Goal: Task Accomplishment & Management: Manage account settings

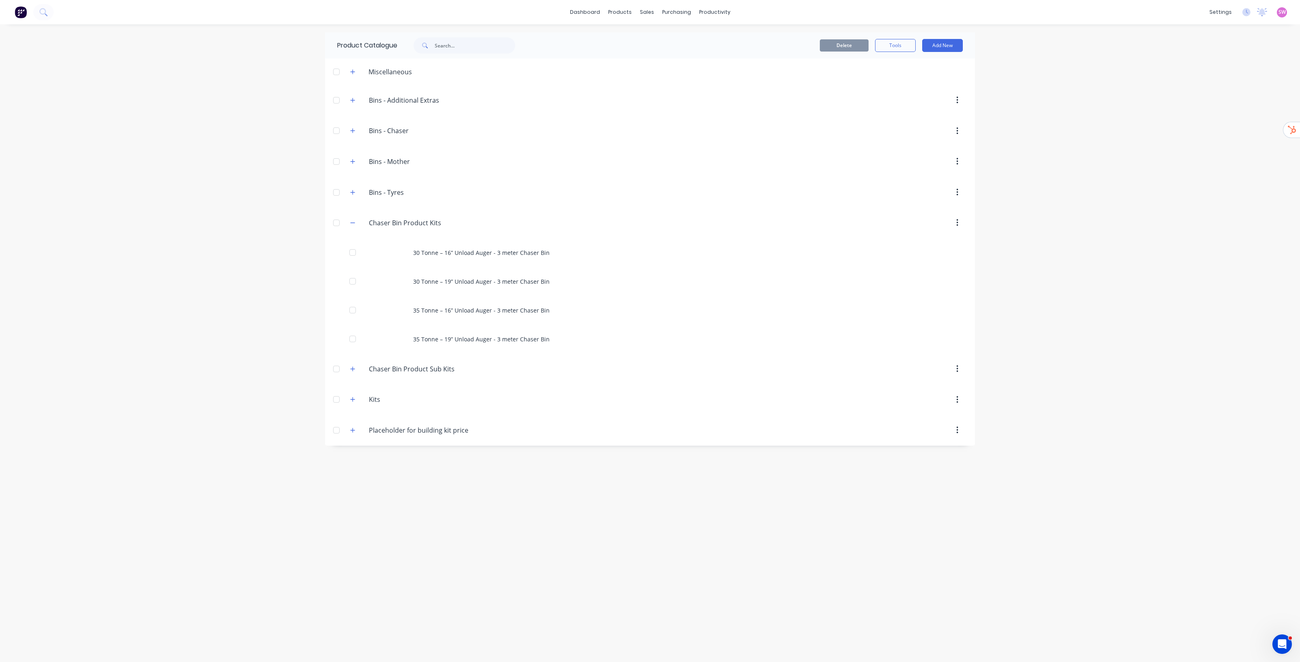
click at [1063, 335] on div "dashboard products sales purchasing productivity dashboard products Product Cat…" at bounding box center [650, 331] width 1300 height 662
click at [353, 371] on icon "button" at bounding box center [353, 369] width 4 height 4
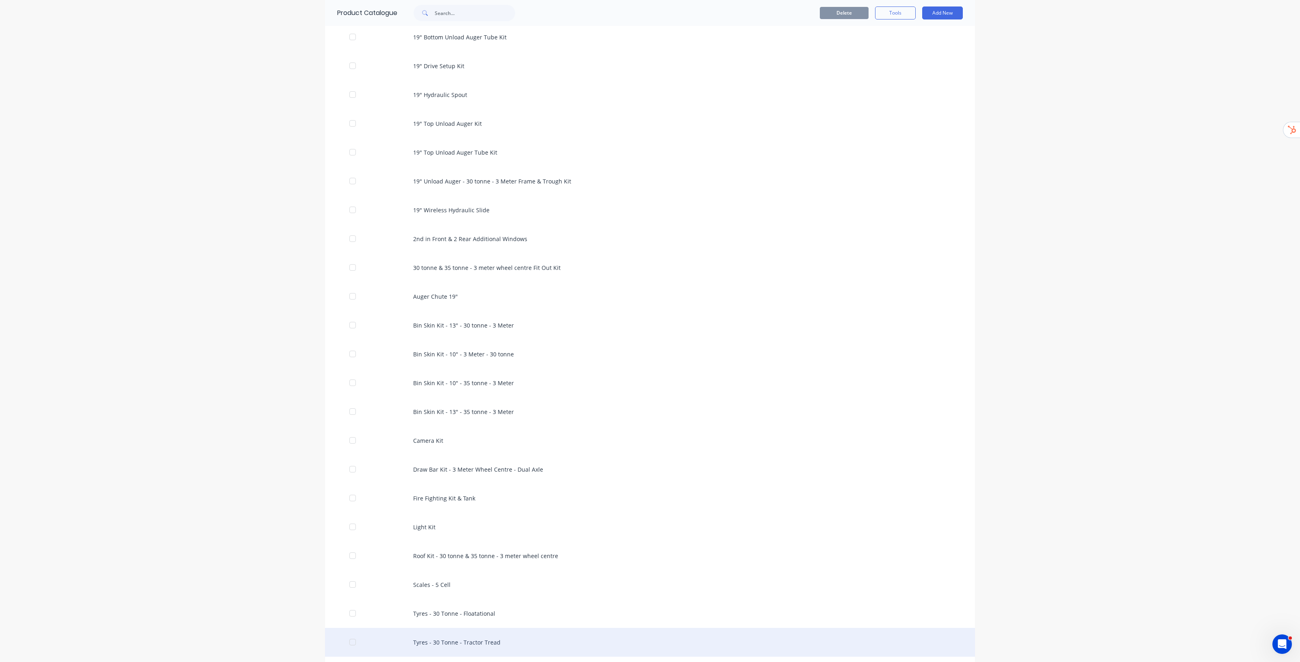
scroll to position [1061, 0]
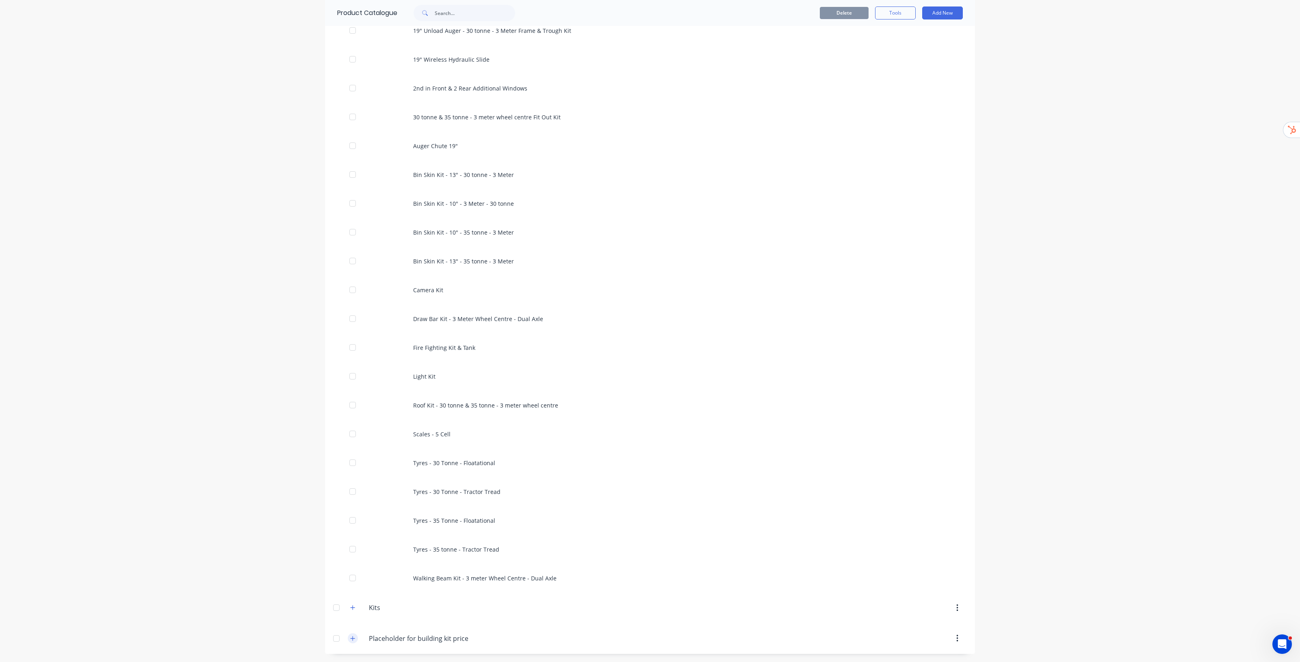
click at [350, 641] on icon "button" at bounding box center [352, 639] width 5 height 6
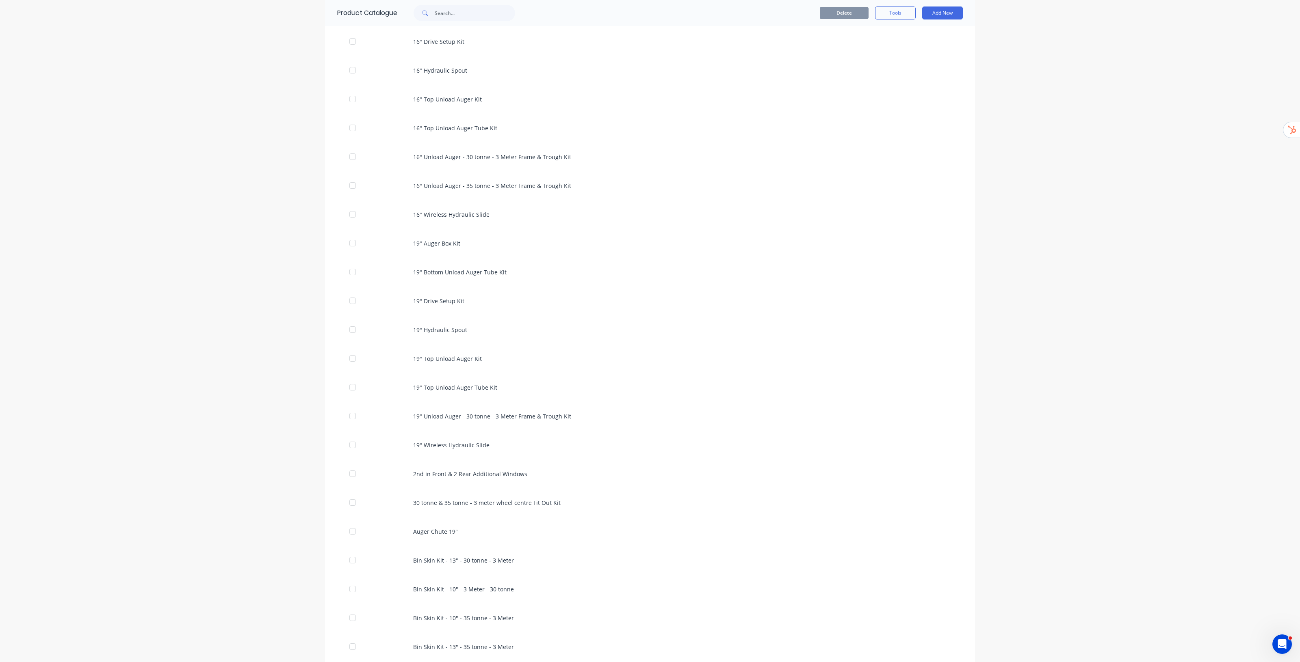
scroll to position [624, 0]
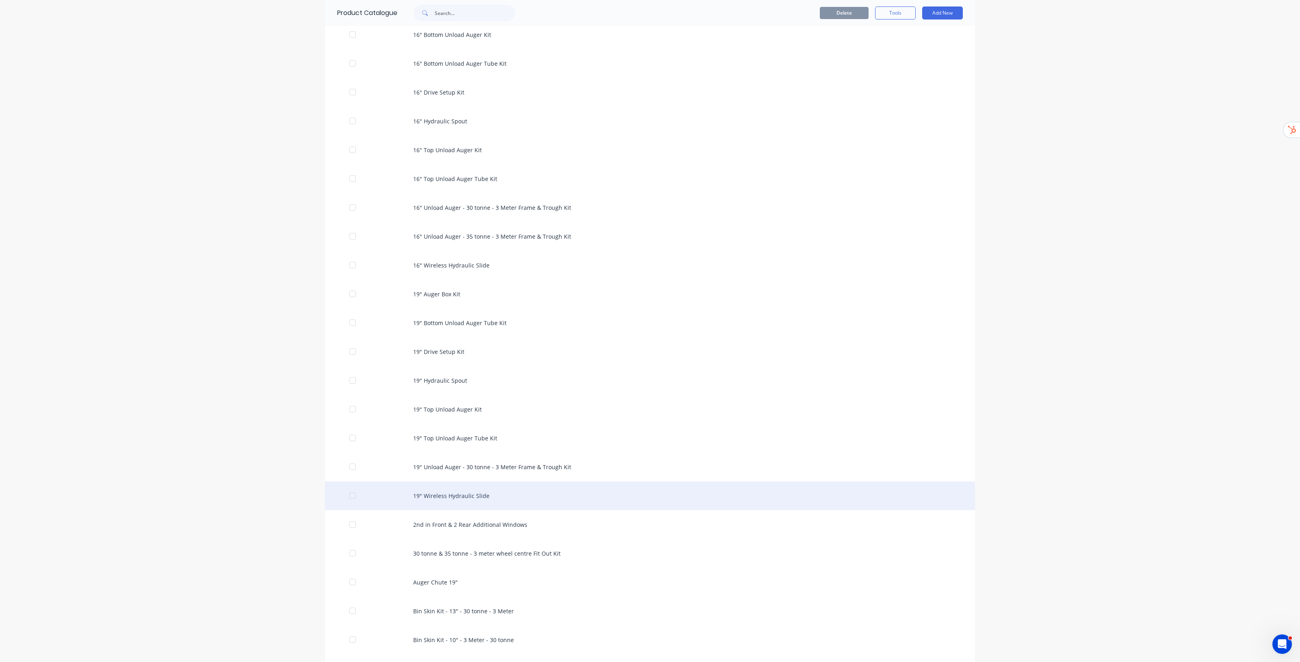
click at [935, 506] on div "19" Wireless Hydraulic Slide" at bounding box center [650, 496] width 650 height 29
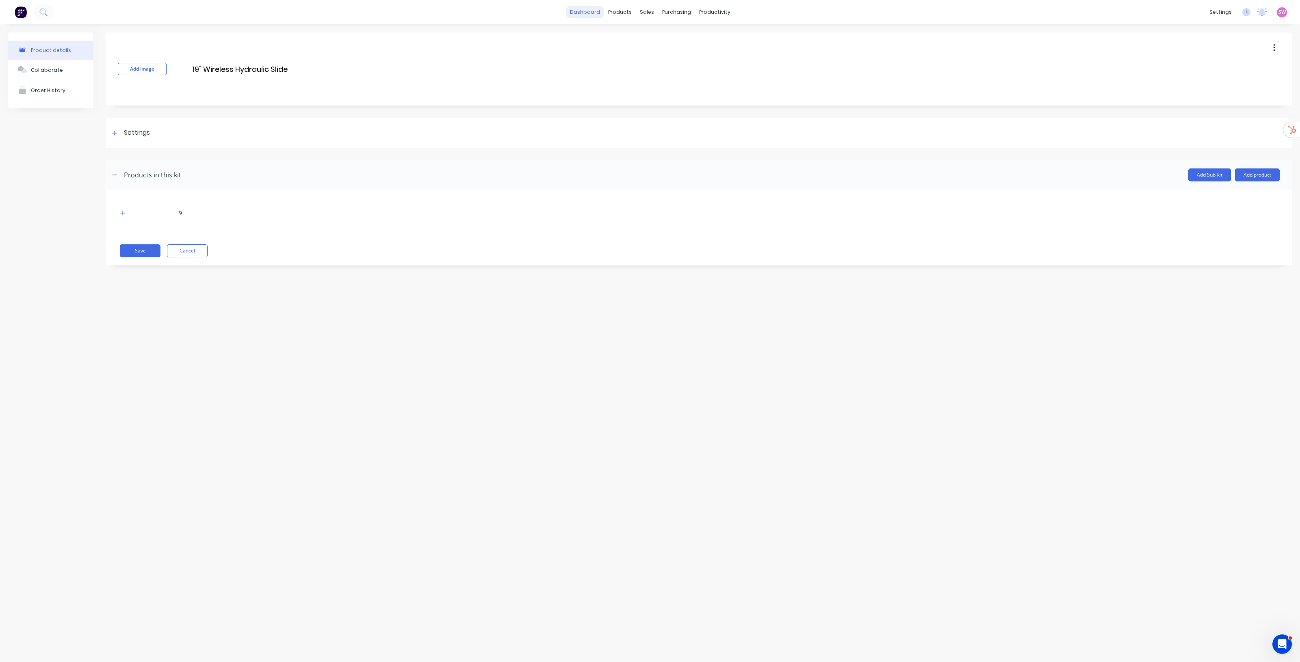
click at [589, 13] on link "dashboard" at bounding box center [585, 12] width 38 height 12
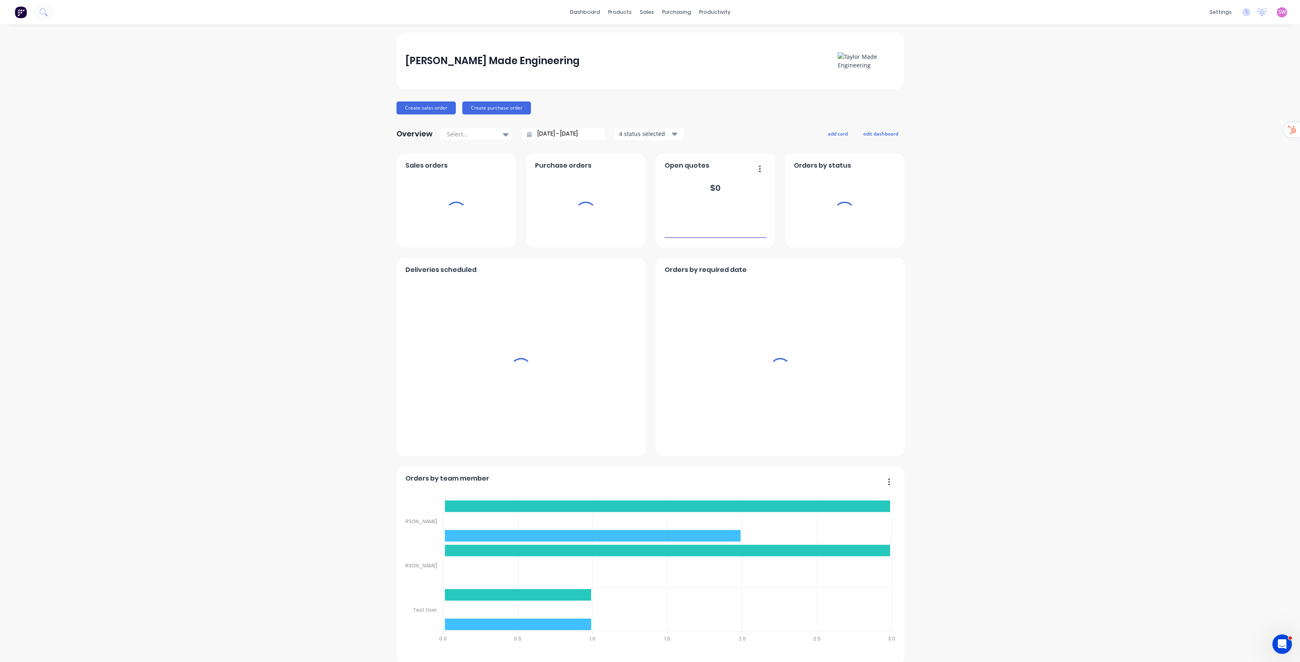
click at [1278, 11] on span "SW" at bounding box center [1281, 12] width 7 height 7
click at [1202, 102] on div "Sign out" at bounding box center [1213, 101] width 22 height 7
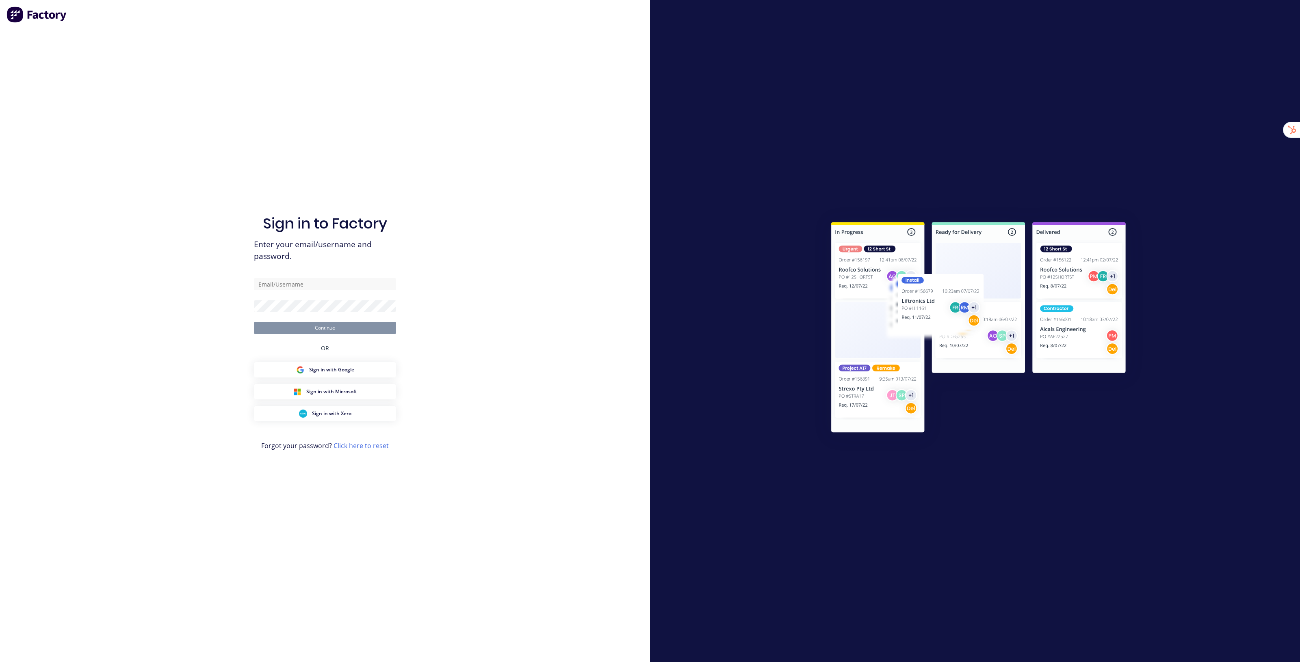
type input "stuart@factory.app"
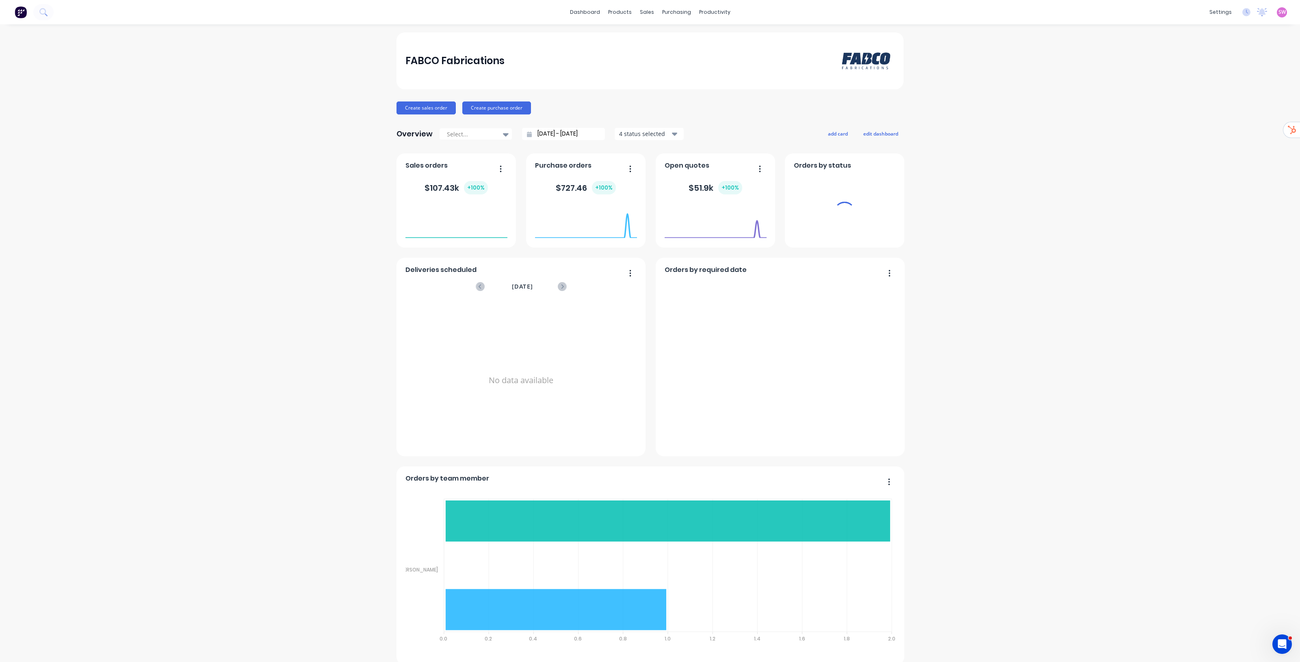
drag, startPoint x: 1027, startPoint y: 264, endPoint x: 1009, endPoint y: 275, distance: 20.6
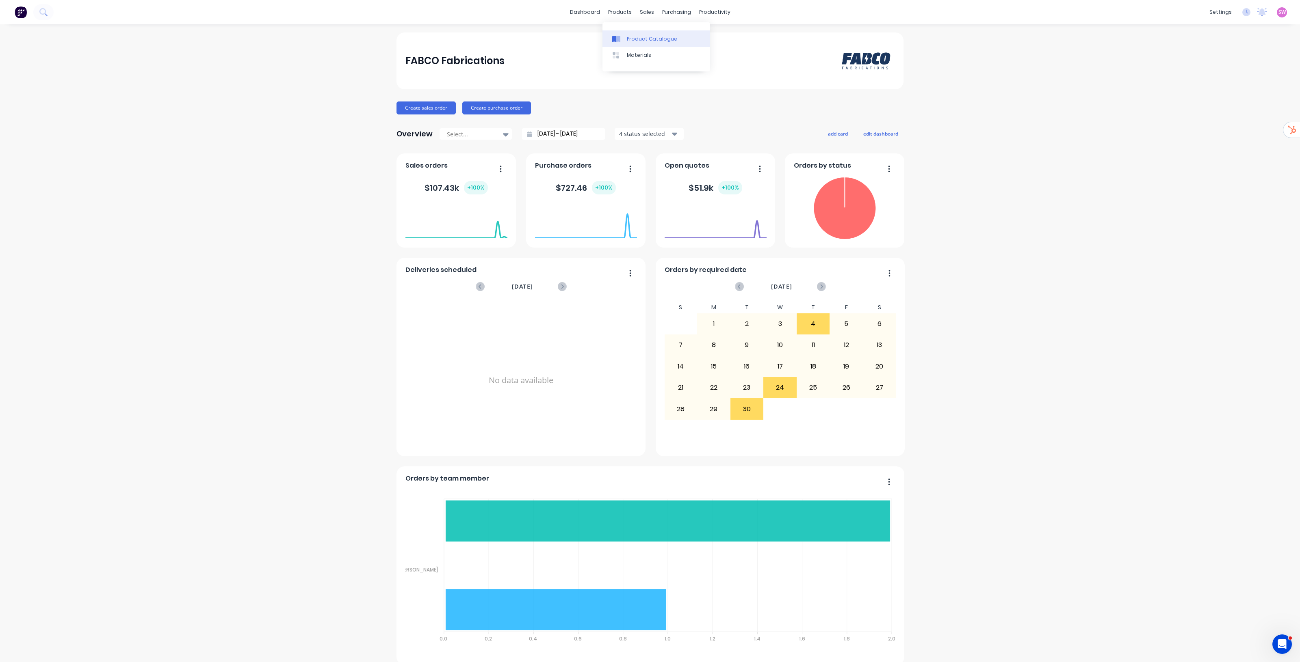
click at [630, 35] on link "Product Catalogue" at bounding box center [656, 38] width 108 height 16
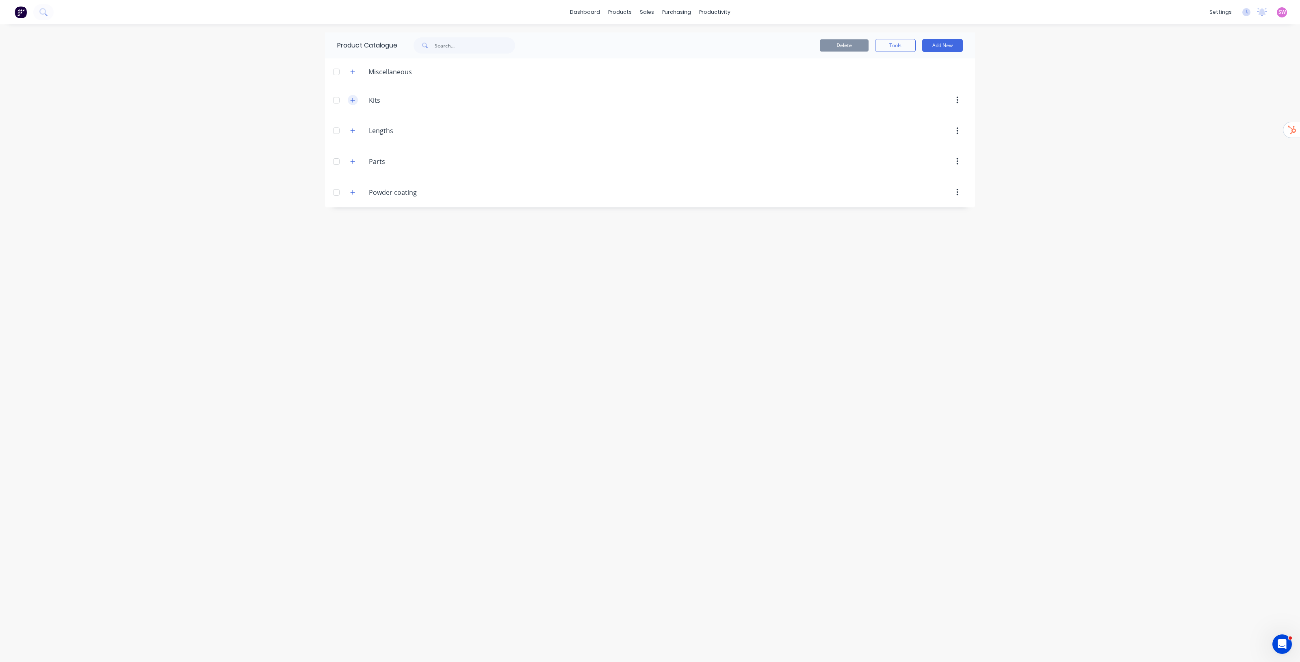
click at [355, 100] on button "button" at bounding box center [353, 100] width 10 height 10
click at [940, 45] on button "Add New" at bounding box center [942, 45] width 41 height 13
click at [351, 70] on icon "button" at bounding box center [352, 72] width 5 height 6
click at [953, 41] on button "Add New" at bounding box center [942, 45] width 41 height 13
click at [909, 63] on div "Category" at bounding box center [924, 67] width 63 height 12
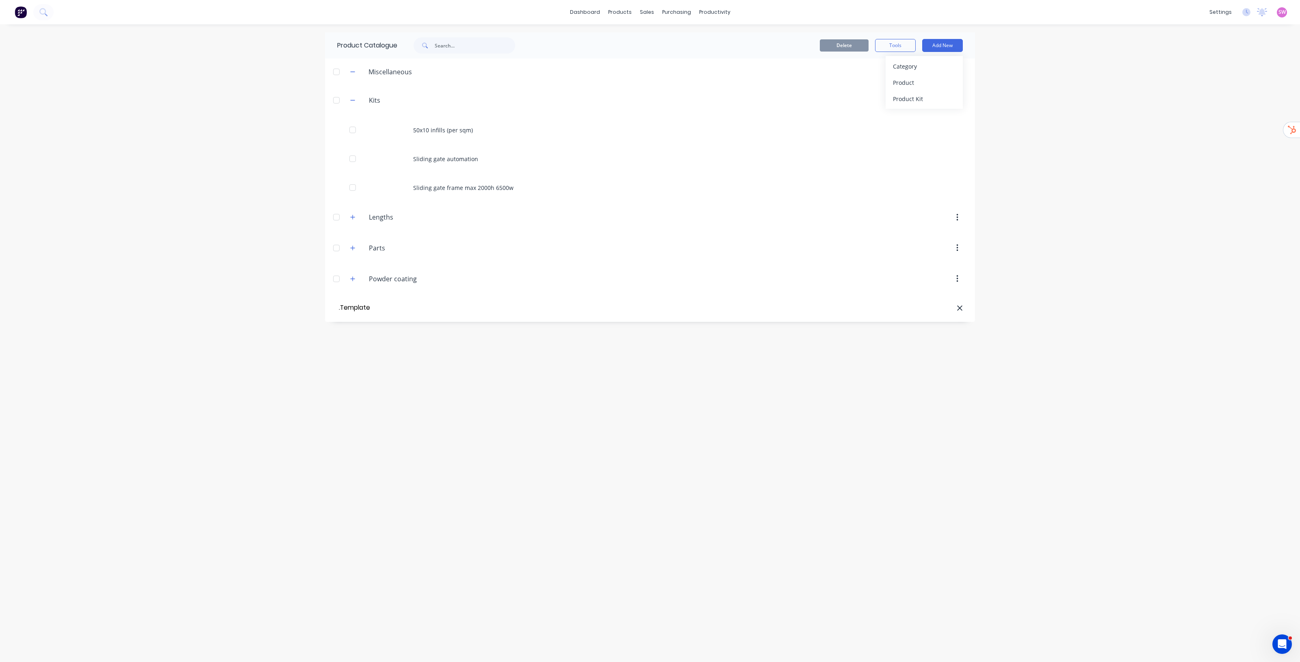
type input ".Template"
click at [927, 93] on div "Product Kit" at bounding box center [924, 99] width 63 height 12
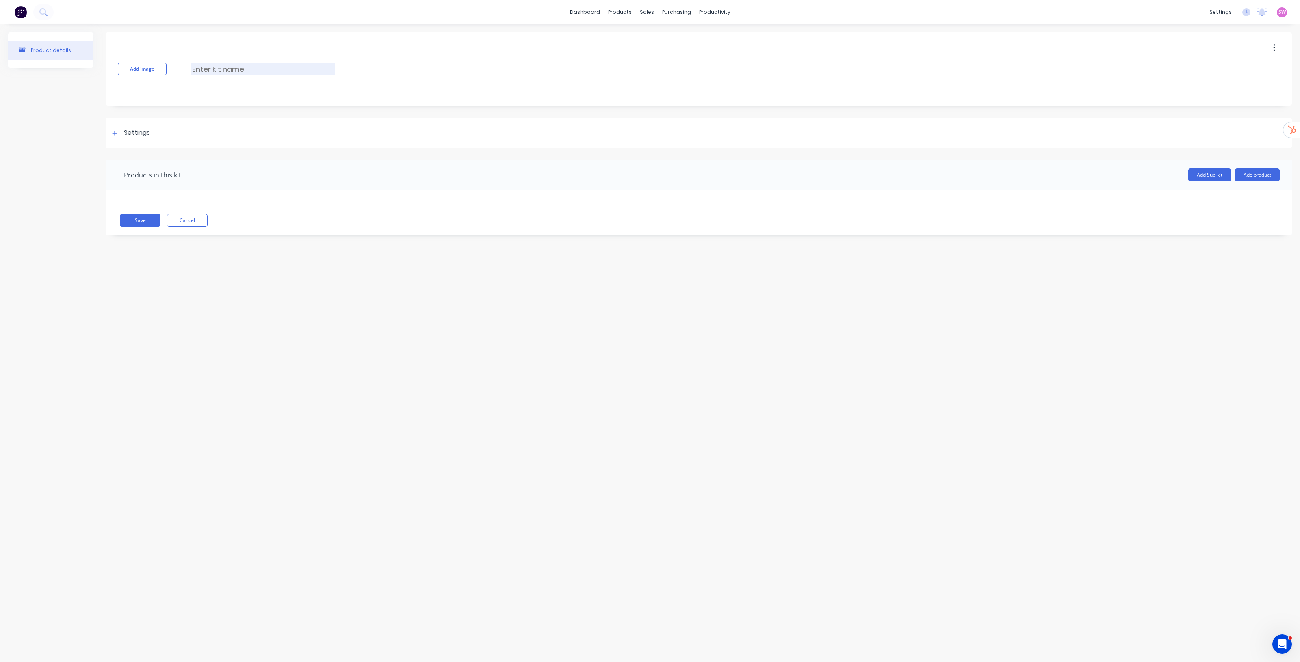
click at [255, 73] on input at bounding box center [263, 69] width 144 height 12
type input "Product Kit Template"
click at [340, 336] on div "Product details Add image Product Kit Template Product Kit Template Enter kit n…" at bounding box center [650, 335] width 1300 height 622
click at [127, 139] on div "Settings" at bounding box center [699, 133] width 1186 height 30
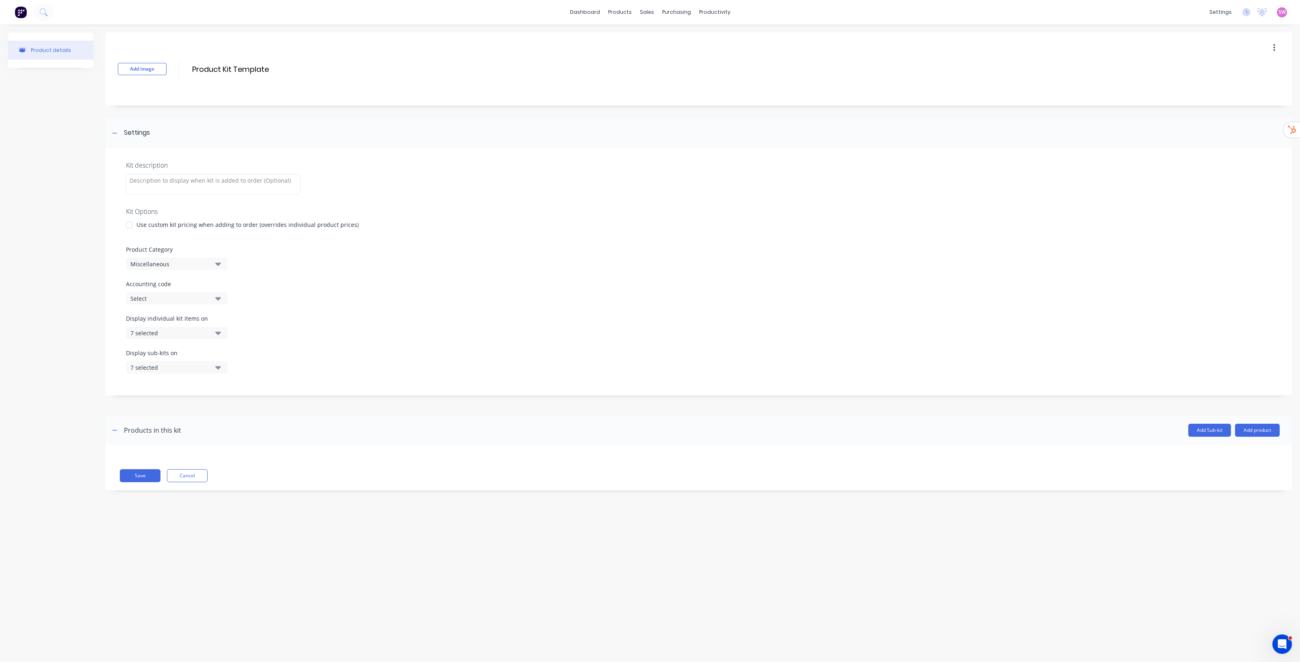
click at [208, 331] on div "7 selected" at bounding box center [169, 333] width 79 height 9
click at [226, 356] on div "button" at bounding box center [234, 353] width 16 height 16
click at [226, 368] on div "button" at bounding box center [234, 369] width 16 height 16
click at [307, 325] on div "Display individual kit items on 1 selected" at bounding box center [698, 331] width 1145 height 35
click at [226, 334] on div "Display individual kit items on 1 selected" at bounding box center [698, 331] width 1145 height 35
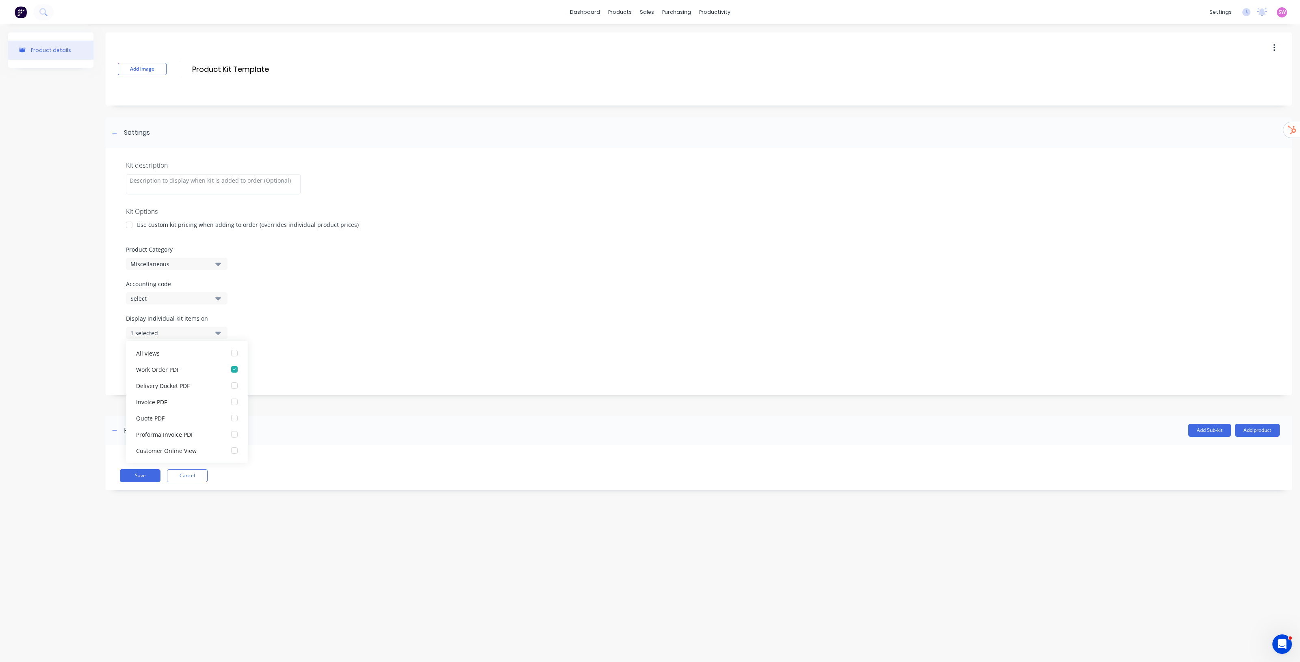
click at [219, 336] on icon "button" at bounding box center [218, 333] width 6 height 9
click at [217, 365] on icon "button" at bounding box center [218, 367] width 6 height 9
click at [226, 384] on div "button" at bounding box center [234, 388] width 16 height 16
click at [226, 401] on div "button" at bounding box center [234, 404] width 16 height 16
click at [303, 322] on div "Display individual kit items on 1 selected" at bounding box center [698, 331] width 1145 height 35
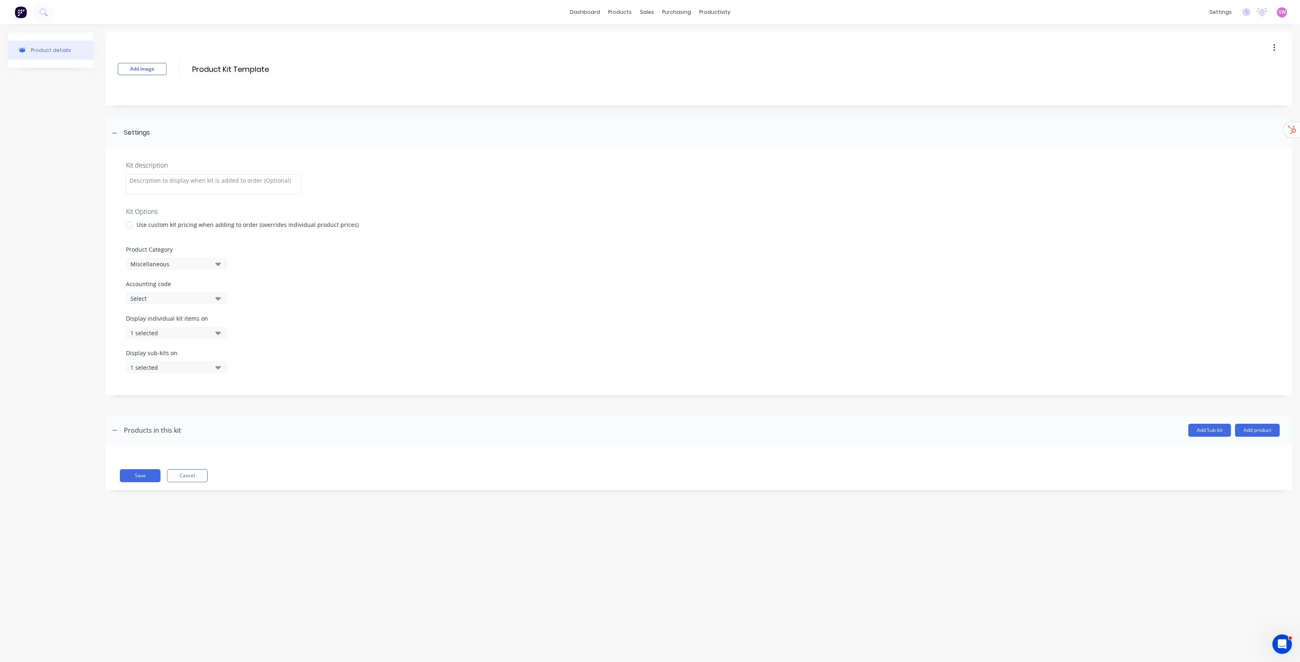
click at [212, 268] on button "Miscellaneous" at bounding box center [177, 264] width 102 height 12
click at [190, 311] on div ".Template" at bounding box center [187, 309] width 122 height 16
click at [347, 263] on div "Product Category .Template" at bounding box center [698, 257] width 1145 height 25
click at [141, 478] on button "Save" at bounding box center [140, 476] width 41 height 13
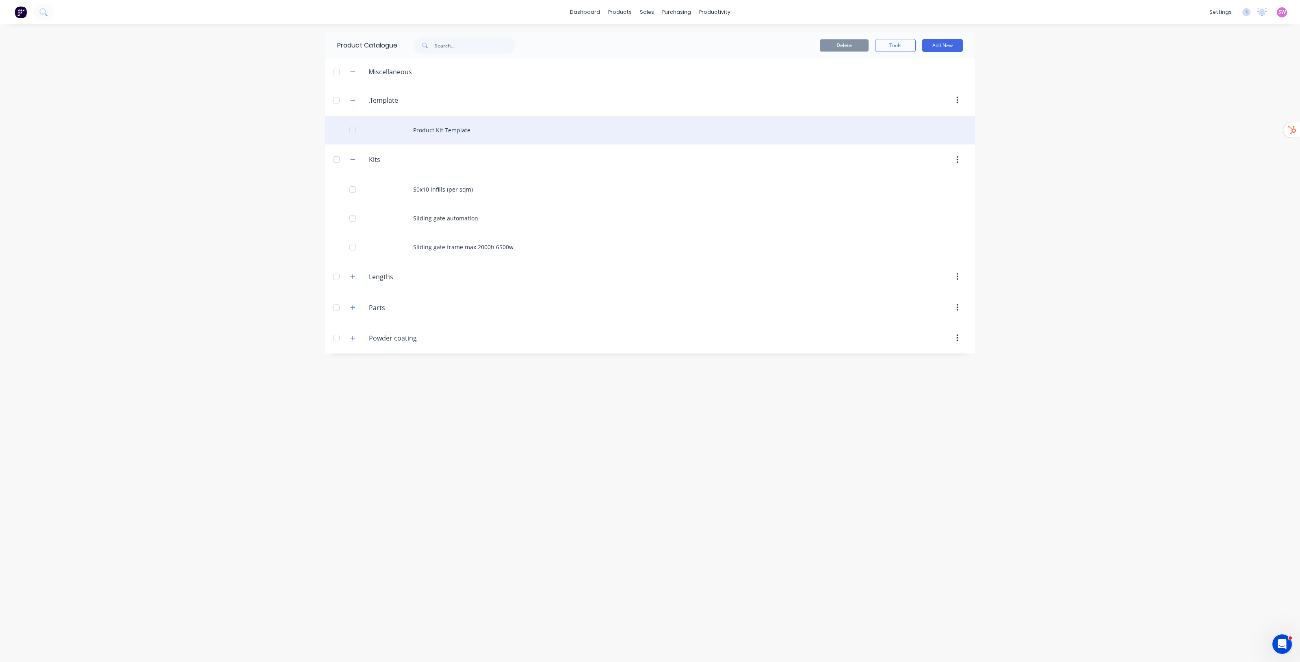
click at [457, 132] on div "Product Kit Template" at bounding box center [650, 130] width 650 height 29
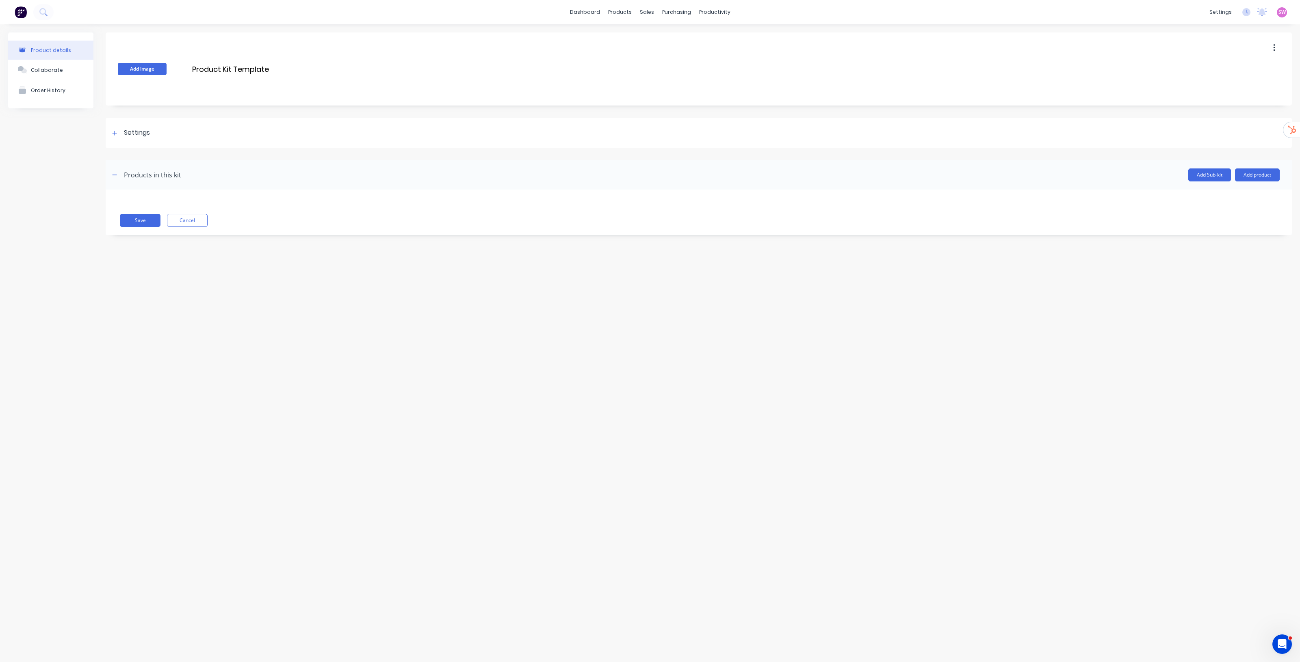
drag, startPoint x: 271, startPoint y: 67, endPoint x: 122, endPoint y: 64, distance: 149.5
click at [122, 64] on div "Add image Product Kit Template Product Kit Template Enter kit name" at bounding box center [699, 68] width 1186 height 73
click at [597, 15] on link "dashboard" at bounding box center [585, 12] width 38 height 12
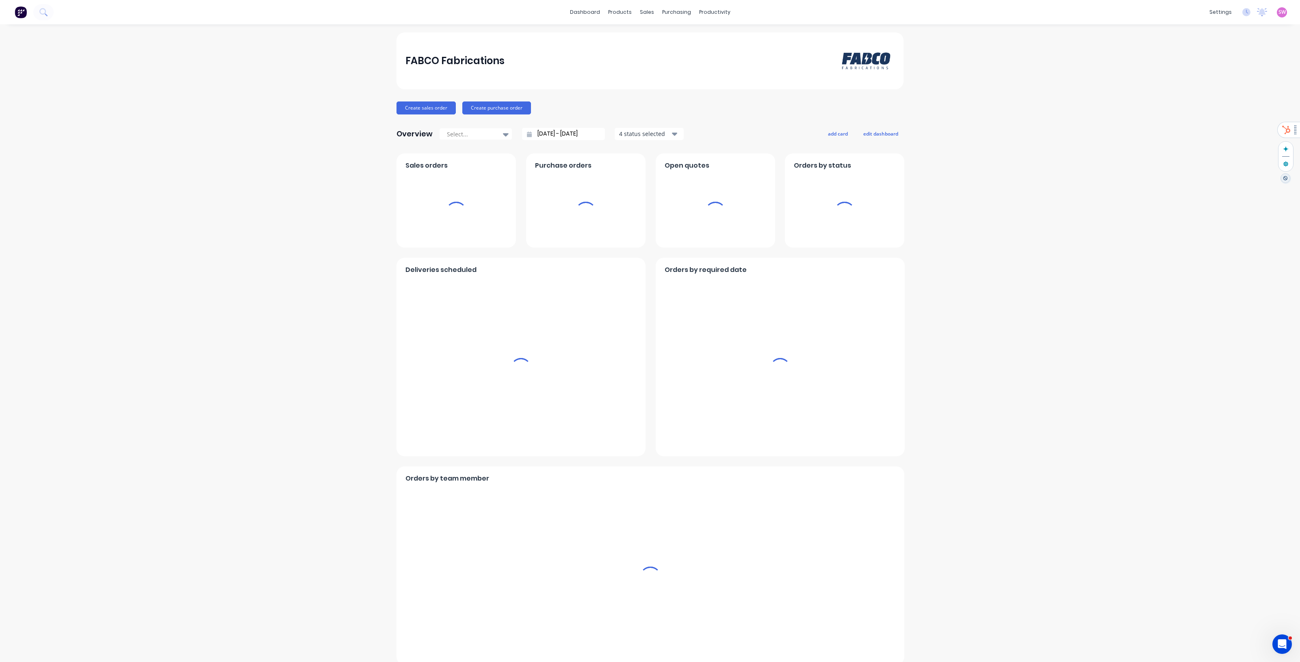
click at [1278, 15] on div "SW FABCO Fabrications Stuart Wheatley Administrator Profile Sign out" at bounding box center [1282, 12] width 10 height 10
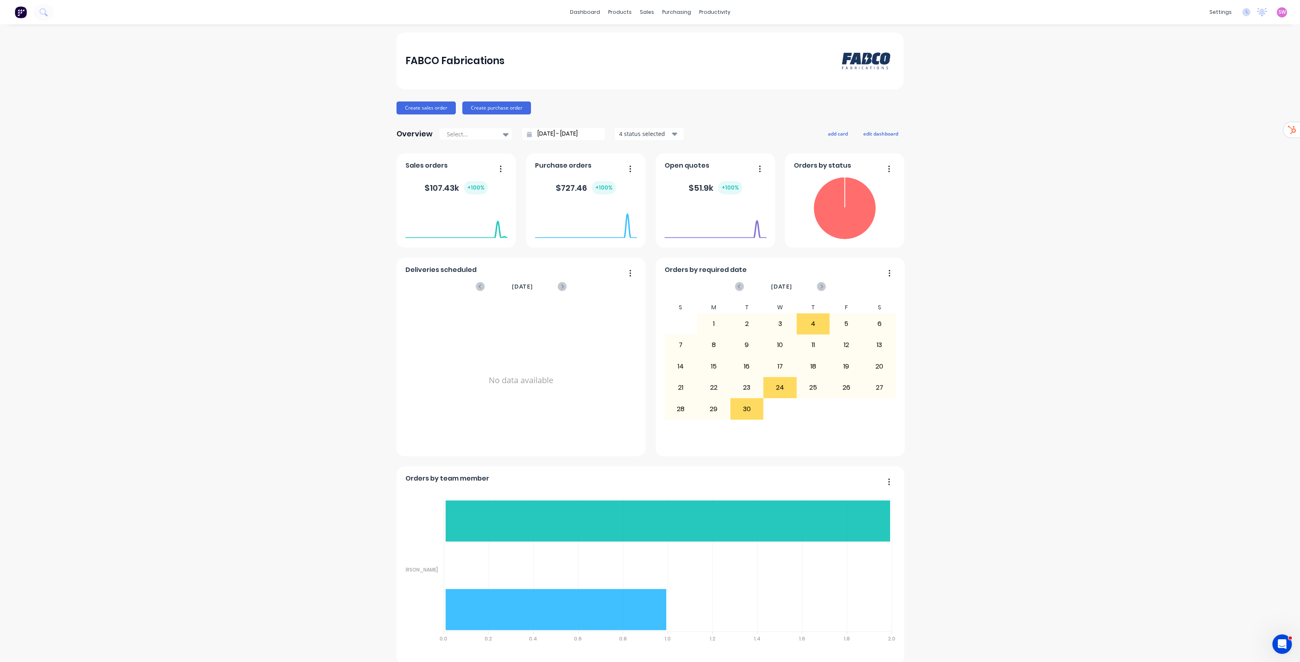
click at [1278, 13] on span "SW" at bounding box center [1281, 12] width 7 height 7
click at [1213, 104] on div "Sign out" at bounding box center [1213, 101] width 22 height 7
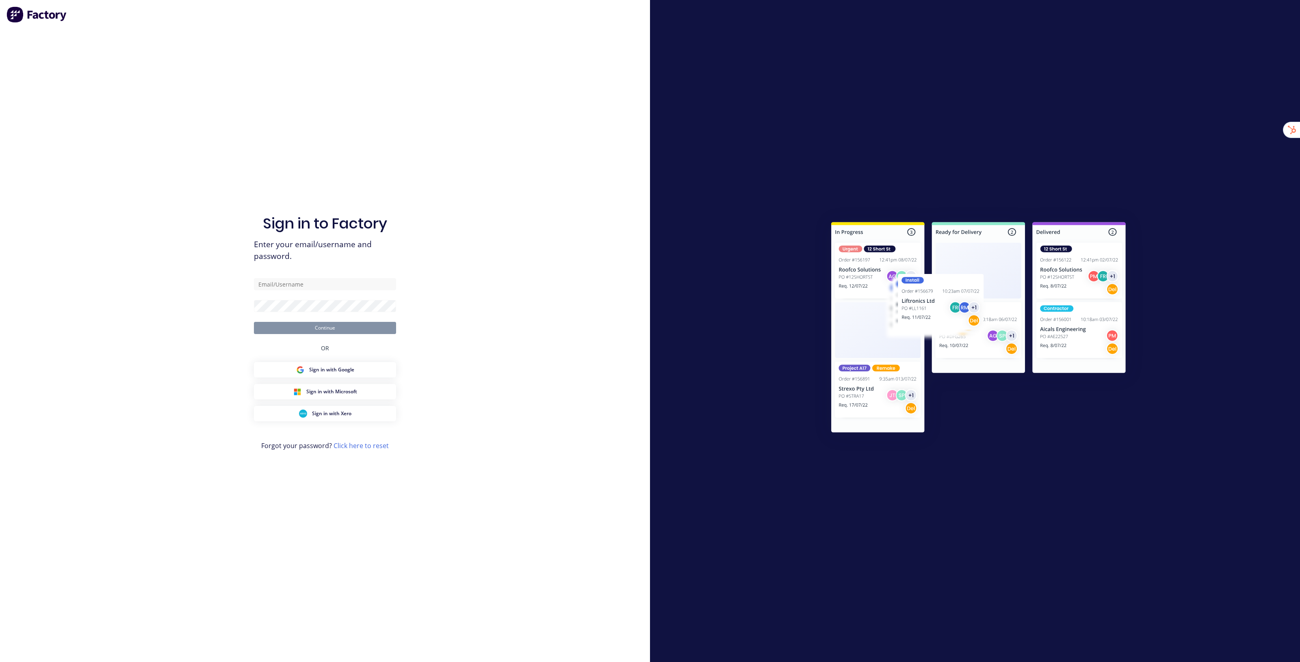
type input "[EMAIL_ADDRESS][DOMAIN_NAME]"
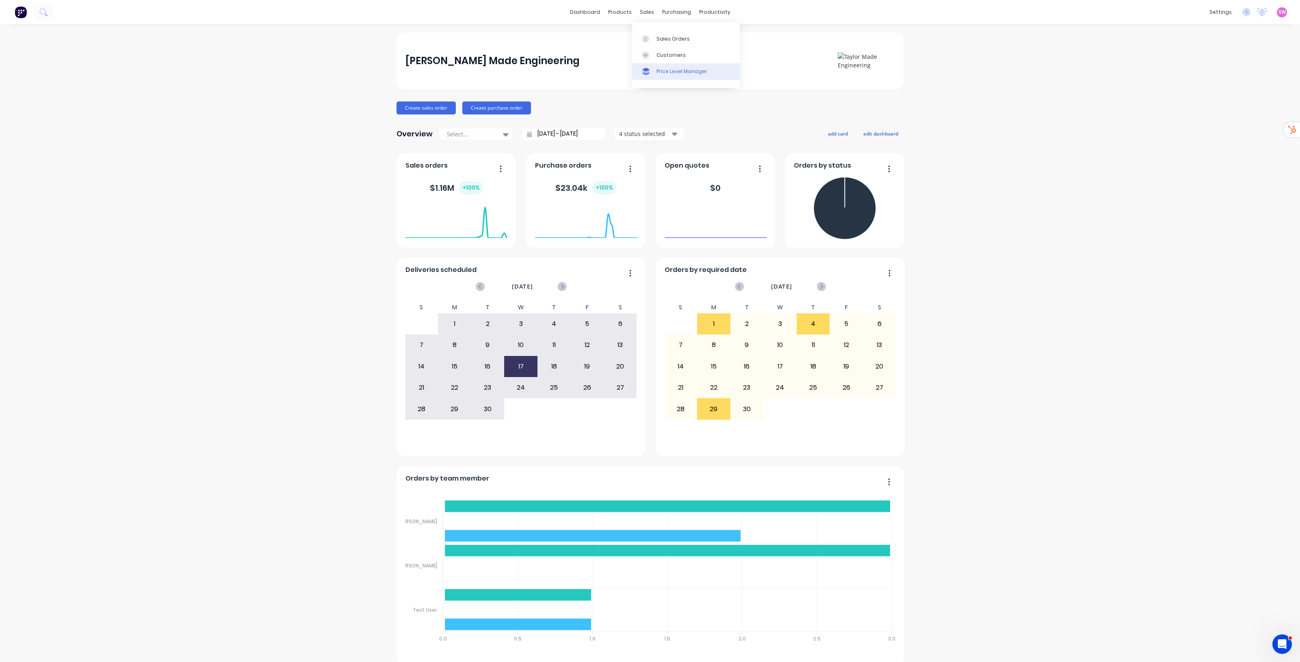
click at [671, 76] on link "Price Level Manager" at bounding box center [686, 71] width 108 height 16
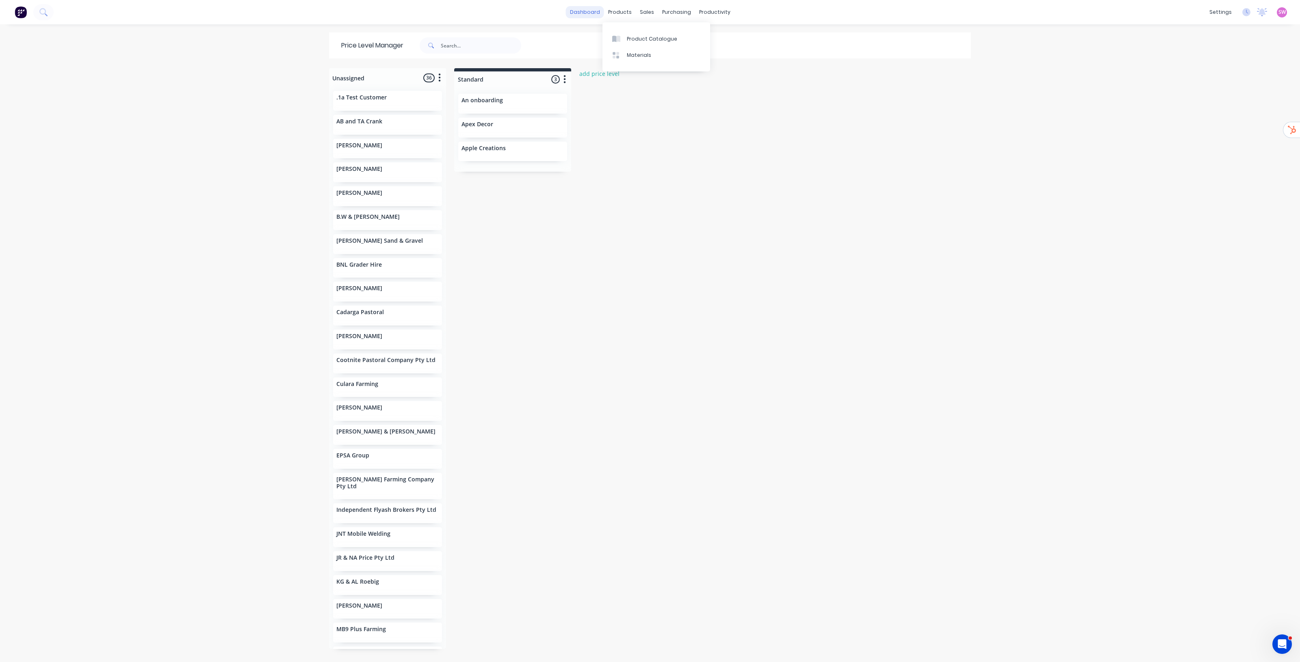
click at [590, 13] on link "dashboard" at bounding box center [585, 12] width 38 height 12
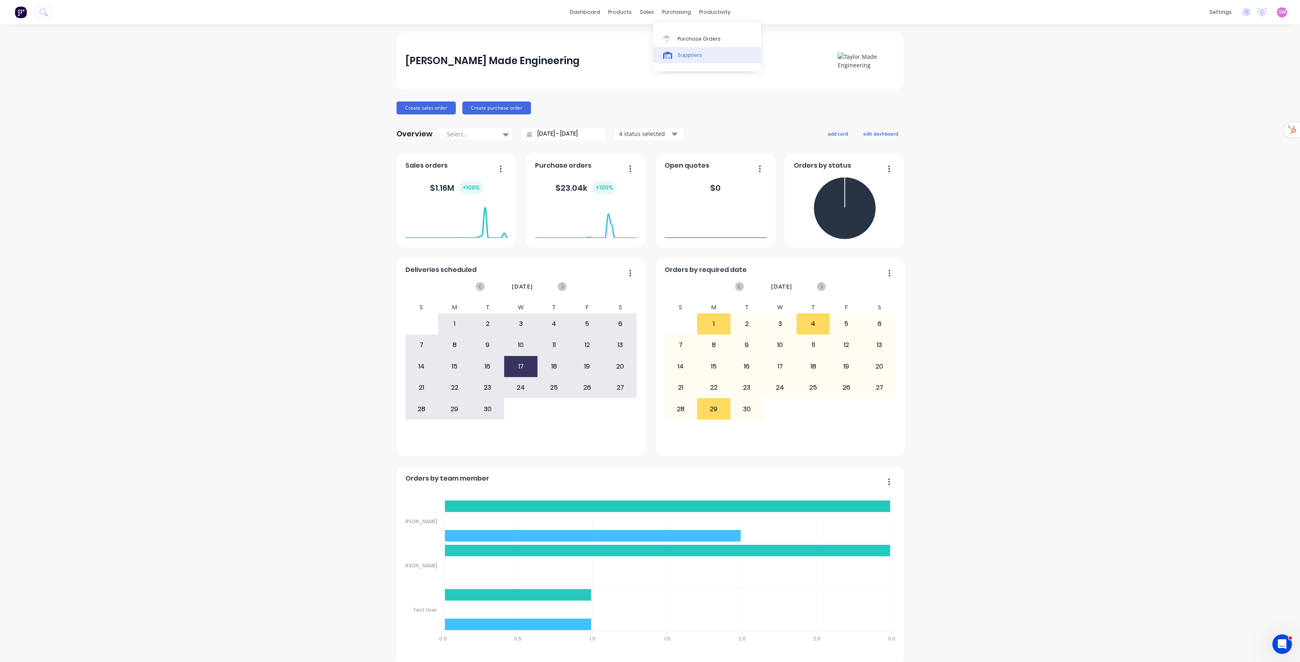
click at [679, 52] on div "Suppliers" at bounding box center [689, 55] width 24 height 7
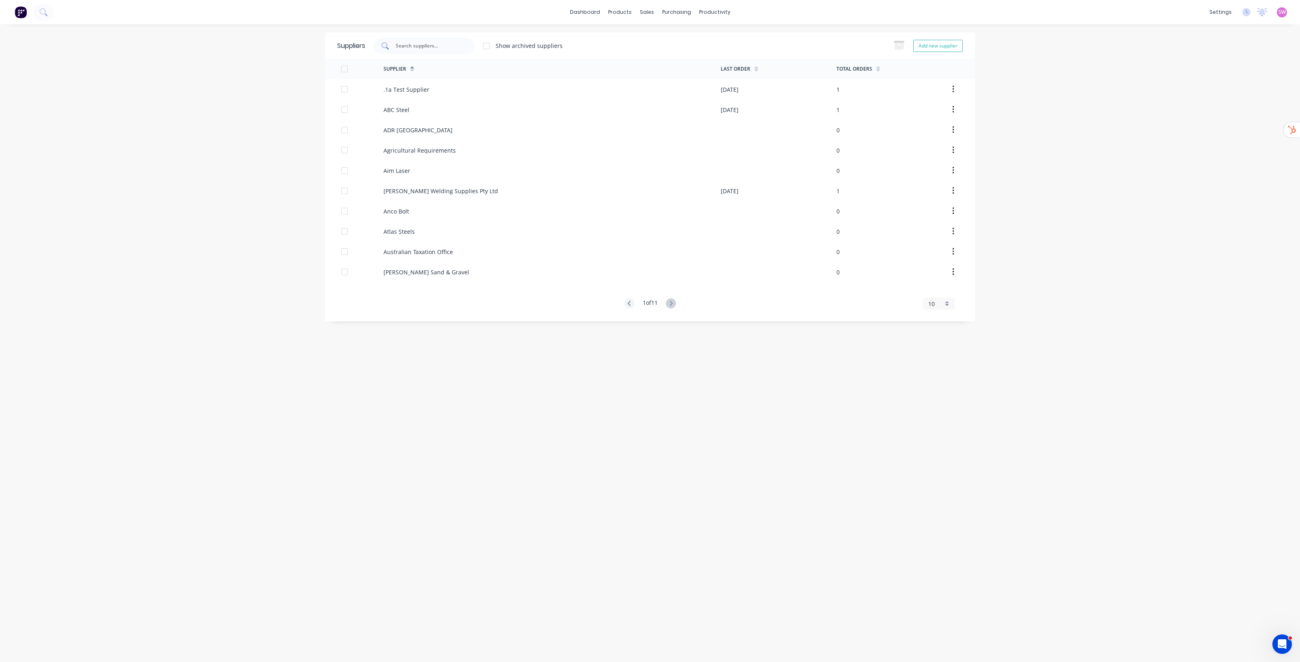
click at [459, 44] on div at bounding box center [424, 46] width 102 height 16
paste input "Kotzur Bulk Solids Handling"
type input "Kotzur Bulk Solids Handling"
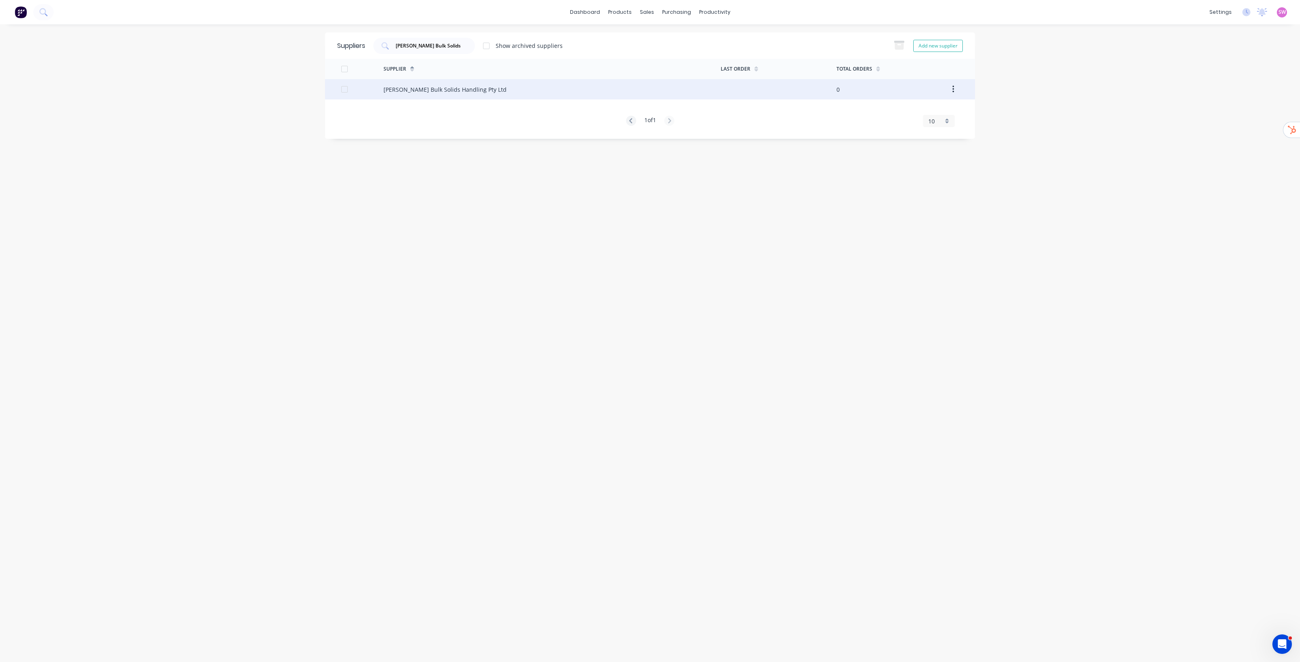
click at [470, 90] on div "[PERSON_NAME] Bulk Solids Handling Pty Ltd" at bounding box center [444, 89] width 123 height 9
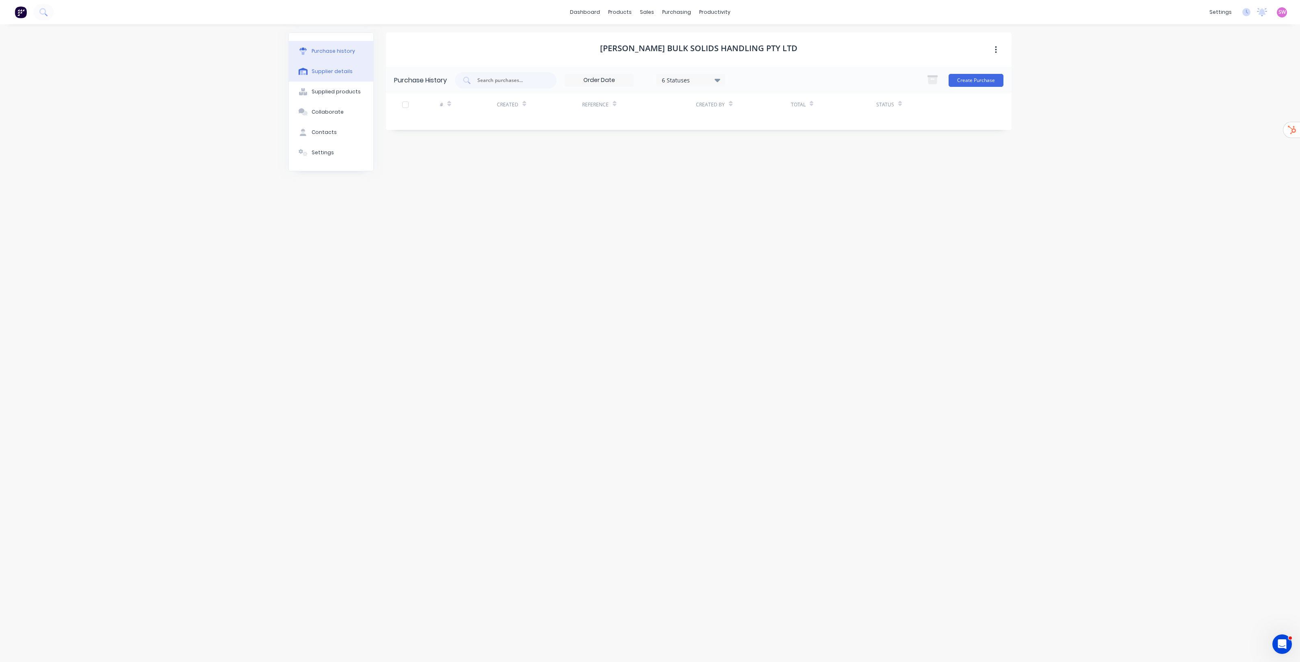
click at [348, 76] on button "Supplier details" at bounding box center [331, 71] width 84 height 20
select select "AU"
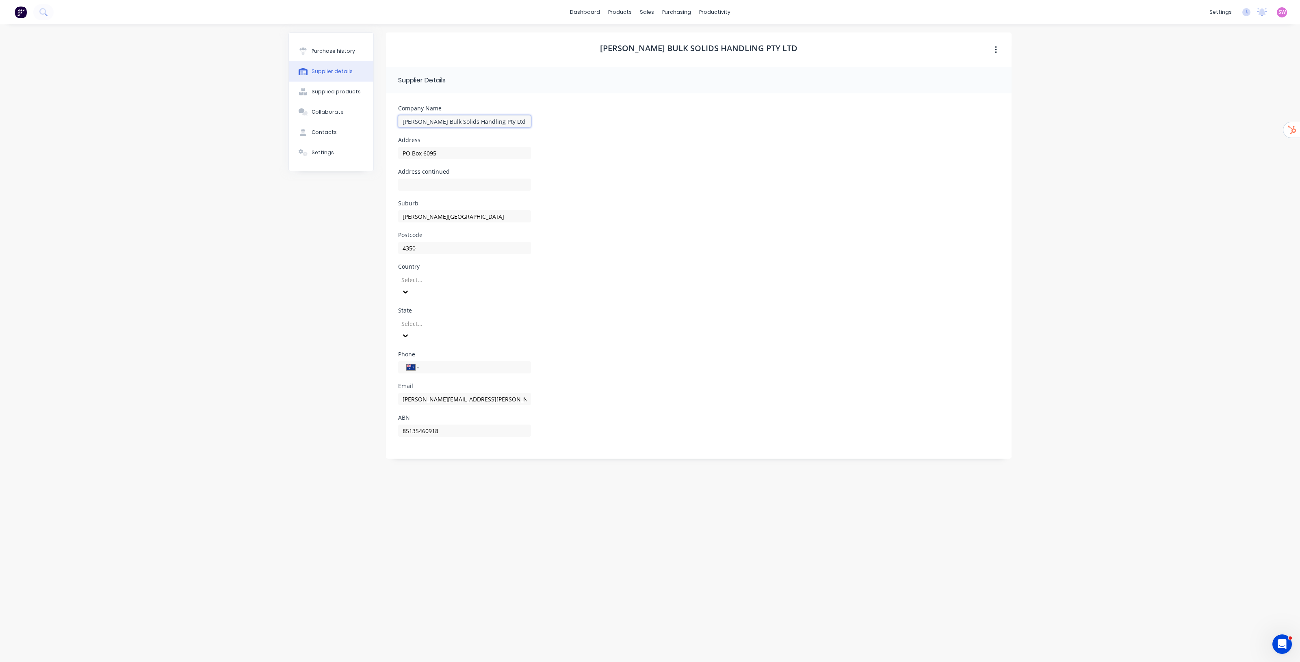
click at [511, 124] on input "[PERSON_NAME] Bulk Solids Handling Pty Ltd" at bounding box center [464, 121] width 133 height 12
click at [686, 51] on link "Suppliers" at bounding box center [711, 55] width 108 height 16
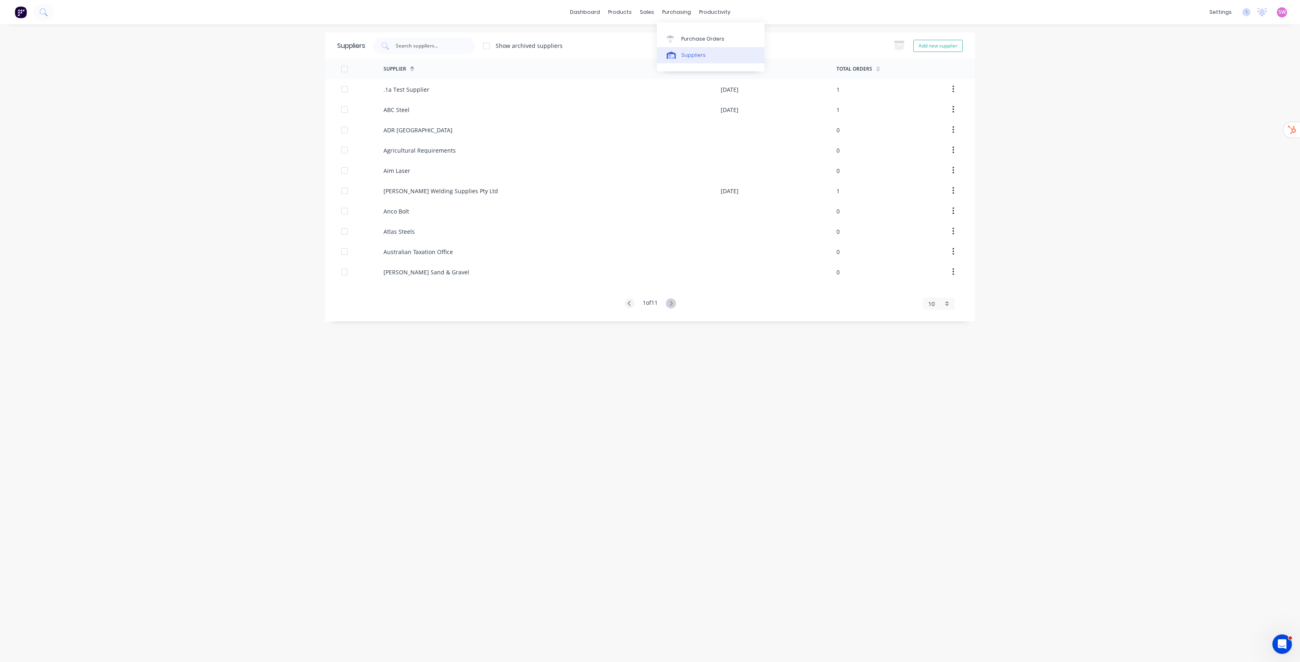
click at [692, 57] on div "Suppliers" at bounding box center [693, 55] width 24 height 7
click at [415, 39] on div at bounding box center [424, 46] width 102 height 16
click at [433, 47] on input "text" at bounding box center [428, 46] width 67 height 8
paste input "Total Steel of [GEOGRAPHIC_DATA]"
click at [447, 48] on input "Total Steel of [GEOGRAPHIC_DATA]" at bounding box center [428, 46] width 67 height 8
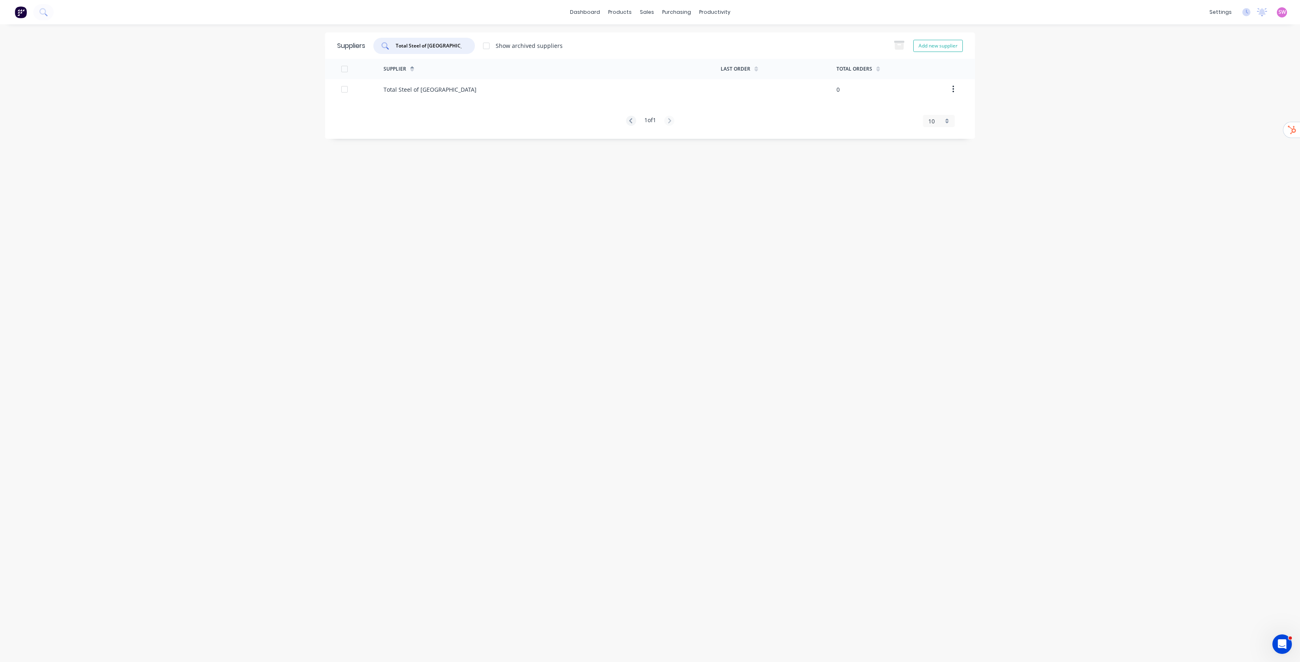
paste input "Larges Foundary & Engineering"
type input "Larges Foundary & Engineering"
click at [477, 88] on div "Larges Foundary & Engineering Pty Ltd" at bounding box center [435, 89] width 105 height 9
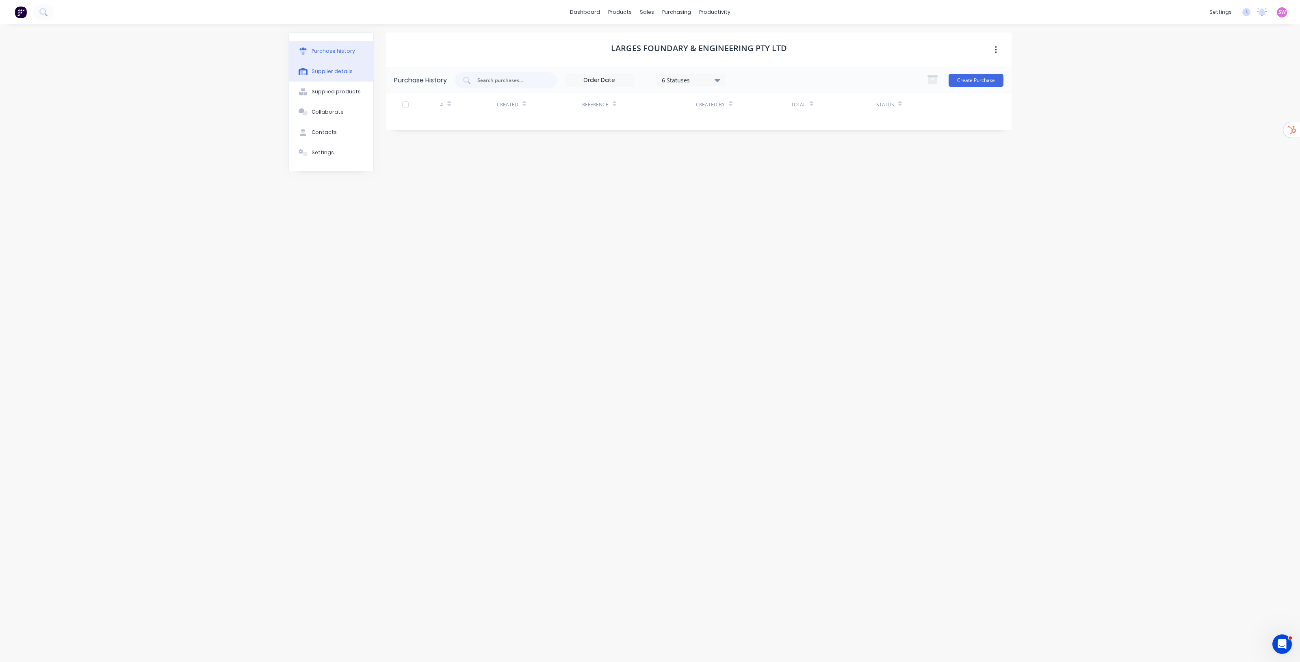
click at [320, 71] on div "Supplier details" at bounding box center [332, 71] width 41 height 7
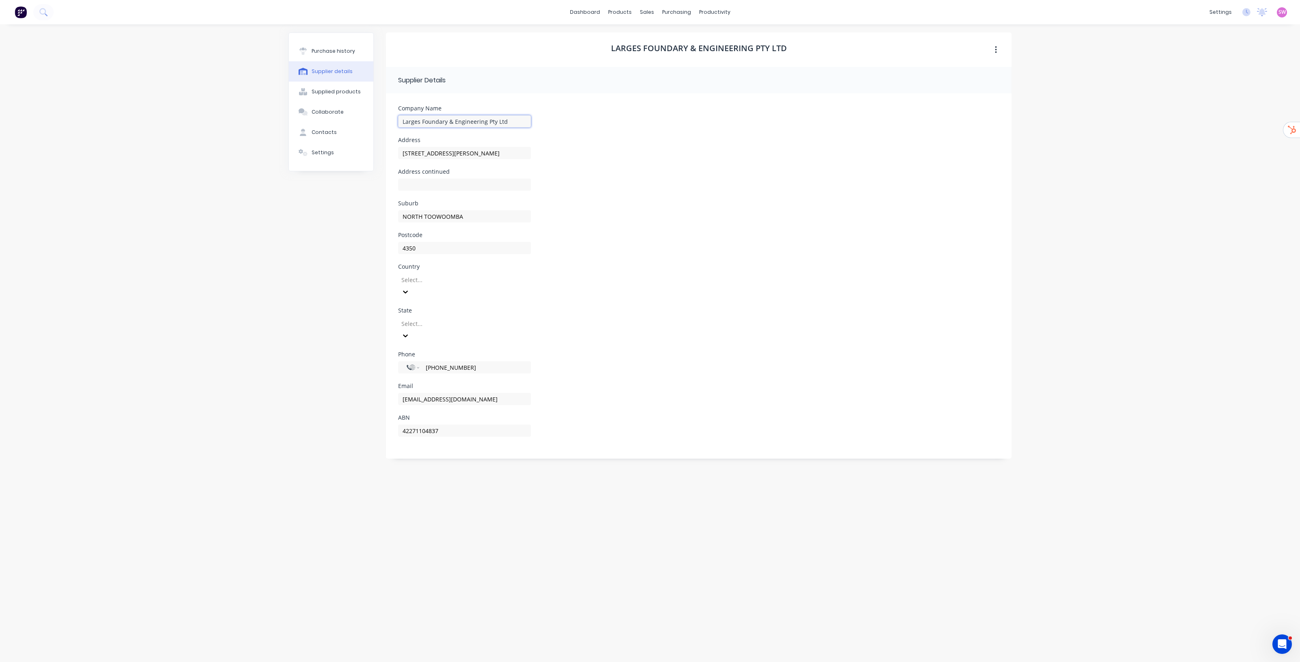
click at [507, 123] on input "Larges Foundary & Engineering Pty Ltd" at bounding box center [464, 121] width 133 height 12
click at [690, 52] on div "Suppliers" at bounding box center [693, 55] width 24 height 7
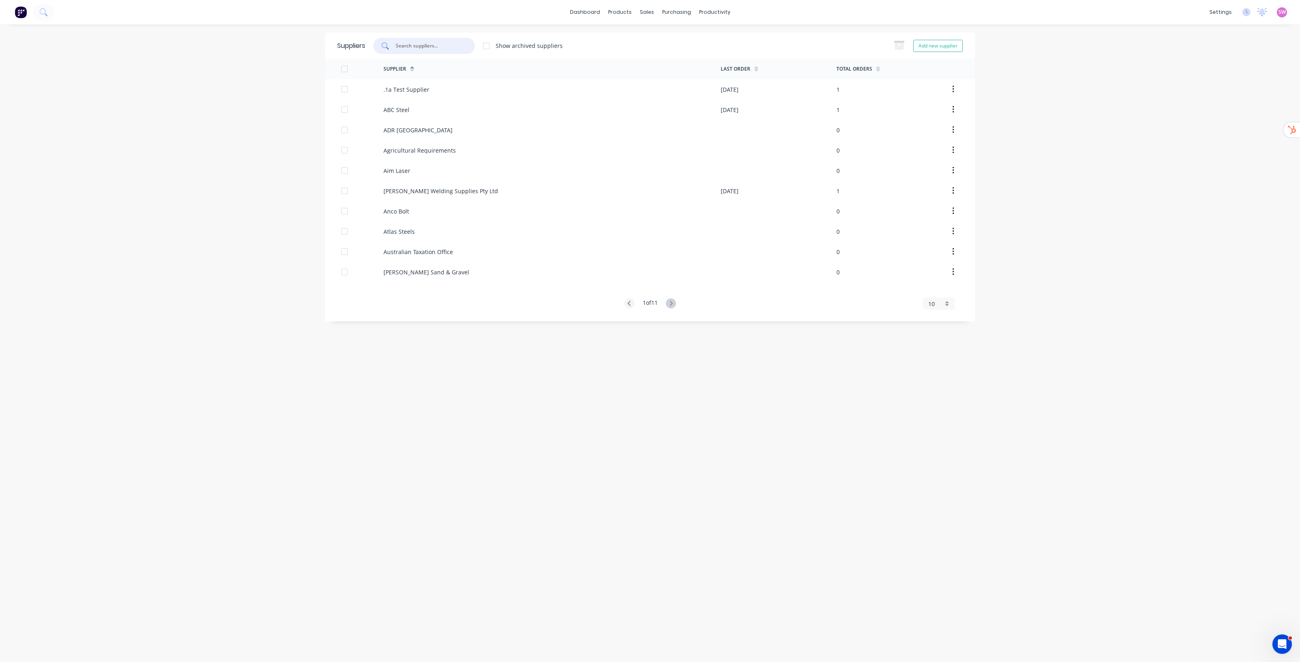
click at [437, 49] on input "text" at bounding box center [428, 46] width 67 height 8
paste input "Toowoomba Metal Services"
click at [454, 49] on input "Toowoomba Metal Services" at bounding box center [428, 46] width 67 height 8
paste input "he Engine Room & Balancing"
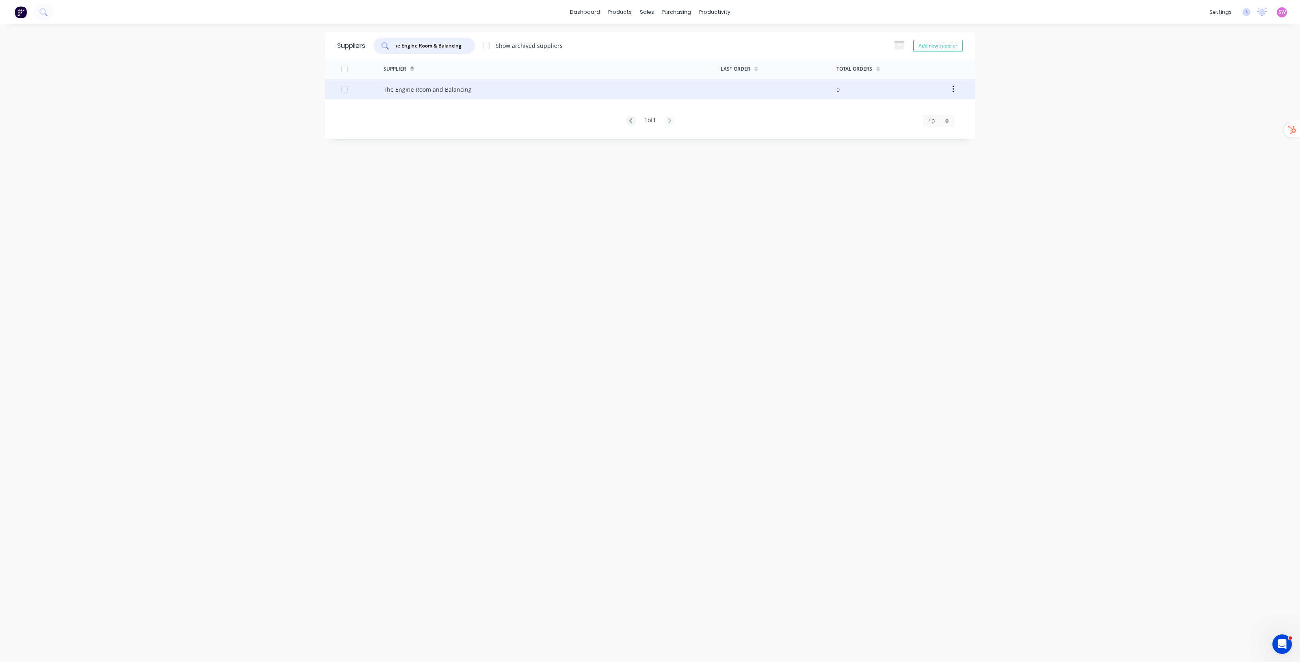
type input "The Engine Room & Balancing"
click at [437, 90] on div "The Engine Room and Balancing" at bounding box center [427, 89] width 88 height 9
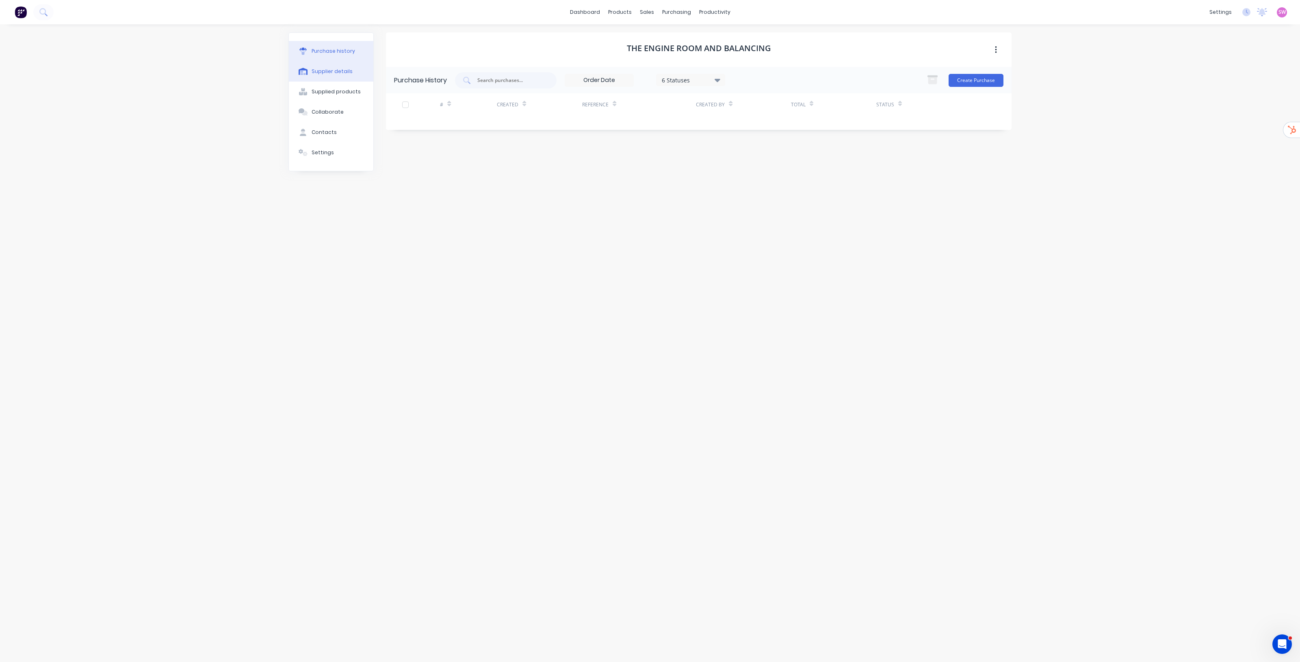
click at [346, 68] on div "Supplier details" at bounding box center [332, 71] width 41 height 7
select select "AU"
click at [505, 118] on input "The Engine Room and Balancing" at bounding box center [464, 121] width 133 height 12
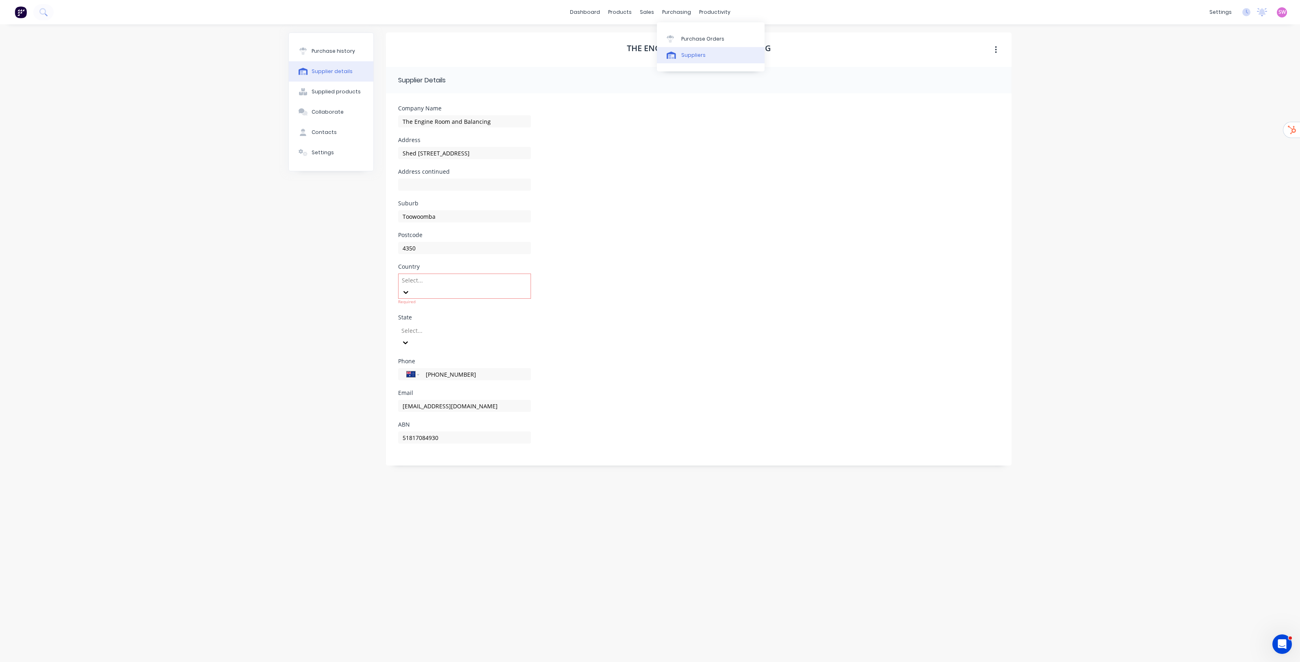
click at [689, 60] on link "Suppliers" at bounding box center [711, 55] width 108 height 16
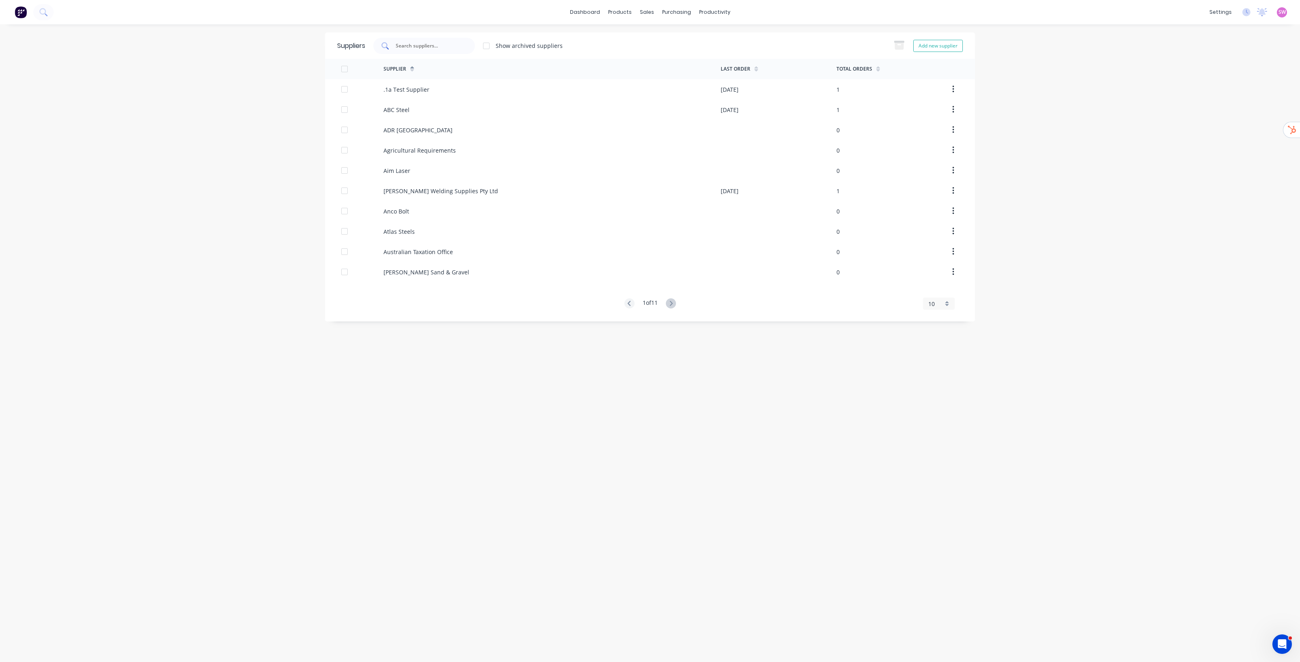
click at [433, 49] on input "text" at bounding box center [428, 46] width 67 height 8
paste input "Nut & Bolt Factory"
type input "Nut & Bolt Factory"
click at [23, 11] on img at bounding box center [21, 12] width 12 height 12
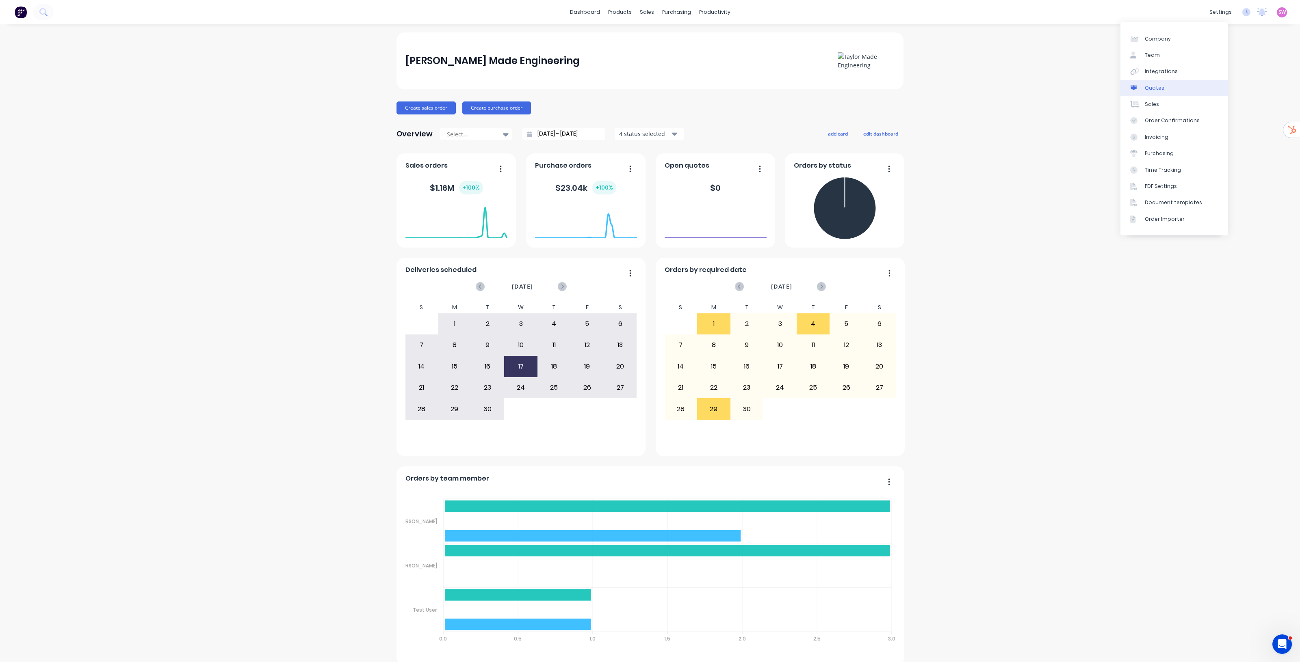
drag, startPoint x: 1160, startPoint y: 69, endPoint x: 1145, endPoint y: 84, distance: 21.6
click at [1160, 69] on div "Integrations" at bounding box center [1161, 71] width 33 height 7
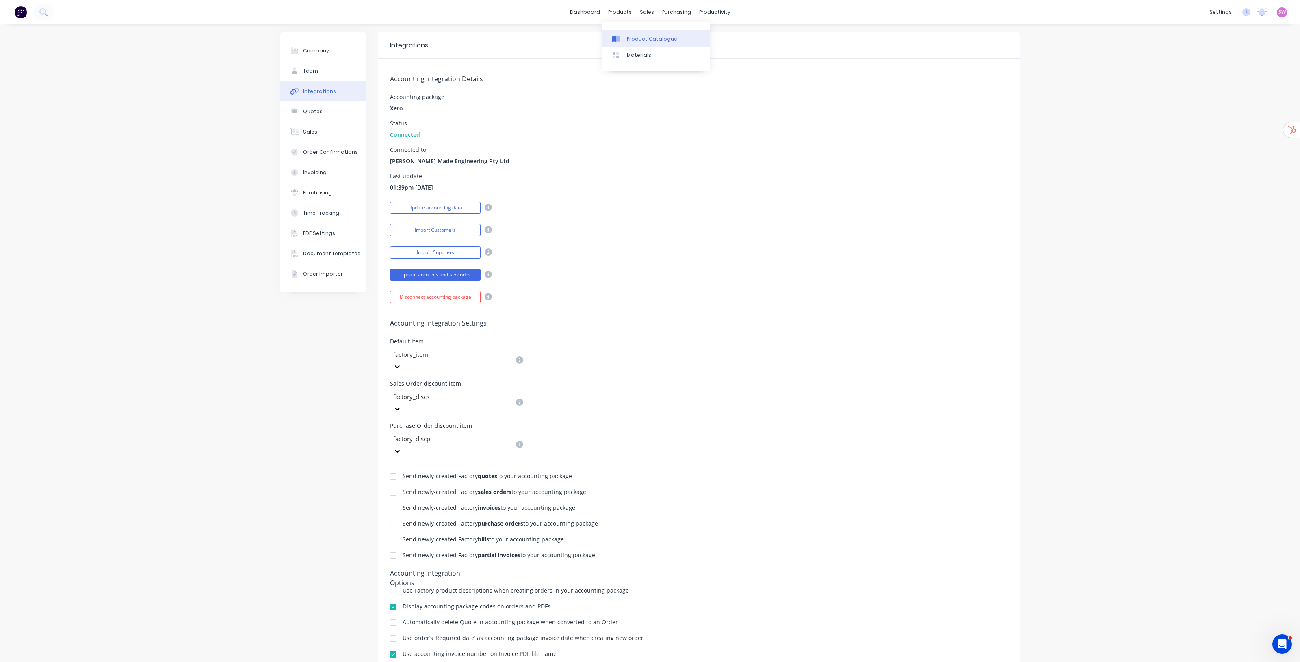
click at [634, 43] on link "Product Catalogue" at bounding box center [656, 38] width 108 height 16
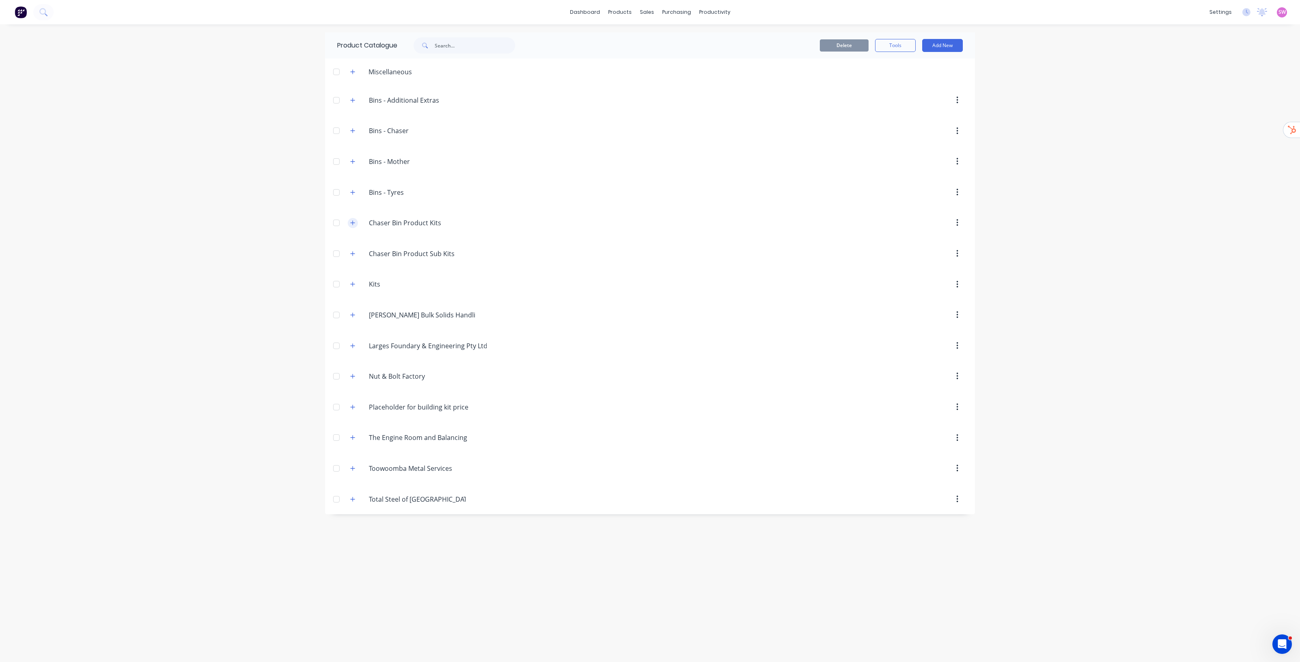
click at [353, 225] on icon "button" at bounding box center [352, 223] width 5 height 6
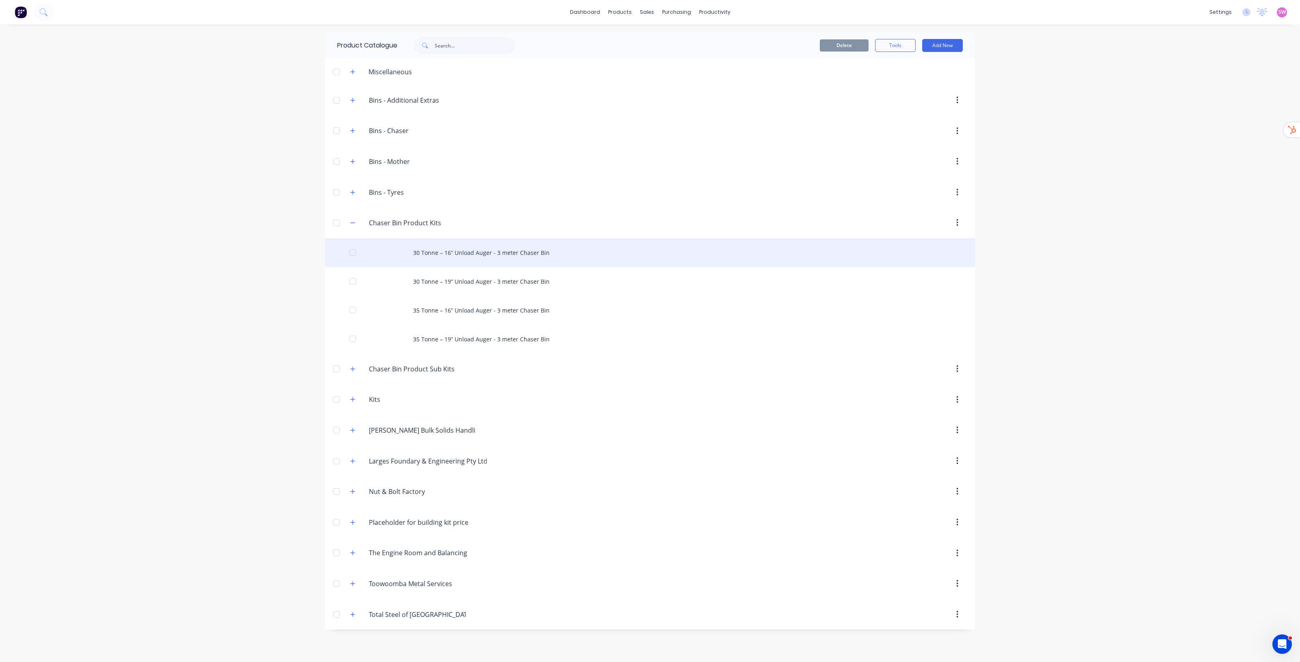
click at [505, 260] on div "30 Tonne – 16” Unload Auger - 3 meter Chaser Bin" at bounding box center [650, 252] width 650 height 29
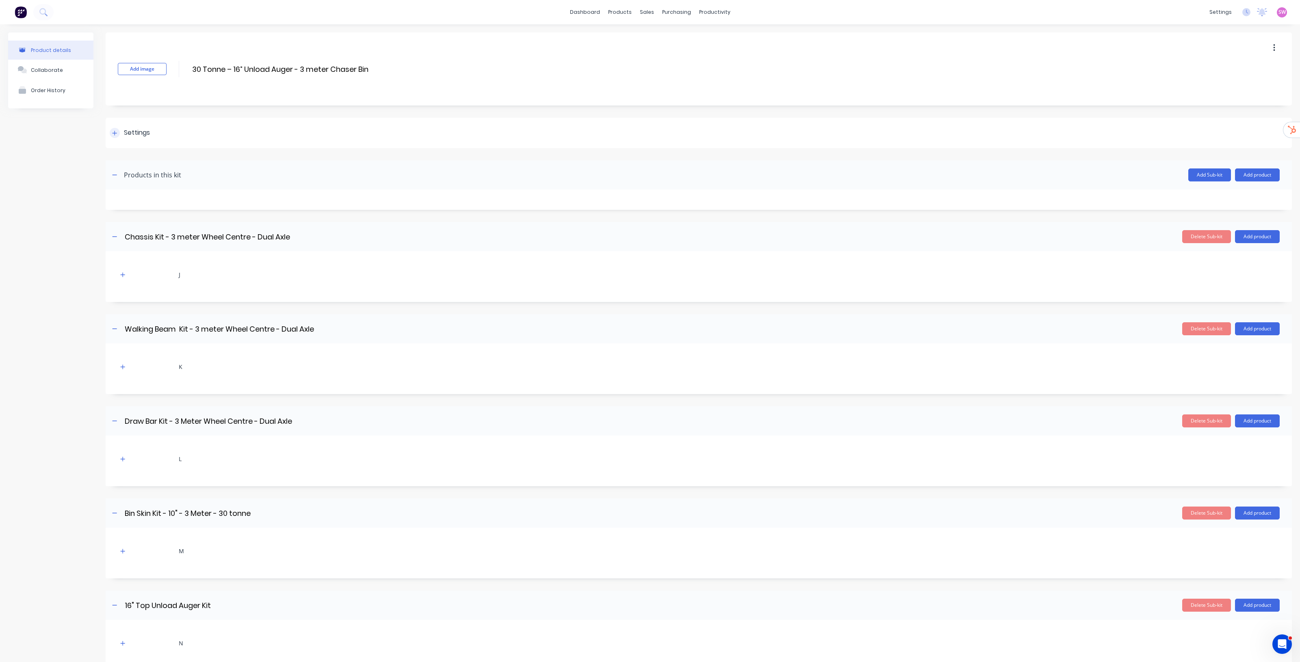
click at [131, 130] on div "Settings" at bounding box center [137, 133] width 26 height 10
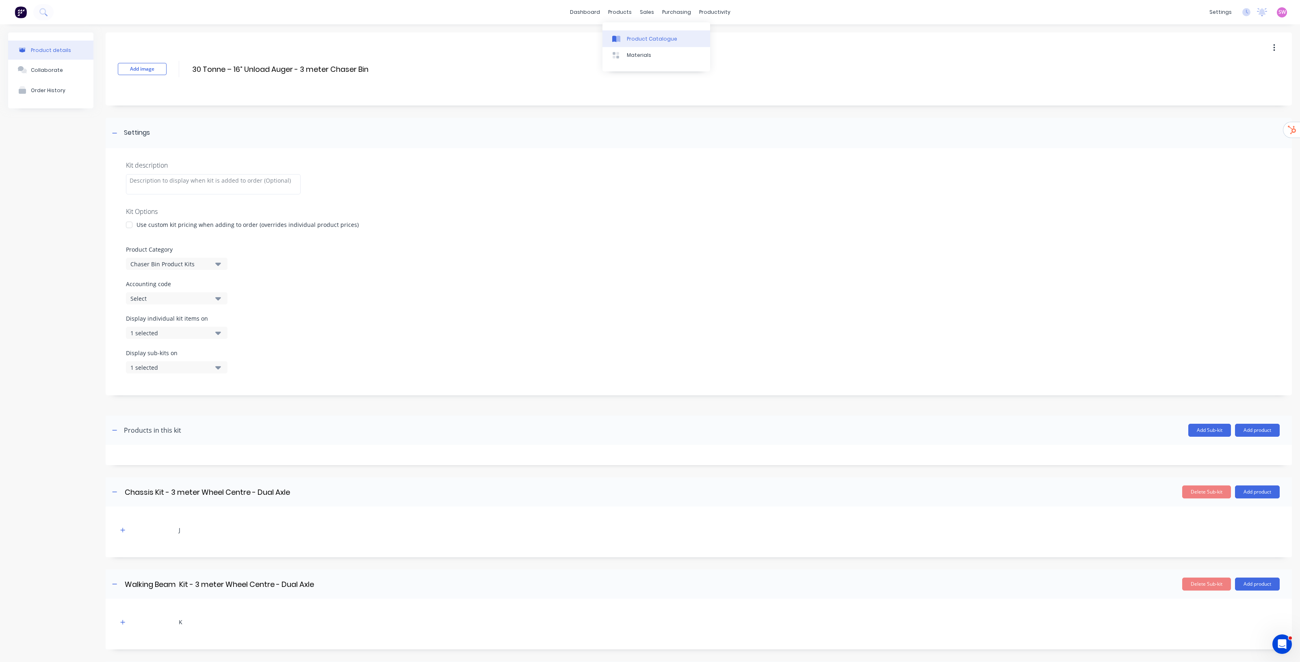
click at [632, 39] on div "Product Catalogue" at bounding box center [652, 38] width 50 height 7
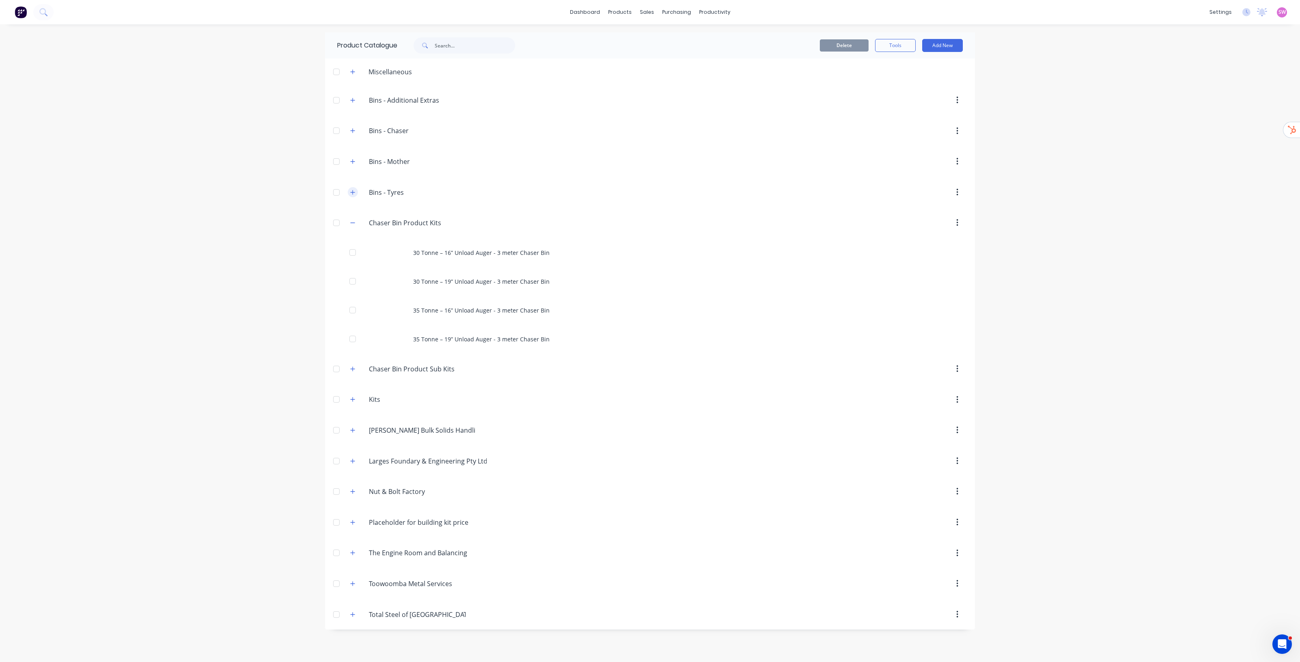
click at [352, 192] on icon "button" at bounding box center [352, 193] width 5 height 6
click at [350, 162] on icon "button" at bounding box center [352, 162] width 5 height 6
click at [350, 133] on icon "button" at bounding box center [352, 131] width 5 height 6
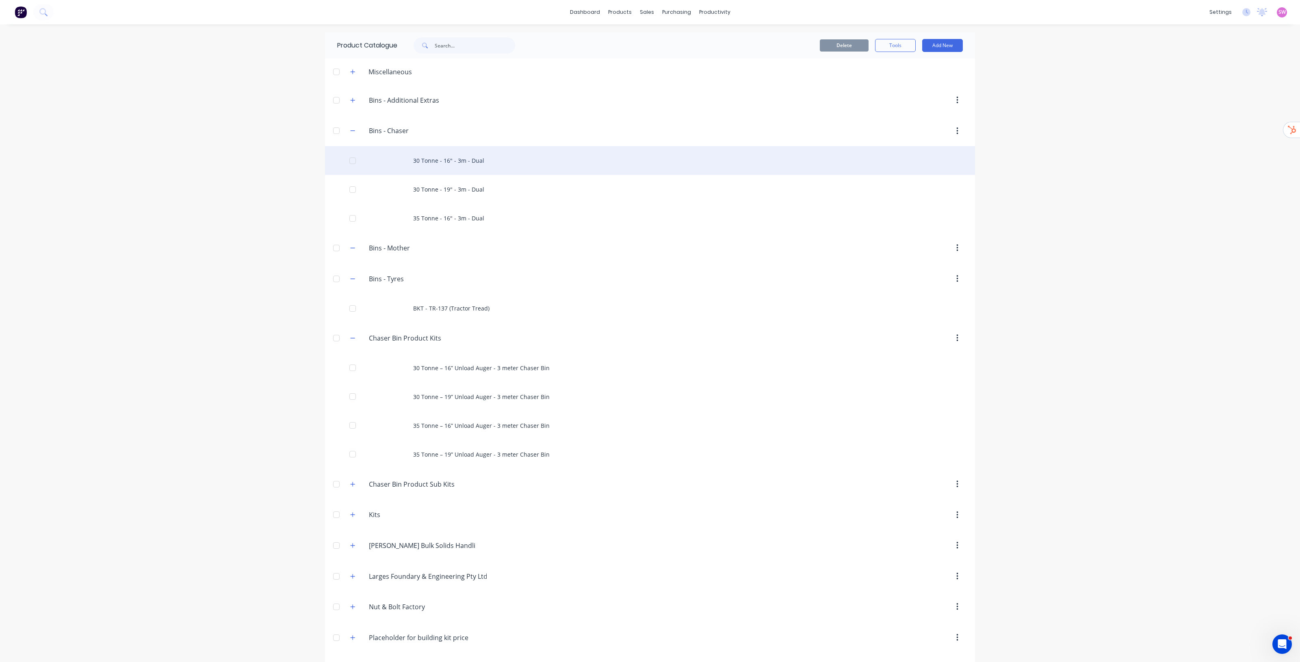
click at [478, 164] on div "30 Tonne - 16" - 3m - Dual" at bounding box center [650, 160] width 650 height 29
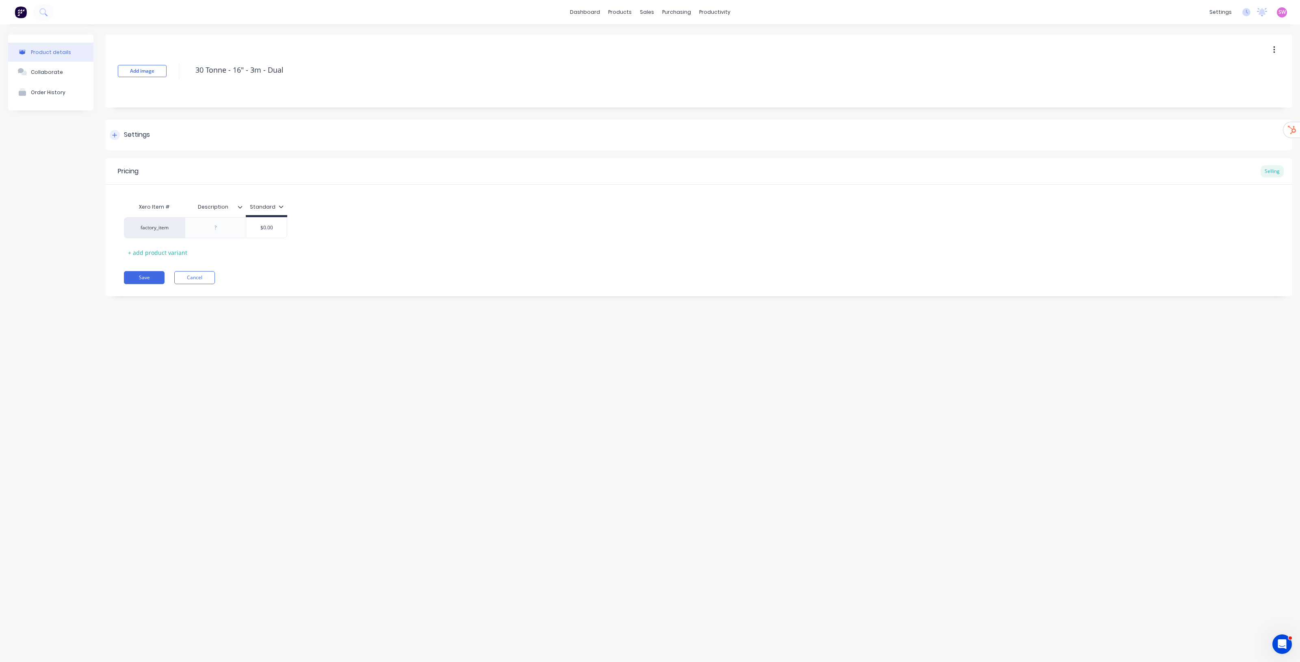
click at [141, 131] on div "Settings" at bounding box center [137, 135] width 26 height 10
click at [208, 502] on button "Cancel" at bounding box center [194, 501] width 41 height 13
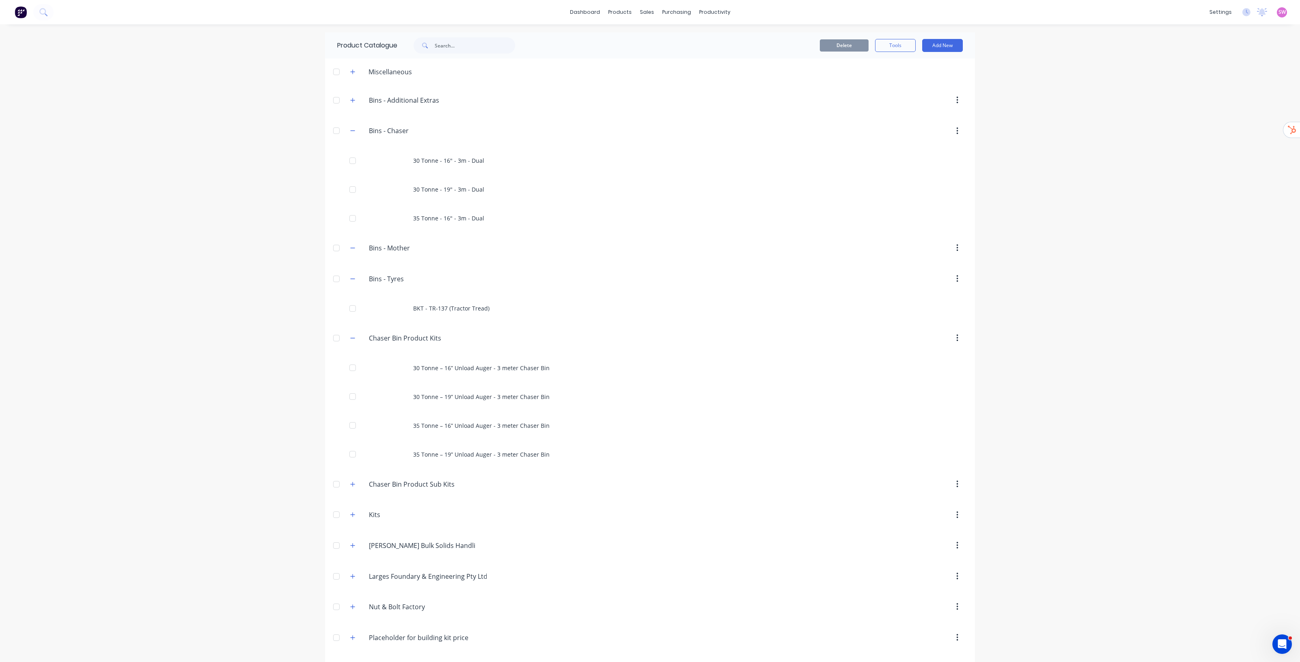
drag, startPoint x: 1192, startPoint y: 285, endPoint x: 1164, endPoint y: 344, distance: 65.2
click at [1192, 285] on div "dashboard products sales purchasing productivity dashboard products Product Cat…" at bounding box center [650, 331] width 1300 height 662
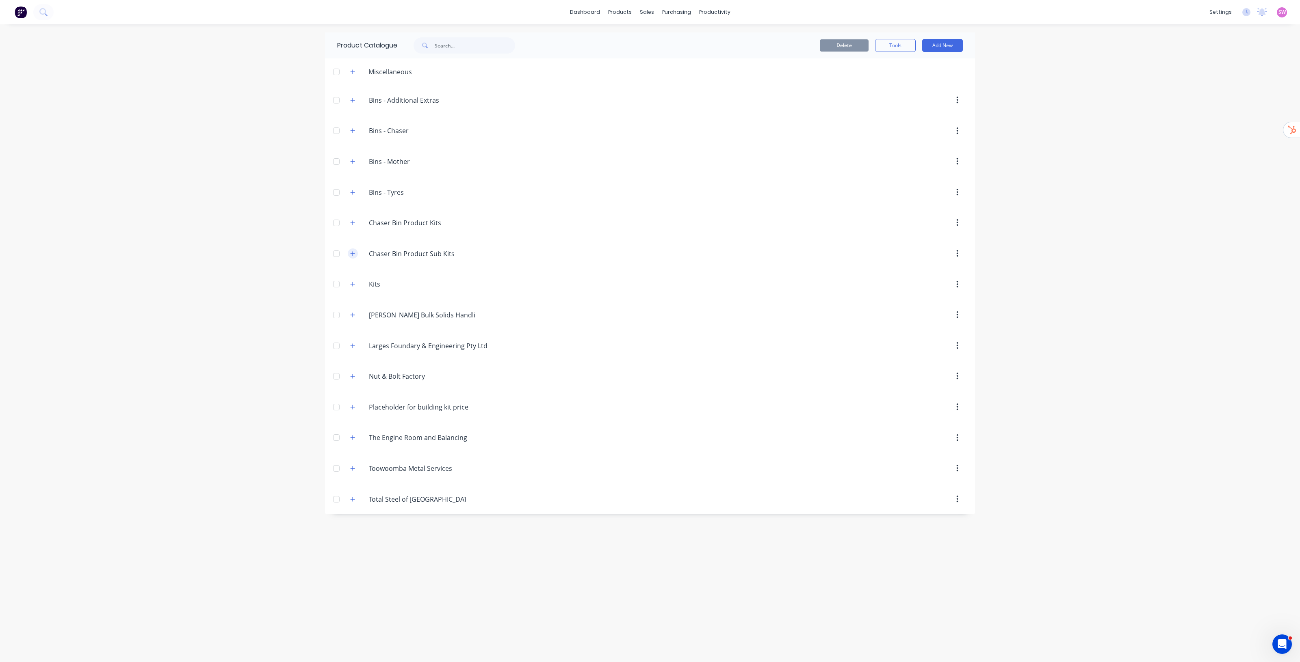
click at [353, 256] on icon "button" at bounding box center [353, 253] width 4 height 4
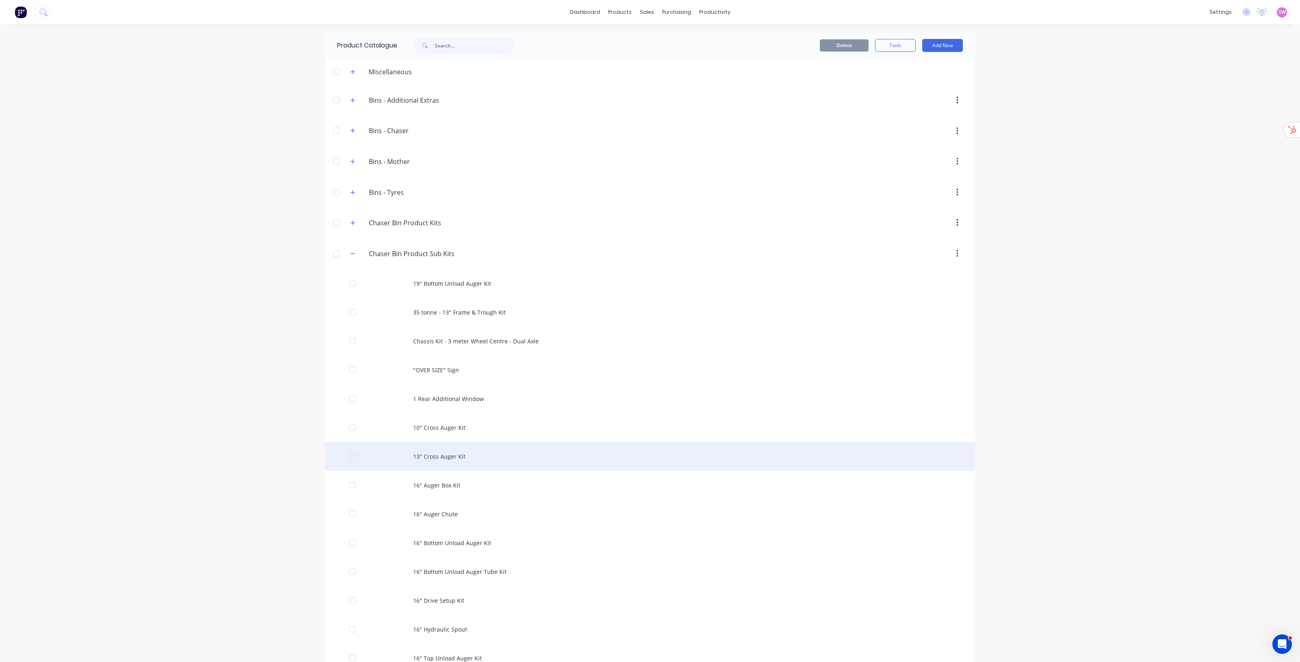
click at [850, 463] on div "13" Cross Auger Kit" at bounding box center [650, 456] width 650 height 29
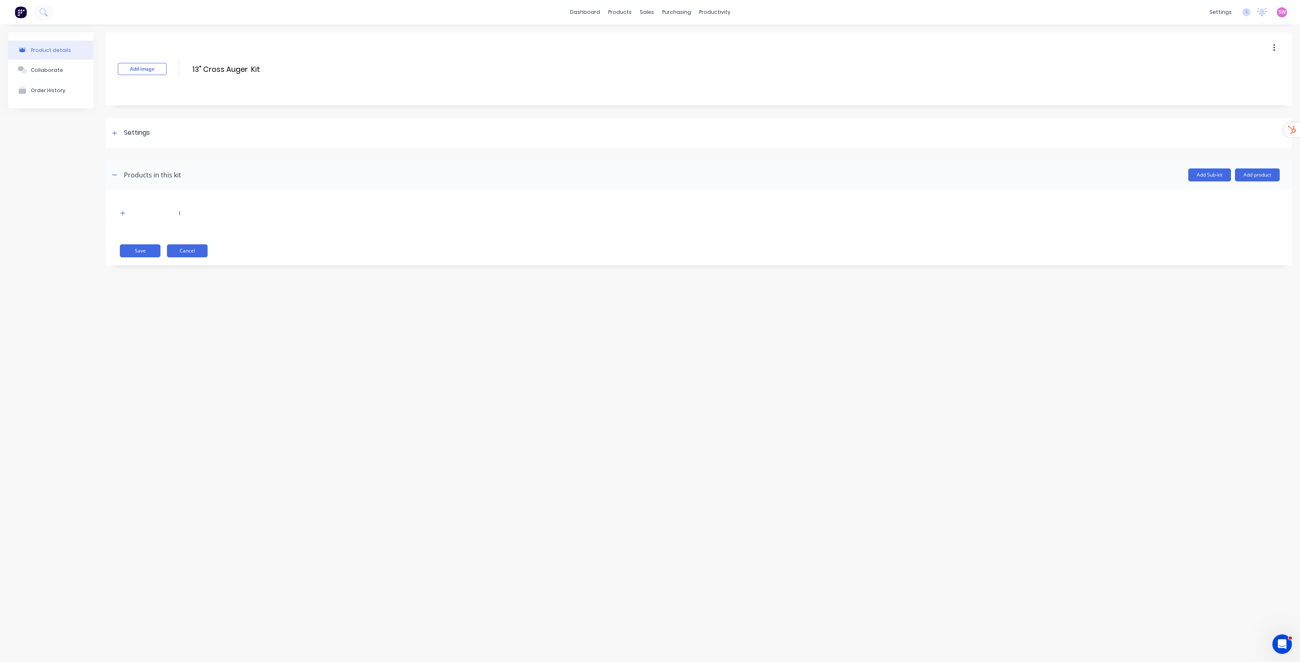
click at [202, 246] on button "Cancel" at bounding box center [187, 251] width 41 height 13
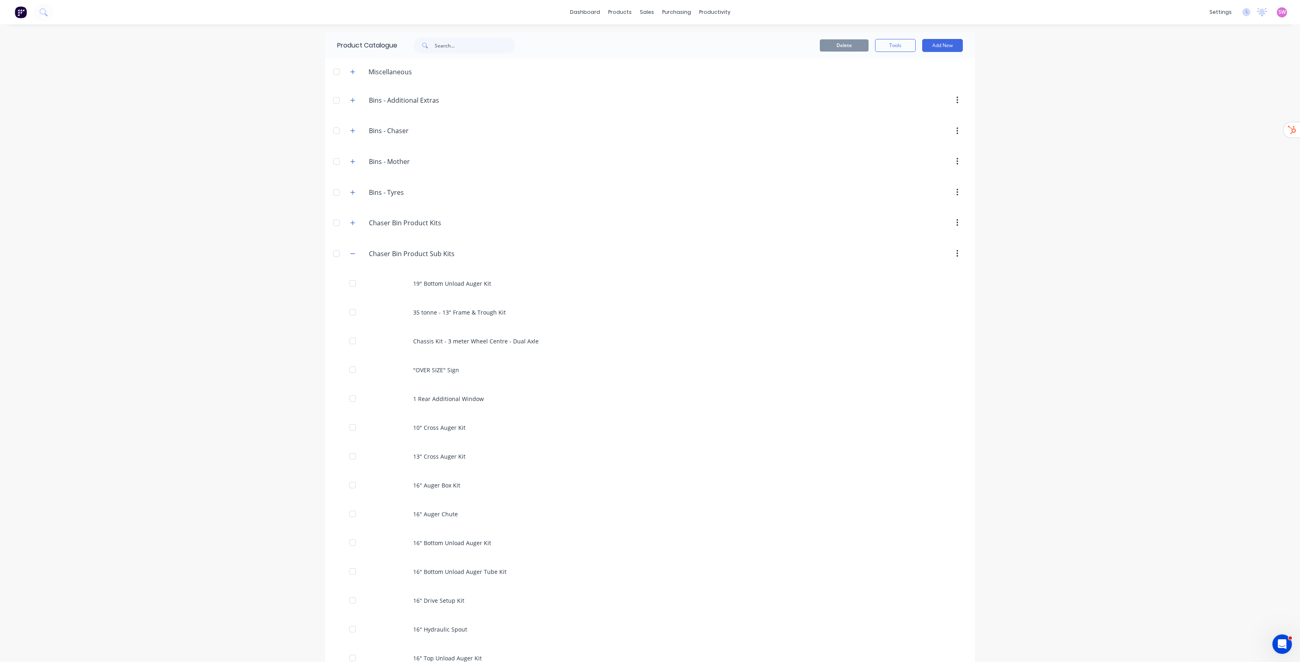
click at [1050, 396] on div "dashboard products sales purchasing productivity dashboard products Product Cat…" at bounding box center [650, 331] width 1300 height 662
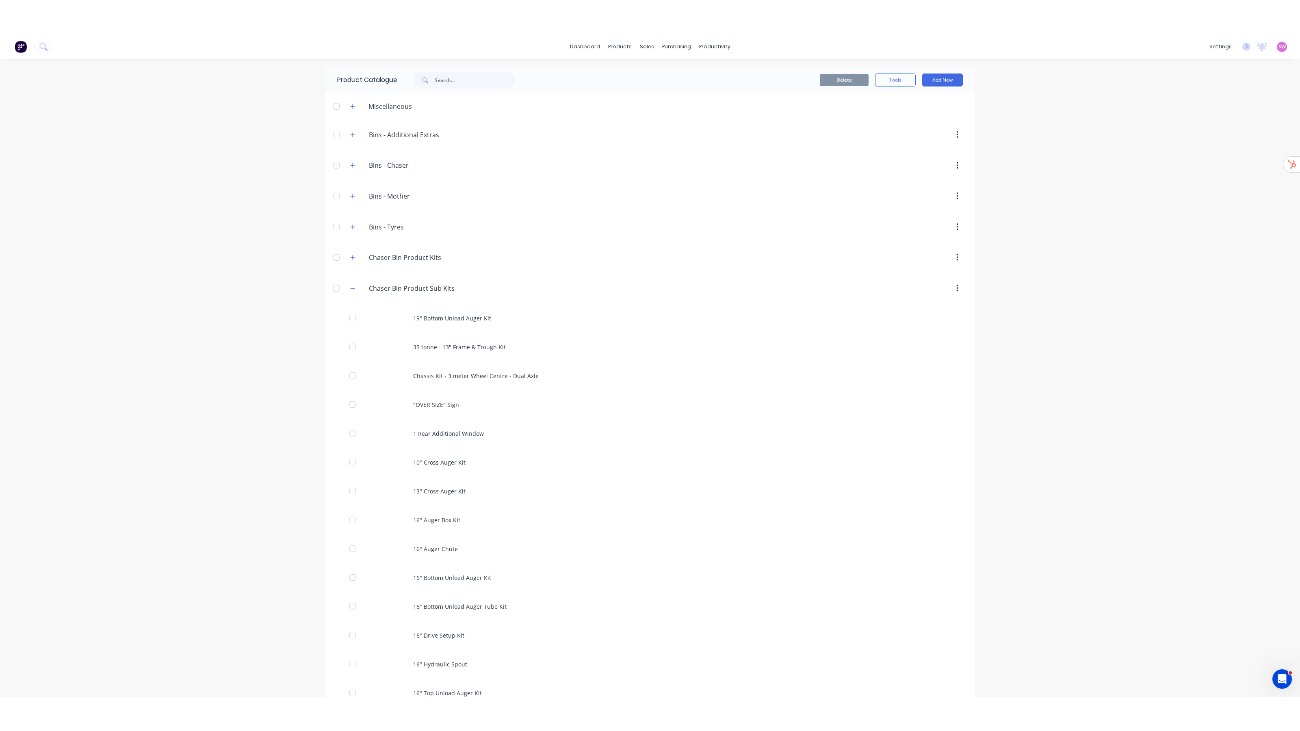
scroll to position [587, 0]
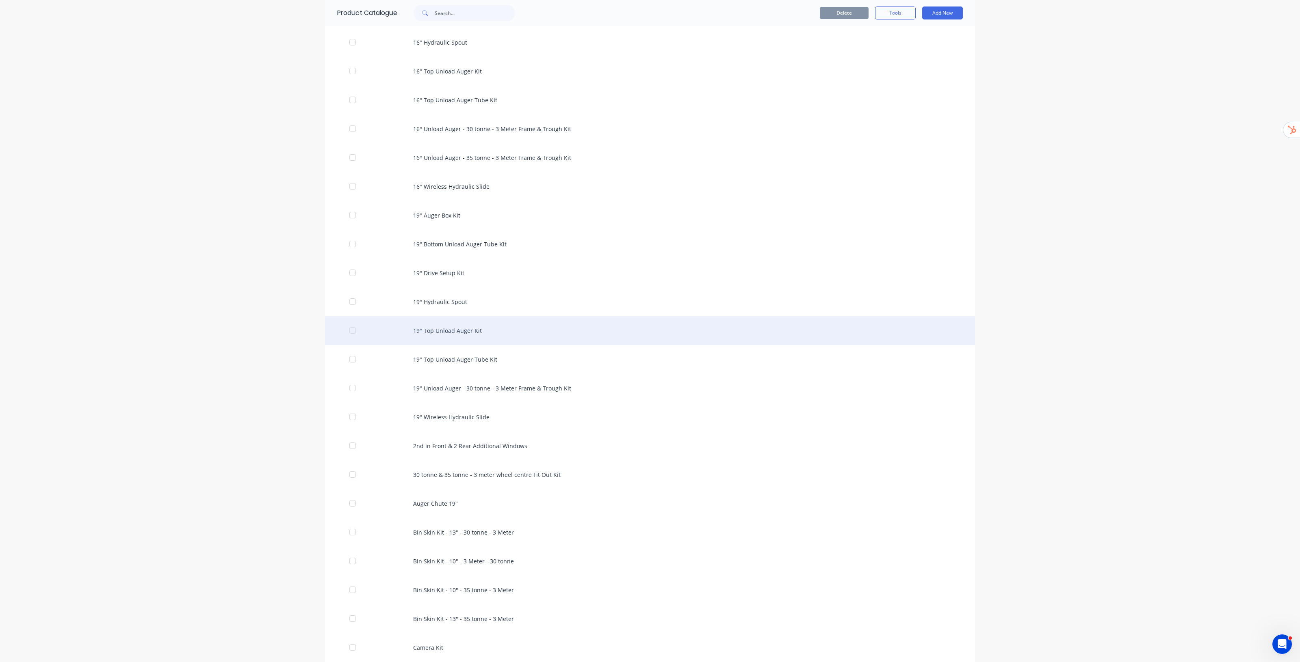
click at [451, 334] on div "19" Top Unload Auger Kit" at bounding box center [650, 330] width 650 height 29
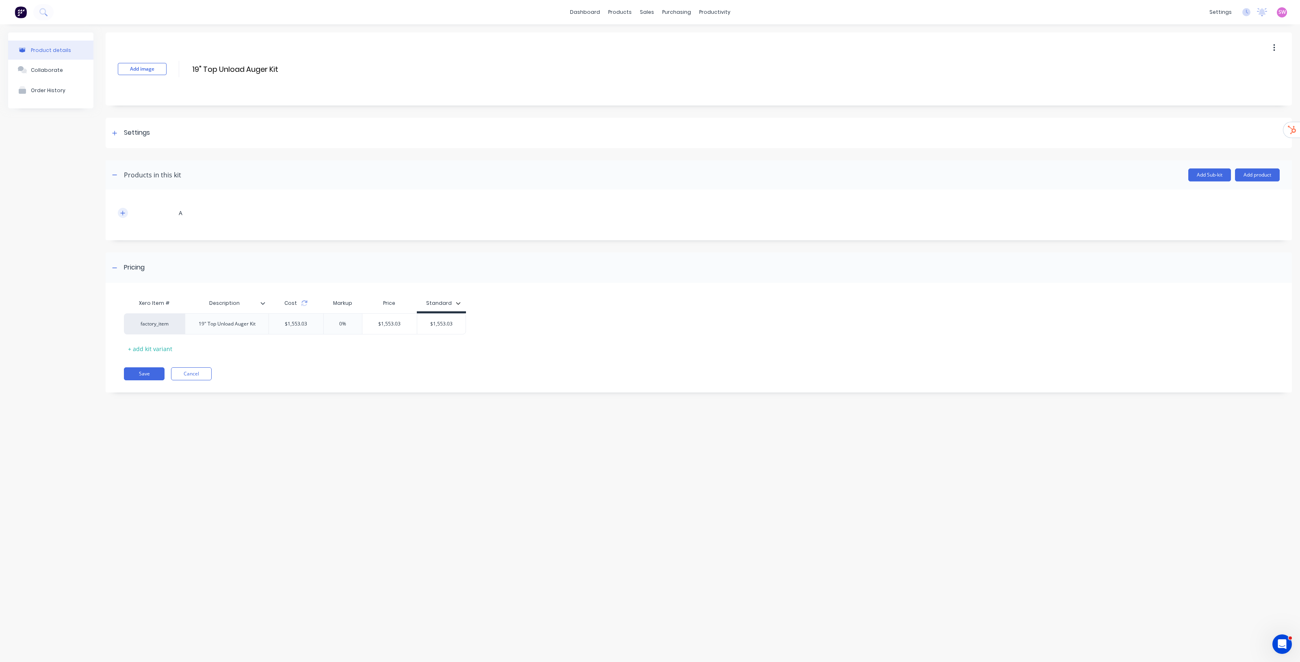
click at [125, 214] on icon "button" at bounding box center [122, 213] width 5 height 6
click at [1266, 177] on button "Add product" at bounding box center [1257, 175] width 45 height 13
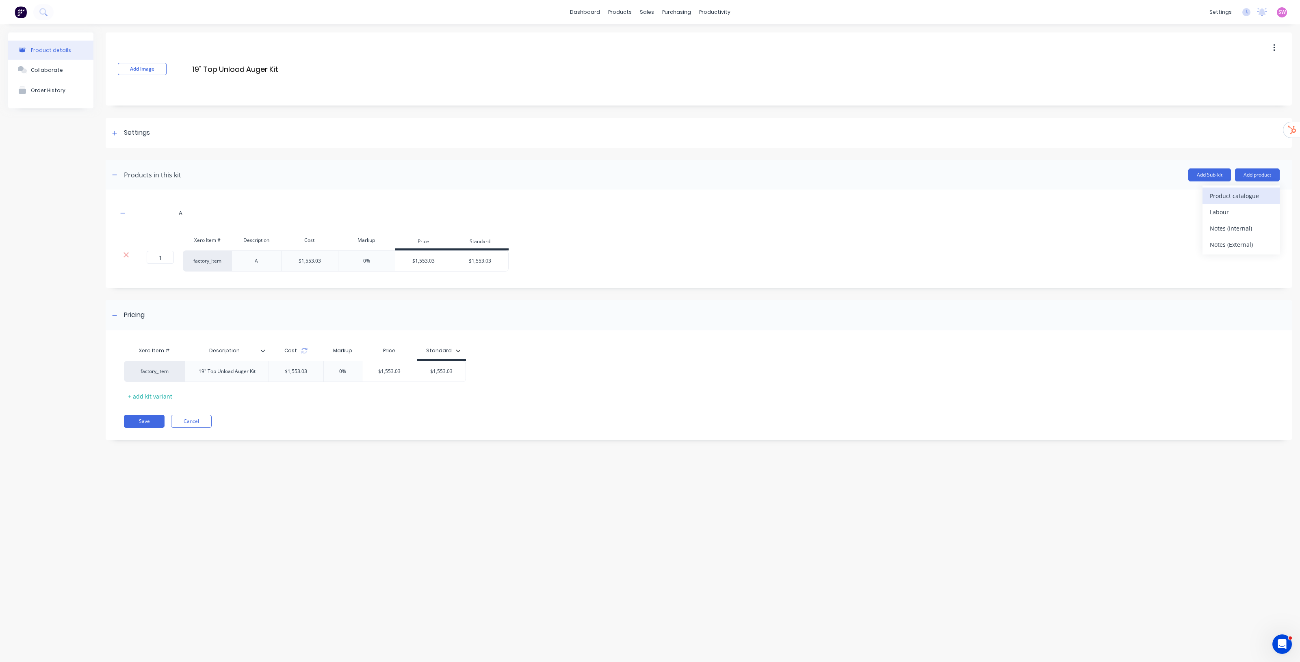
click at [1256, 199] on div "Product catalogue" at bounding box center [1241, 196] width 63 height 12
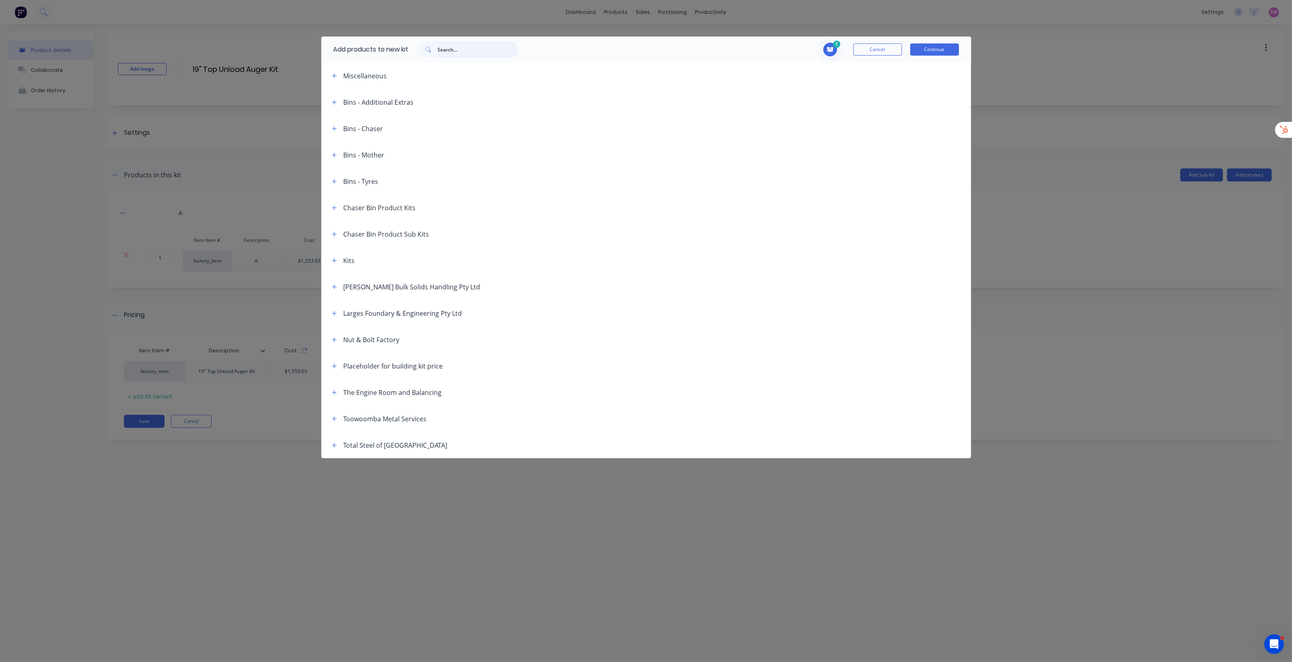
click at [493, 49] on input "text" at bounding box center [478, 49] width 80 height 16
paste input "18" Flight - 8mm"
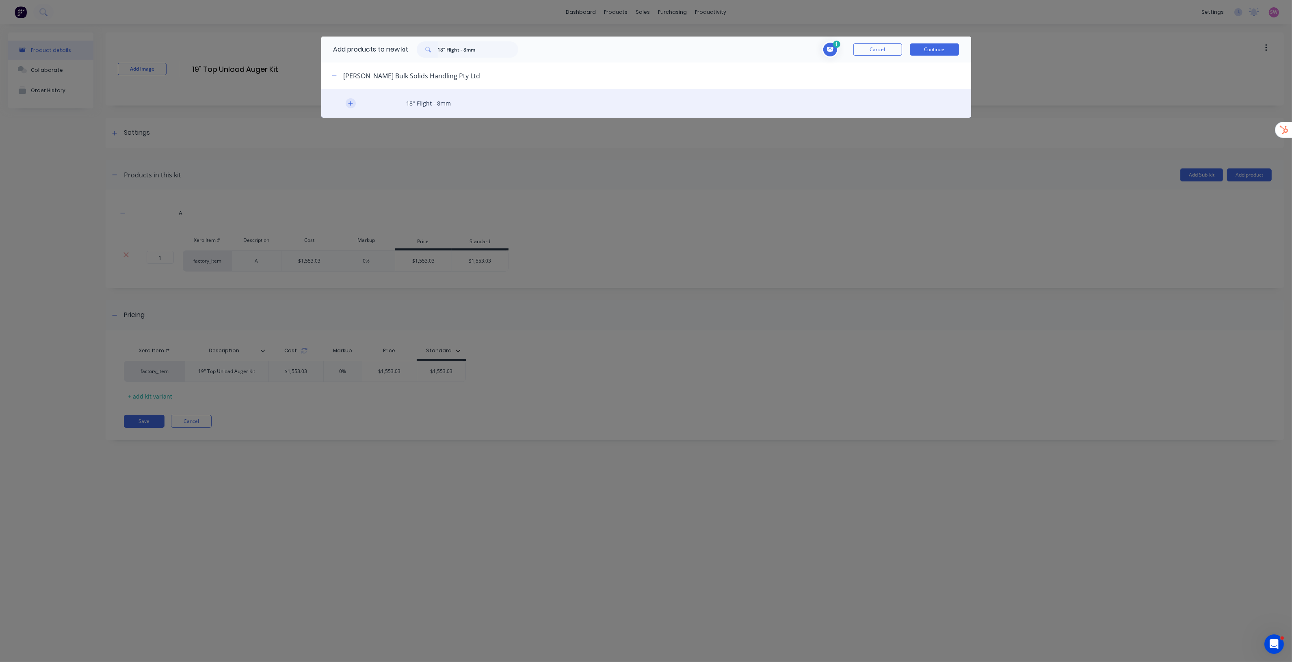
click at [354, 104] on button "button" at bounding box center [351, 103] width 10 height 10
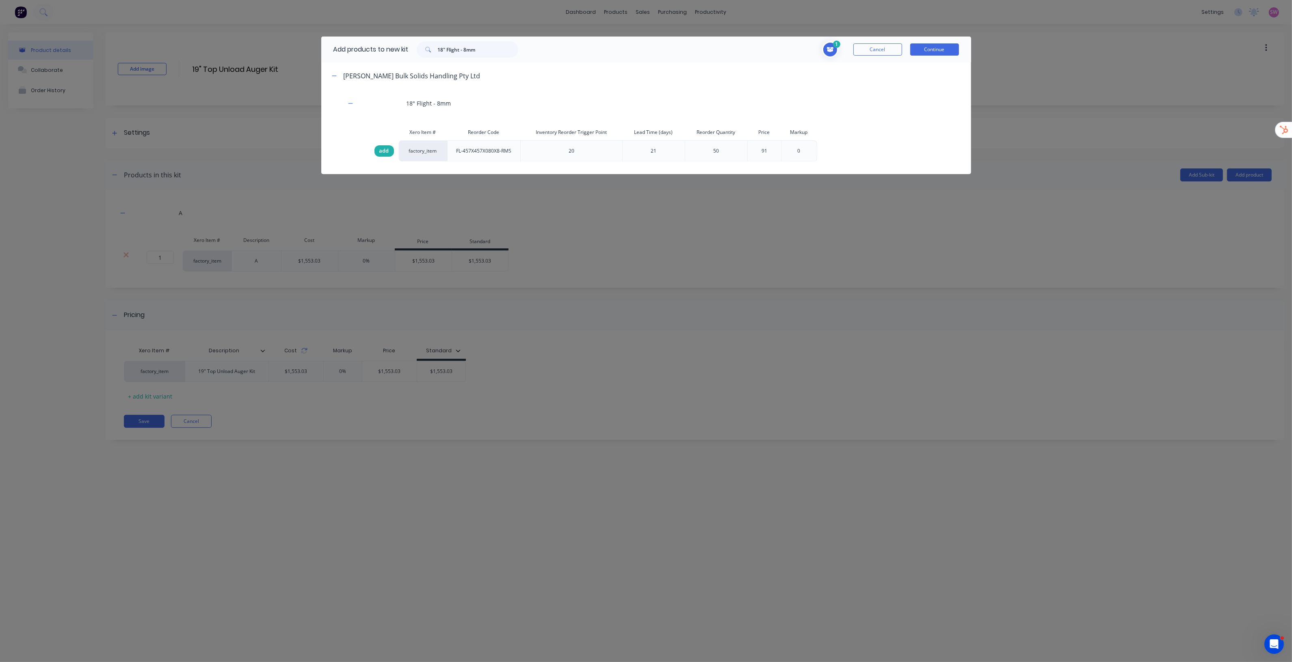
click at [385, 152] on span "add" at bounding box center [384, 151] width 10 height 8
click at [487, 49] on input "18" Flight - 8mm" at bounding box center [478, 49] width 80 height 16
paste input "5mm"
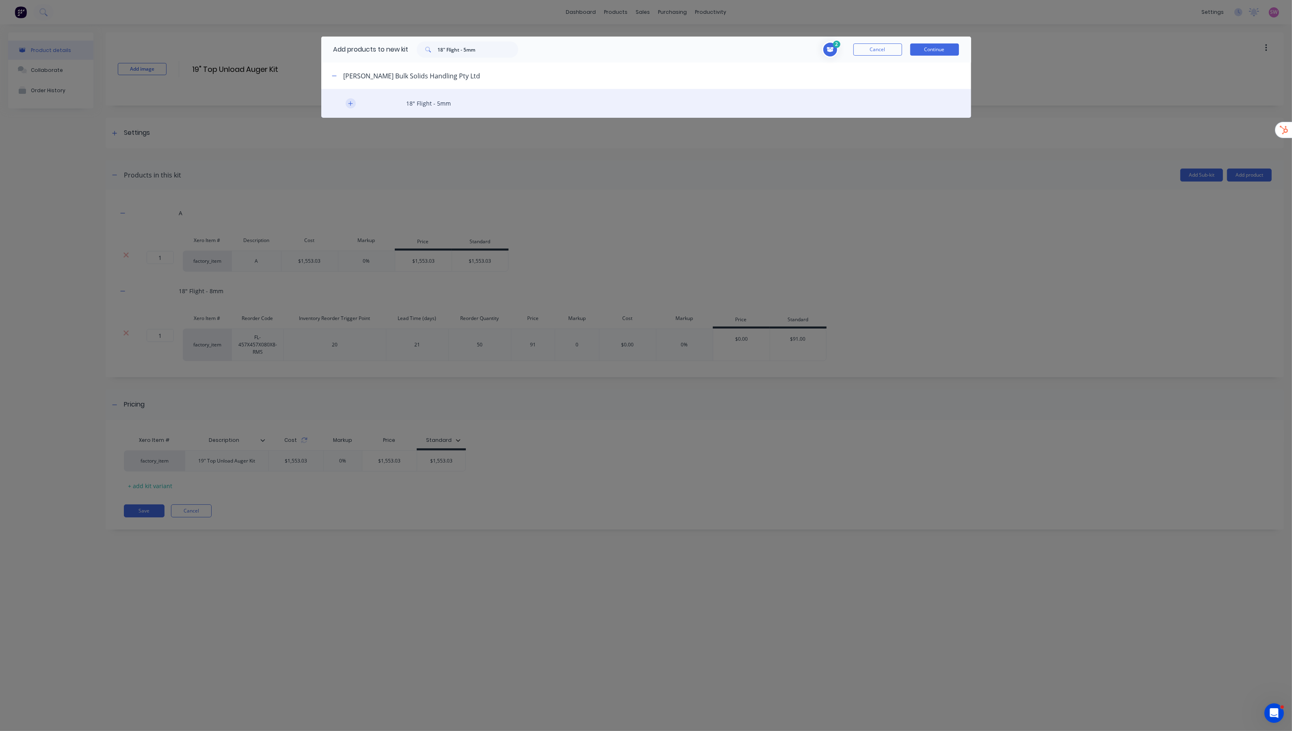
click at [349, 102] on icon "button" at bounding box center [350, 104] width 5 height 6
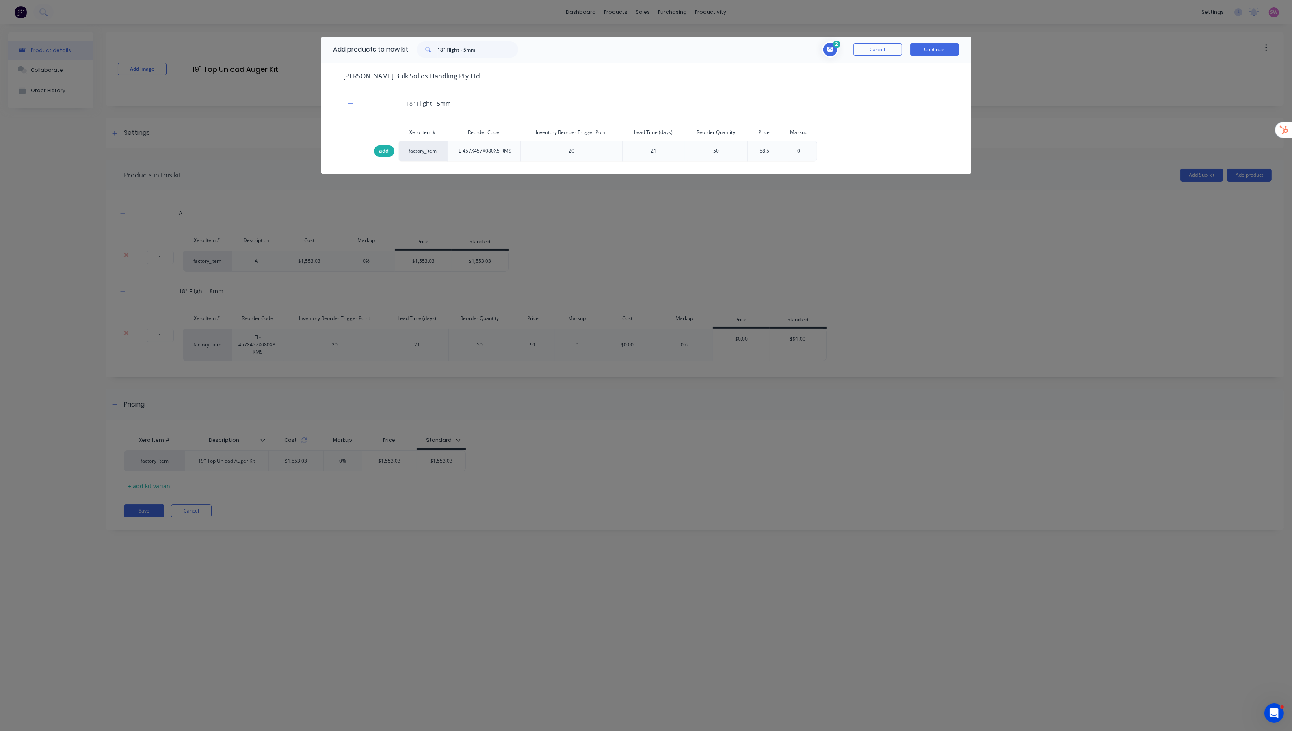
click at [383, 151] on span "add" at bounding box center [384, 151] width 10 height 8
click at [490, 53] on input "18" Flight - 5mm" at bounding box center [478, 49] width 80 height 16
paste input "80 NB Pipe"
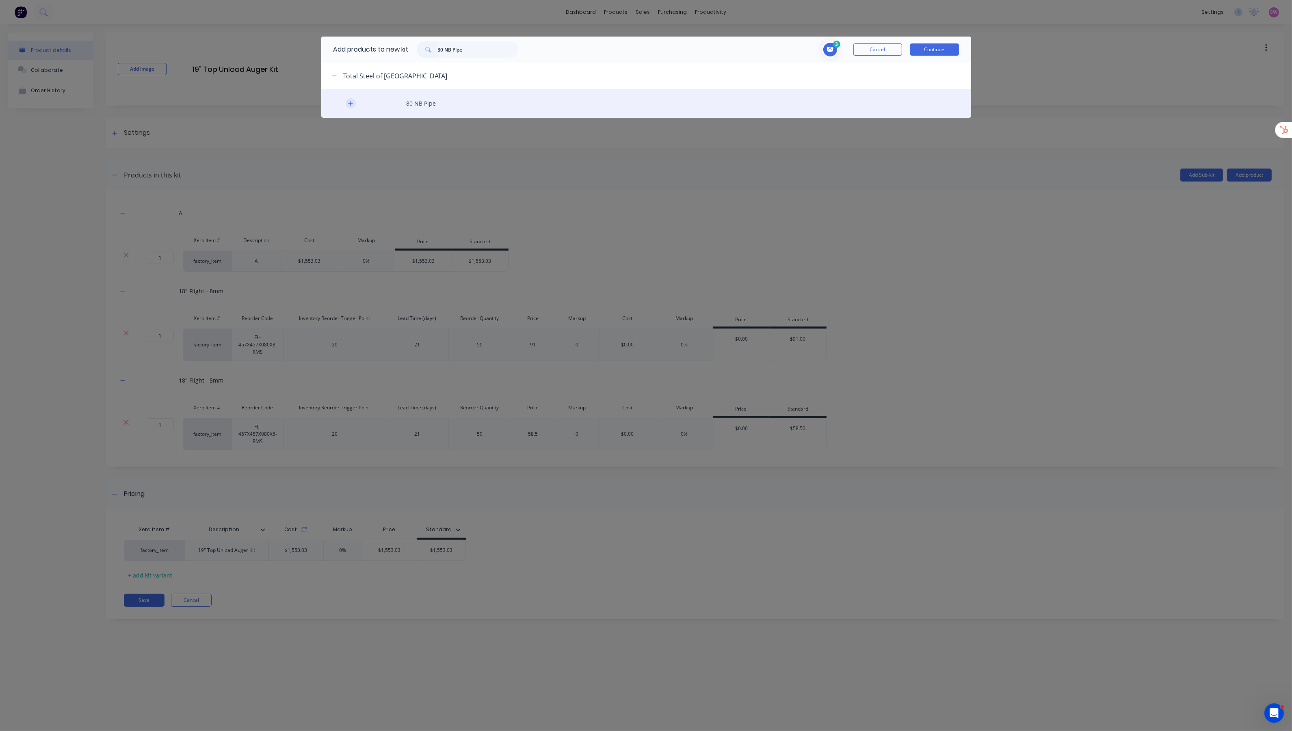
click at [350, 104] on icon "button" at bounding box center [350, 103] width 4 height 4
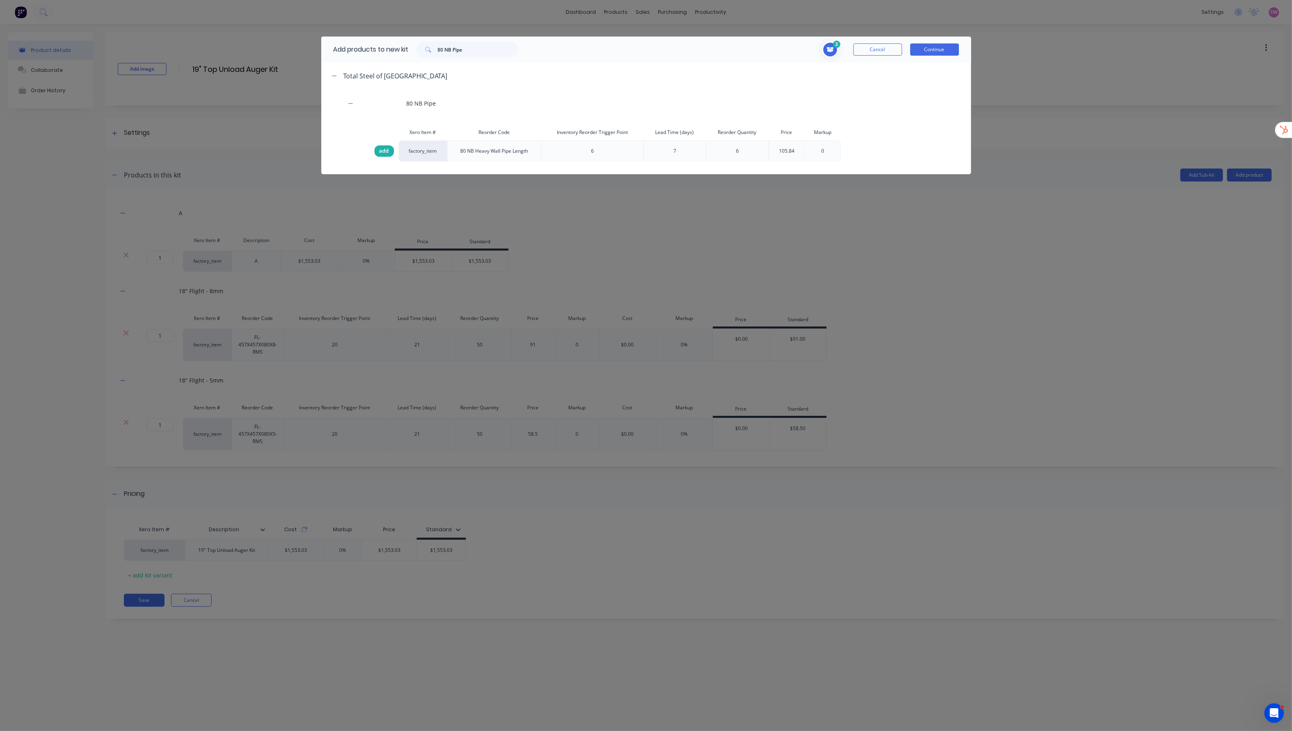
click at [383, 150] on span "add" at bounding box center [384, 151] width 10 height 8
click at [489, 54] on input "80 NB Pipe" at bounding box center [478, 49] width 80 height 16
paste input "C004"
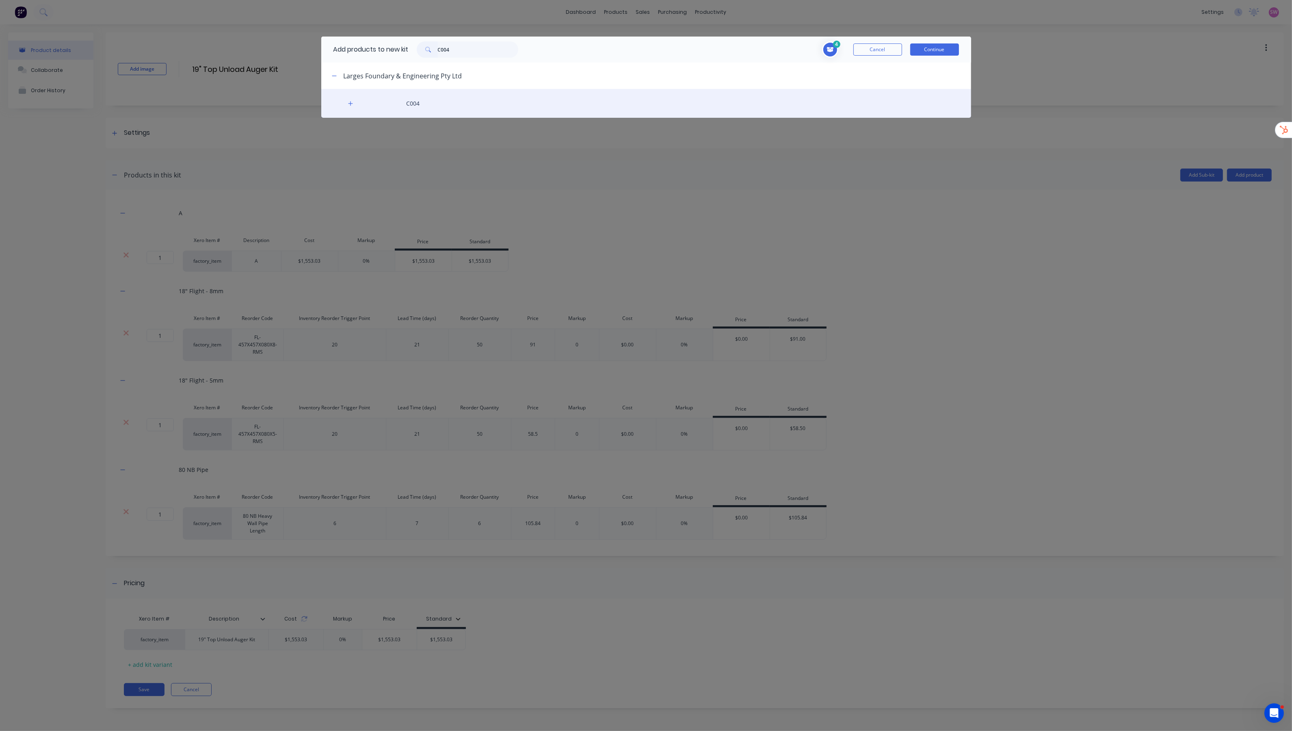
drag, startPoint x: 351, startPoint y: 102, endPoint x: 353, endPoint y: 110, distance: 7.6
click at [350, 102] on icon "button" at bounding box center [350, 103] width 4 height 4
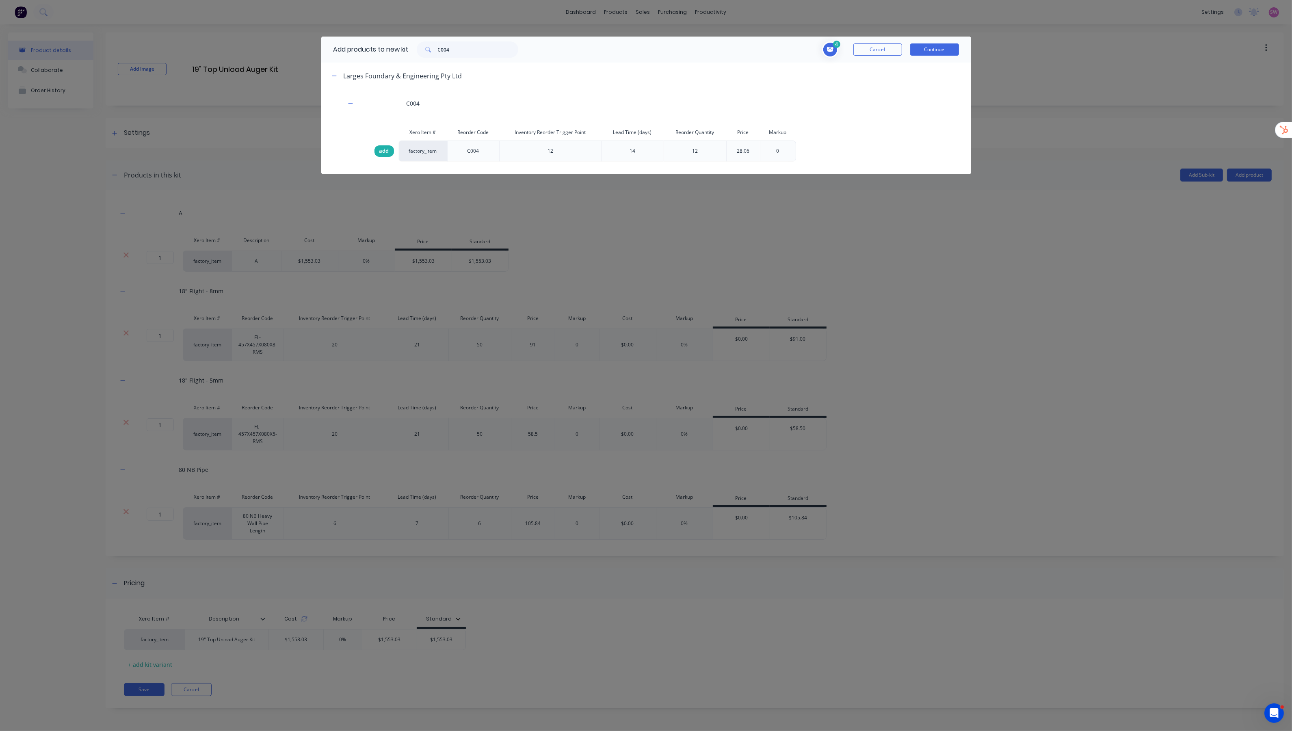
click at [387, 152] on span "add" at bounding box center [384, 151] width 10 height 8
click at [457, 52] on input "C004" at bounding box center [478, 49] width 80 height 16
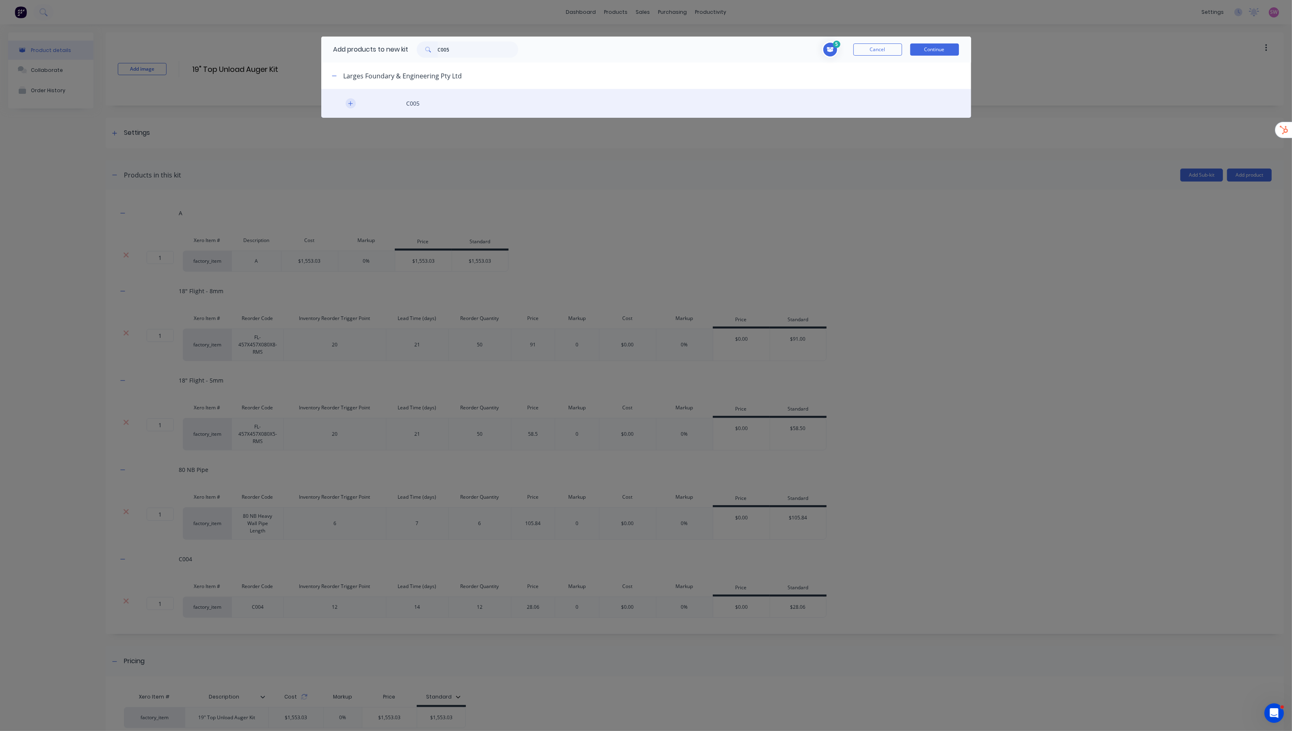
click at [350, 102] on icon "button" at bounding box center [350, 104] width 5 height 6
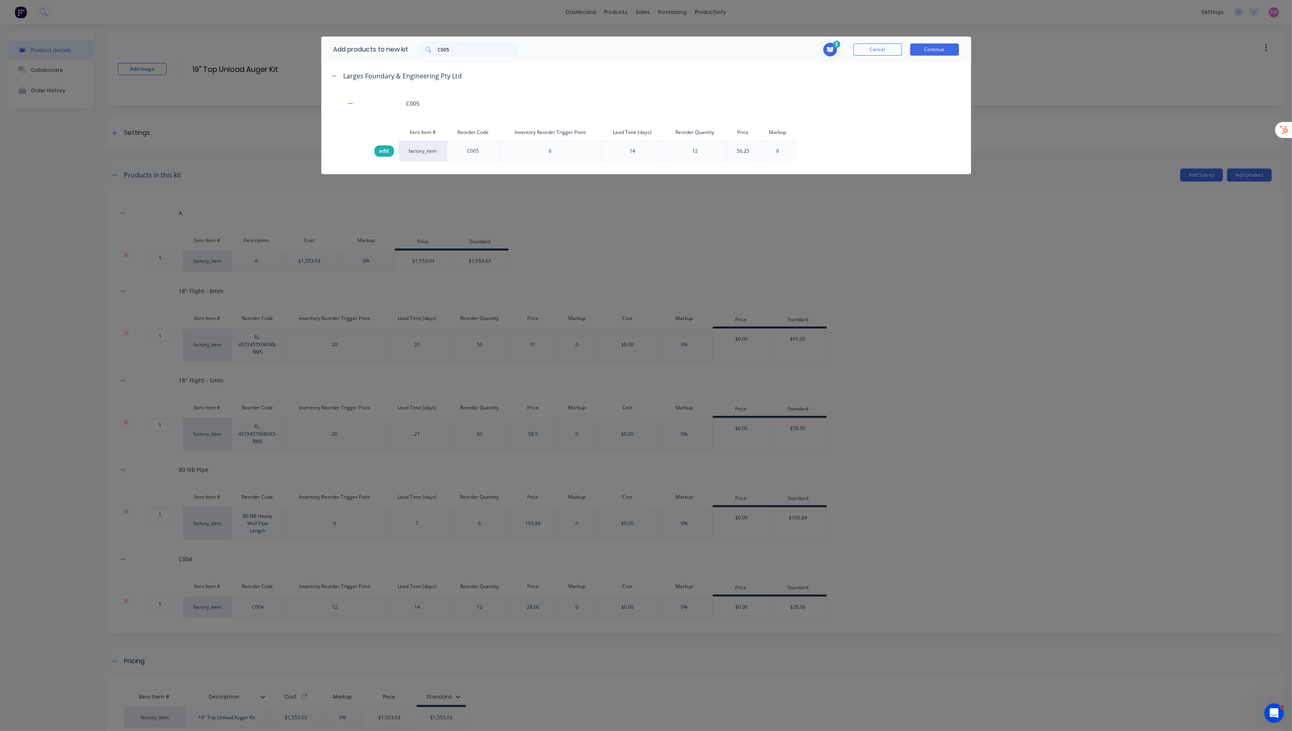
click at [385, 151] on span "add" at bounding box center [384, 151] width 10 height 8
click at [467, 52] on input "C005" at bounding box center [478, 49] width 80 height 16
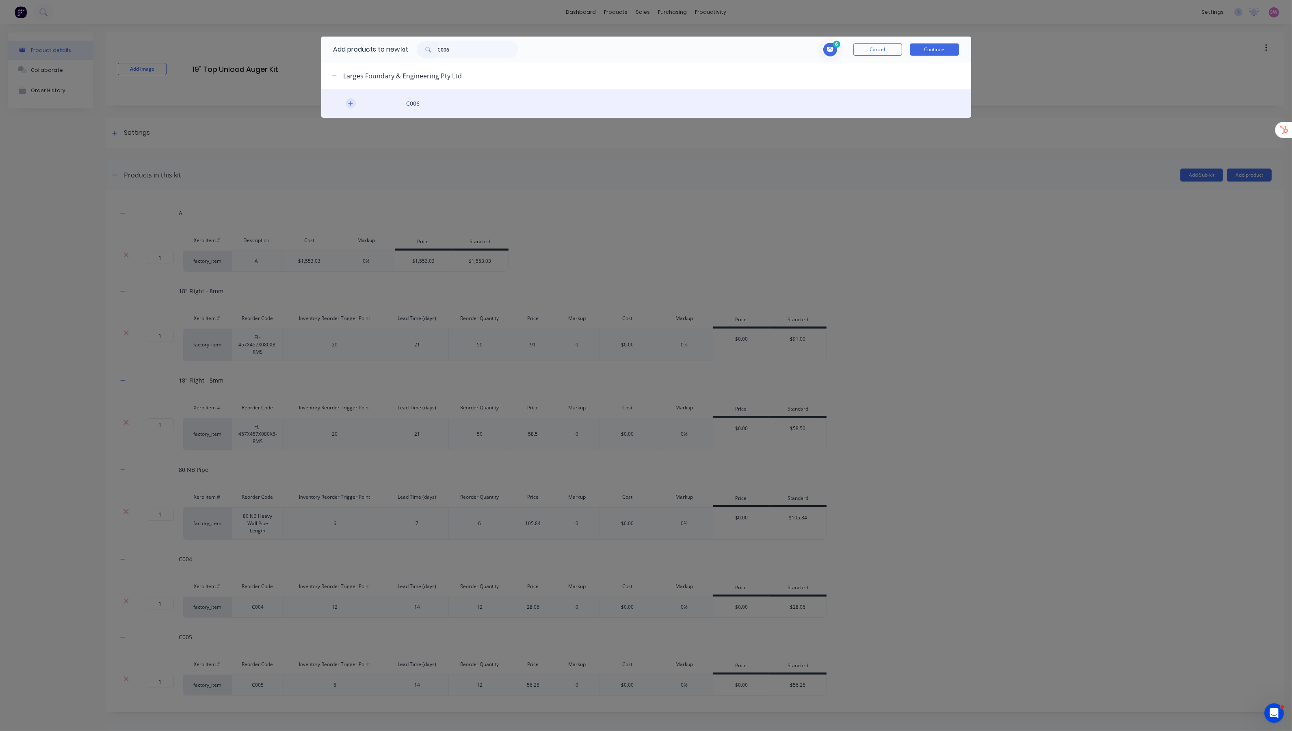
click at [348, 102] on icon "button" at bounding box center [350, 104] width 5 height 6
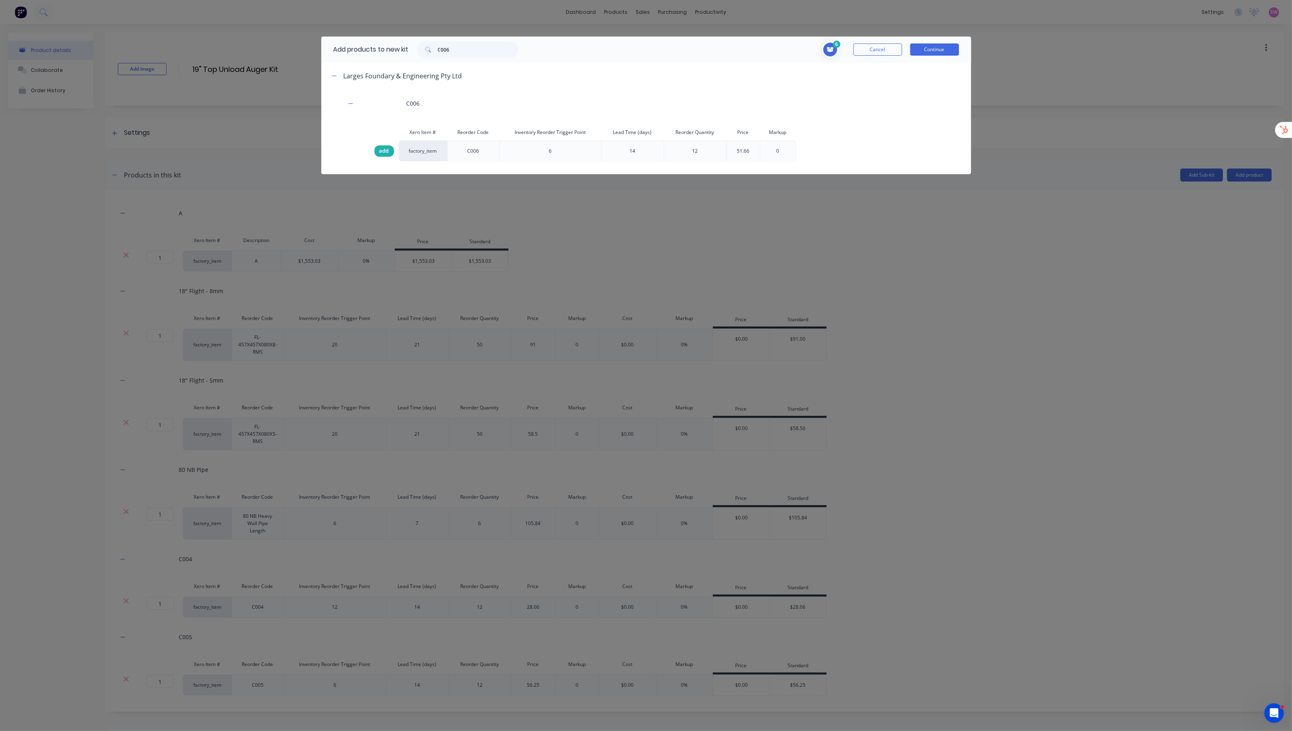
click at [385, 152] on span "add" at bounding box center [384, 151] width 10 height 8
click at [462, 51] on input "C006" at bounding box center [478, 49] width 80 height 16
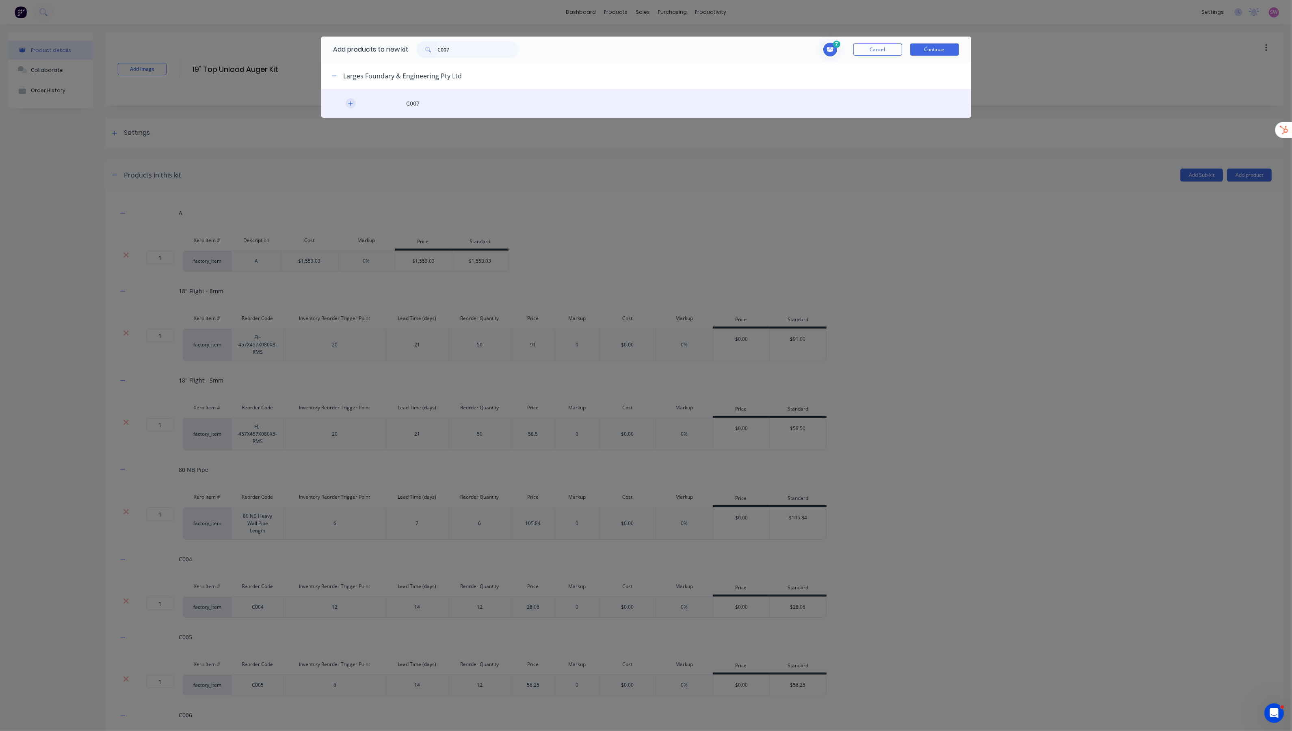
click at [348, 102] on icon "button" at bounding box center [350, 104] width 5 height 6
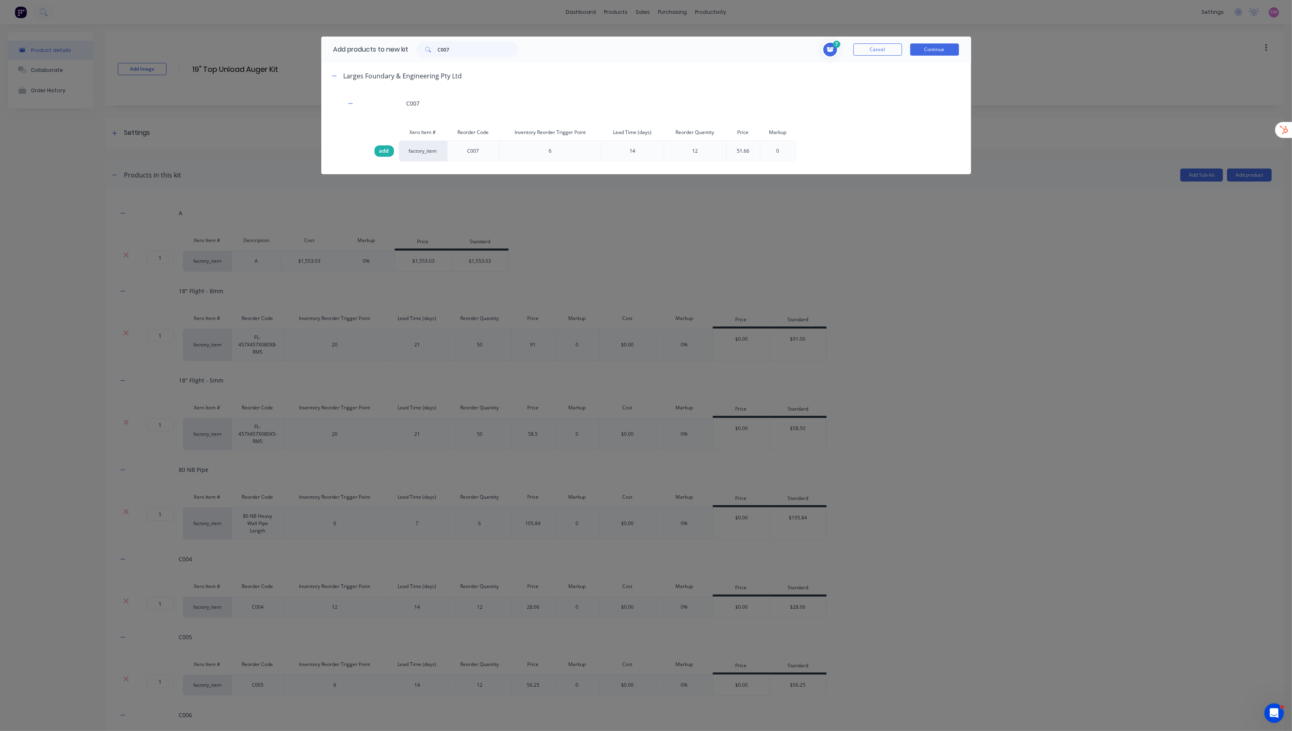
click at [383, 151] on span "add" at bounding box center [384, 151] width 10 height 8
click at [475, 54] on input "C007" at bounding box center [478, 49] width 80 height 16
paste input "L035 - Flight Starts"
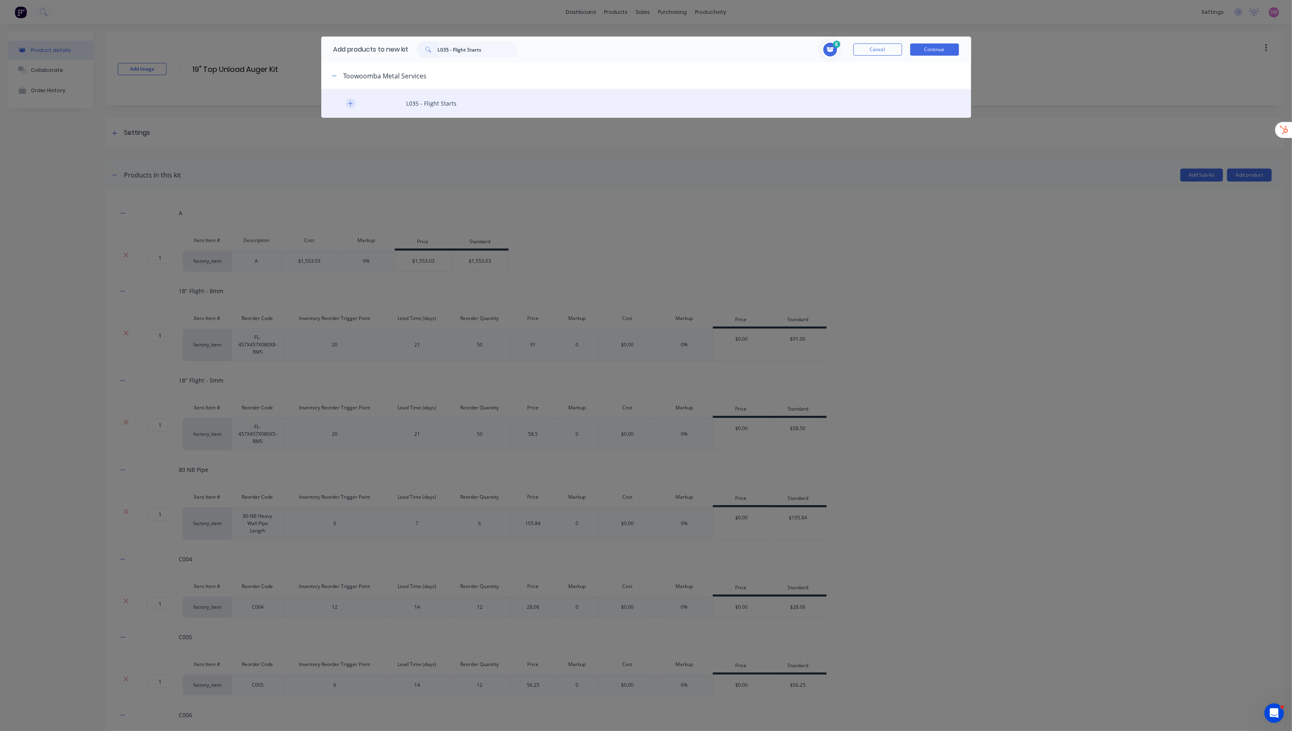
click at [351, 102] on icon "button" at bounding box center [350, 103] width 4 height 4
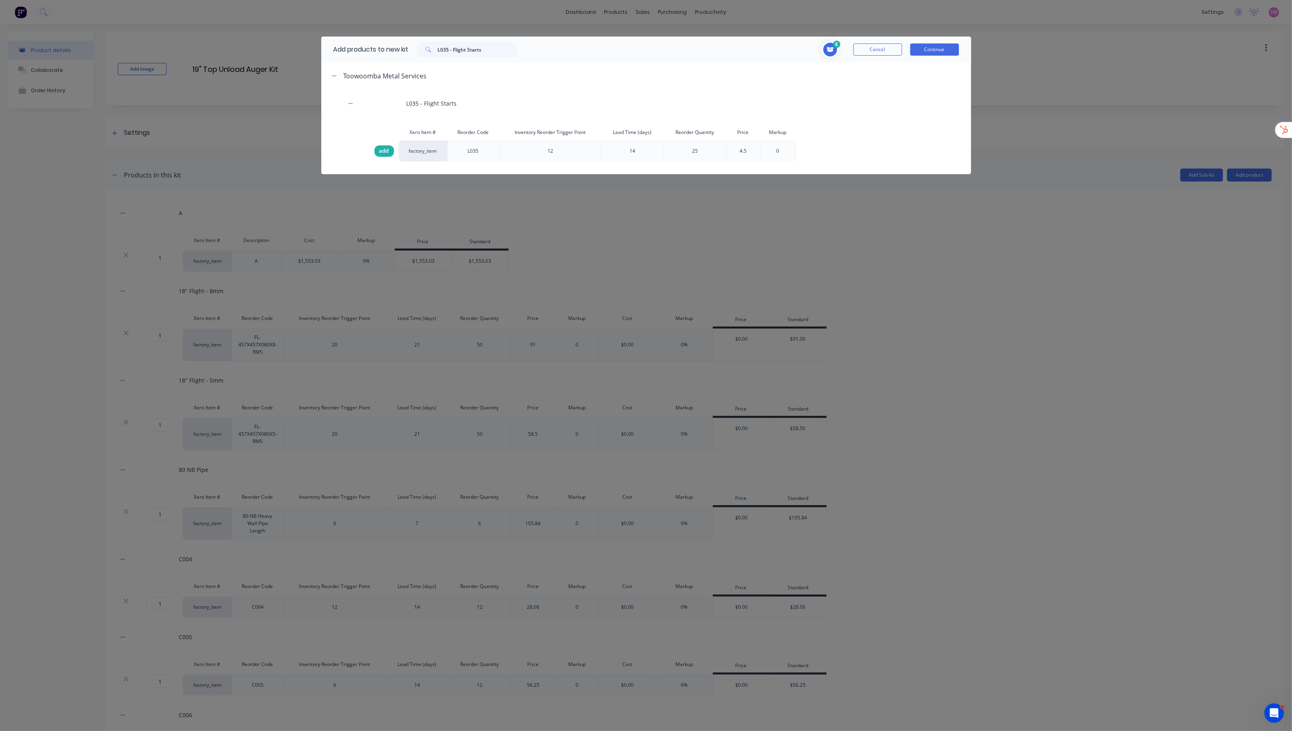
click at [385, 149] on span "add" at bounding box center [384, 151] width 10 height 8
click at [493, 47] on input "L035 - Flight Starts" at bounding box center [478, 49] width 80 height 16
paste input "4 - Flight Stop"
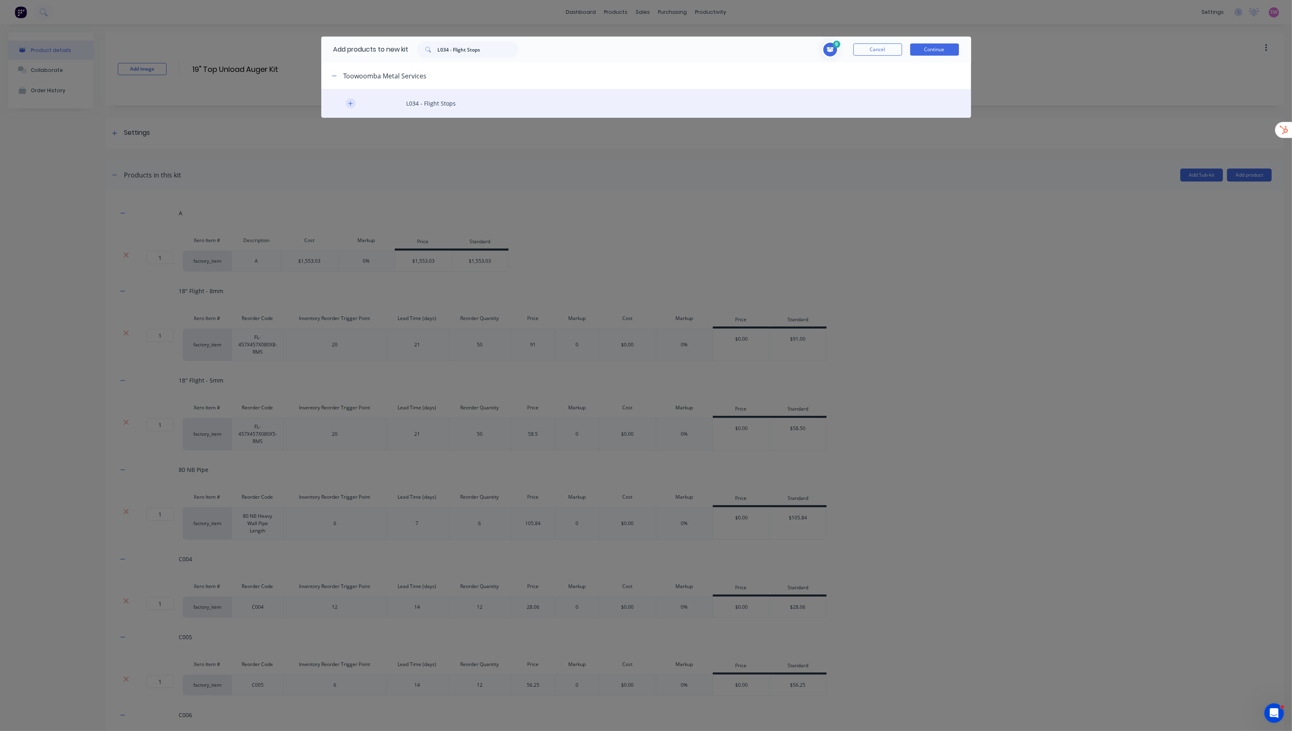
click at [353, 103] on icon "button" at bounding box center [350, 104] width 5 height 6
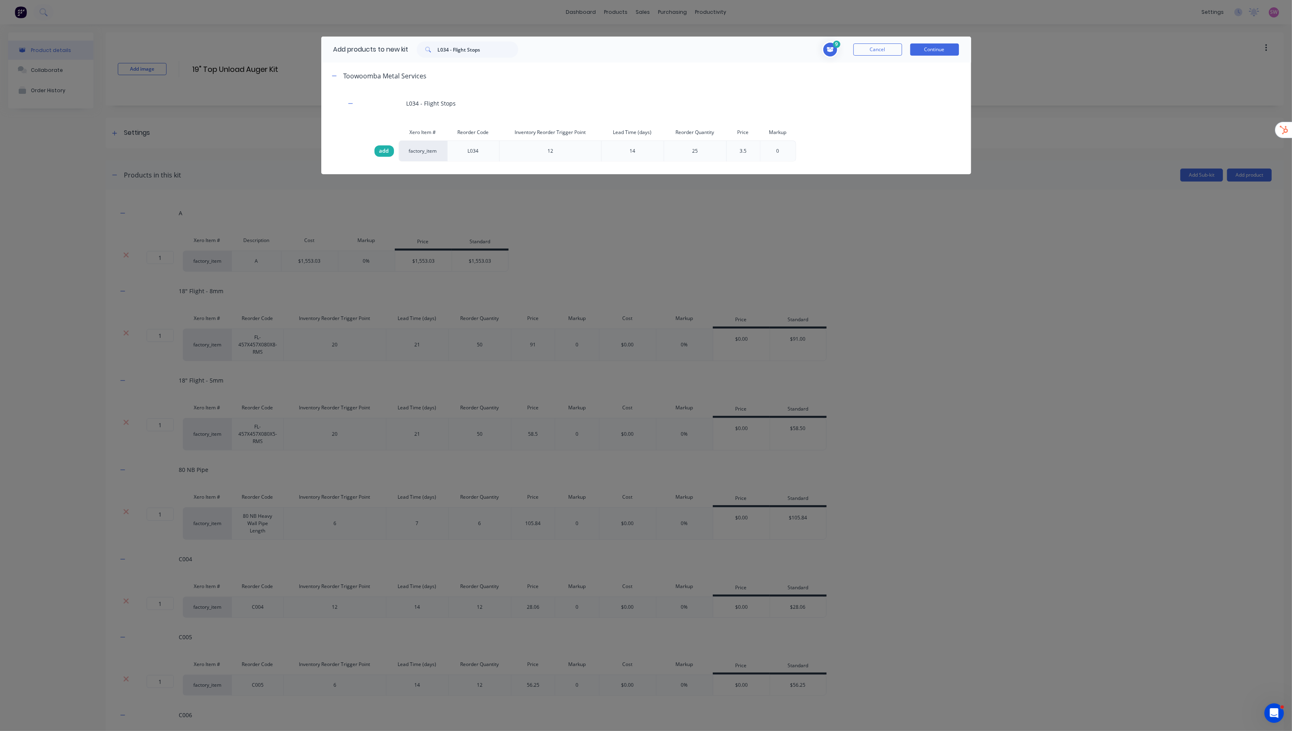
click at [383, 149] on span "add" at bounding box center [384, 151] width 10 height 8
click at [499, 48] on input "L034 - Flight Stops" at bounding box center [478, 49] width 80 height 16
paste input "Balancing"
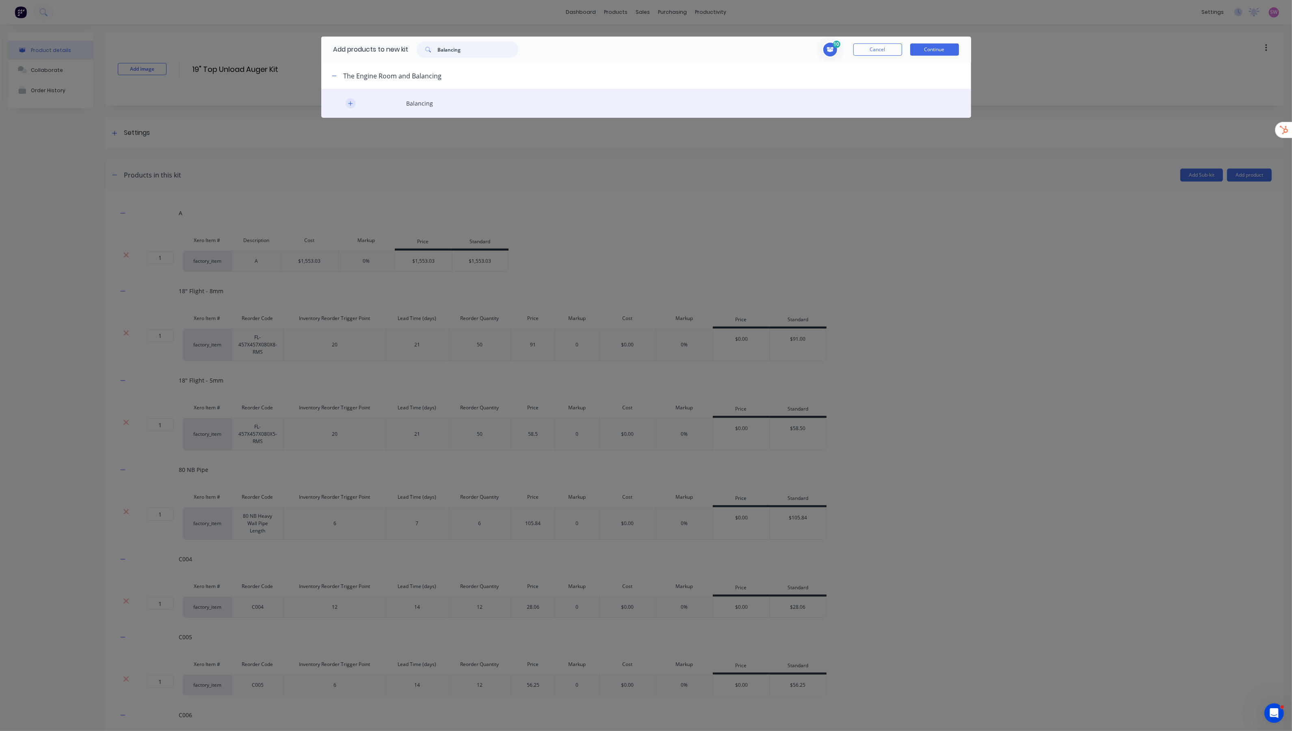
type input "Balancing"
click at [348, 100] on button "button" at bounding box center [351, 103] width 10 height 10
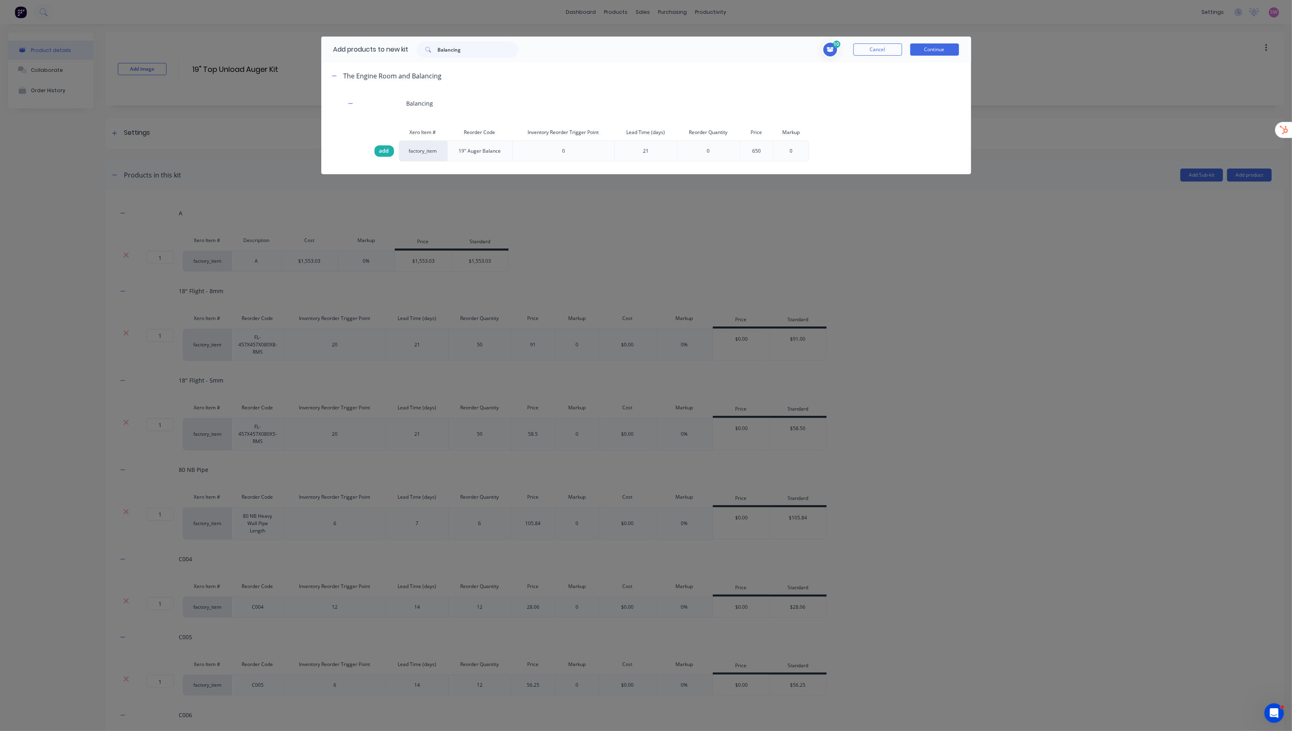
click at [386, 151] on span "add" at bounding box center [384, 151] width 10 height 8
click at [929, 48] on button "Continue" at bounding box center [934, 49] width 49 height 12
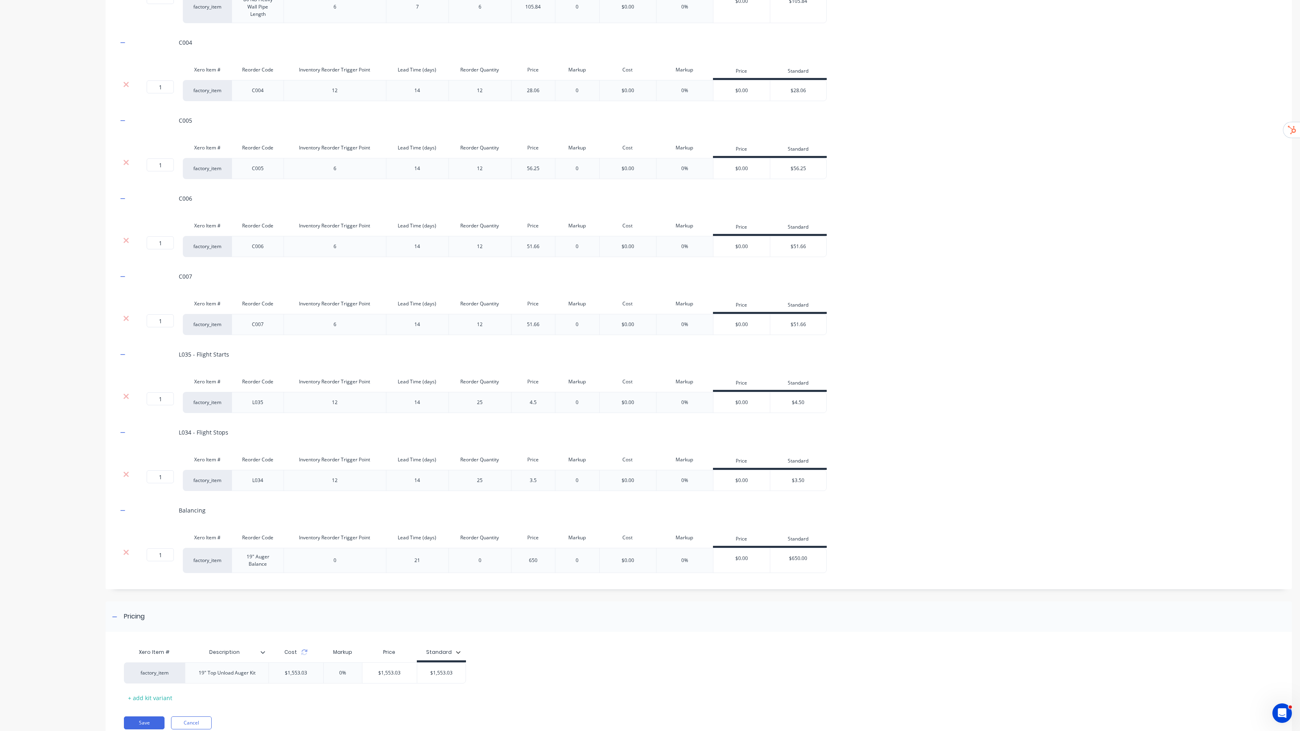
scroll to position [550, 0]
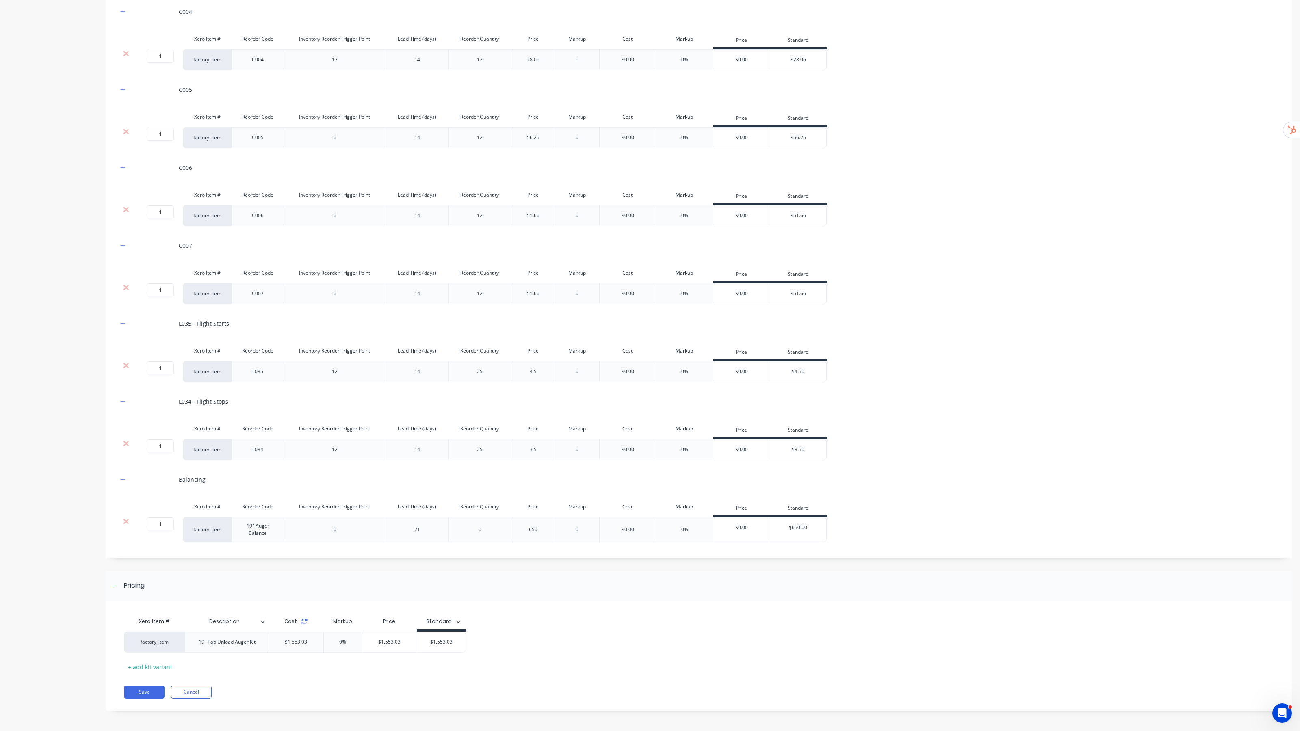
click at [305, 622] on icon at bounding box center [304, 621] width 6 height 6
click at [303, 622] on icon at bounding box center [304, 623] width 6 height 2
click at [186, 662] on button "Cancel" at bounding box center [191, 692] width 41 height 13
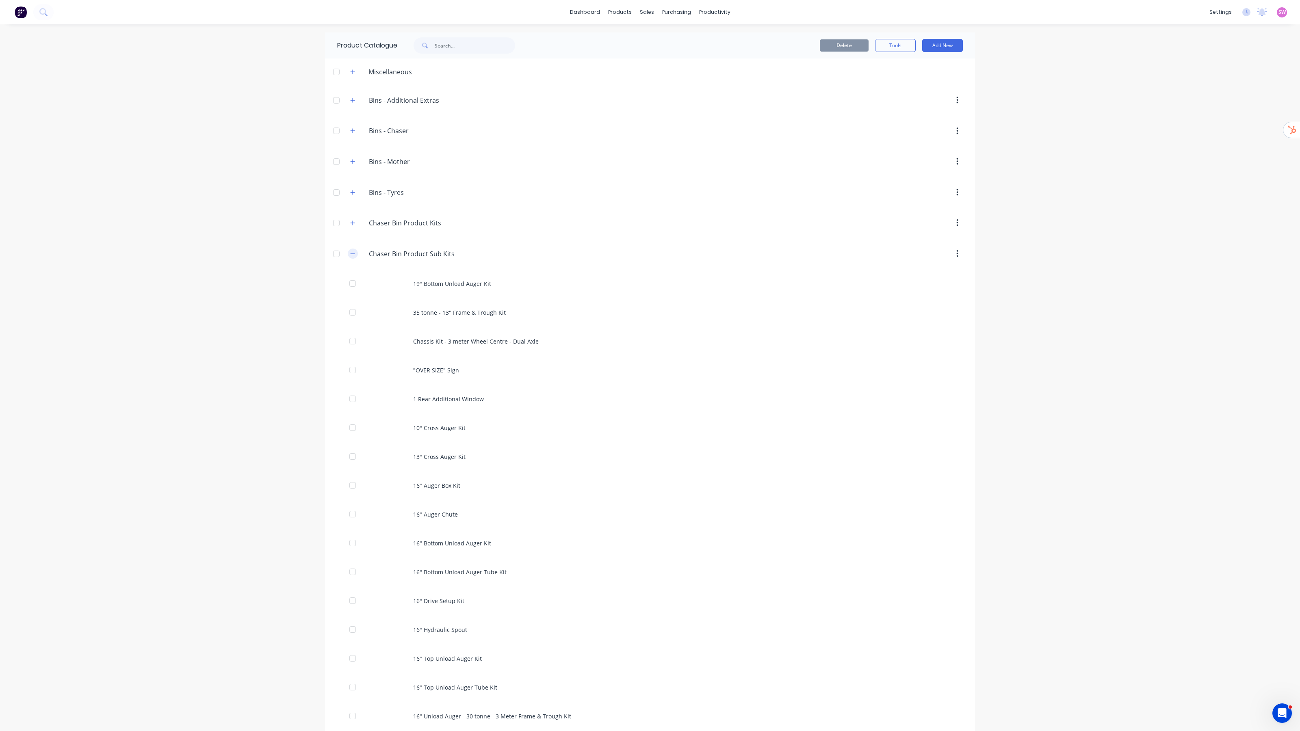
click at [350, 254] on icon "button" at bounding box center [352, 254] width 5 height 6
click at [338, 320] on div at bounding box center [336, 315] width 16 height 16
click at [336, 557] on div at bounding box center [336, 557] width 16 height 16
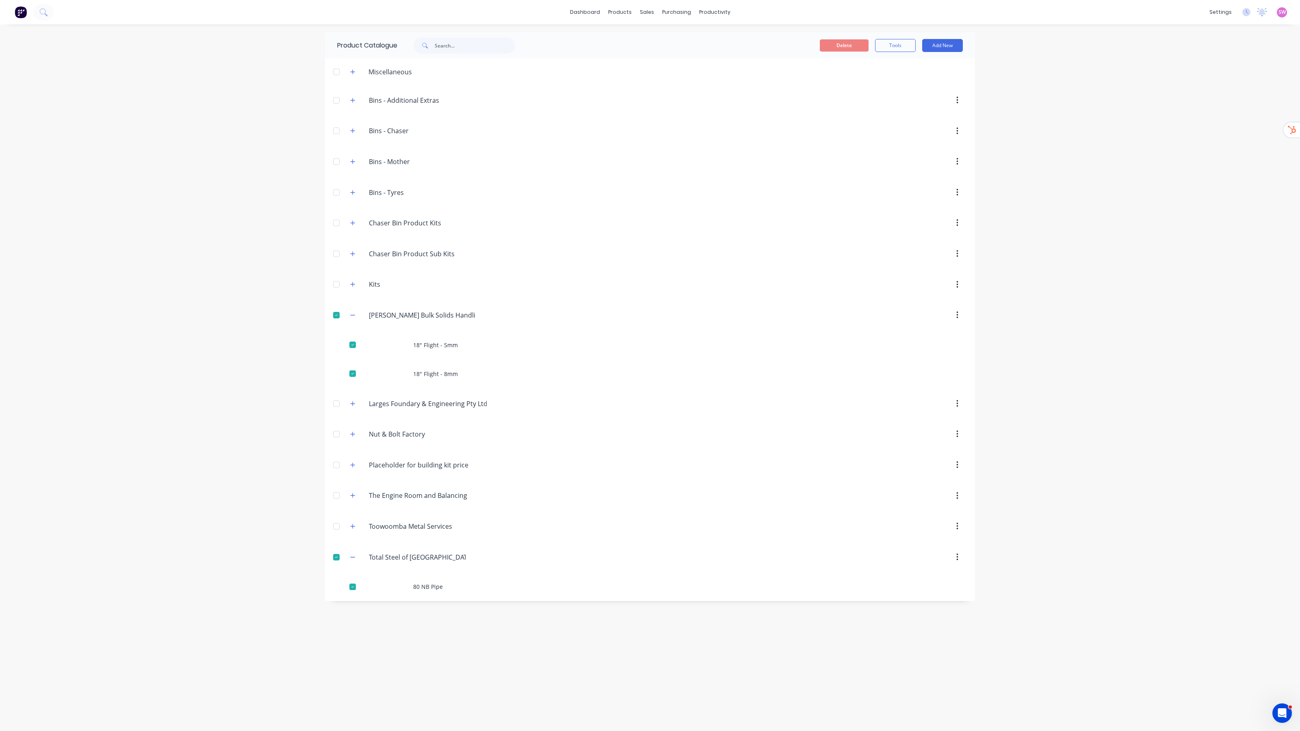
click at [335, 405] on div at bounding box center [336, 404] width 16 height 16
click at [332, 662] on div at bounding box center [336, 665] width 16 height 16
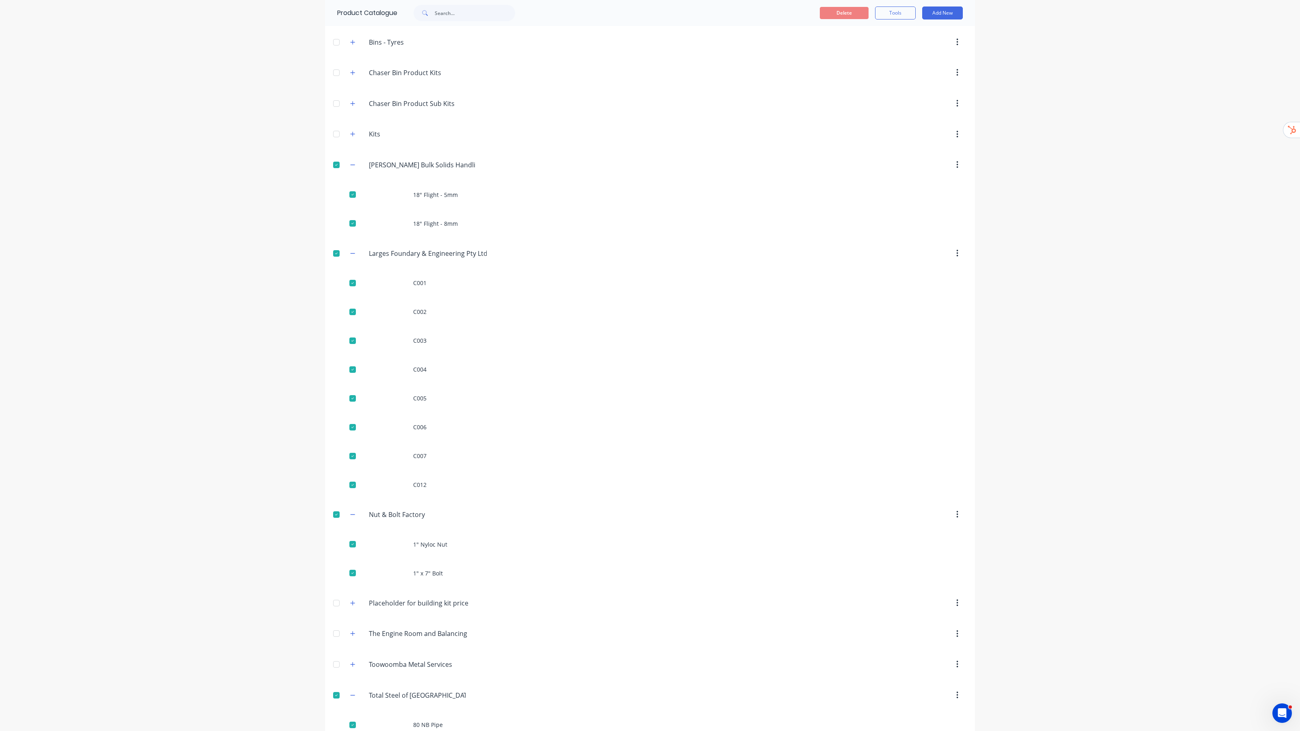
scroll to position [169, 0]
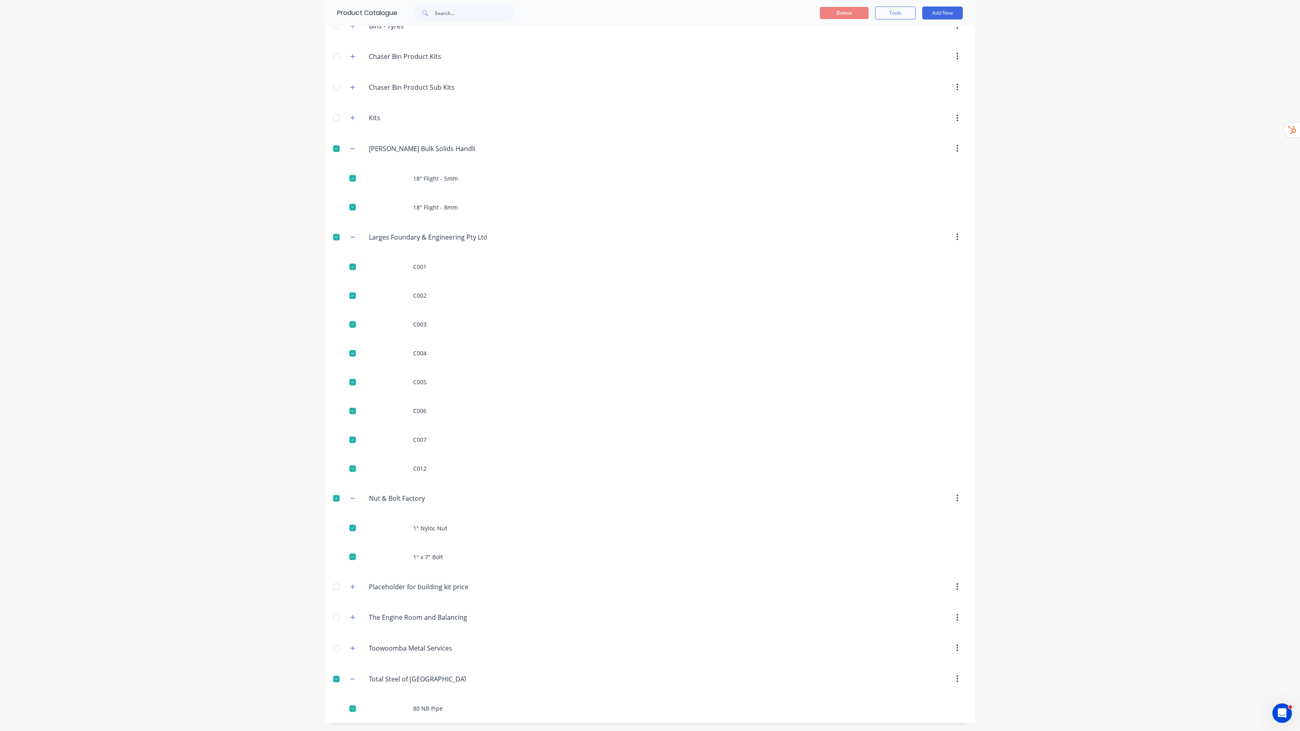
click at [332, 614] on div at bounding box center [336, 617] width 16 height 16
click at [331, 662] on div at bounding box center [336, 674] width 16 height 16
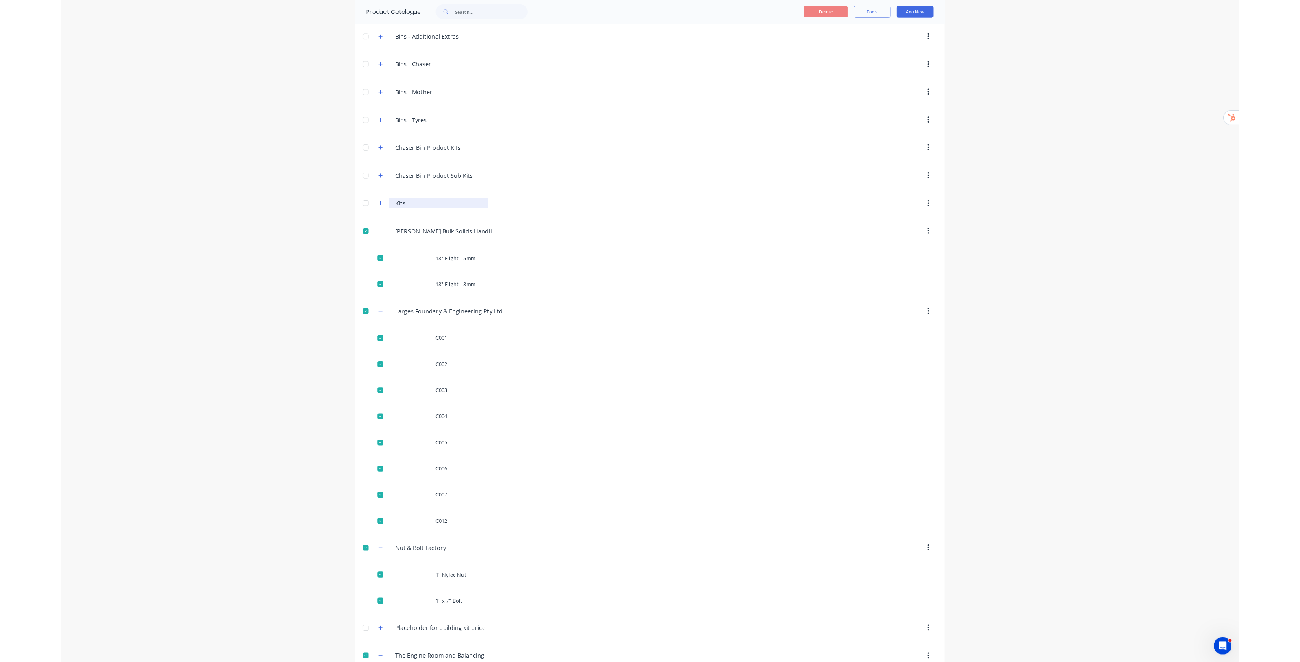
scroll to position [0, 0]
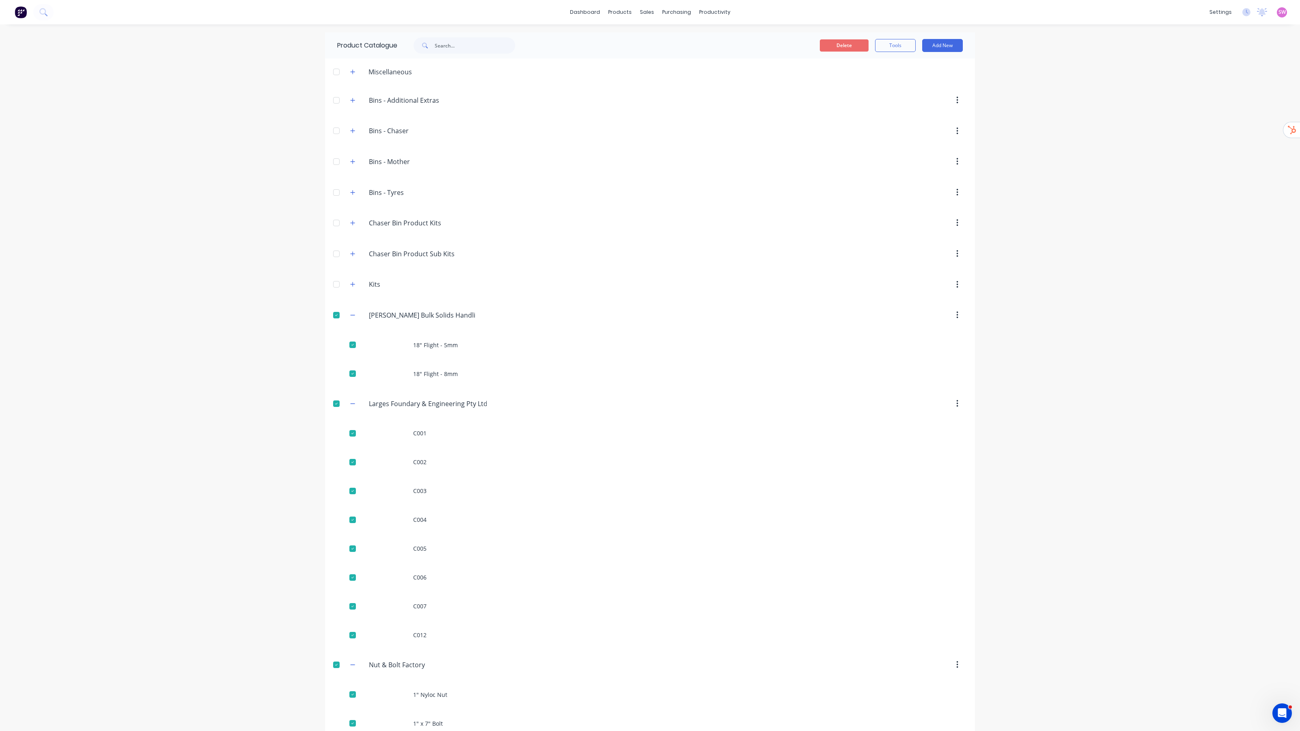
click at [829, 41] on button "Delete" at bounding box center [844, 45] width 49 height 12
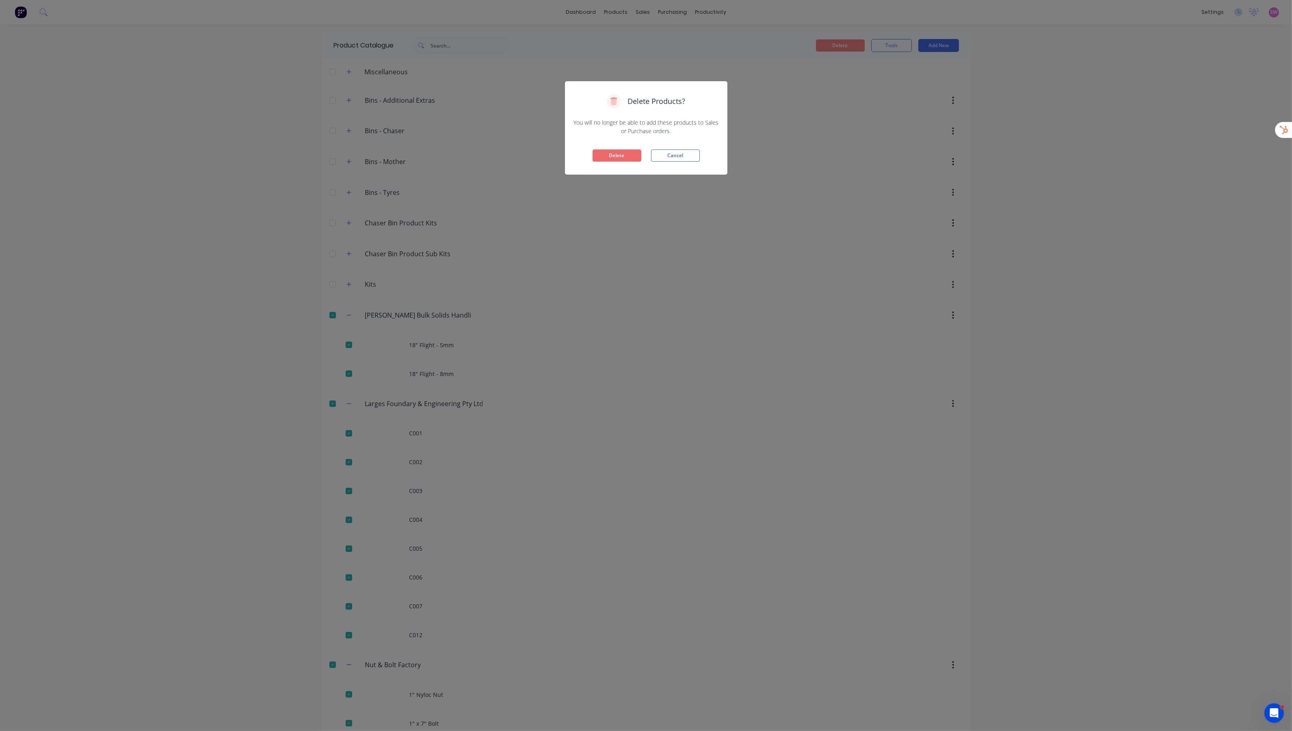
click at [613, 157] on button "Delete" at bounding box center [617, 155] width 49 height 12
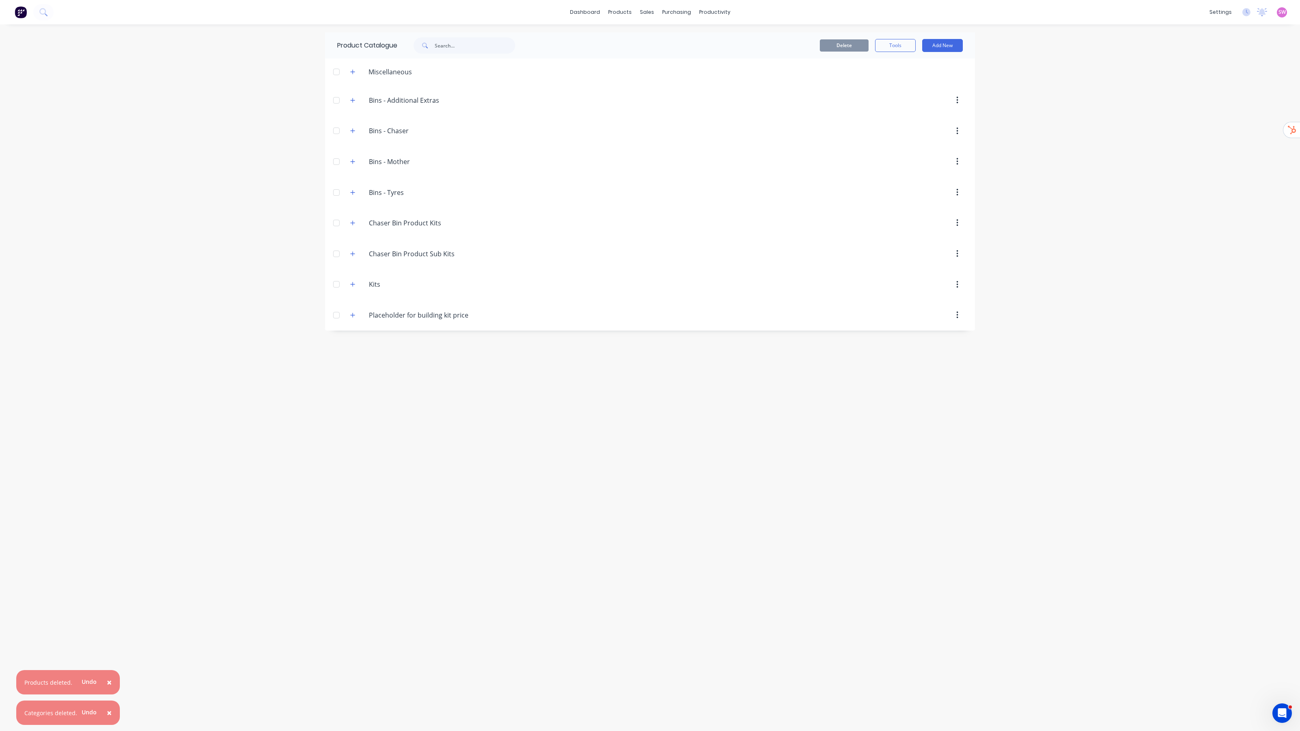
click at [573, 435] on div "Product Catalogue Delete Tools Add New Miscellaneous Bins.-.Additional.Extras B…" at bounding box center [650, 377] width 650 height 690
click at [109, 662] on span "×" at bounding box center [109, 712] width 5 height 11
click at [104, 662] on span "×" at bounding box center [104, 712] width 5 height 11
click at [490, 597] on div "Product Catalogue Delete Tools Add New Miscellaneous Bins.-.Additional.Extras B…" at bounding box center [650, 377] width 650 height 690
click at [616, 481] on div "Product Catalogue Delete Tools Add New Miscellaneous Bins.-.Additional.Extras B…" at bounding box center [650, 377] width 650 height 690
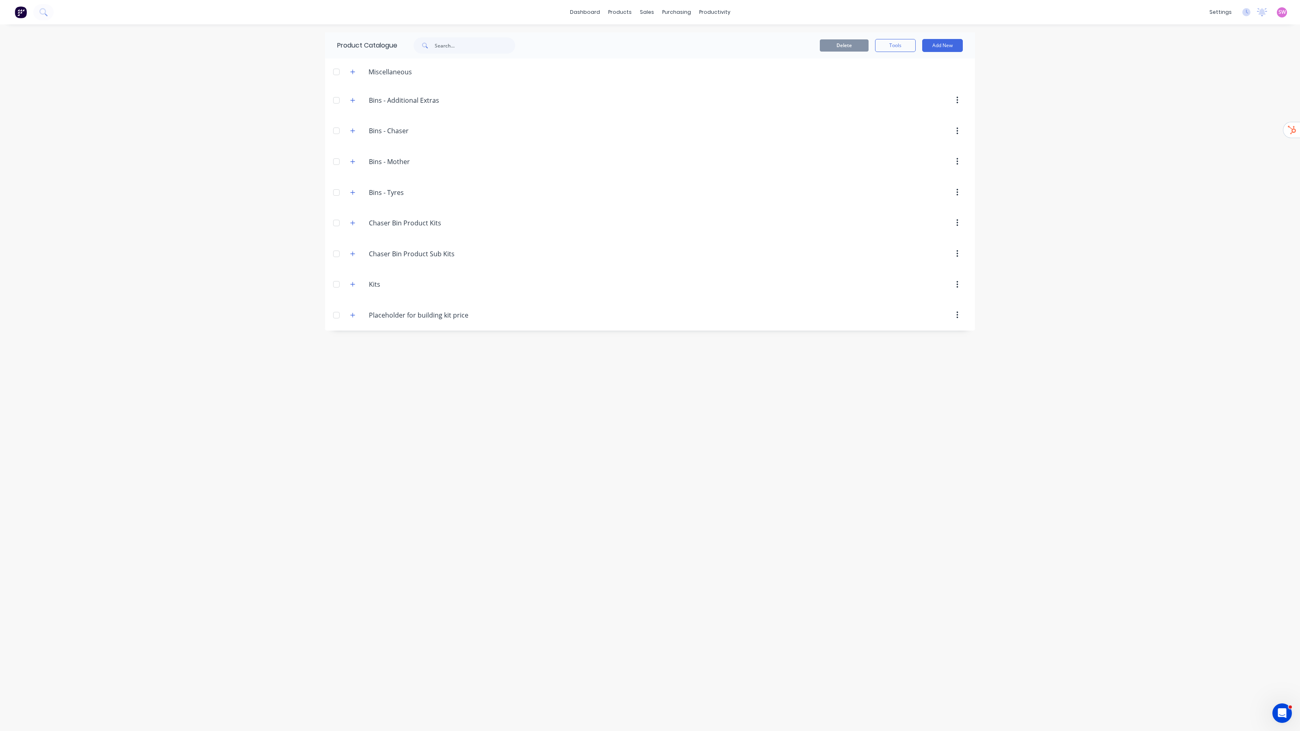
click at [866, 487] on div "Product Catalogue Delete Tools Add New Miscellaneous Bins.-.Additional.Extras B…" at bounding box center [650, 377] width 650 height 690
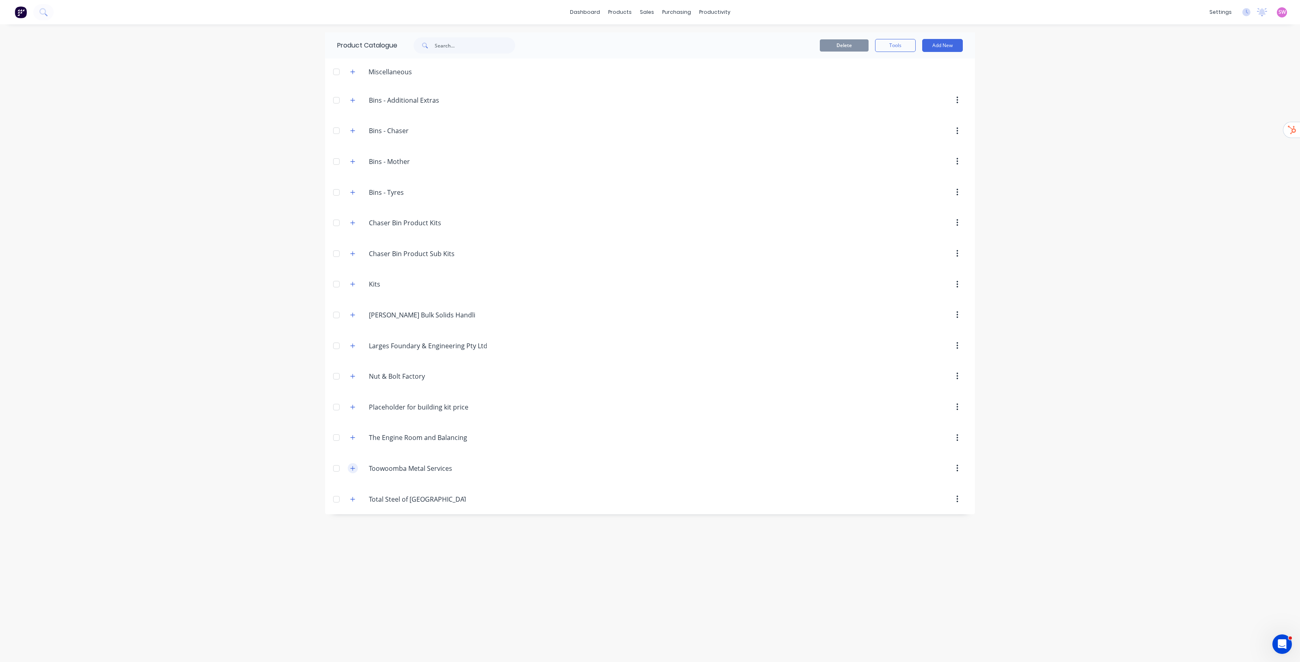
click at [357, 472] on button "button" at bounding box center [353, 468] width 10 height 10
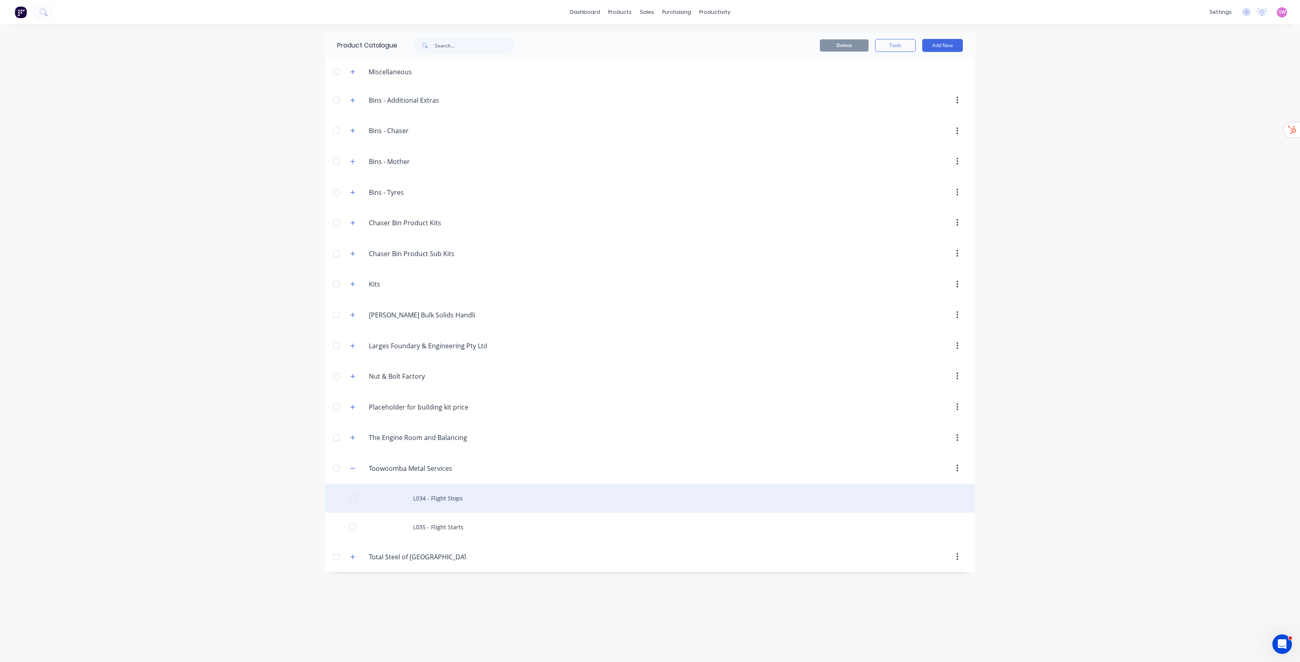
click at [452, 502] on div "L034 - Flight Stops" at bounding box center [650, 498] width 650 height 29
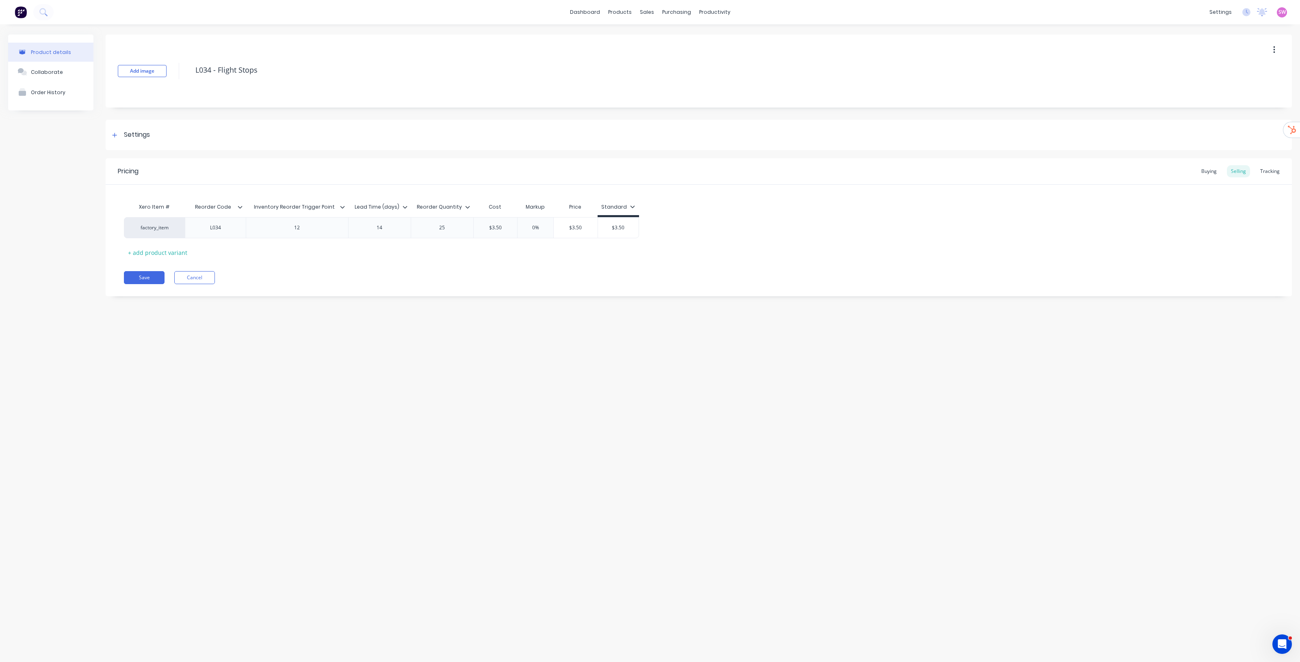
type textarea "x"
click at [436, 279] on div "Save Cancel" at bounding box center [708, 277] width 1168 height 13
click at [201, 280] on button "Cancel" at bounding box center [194, 277] width 41 height 13
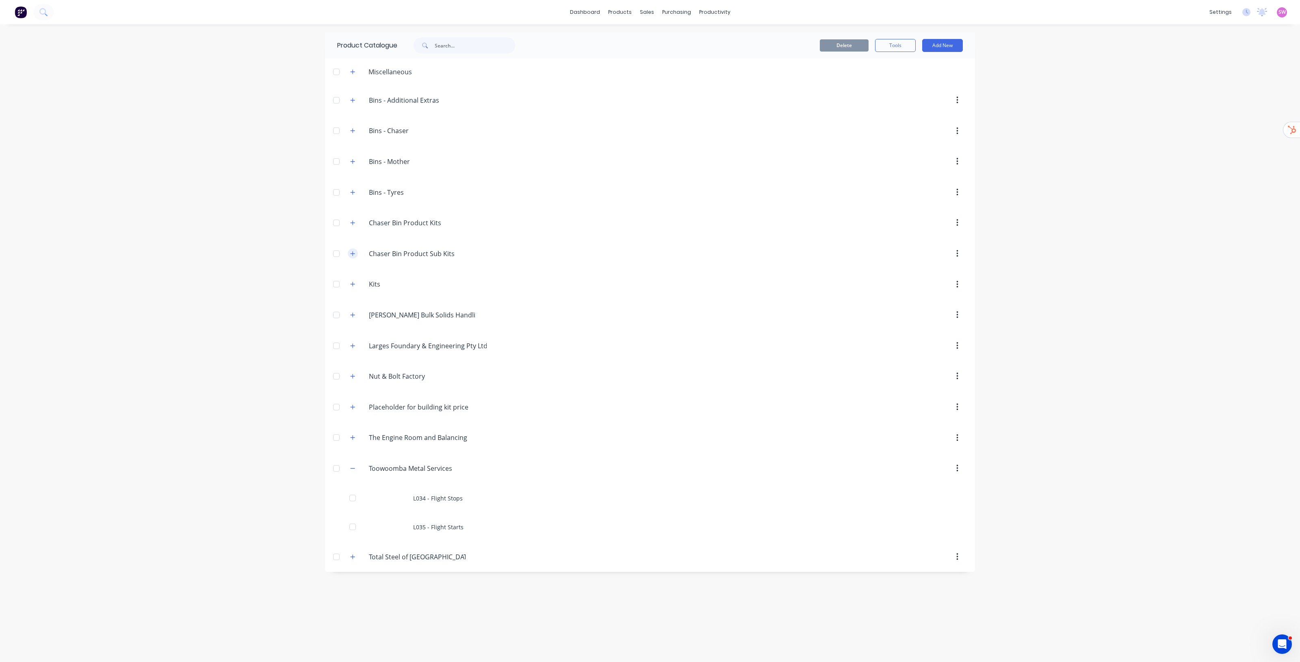
click at [354, 256] on icon "button" at bounding box center [352, 254] width 5 height 6
click at [1071, 303] on div "dashboard products sales purchasing productivity dashboard products Product Cat…" at bounding box center [650, 331] width 1300 height 662
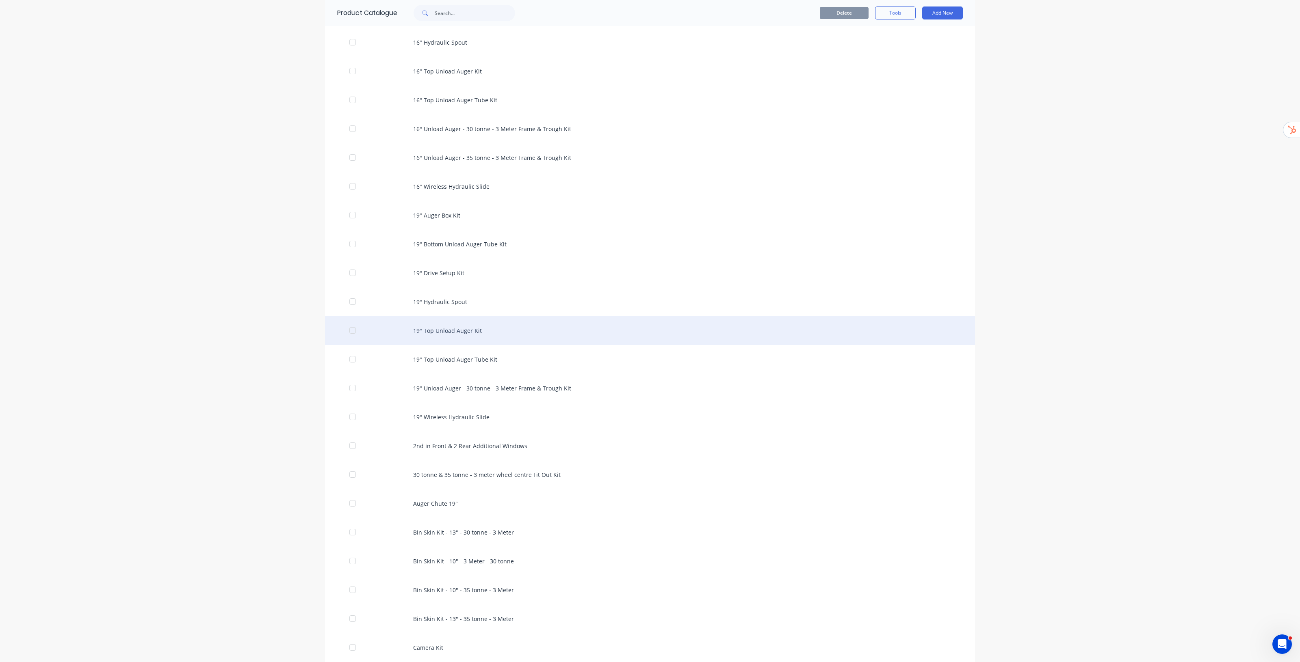
click at [450, 331] on div "19" Top Unload Auger Kit" at bounding box center [650, 330] width 650 height 29
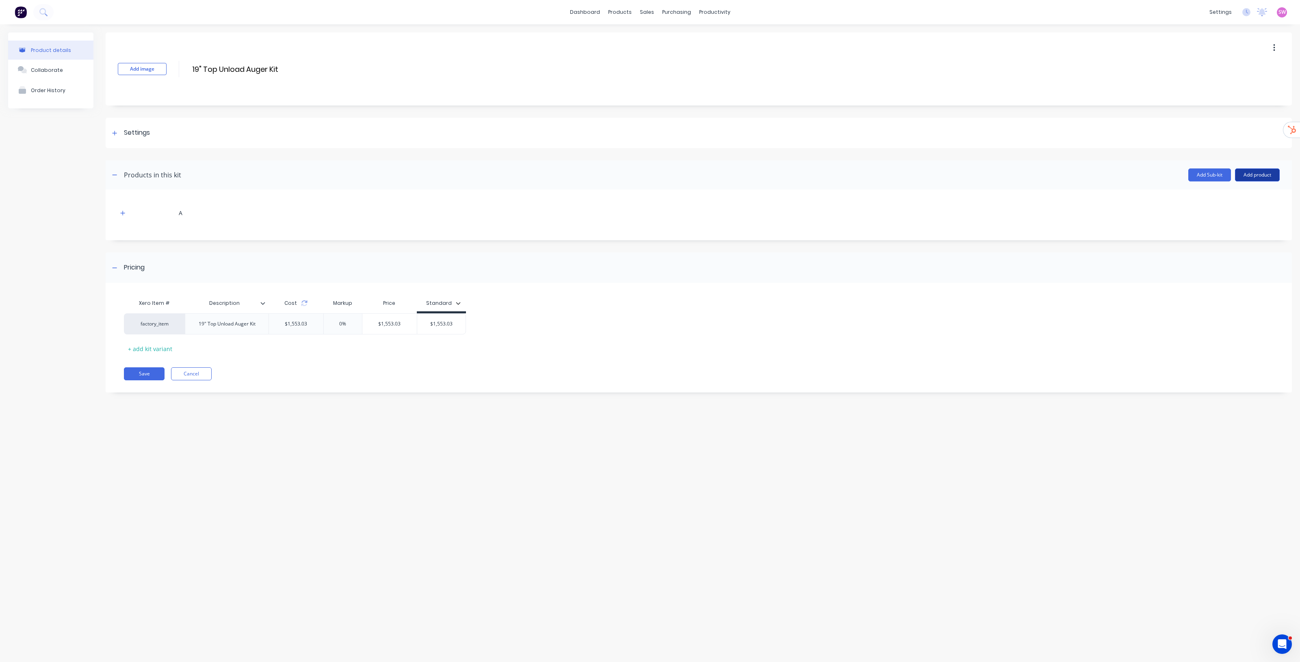
click at [1256, 176] on button "Add product" at bounding box center [1257, 175] width 45 height 13
click at [1221, 197] on div "Product catalogue" at bounding box center [1241, 196] width 63 height 12
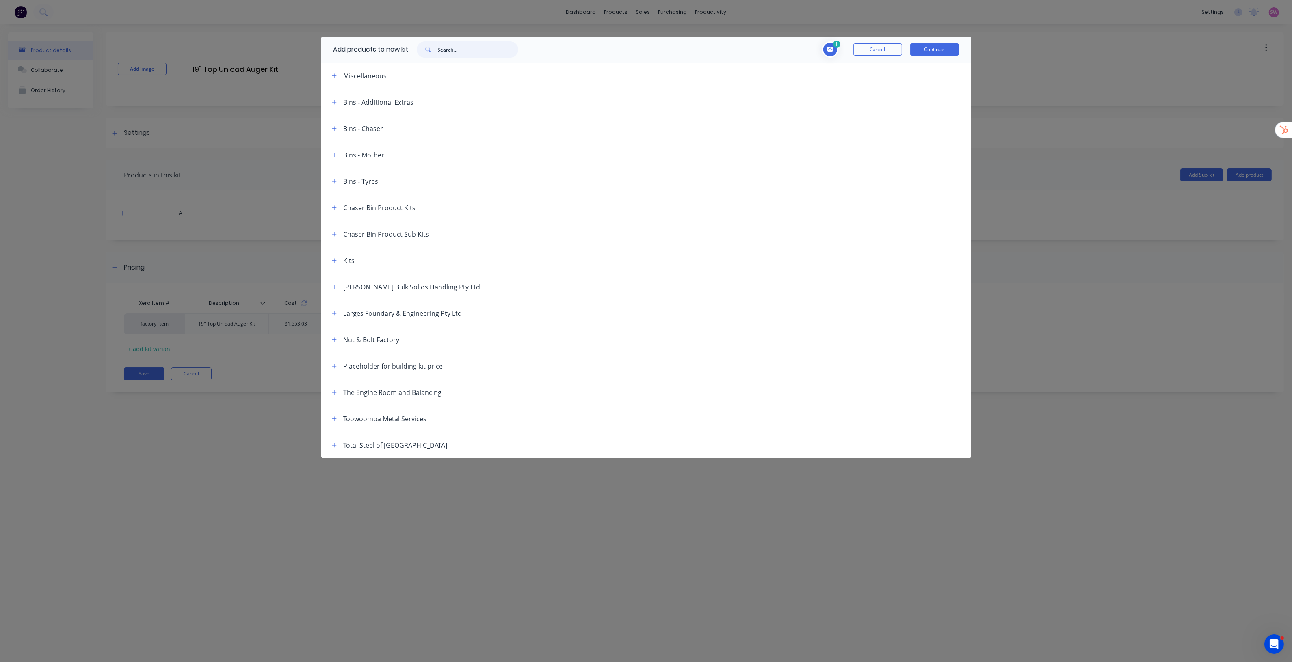
click at [474, 52] on input "text" at bounding box center [478, 49] width 80 height 16
paste input "18" Flight - 8mm"
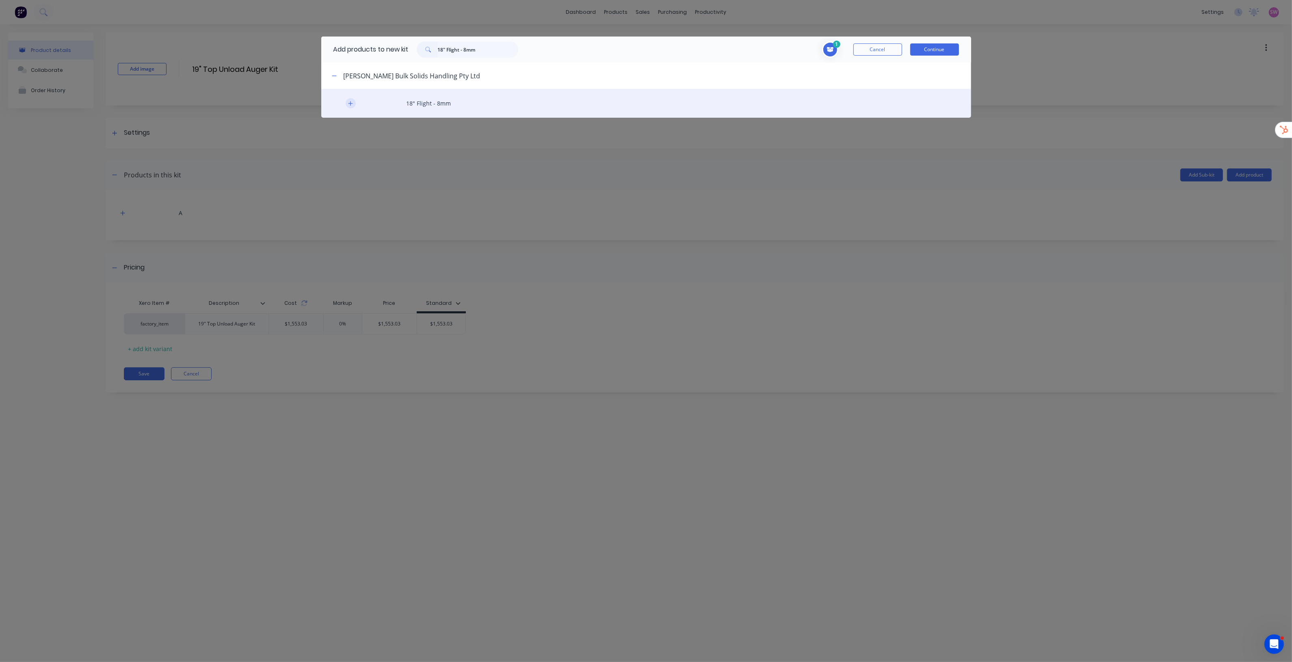
click at [351, 104] on icon "button" at bounding box center [350, 103] width 4 height 4
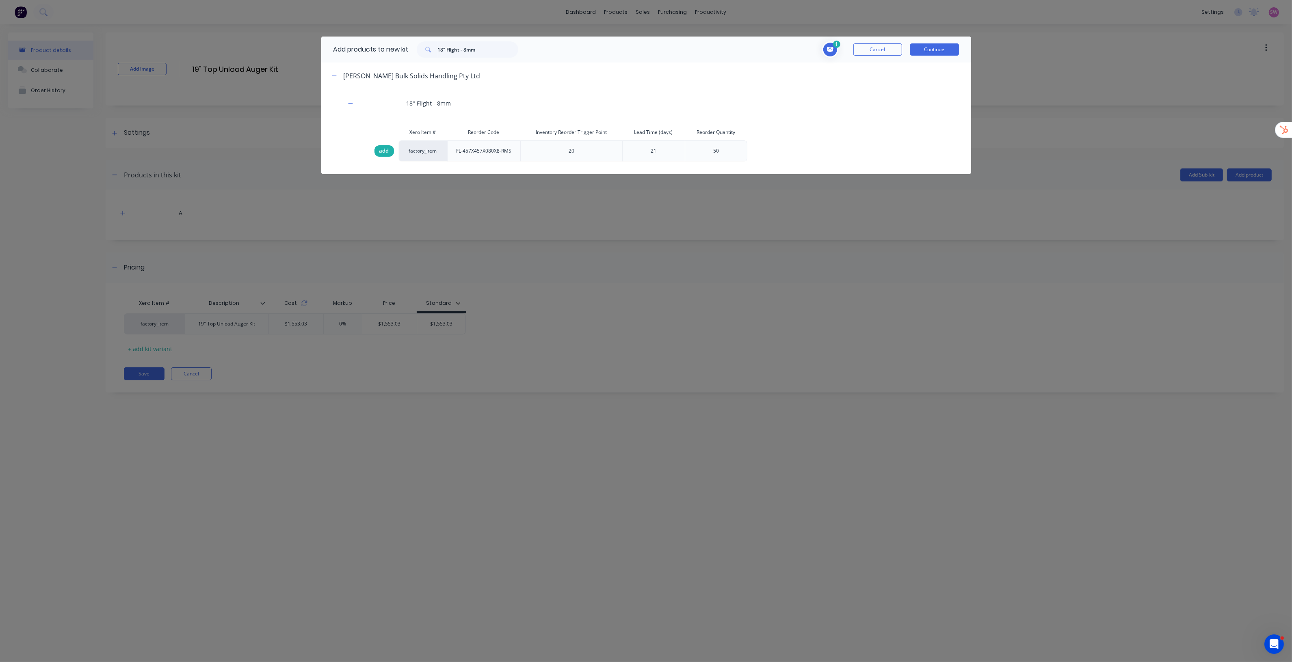
click at [382, 149] on span "add" at bounding box center [384, 151] width 10 height 8
click at [498, 52] on input "18" Flight - 8mm" at bounding box center [478, 49] width 80 height 16
paste input "5mm"
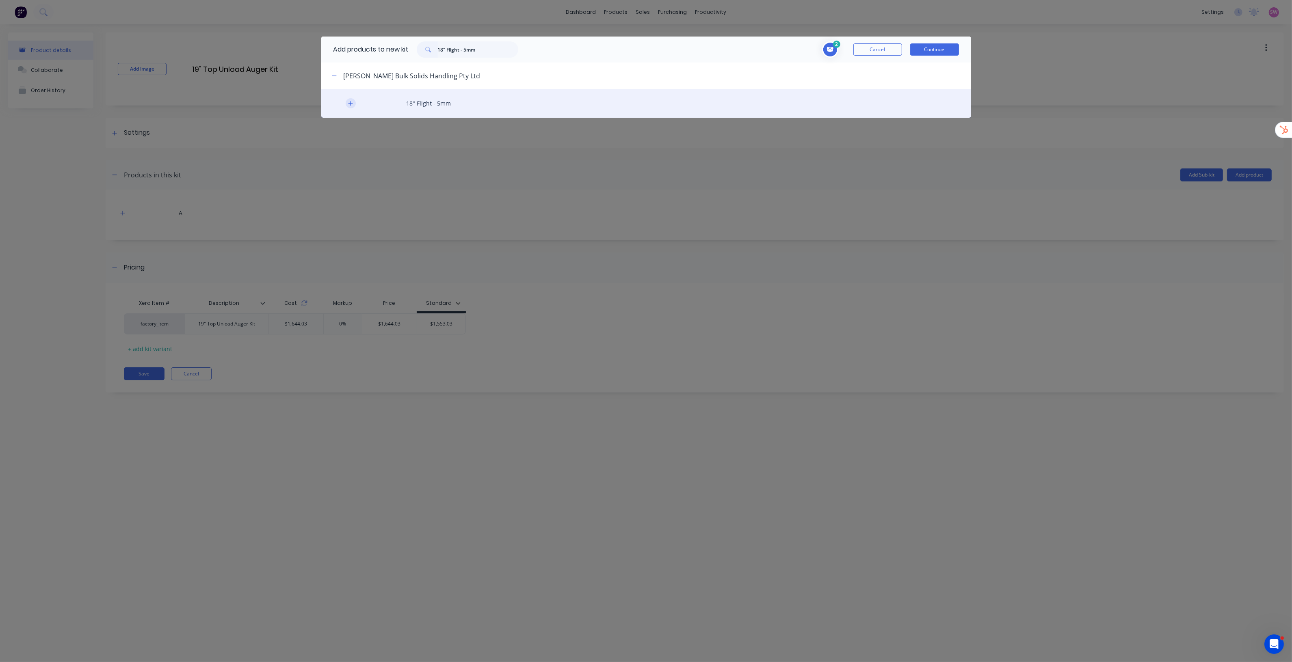
click at [351, 104] on icon "button" at bounding box center [350, 104] width 5 height 6
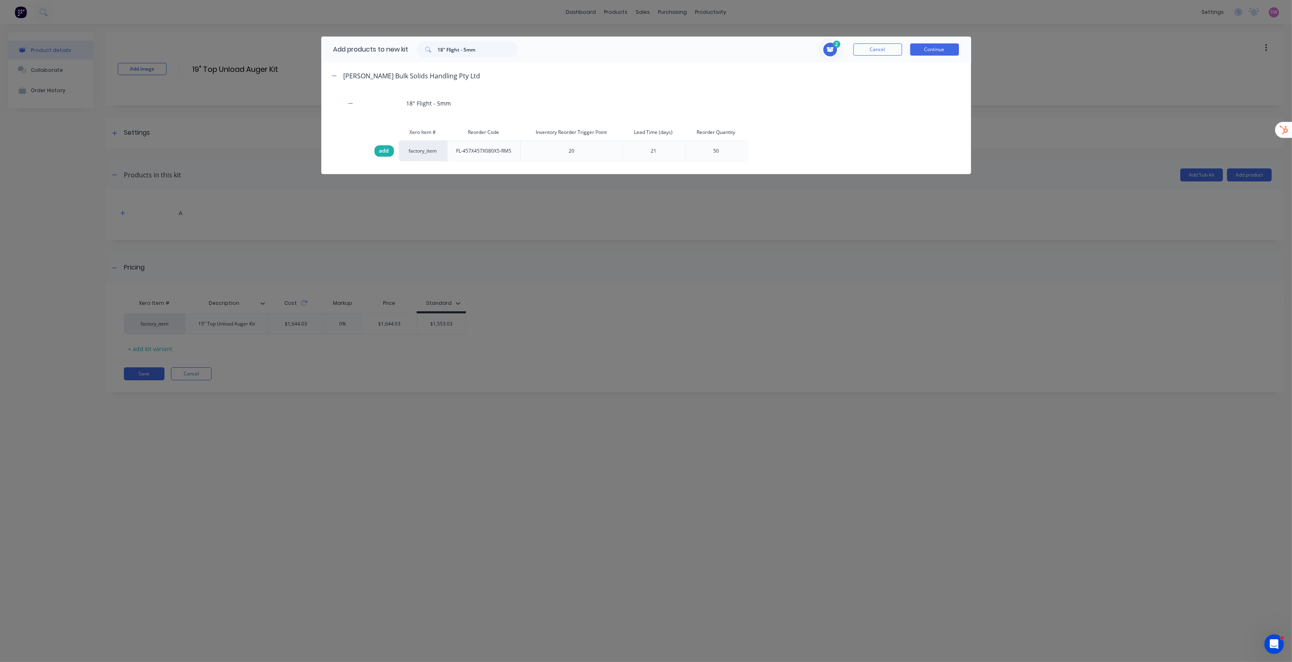
click at [384, 148] on span "add" at bounding box center [384, 151] width 10 height 8
click at [496, 53] on input "18" Flight - 5mm" at bounding box center [478, 49] width 80 height 16
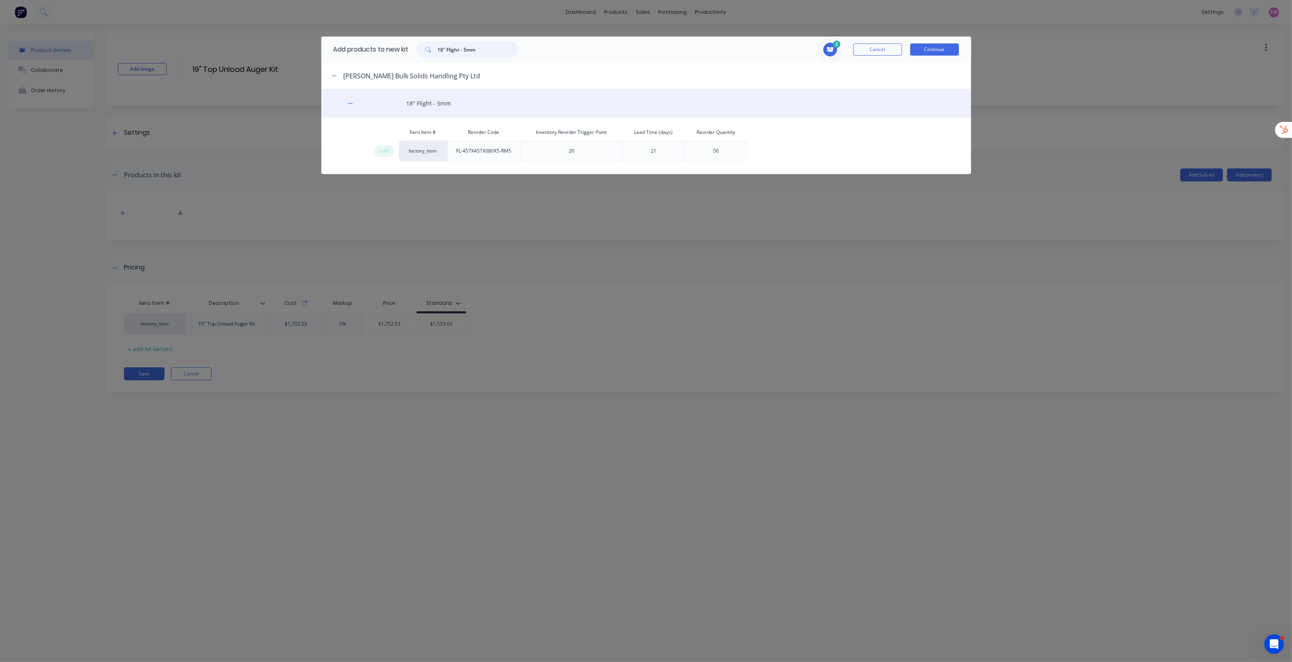
paste input "80 NB Pipe"
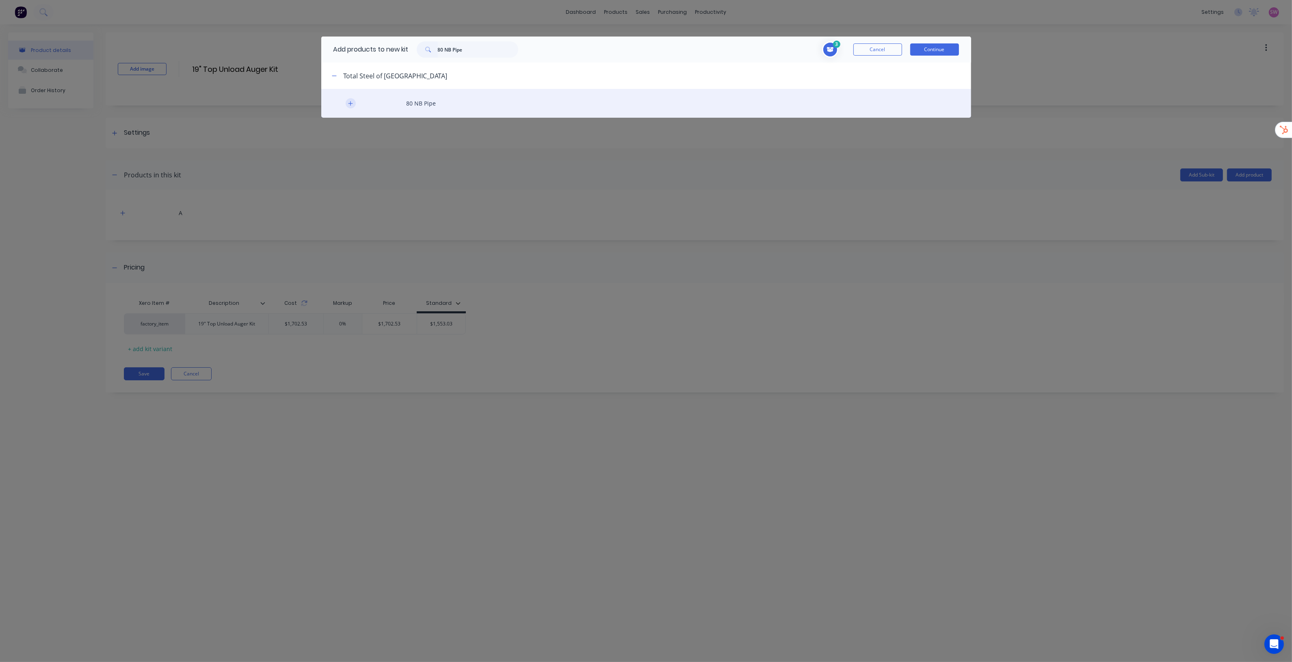
drag, startPoint x: 348, startPoint y: 100, endPoint x: 348, endPoint y: 105, distance: 5.3
click at [348, 100] on button "button" at bounding box center [351, 103] width 10 height 10
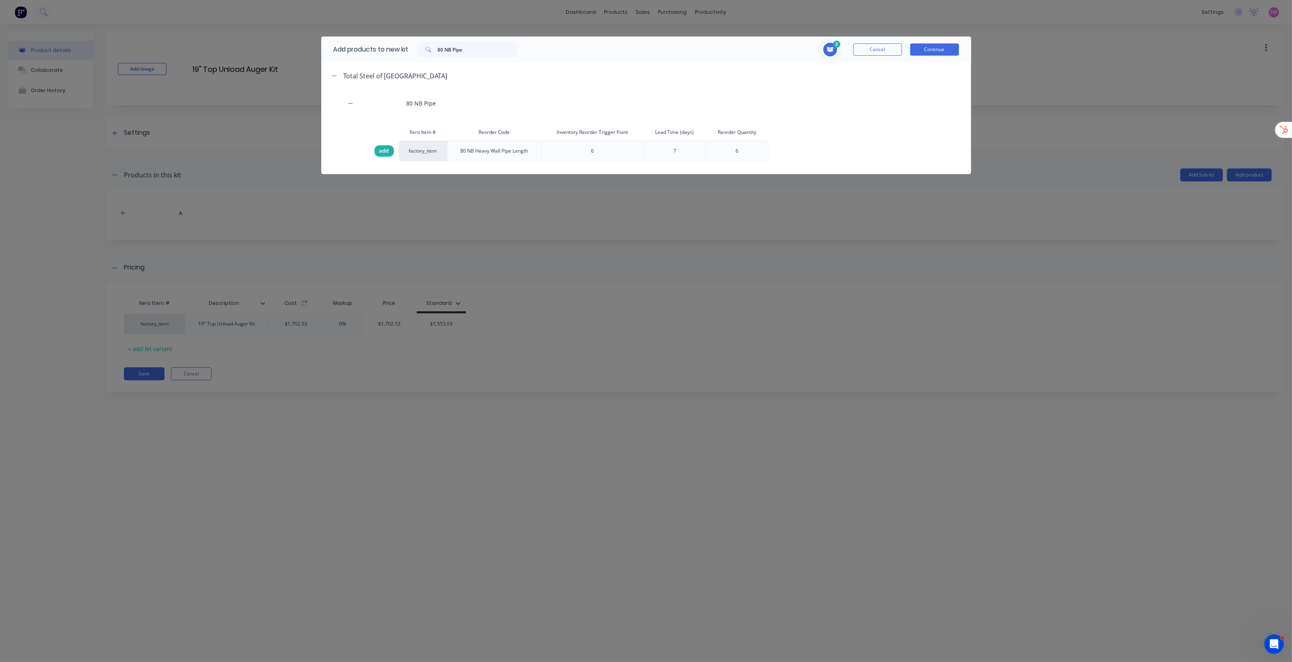
click at [381, 150] on span "add" at bounding box center [384, 151] width 10 height 8
click at [487, 53] on input "80 NB Pipe" at bounding box center [478, 49] width 80 height 16
paste input "C004"
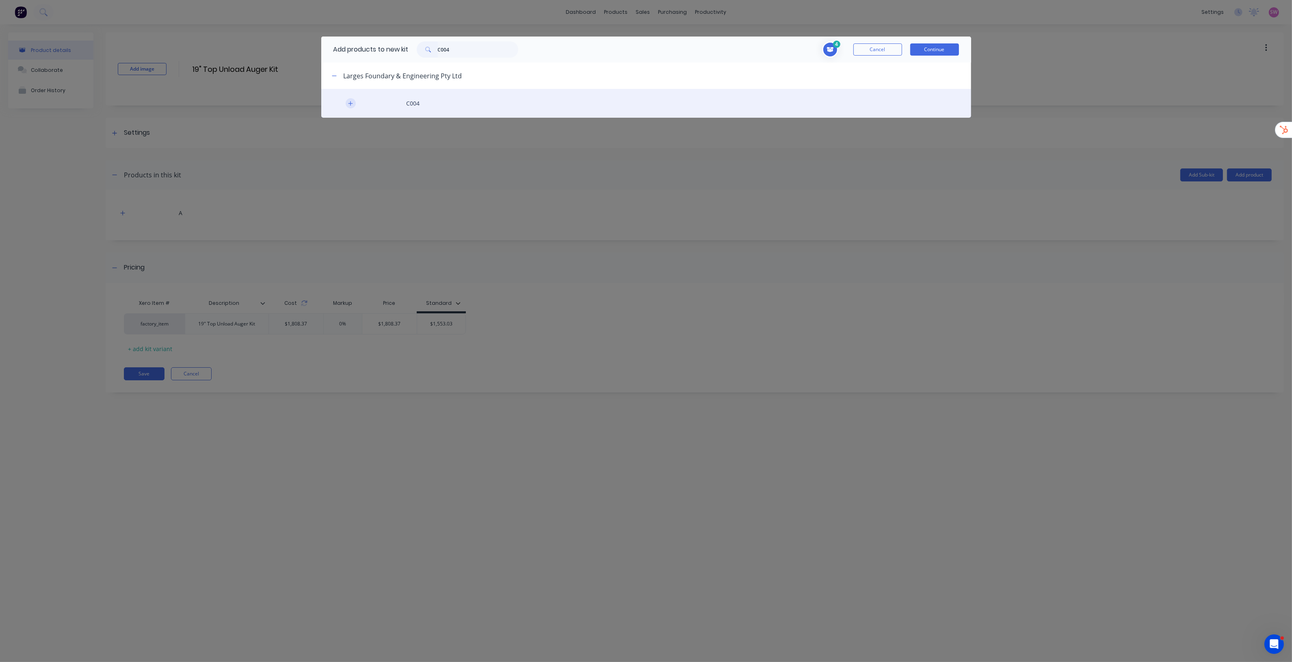
click at [353, 101] on button "button" at bounding box center [351, 103] width 10 height 10
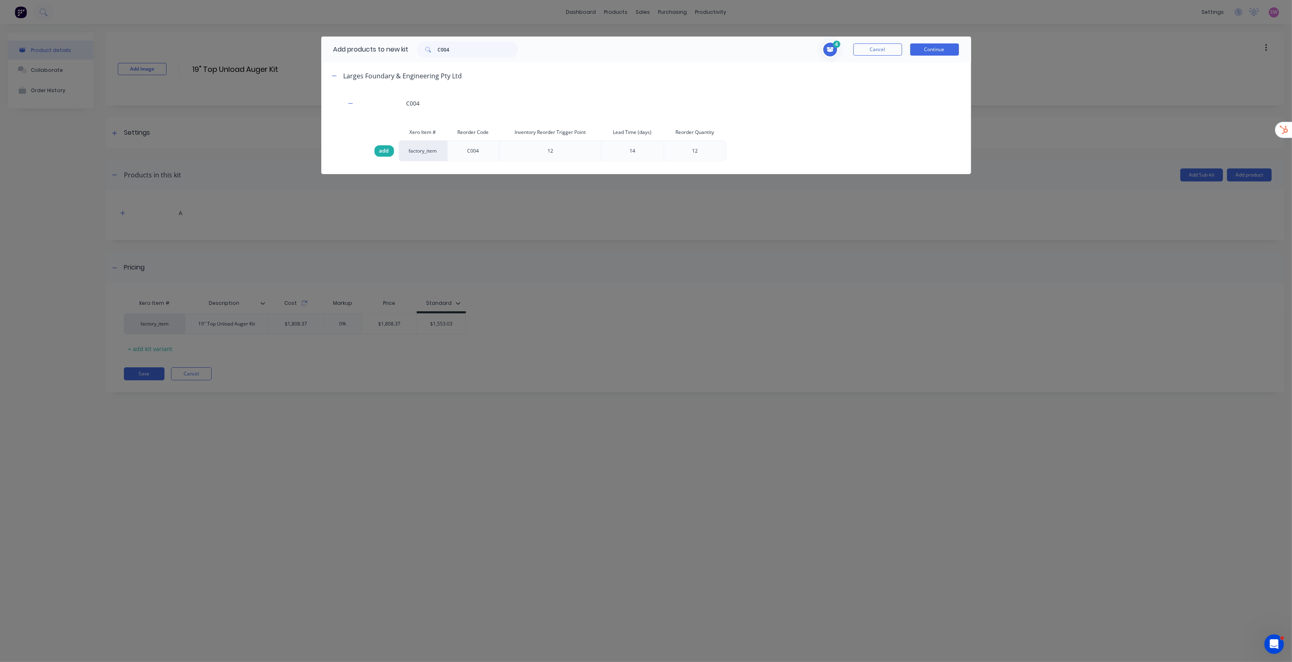
click at [381, 153] on span "add" at bounding box center [384, 151] width 10 height 8
click at [466, 50] on input "C004" at bounding box center [478, 49] width 80 height 16
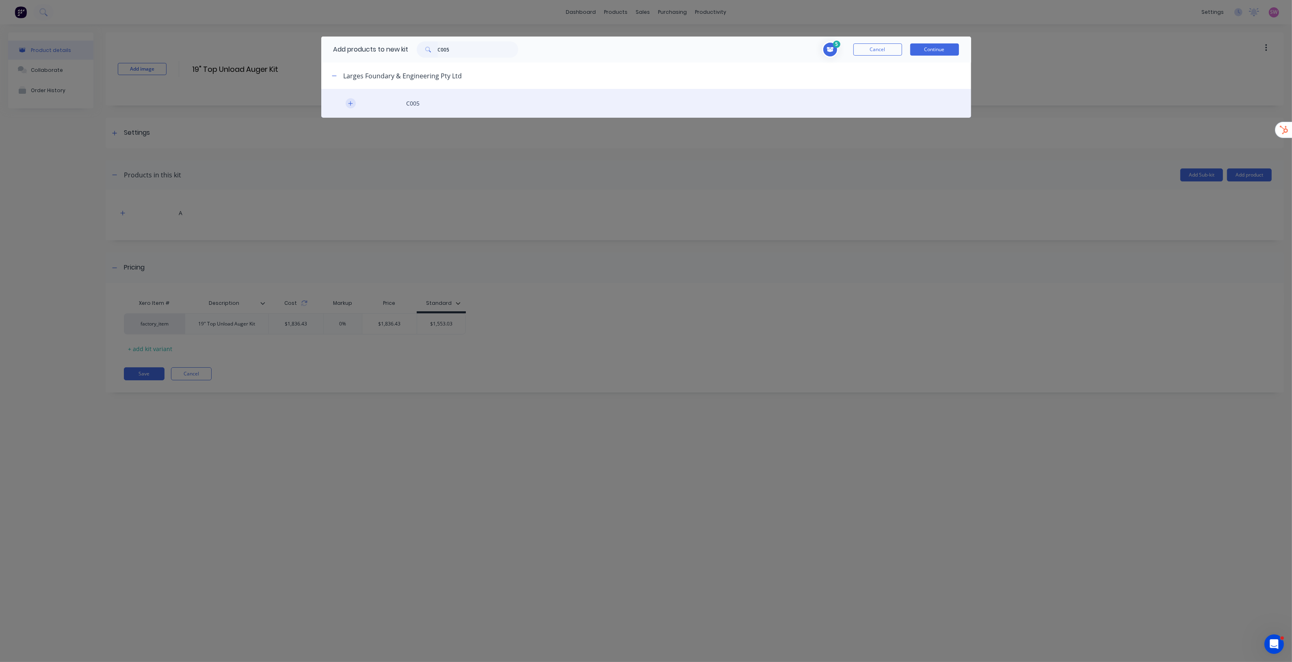
click at [355, 105] on button "button" at bounding box center [351, 103] width 10 height 10
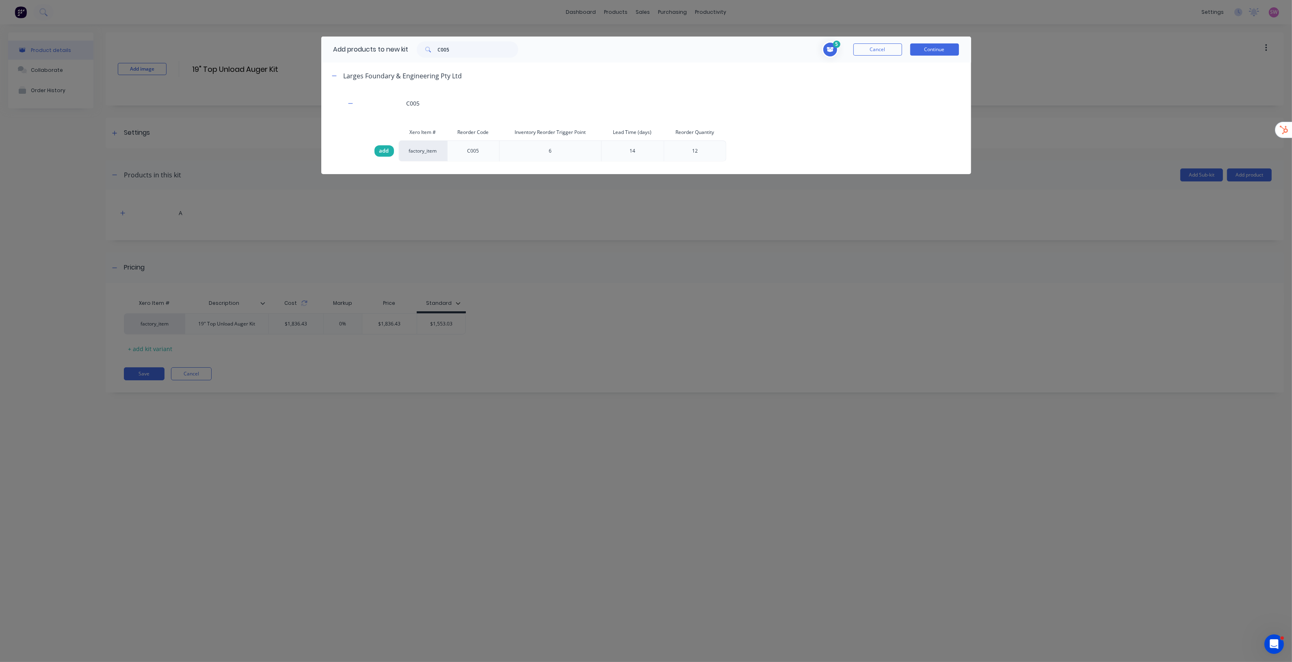
click at [384, 149] on span "add" at bounding box center [384, 151] width 10 height 8
click at [461, 45] on input "C005" at bounding box center [478, 49] width 80 height 16
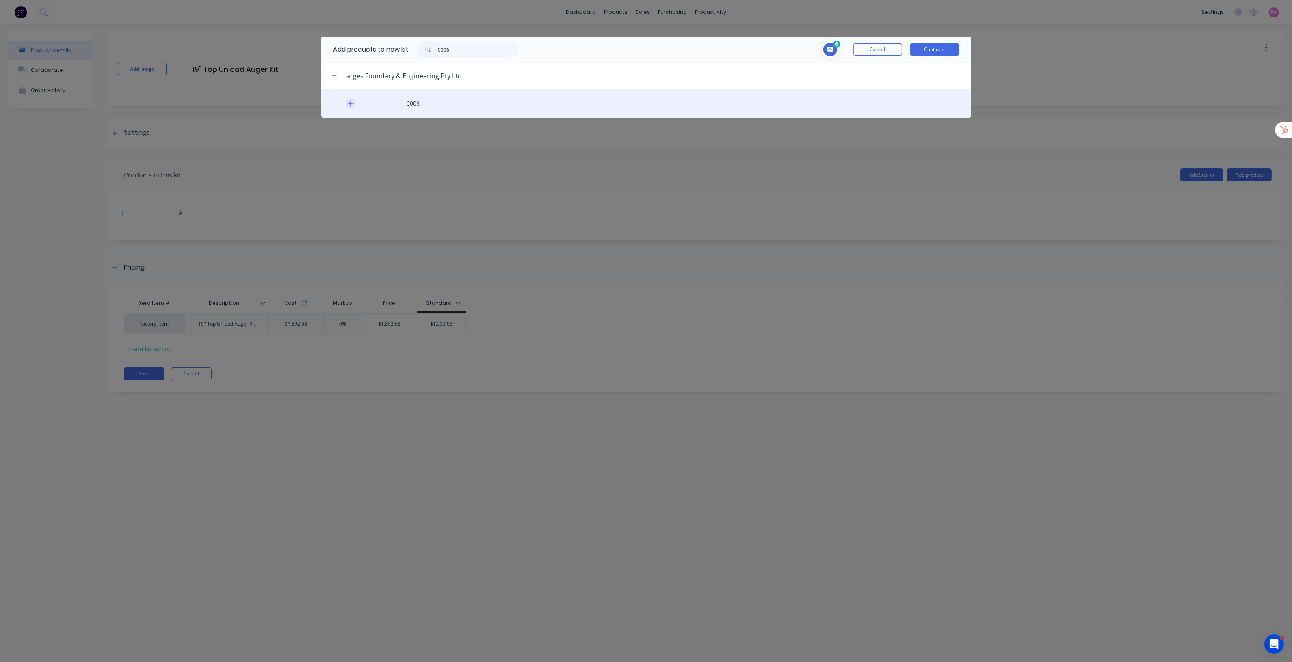
click at [351, 101] on icon "button" at bounding box center [350, 104] width 5 height 6
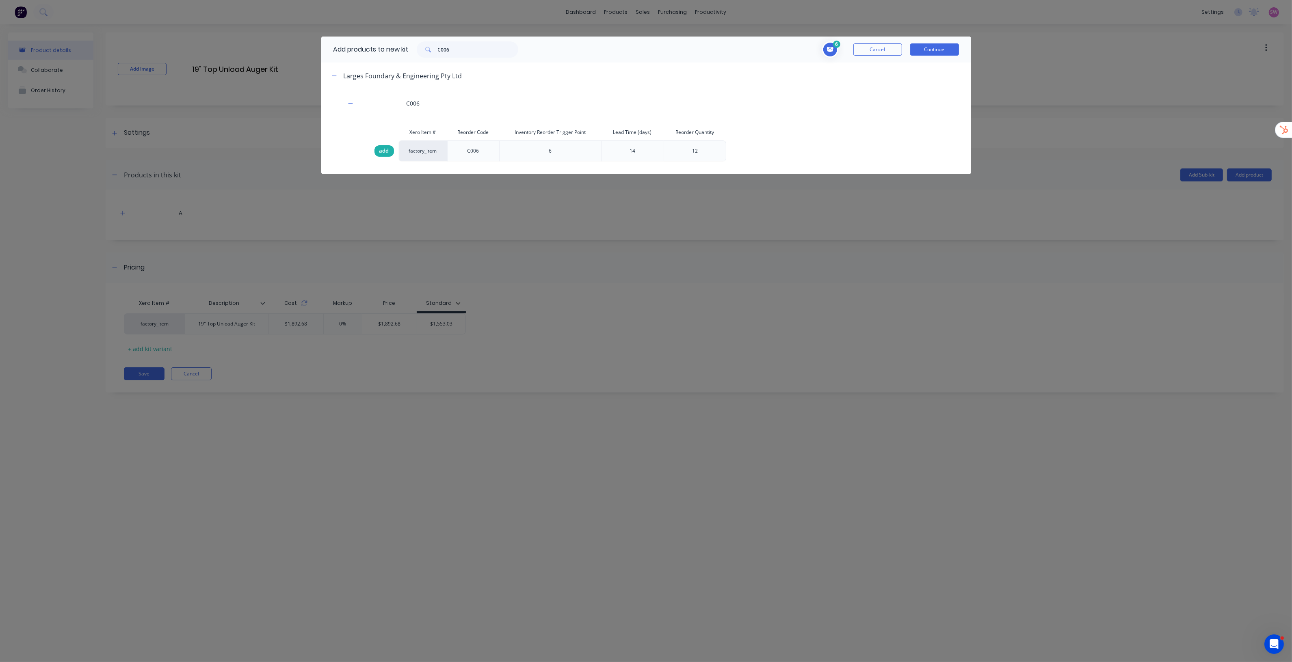
click at [385, 150] on span "add" at bounding box center [384, 151] width 10 height 8
click at [472, 48] on input "C006" at bounding box center [478, 49] width 80 height 16
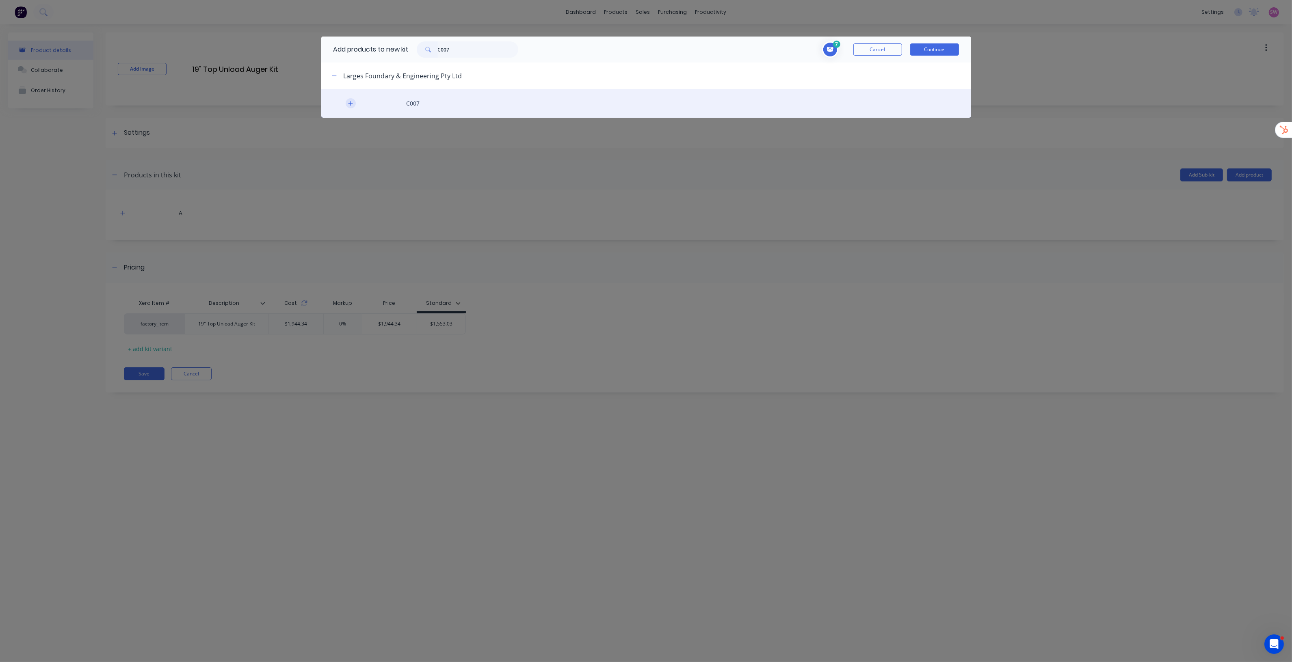
click at [352, 104] on icon "button" at bounding box center [350, 103] width 4 height 4
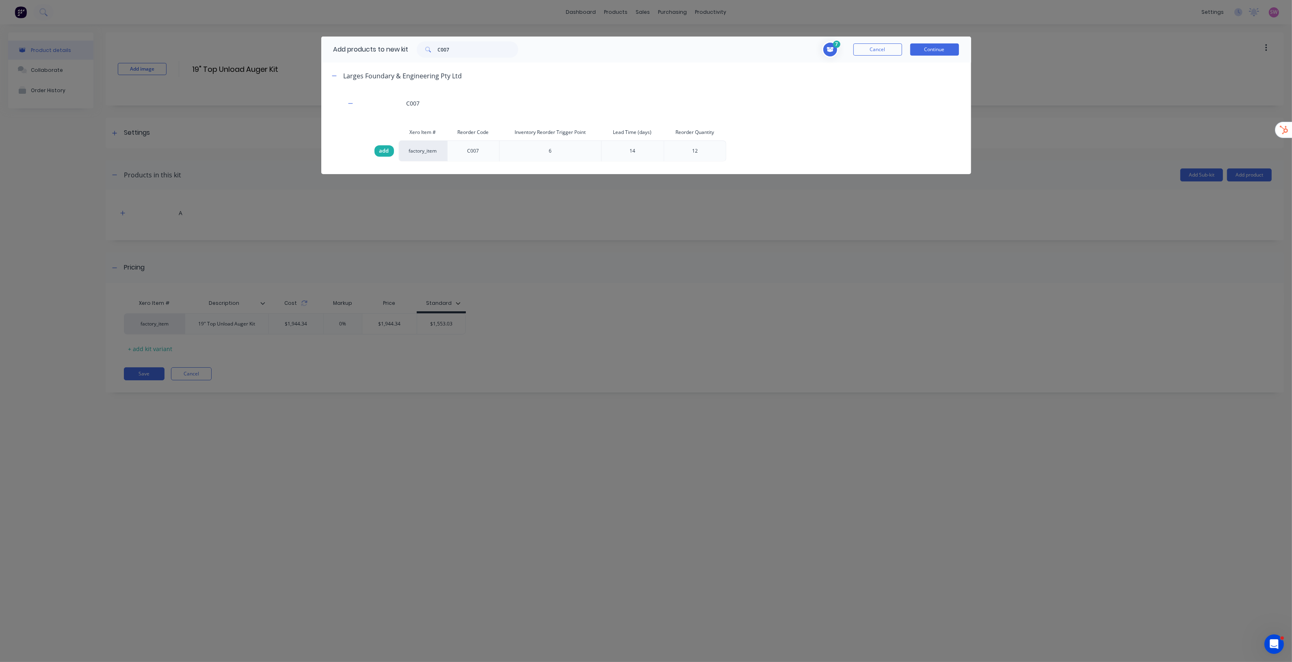
click at [384, 151] on span "add" at bounding box center [384, 151] width 10 height 8
click at [452, 44] on input "C007" at bounding box center [478, 49] width 80 height 16
paste input "L035 - Flight Starts"
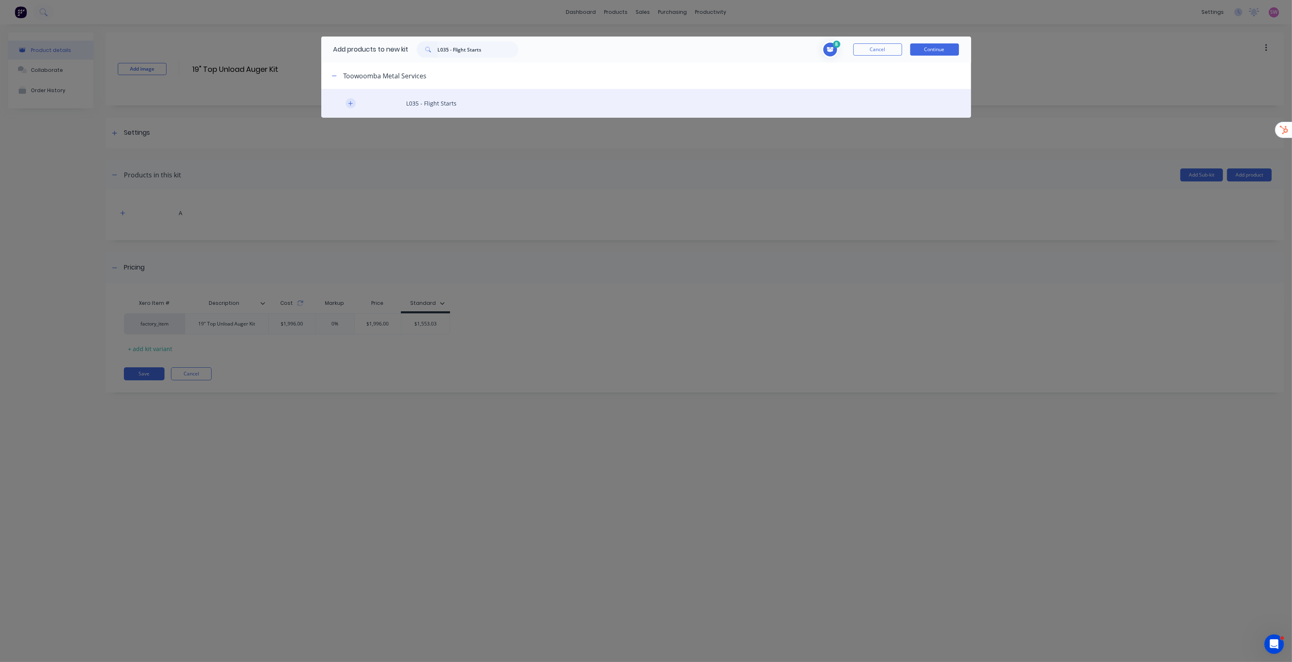
click at [355, 105] on button "button" at bounding box center [351, 103] width 10 height 10
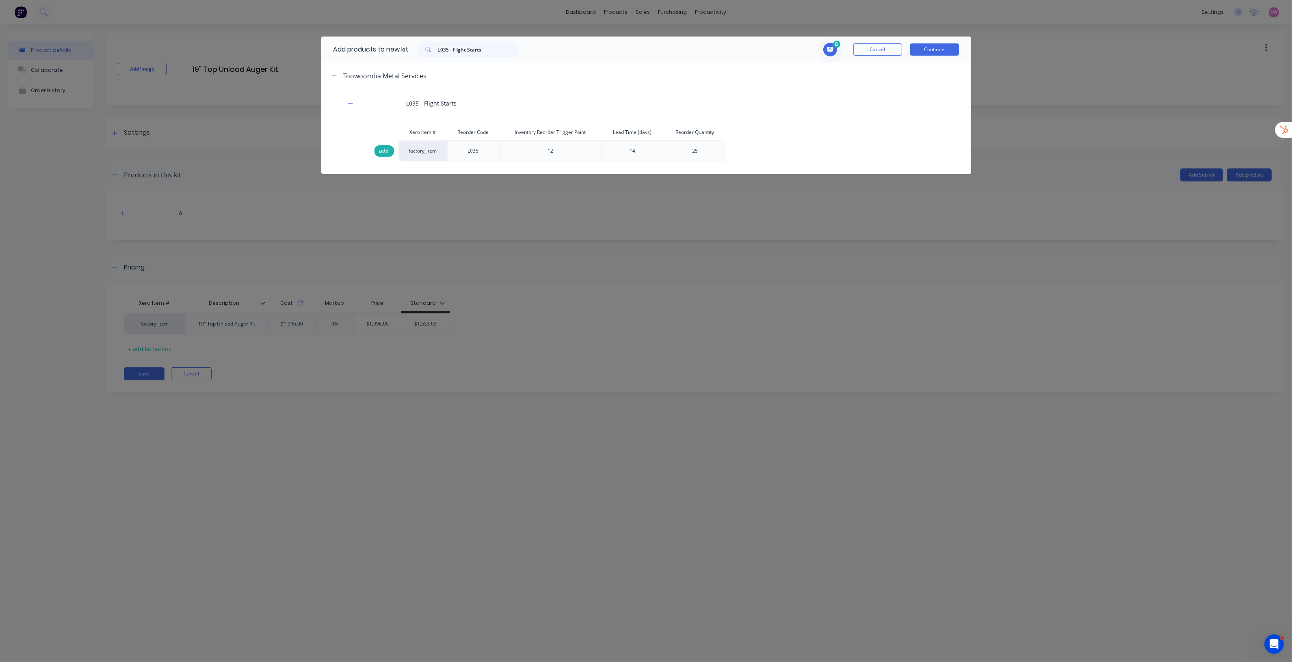
click at [387, 153] on span "add" at bounding box center [384, 151] width 10 height 8
click at [499, 50] on input "L035 - Flight Starts" at bounding box center [478, 49] width 80 height 16
paste input "4 - Flight Stop"
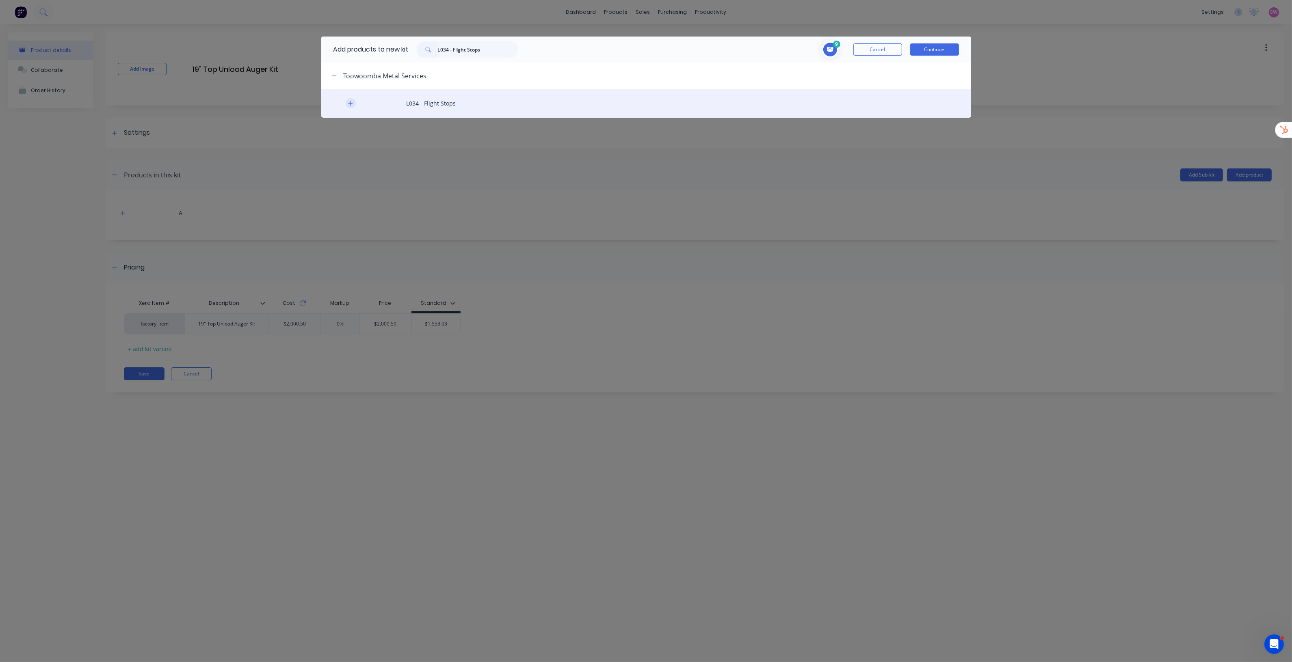
click at [348, 104] on icon "button" at bounding box center [350, 104] width 5 height 6
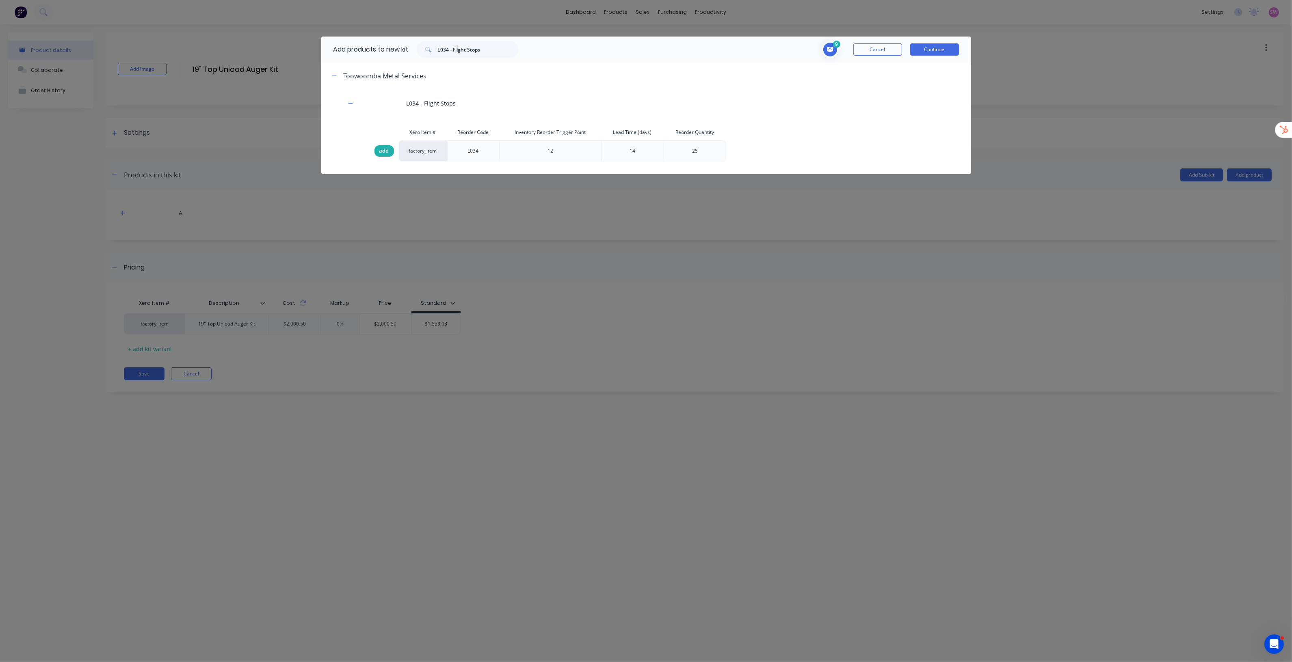
click at [384, 153] on span "add" at bounding box center [384, 151] width 10 height 8
click at [494, 41] on div "Add products to new kit L034 - Flight Stops" at bounding box center [423, 50] width 205 height 26
click at [493, 50] on input "L034 - Flight Stops" at bounding box center [478, 49] width 80 height 16
paste input "Balancing"
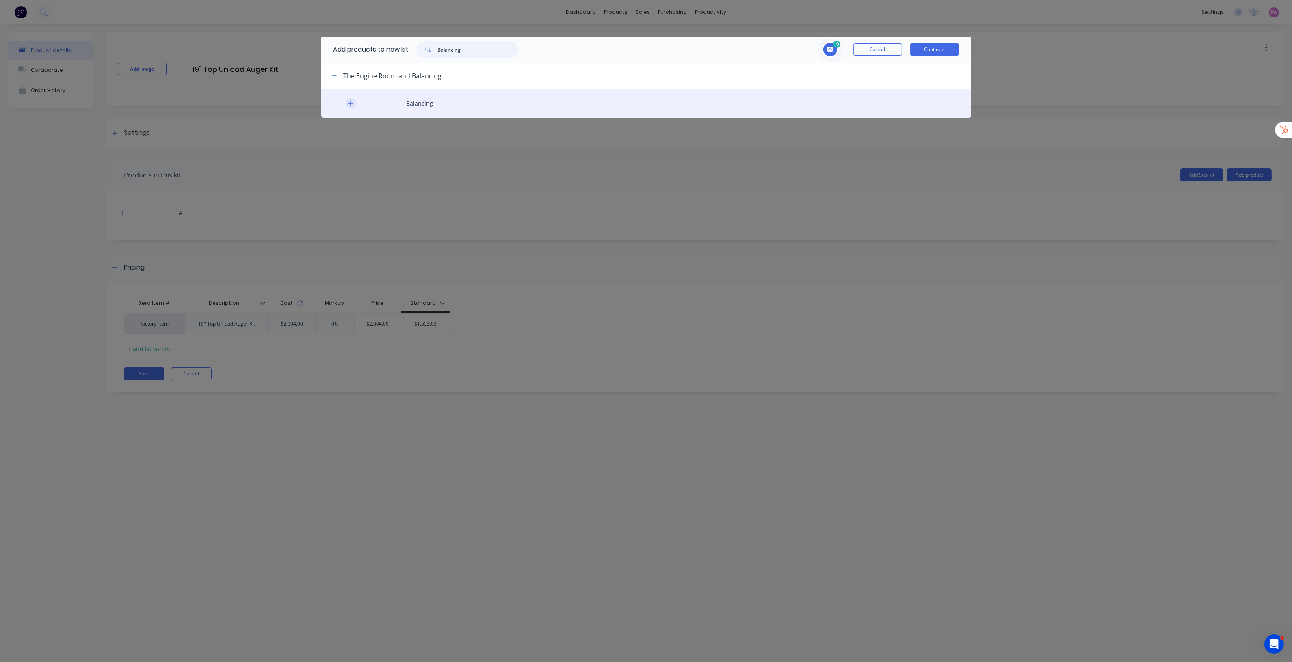
type input "Balancing"
drag, startPoint x: 350, startPoint y: 106, endPoint x: 353, endPoint y: 113, distance: 7.8
click at [350, 106] on icon "button" at bounding box center [350, 104] width 5 height 6
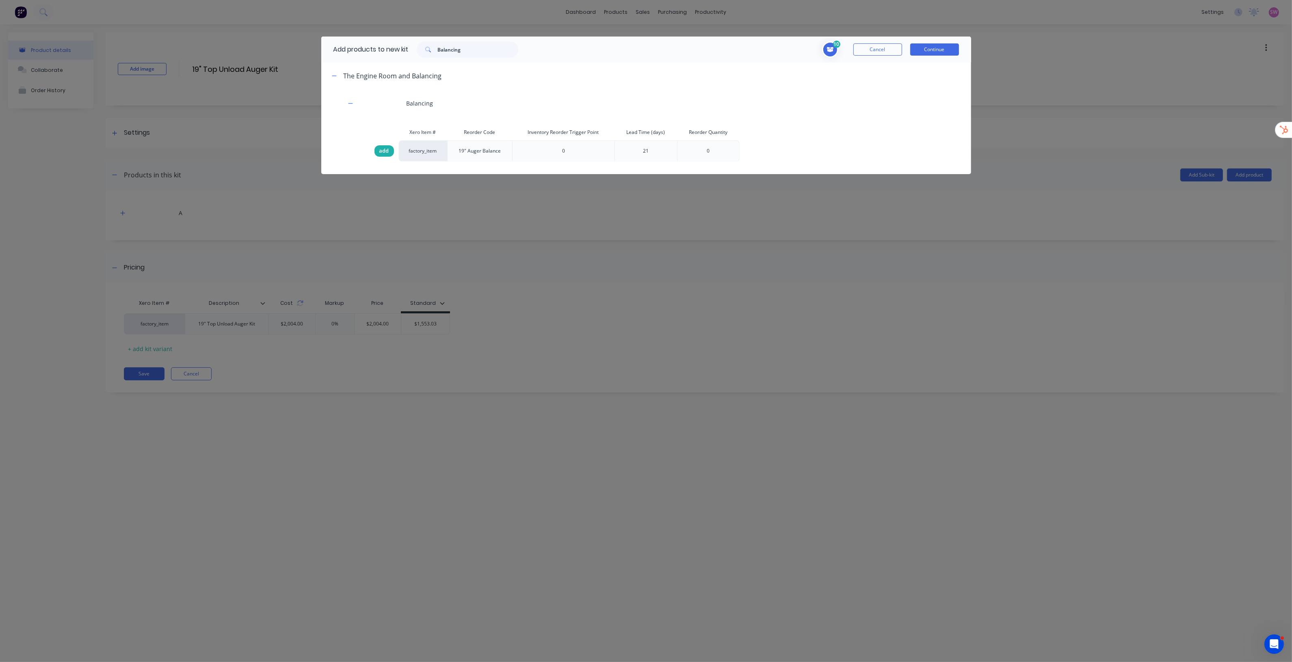
click at [387, 150] on span "add" at bounding box center [384, 151] width 10 height 8
click at [939, 50] on button "Continue" at bounding box center [934, 49] width 49 height 12
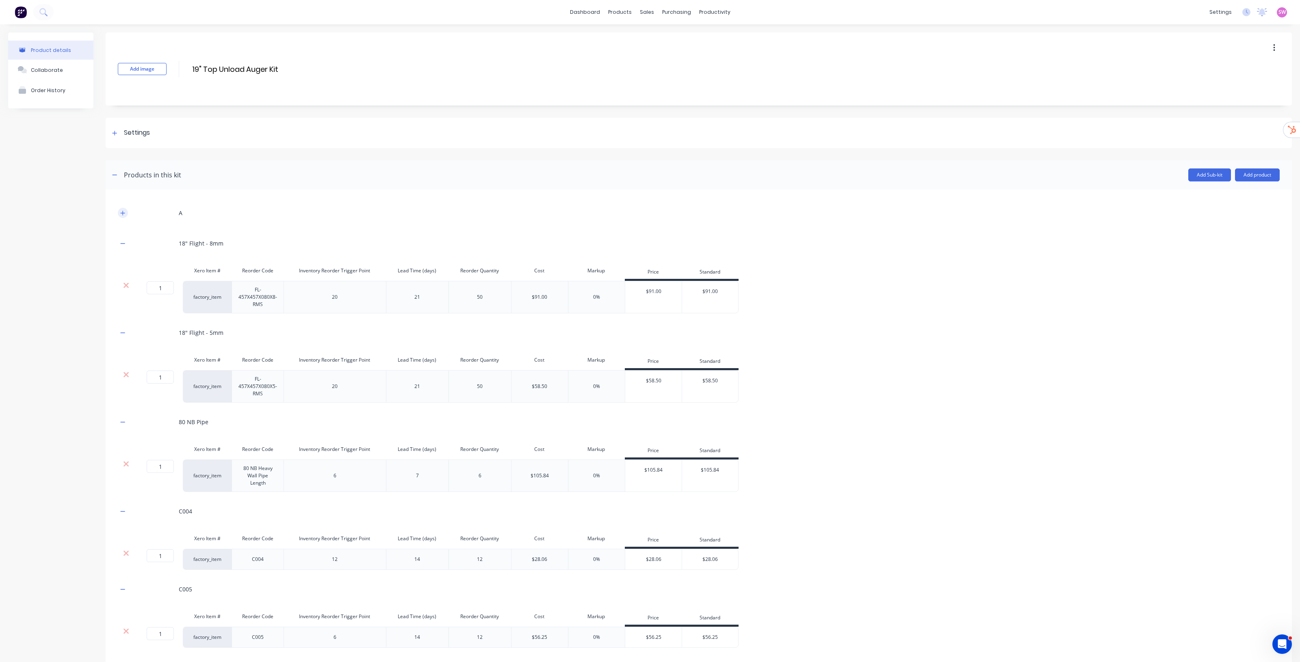
click at [124, 208] on button "button" at bounding box center [123, 213] width 10 height 10
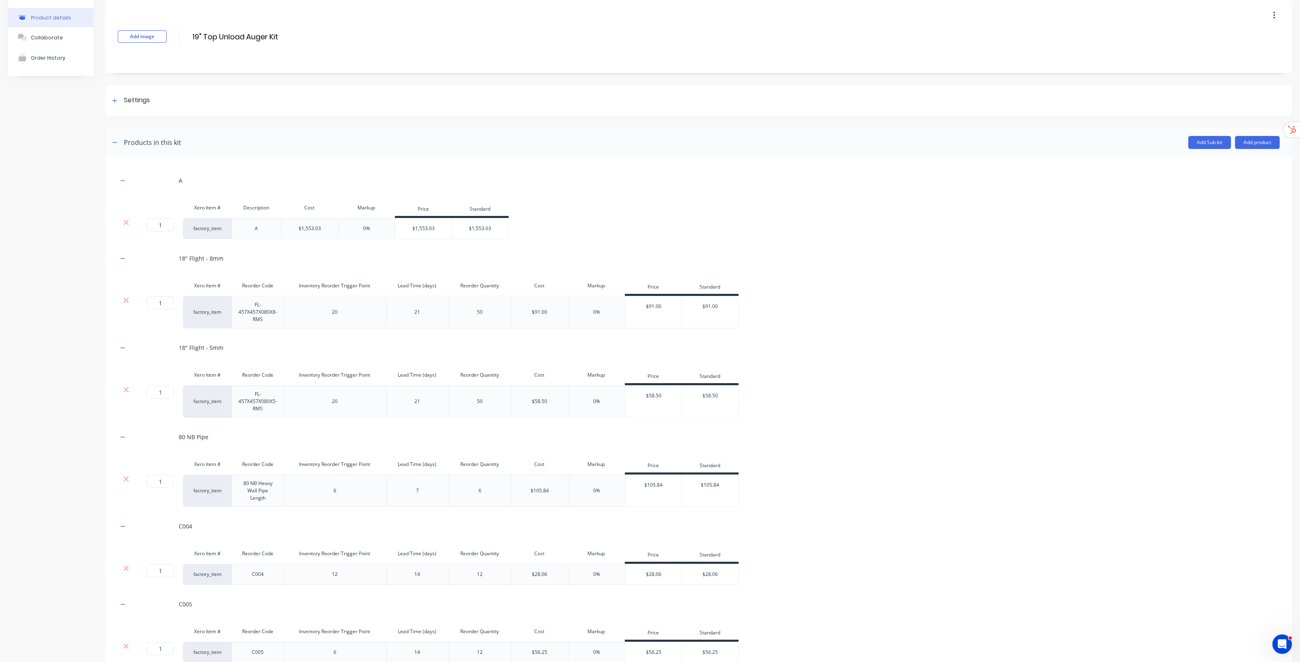
scroll to position [51, 0]
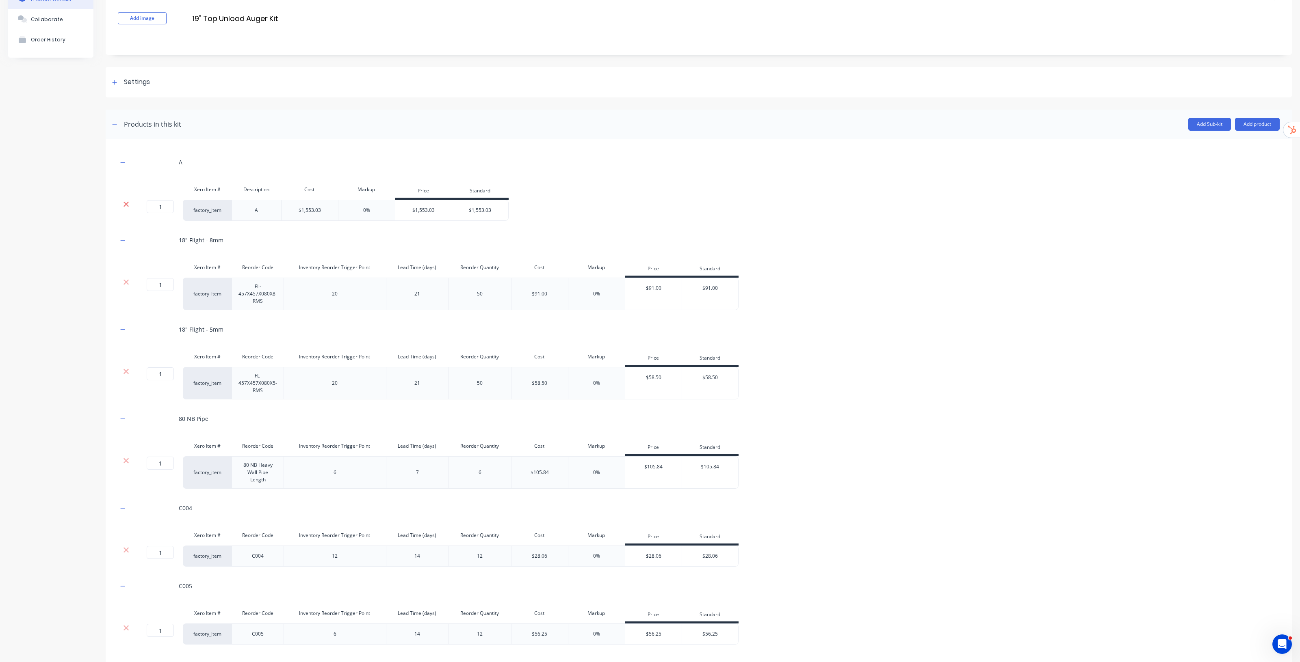
click at [127, 206] on icon at bounding box center [125, 204] width 5 height 5
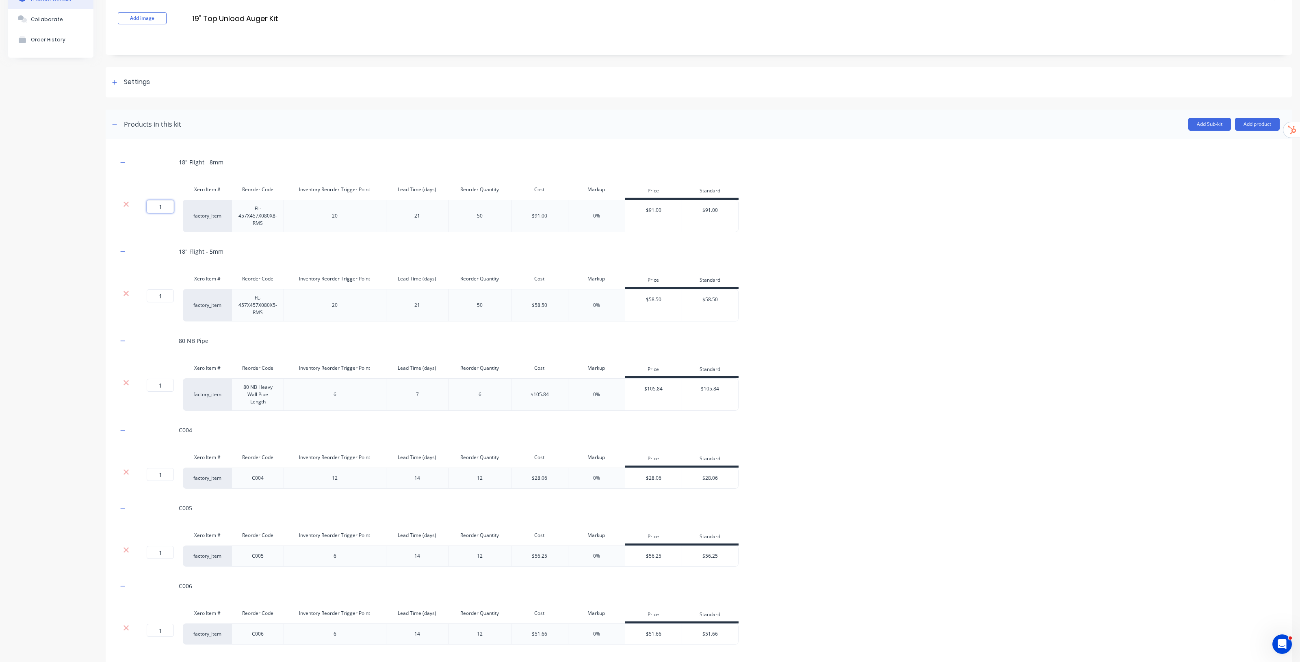
click at [162, 206] on input "1" at bounding box center [160, 206] width 27 height 13
type input "3"
drag, startPoint x: 157, startPoint y: 297, endPoint x: 167, endPoint y: 296, distance: 10.2
drag, startPoint x: 165, startPoint y: 299, endPoint x: 147, endPoint y: 297, distance: 18.3
click at [147, 297] on input "1" at bounding box center [160, 296] width 27 height 13
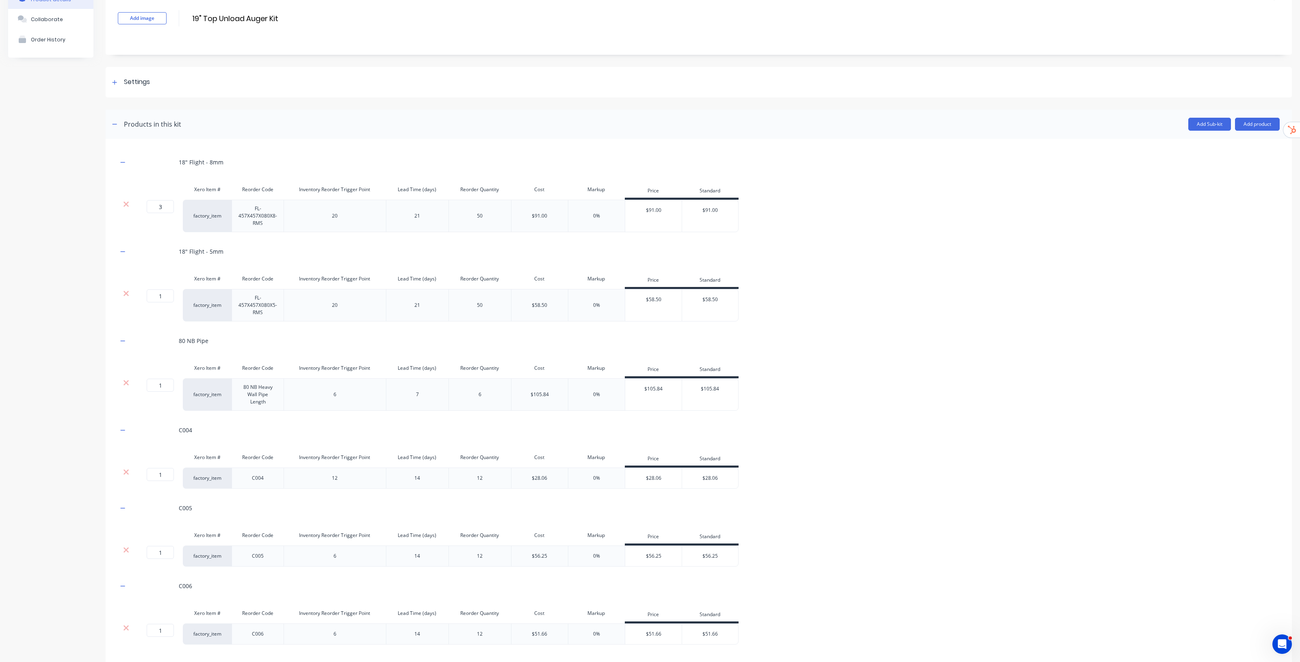
type input "5"
drag, startPoint x: 163, startPoint y: 475, endPoint x: 135, endPoint y: 476, distance: 28.4
drag, startPoint x: 164, startPoint y: 476, endPoint x: 150, endPoint y: 476, distance: 14.2
click at [150, 476] on input "1" at bounding box center [160, 474] width 27 height 13
type input "2"
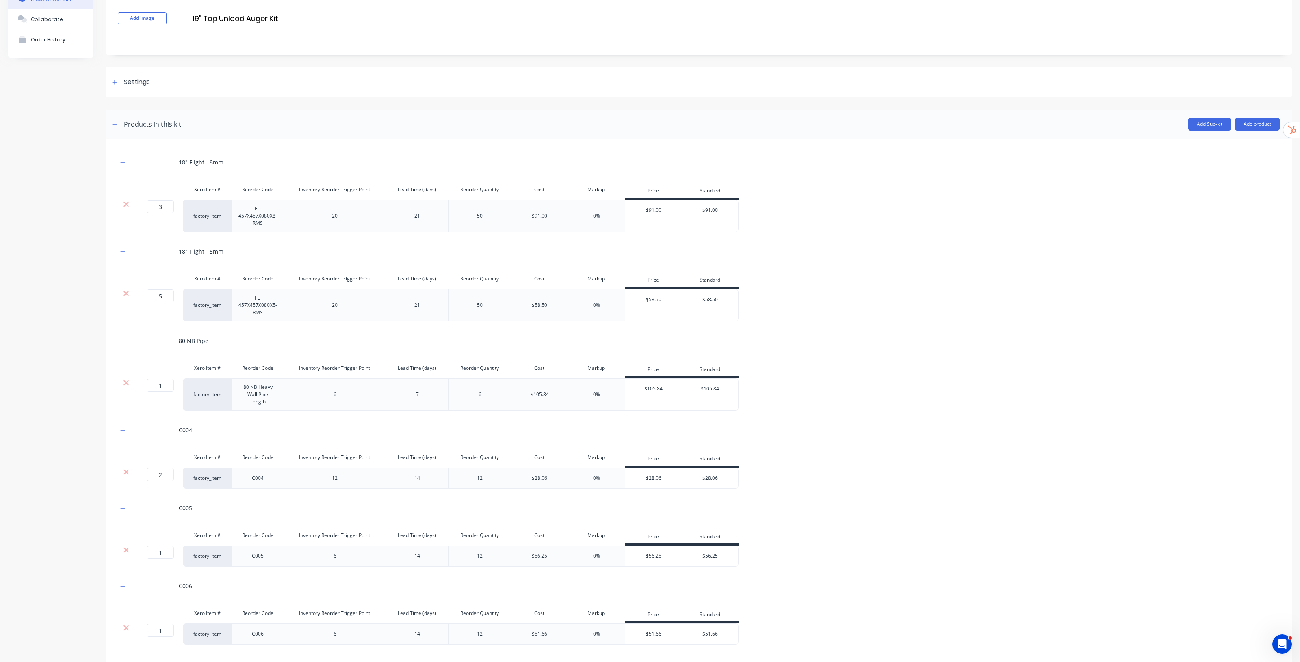
click at [893, 436] on div "C004" at bounding box center [699, 430] width 1162 height 22
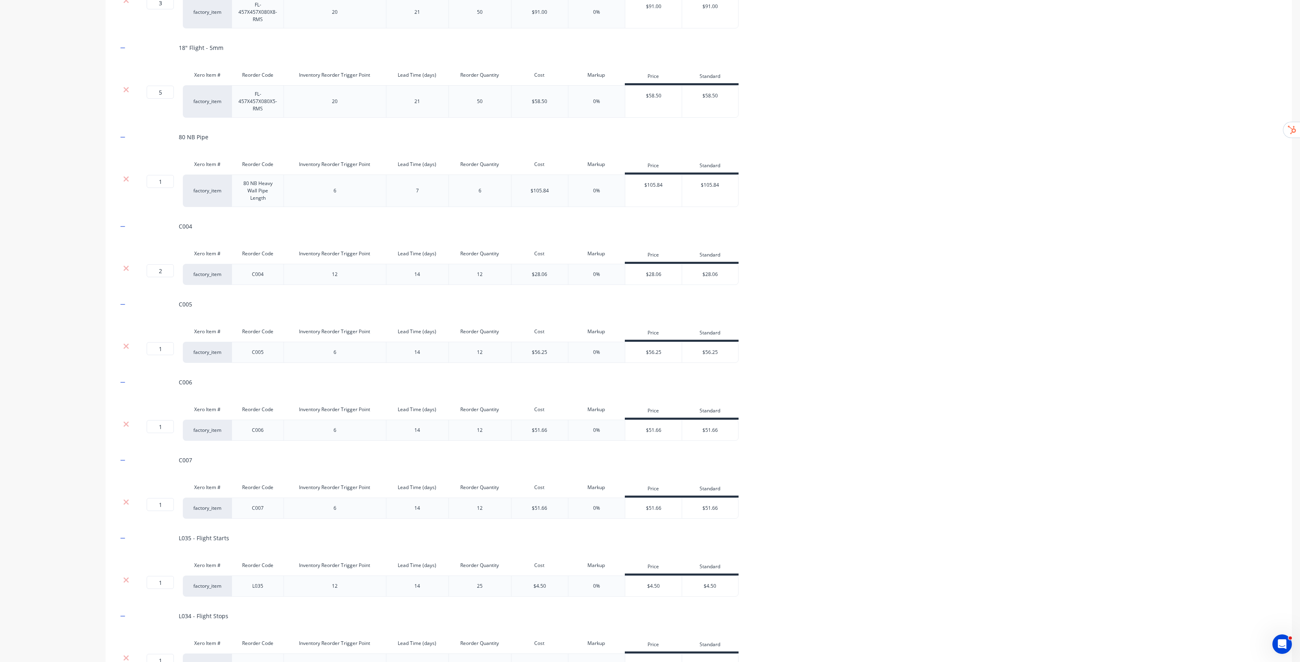
scroll to position [305, 0]
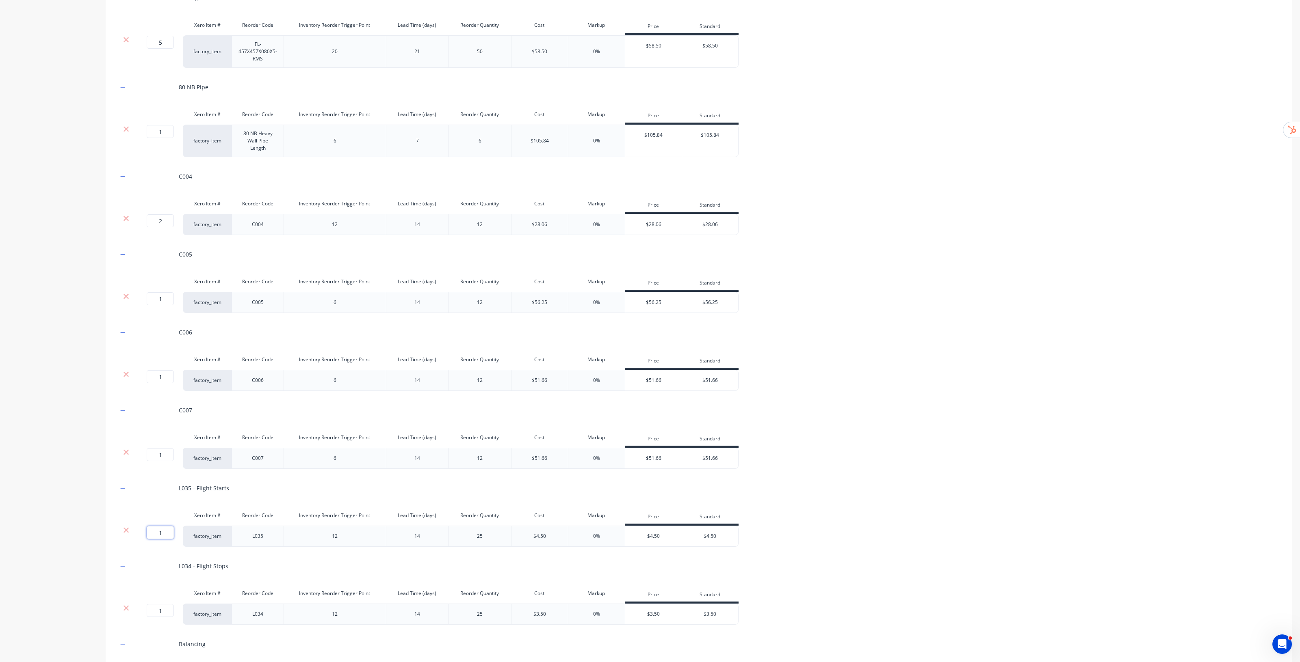
drag, startPoint x: 153, startPoint y: 535, endPoint x: 137, endPoint y: 537, distance: 15.9
click at [147, 535] on input "1" at bounding box center [160, 532] width 27 height 13
type input "2"
drag, startPoint x: 169, startPoint y: 612, endPoint x: 149, endPoint y: 611, distance: 19.5
type input "2"
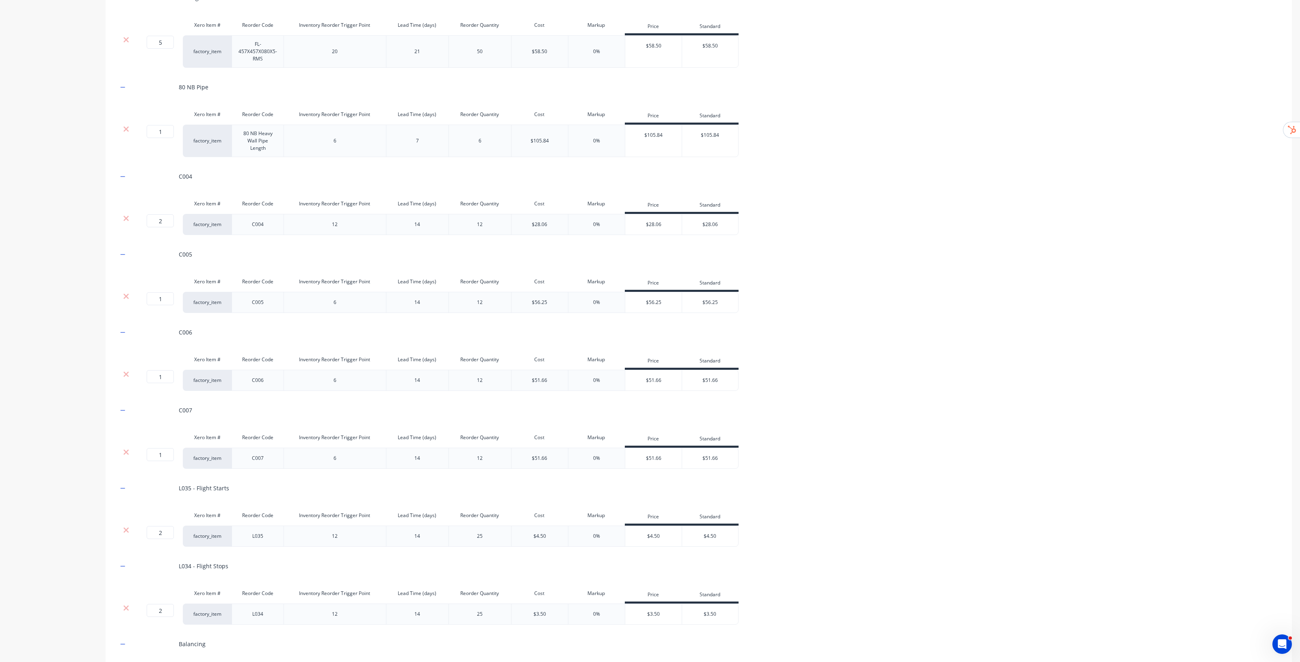
click at [850, 527] on div "2 2 ? factory_item L035 12 14 25 $4.50 0% $4.50 $4.50" at bounding box center [699, 536] width 1162 height 21
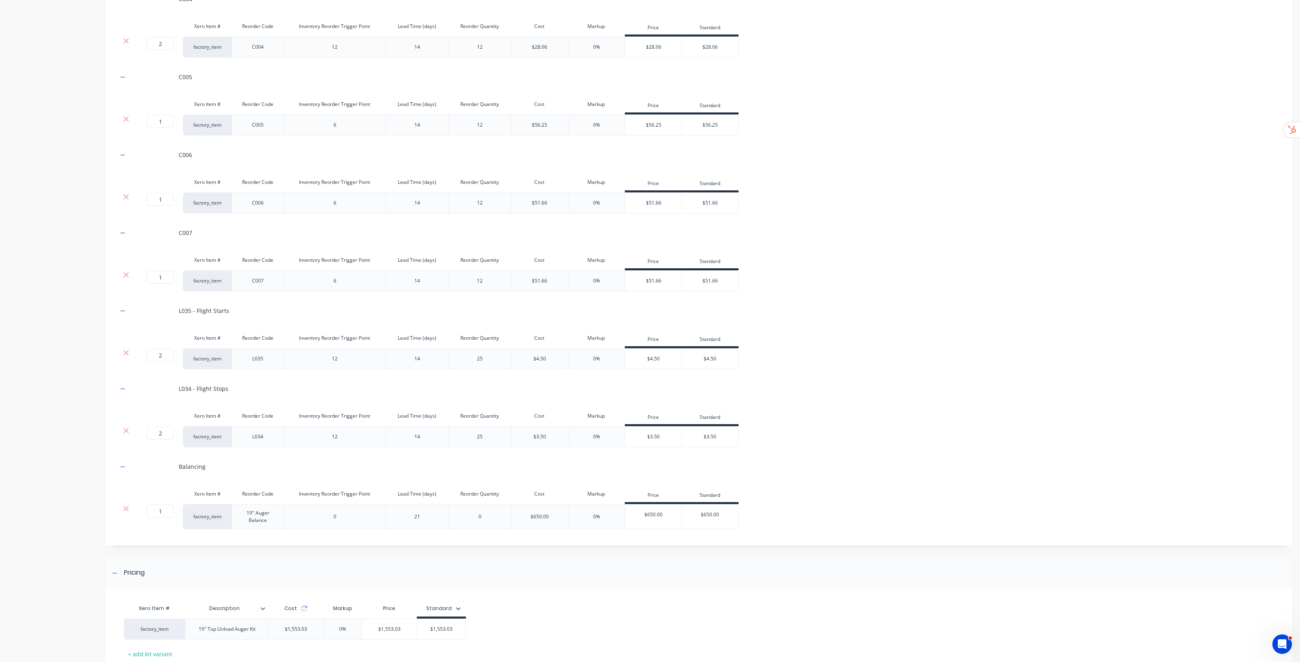
scroll to position [508, 0]
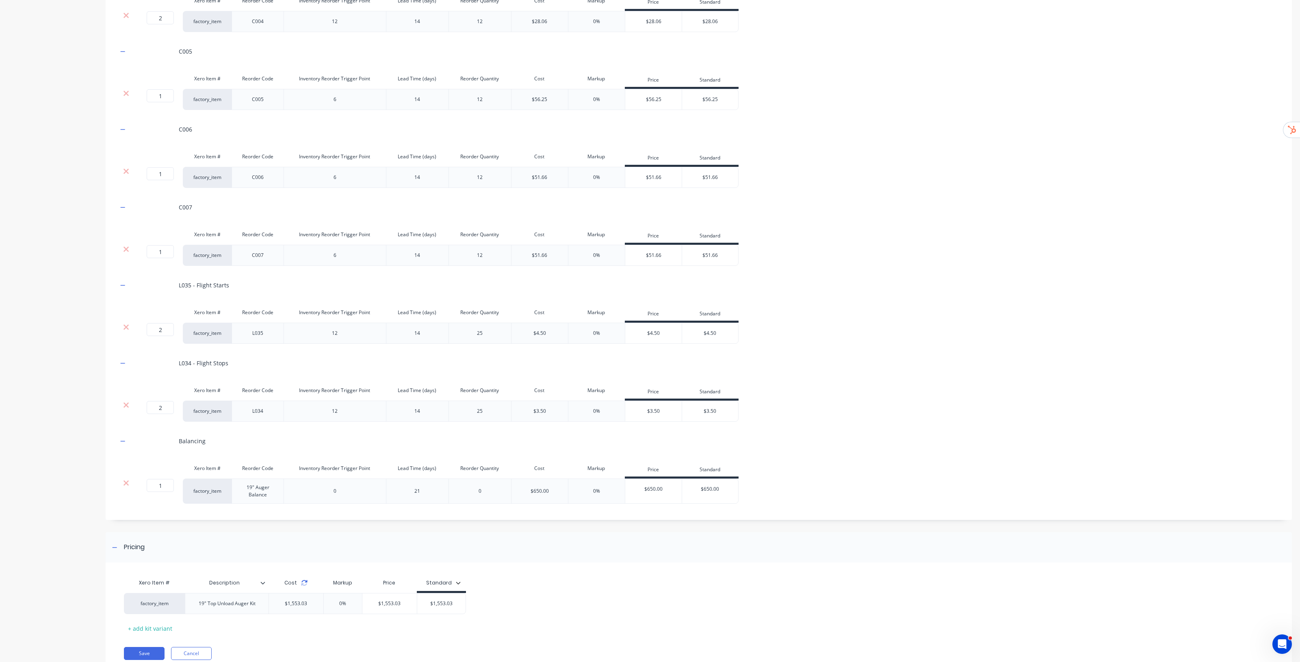
click at [305, 586] on icon at bounding box center [304, 585] width 6 height 2
click at [698, 566] on div "Pricing Xero Item # Description Cost Markup Price Standard factory_item 19" Top…" at bounding box center [699, 602] width 1186 height 140
click at [149, 654] on button "Save" at bounding box center [144, 653] width 41 height 13
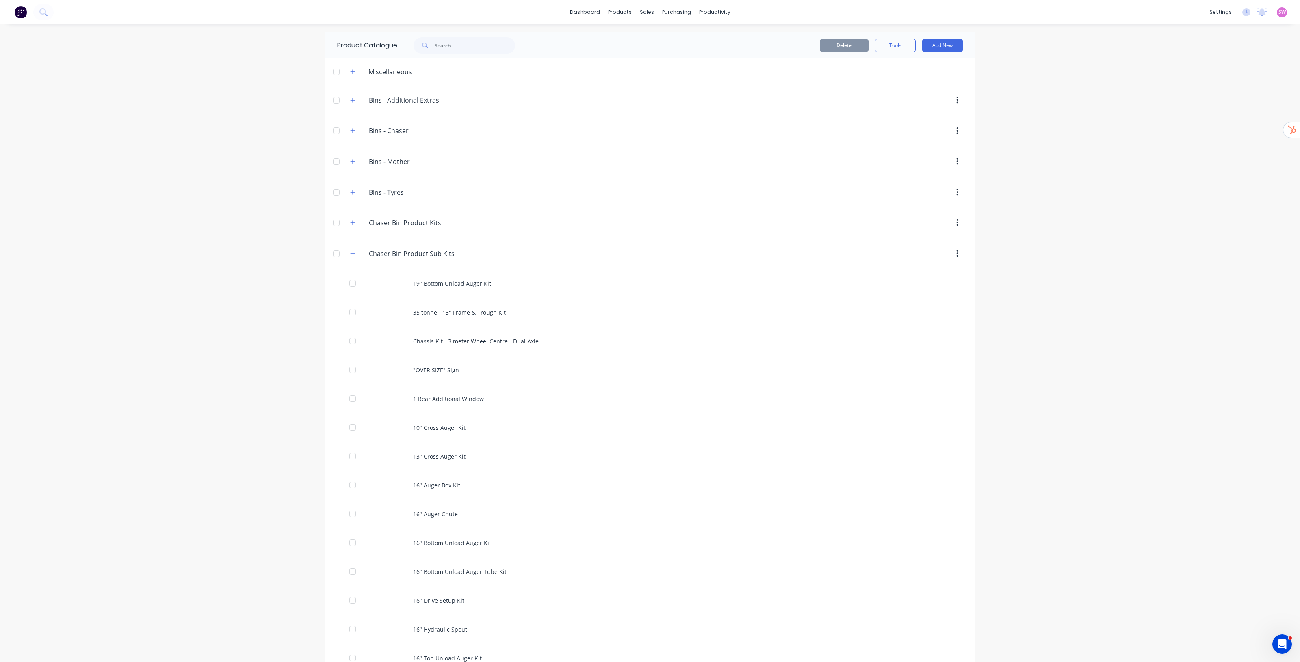
click at [1141, 283] on div "dashboard products sales purchasing productivity dashboard products Product Cat…" at bounding box center [650, 331] width 1300 height 662
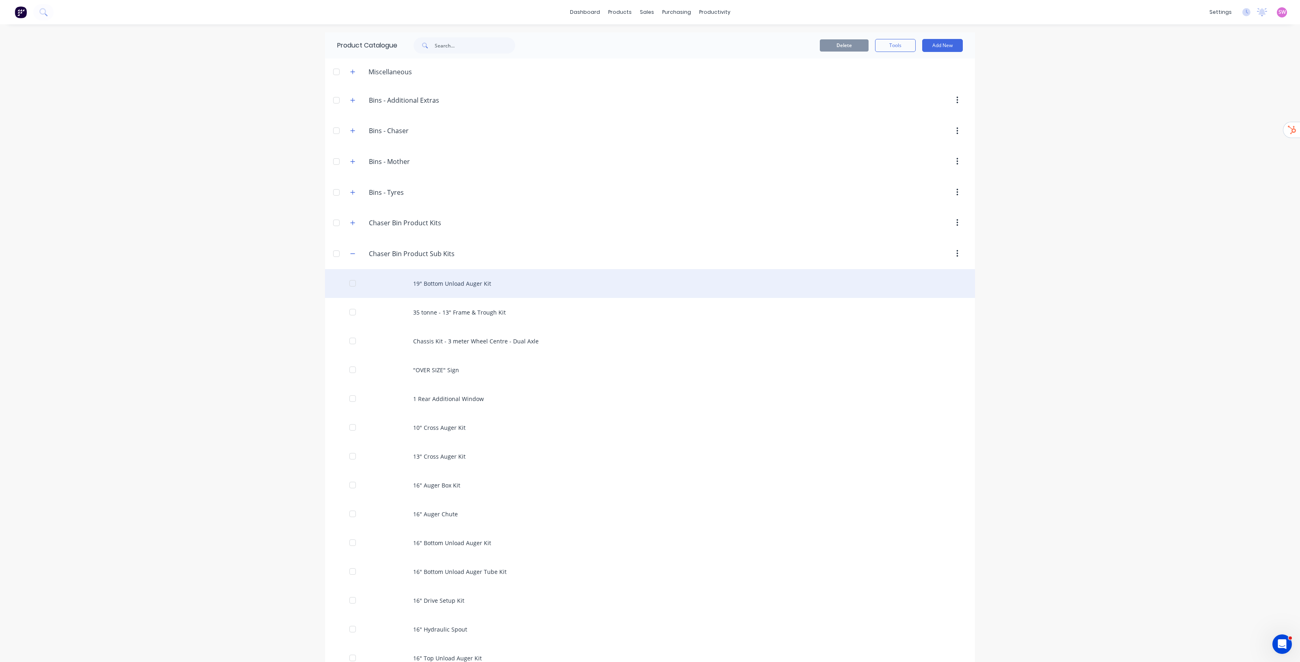
click at [474, 283] on div "19" Bottom Unload Auger Kit" at bounding box center [650, 283] width 650 height 29
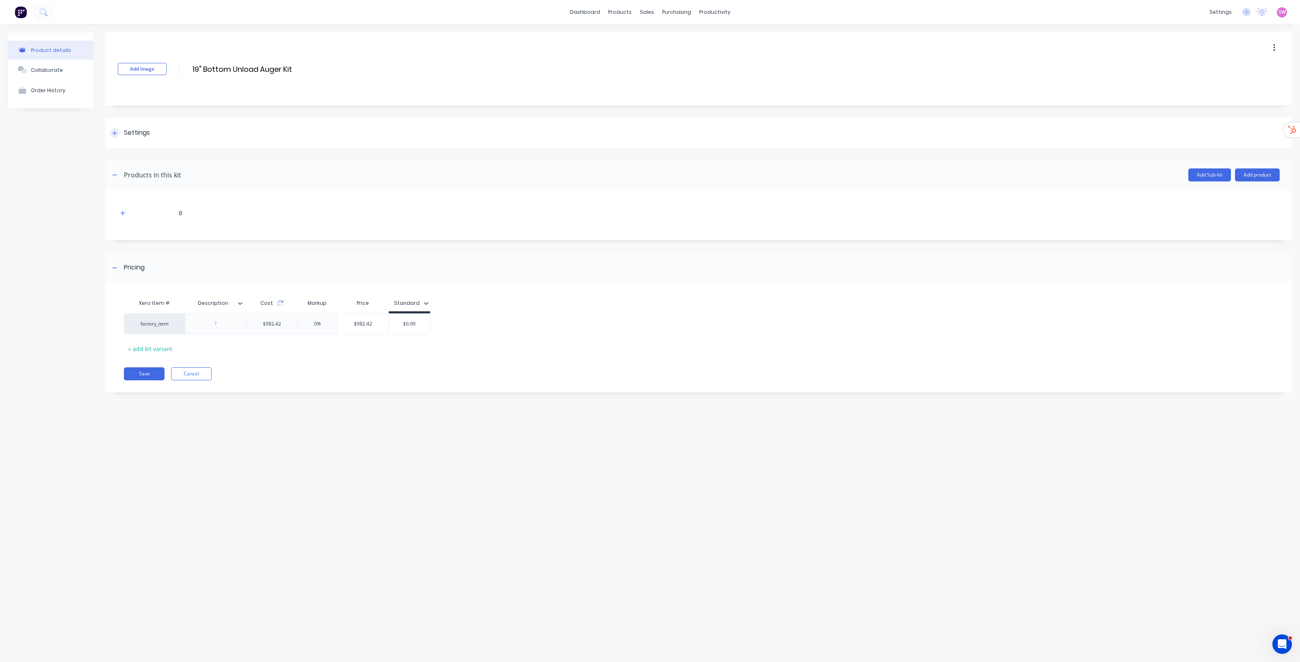
click at [117, 132] on icon at bounding box center [114, 133] width 5 height 6
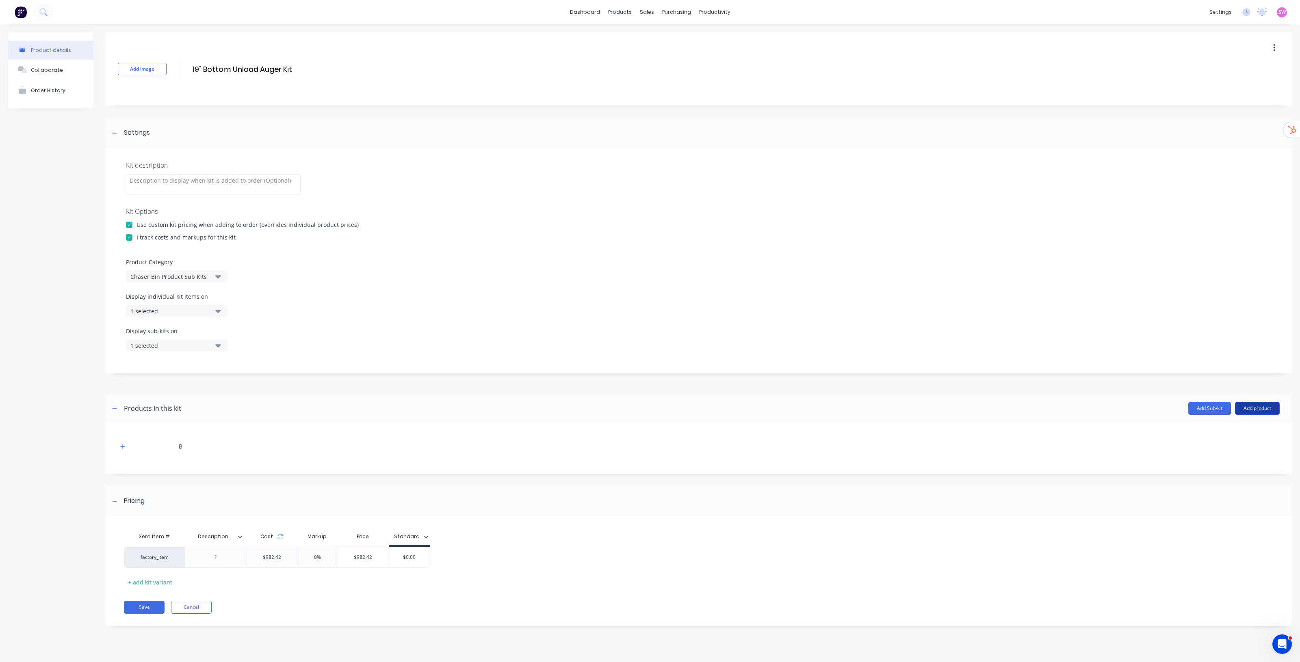
click at [1270, 411] on button "Add product" at bounding box center [1257, 408] width 45 height 13
click at [1240, 434] on div "Product catalogue" at bounding box center [1241, 430] width 63 height 12
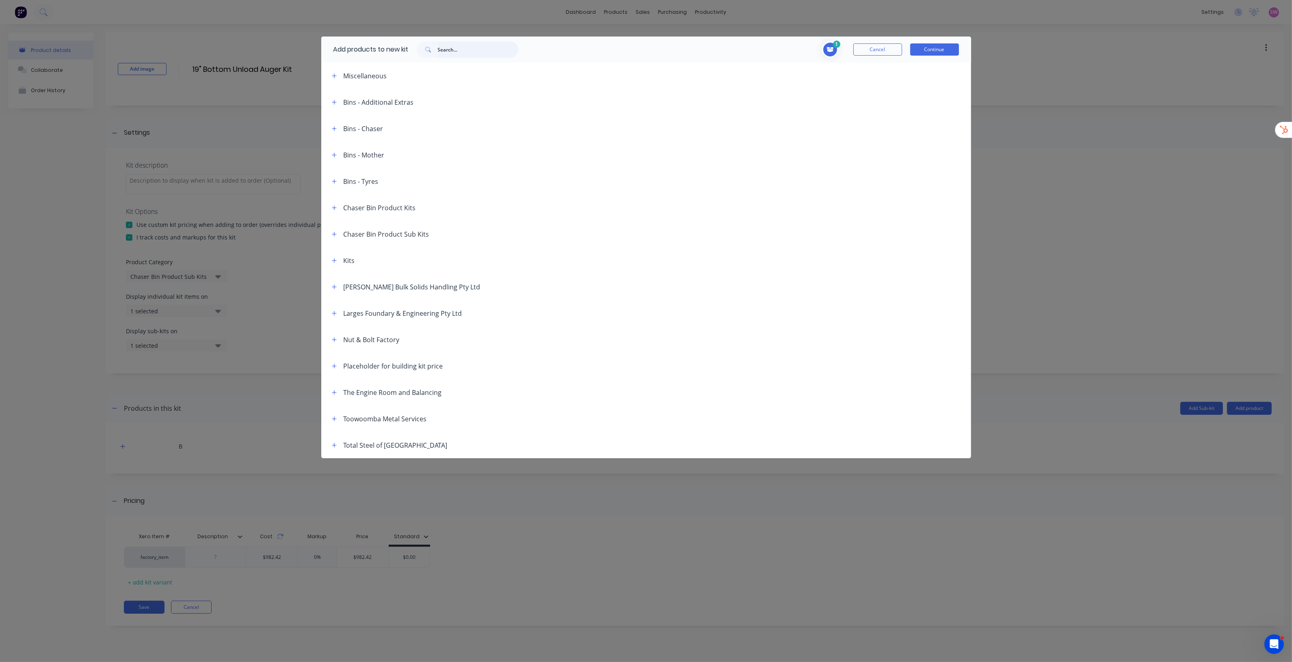
click at [481, 47] on input "text" at bounding box center [478, 49] width 80 height 16
paste input "18" Flight - 8mm"
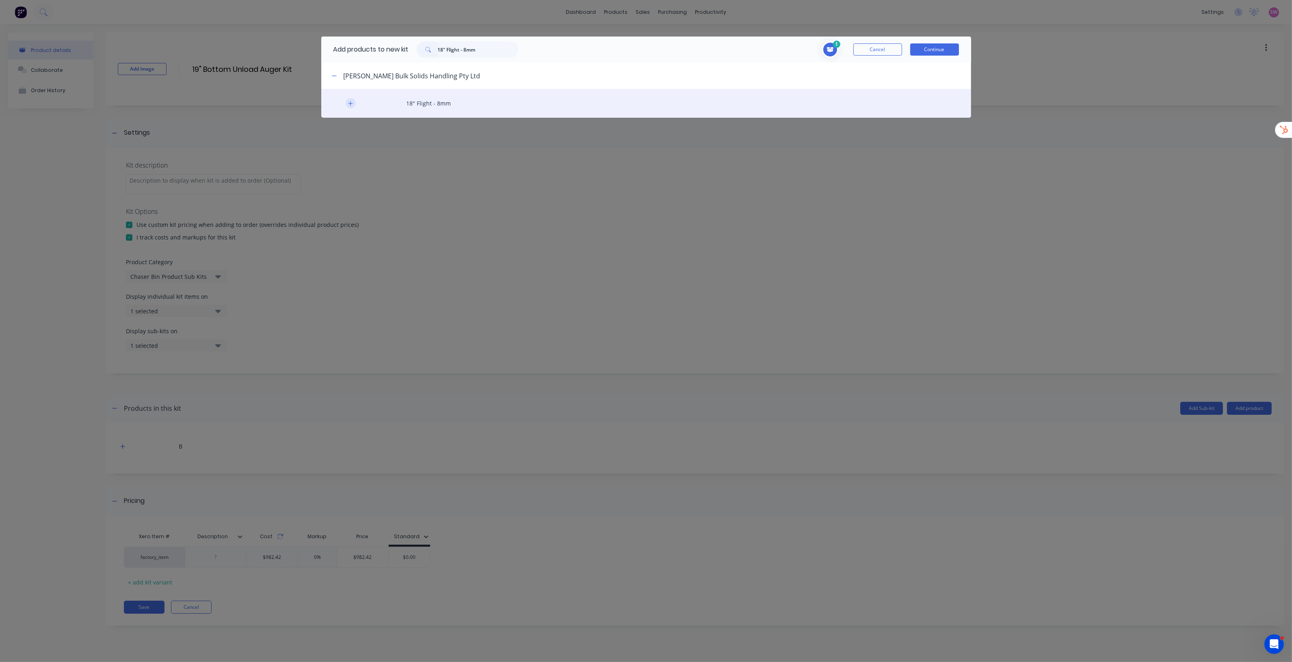
click at [348, 104] on icon "button" at bounding box center [350, 104] width 5 height 6
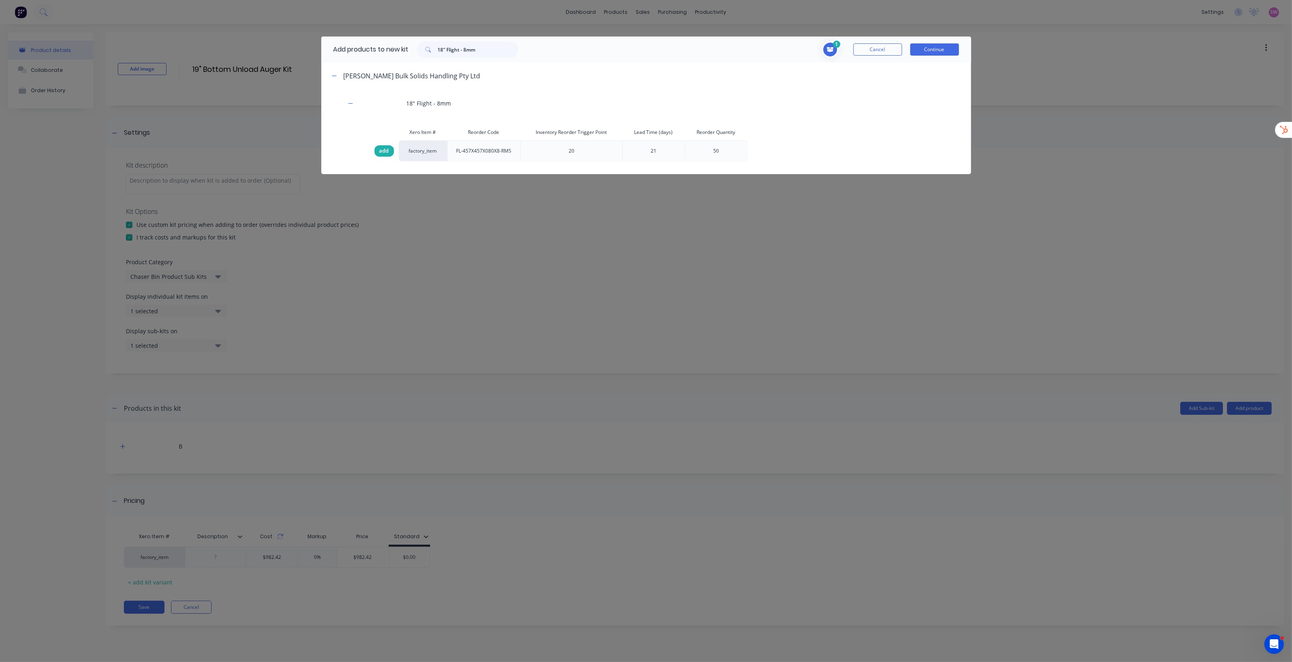
click at [384, 151] on span "add" at bounding box center [384, 151] width 10 height 8
click at [490, 52] on input "18" Flight - 8mm" at bounding box center [478, 49] width 80 height 16
paste input "5mm"
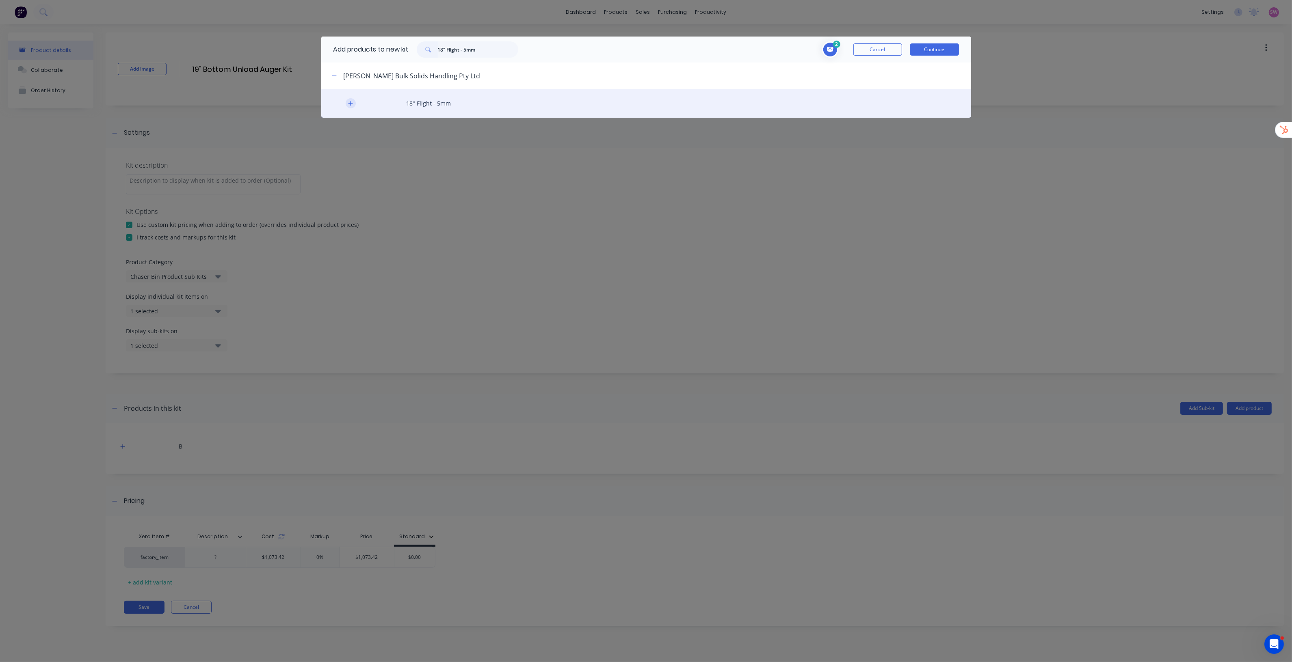
click at [346, 104] on button "button" at bounding box center [351, 103] width 10 height 10
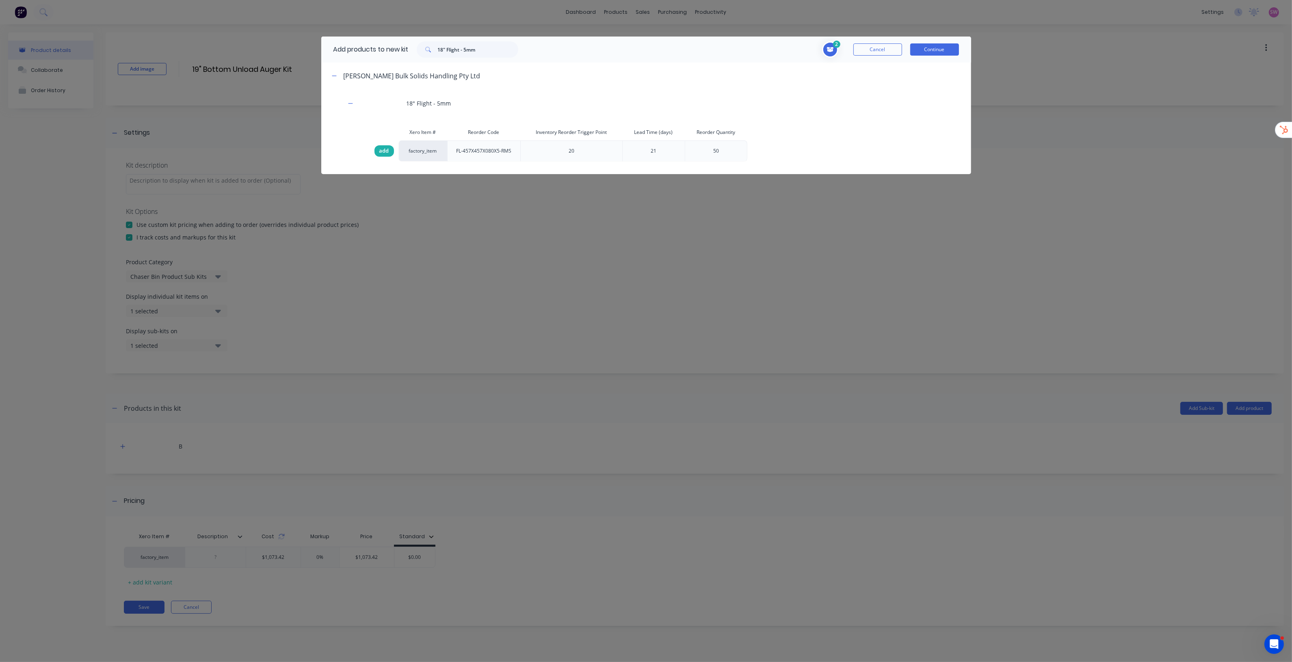
click at [385, 151] on span "add" at bounding box center [384, 151] width 10 height 8
click at [493, 48] on input "18" Flight - 5mm" at bounding box center [478, 49] width 80 height 16
paste input "80 NB Pipe"
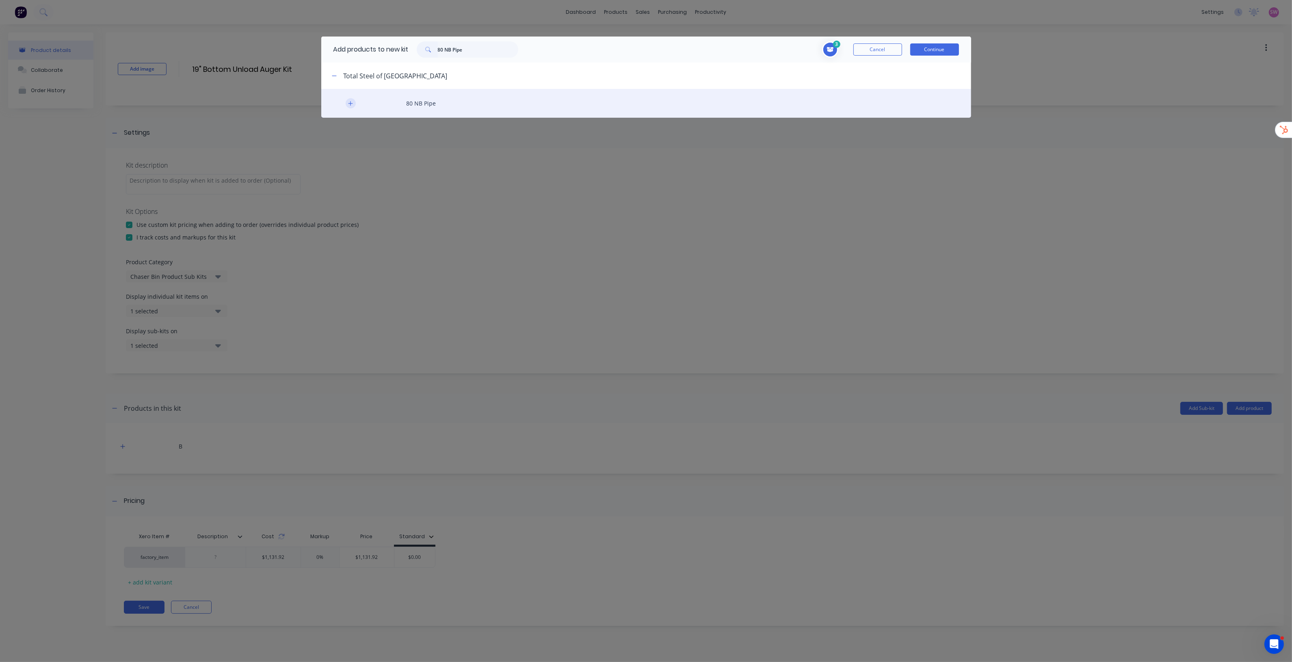
click at [352, 102] on icon "button" at bounding box center [350, 104] width 5 height 6
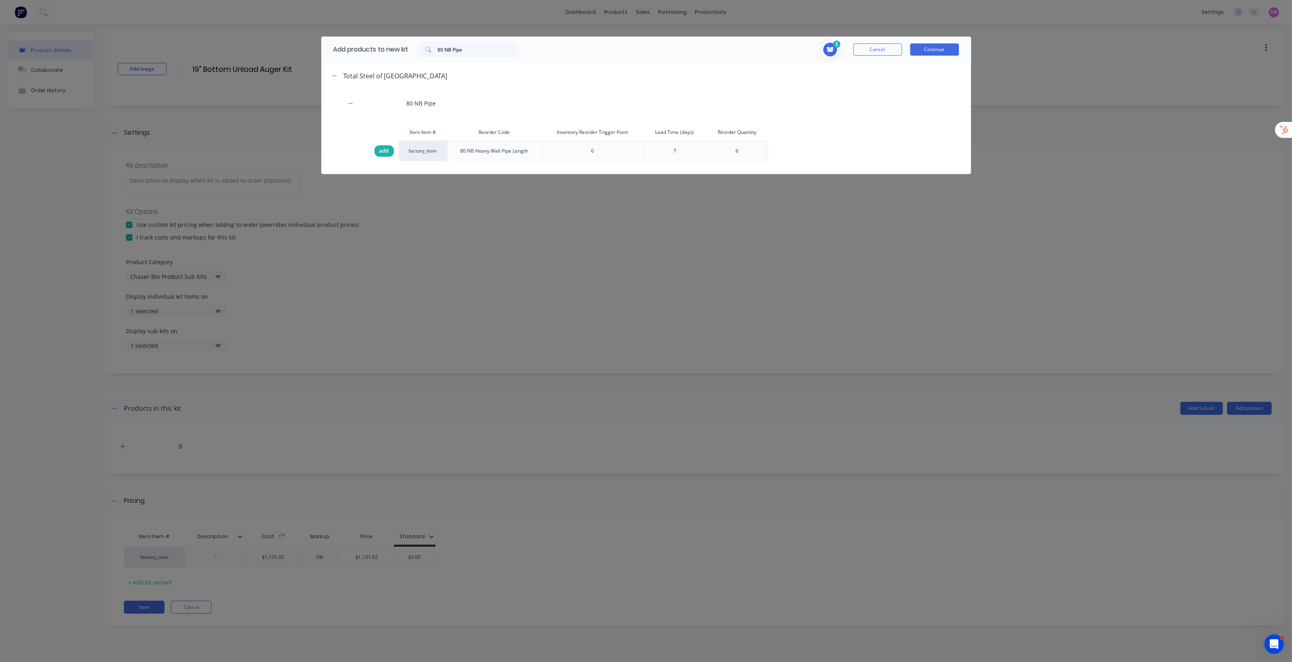
click at [383, 153] on span "add" at bounding box center [384, 151] width 10 height 8
click at [500, 55] on input "80 NB Pipe" at bounding box center [478, 49] width 80 height 16
paste input "C001"
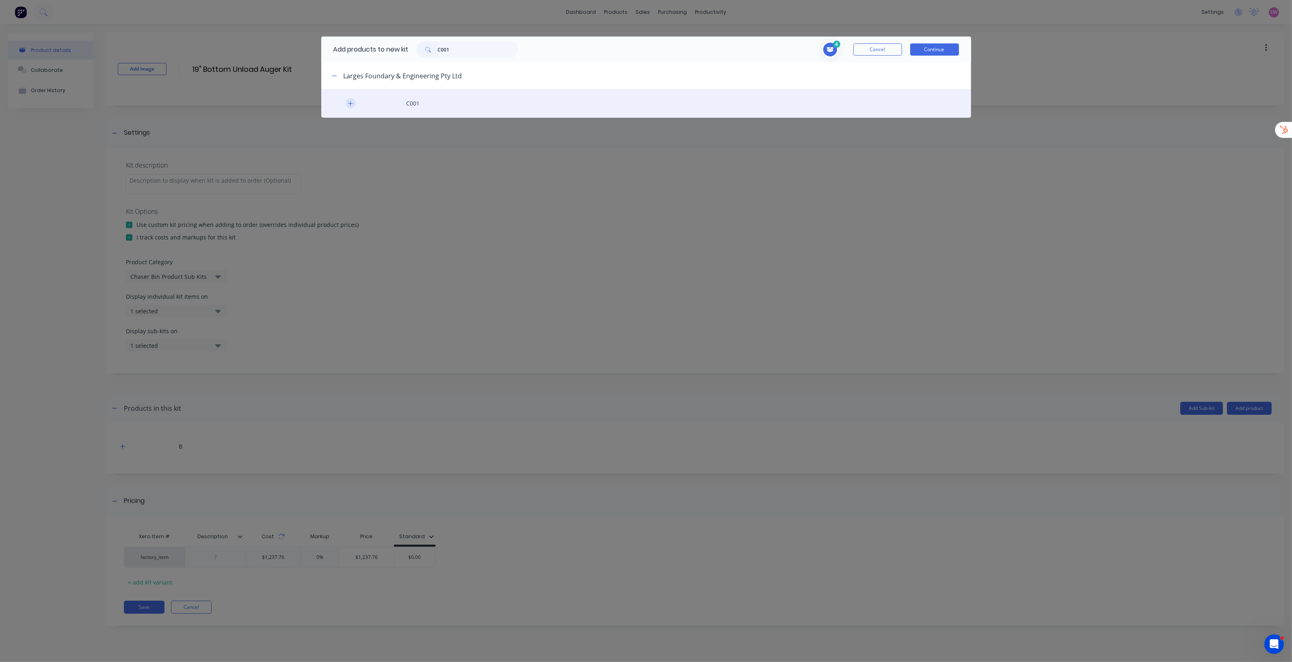
click at [353, 104] on icon "button" at bounding box center [350, 104] width 5 height 6
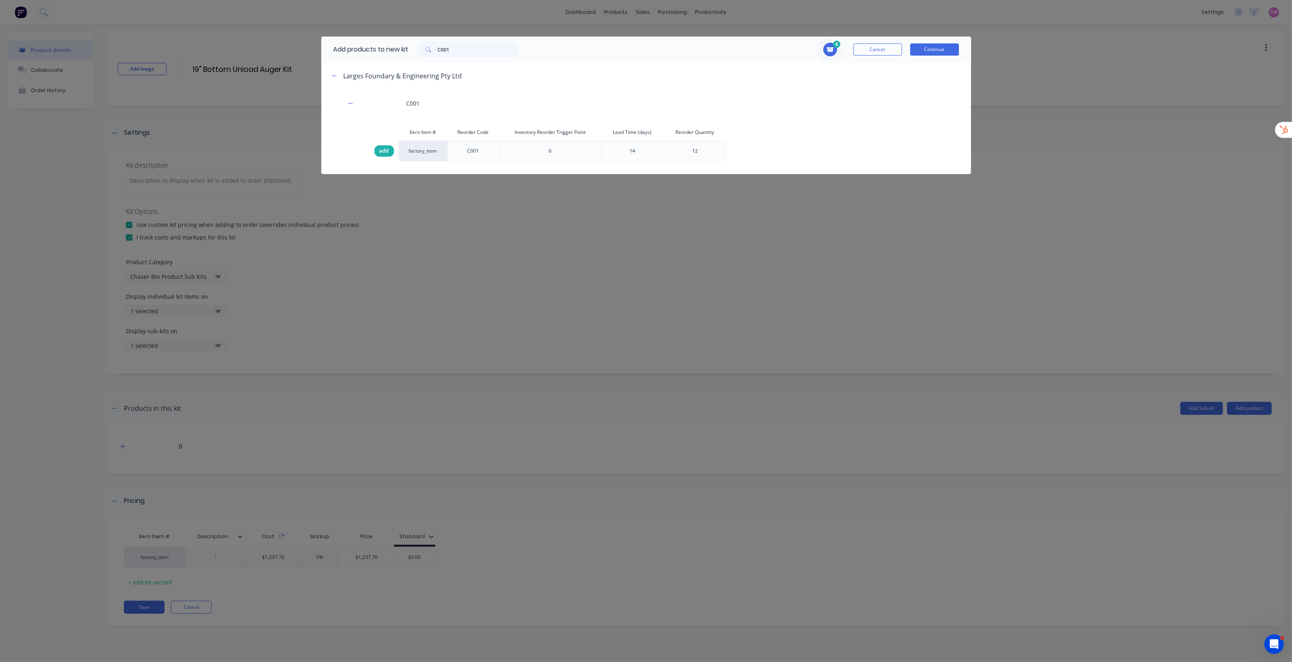
click at [387, 152] on span "add" at bounding box center [384, 151] width 10 height 8
click at [472, 39] on div "Add products to new kit C001" at bounding box center [423, 50] width 205 height 26
click at [468, 47] on input "C001" at bounding box center [478, 49] width 80 height 16
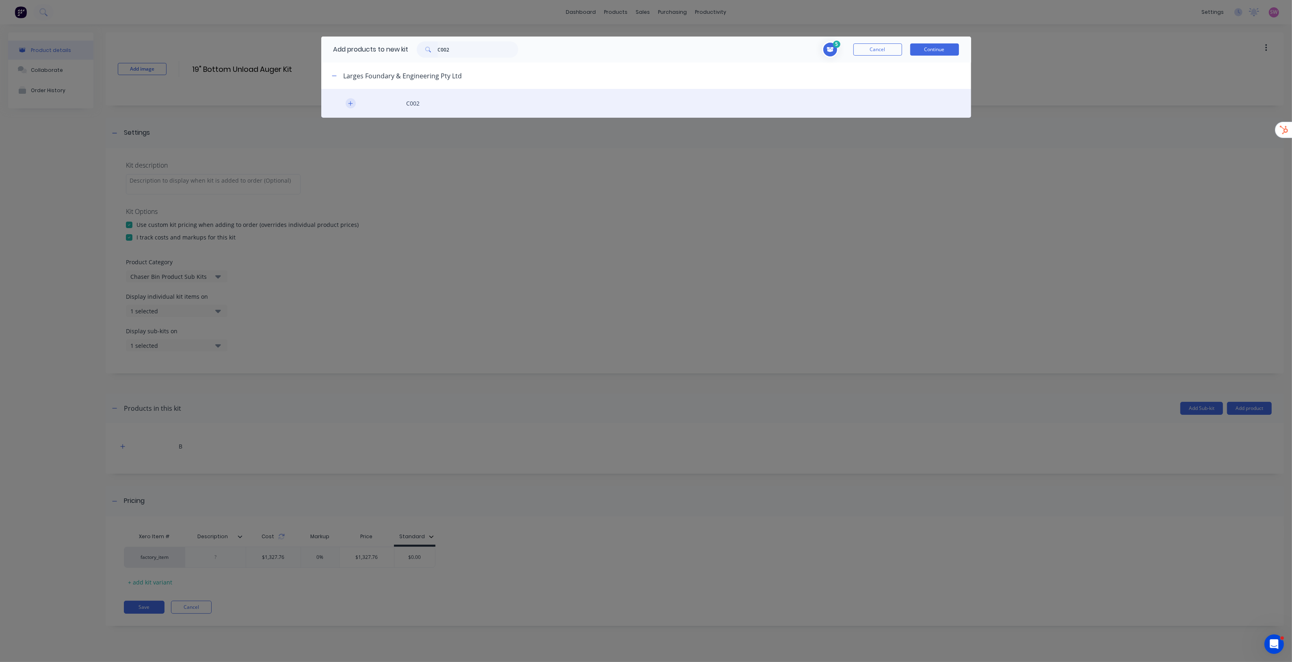
click at [350, 104] on icon "button" at bounding box center [350, 103] width 4 height 4
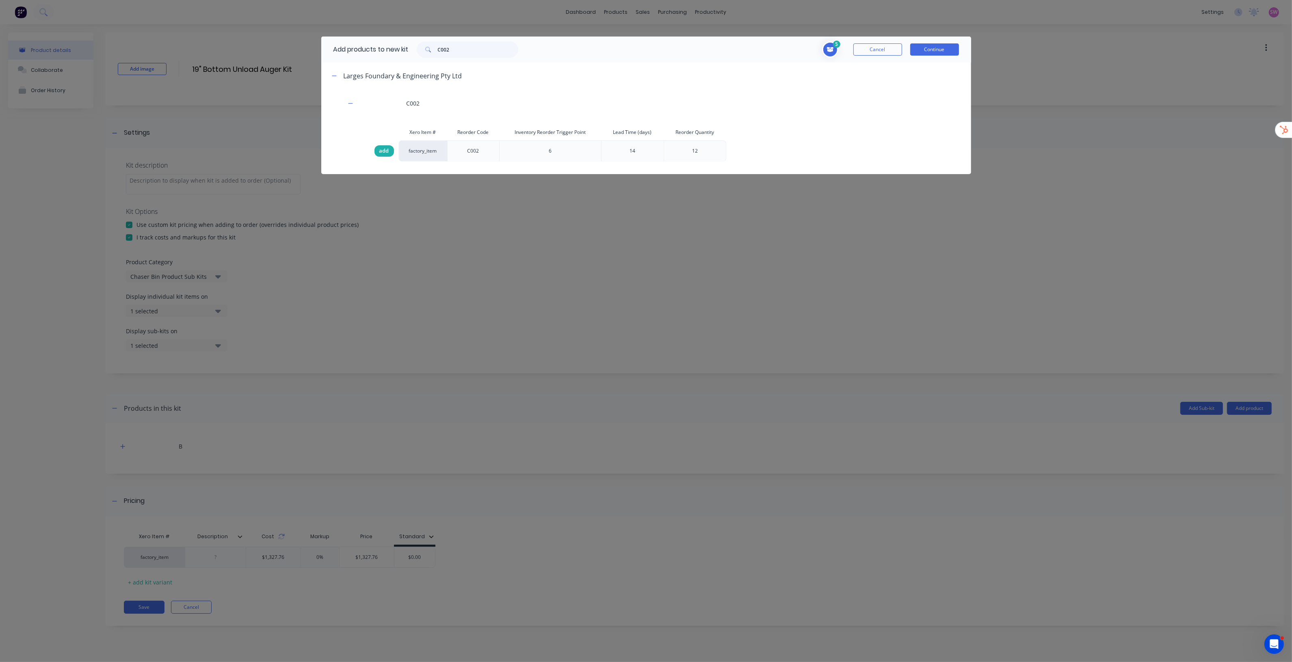
click at [385, 151] on span "add" at bounding box center [384, 151] width 10 height 8
click at [488, 50] on input "C002" at bounding box center [478, 49] width 80 height 16
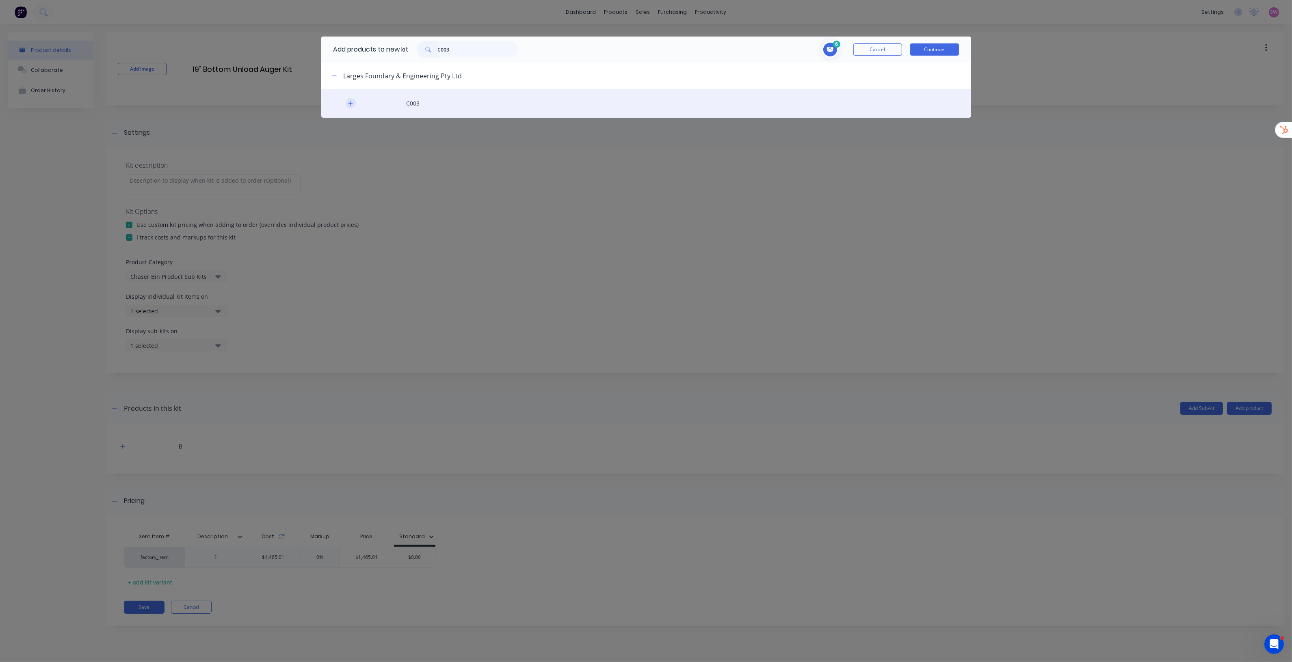
click at [348, 104] on icon "button" at bounding box center [350, 104] width 5 height 6
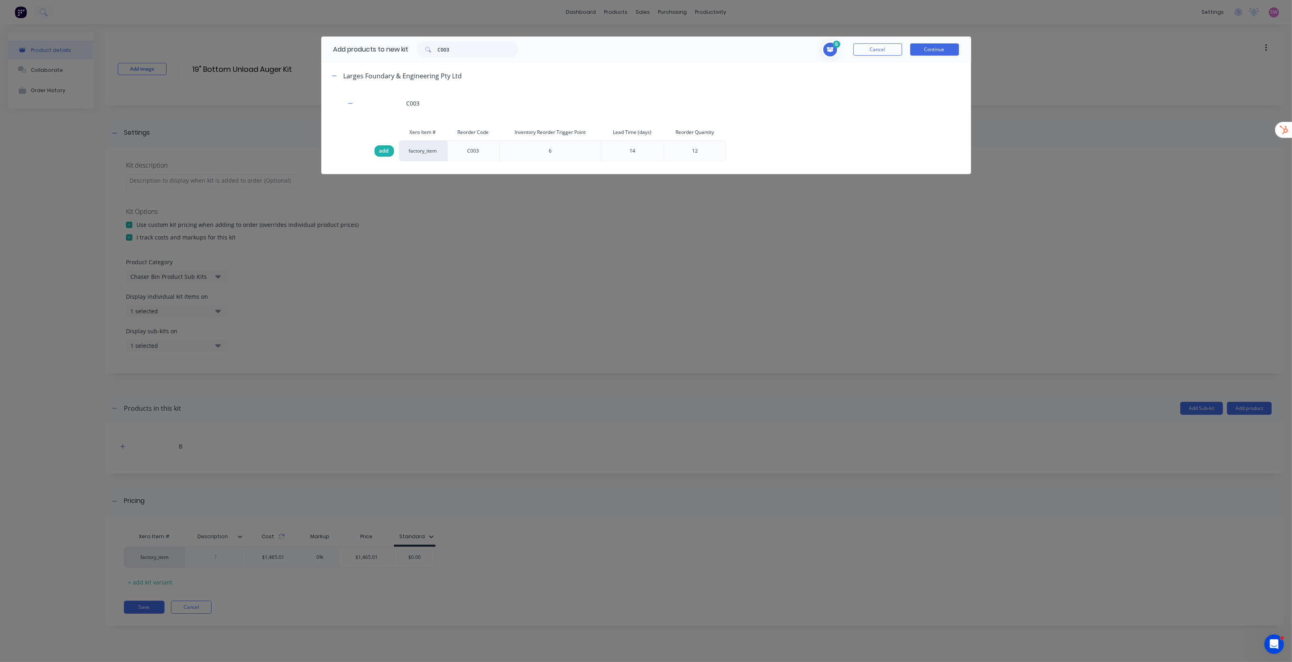
click at [387, 151] on span "add" at bounding box center [384, 151] width 10 height 8
click at [457, 49] on input "C003" at bounding box center [478, 49] width 80 height 16
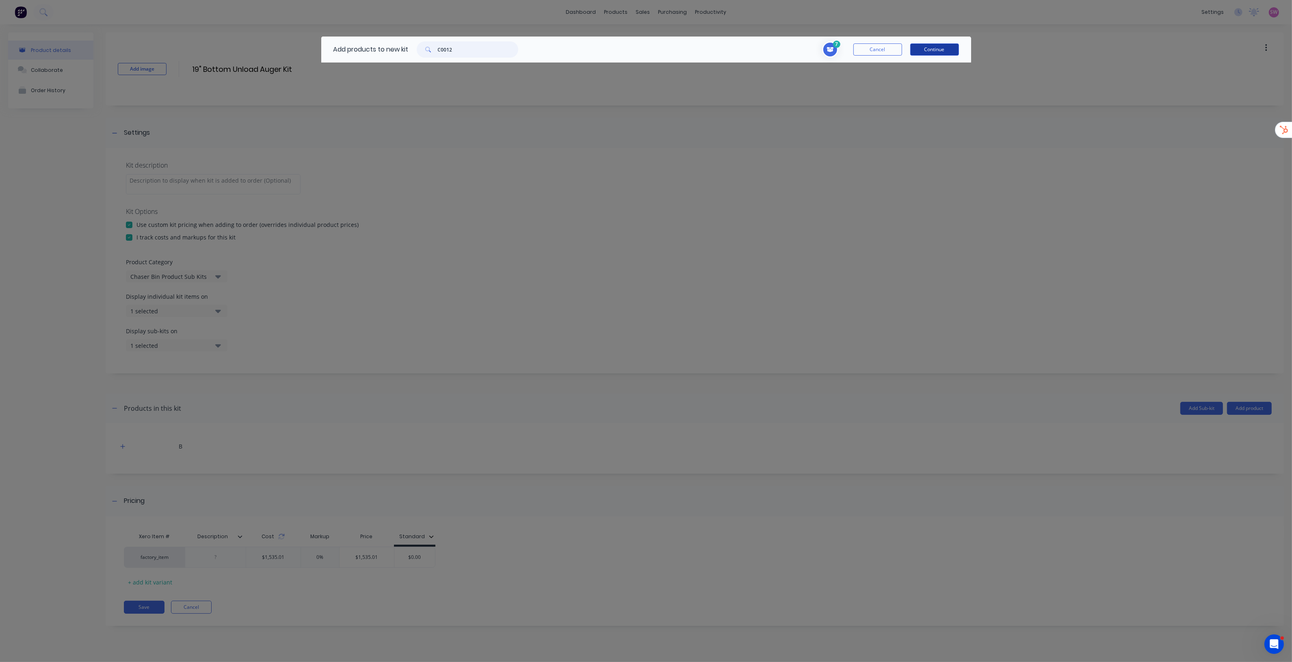
type input "C0012"
click at [941, 50] on button "Continue" at bounding box center [934, 49] width 49 height 12
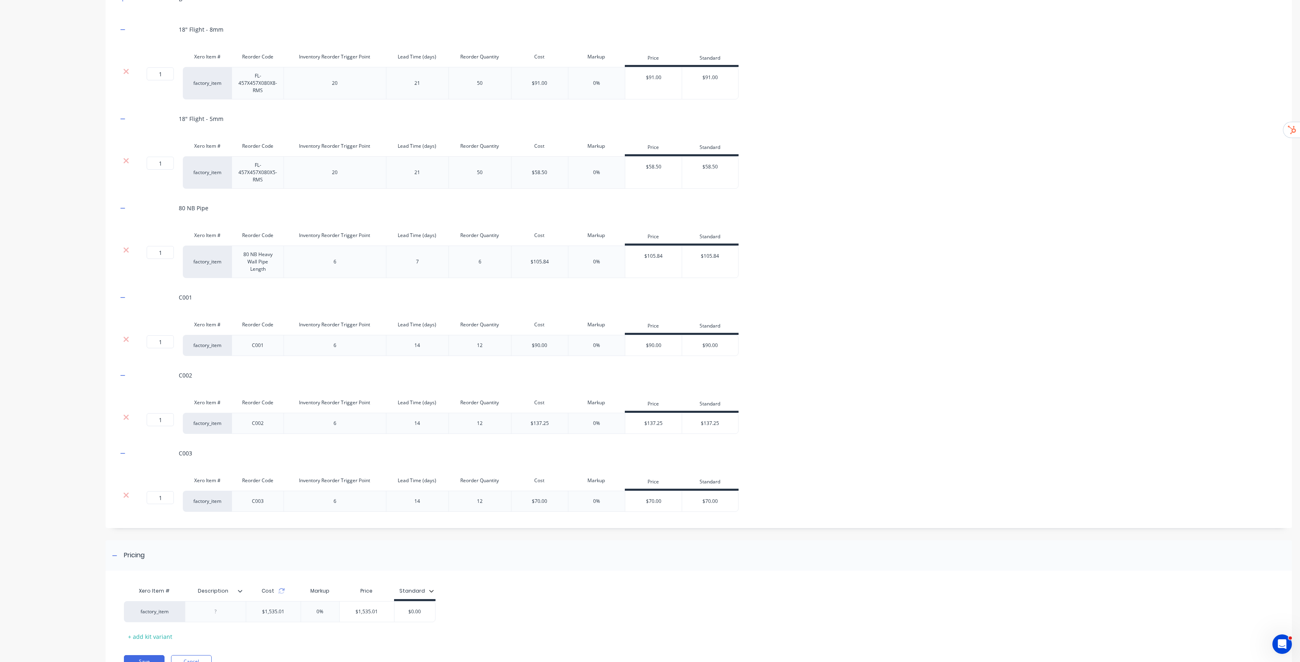
scroll to position [488, 0]
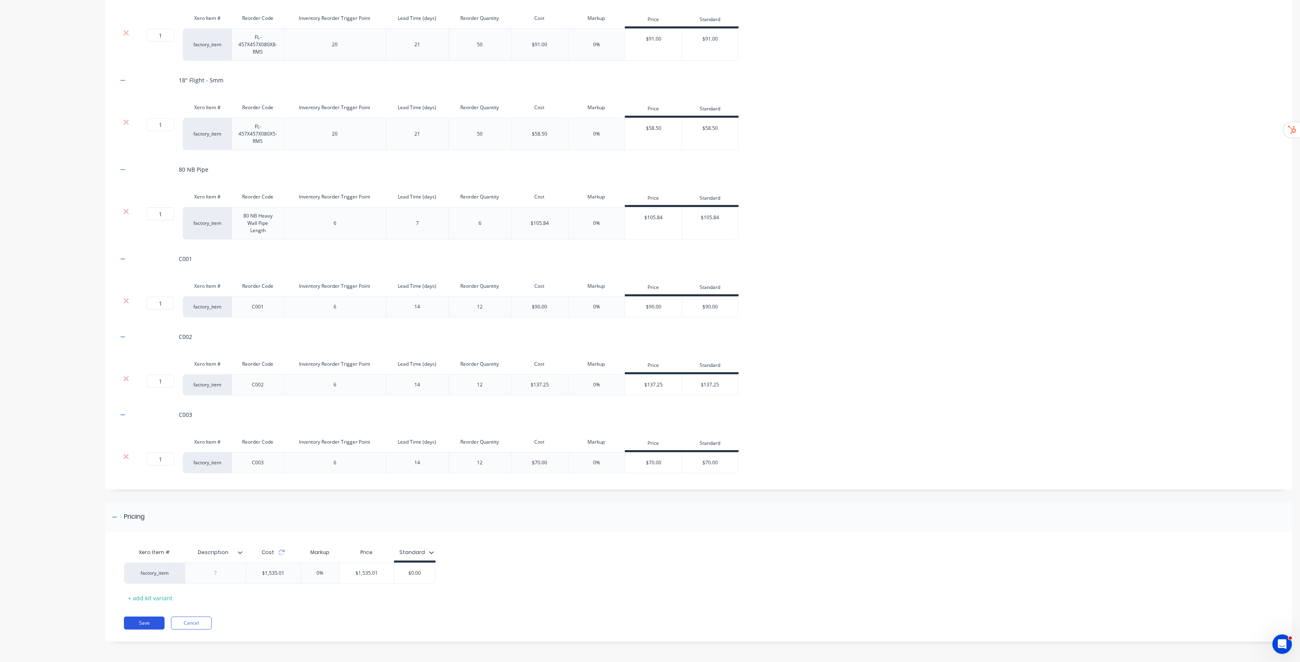
click at [151, 625] on button "Save" at bounding box center [144, 623] width 41 height 13
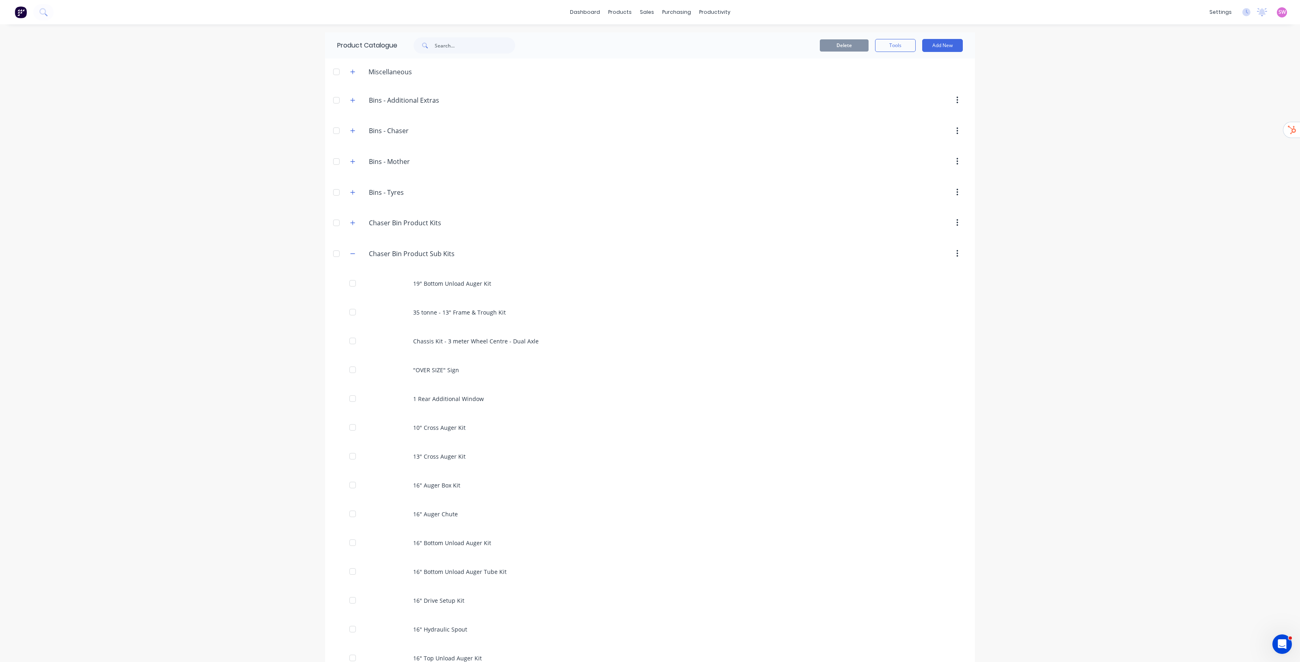
click at [1087, 325] on div "dashboard products sales purchasing productivity dashboard products Product Cat…" at bounding box center [650, 331] width 1300 height 662
click at [48, 12] on button at bounding box center [43, 12] width 20 height 16
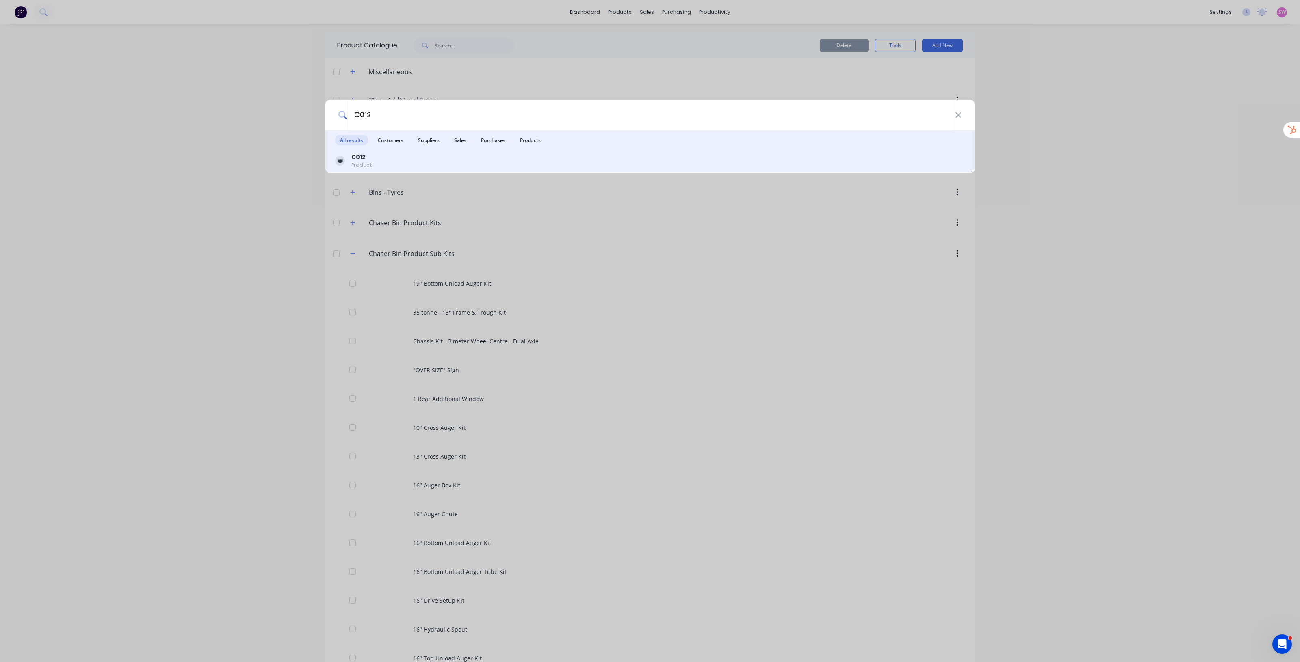
type input "C012"
click at [371, 154] on div "C012 Product" at bounding box center [650, 161] width 630 height 16
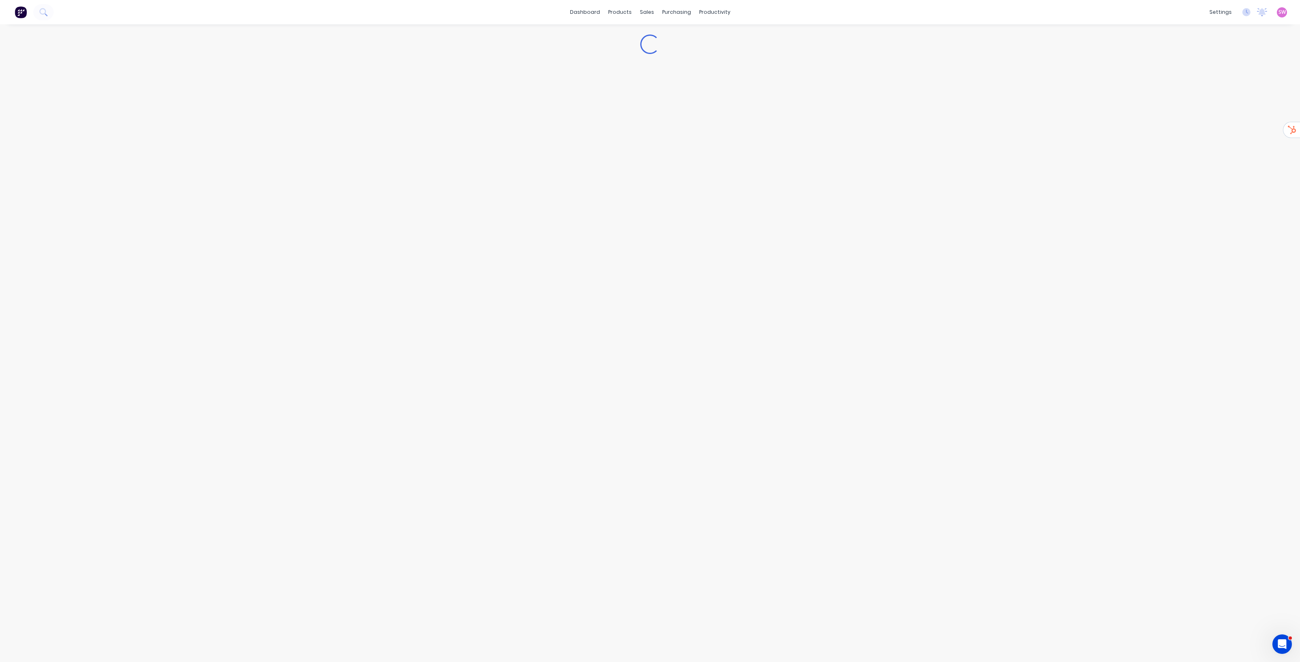
type textarea "x"
click at [132, 130] on div "Settings" at bounding box center [137, 135] width 26 height 10
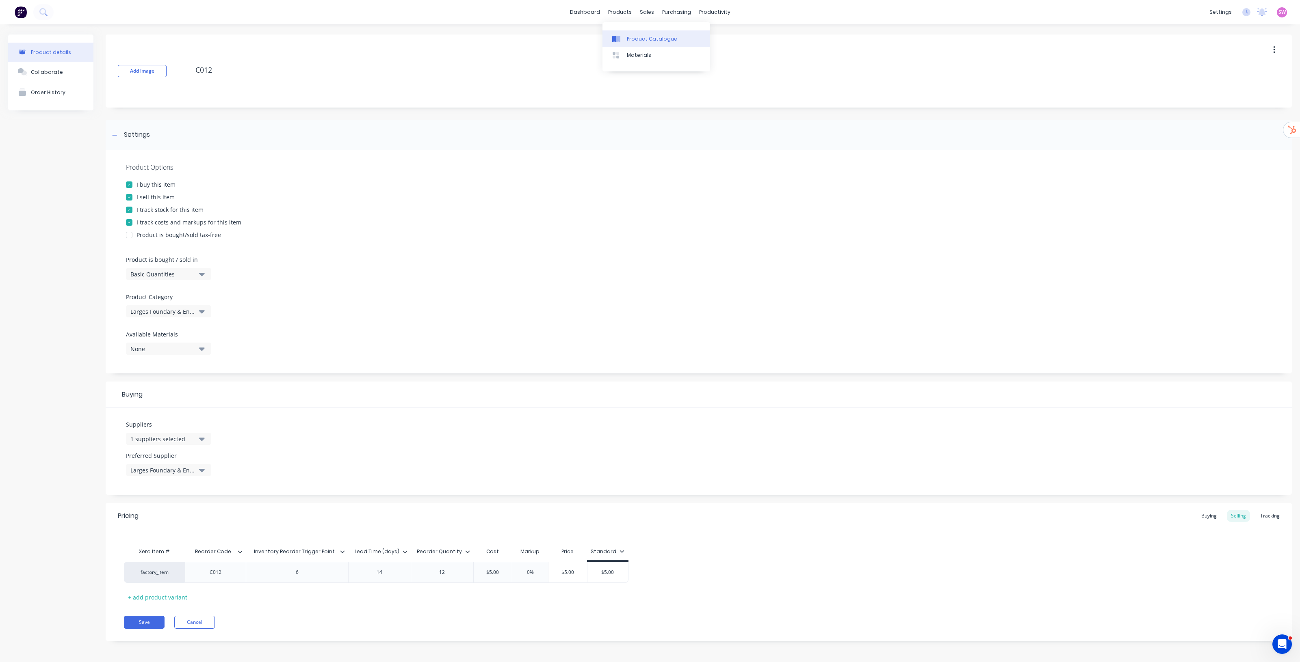
click at [651, 43] on link "Product Catalogue" at bounding box center [656, 38] width 108 height 16
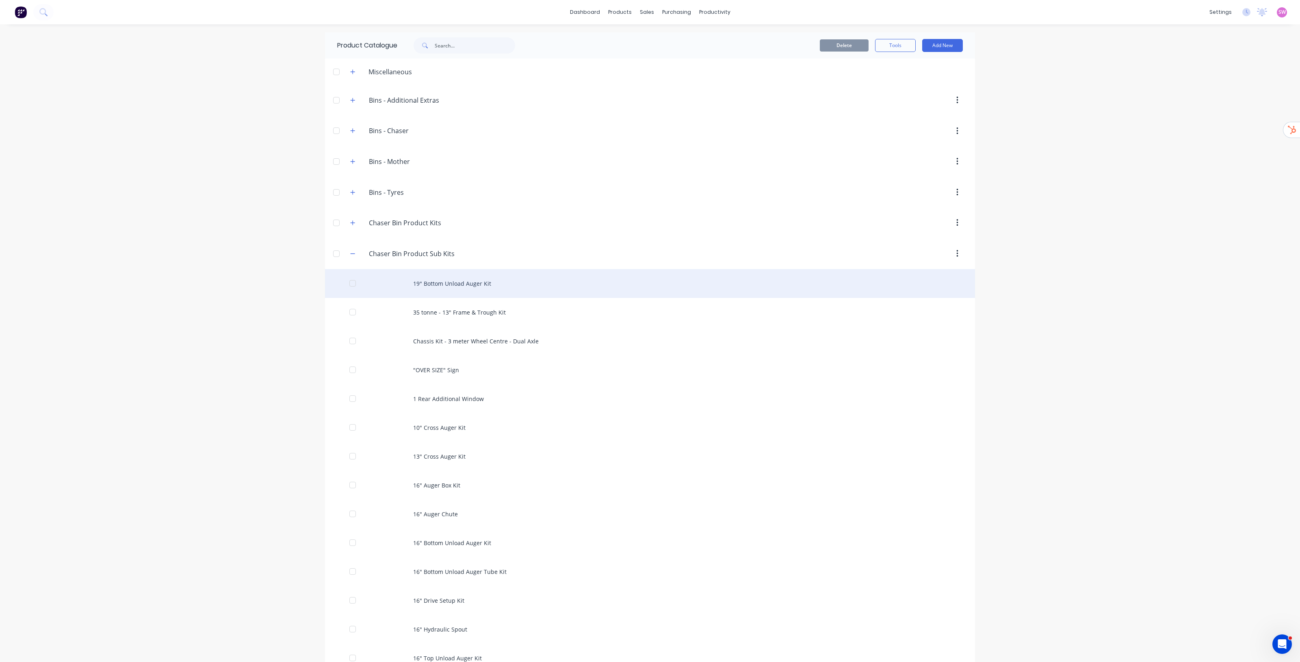
click at [471, 287] on div "19" Bottom Unload Auger Kit" at bounding box center [650, 283] width 650 height 29
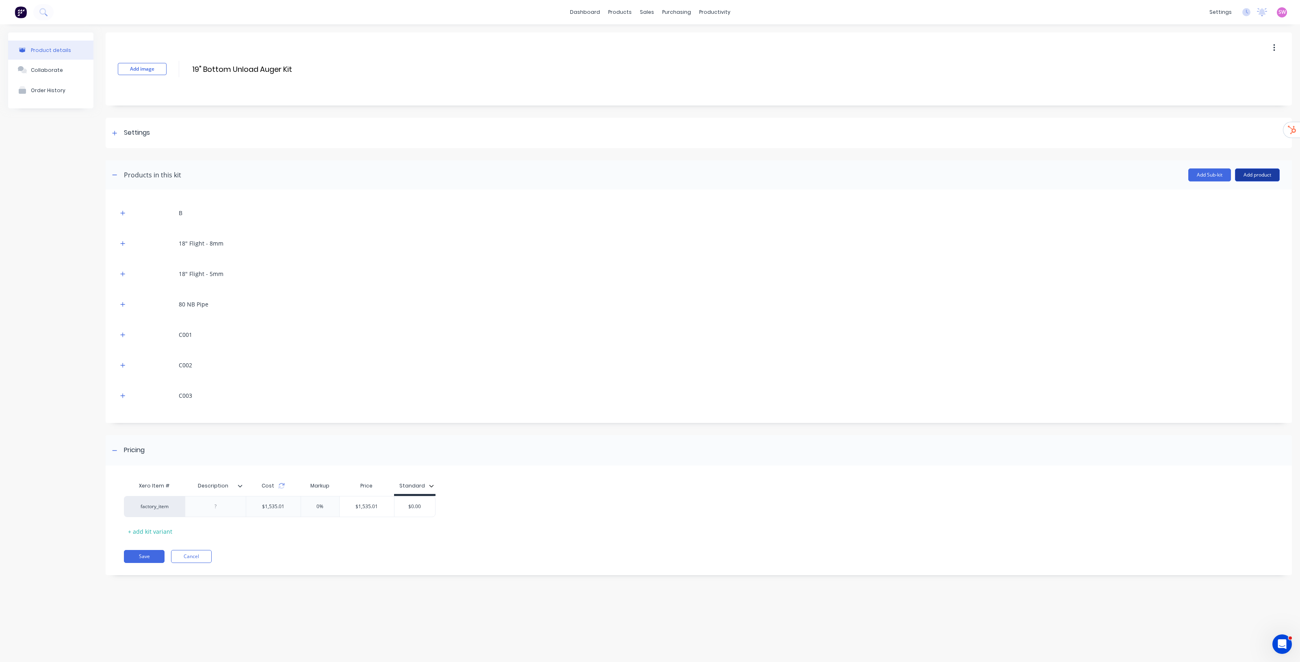
click at [1268, 171] on button "Add product" at bounding box center [1257, 175] width 45 height 13
click at [1227, 194] on div "Product catalogue" at bounding box center [1241, 196] width 63 height 12
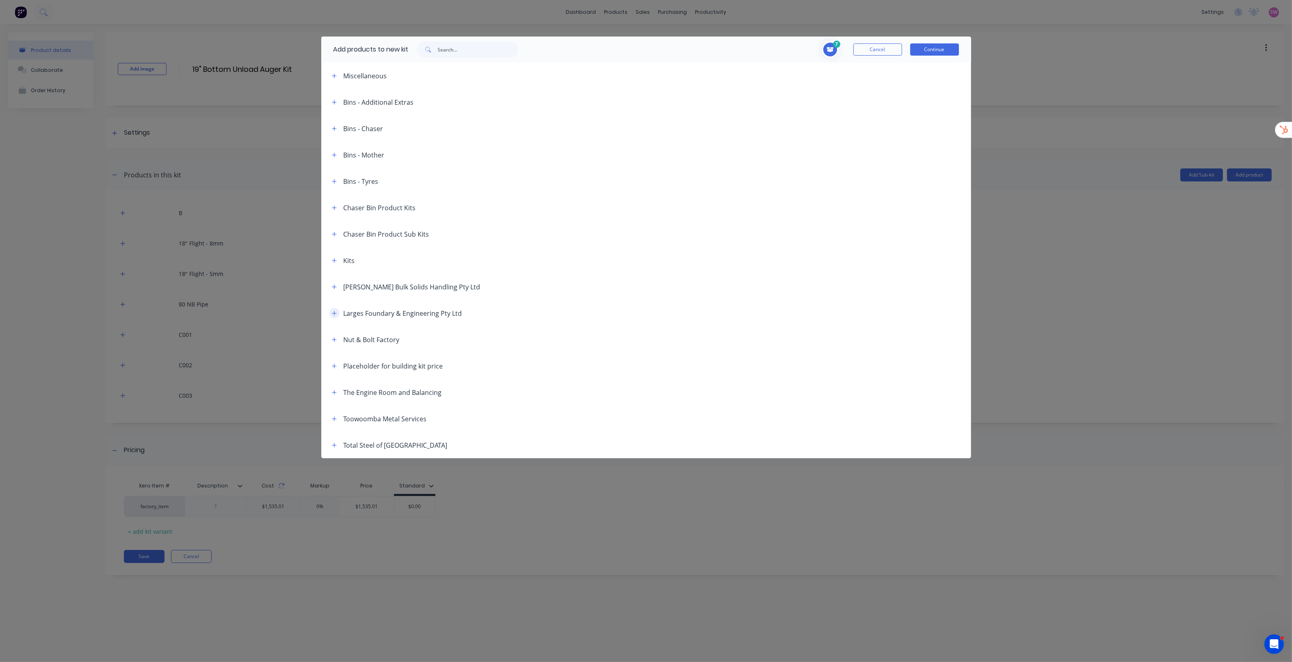
click at [337, 317] on button "button" at bounding box center [334, 313] width 10 height 10
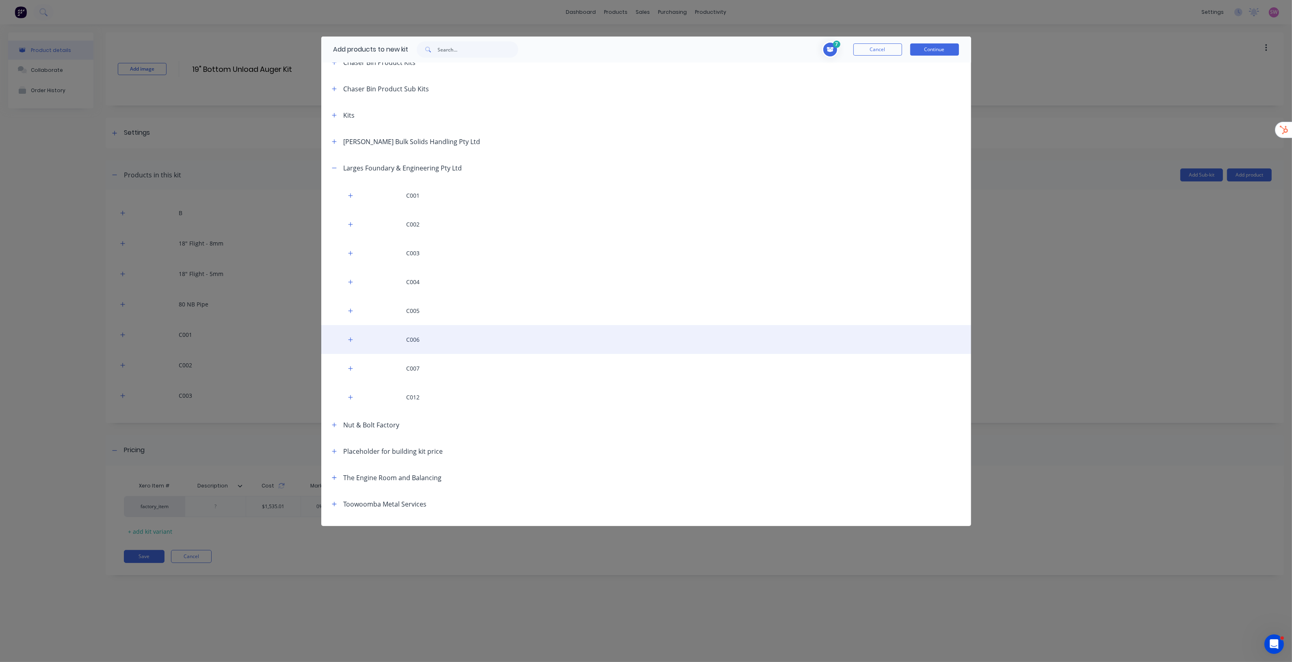
scroll to position [162, 0]
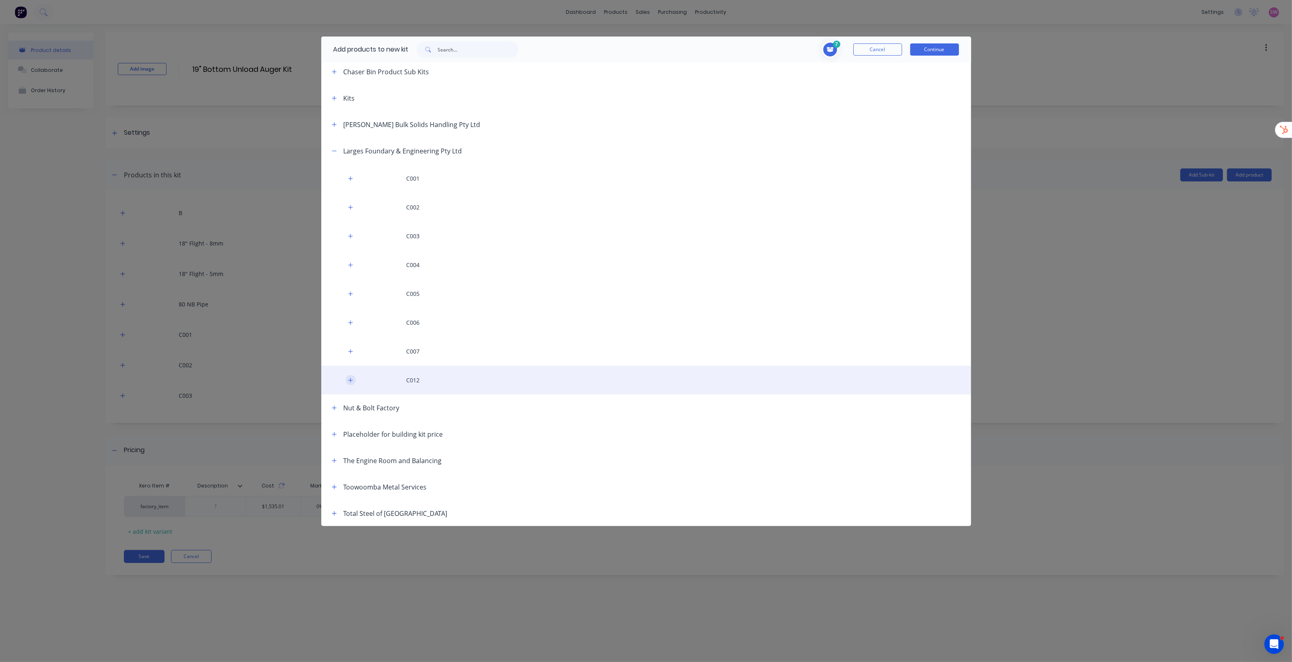
click at [352, 380] on icon "button" at bounding box center [350, 381] width 5 height 6
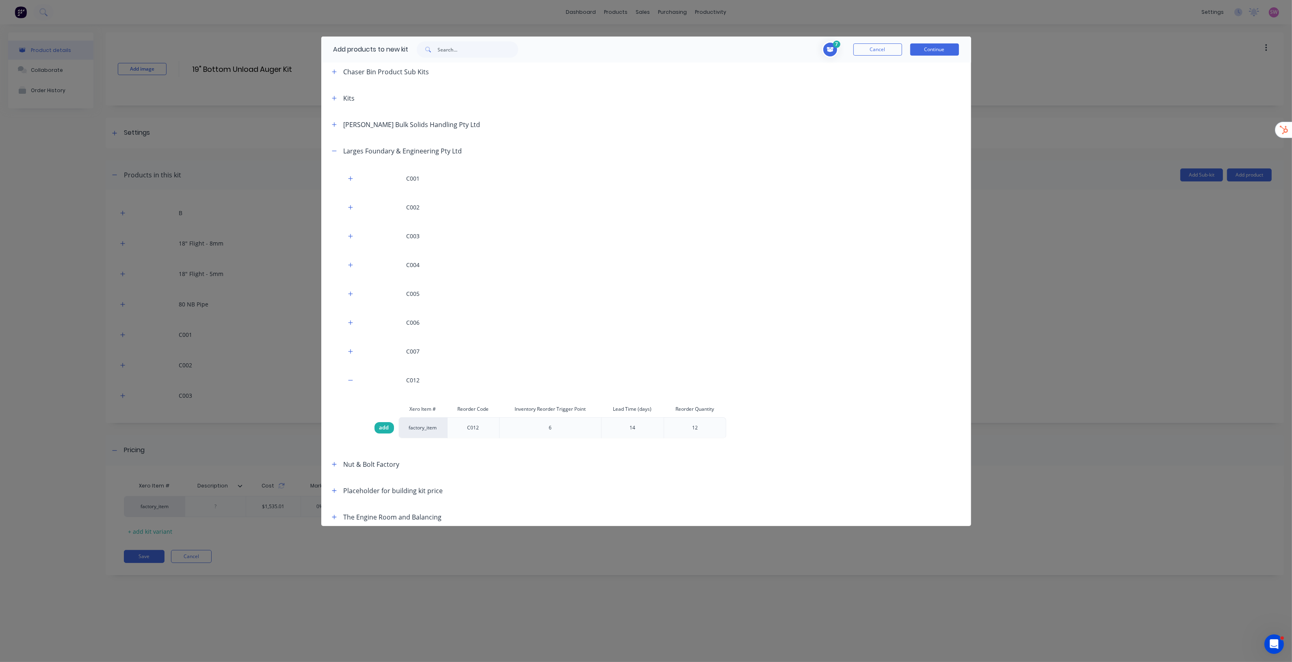
click at [386, 429] on span "add" at bounding box center [384, 428] width 10 height 8
click at [506, 48] on input "text" at bounding box center [478, 49] width 80 height 16
paste input "1" x 7" Bolt"
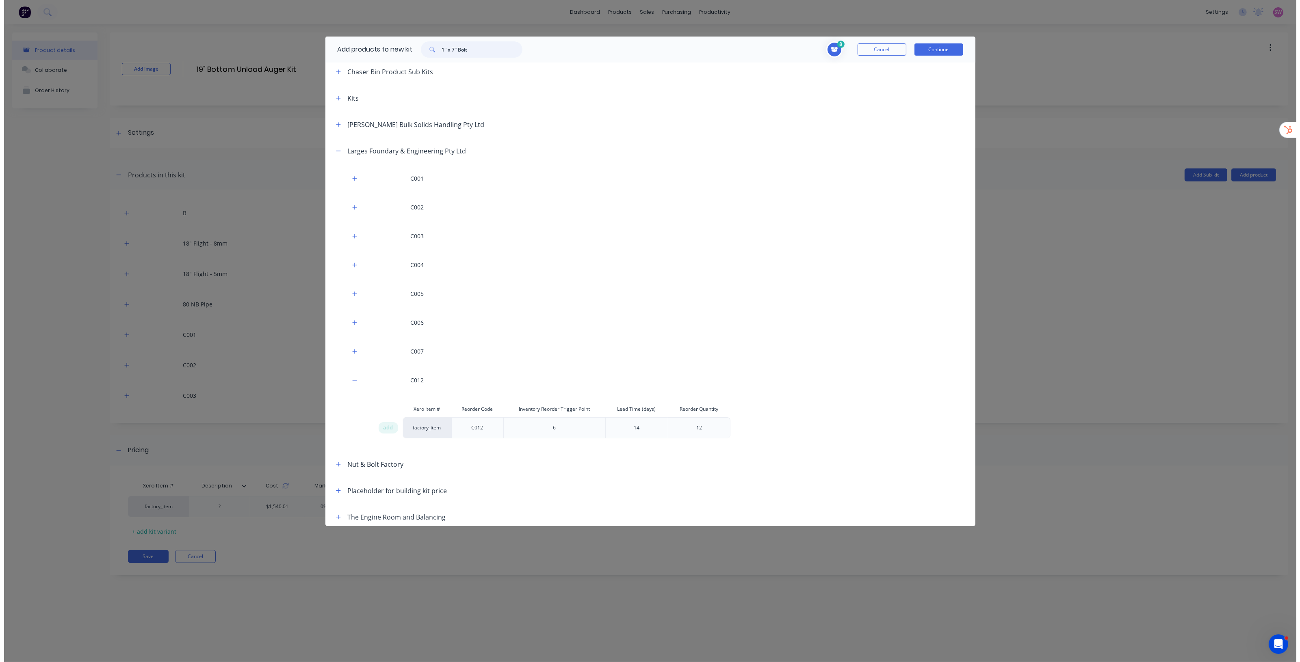
scroll to position [0, 0]
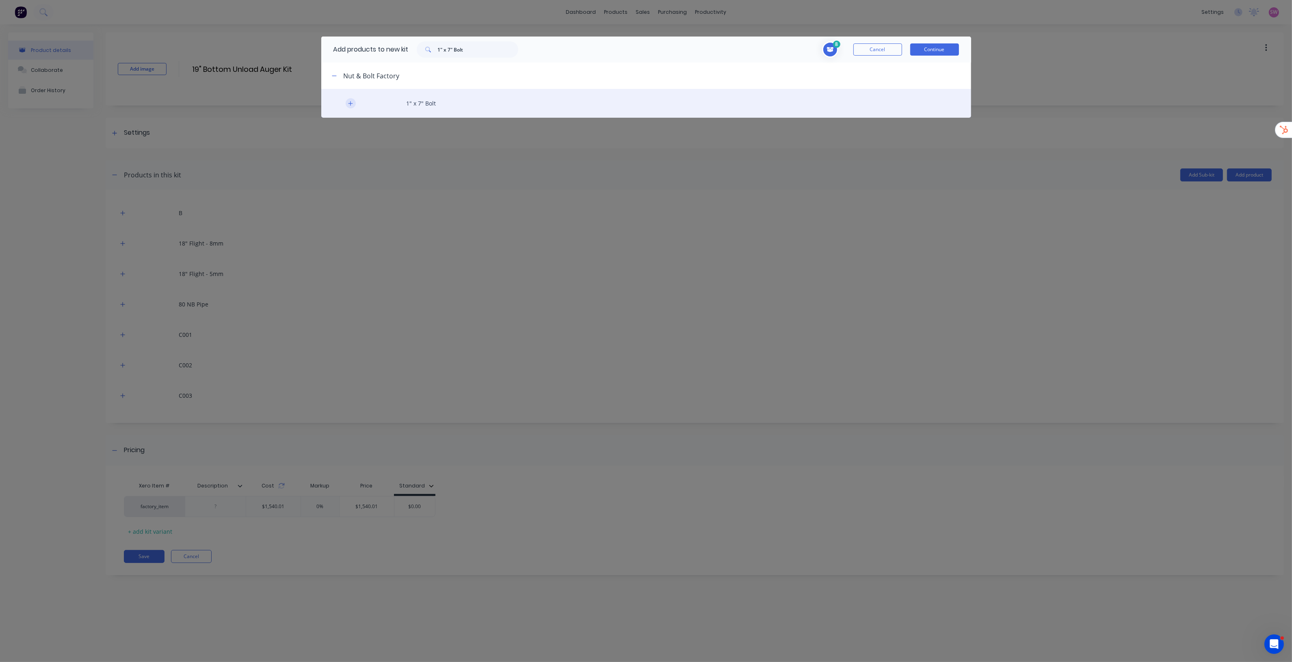
click at [349, 104] on icon "button" at bounding box center [350, 104] width 5 height 6
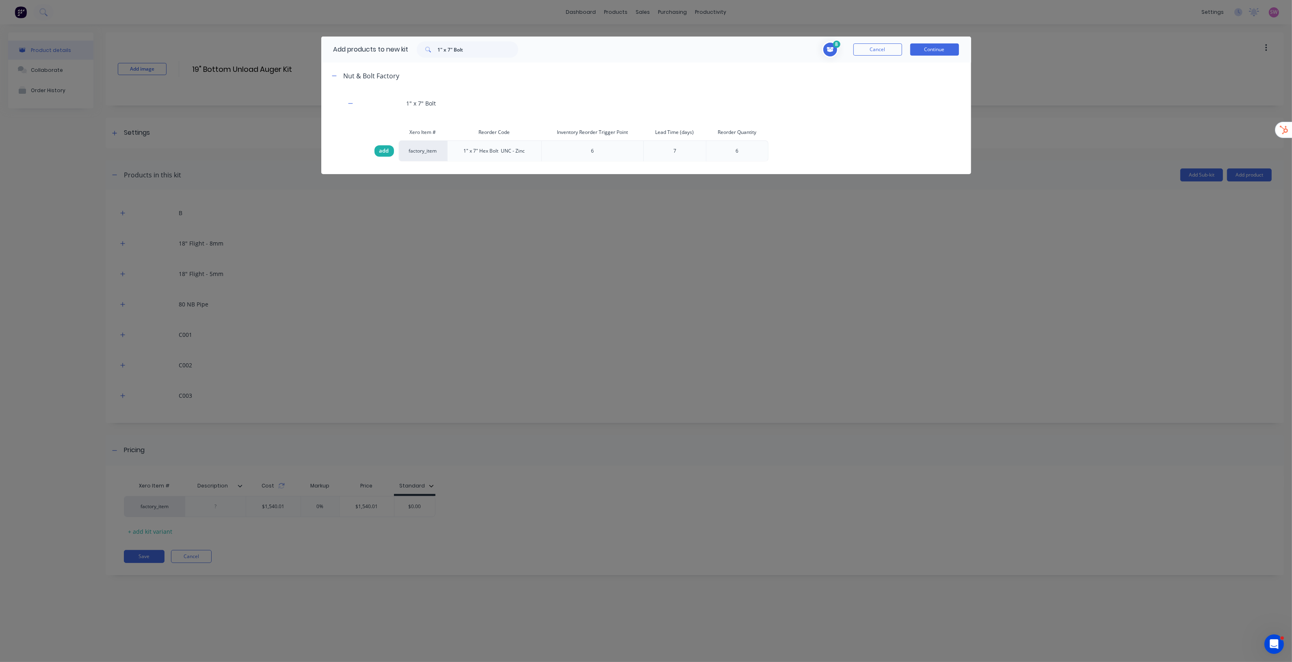
click at [386, 153] on span "add" at bounding box center [384, 151] width 10 height 8
click at [482, 50] on input "1" x 7" Bolt" at bounding box center [478, 49] width 80 height 16
paste input "Nyloc Nu"
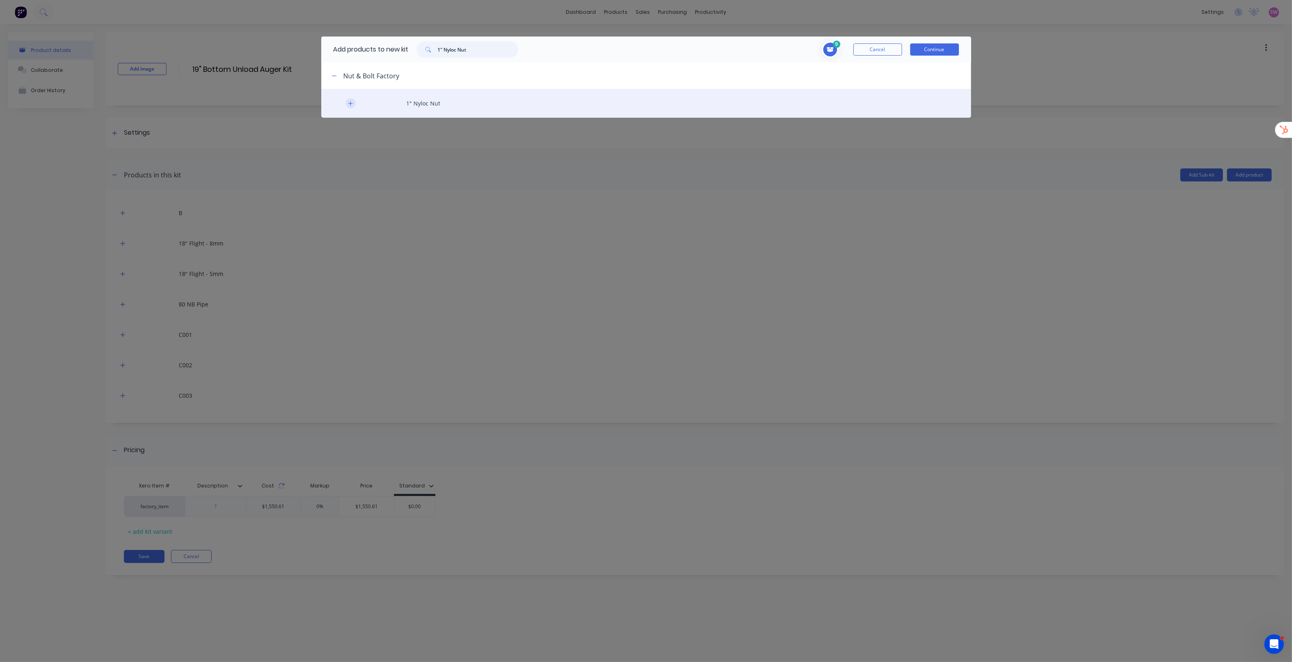
type input "1" Nyloc Nut"
click at [351, 103] on icon "button" at bounding box center [350, 104] width 5 height 6
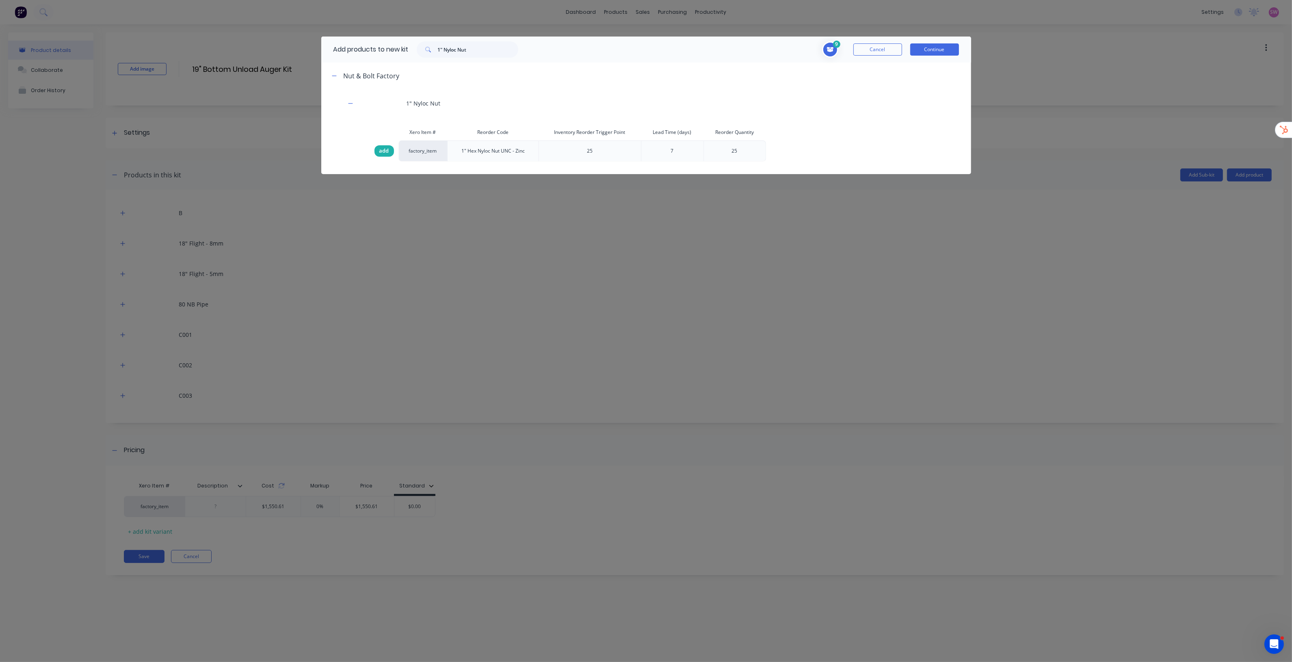
click at [381, 151] on span "add" at bounding box center [384, 151] width 10 height 8
click at [939, 50] on button "Continue" at bounding box center [934, 49] width 49 height 12
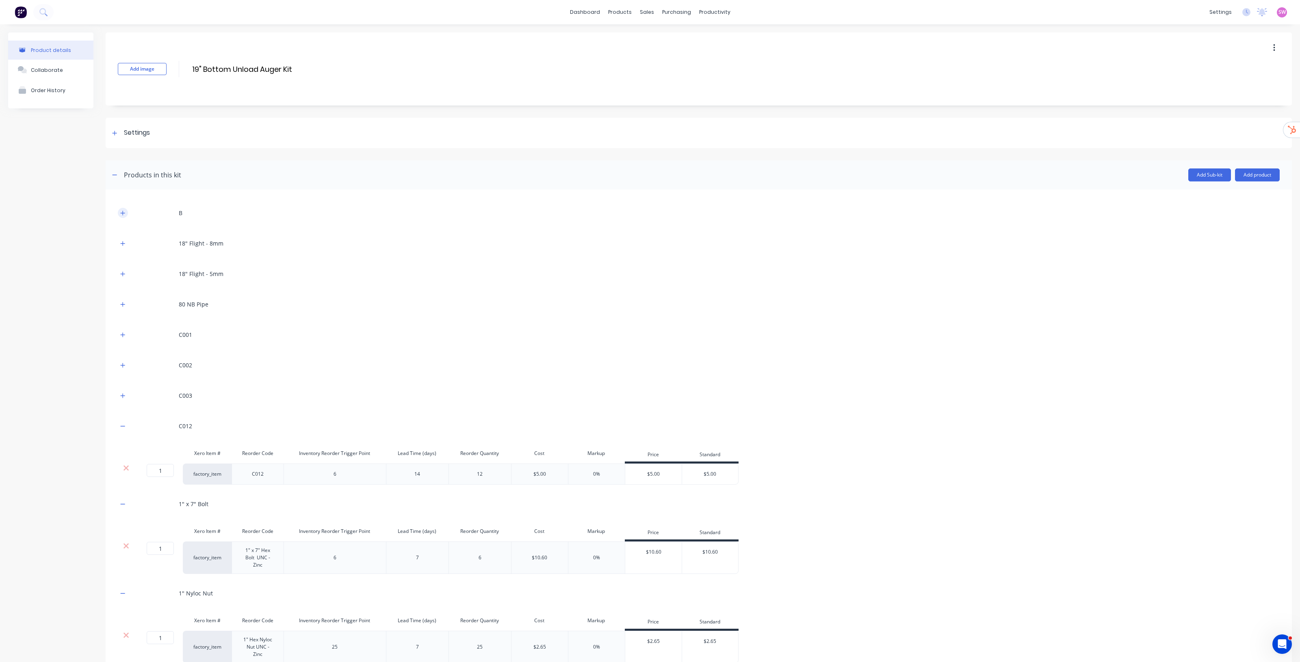
click at [124, 213] on icon "button" at bounding box center [123, 213] width 4 height 4
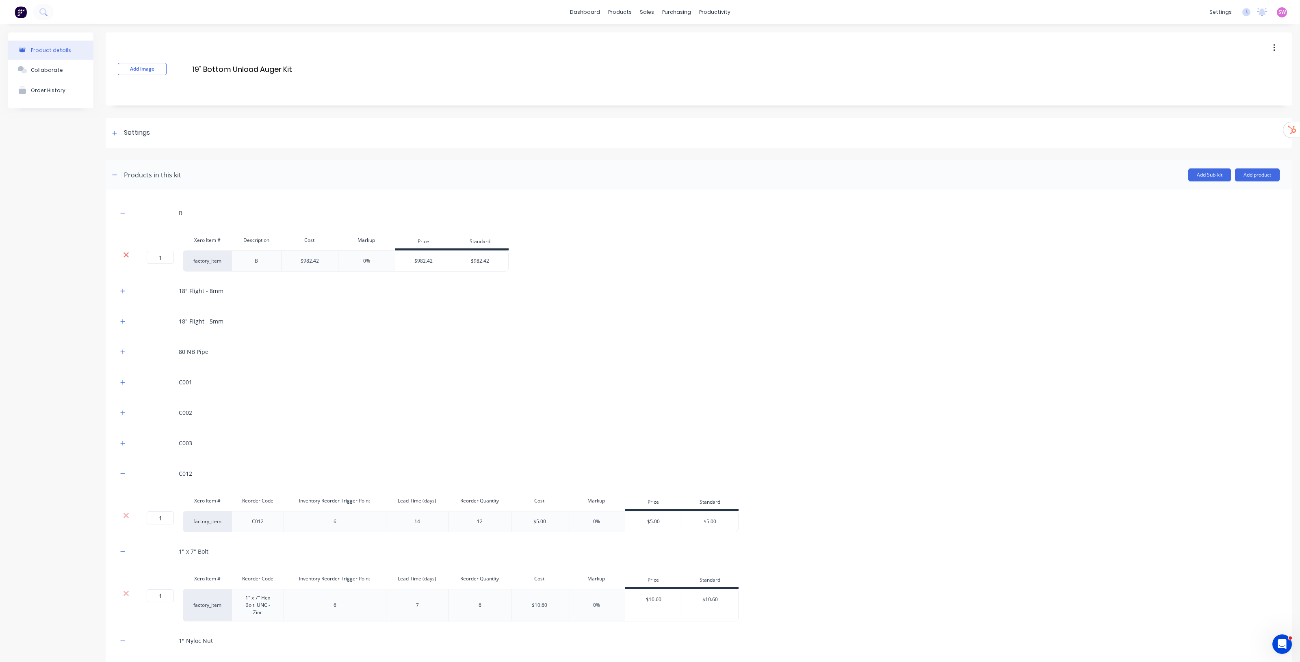
click at [124, 256] on icon at bounding box center [126, 255] width 6 height 8
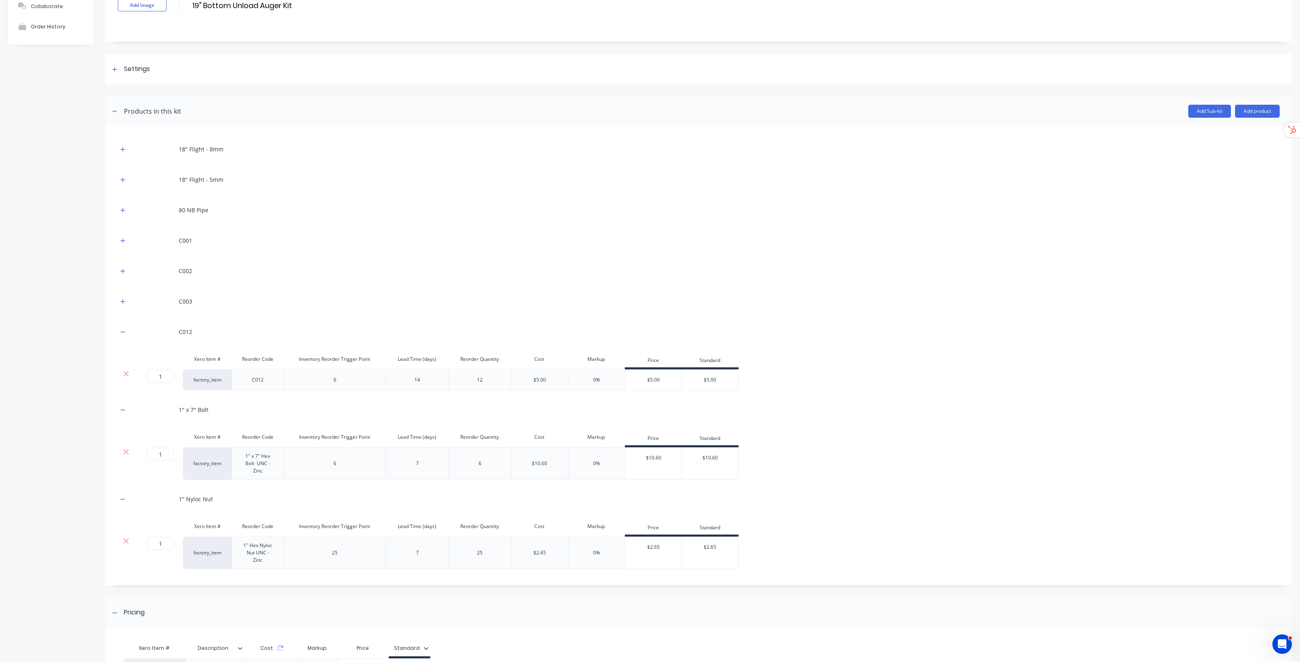
scroll to position [160, 0]
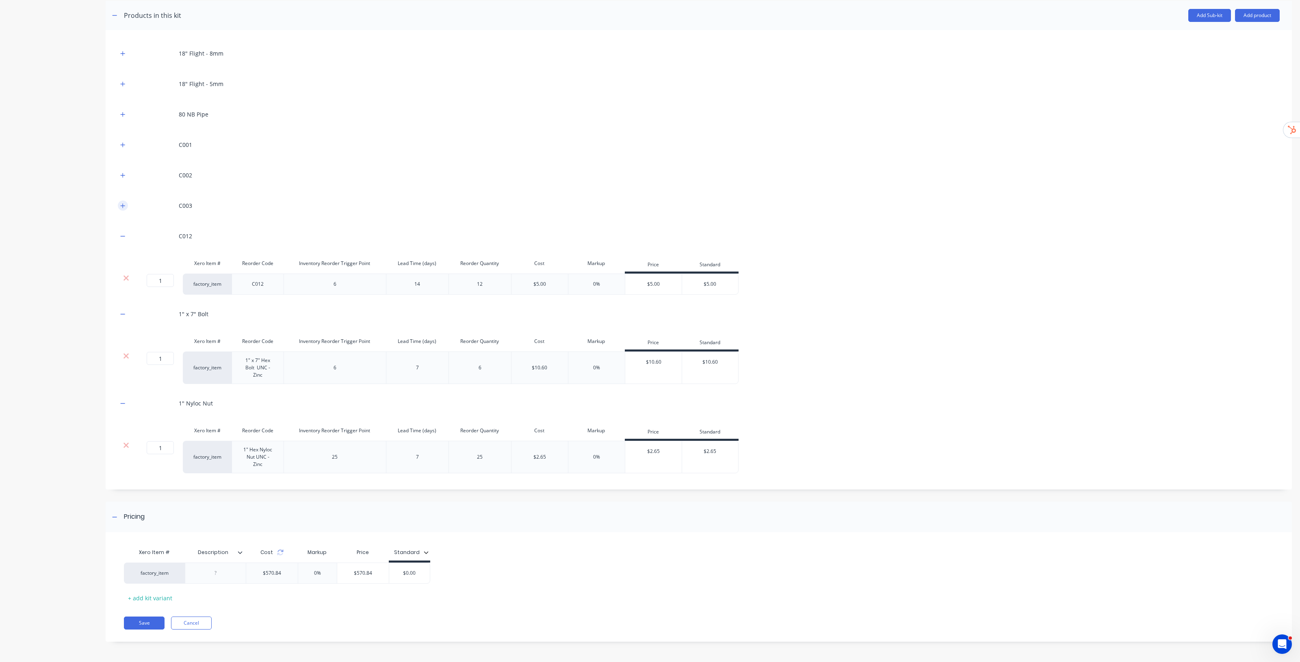
click at [124, 203] on icon "button" at bounding box center [122, 206] width 5 height 6
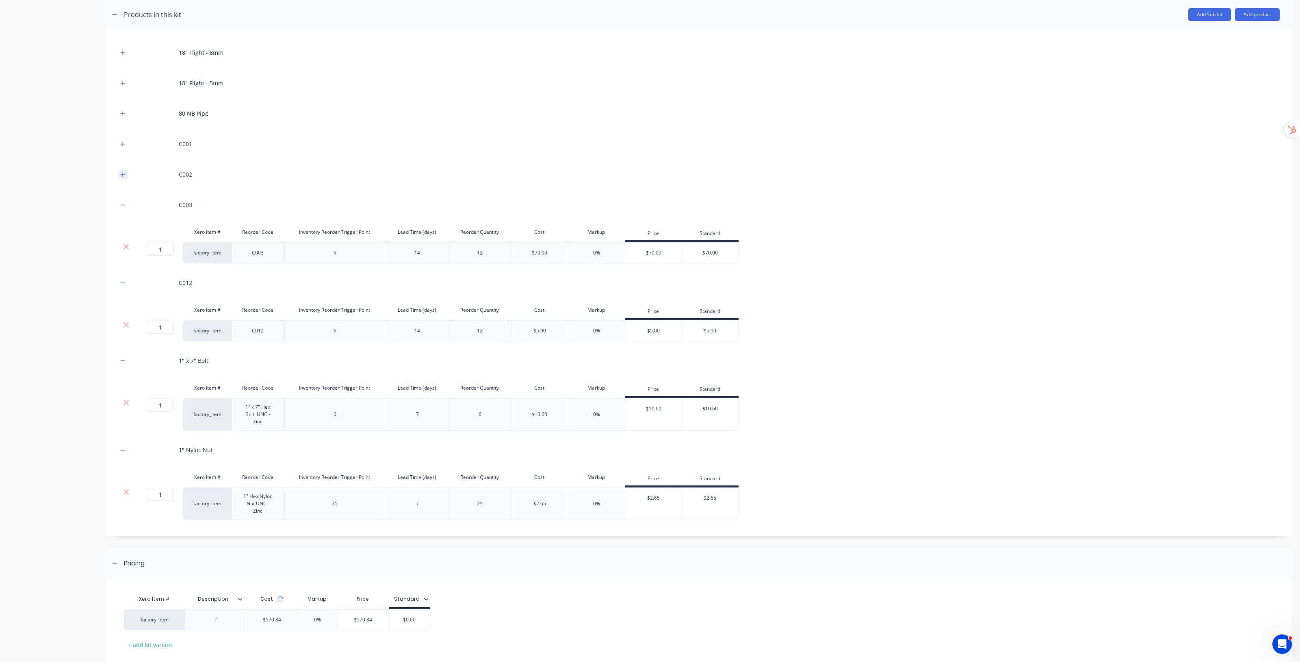
click at [121, 173] on icon "button" at bounding box center [122, 175] width 5 height 6
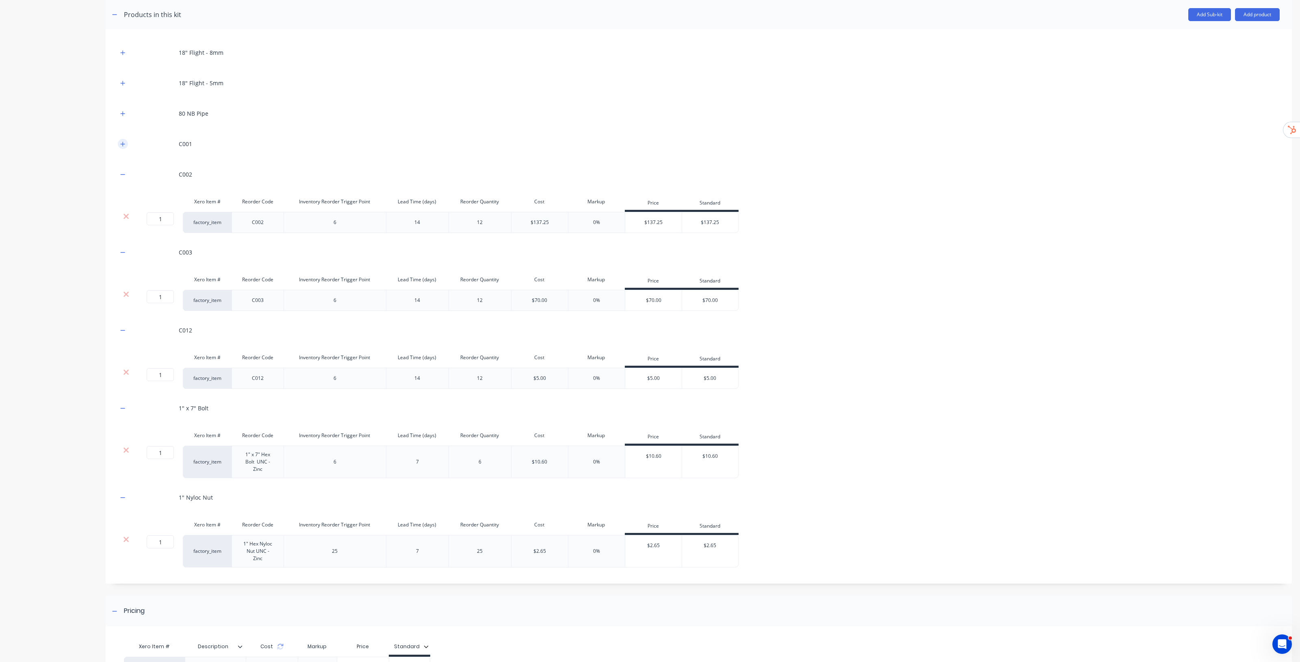
click at [122, 141] on icon "button" at bounding box center [122, 144] width 5 height 6
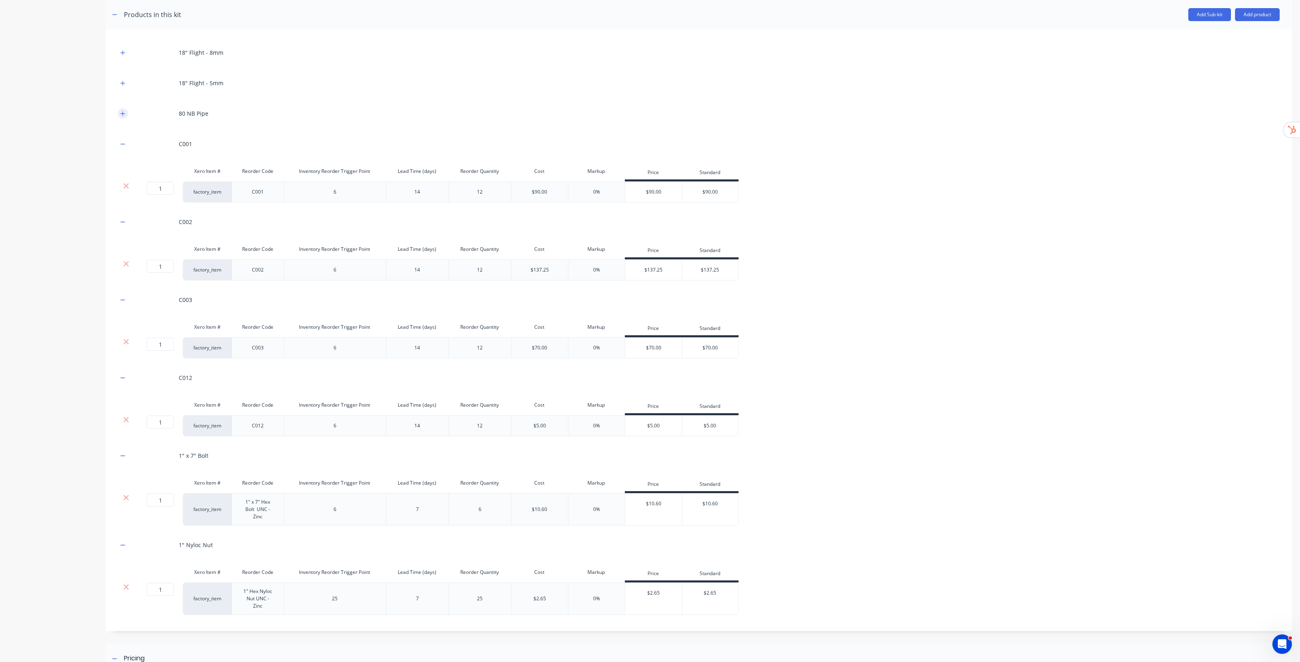
click at [124, 114] on icon "button" at bounding box center [122, 114] width 5 height 6
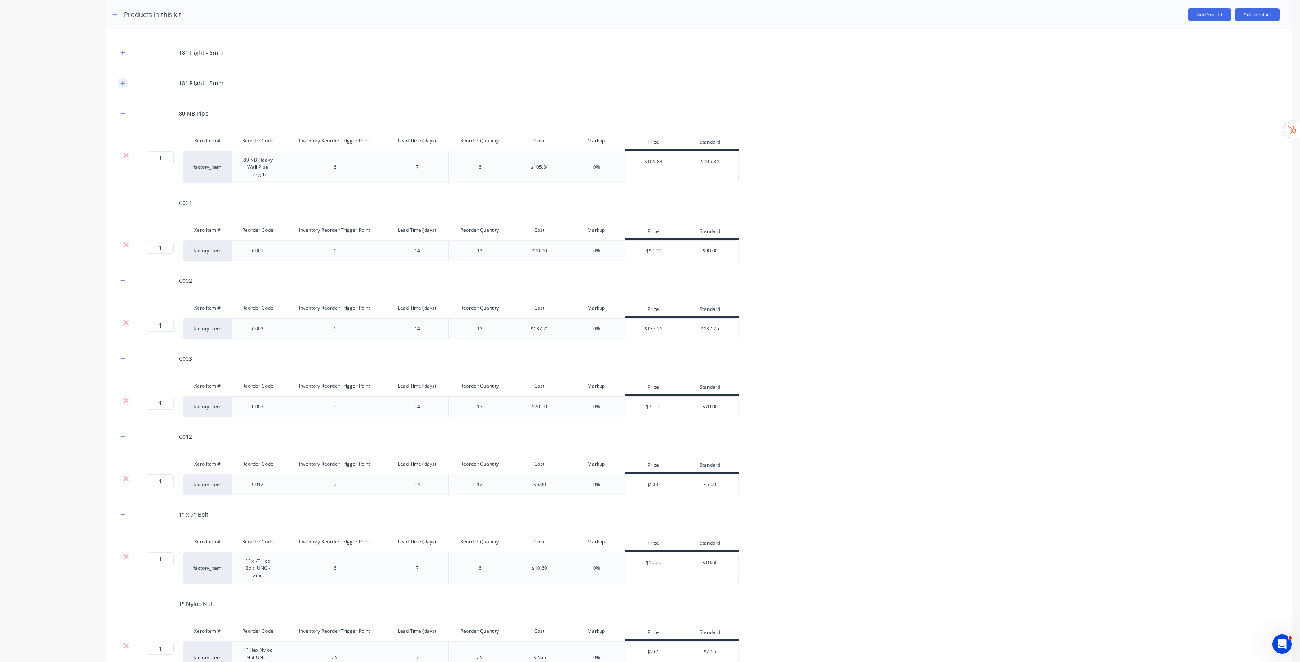
click at [122, 82] on icon "button" at bounding box center [122, 83] width 5 height 6
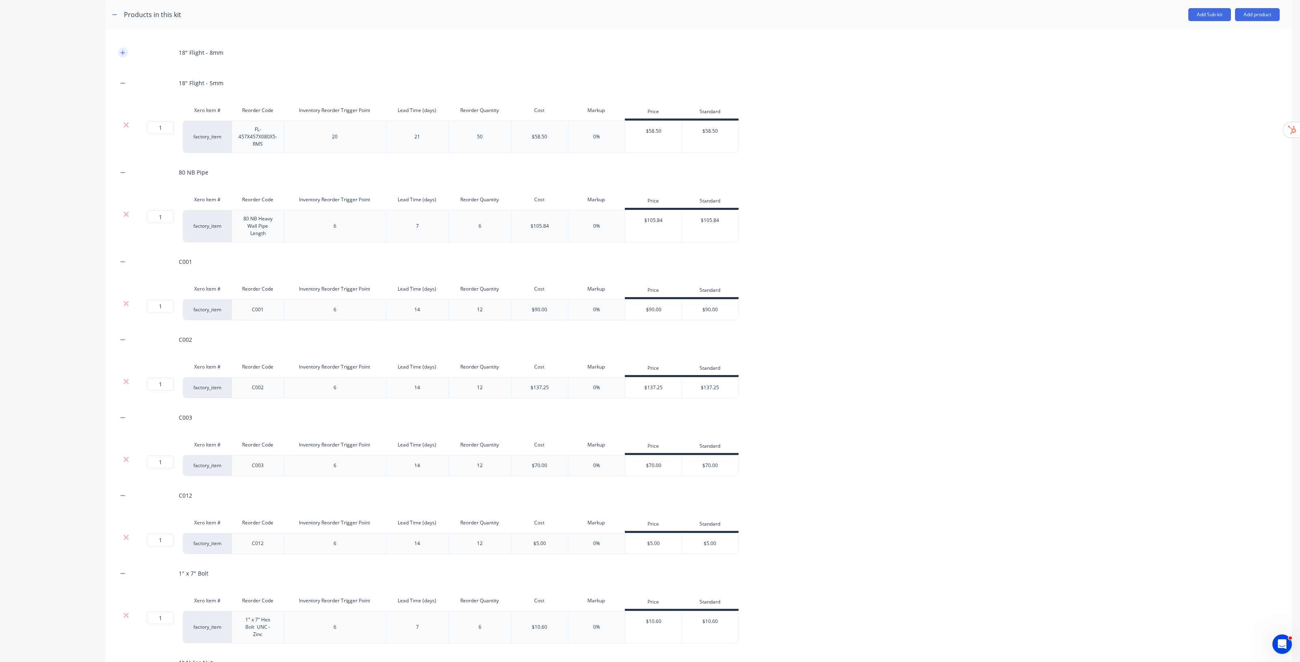
click at [121, 52] on icon "button" at bounding box center [122, 53] width 5 height 6
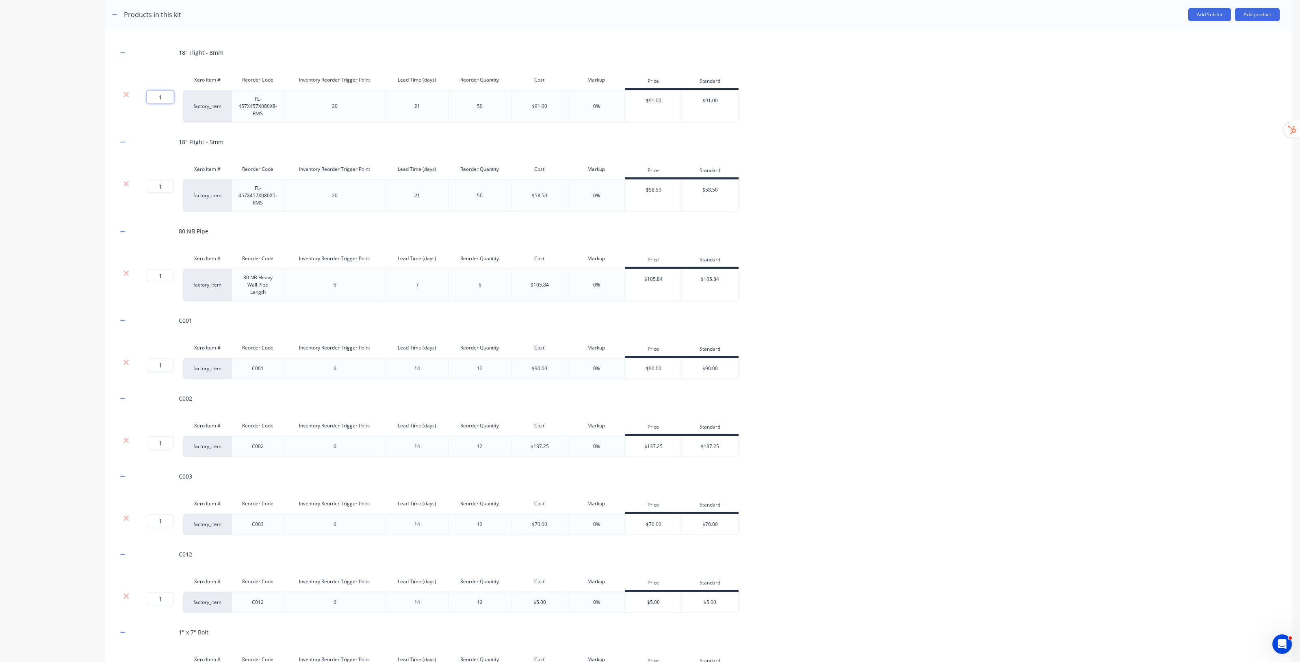
drag, startPoint x: 159, startPoint y: 97, endPoint x: 167, endPoint y: 96, distance: 8.7
click at [167, 96] on input "1" at bounding box center [160, 97] width 27 height 13
type input "4"
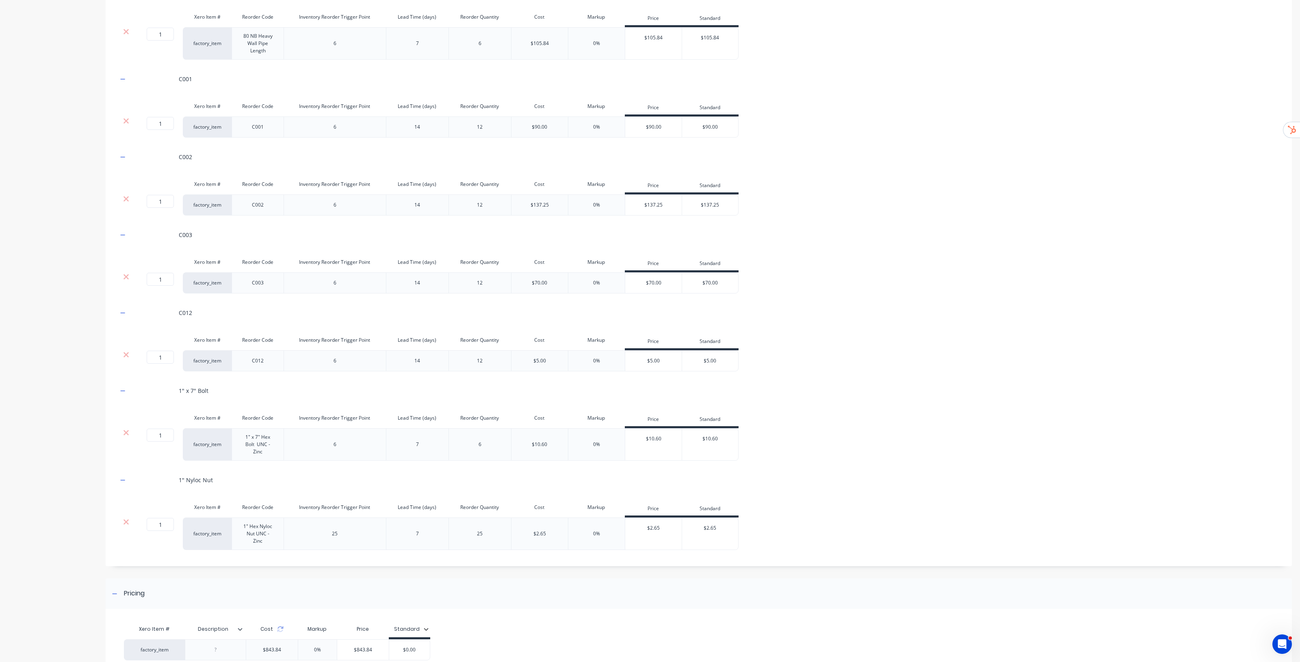
scroll to position [406, 0]
click at [128, 521] on icon at bounding box center [125, 518] width 5 height 5
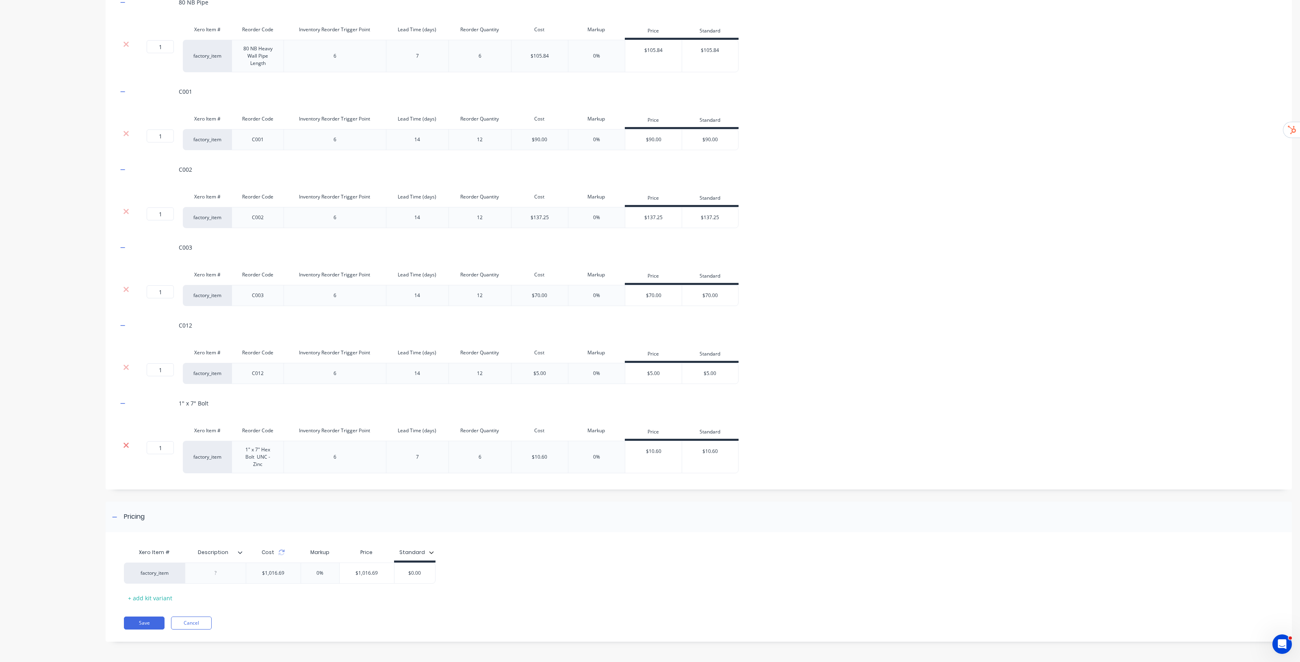
click at [123, 445] on icon at bounding box center [126, 445] width 6 height 8
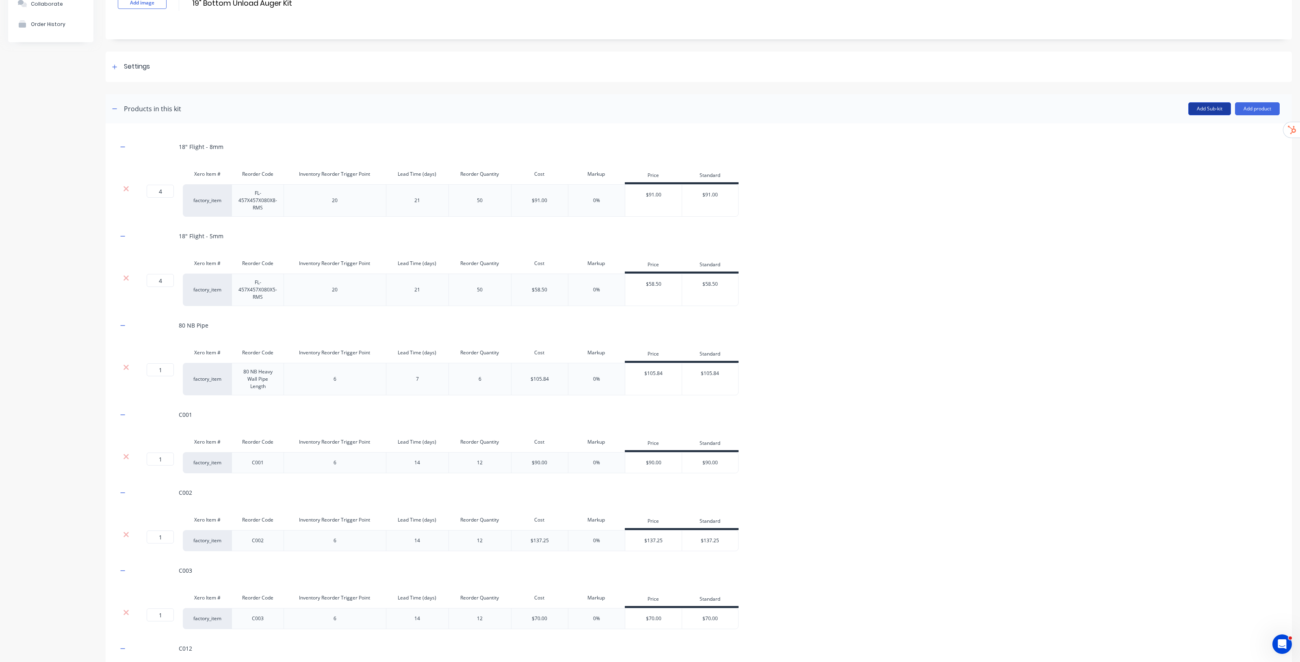
scroll to position [48, 0]
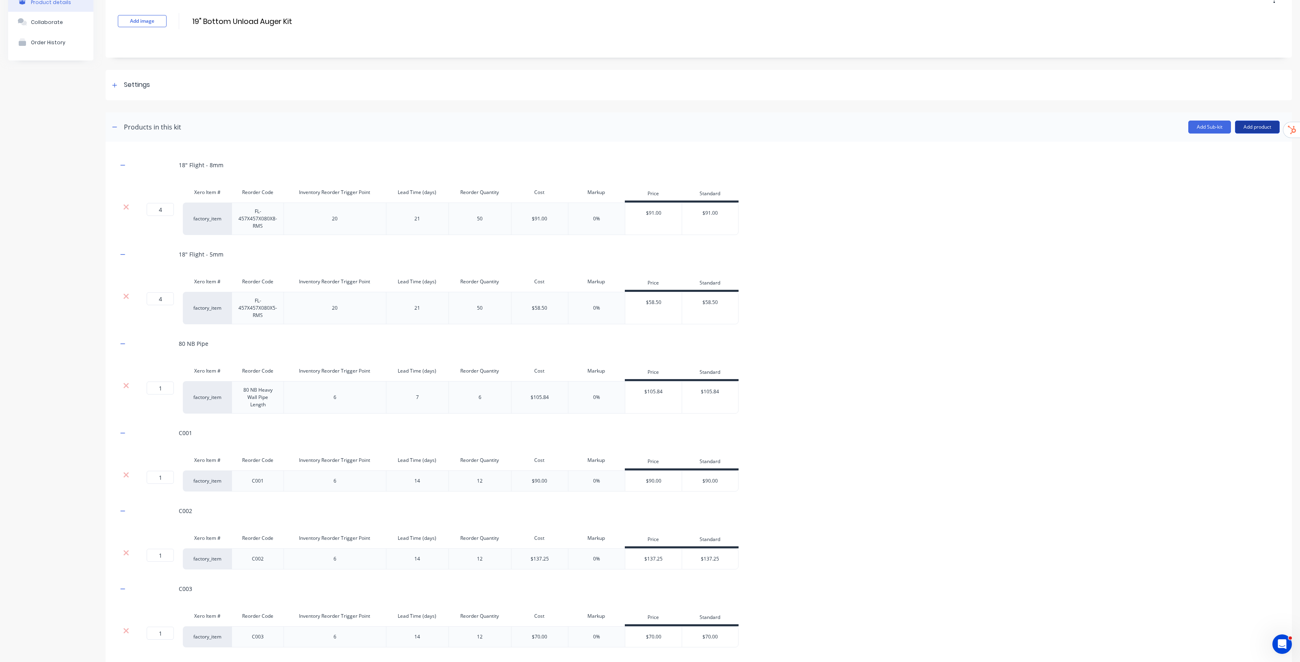
click at [1247, 122] on button "Add product" at bounding box center [1257, 127] width 45 height 13
click at [1210, 147] on div "Product catalogue" at bounding box center [1241, 148] width 63 height 12
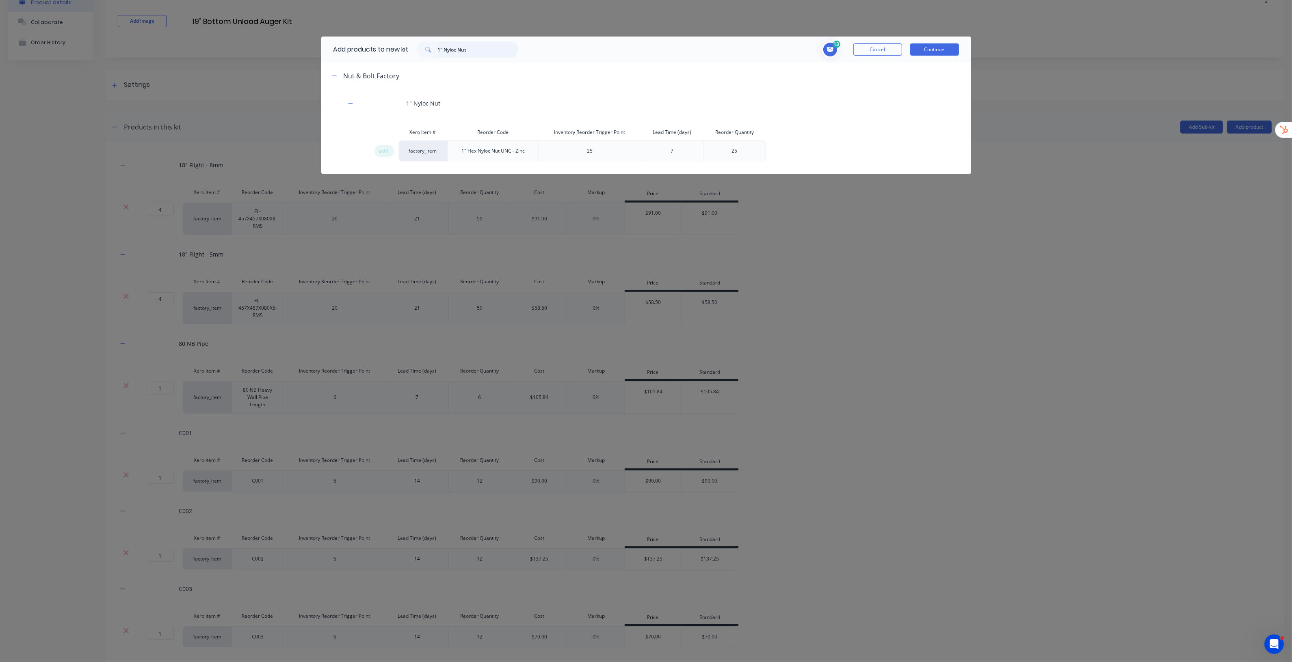
click at [487, 52] on input "1" Nyloc Nut" at bounding box center [478, 49] width 80 height 16
paste input "L035 - Flight Starts"
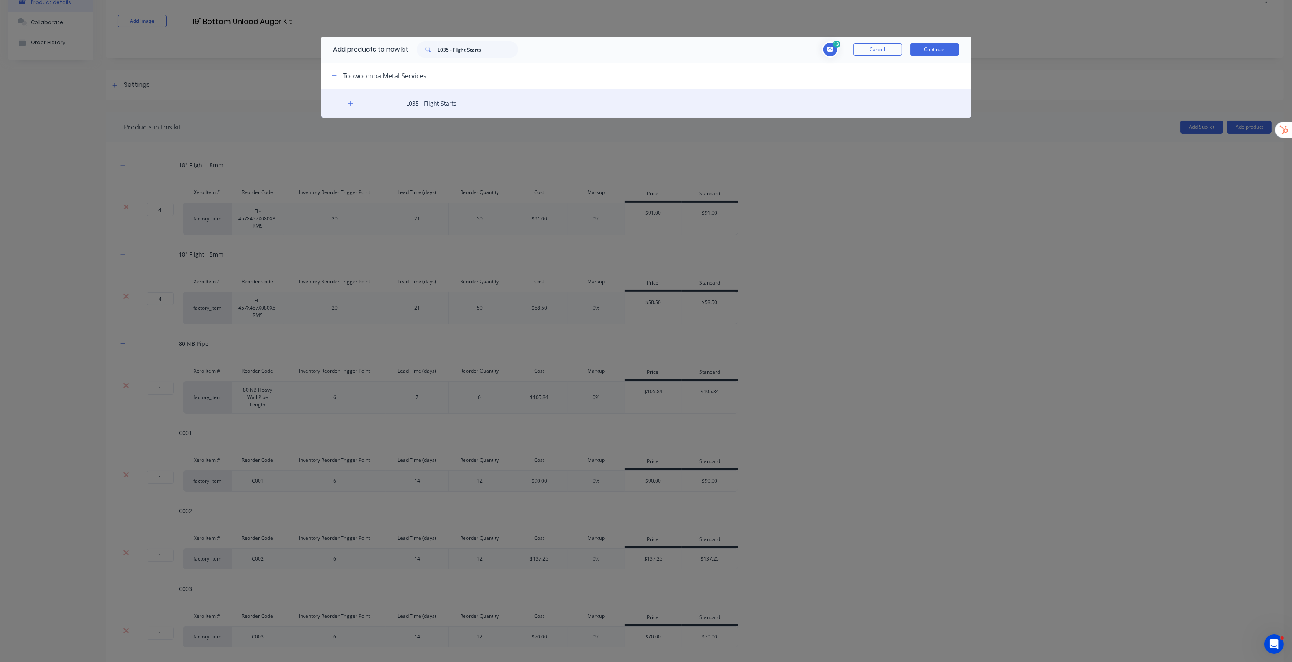
click at [346, 100] on div "L035 - Flight Starts" at bounding box center [646, 103] width 650 height 29
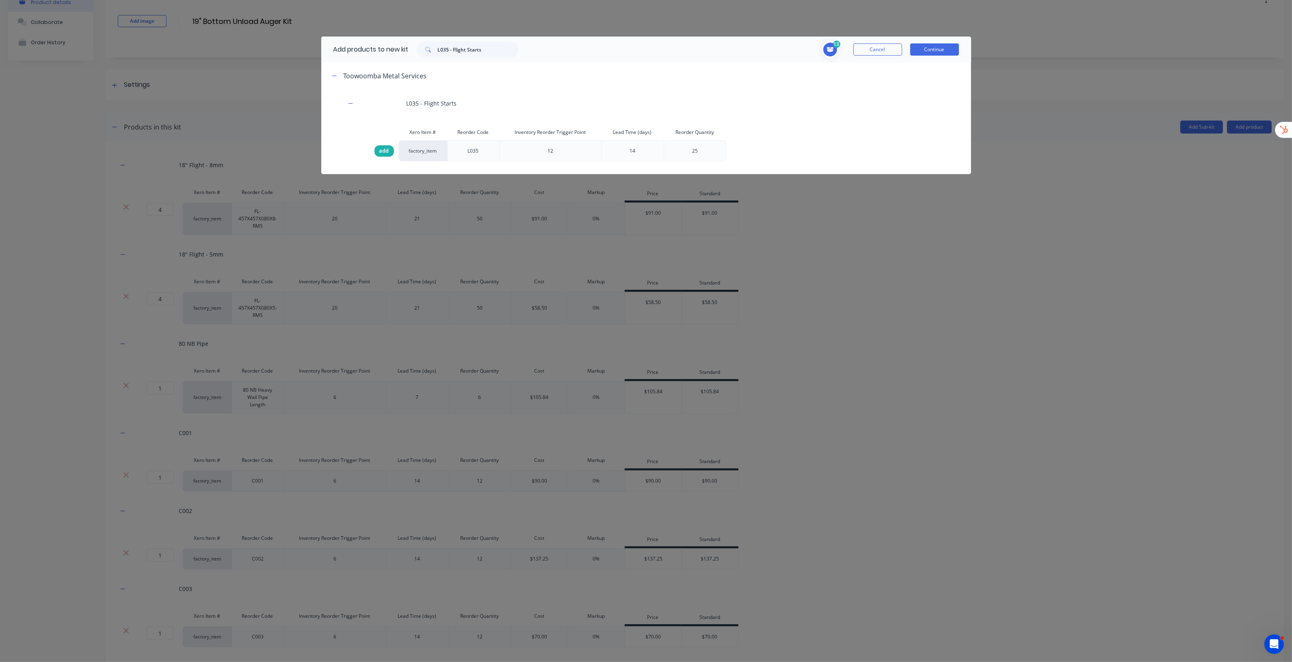
click at [379, 151] on span "add" at bounding box center [384, 151] width 10 height 8
click at [509, 52] on input "L035 - Flight Starts" at bounding box center [478, 49] width 80 height 16
paste input "4 - Flight Stop"
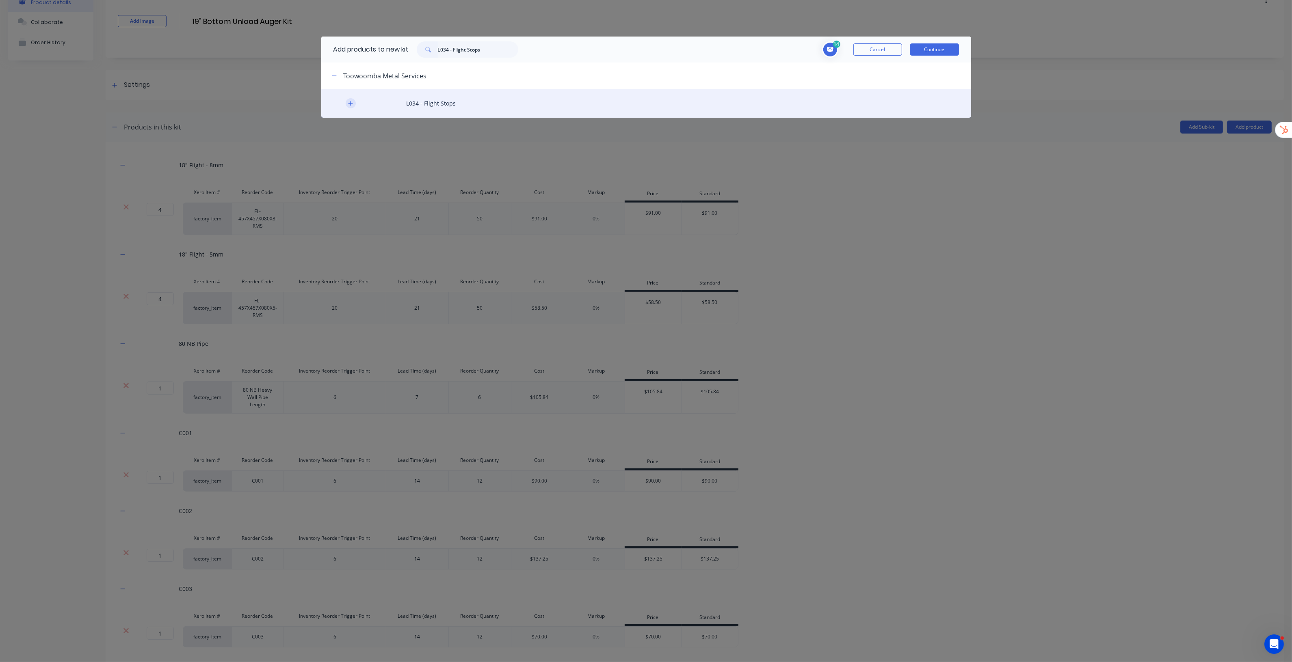
click at [351, 102] on icon "button" at bounding box center [350, 104] width 5 height 6
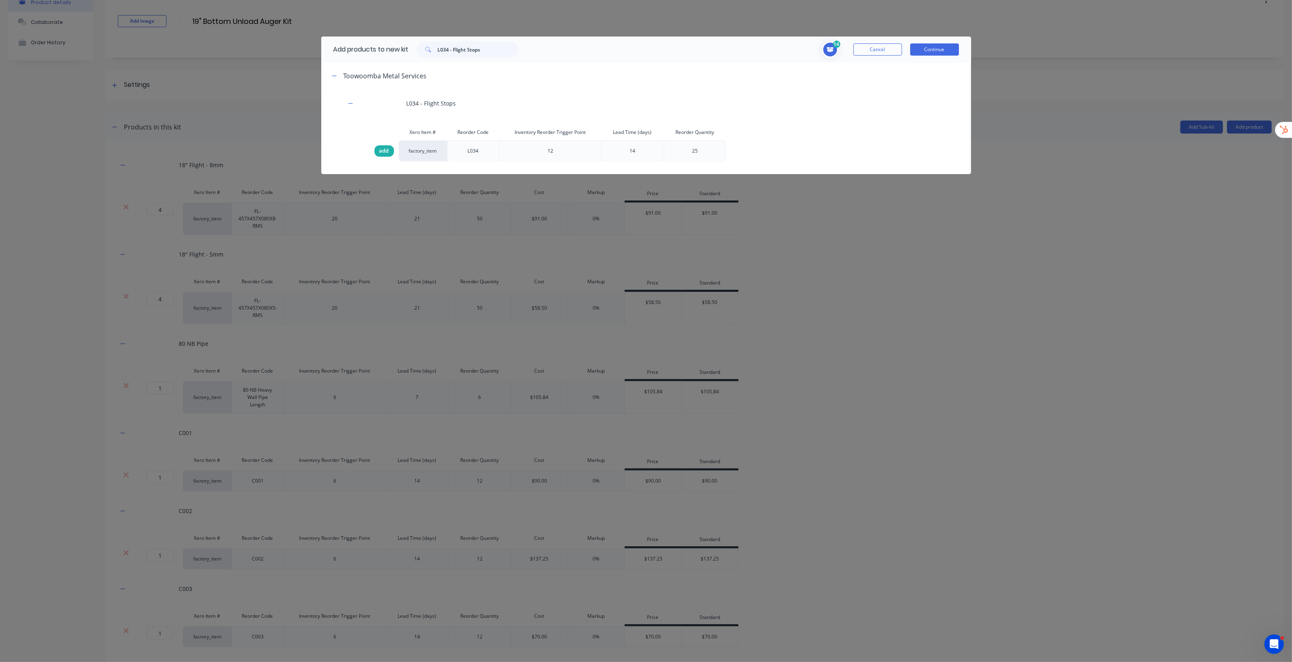
click at [384, 153] on span "add" at bounding box center [384, 151] width 10 height 8
click at [495, 57] on input "L034 - Flight Stops" at bounding box center [478, 49] width 80 height 16
paste input "1" x 7" Bolt"
click at [382, 150] on span "add" at bounding box center [384, 151] width 10 height 8
click at [487, 51] on input "1" x 7" Bolt" at bounding box center [478, 49] width 80 height 16
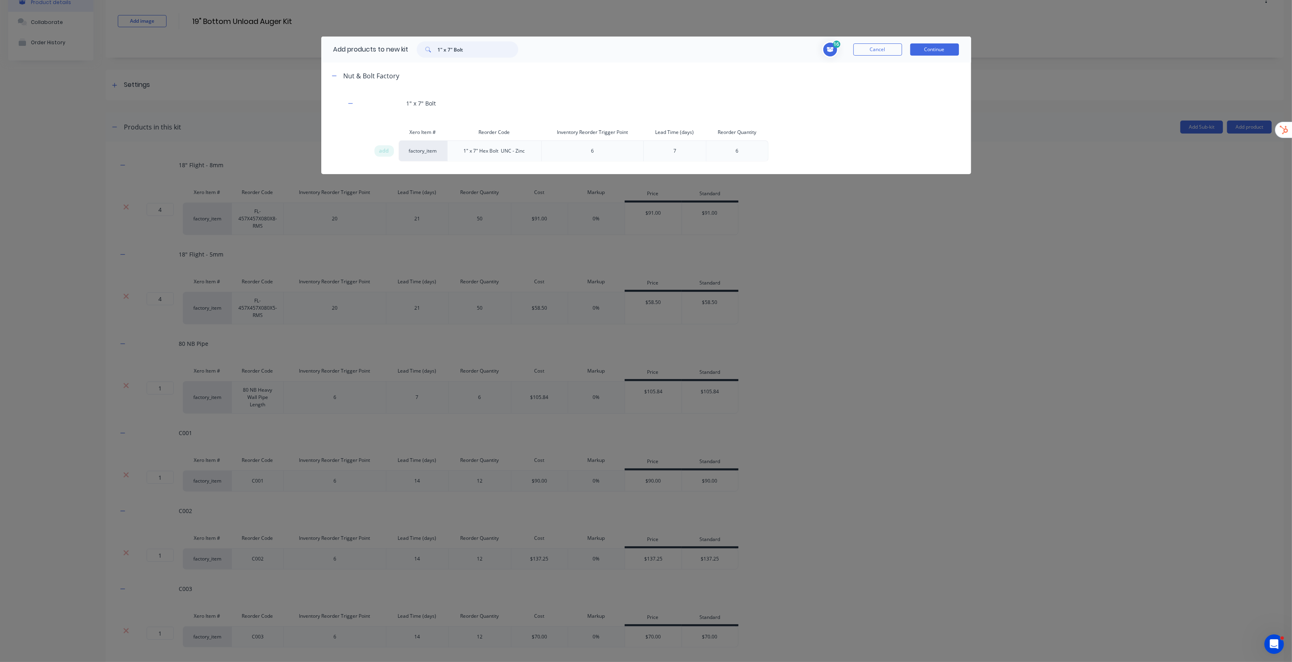
paste input "Nyloc Nu"
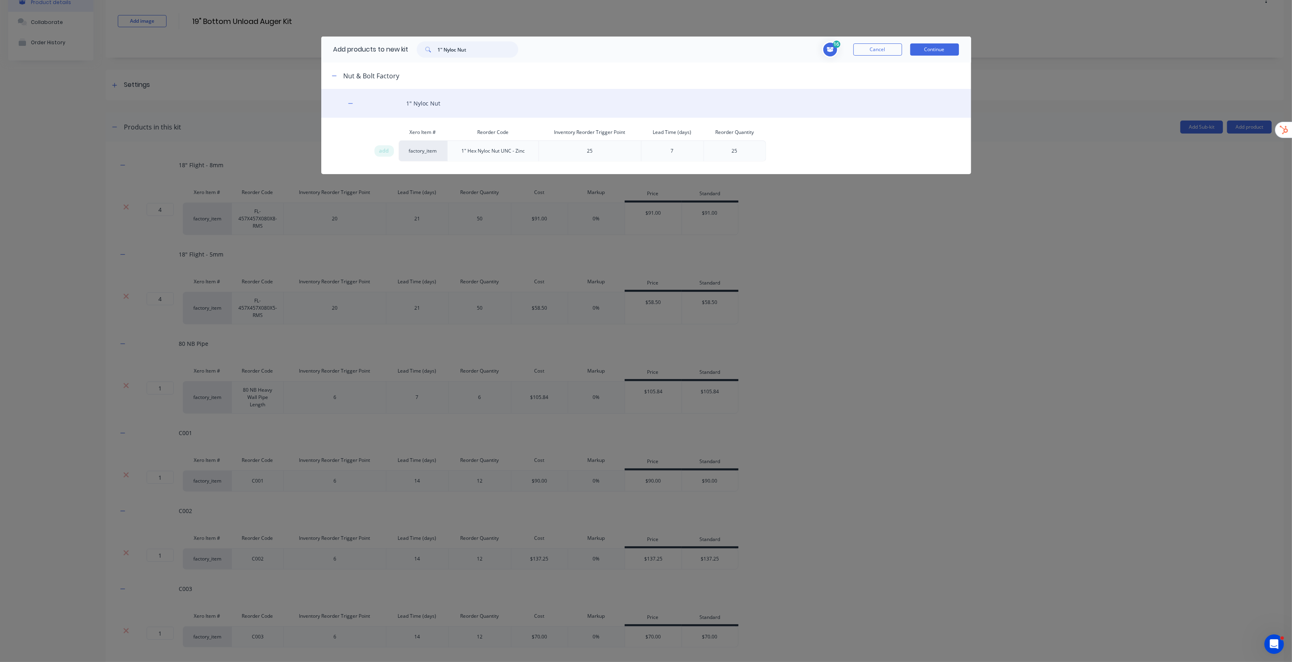
type input "1" Nyloc Nut"
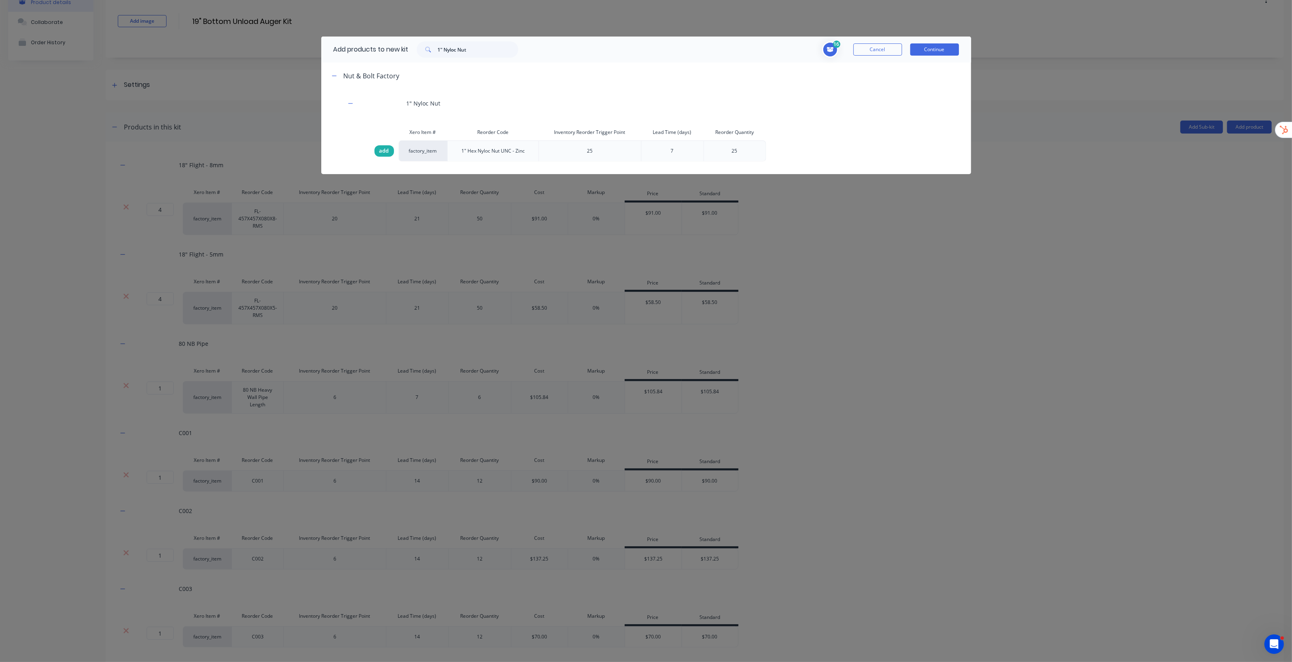
drag, startPoint x: 459, startPoint y: 97, endPoint x: 380, endPoint y: 152, distance: 96.3
click at [381, 152] on span "add" at bounding box center [384, 151] width 10 height 8
click at [384, 149] on span "add" at bounding box center [384, 151] width 10 height 8
click at [386, 151] on span "add" at bounding box center [384, 151] width 10 height 8
click at [934, 47] on button "Continue" at bounding box center [934, 49] width 49 height 12
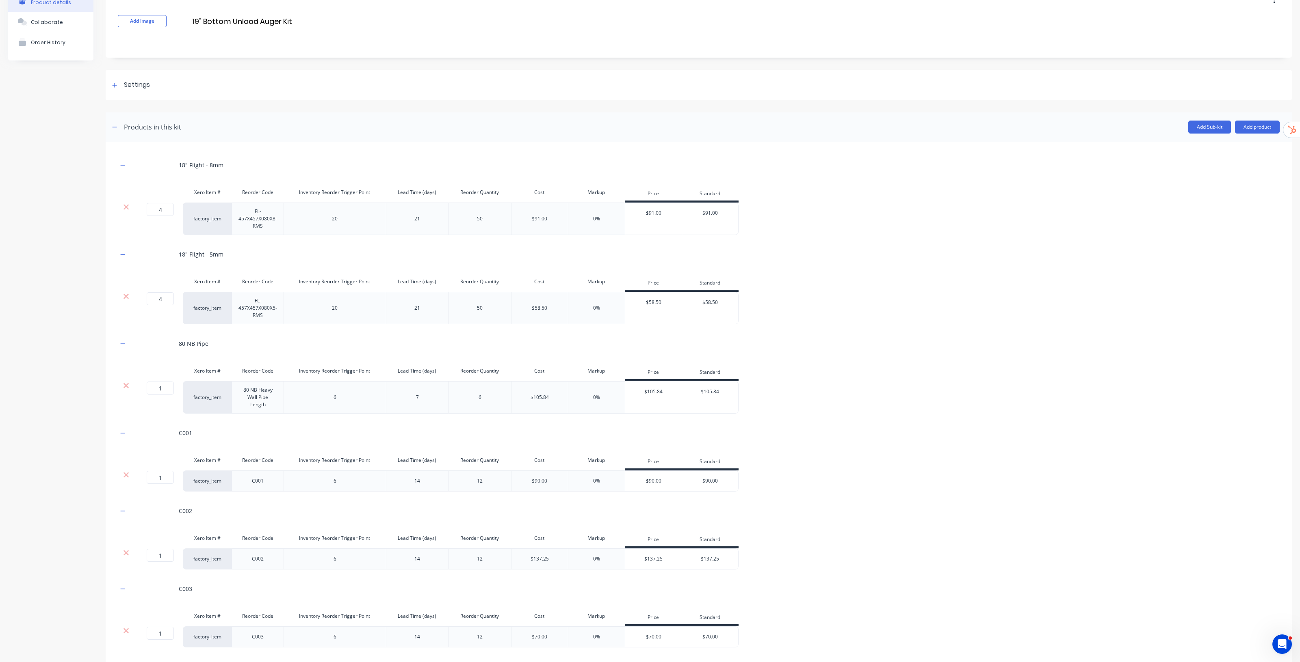
click at [884, 346] on div "80 NB Pipe" at bounding box center [699, 344] width 1162 height 22
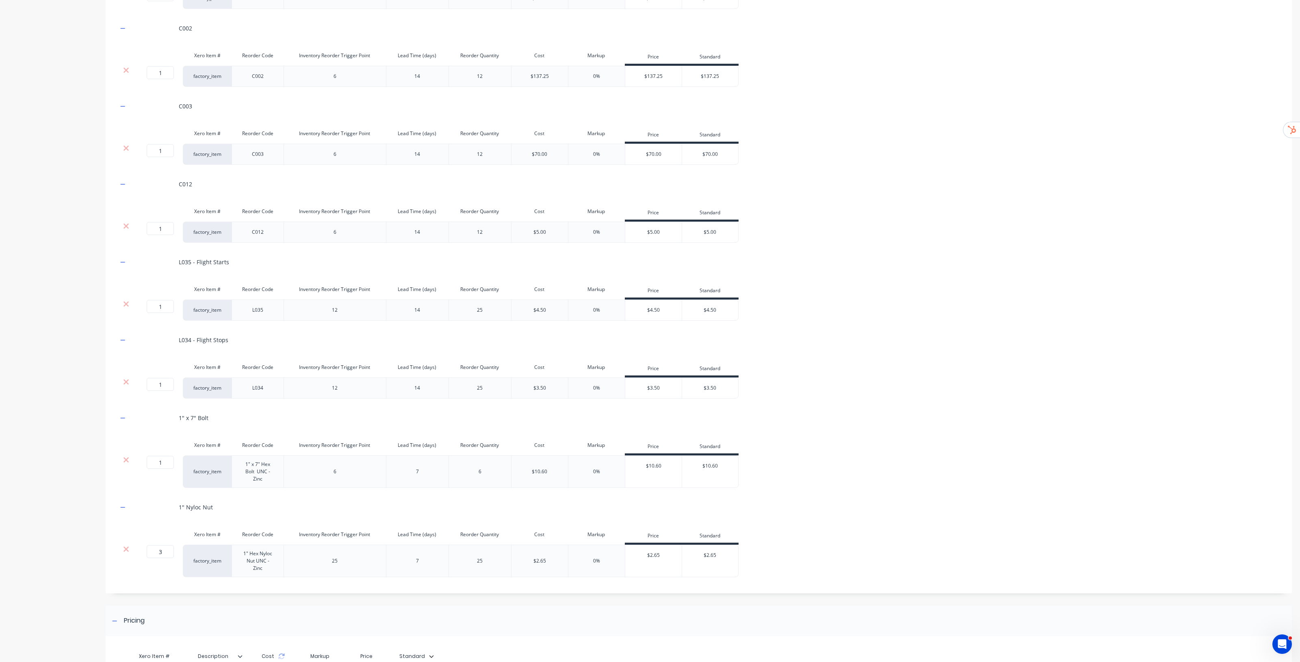
scroll to position [556, 0]
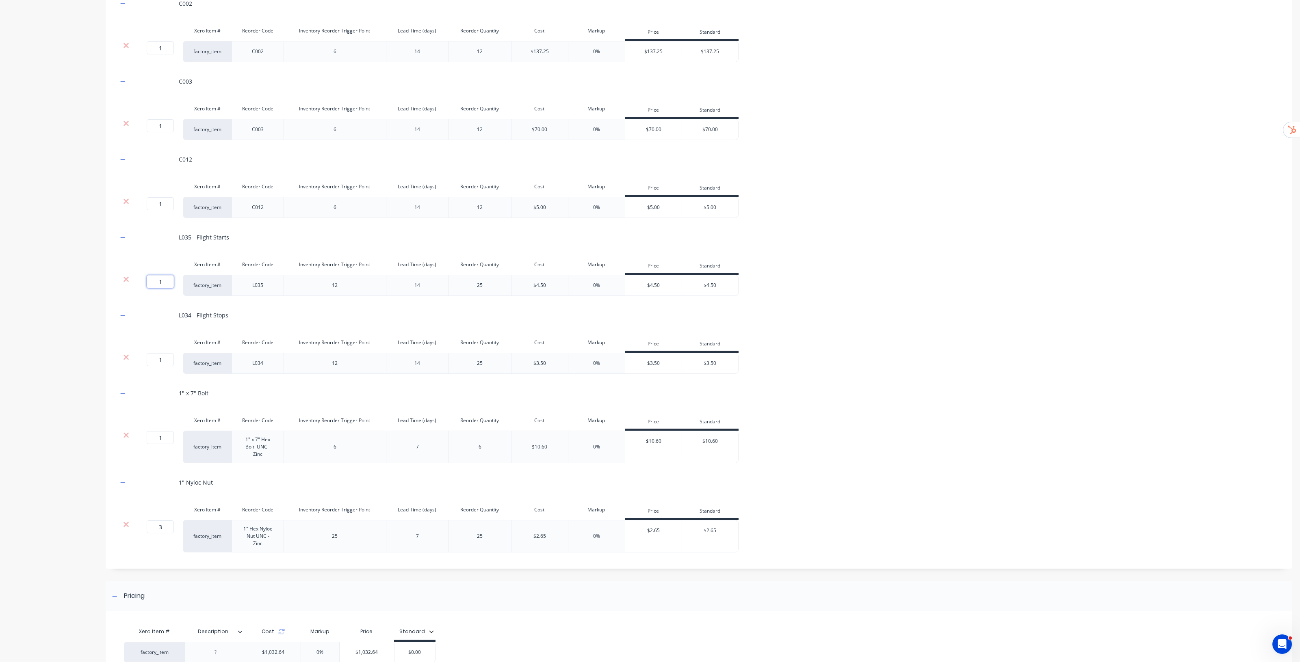
drag, startPoint x: 167, startPoint y: 281, endPoint x: 129, endPoint y: 282, distance: 37.4
click at [130, 282] on div "1 1 ? factory_item L035 12 14 25 $4.50 0% $4.50 $4.50" at bounding box center [428, 285] width 621 height 21
type input "2"
type input "1"
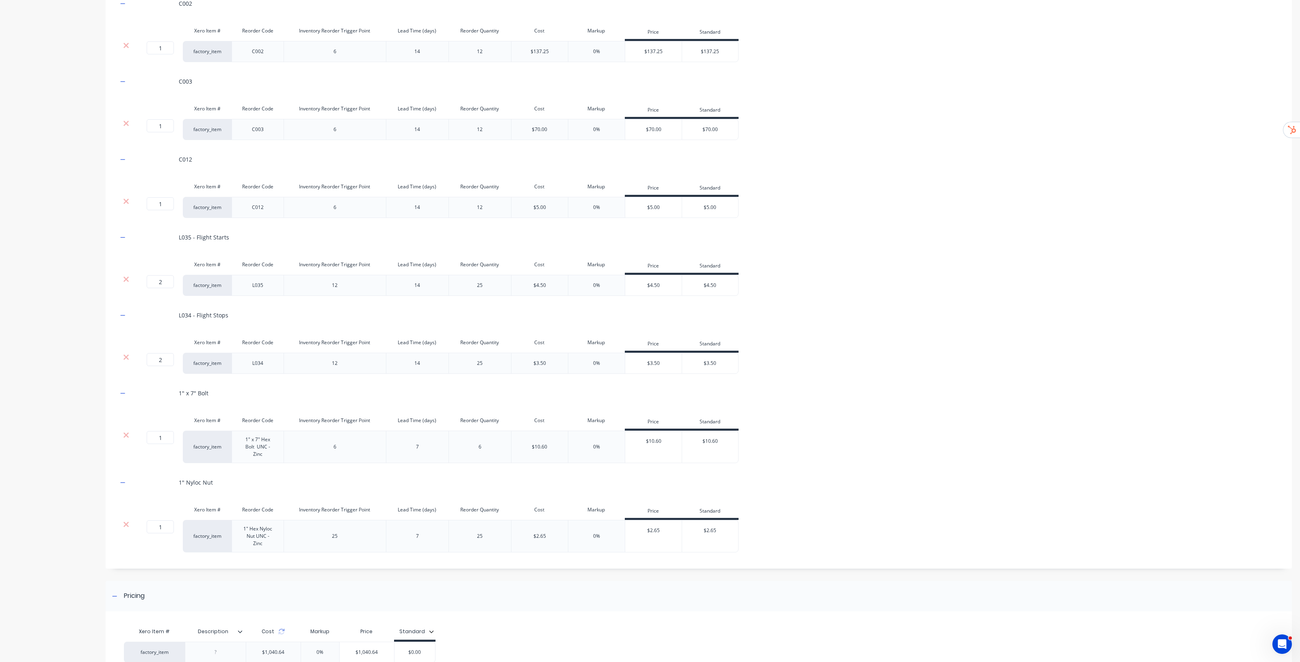
click at [862, 455] on div "1 1 ? factory_item 1" x 7" Hex Bolt UNC - Zinc 6 7 6 $10.60 0% $10.60 $10.60" at bounding box center [699, 447] width 1162 height 32
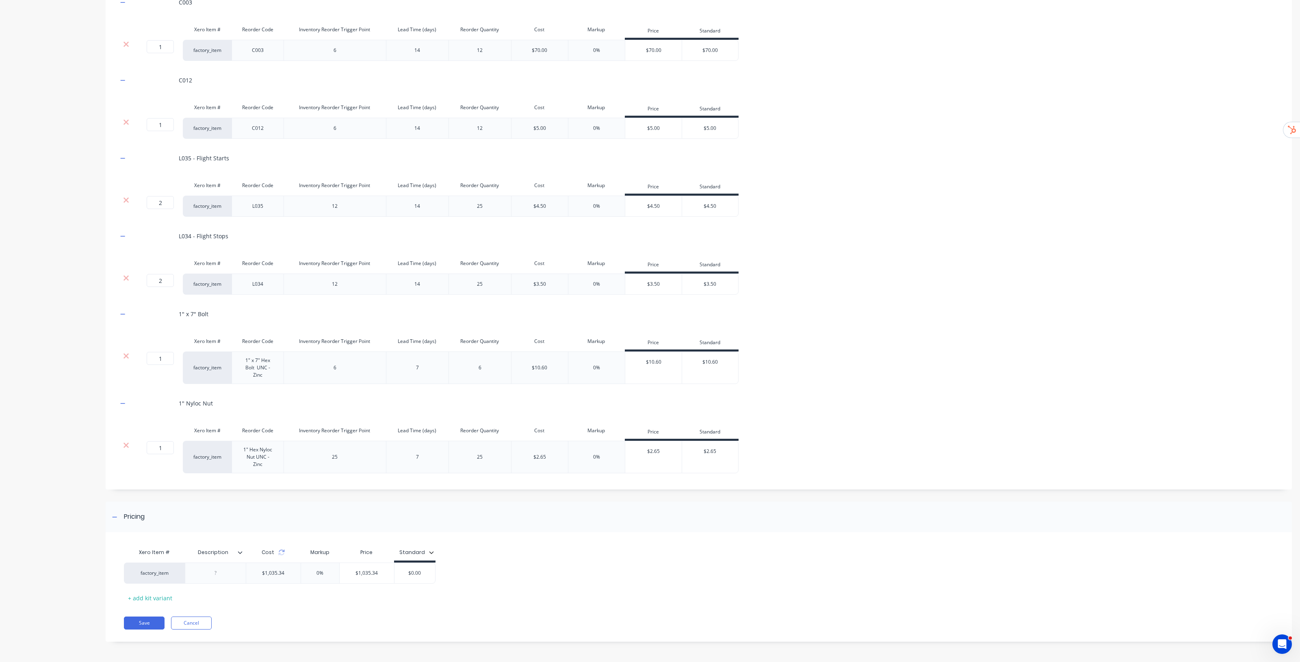
scroll to position [637, 0]
click at [55, 431] on div "Product details Collaborate Order History" at bounding box center [50, 26] width 85 height 1257
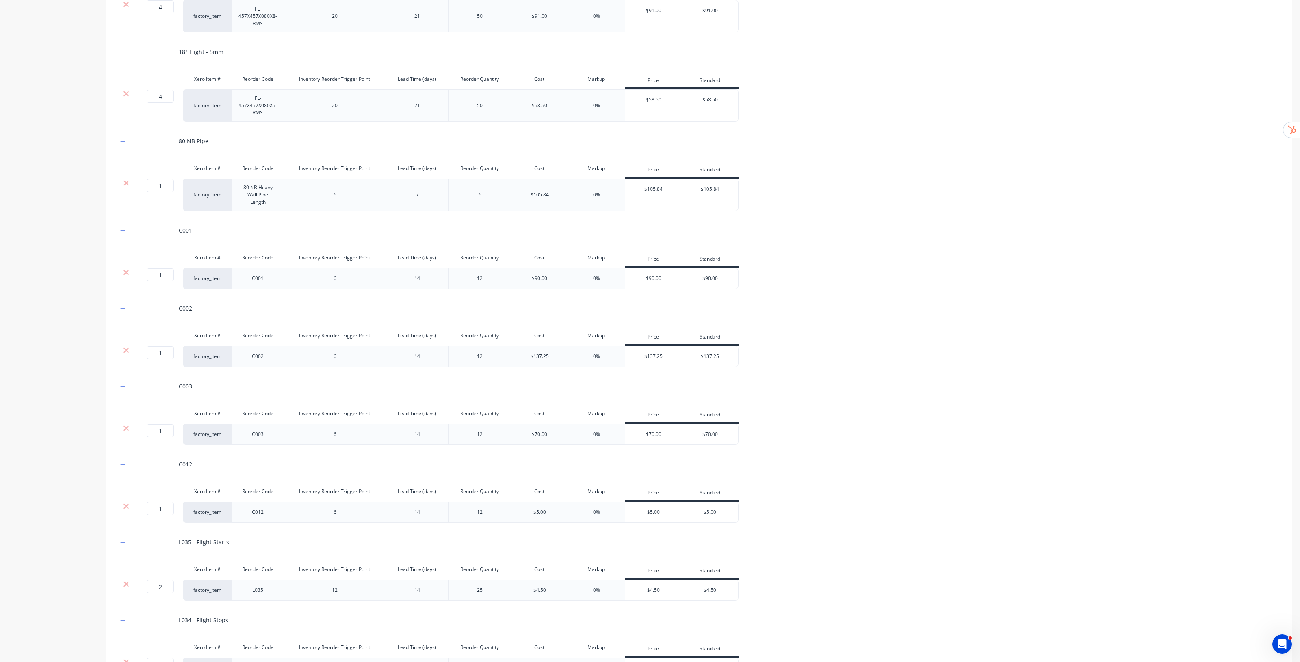
scroll to position [231, 0]
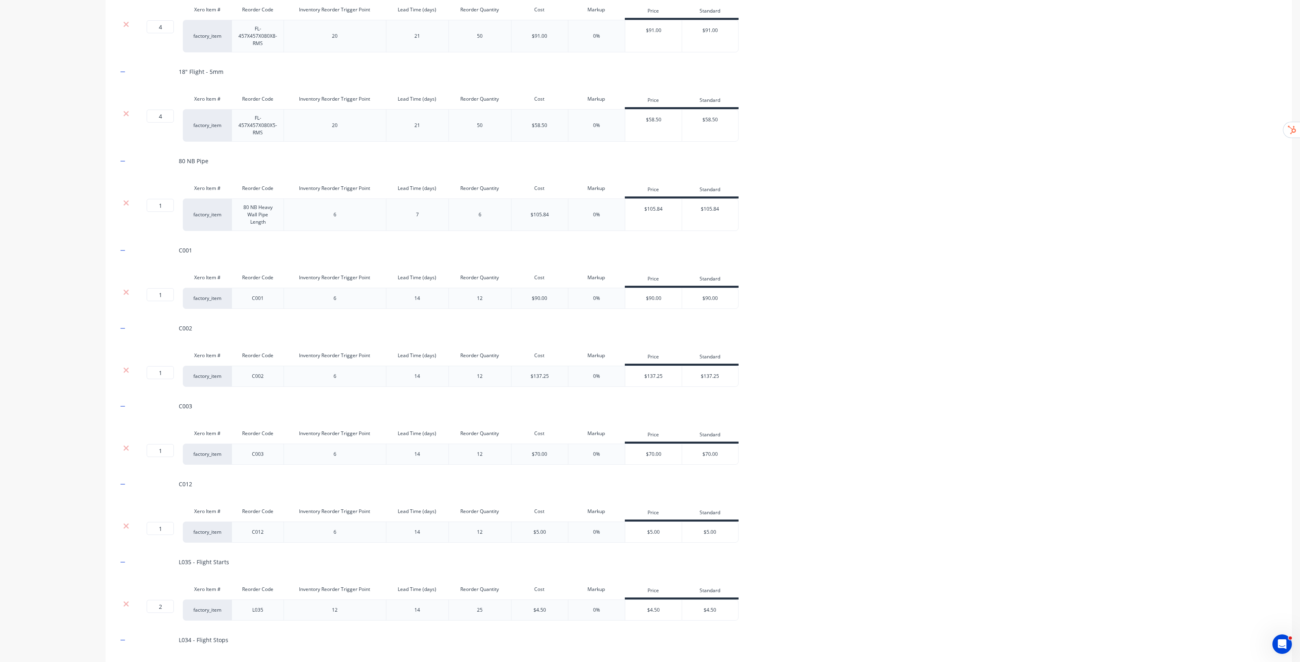
click at [542, 218] on div "$105.84" at bounding box center [539, 214] width 18 height 7
click at [545, 214] on div "$105.84" at bounding box center [539, 214] width 18 height 7
click at [822, 360] on div "Xero Item # Reorder Code Inventory Reorder Trigger Point Lead Time (days) Reord…" at bounding box center [699, 367] width 1162 height 39
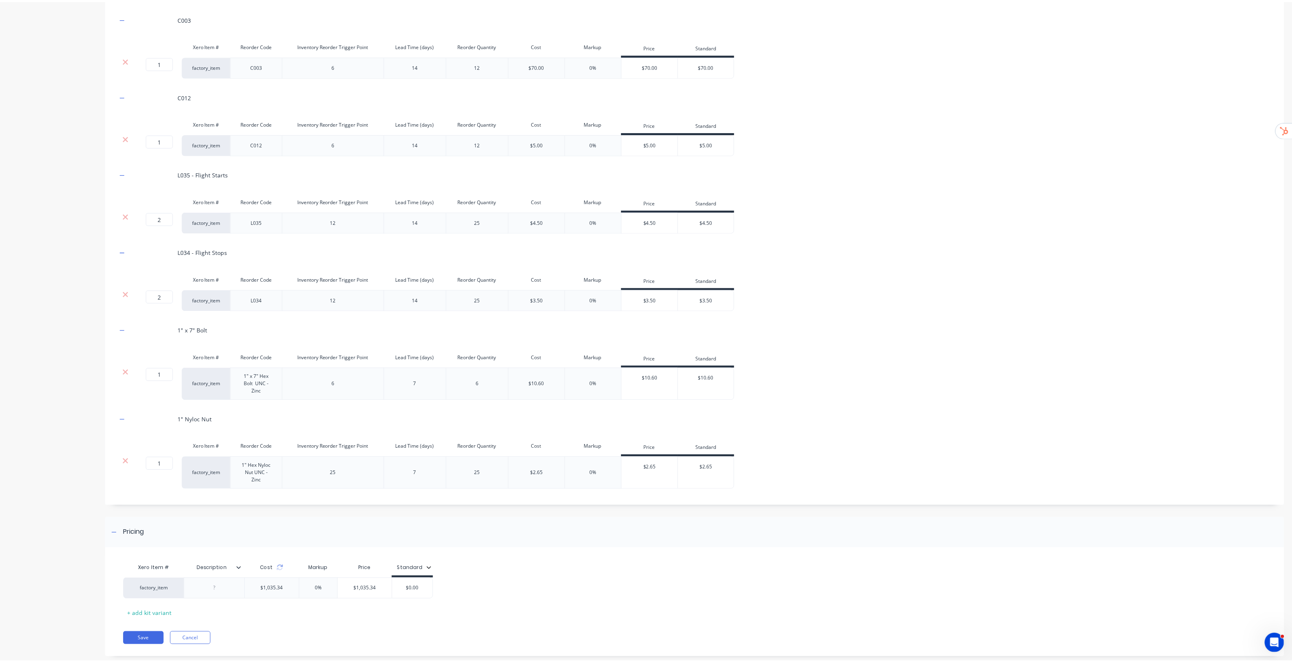
scroll to position [637, 0]
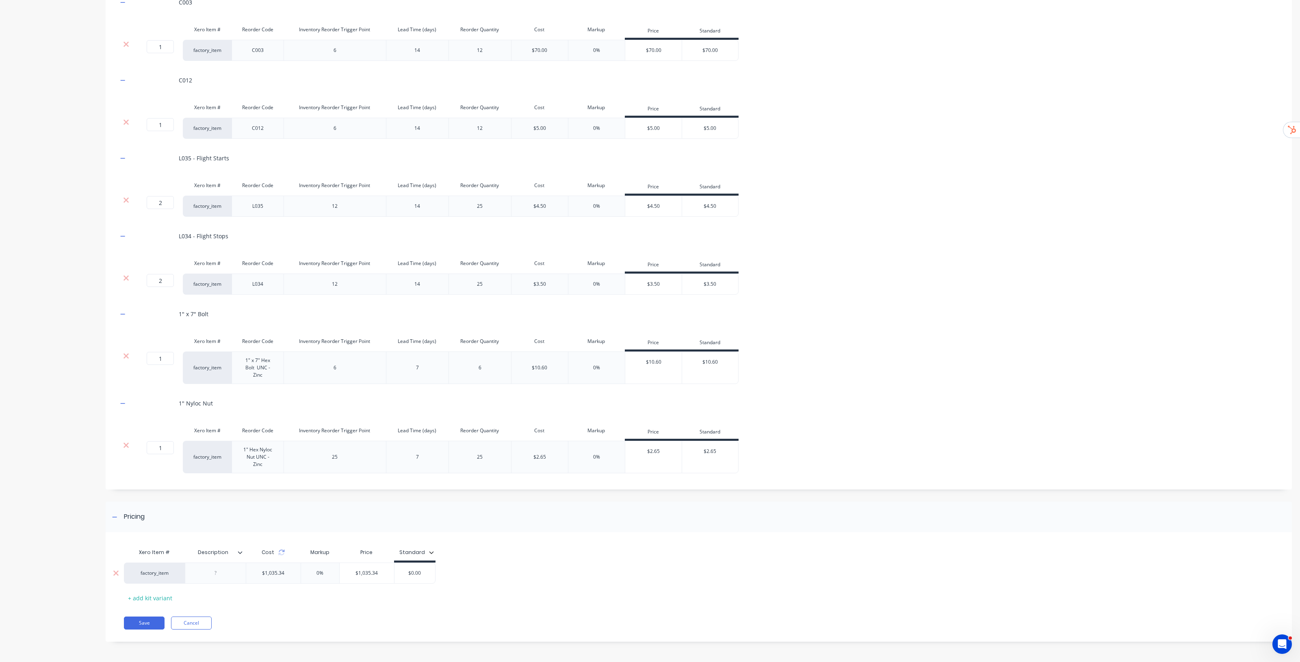
click at [419, 576] on input "$0.00" at bounding box center [414, 573] width 41 height 7
type input "$982.42"
click at [606, 578] on div "factory_item $1,035.34 0% $1,035.34 $982.42 $982.42" at bounding box center [693, 573] width 1138 height 21
click at [147, 625] on button "Save" at bounding box center [144, 623] width 41 height 13
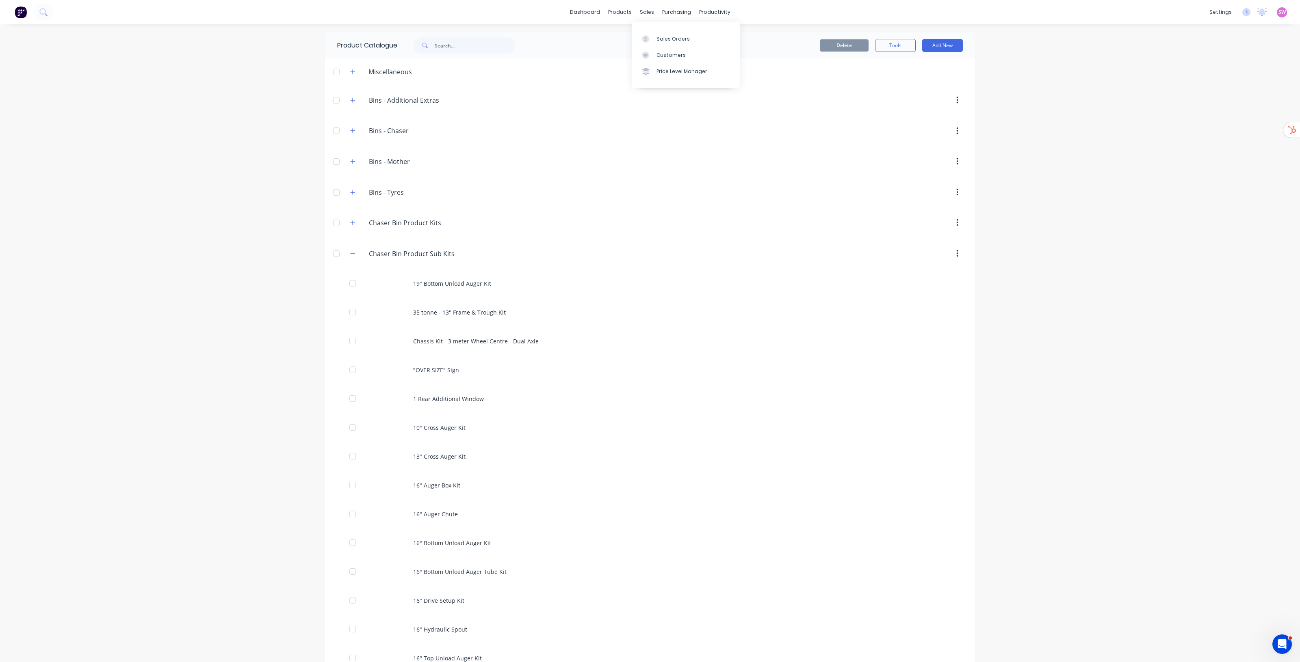
click at [663, 29] on div "Sales Orders Customers Price Level Manager" at bounding box center [686, 54] width 108 height 65
click at [664, 37] on div "Sales Orders" at bounding box center [672, 38] width 33 height 7
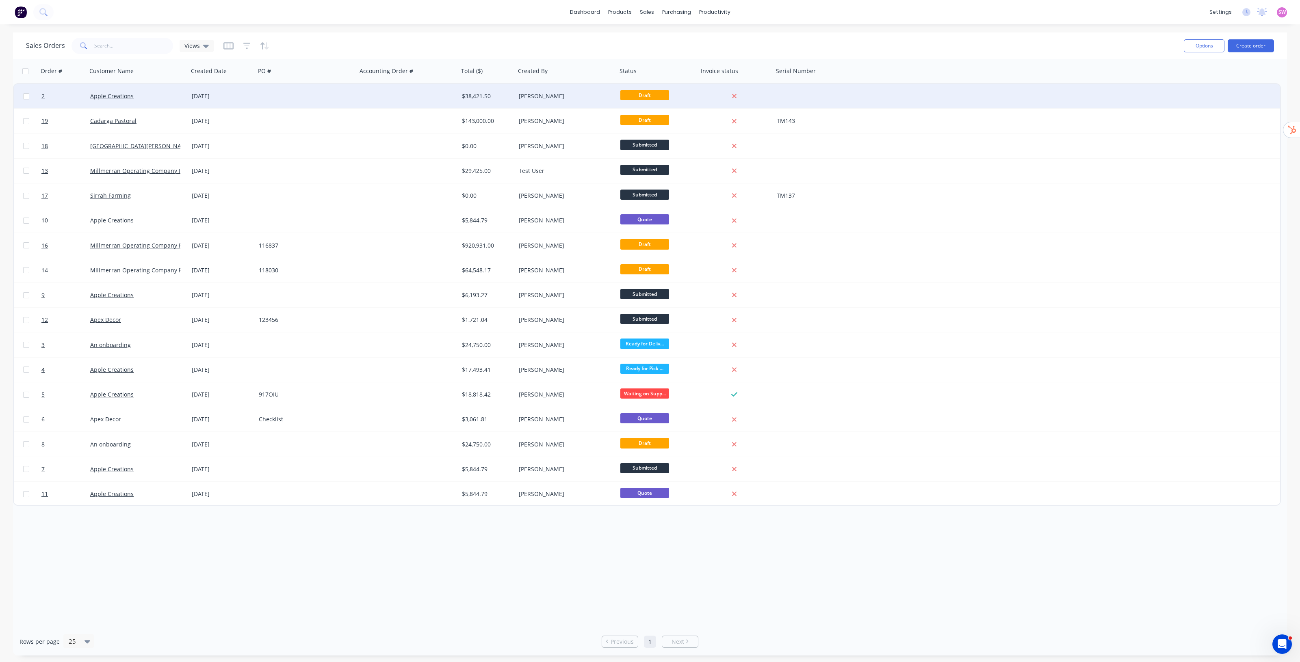
click at [585, 99] on div "Timthoy Taylor" at bounding box center [564, 96] width 90 height 8
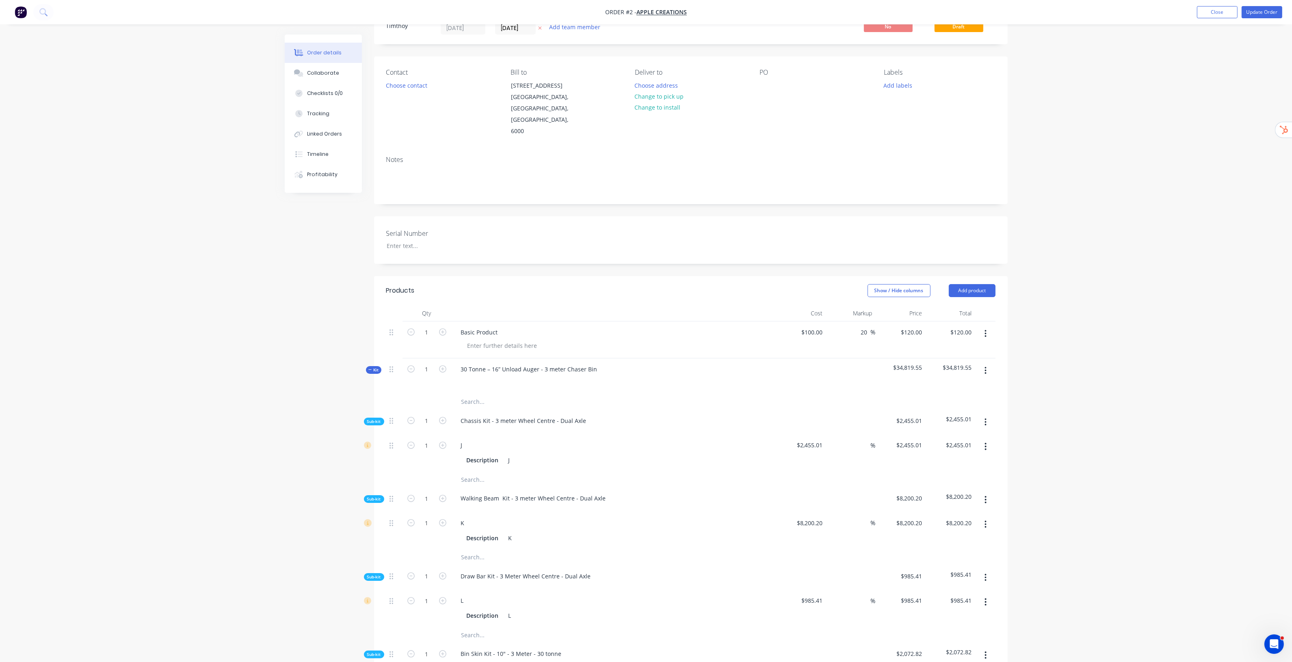
scroll to position [51, 0]
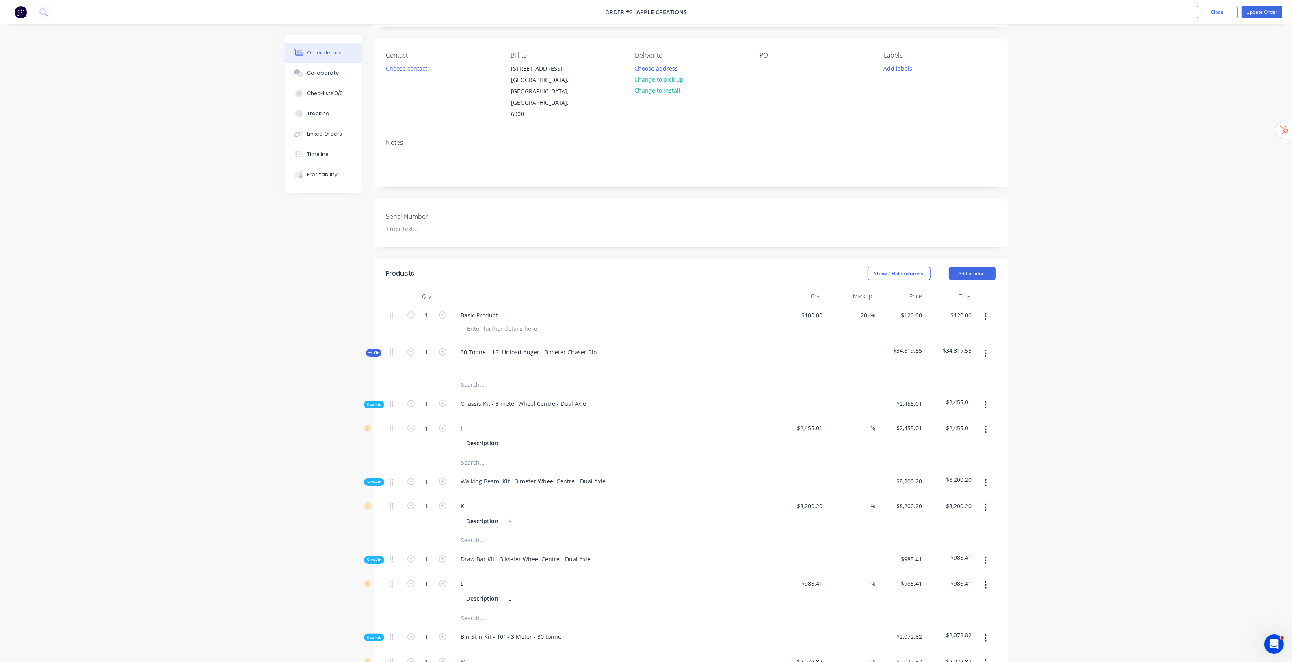
click at [978, 346] on button "button" at bounding box center [985, 353] width 19 height 15
click at [951, 418] on div "Delete" at bounding box center [957, 424] width 63 height 12
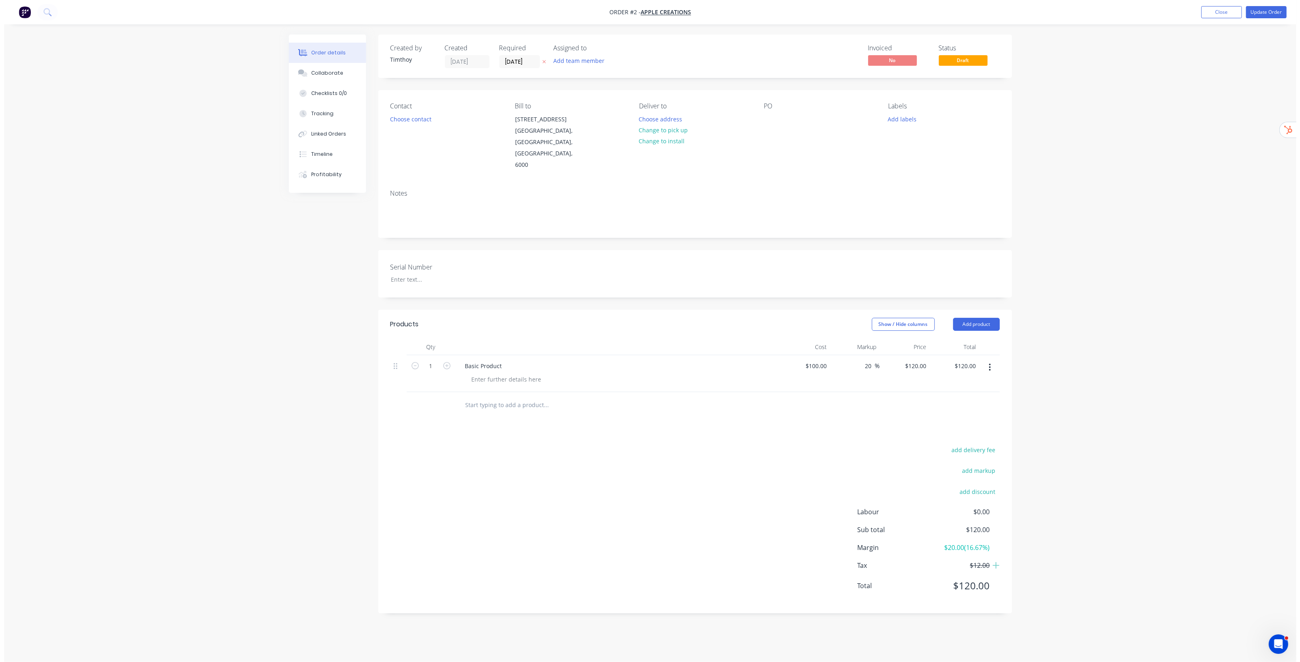
scroll to position [0, 0]
click at [1079, 317] on div "Order details Collaborate Checklists 0/0 Tracking Linked Orders Timeline Profit…" at bounding box center [650, 331] width 1300 height 662
click at [664, 127] on button "Change to pick up" at bounding box center [663, 130] width 58 height 11
click at [1091, 141] on div "Order details Collaborate Checklists 0/0 Tracking Linked Orders Timeline Profit…" at bounding box center [650, 331] width 1300 height 662
click at [1212, 13] on button "Close" at bounding box center [1225, 12] width 41 height 12
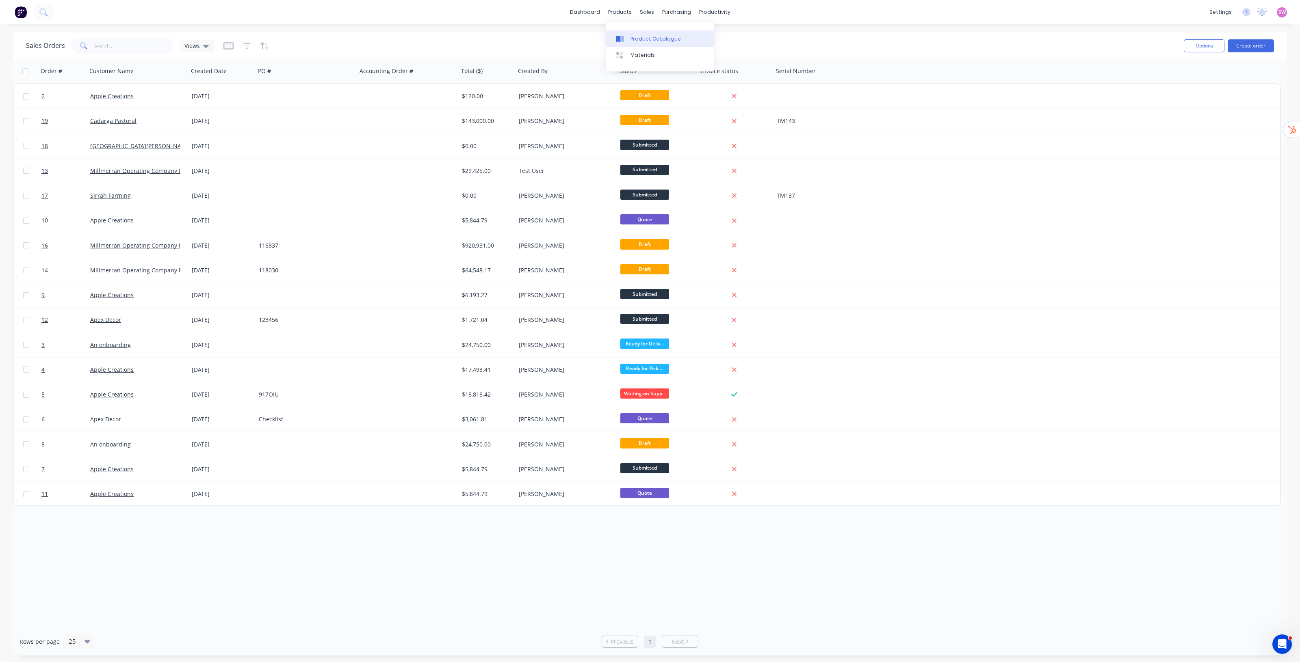
click at [636, 33] on link "Product Catalogue" at bounding box center [660, 38] width 108 height 16
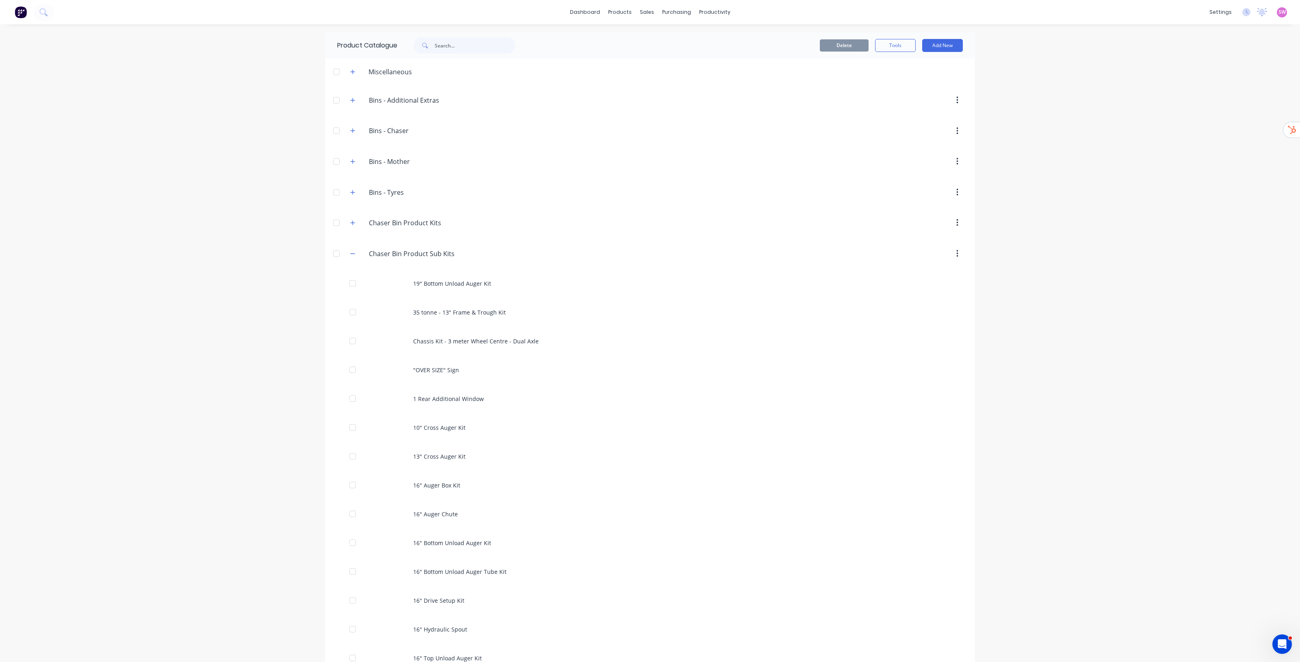
click at [1116, 251] on div "dashboard products sales purchasing productivity dashboard products Product Cat…" at bounding box center [650, 331] width 1300 height 662
click at [344, 221] on div "Chaser.Bin.Product.Kits Chaser Bin Product Kits" at bounding box center [408, 223] width 128 height 15
click at [350, 223] on icon "button" at bounding box center [352, 223] width 5 height 6
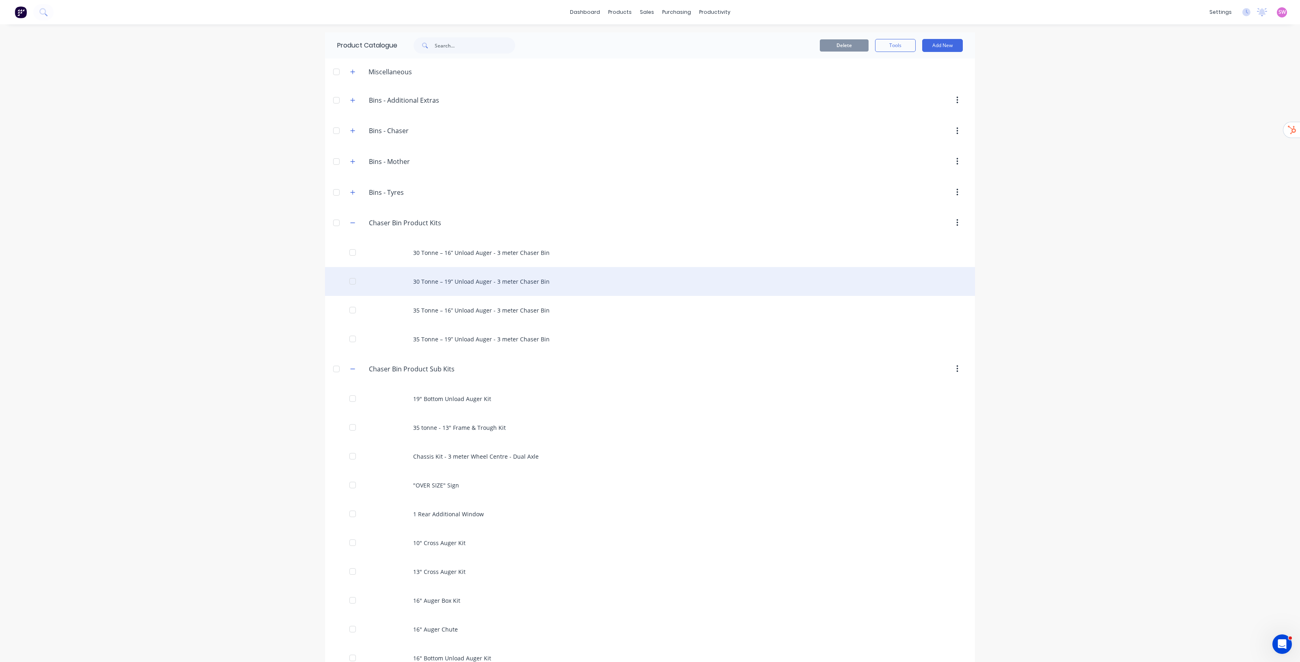
click at [508, 278] on div "30 Tonne – 19” Unload Auger - 3 meter Chaser Bin" at bounding box center [650, 281] width 650 height 29
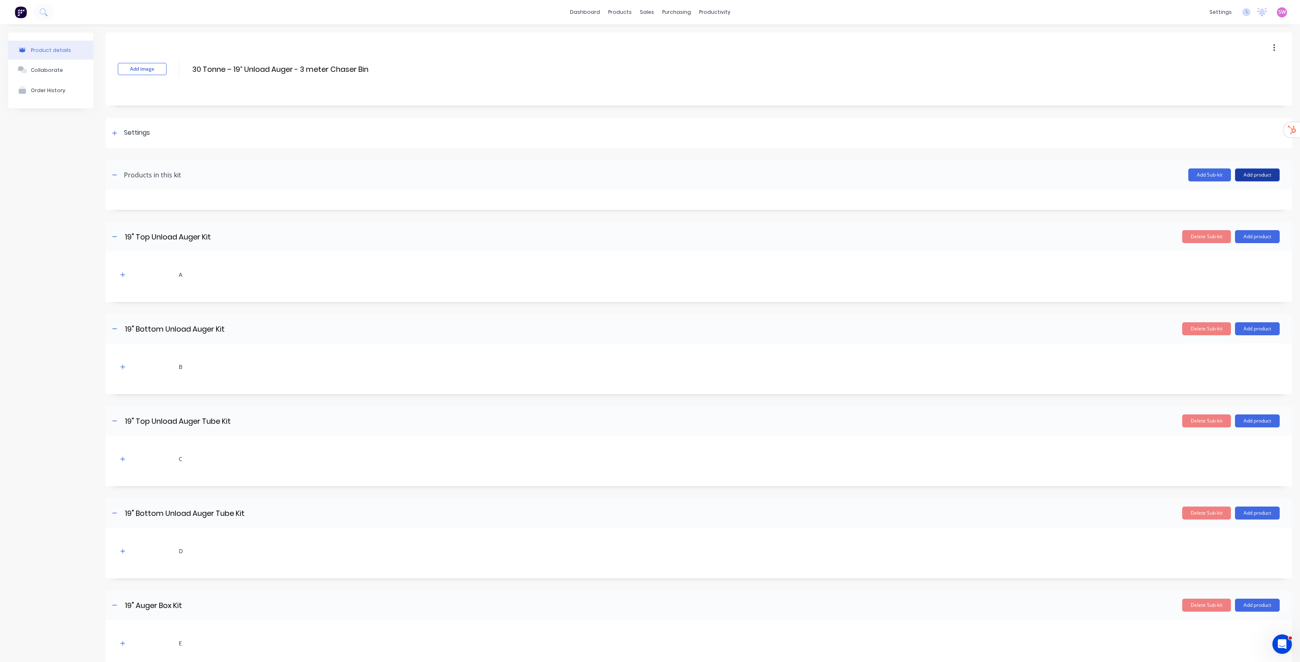
click at [1255, 175] on button "Add product" at bounding box center [1257, 175] width 45 height 13
click at [1216, 195] on div "Product catalogue" at bounding box center [1241, 196] width 63 height 12
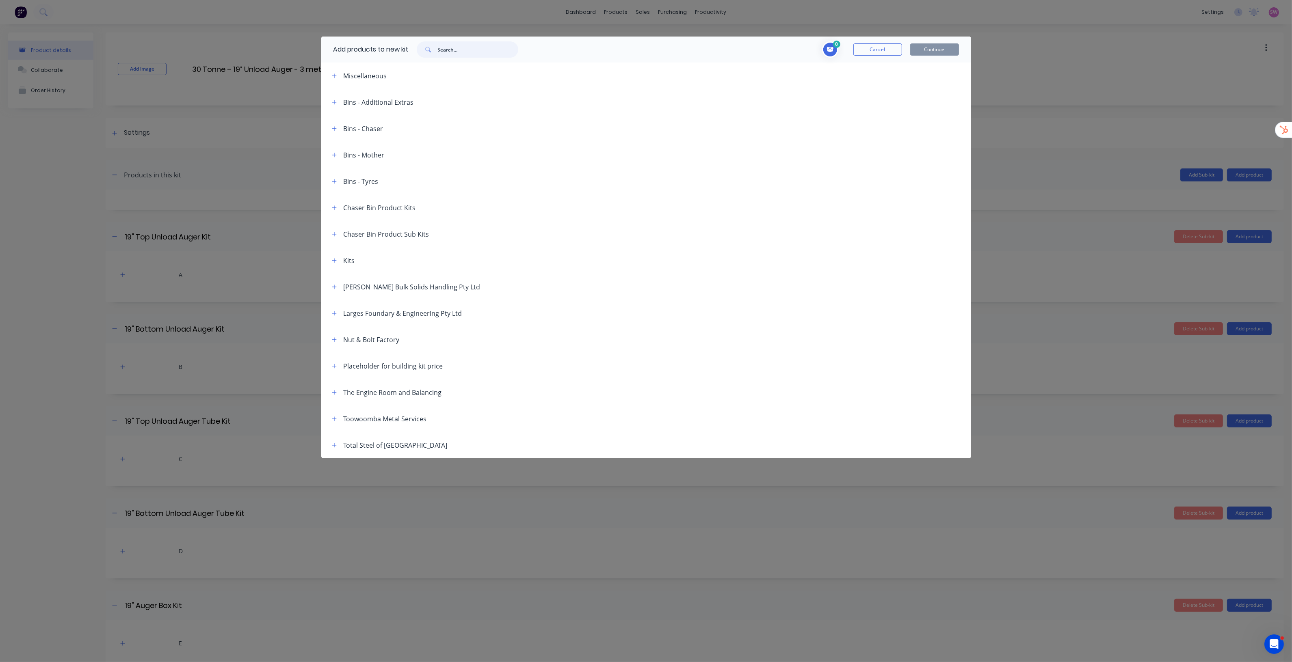
click at [462, 51] on input "text" at bounding box center [478, 49] width 80 height 16
paste input "19" Top Unload Auger Kit"
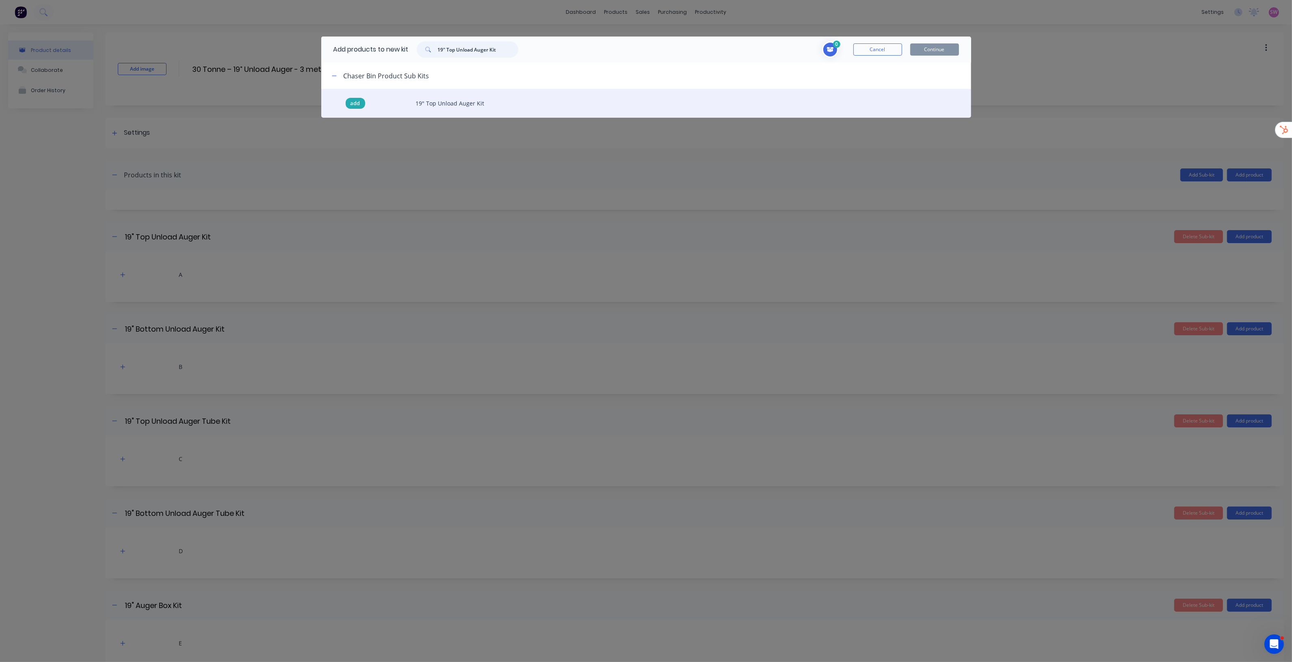
type input "19" Top Unload Auger Kit"
click at [356, 104] on span "add" at bounding box center [356, 104] width 10 height 8
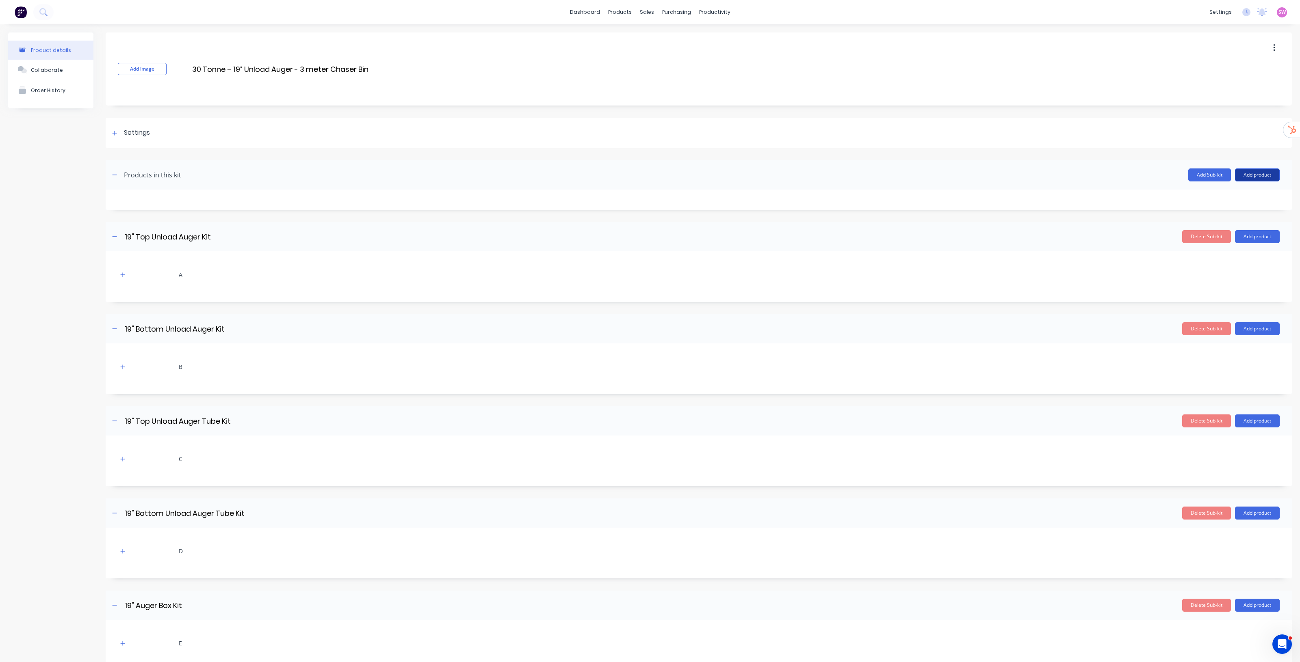
click at [1252, 175] on button "Add product" at bounding box center [1257, 175] width 45 height 13
click at [1210, 196] on div "Product catalogue" at bounding box center [1241, 196] width 63 height 12
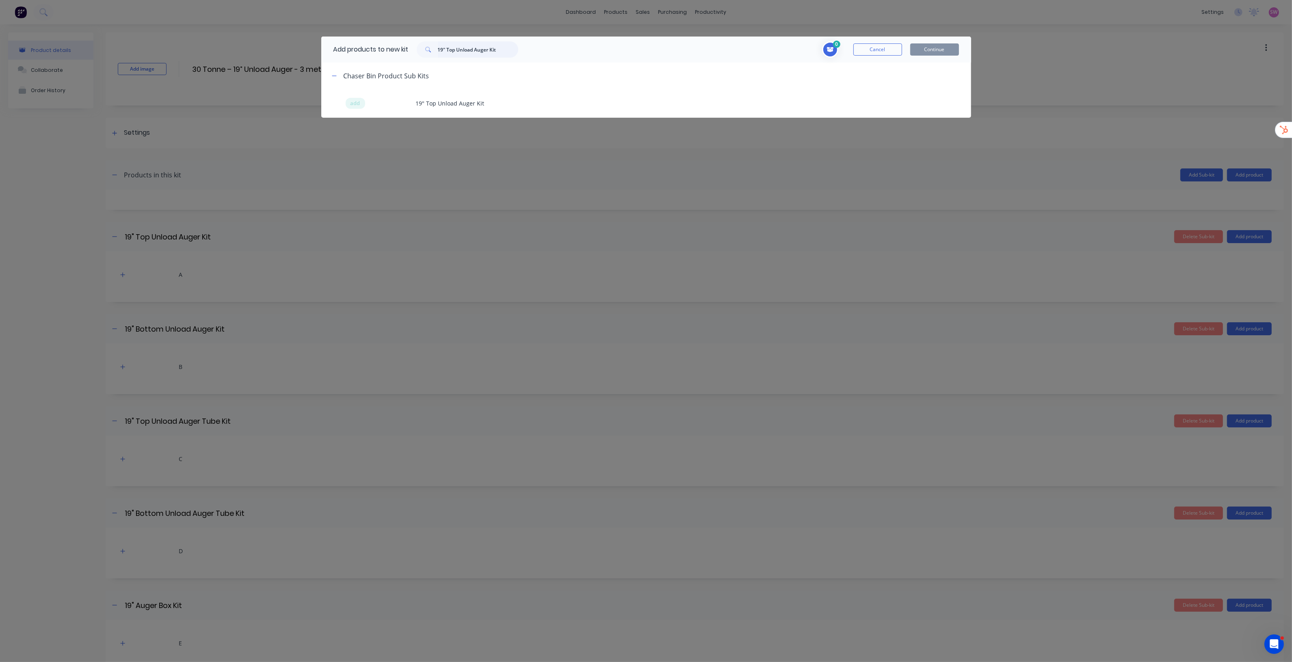
click at [509, 52] on input "19" Top Unload Auger Kit" at bounding box center [478, 49] width 80 height 16
paste input "19" Bottom"
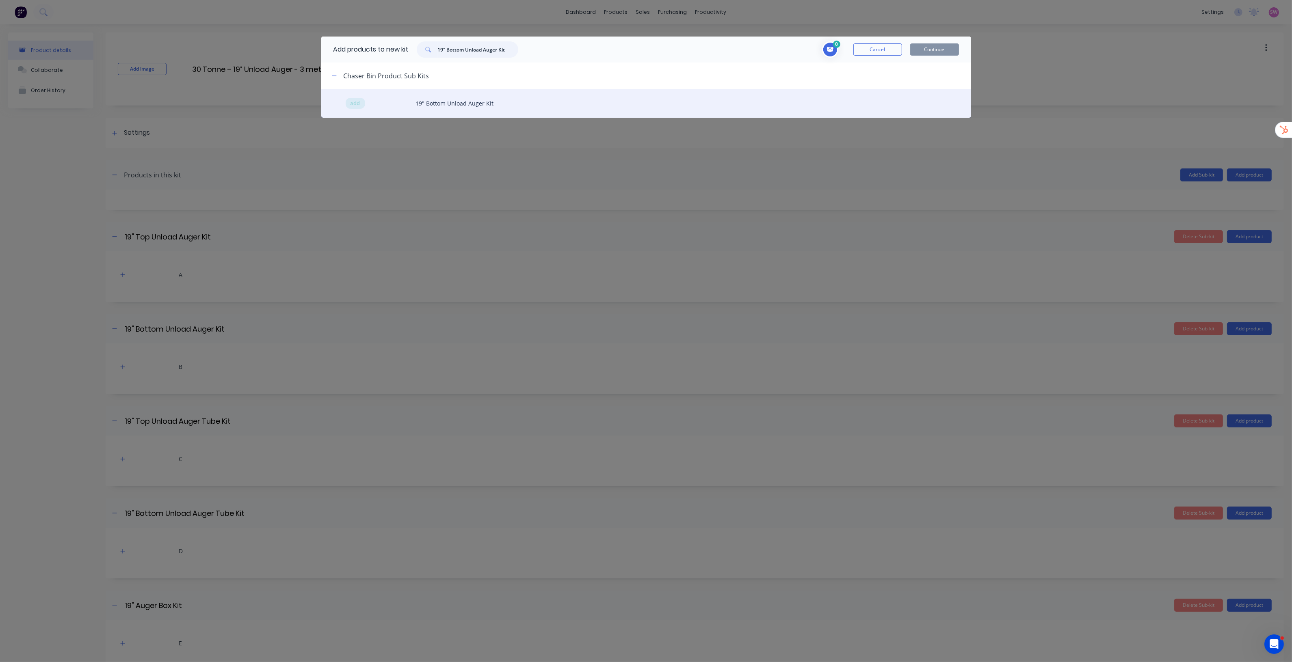
type input "19" Bottom Unload Auger Kit"
click at [350, 103] on div "add 19" Bottom Unload Auger Kit" at bounding box center [646, 103] width 650 height 29
click at [355, 104] on span "add" at bounding box center [356, 104] width 10 height 8
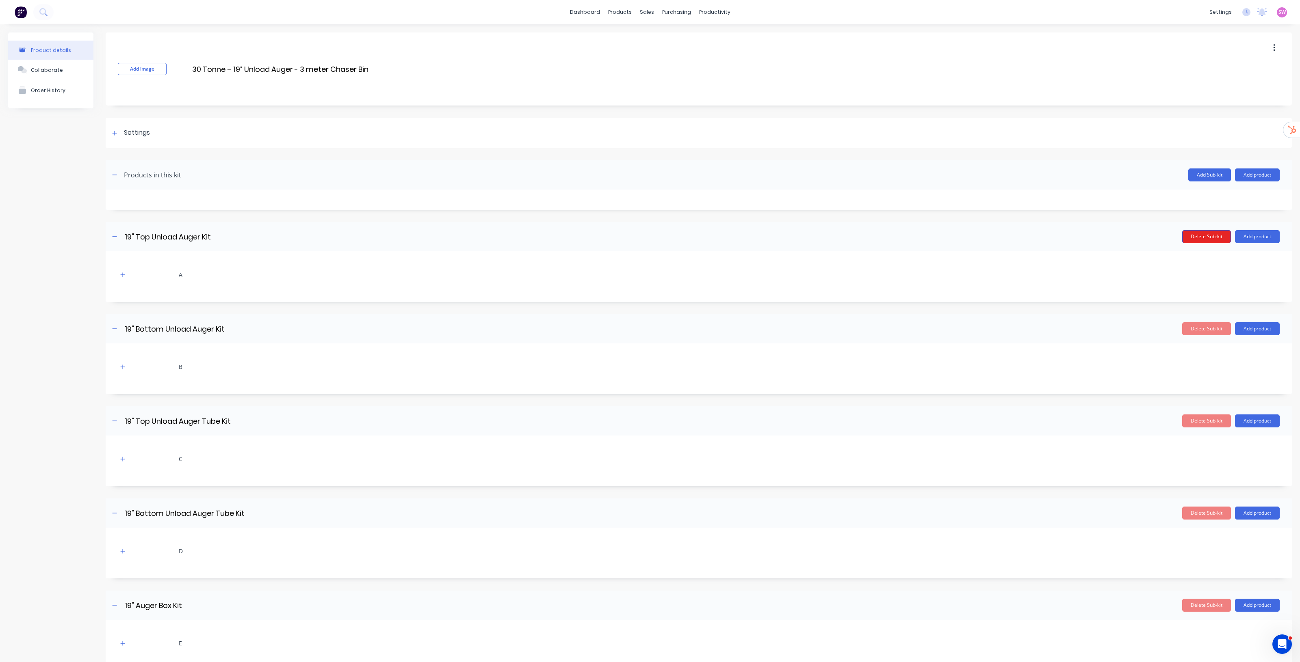
click at [1205, 238] on button "Delete Sub-kit" at bounding box center [1206, 236] width 49 height 13
type input "19" Bottom Unload Auger Kit"
click at [1203, 236] on button "Delete Sub-kit" at bounding box center [1206, 236] width 49 height 13
type input "19" Bottom Unload Auger Kit"
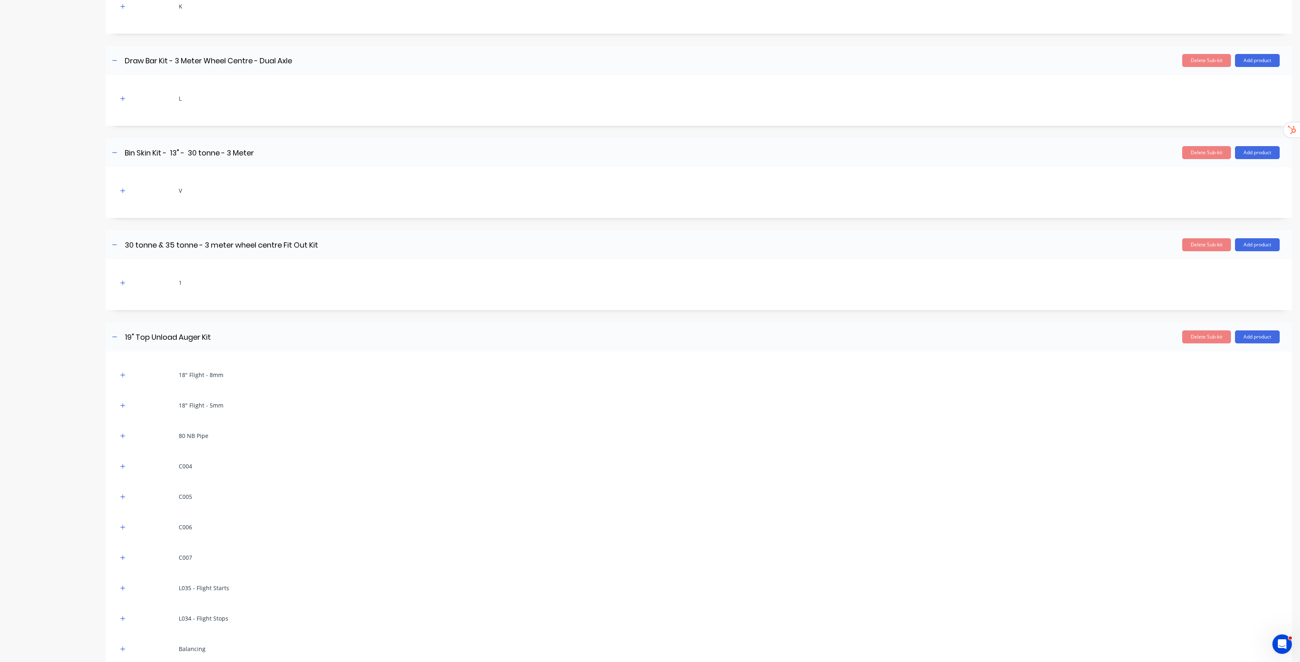
scroll to position [1373, 0]
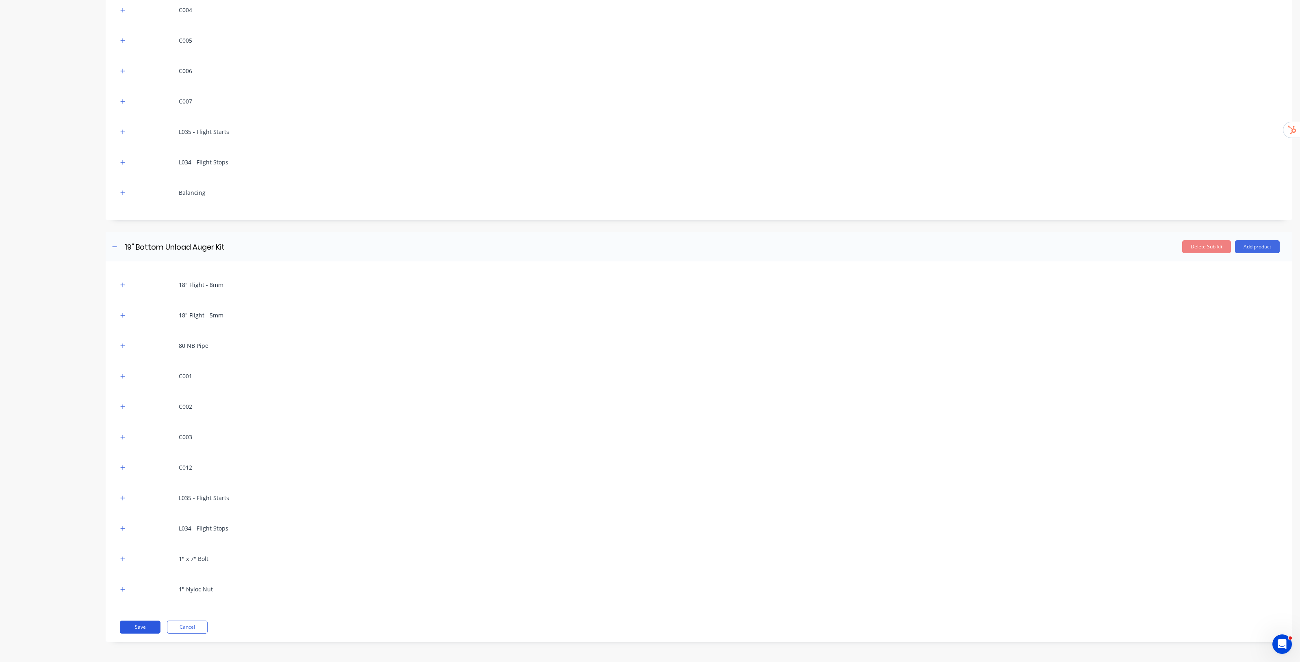
click at [134, 625] on button "Save" at bounding box center [140, 627] width 41 height 13
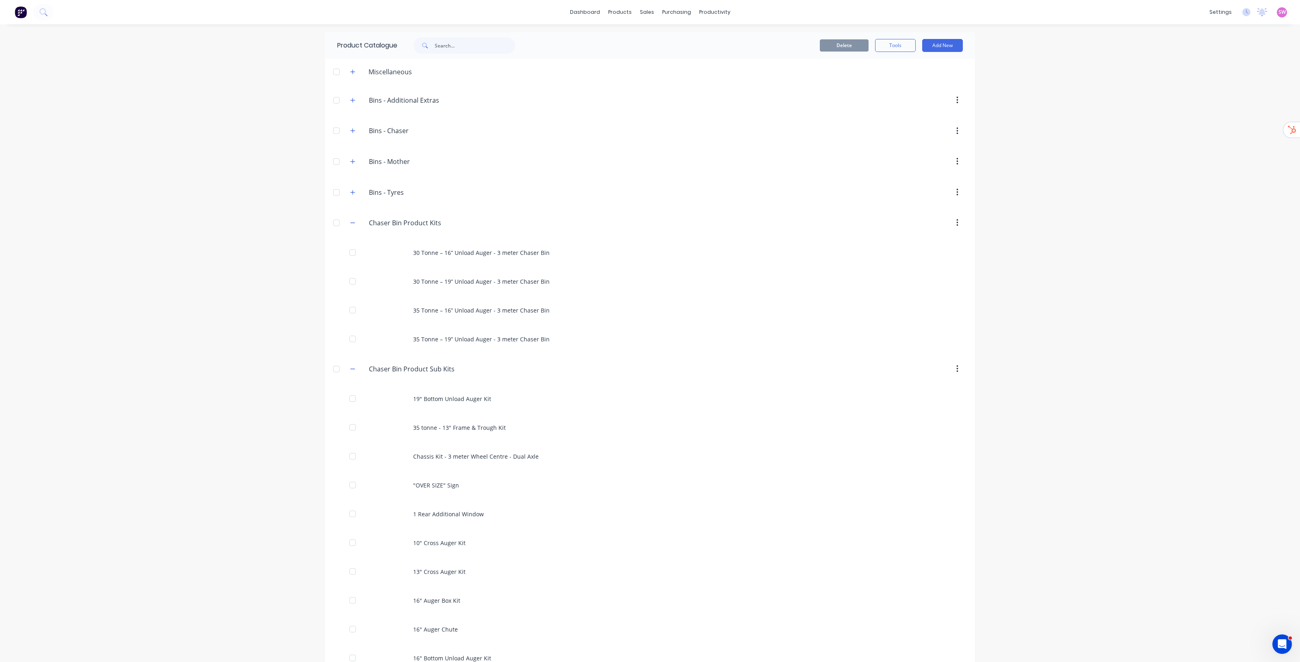
click at [1154, 300] on div "dashboard products sales purchasing productivity dashboard products Product Cat…" at bounding box center [650, 331] width 1300 height 662
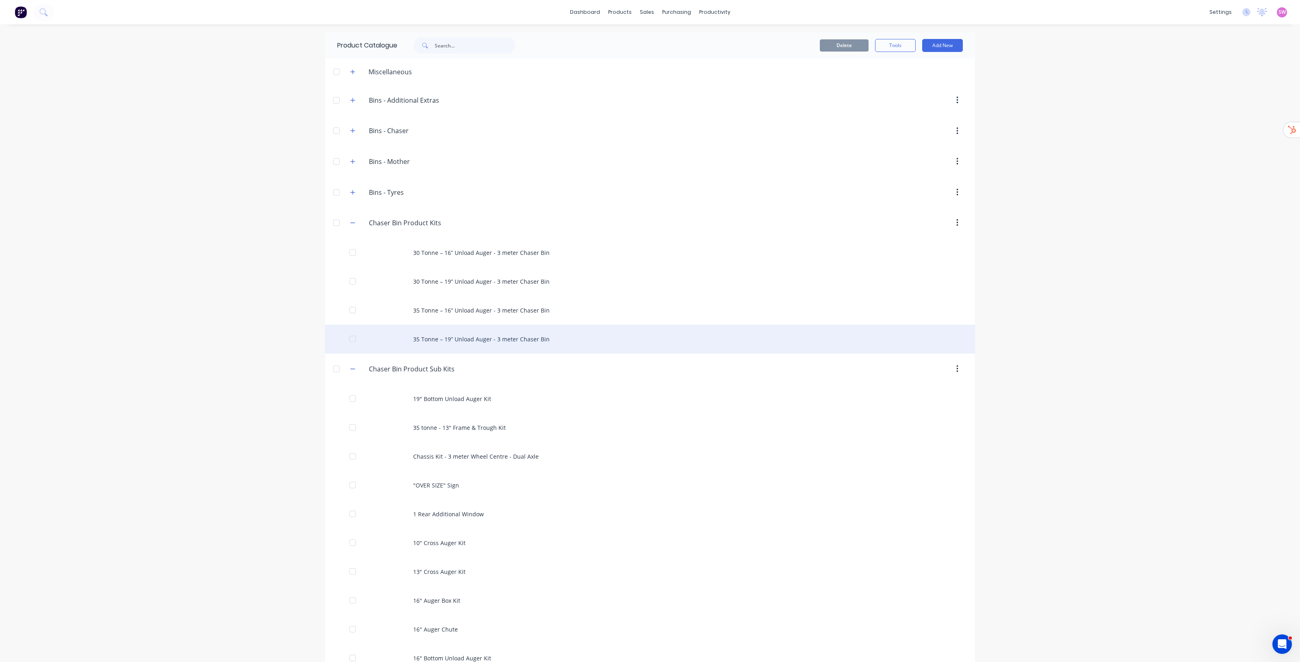
click at [527, 340] on div "35 Tonne – 19” Unload Auger - 3 meter Chaser Bin" at bounding box center [650, 339] width 650 height 29
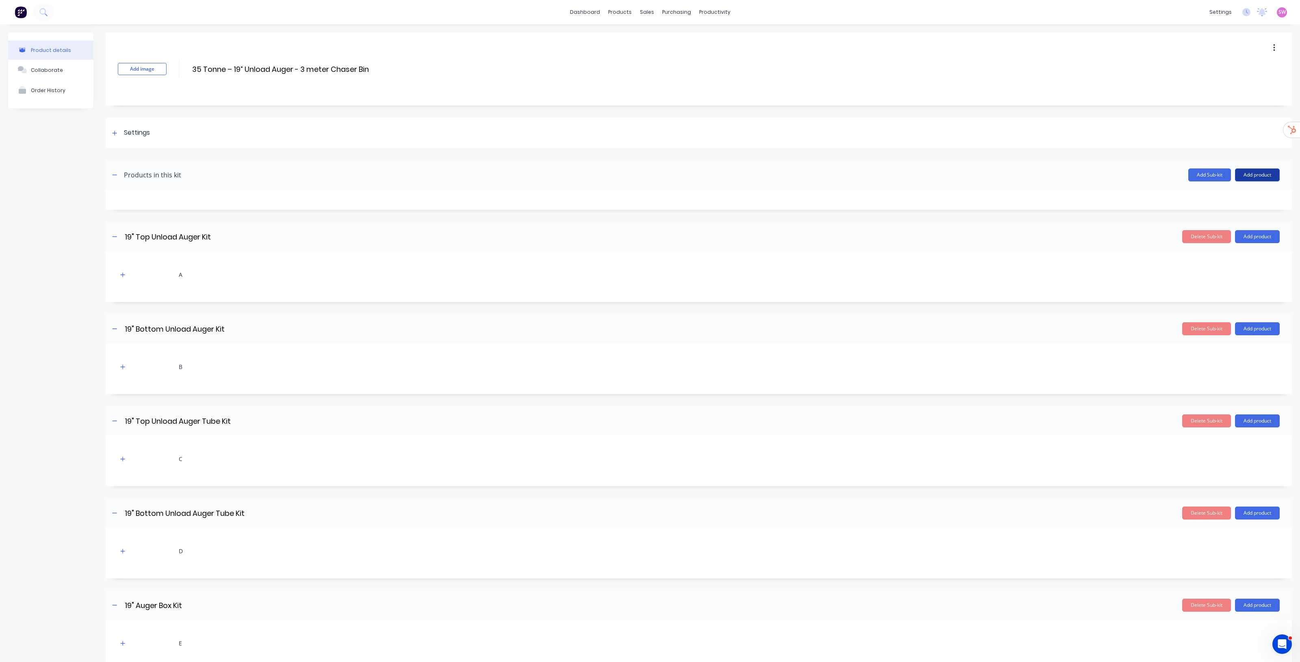
click at [1253, 176] on button "Add product" at bounding box center [1257, 175] width 45 height 13
click at [1227, 196] on div "Product catalogue" at bounding box center [1241, 196] width 63 height 12
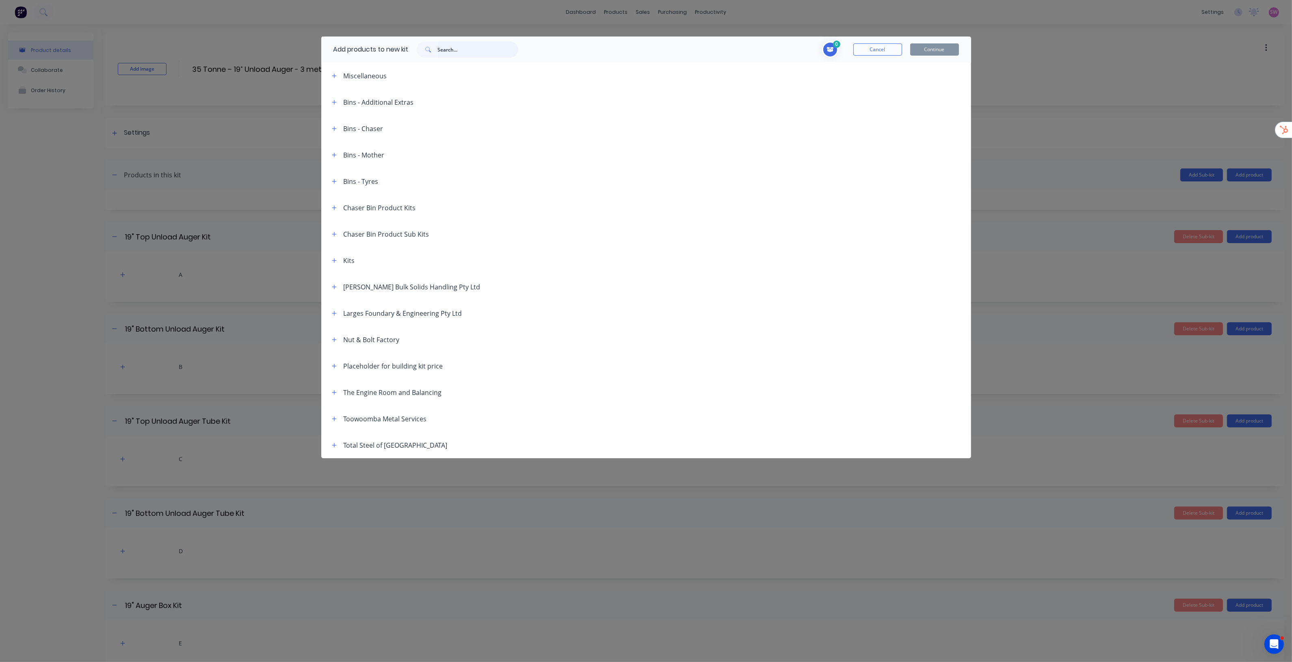
click at [493, 50] on input "text" at bounding box center [478, 49] width 80 height 16
paste input "19" Top Unload Auger Kit"
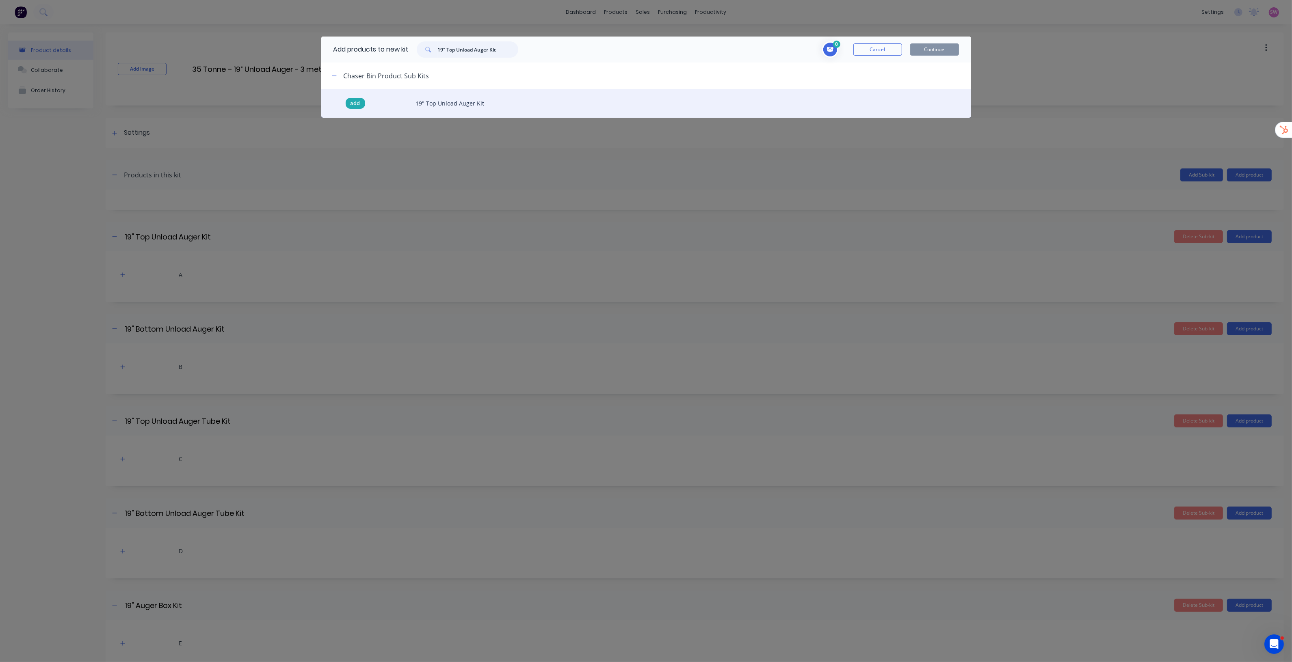
type input "19" Top Unload Auger Kit"
click at [353, 103] on span "add" at bounding box center [356, 104] width 10 height 8
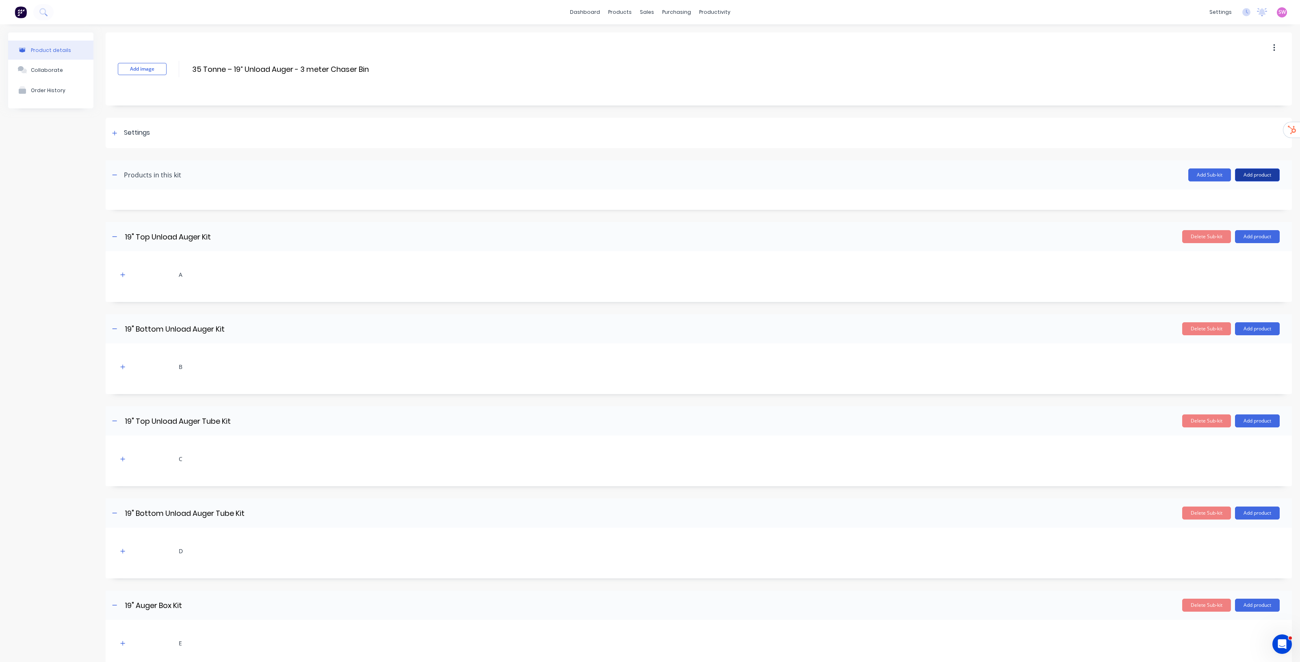
click at [1248, 174] on button "Add product" at bounding box center [1257, 175] width 45 height 13
click at [1232, 191] on div "Product catalogue" at bounding box center [1241, 196] width 63 height 12
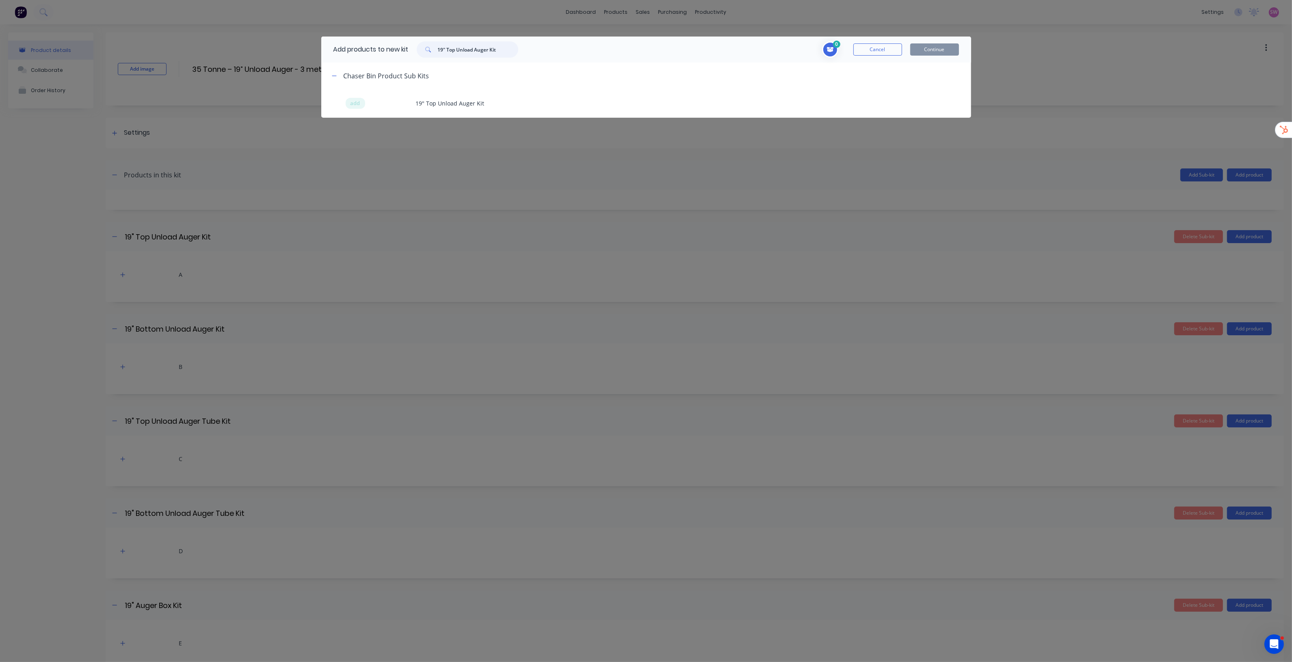
click at [469, 45] on input "19" Top Unload Auger Kit" at bounding box center [478, 49] width 80 height 16
paste input "19" Bottom"
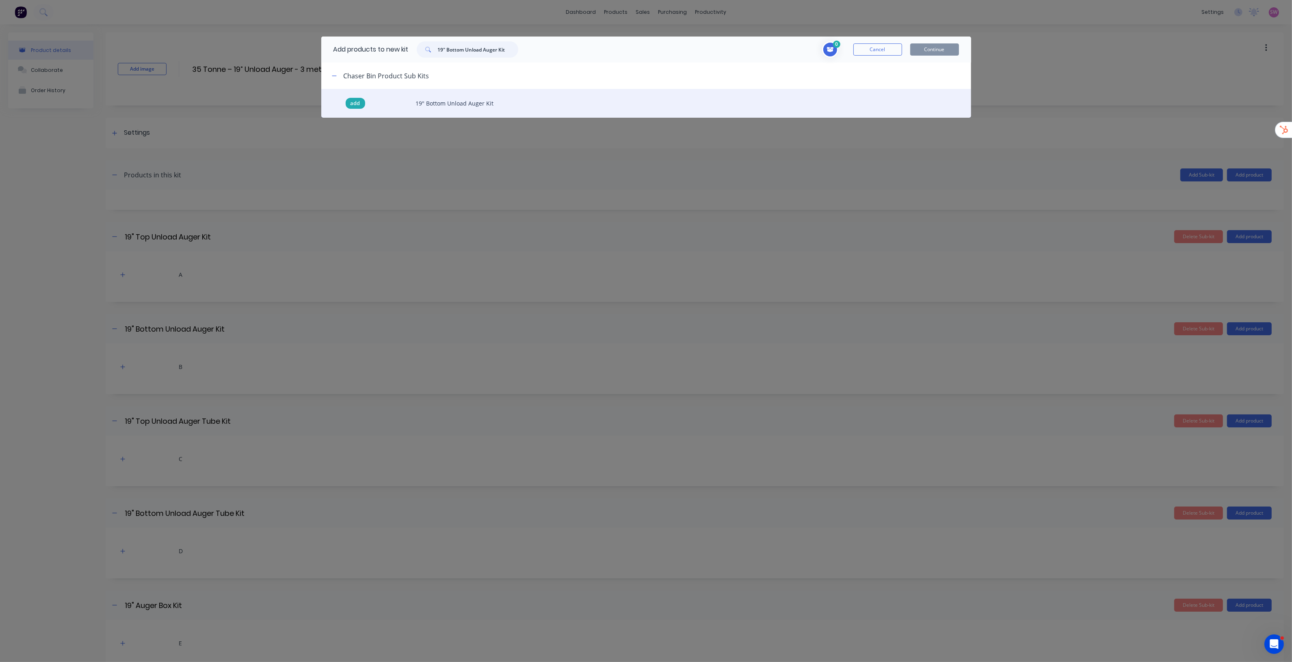
type input "19" Bottom Unload Auger Kit"
click at [358, 102] on span "add" at bounding box center [356, 104] width 10 height 8
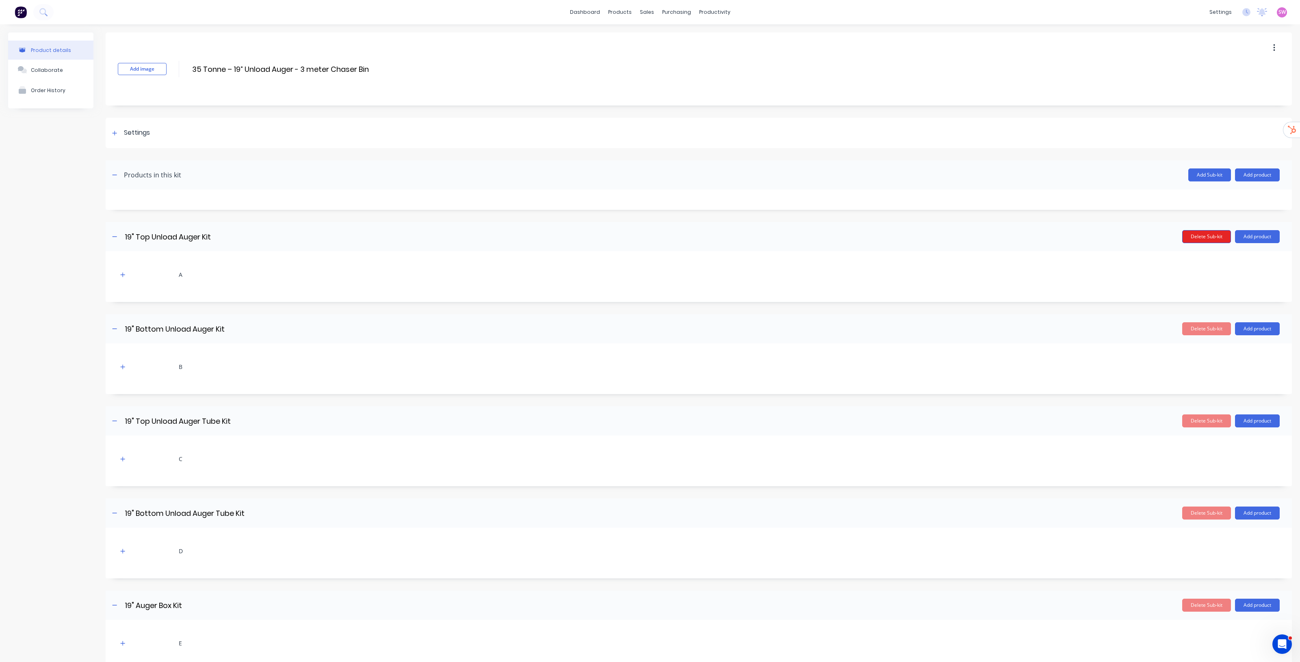
click at [1200, 238] on button "Delete Sub-kit" at bounding box center [1206, 236] width 49 height 13
type input "19" Bottom Unload Auger Kit"
click at [1201, 238] on button "Delete Sub-kit" at bounding box center [1206, 236] width 49 height 13
type input "19" Bottom Unload Auger Kit"
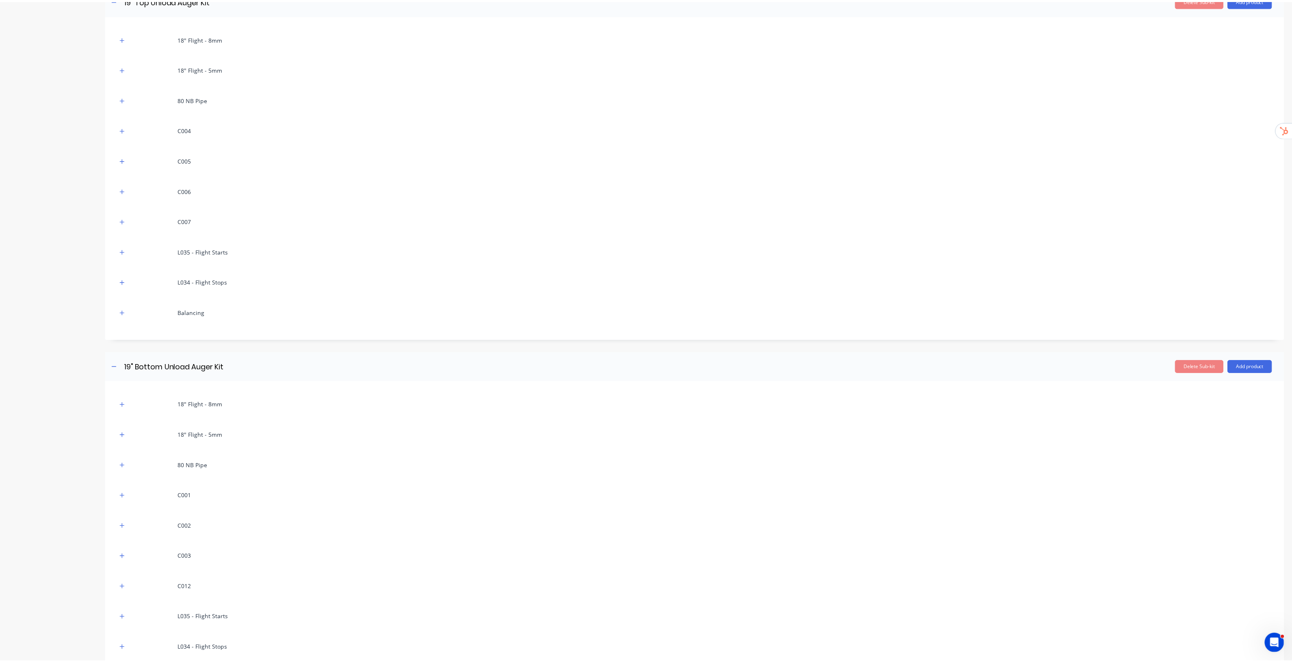
scroll to position [1465, 0]
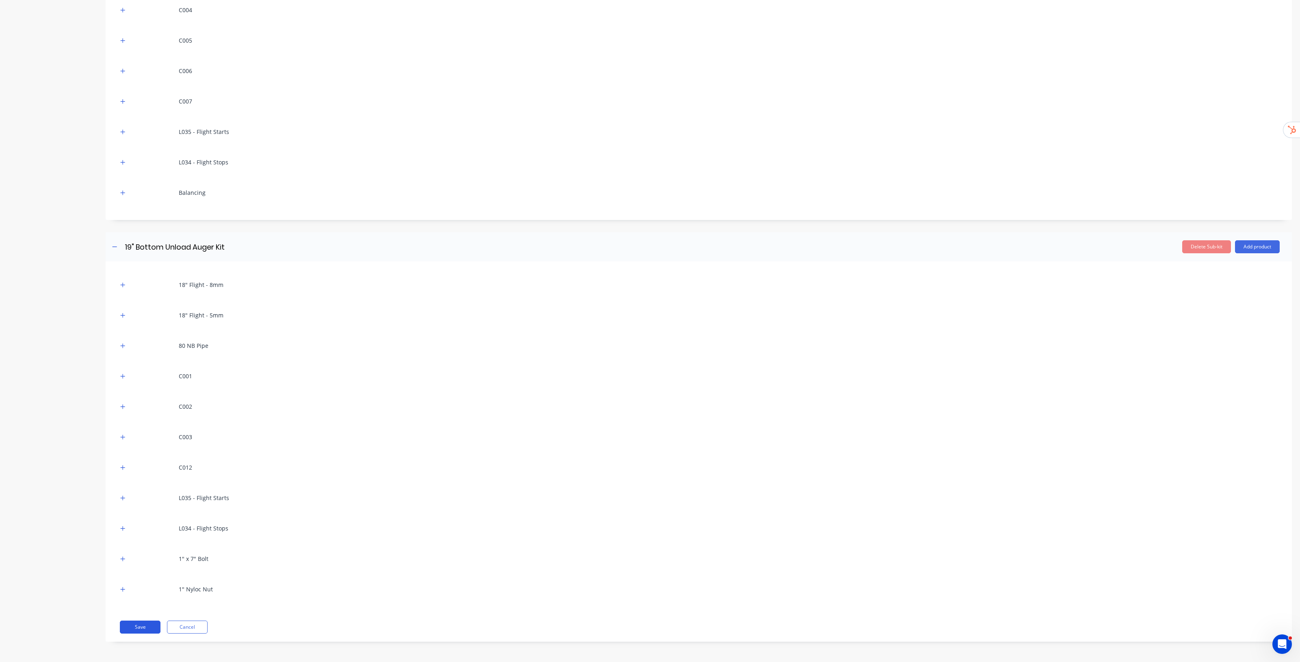
click at [143, 628] on button "Save" at bounding box center [140, 627] width 41 height 13
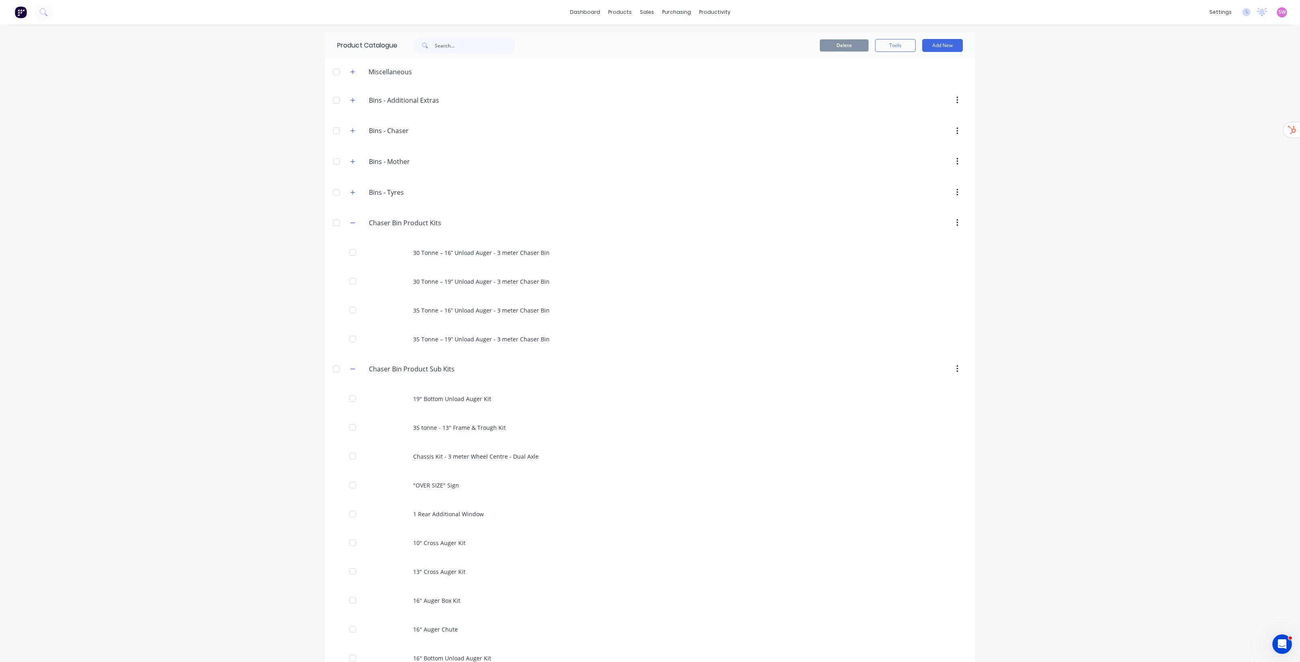
click at [1082, 202] on div "dashboard products sales purchasing productivity dashboard products Product Cat…" at bounding box center [650, 331] width 1300 height 662
click at [1116, 231] on div "dashboard products sales purchasing productivity dashboard products Product Cat…" at bounding box center [650, 331] width 1300 height 662
click at [663, 37] on div "Sales Orders" at bounding box center [672, 38] width 33 height 7
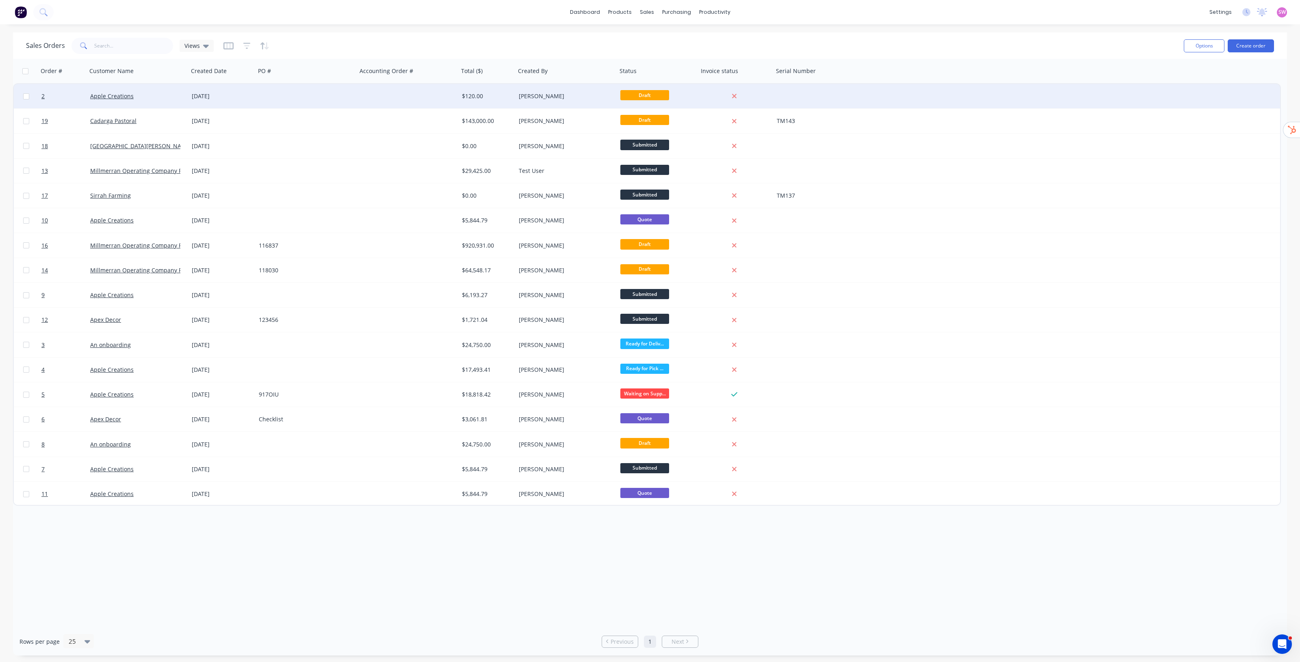
click at [584, 94] on div "Timthoy Taylor" at bounding box center [564, 96] width 90 height 8
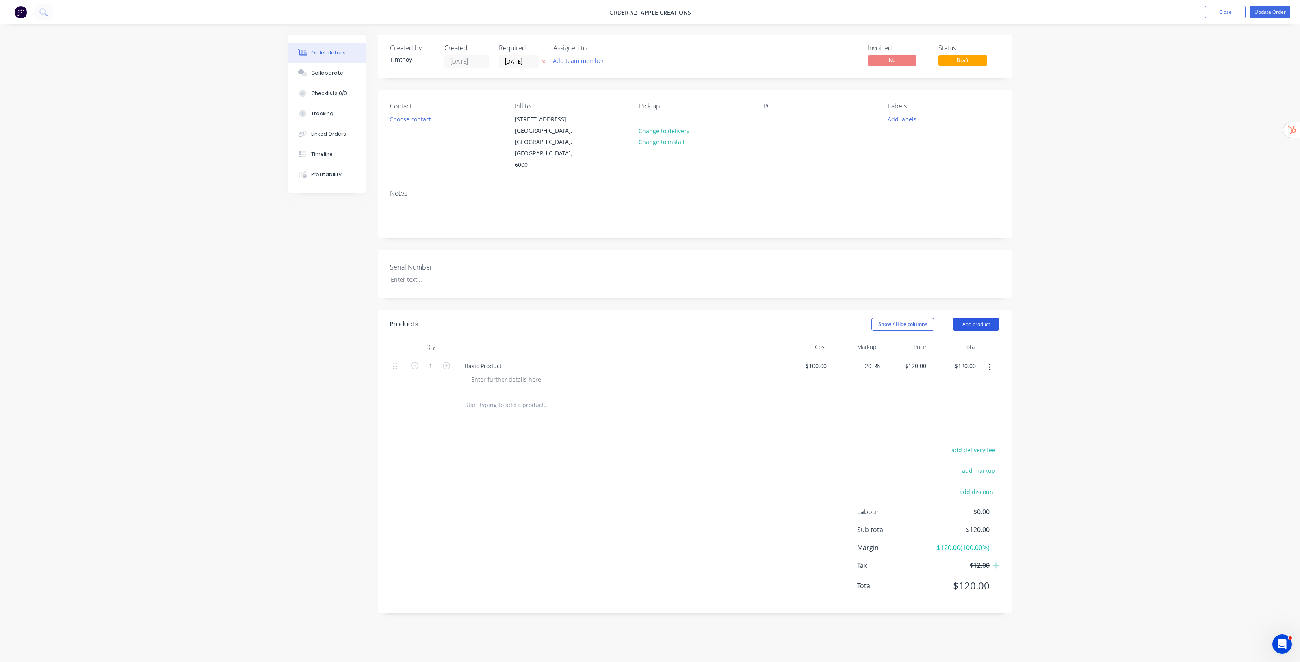
click at [987, 318] on button "Add product" at bounding box center [975, 324] width 47 height 13
click at [967, 339] on div "Product catalogue" at bounding box center [960, 345] width 63 height 12
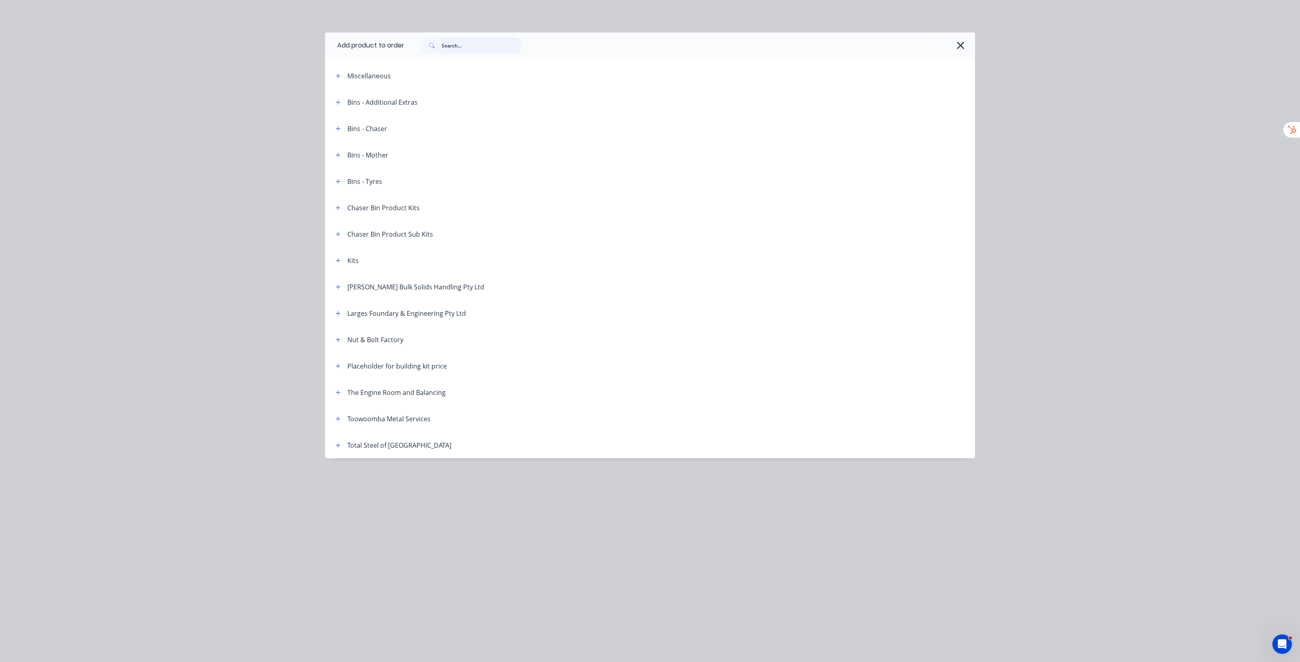
click at [468, 52] on input "text" at bounding box center [481, 45] width 80 height 16
paste input "19" Bottom Unload Auger Kit"
type input "19" Bottom Unload Auger Kit"
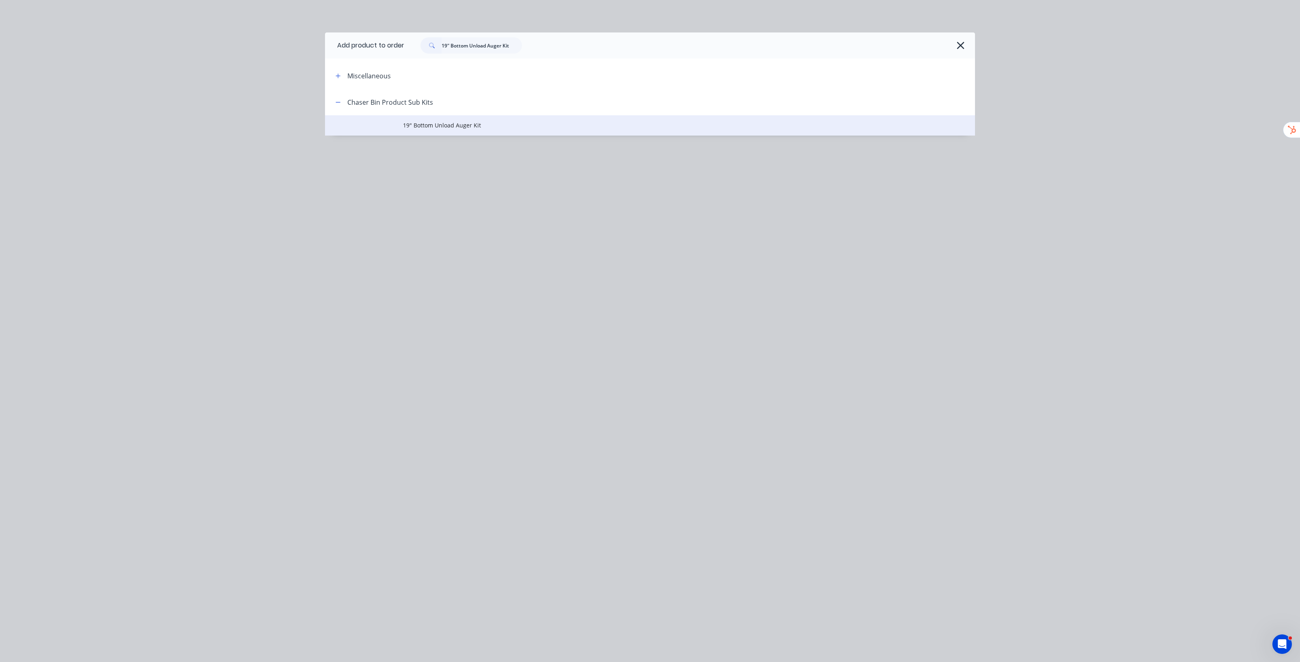
click at [437, 122] on span "19" Bottom Unload Auger Kit" at bounding box center [631, 125] width 457 height 9
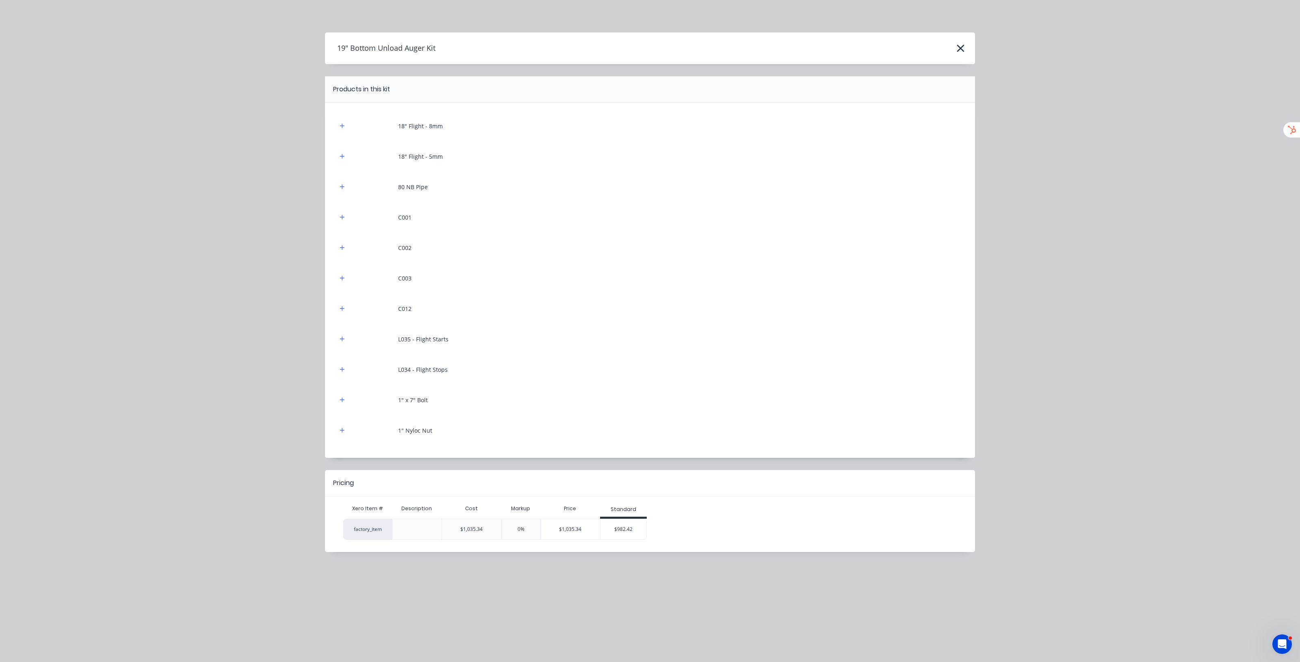
click at [610, 527] on div "$982.42" at bounding box center [623, 529] width 46 height 20
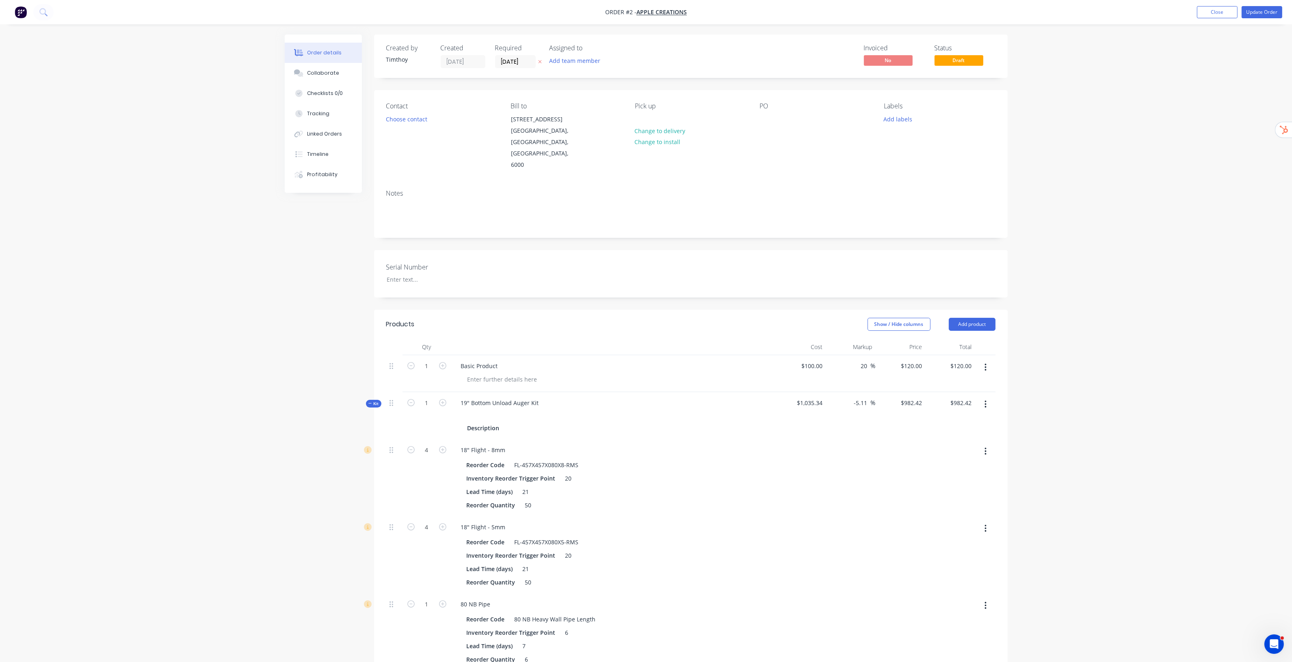
click at [984, 397] on button "button" at bounding box center [985, 404] width 19 height 15
click at [949, 485] on div "Delete" at bounding box center [957, 491] width 63 height 12
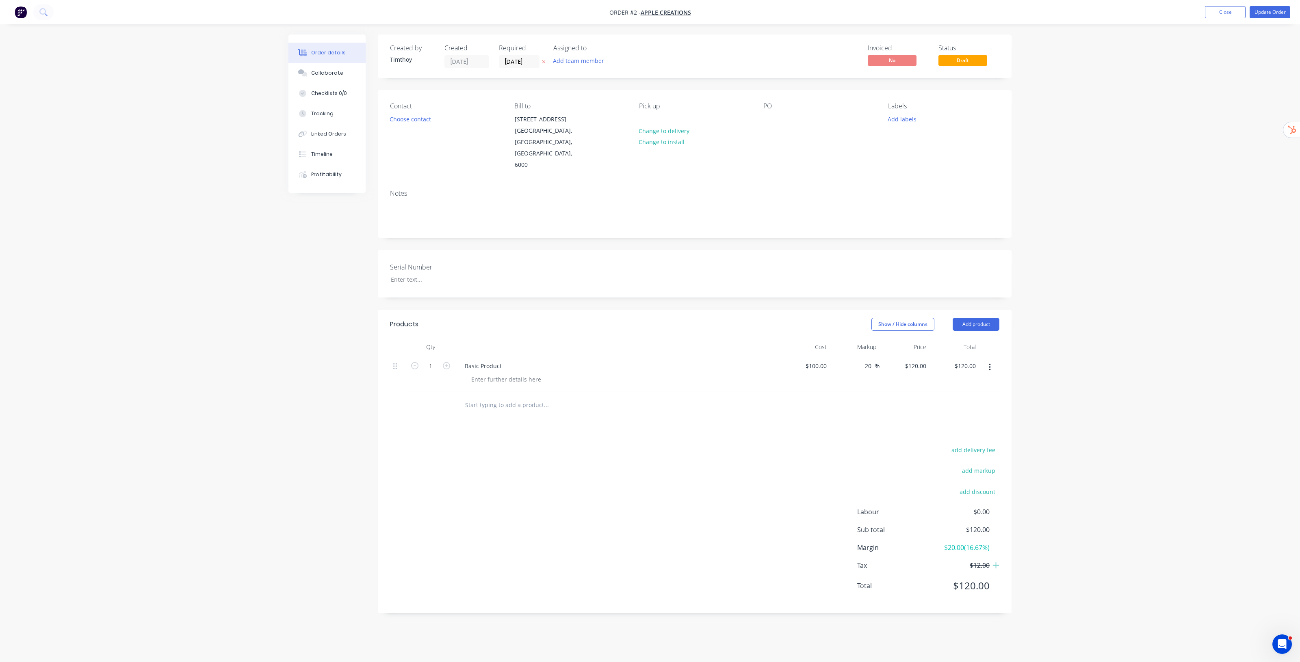
drag, startPoint x: 1087, startPoint y: 385, endPoint x: 1121, endPoint y: 298, distance: 93.2
click at [1088, 384] on div "Order details Collaborate Checklists 0/0 Tracking Linked Orders Timeline Profit…" at bounding box center [650, 331] width 1300 height 662
click at [973, 318] on button "Add product" at bounding box center [975, 324] width 47 height 13
click at [982, 353] on button "Basic product" at bounding box center [960, 361] width 77 height 16
click at [990, 400] on icon "button" at bounding box center [990, 404] width 2 height 9
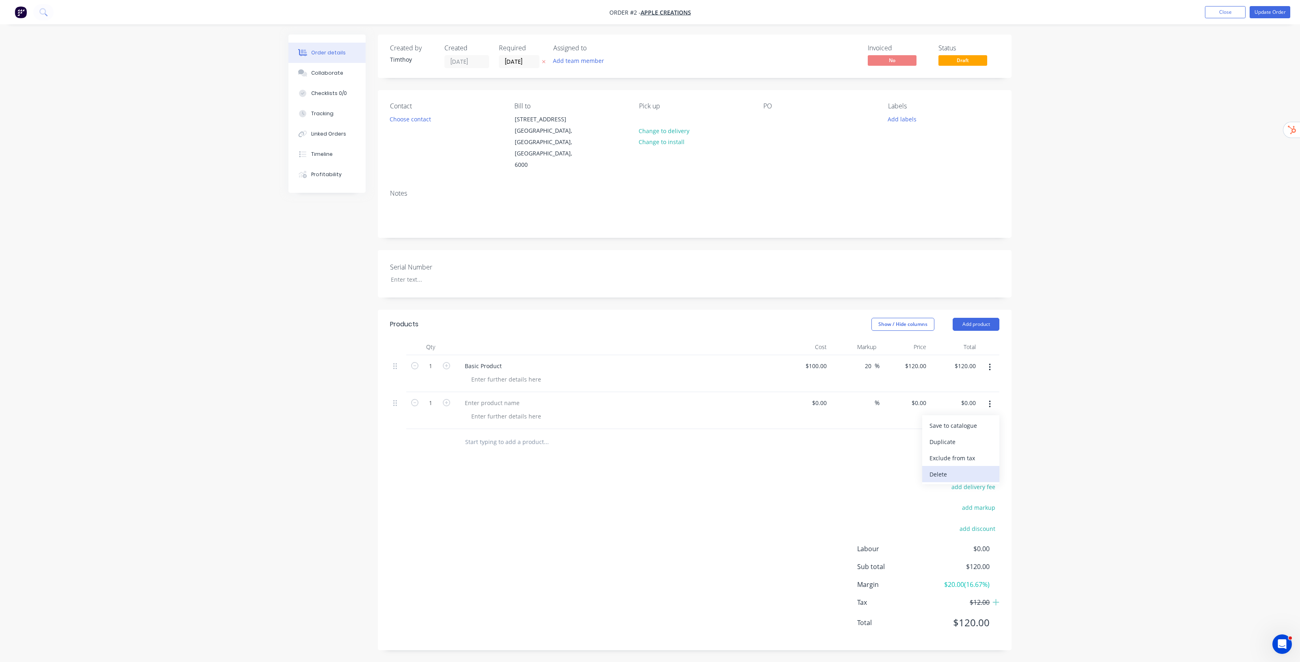
click at [960, 469] on div "Delete" at bounding box center [960, 475] width 63 height 12
click at [1040, 409] on div "Order details Collaborate Checklists 0/0 Tracking Linked Orders Timeline Profit…" at bounding box center [650, 331] width 1300 height 662
click at [984, 318] on button "Add product" at bounding box center [975, 324] width 47 height 13
click at [963, 339] on div "Product catalogue" at bounding box center [960, 345] width 63 height 12
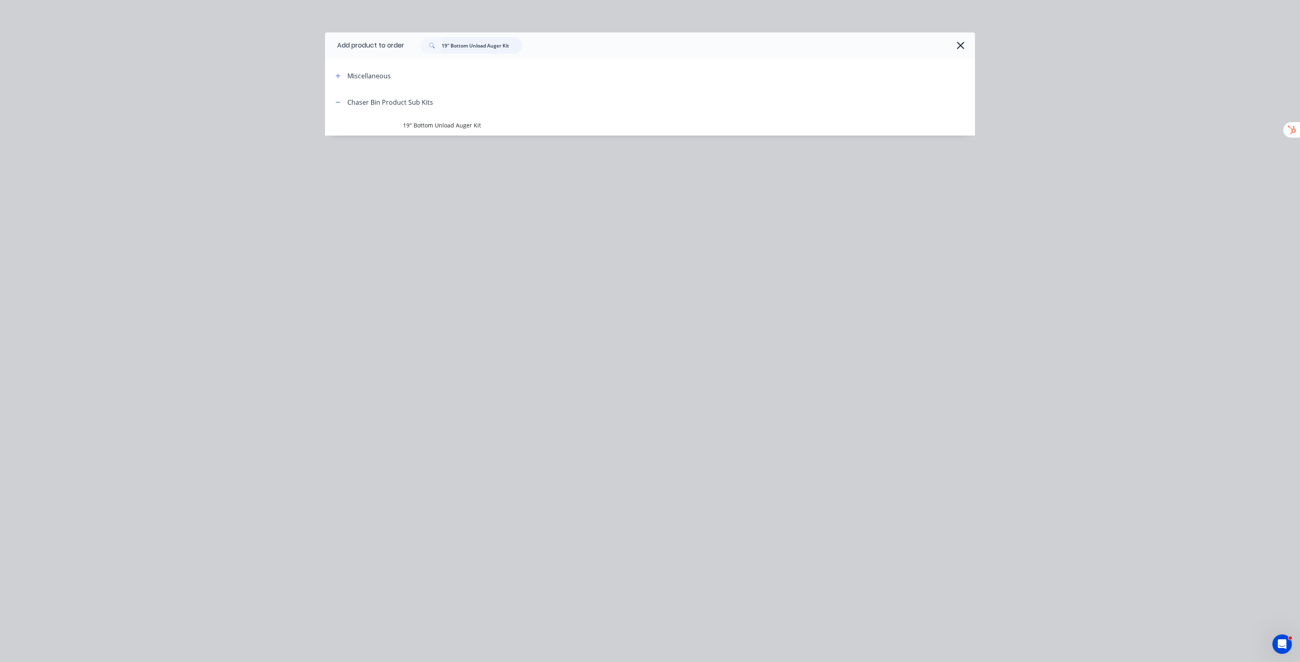
click at [516, 48] on input "19" Bottom Unload Auger Kit" at bounding box center [481, 45] width 80 height 16
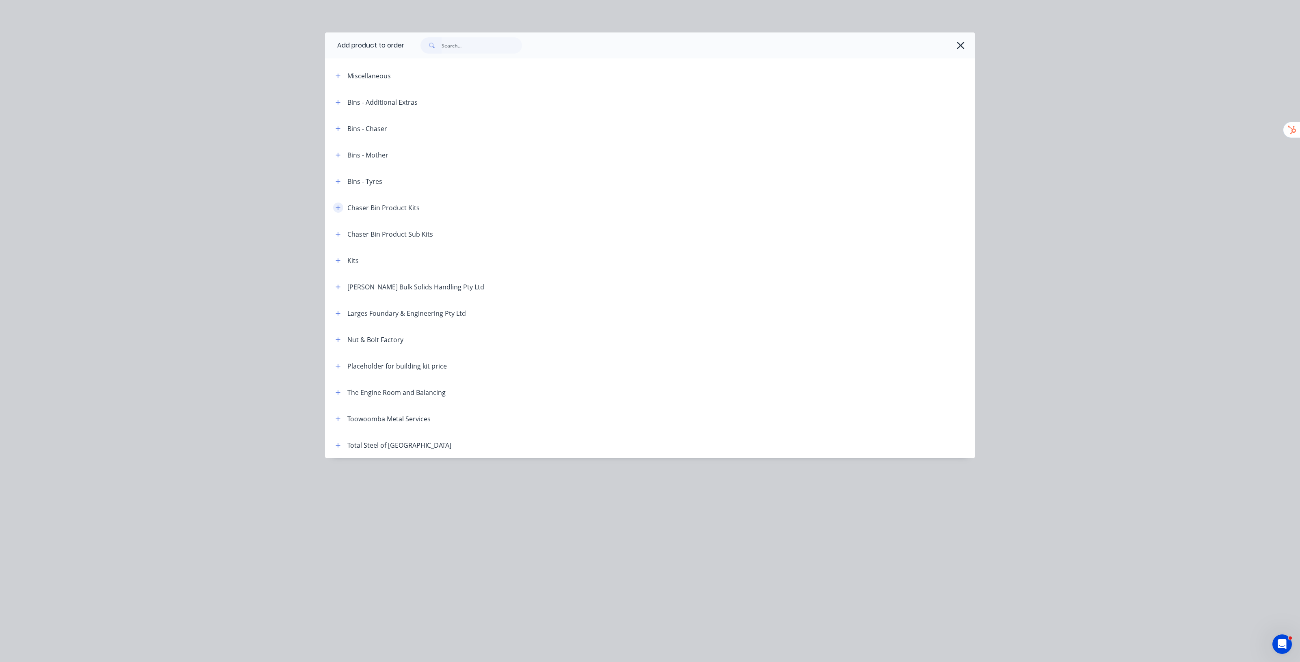
click at [340, 210] on button "button" at bounding box center [338, 208] width 10 height 10
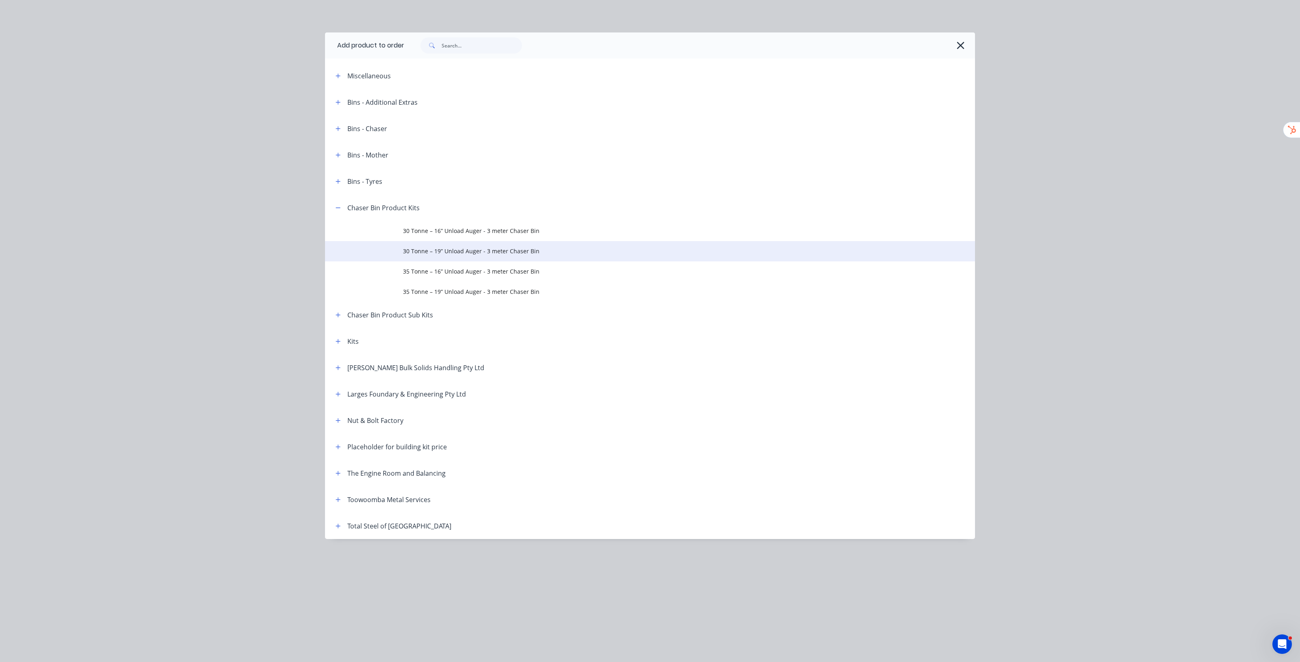
click at [526, 255] on span "30 Tonne – 19” Unload Auger - 3 meter Chaser Bin" at bounding box center [631, 251] width 457 height 9
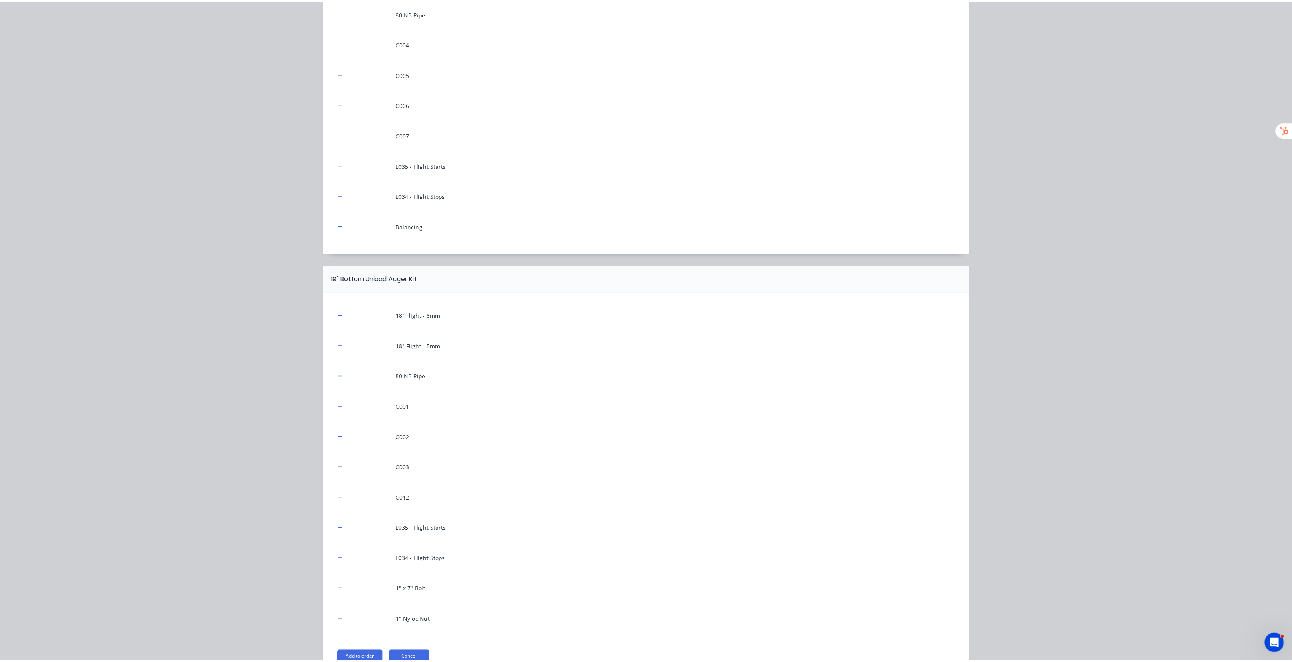
scroll to position [1263, 0]
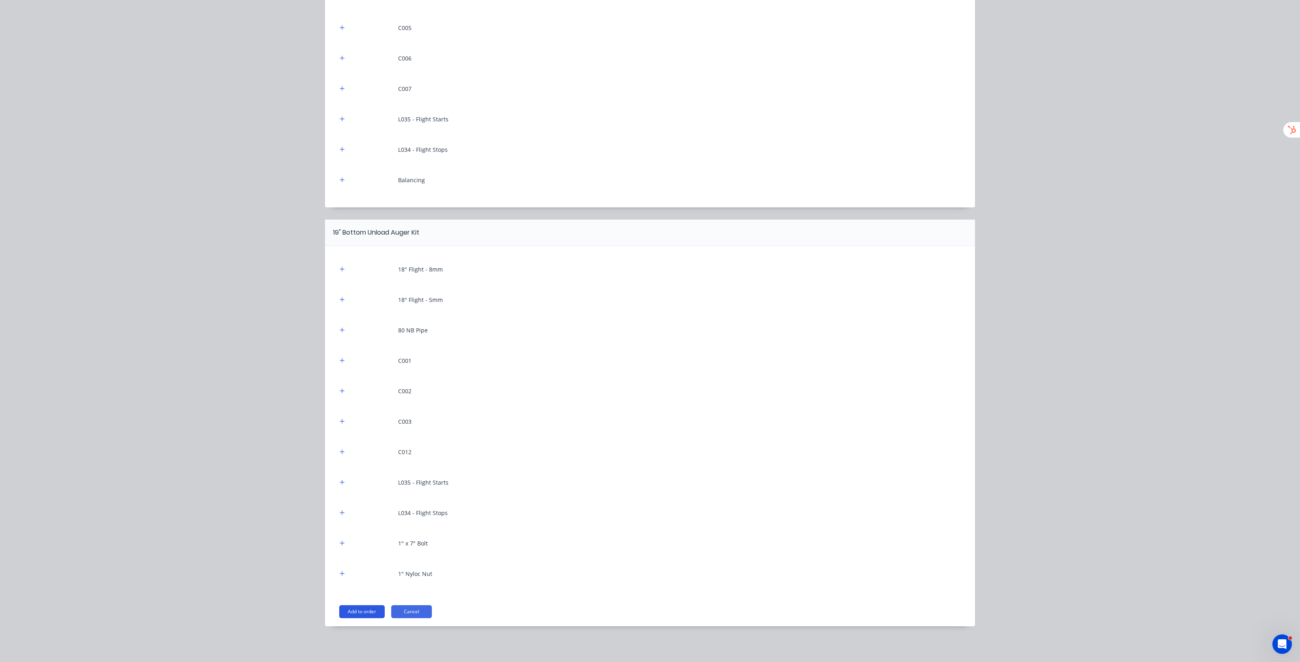
click at [362, 612] on button "Add to order" at bounding box center [361, 612] width 45 height 13
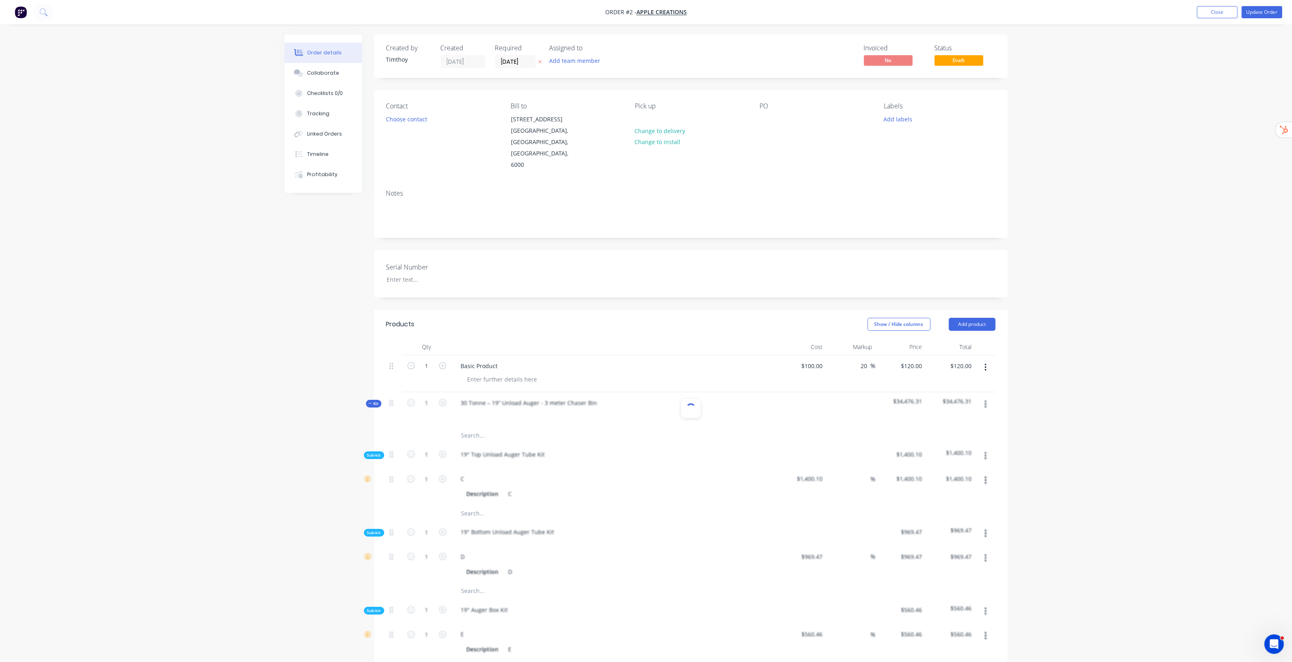
click at [376, 452] on span "Sub-kit" at bounding box center [374, 455] width 14 height 6
click at [381, 476] on div "Sub-kit" at bounding box center [374, 480] width 20 height 8
click at [379, 502] on span "Sub-kit" at bounding box center [374, 505] width 14 height 6
click at [380, 526] on span "Sub-kit" at bounding box center [374, 529] width 14 height 6
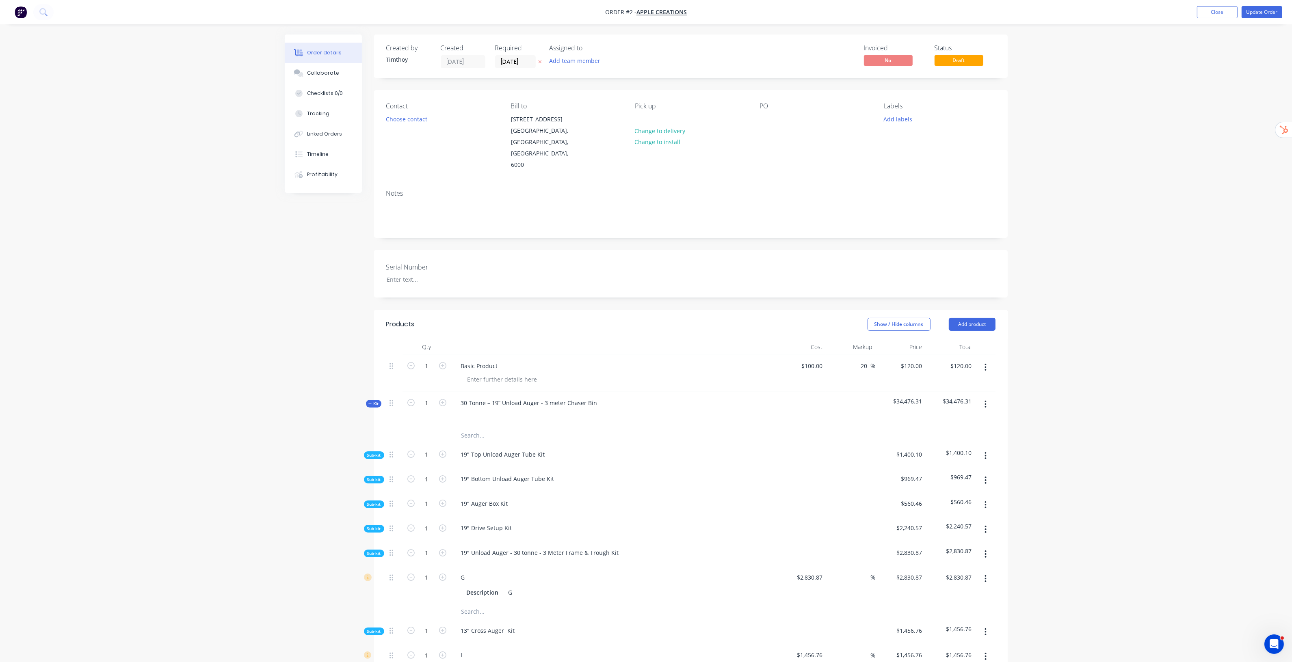
click at [377, 551] on span "Sub-kit" at bounding box center [374, 554] width 14 height 6
click at [378, 576] on span "Sub-kit" at bounding box center [374, 579] width 14 height 6
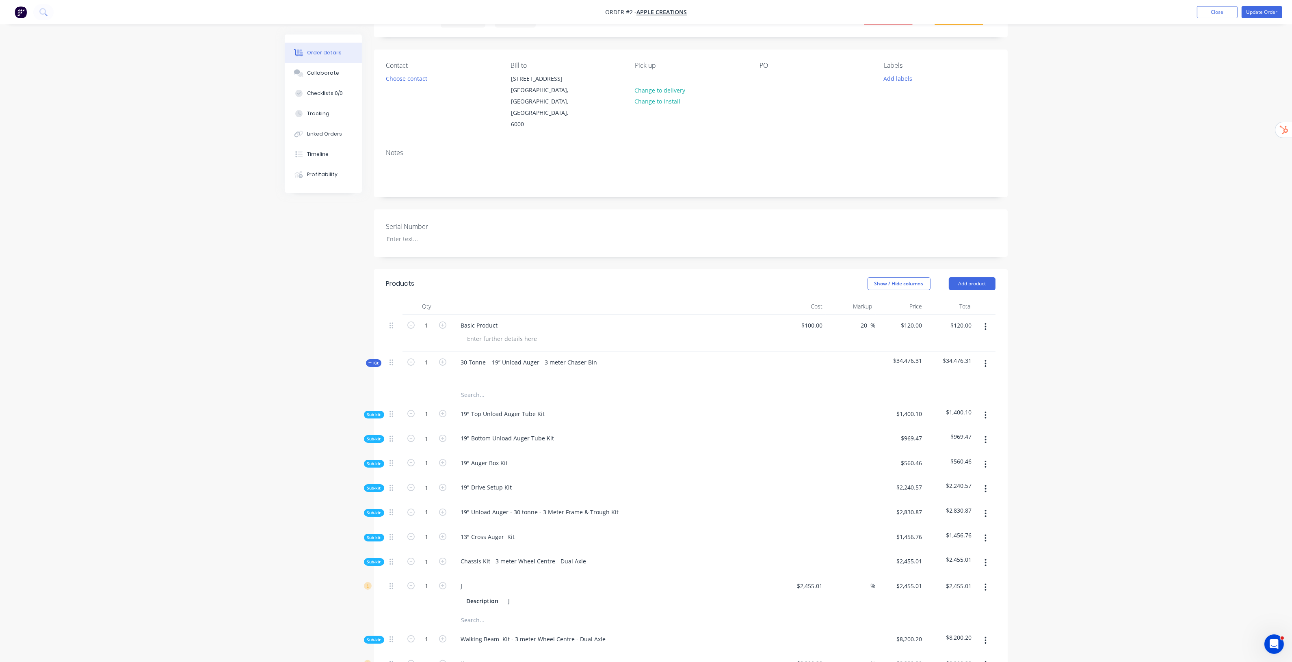
scroll to position [152, 0]
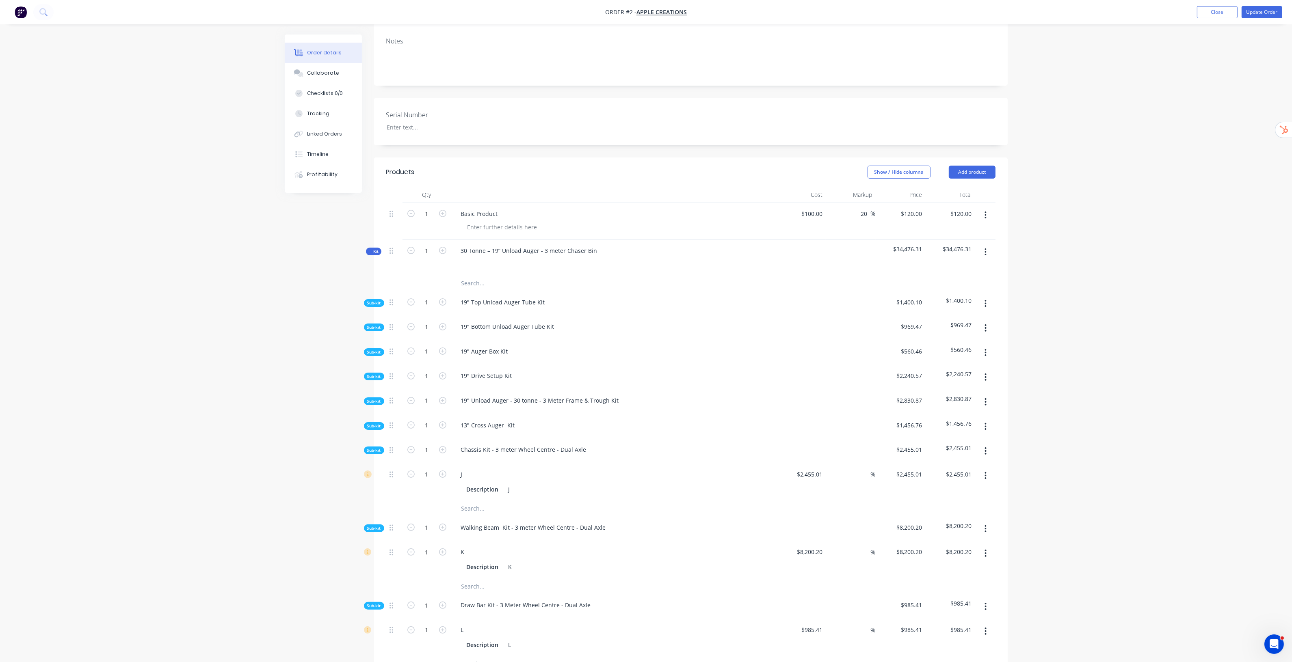
click at [370, 448] on span "Sub-kit" at bounding box center [374, 451] width 14 height 6
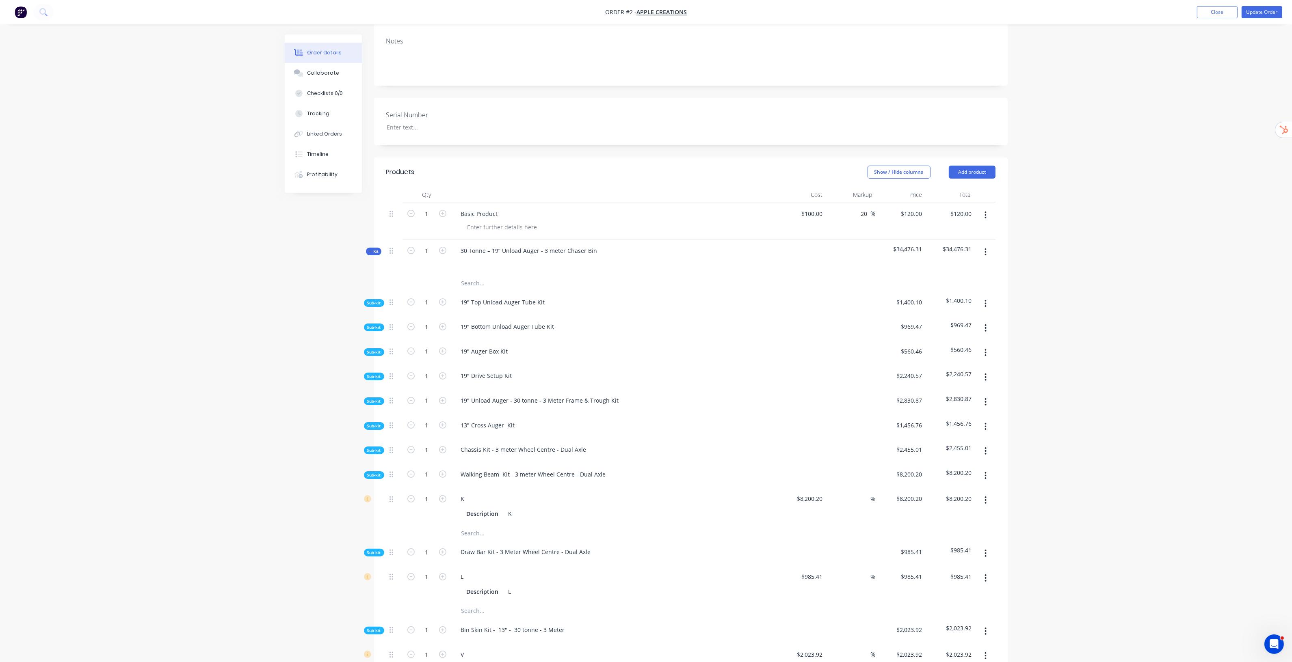
click at [370, 472] on span "Sub-kit" at bounding box center [374, 475] width 14 height 6
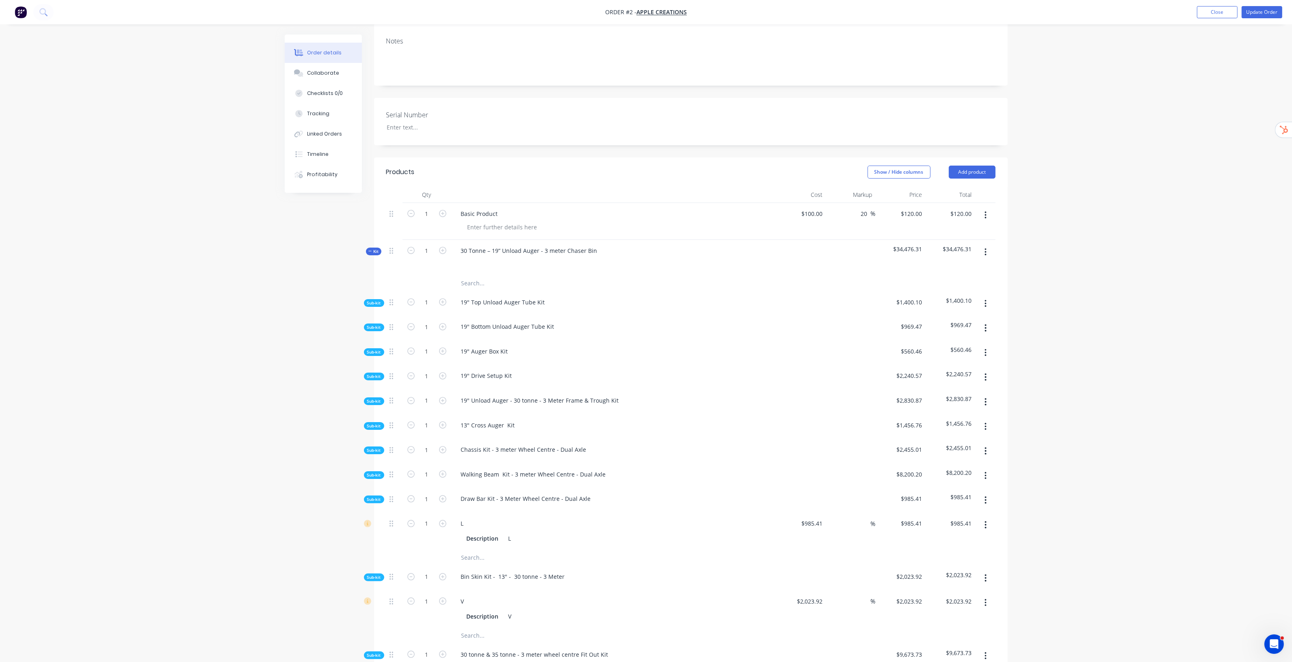
click at [377, 497] on span "Sub-kit" at bounding box center [374, 500] width 14 height 6
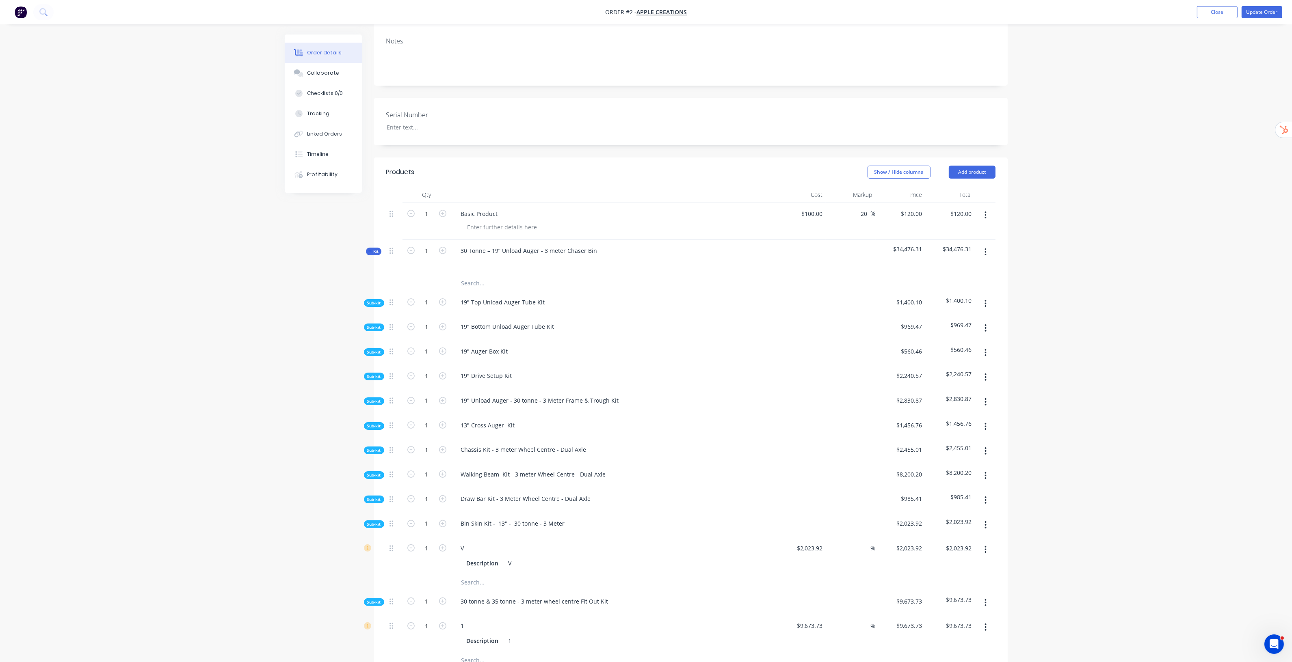
click at [376, 521] on span "Sub-kit" at bounding box center [374, 524] width 14 height 6
click at [374, 546] on span "Sub-kit" at bounding box center [374, 549] width 14 height 6
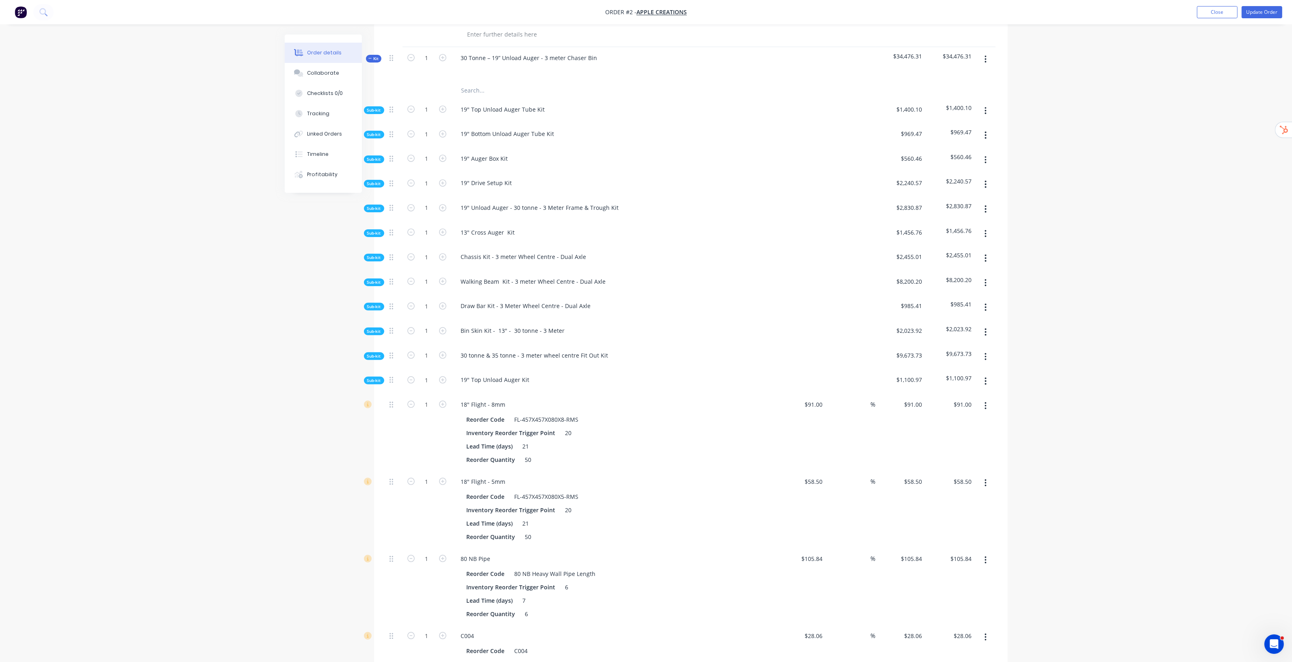
scroll to position [0, 0]
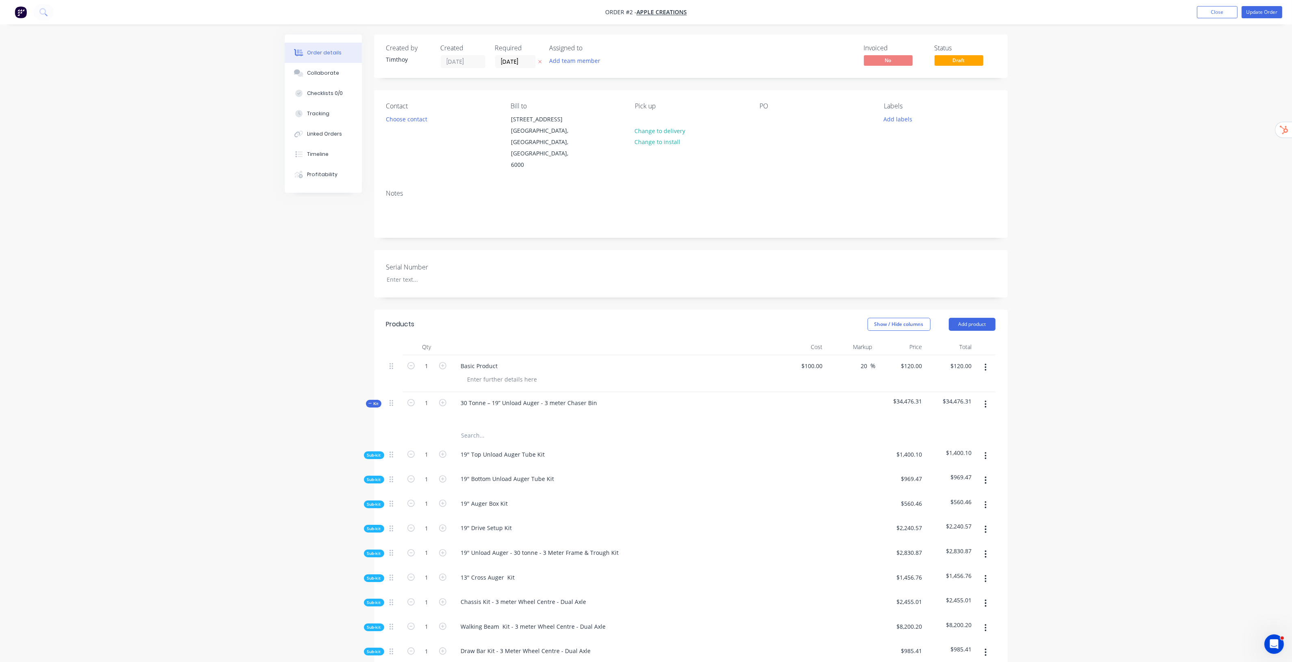
click at [986, 363] on icon "button" at bounding box center [986, 367] width 2 height 9
click at [953, 432] on div "Delete" at bounding box center [957, 438] width 63 height 12
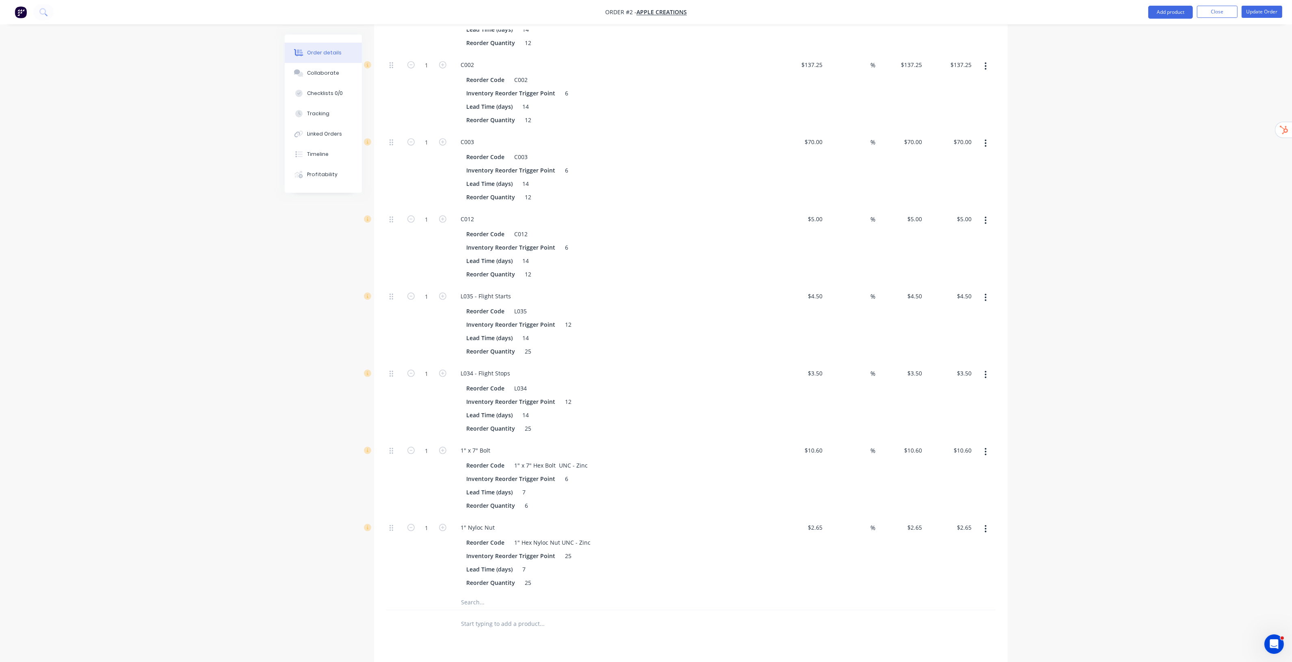
scroll to position [1929, 0]
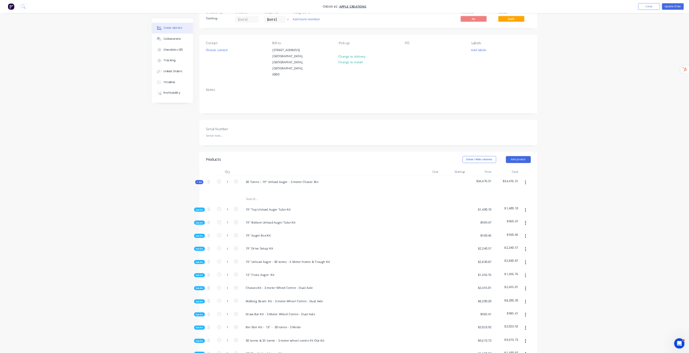
scroll to position [0, 0]
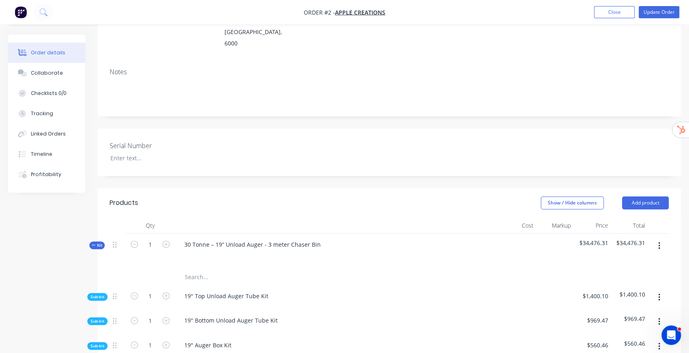
scroll to position [162, 0]
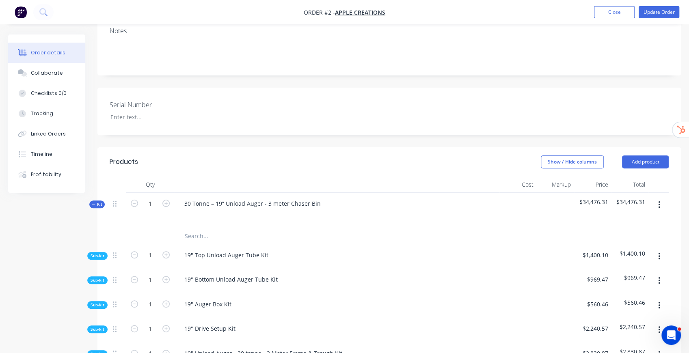
click at [99, 201] on span "Kit" at bounding box center [97, 204] width 11 height 6
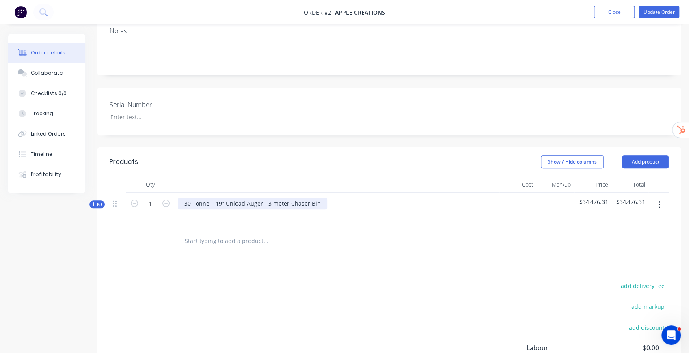
drag, startPoint x: 314, startPoint y: 180, endPoint x: 318, endPoint y: 183, distance: 4.9
click at [315, 198] on div "30 Tonne – 19” Unload Auger - 3 meter Chaser Bin" at bounding box center [252, 204] width 149 height 12
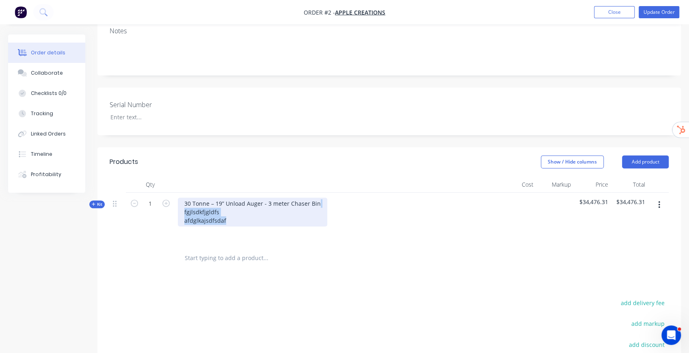
drag, startPoint x: 318, startPoint y: 180, endPoint x: 323, endPoint y: 207, distance: 27.3
click at [323, 207] on div "30 Tonne – 19” Unload Auger - 3 meter Chaser Bin fgjlsdkfjgldfs afdglkajsdfsdaf" at bounding box center [337, 219] width 325 height 52
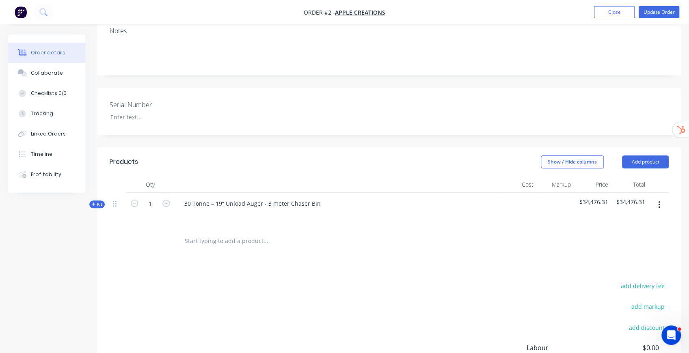
click at [102, 201] on span "Kit" at bounding box center [97, 204] width 11 height 6
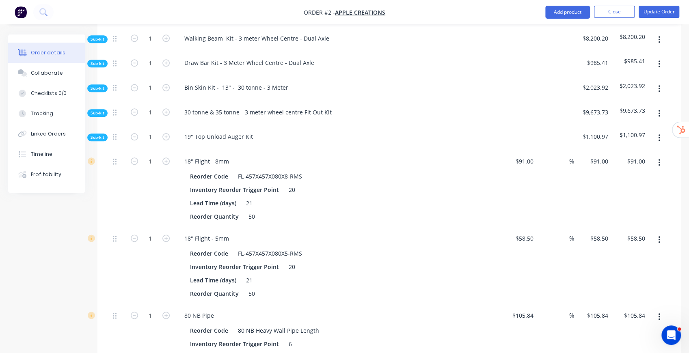
scroll to position [569, 0]
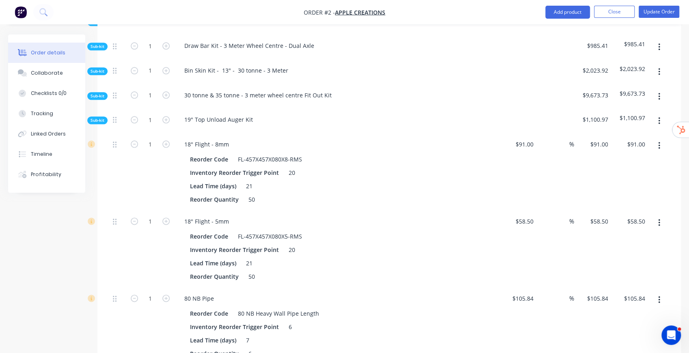
click at [102, 117] on span "Sub-kit" at bounding box center [98, 120] width 14 height 6
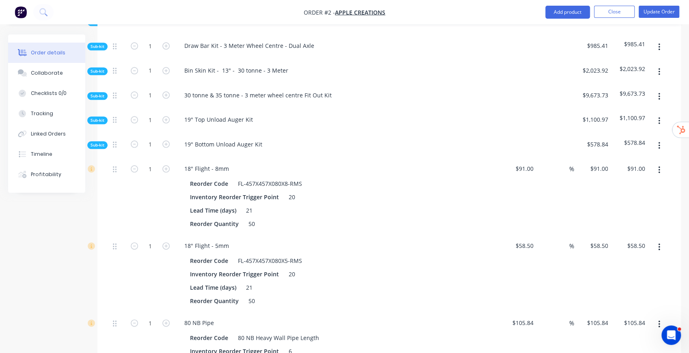
click at [101, 142] on span "Sub-kit" at bounding box center [98, 145] width 14 height 6
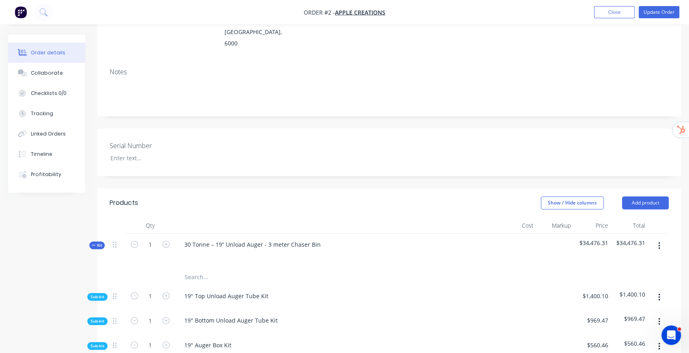
scroll to position [108, 0]
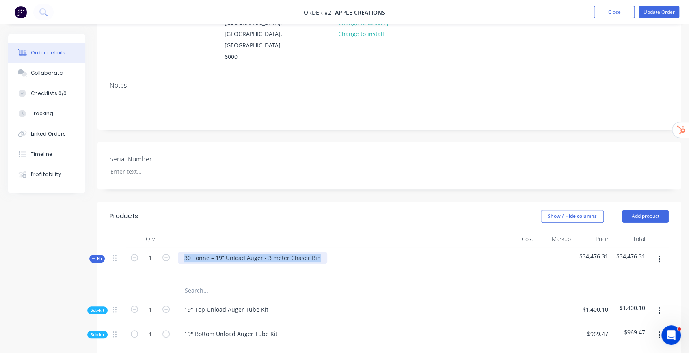
drag, startPoint x: 182, startPoint y: 234, endPoint x: 319, endPoint y: 232, distance: 136.9
click at [319, 252] on div "30 Tonne – 19” Unload Auger - 3 meter Chaser Bin" at bounding box center [252, 258] width 149 height 12
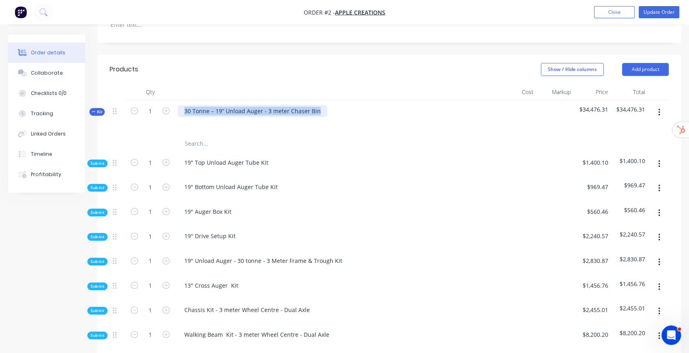
scroll to position [244, 0]
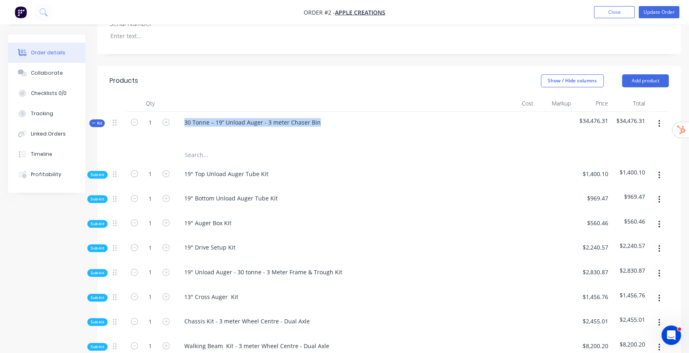
click at [100, 119] on div "Kit" at bounding box center [96, 123] width 15 height 8
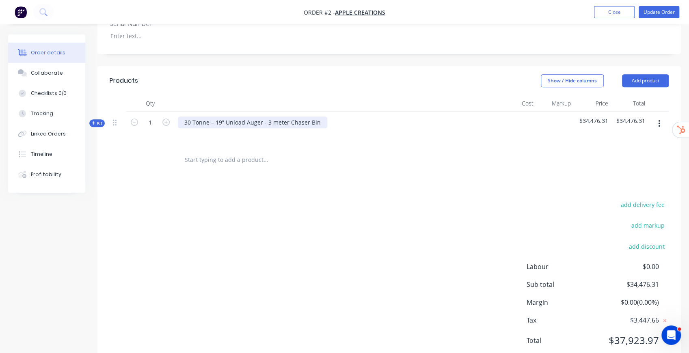
drag, startPoint x: 250, startPoint y: 100, endPoint x: 232, endPoint y: 102, distance: 18.3
click at [250, 117] on div "30 Tonne – 19” Unload Auger - 3 meter Chaser Bin" at bounding box center [252, 123] width 149 height 12
click at [190, 117] on div "30 Tonne – 19” Unload Auger - 3 meter Chaser Bin" at bounding box center [252, 123] width 149 height 12
copy div "30 Tonne – 19” Unload Auger - 3 meter Chaser Bin"
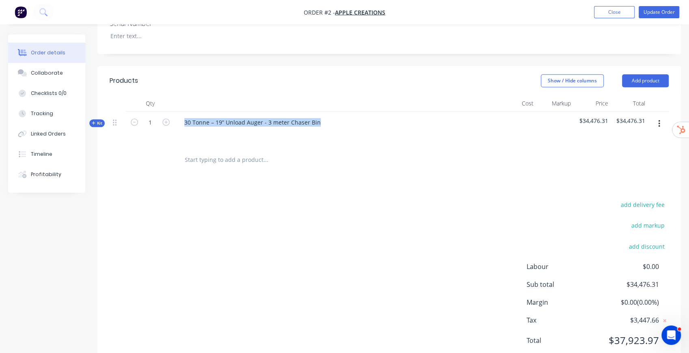
click at [410, 199] on div "add delivery fee add markup add discount Labour $0.00 Sub total $34,476.31 Marg…" at bounding box center [389, 277] width 559 height 157
click at [289, 117] on div "30 Tonne – 19” Unload Auger - 3 meter Chaser Bin" at bounding box center [252, 123] width 149 height 12
copy div "30 Tonne – 19” Unload Auger - 3 meter Chaser Bin"
click at [595, 168] on div "Products Show / Hide columns Add product Qty Cost Markup Price Total Kit 1 30 T…" at bounding box center [389, 217] width 584 height 302
click at [657, 117] on button "button" at bounding box center [659, 124] width 19 height 15
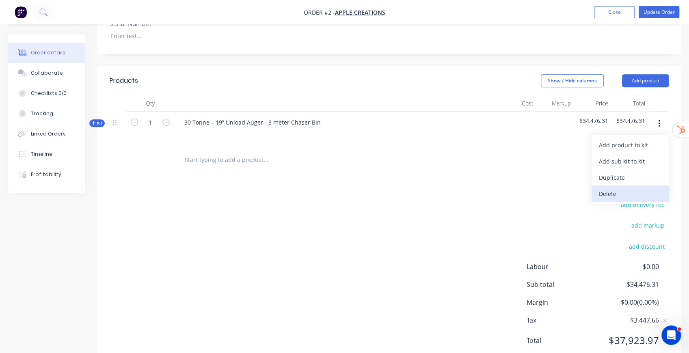
click at [614, 188] on div "Delete" at bounding box center [630, 194] width 63 height 12
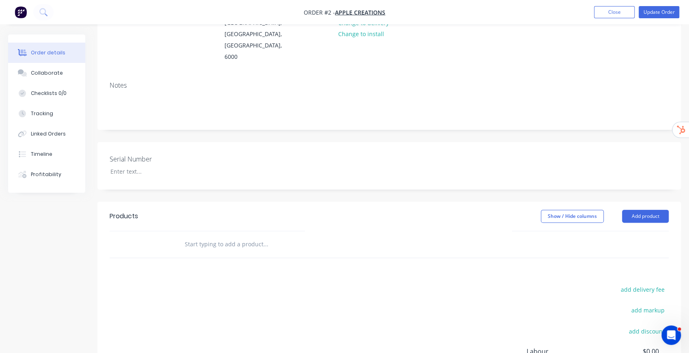
scroll to position [108, 0]
click at [651, 210] on button "Add product" at bounding box center [645, 216] width 47 height 13
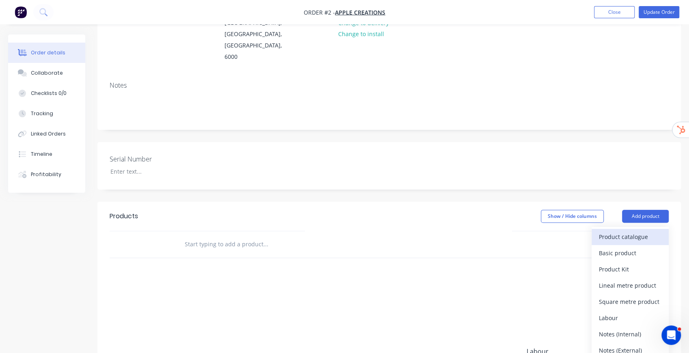
click at [637, 231] on div "Product catalogue" at bounding box center [630, 237] width 63 height 12
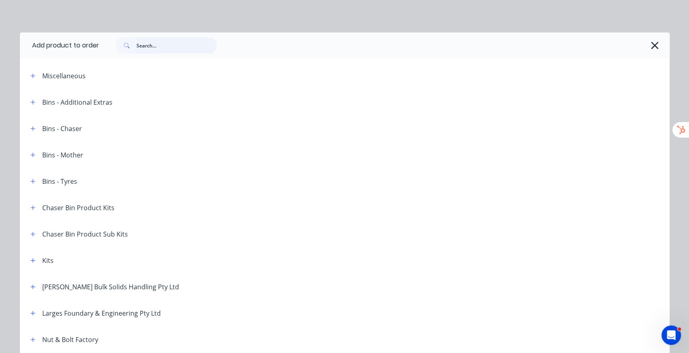
click at [169, 43] on input "text" at bounding box center [176, 45] width 80 height 16
paste input "30 Tonne – 19” Unload Auger - 3 meter Chaser Bin"
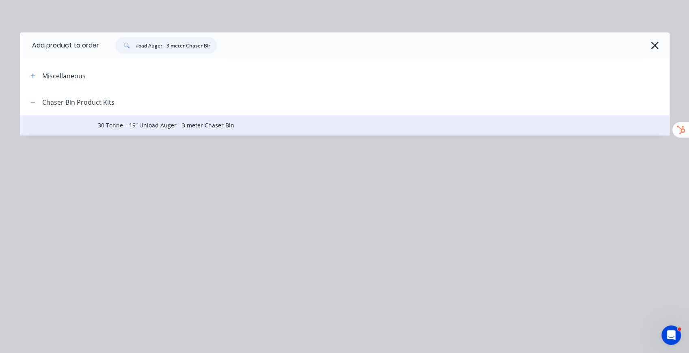
type input "30 Tonne – 19” Unload Auger - 3 meter Chaser Bin"
click at [172, 125] on span "30 Tonne – 19” Unload Auger - 3 meter Chaser Bin" at bounding box center [326, 125] width 457 height 9
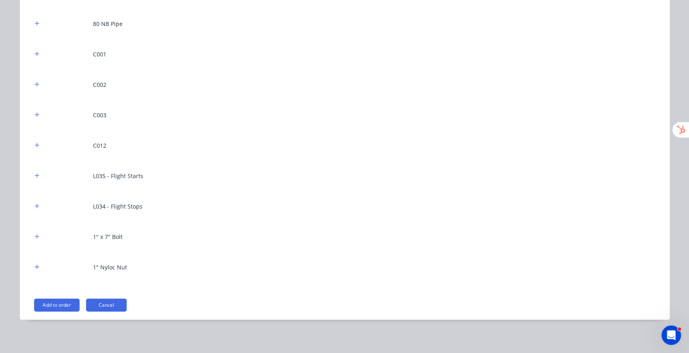
scroll to position [208, 0]
click at [61, 302] on button "Add to order" at bounding box center [56, 305] width 45 height 13
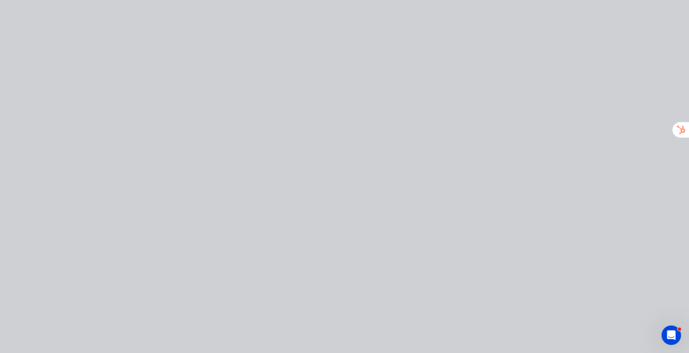
type input "$1,400.10"
type input "$969.47"
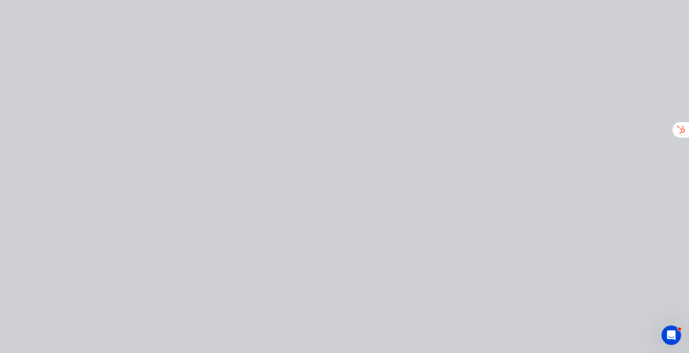
type input "$969.47"
type input "$560.46"
type input "$2,240.57"
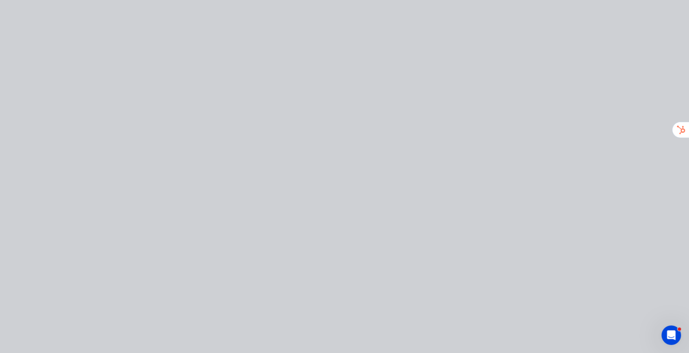
type input "$2,240.57"
type input "$2,830.87"
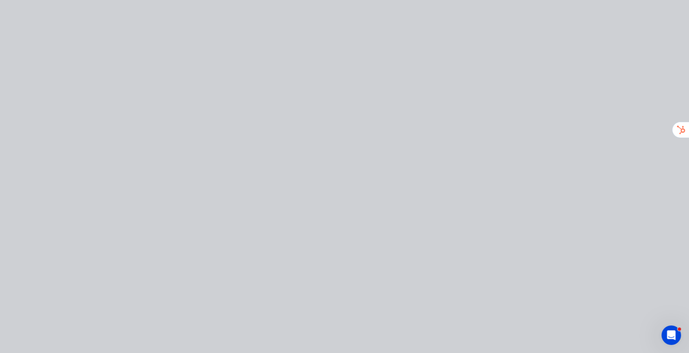
type input "$1,456.76"
type input "$2,455.01"
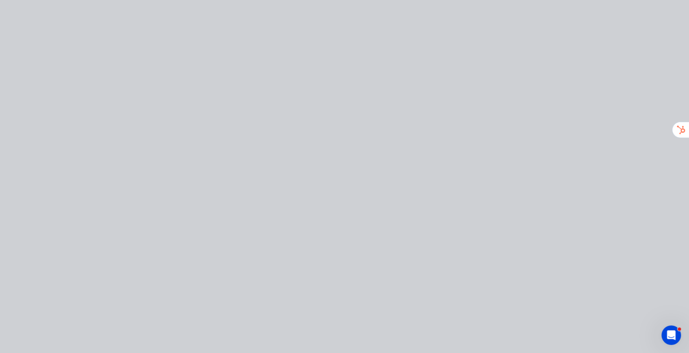
type input "$2,455.01"
type input "$8,200.20"
type input "$985.41"
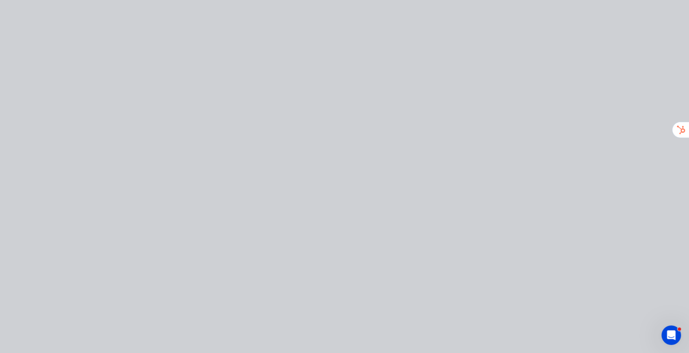
type input "$985.41"
type input "$2,023.92"
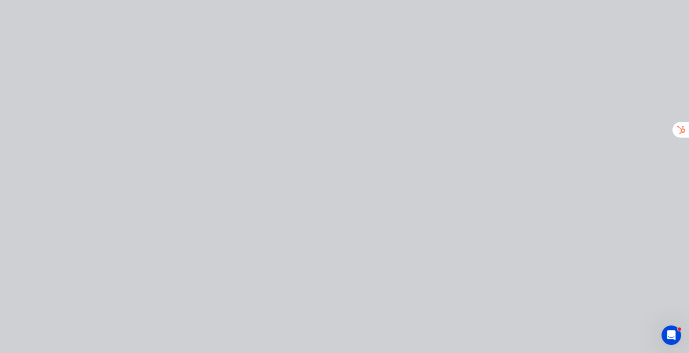
type input "$9,673.73"
type input "$91.00"
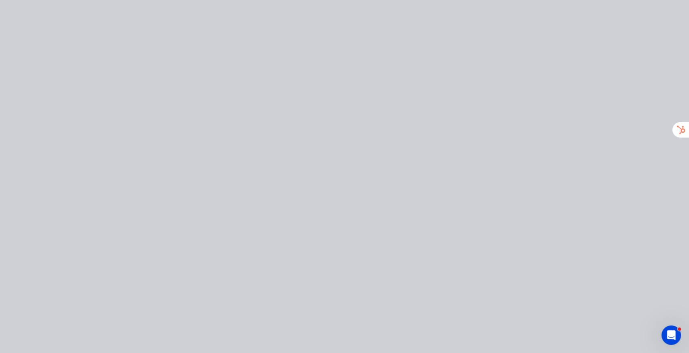
type input "$91.00"
type input "$58.50"
type input "$105.84"
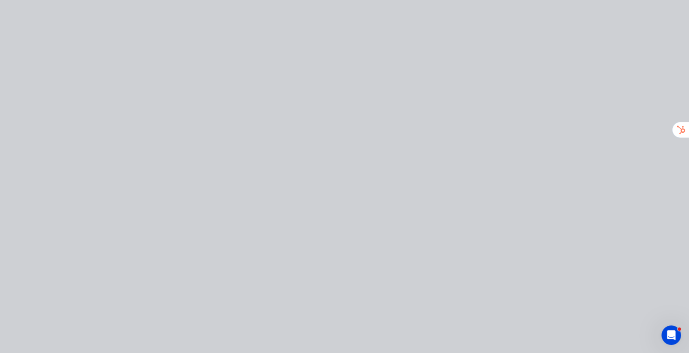
type input "$105.84"
type input "$28.06"
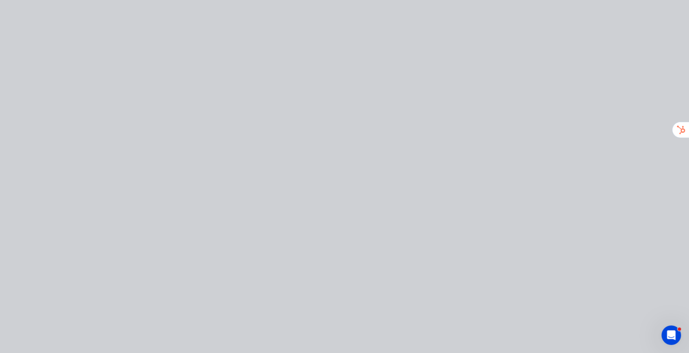
type input "$56.25"
type input "$51.66"
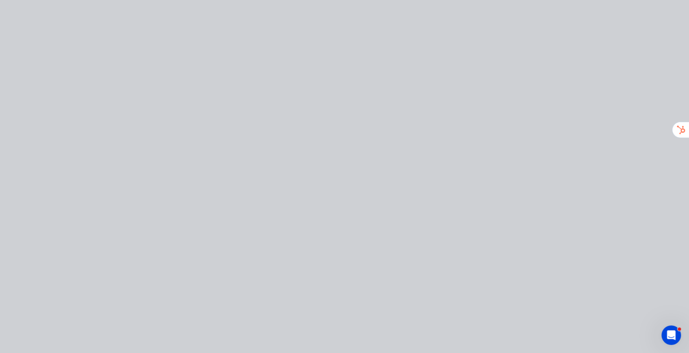
type input "$51.66"
type input "$4.50"
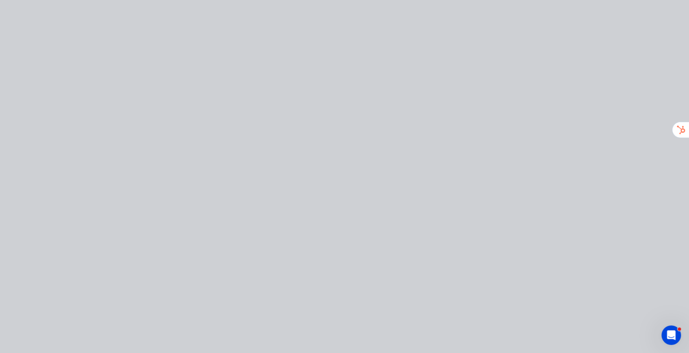
type input "$4.50"
type input "$3.50"
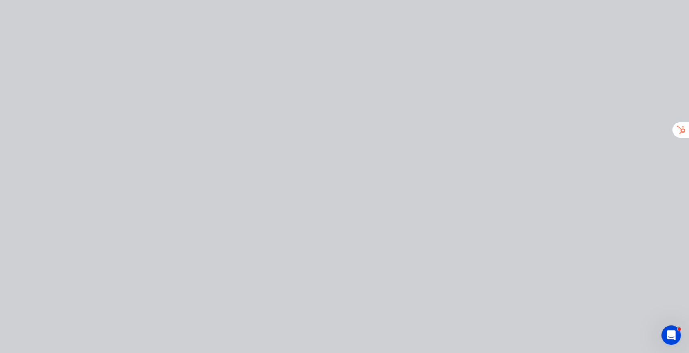
type input "$650.00"
type input "$91.00"
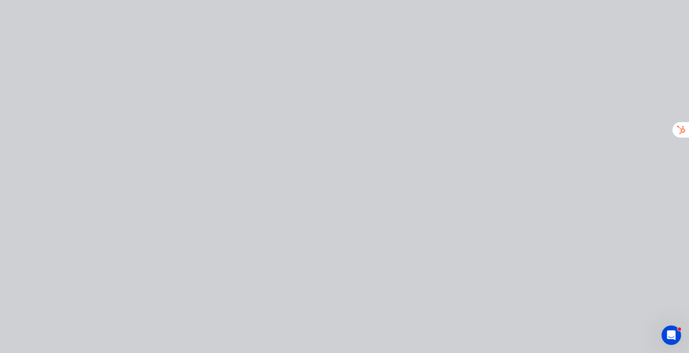
type input "$91.00"
type input "$58.50"
type input "$105.84"
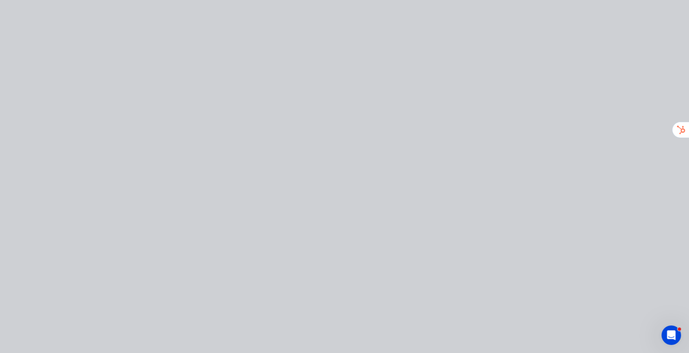
type input "$105.84"
type input "$90.00"
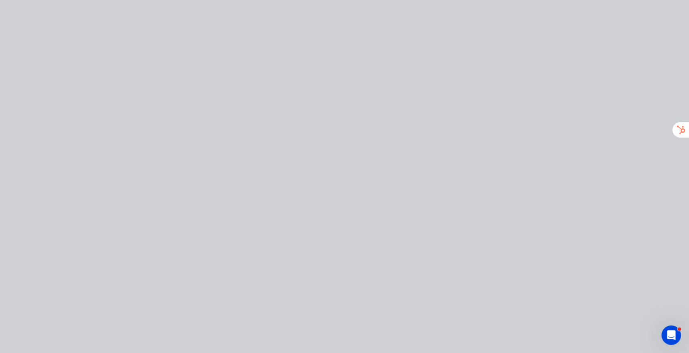
type input "$137.25"
type input "$70.00"
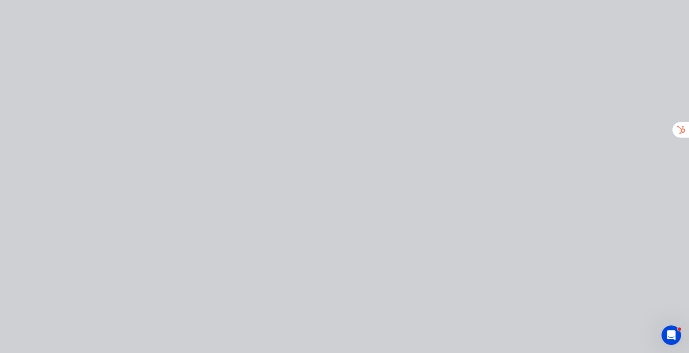
type input "$70.00"
type input "$5.00"
type input "$4.50"
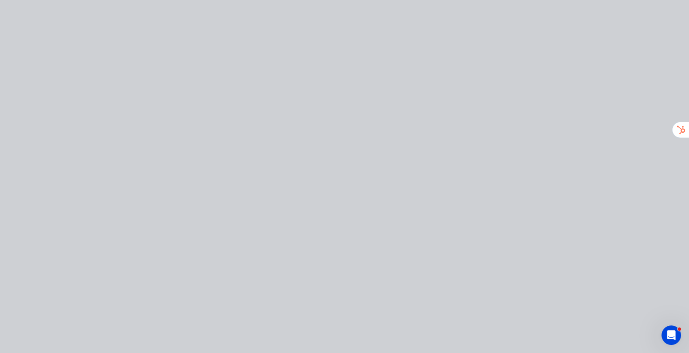
type input "$4.50"
type input "$3.50"
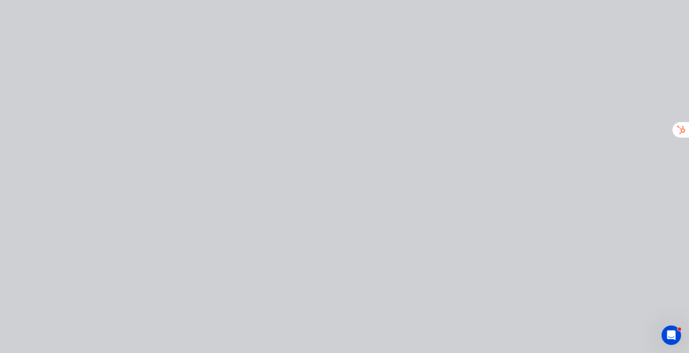
type input "$10.60"
type input "$2.65"
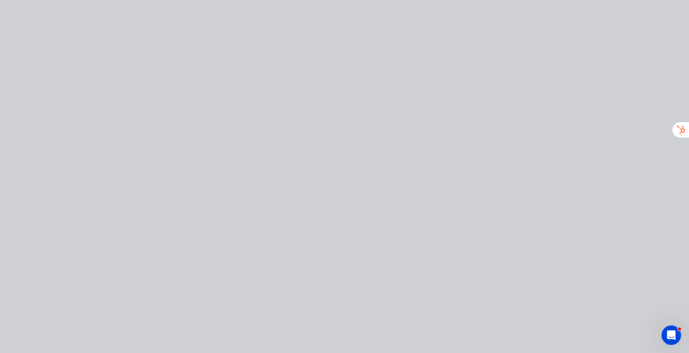
type input "$2.65"
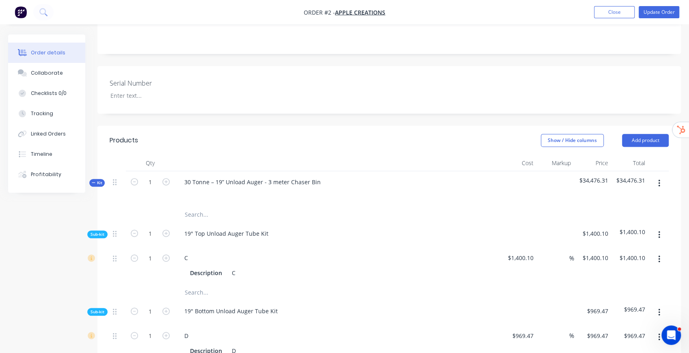
scroll to position [189, 0]
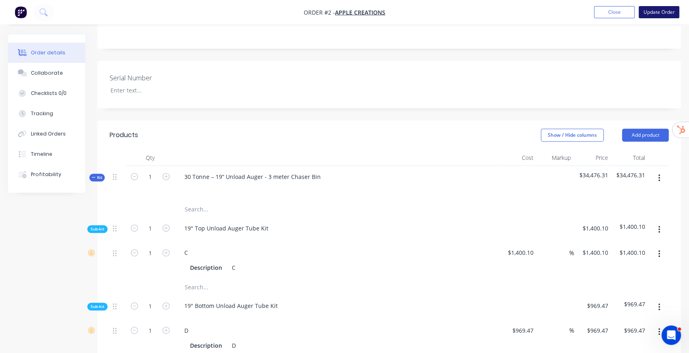
click at [658, 8] on button "Update Order" at bounding box center [659, 12] width 41 height 12
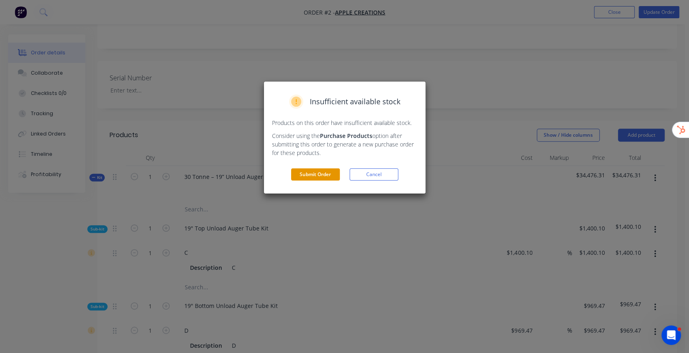
click at [331, 174] on button "Submit Order" at bounding box center [315, 175] width 49 height 12
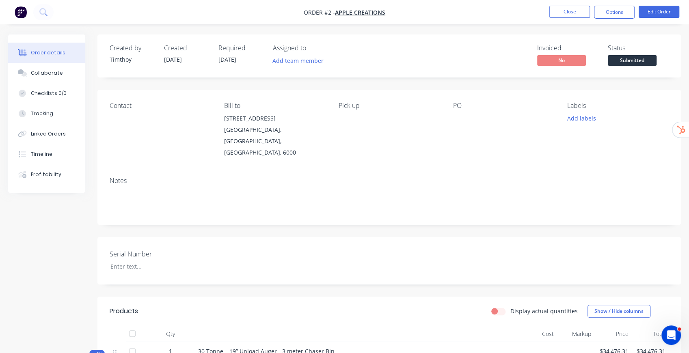
scroll to position [244, 0]
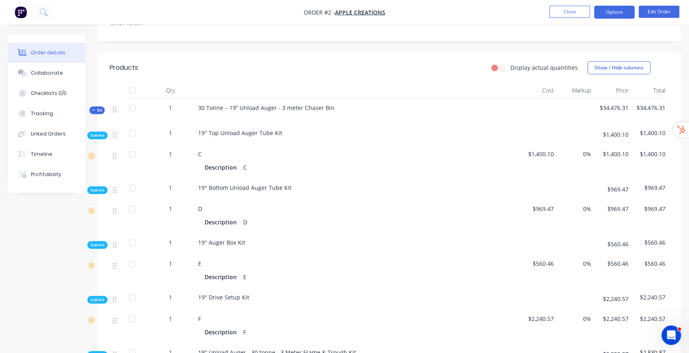
click at [618, 18] on button "Options" at bounding box center [614, 12] width 41 height 13
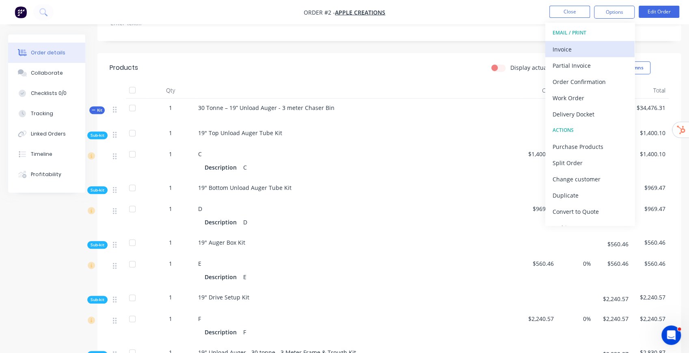
click at [578, 53] on div "Invoice" at bounding box center [590, 49] width 75 height 12
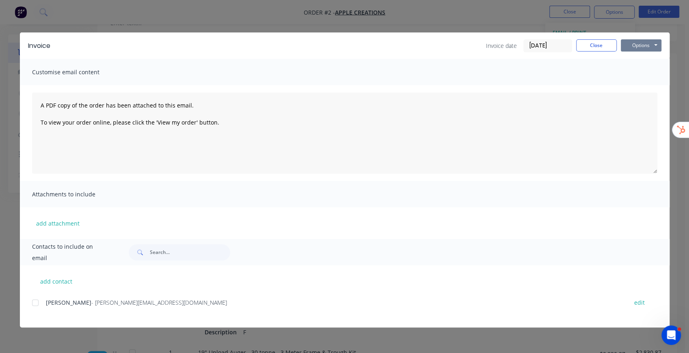
click at [638, 45] on button "Options" at bounding box center [641, 45] width 41 height 12
click at [643, 58] on button "Preview" at bounding box center [647, 59] width 52 height 13
drag, startPoint x: 597, startPoint y: 46, endPoint x: 599, endPoint y: 67, distance: 20.5
click at [597, 46] on button "Close" at bounding box center [596, 45] width 41 height 12
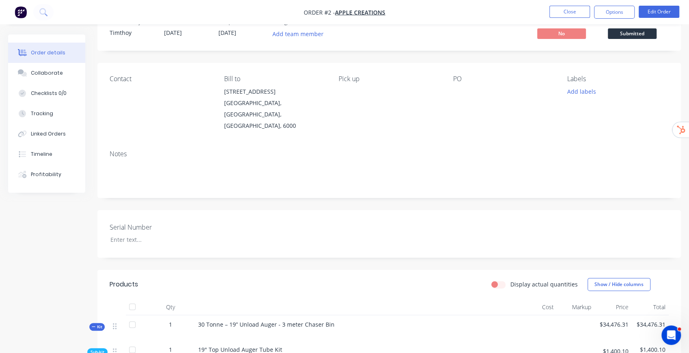
scroll to position [135, 0]
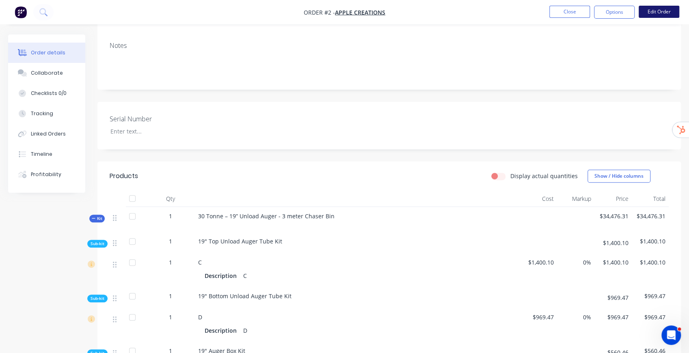
click at [660, 17] on button "Edit Order" at bounding box center [659, 12] width 41 height 12
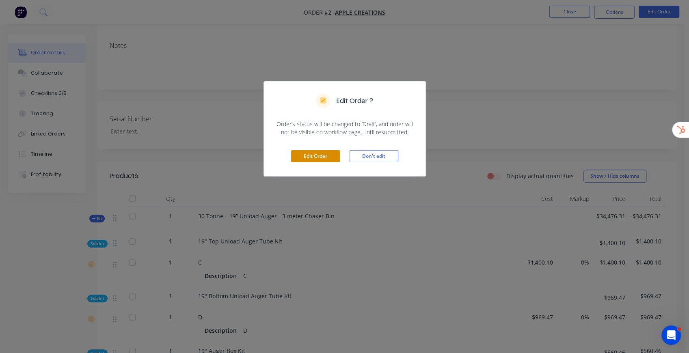
click at [318, 156] on button "Edit Order" at bounding box center [315, 156] width 49 height 12
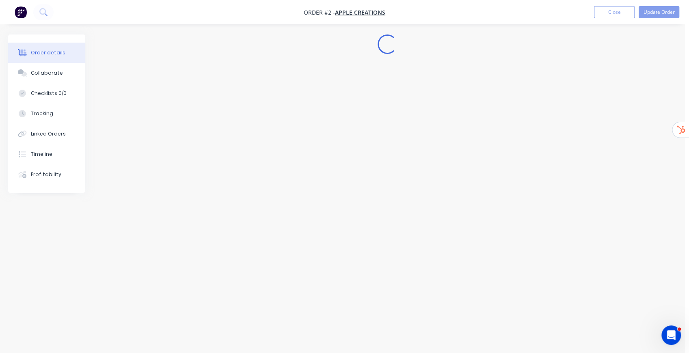
scroll to position [0, 0]
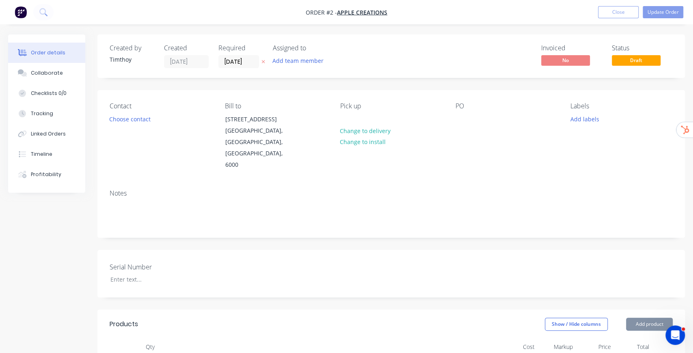
type input "$1,400.10"
type input "$969.47"
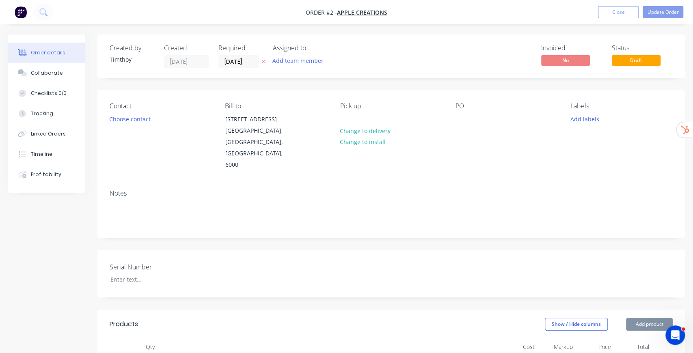
type input "$969.47"
type input "$560.46"
type input "$2,240.57"
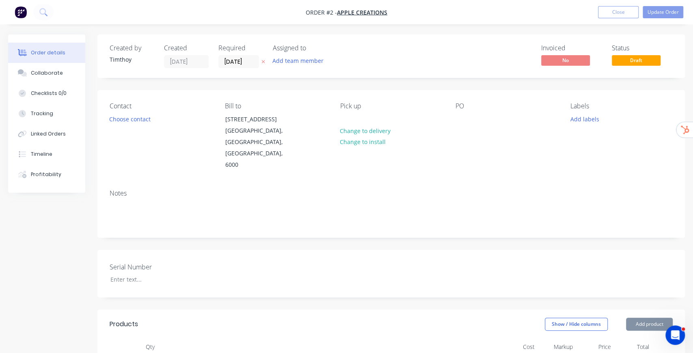
type input "$2,240.57"
type input "$2,830.87"
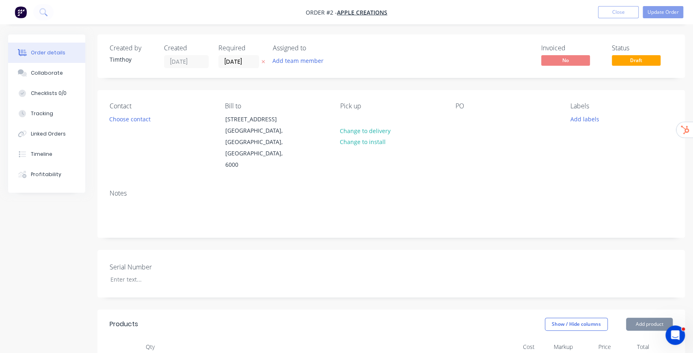
type input "$1,456.76"
type input "$2,455.01"
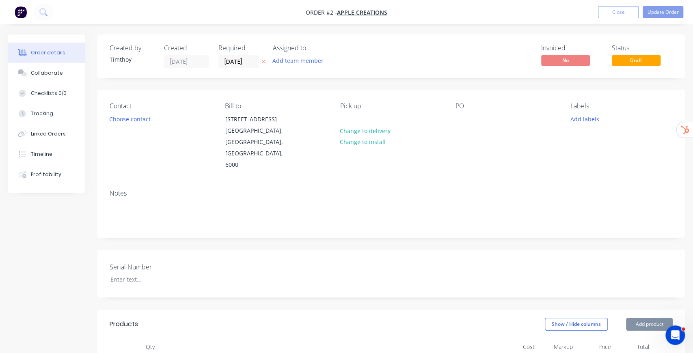
type input "$2,455.01"
type input "$8,200.20"
type input "$985.41"
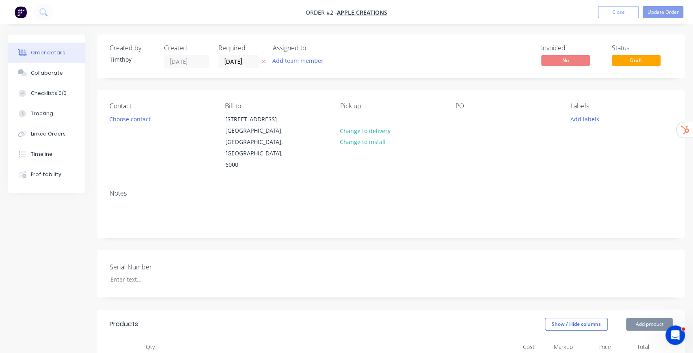
type input "$985.41"
type input "$2,023.92"
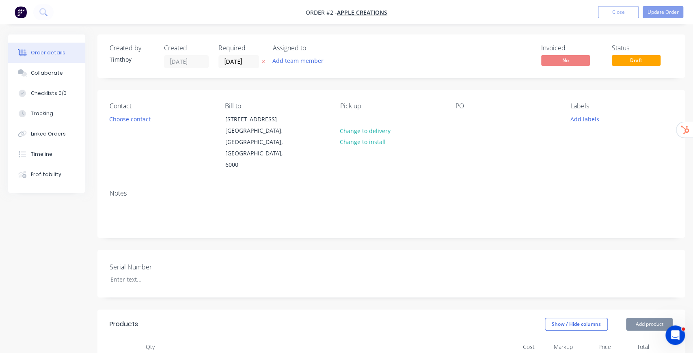
type input "$9,673.73"
type input "$91.00"
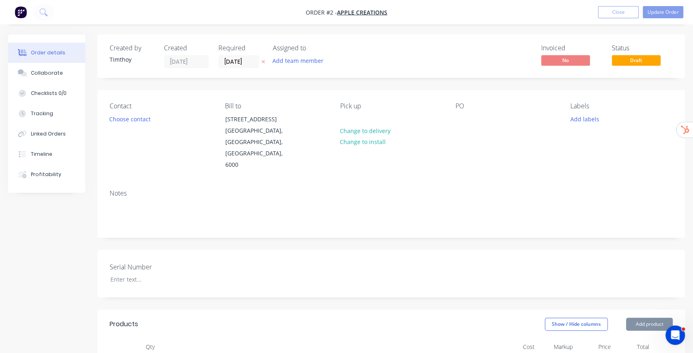
type input "$91.00"
type input "$58.50"
type input "$105.84"
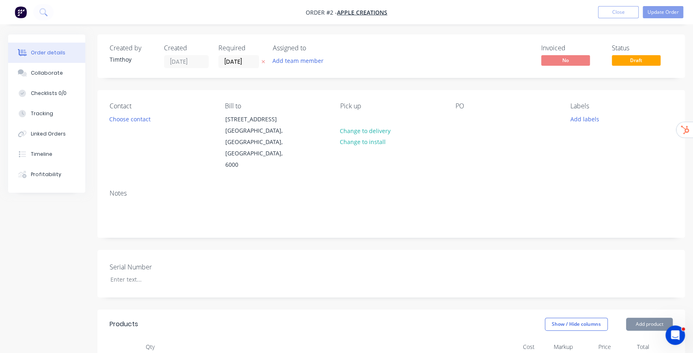
type input "$105.84"
type input "$28.06"
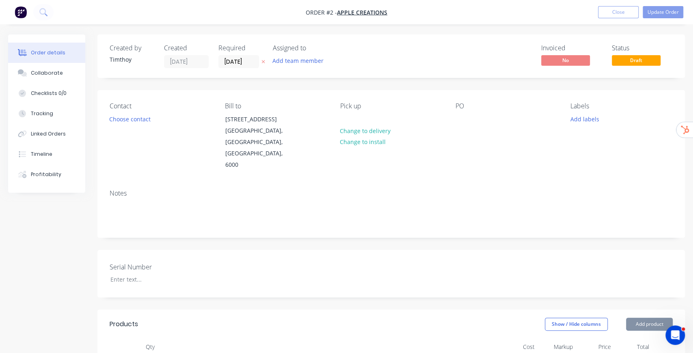
type input "$56.25"
type input "$51.66"
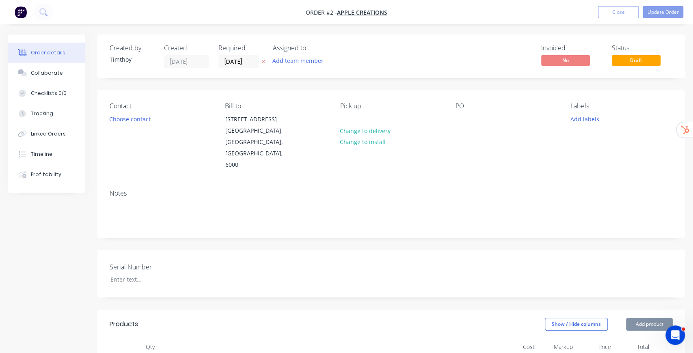
type input "$51.66"
type input "$4.50"
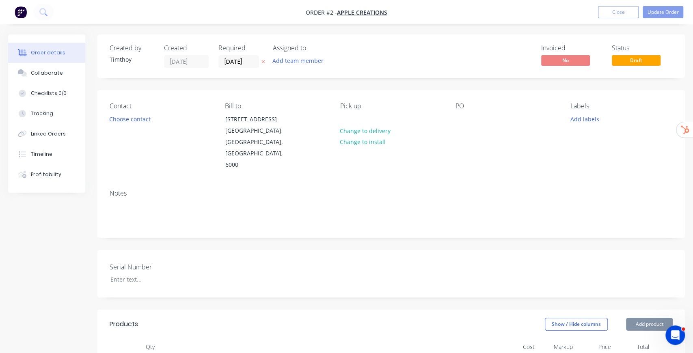
type input "$4.50"
type input "$3.50"
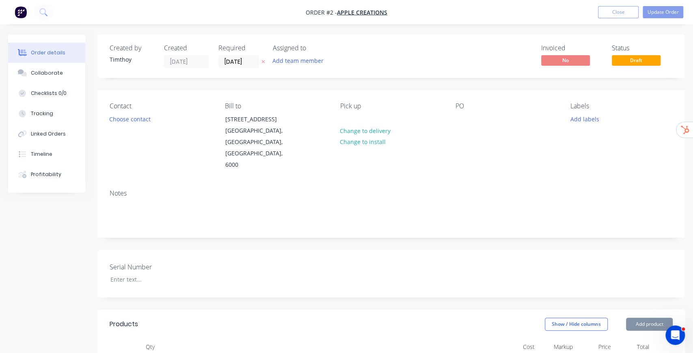
type input "$650.00"
type input "$91.00"
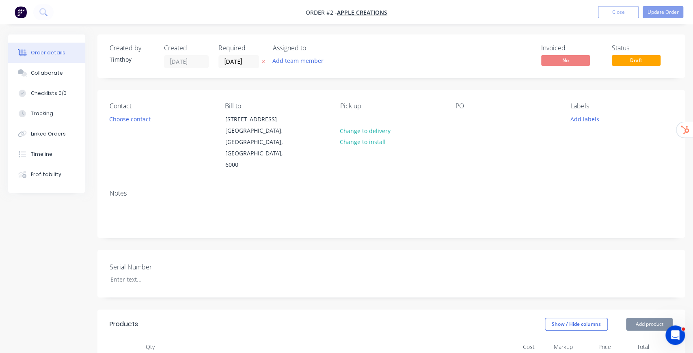
type input "$91.00"
type input "$58.50"
type input "$105.84"
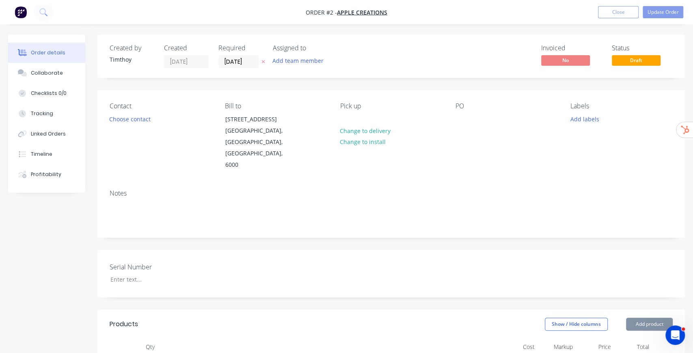
type input "$105.84"
type input "$90.00"
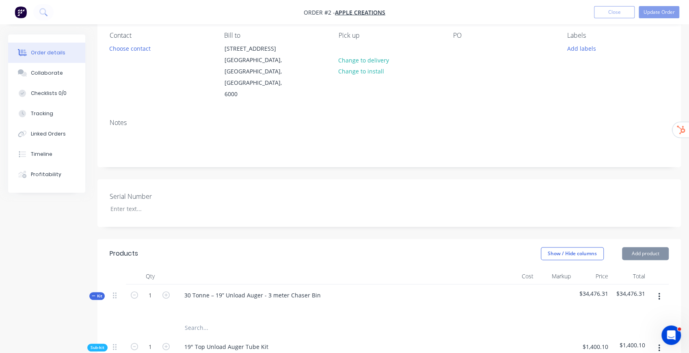
scroll to position [135, 0]
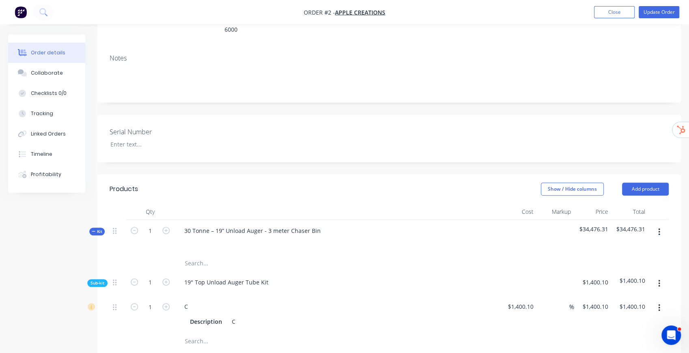
click at [660, 225] on button "button" at bounding box center [659, 232] width 19 height 15
click at [613, 296] on div "Delete" at bounding box center [630, 302] width 63 height 12
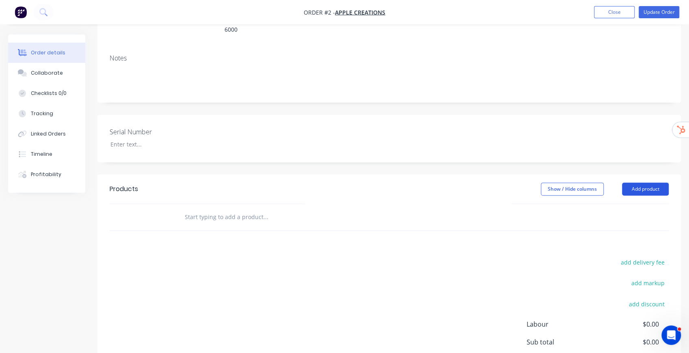
click at [651, 183] on button "Add product" at bounding box center [645, 189] width 47 height 13
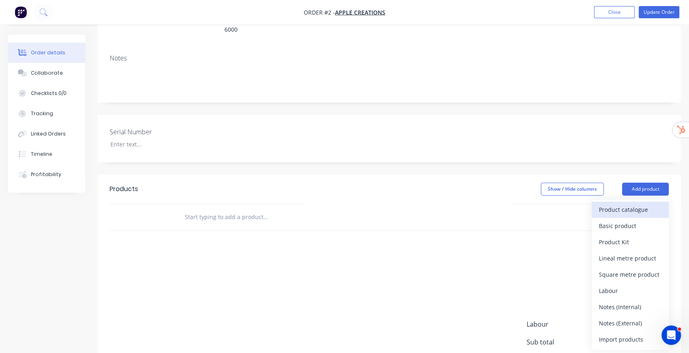
click at [620, 204] on div "Product catalogue" at bounding box center [630, 210] width 63 height 12
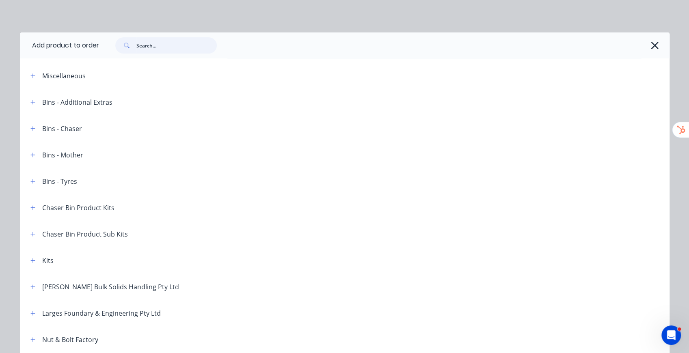
click at [159, 47] on input "text" at bounding box center [176, 45] width 80 height 16
paste input "30 Tonne – 19” Unload Auger - 3 meter Chaser Bin"
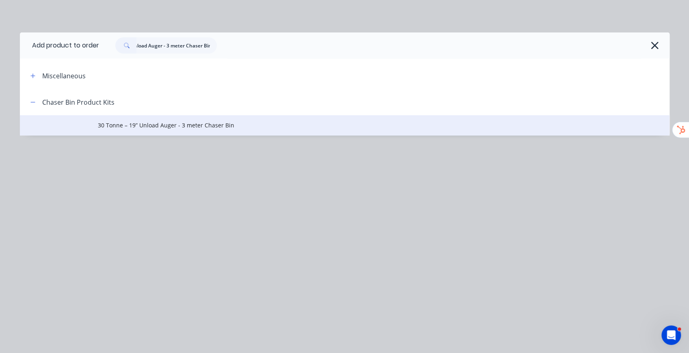
click at [196, 123] on span "30 Tonne – 19” Unload Auger - 3 meter Chaser Bin" at bounding box center [326, 125] width 457 height 9
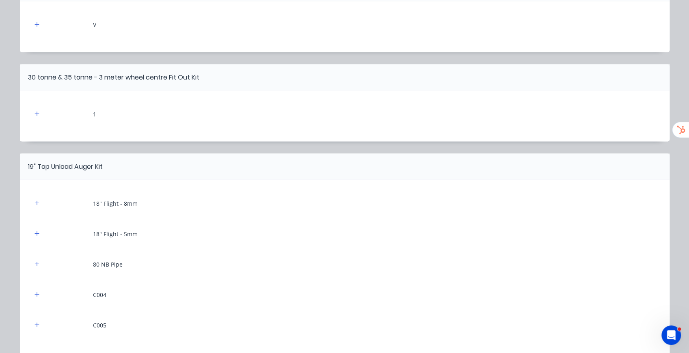
scroll to position [1638, 0]
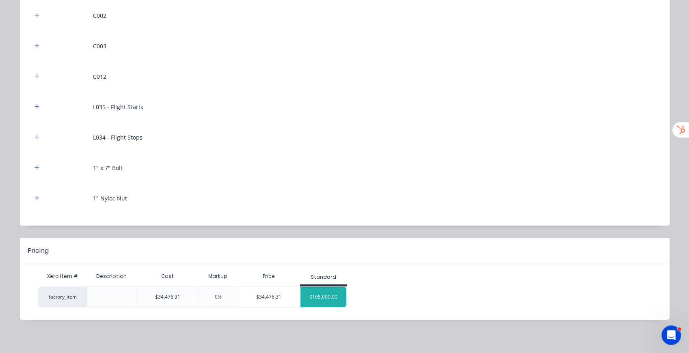
click at [325, 294] on div "$105,000.00" at bounding box center [324, 297] width 46 height 20
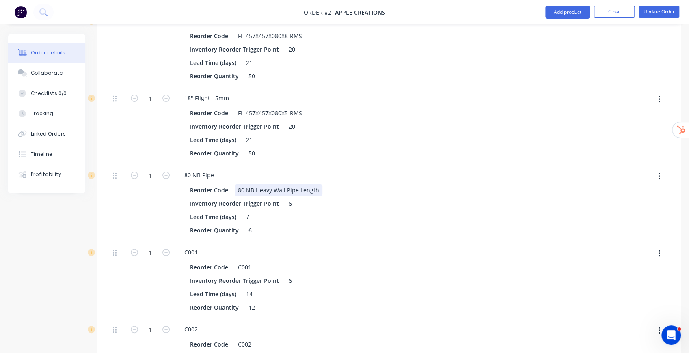
scroll to position [2096, 0]
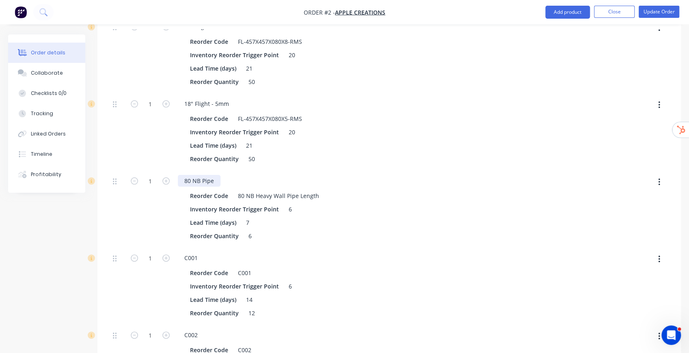
click at [184, 175] on div "80 NB Pipe" at bounding box center [199, 181] width 43 height 12
drag, startPoint x: 213, startPoint y: 150, endPoint x: 222, endPoint y: 150, distance: 8.9
click at [222, 175] on div "80 NB Pipe" at bounding box center [337, 181] width 318 height 12
click at [187, 175] on div "80 NB Pipe" at bounding box center [199, 181] width 43 height 12
drag, startPoint x: 184, startPoint y: 149, endPoint x: 218, endPoint y: 150, distance: 33.7
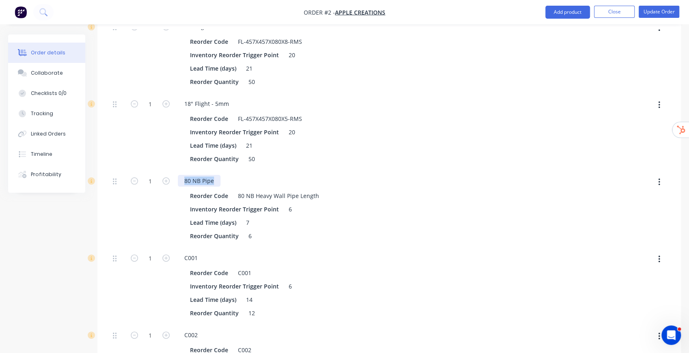
click at [218, 175] on div "80 NB Pipe" at bounding box center [199, 181] width 43 height 12
copy div "80 NB Pipe"
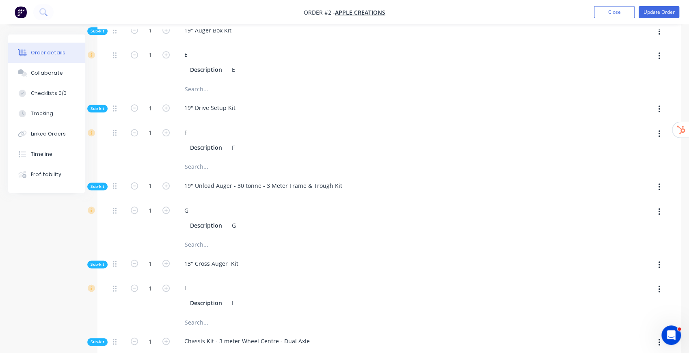
scroll to position [0, 0]
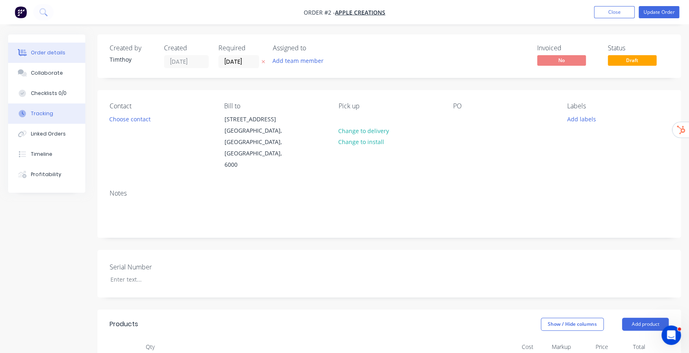
click at [47, 112] on div "Tracking" at bounding box center [42, 113] width 22 height 7
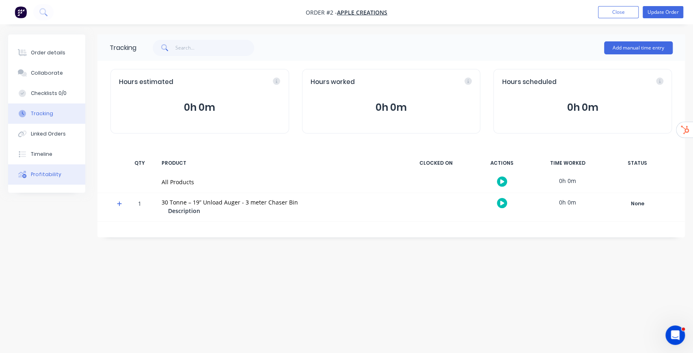
click at [58, 179] on button "Profitability" at bounding box center [46, 174] width 77 height 20
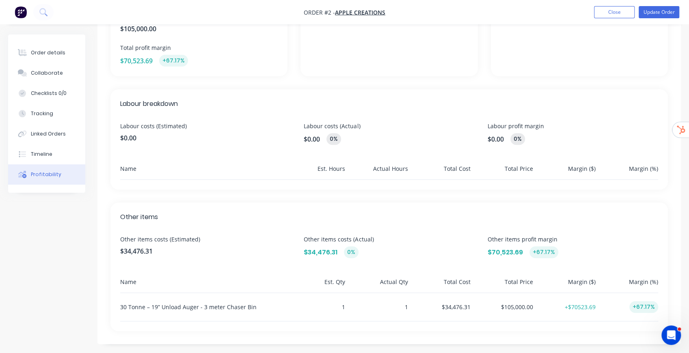
scroll to position [161, 0]
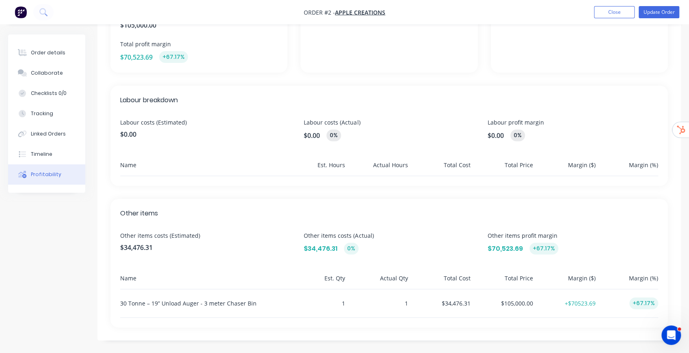
drag, startPoint x: 117, startPoint y: 121, endPoint x: 123, endPoint y: 121, distance: 6.5
click at [118, 121] on div "Labour breakdown Labour costs (Estimated) $0.00 Labour costs (Actual) $0.00 0% …" at bounding box center [389, 136] width 558 height 100
drag, startPoint x: 123, startPoint y: 121, endPoint x: 212, endPoint y: 123, distance: 88.6
click at [212, 123] on div "Labour breakdown Labour costs (Estimated) $0.00 Labour costs (Actual) $0.00 0% …" at bounding box center [389, 136] width 558 height 100
drag, startPoint x: 305, startPoint y: 121, endPoint x: 377, endPoint y: 135, distance: 73.3
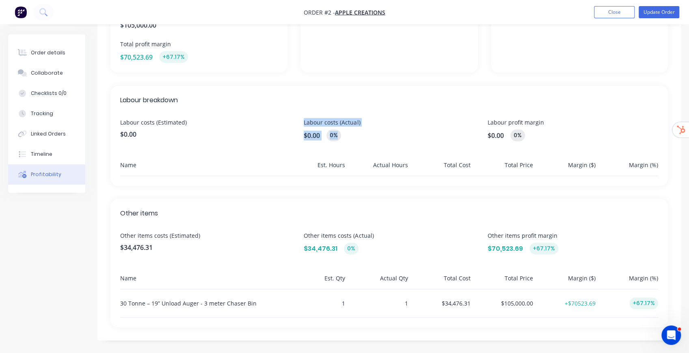
click at [377, 135] on div "Labour costs (Actual) $0.00 0%" at bounding box center [389, 129] width 171 height 23
drag, startPoint x: 490, startPoint y: 122, endPoint x: 585, endPoint y: 128, distance: 95.3
click at [585, 128] on div "Labour profit margin $0.00 0%" at bounding box center [573, 129] width 171 height 23
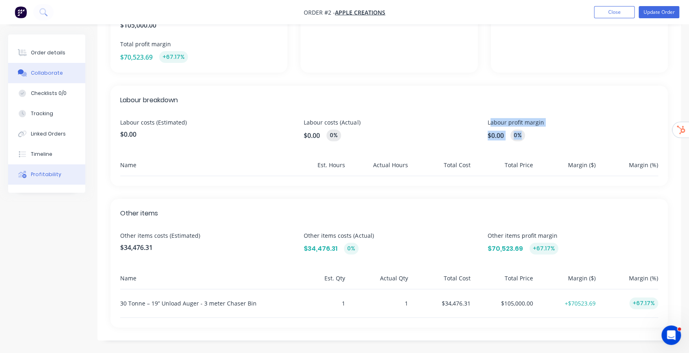
drag, startPoint x: 45, startPoint y: 60, endPoint x: 75, endPoint y: 71, distance: 31.4
click at [45, 60] on button "Order details" at bounding box center [46, 53] width 77 height 20
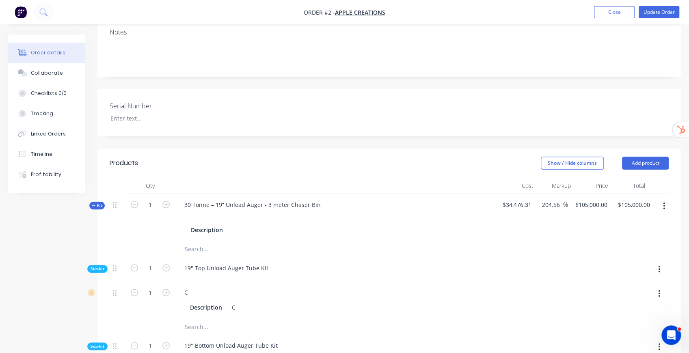
click at [57, 55] on div "Order details" at bounding box center [48, 52] width 35 height 7
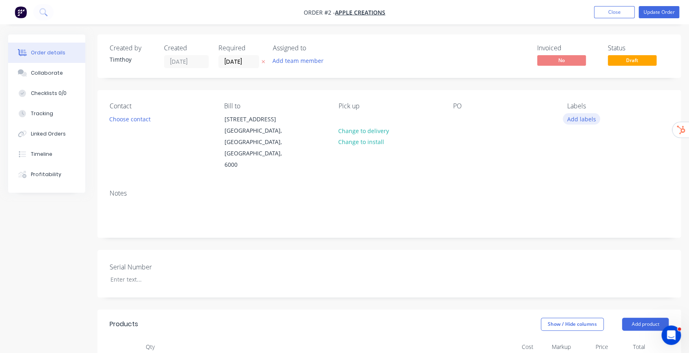
click at [581, 119] on button "Add labels" at bounding box center [581, 118] width 37 height 11
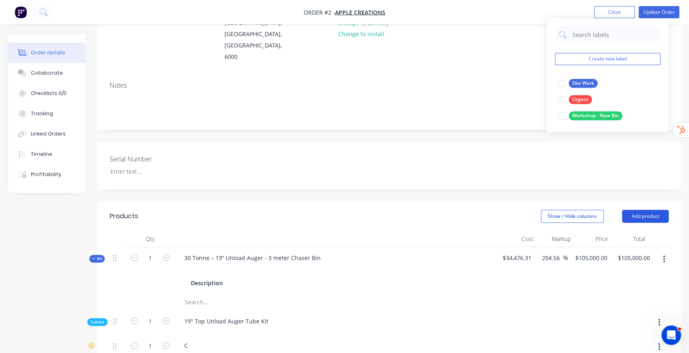
scroll to position [108, 0]
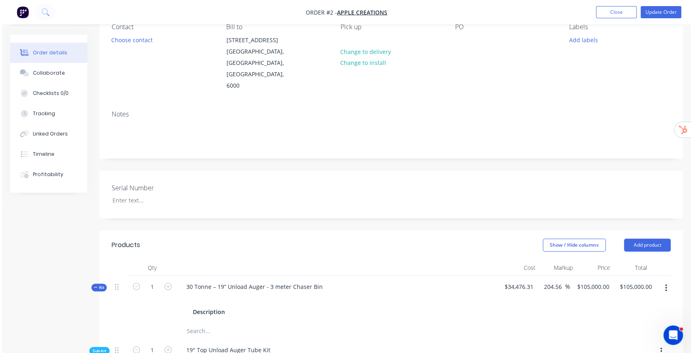
scroll to position [0, 0]
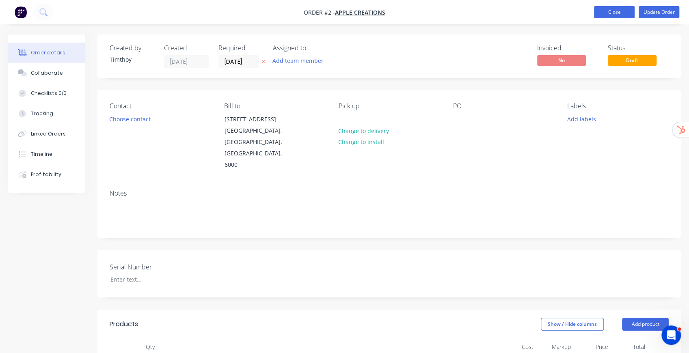
click at [623, 15] on button "Close" at bounding box center [614, 12] width 41 height 12
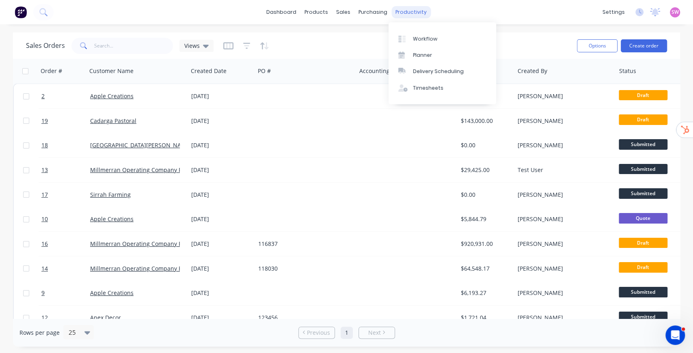
click at [407, 12] on div "productivity" at bounding box center [411, 12] width 39 height 12
click at [418, 54] on div "Planner" at bounding box center [422, 55] width 19 height 7
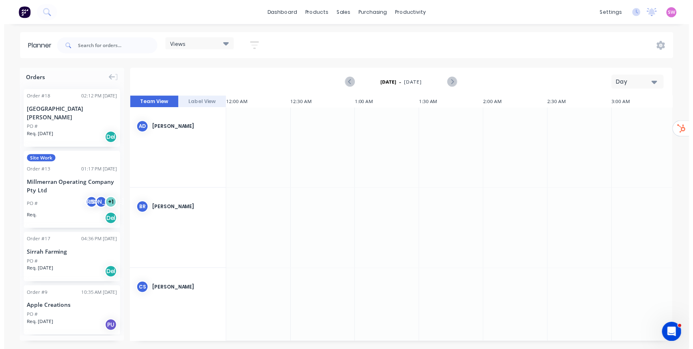
scroll to position [0, 1300]
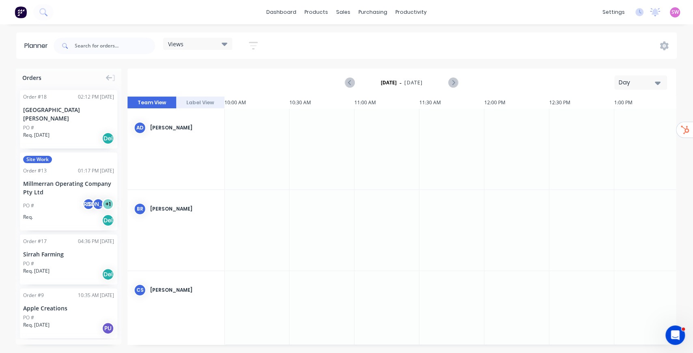
click at [251, 43] on icon "button" at bounding box center [253, 46] width 9 height 10
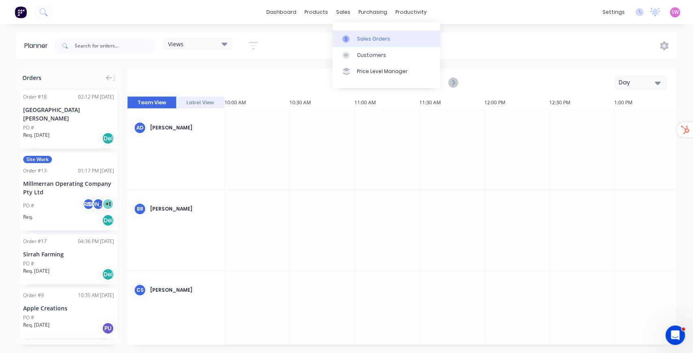
click at [363, 35] on div "Sales Orders" at bounding box center [373, 38] width 33 height 7
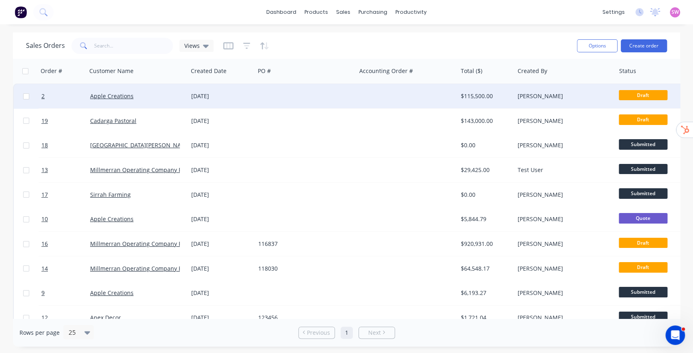
click at [396, 99] on div at bounding box center [407, 96] width 101 height 24
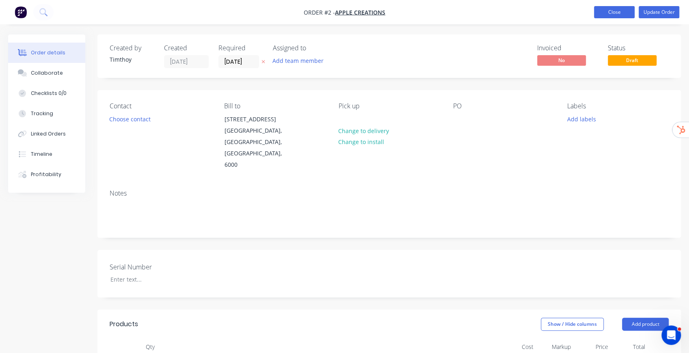
click at [616, 13] on button "Close" at bounding box center [614, 12] width 41 height 12
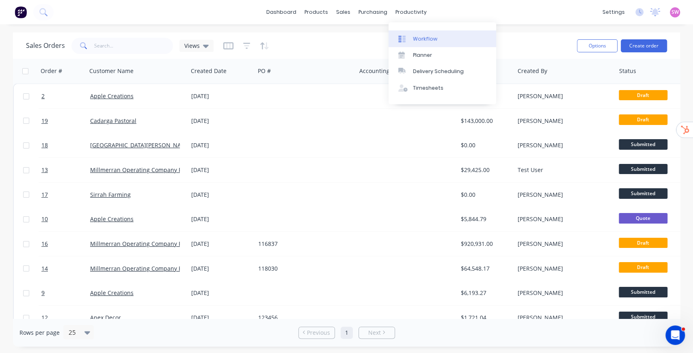
click at [426, 36] on div "Workflow" at bounding box center [425, 38] width 24 height 7
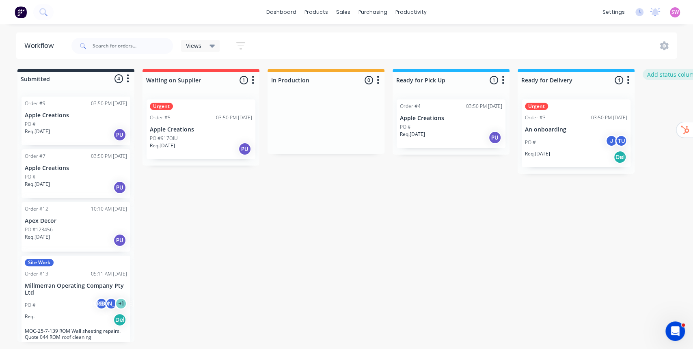
click at [652, 73] on button "Add status column" at bounding box center [673, 74] width 60 height 11
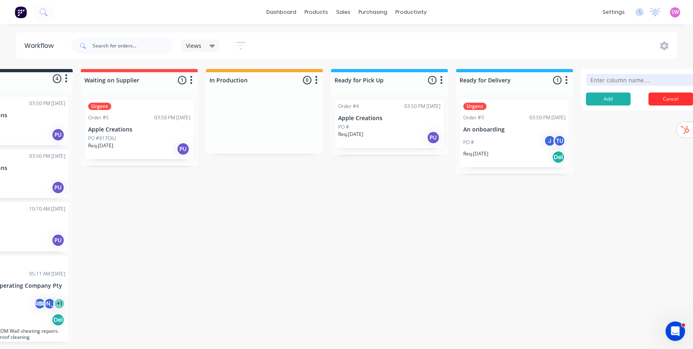
click at [671, 98] on button "Cancel" at bounding box center [671, 99] width 45 height 13
click at [317, 80] on icon "button" at bounding box center [316, 80] width 2 height 10
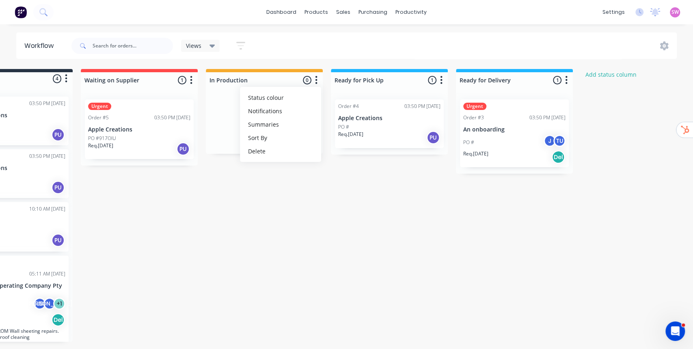
drag, startPoint x: 384, startPoint y: 243, endPoint x: 331, endPoint y: 175, distance: 86.3
click at [384, 242] on div "Submitted 4 Status colour #273444 hex #273444 Save Cancel Summaries Total order…" at bounding box center [373, 205] width 883 height 273
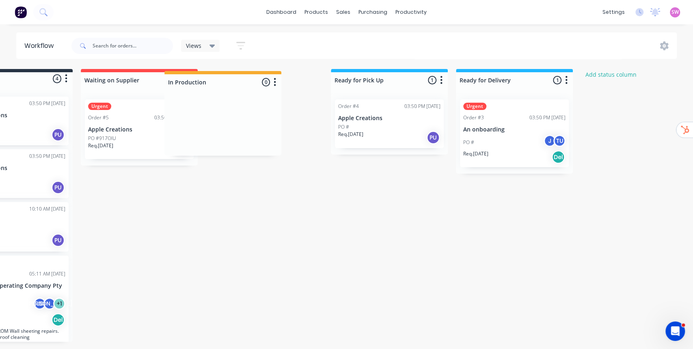
drag, startPoint x: 228, startPoint y: 78, endPoint x: 228, endPoint y: 84, distance: 6.1
click at [226, 84] on div "Submitted 4 Status colour #273444 hex #273444 Save Cancel Summaries Total order…" at bounding box center [373, 205] width 883 height 273
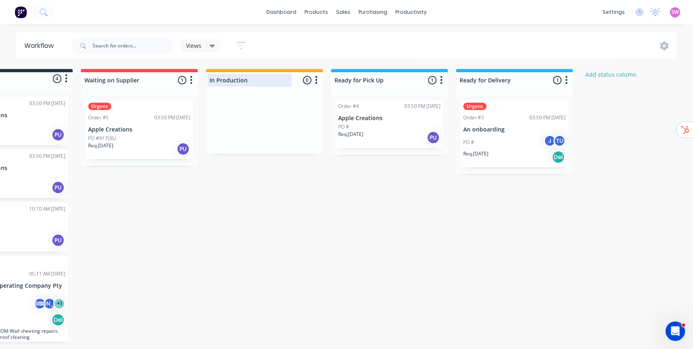
click at [235, 80] on div at bounding box center [264, 80] width 117 height 16
click at [235, 80] on input "In Production" at bounding box center [250, 80] width 80 height 9
click at [296, 238] on div "Submitted 4 Status colour #273444 hex #273444 Save Cancel Summaries Total order…" at bounding box center [373, 205] width 883 height 273
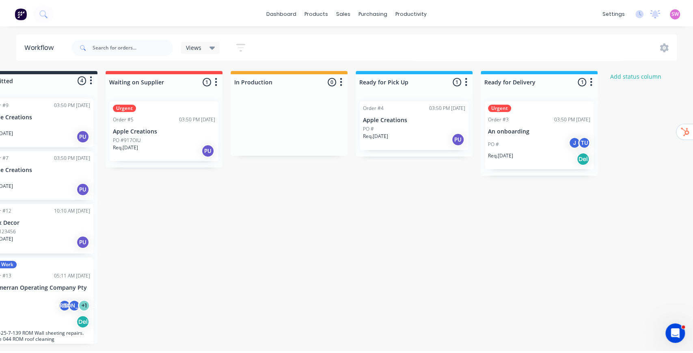
scroll to position [0, 0]
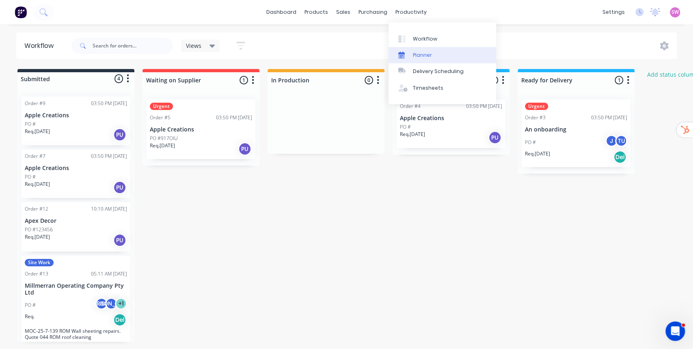
click at [428, 57] on div "Planner" at bounding box center [422, 55] width 19 height 7
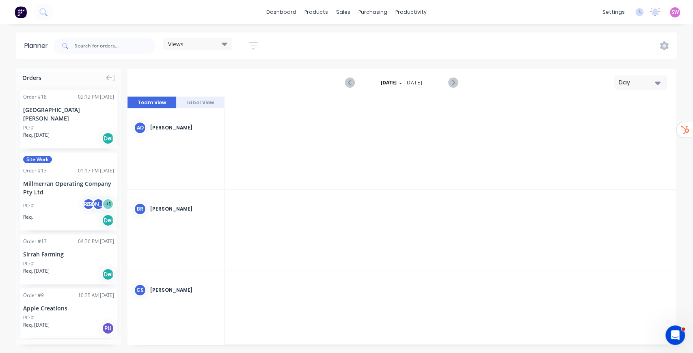
scroll to position [0, 1300]
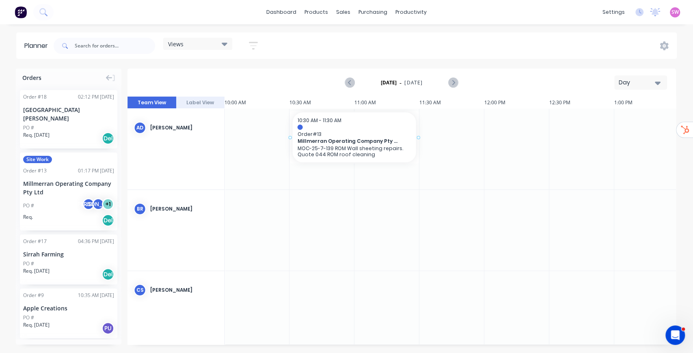
drag, startPoint x: 54, startPoint y: 196, endPoint x: 322, endPoint y: 149, distance: 272.6
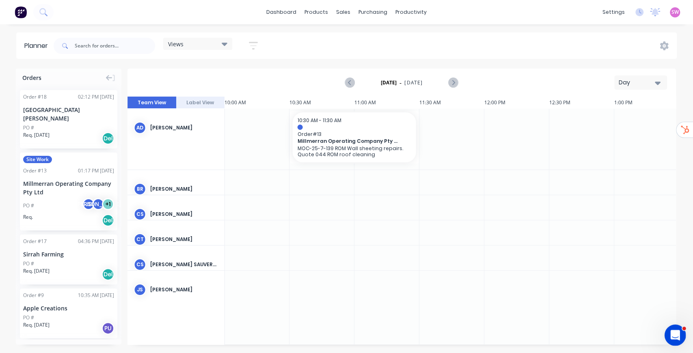
click at [669, 334] on icon "Open Intercom Messenger" at bounding box center [674, 334] width 13 height 13
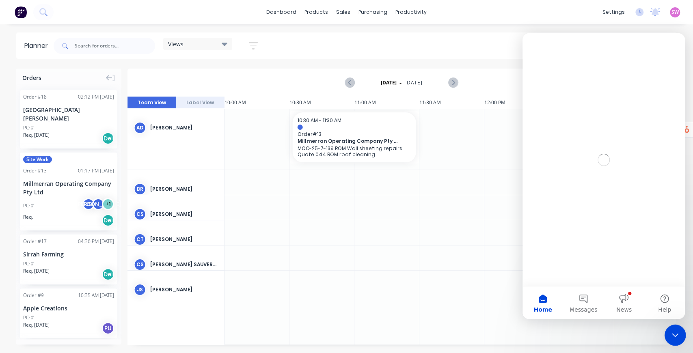
scroll to position [0, 0]
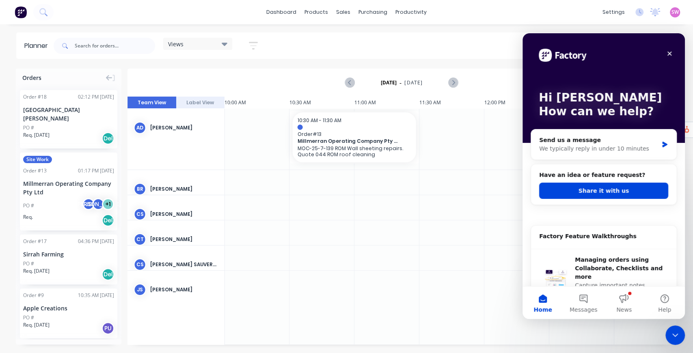
click at [642, 192] on button "Share it with us" at bounding box center [603, 191] width 129 height 16
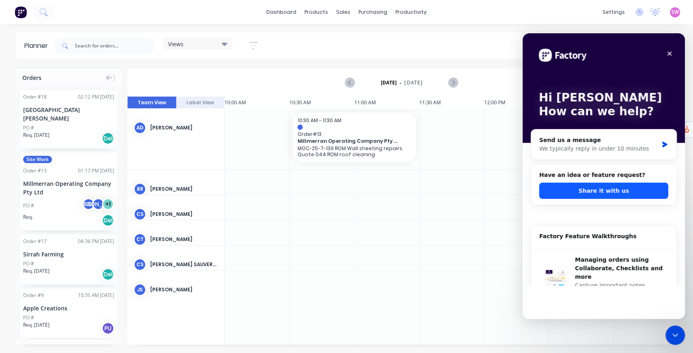
click at [610, 188] on button "Share it with us" at bounding box center [603, 191] width 129 height 16
click at [616, 190] on button "Share it with us" at bounding box center [603, 191] width 129 height 16
click at [617, 190] on button "Share it with us" at bounding box center [603, 191] width 129 height 16
click at [676, 338] on icon "Close Intercom Messenger" at bounding box center [674, 334] width 10 height 10
click at [677, 335] on icon "Close Intercom Messenger" at bounding box center [674, 334] width 10 height 10
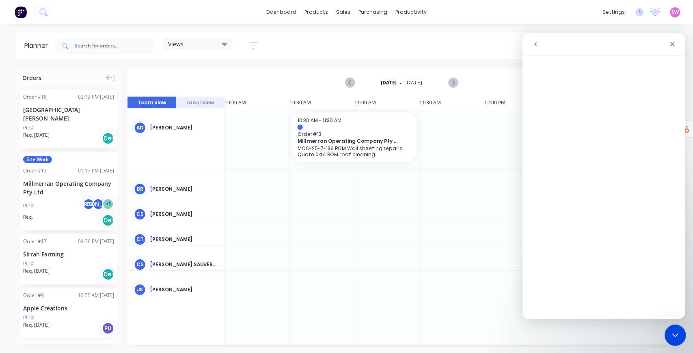
click at [676, 338] on icon "Close Intercom Messenger" at bounding box center [674, 334] width 10 height 10
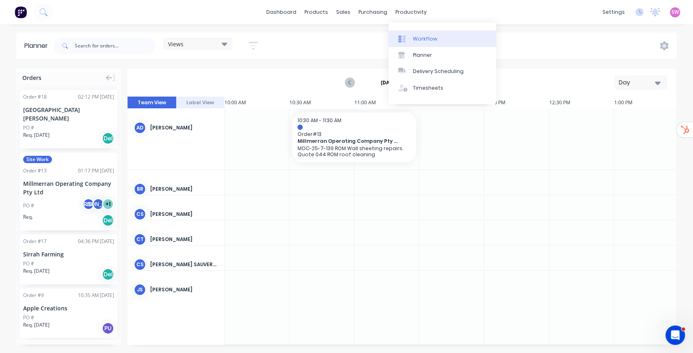
click at [418, 32] on link "Workflow" at bounding box center [443, 38] width 108 height 16
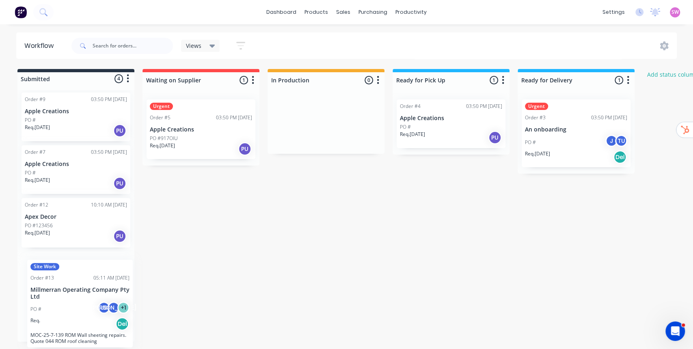
scroll to position [4, 0]
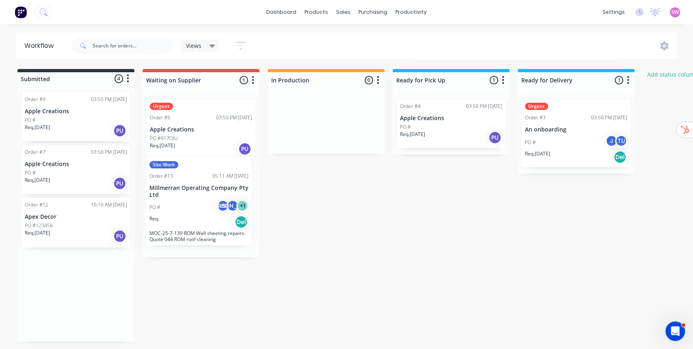
drag, startPoint x: 70, startPoint y: 309, endPoint x: 198, endPoint y: 214, distance: 159.6
click at [198, 214] on div "Submitted 4 Status colour #273444 hex #273444 Save Cancel Summaries Total order…" at bounding box center [435, 205] width 883 height 273
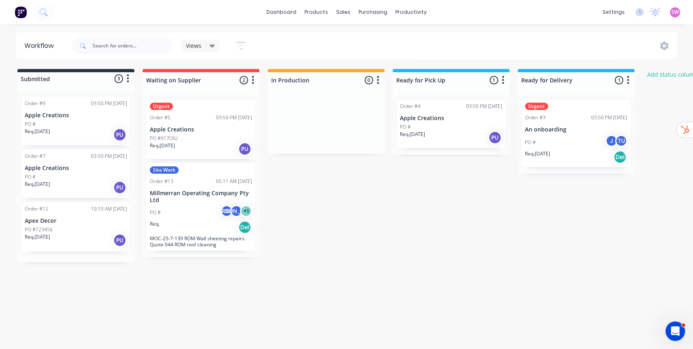
scroll to position [0, 0]
click at [199, 208] on div "PO # JS JA + 1" at bounding box center [201, 212] width 102 height 15
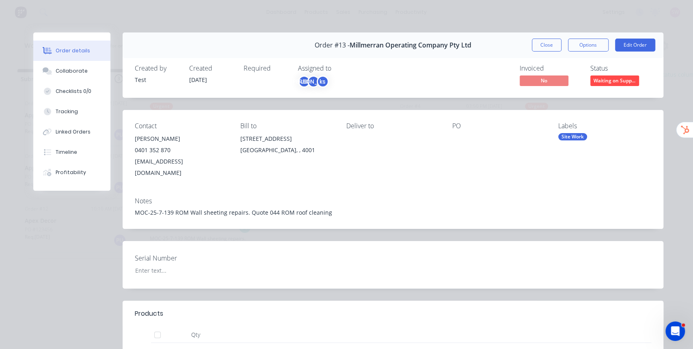
click at [530, 46] on div "Order #13 - Millmerran Operating Company Pty Ltd Close Options Edit Order" at bounding box center [393, 45] width 541 height 26
click at [544, 48] on button "Close" at bounding box center [547, 45] width 30 height 13
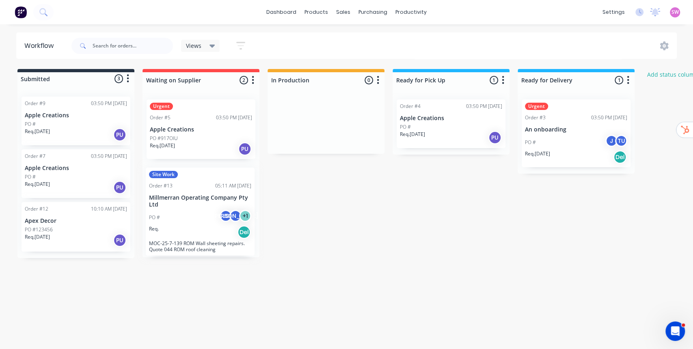
drag, startPoint x: 180, startPoint y: 236, endPoint x: 138, endPoint y: 268, distance: 53.2
click at [158, 262] on div "Workflow Views Save new view None (Default) edit Show/Hide statuses Show line i…" at bounding box center [346, 182] width 693 height 301
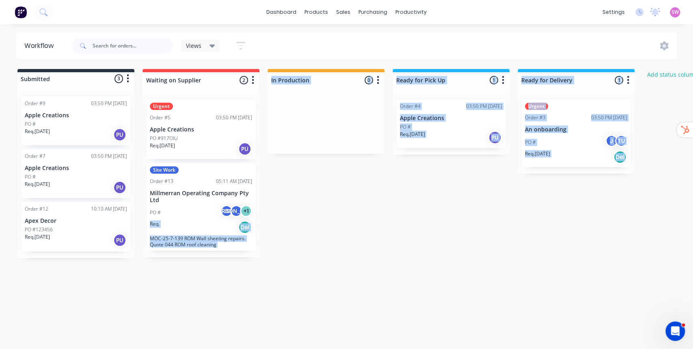
drag, startPoint x: 138, startPoint y: 268, endPoint x: 147, endPoint y: 228, distance: 41.4
click at [147, 228] on div "Workflow Views Save new view None (Default) edit Show/Hide statuses Show line i…" at bounding box center [346, 182] width 693 height 301
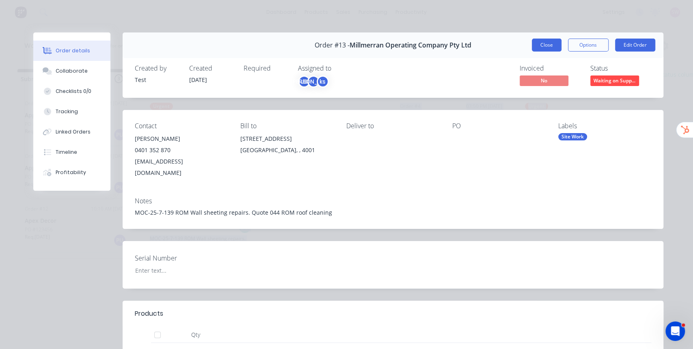
click at [555, 41] on button "Close" at bounding box center [547, 45] width 30 height 13
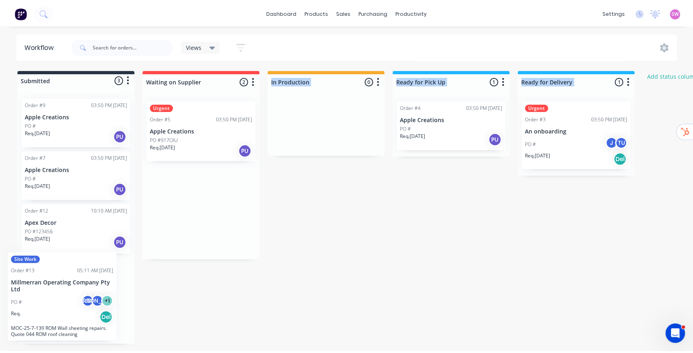
scroll to position [4, 0]
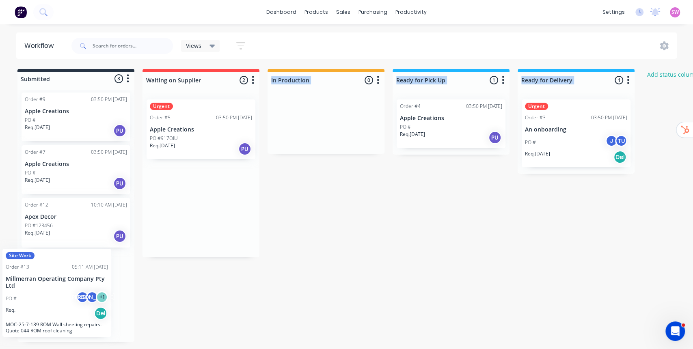
drag, startPoint x: 210, startPoint y: 217, endPoint x: 64, endPoint y: 307, distance: 171.4
click at [64, 307] on div "Submitted 3 Status colour #273444 hex #273444 Save Cancel Summaries Total order…" at bounding box center [435, 205] width 883 height 273
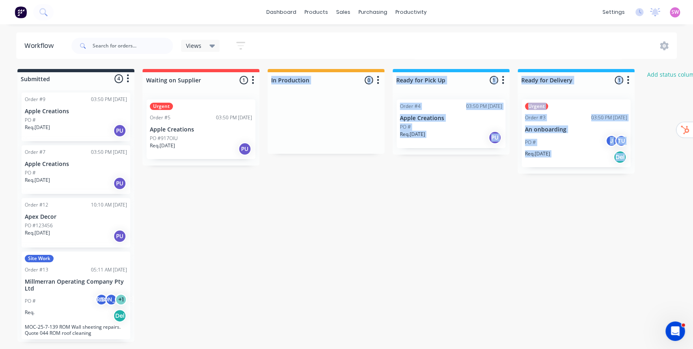
click at [239, 45] on icon "button" at bounding box center [241, 45] width 6 height 1
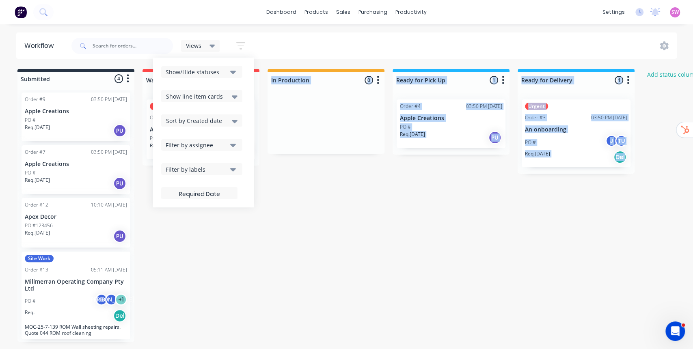
click at [229, 170] on button "Filter by labels" at bounding box center [201, 169] width 81 height 12
click at [349, 182] on div "Submitted 4 Status colour #273444 hex #273444 Save Cancel Summaries Total order…" at bounding box center [435, 205] width 883 height 273
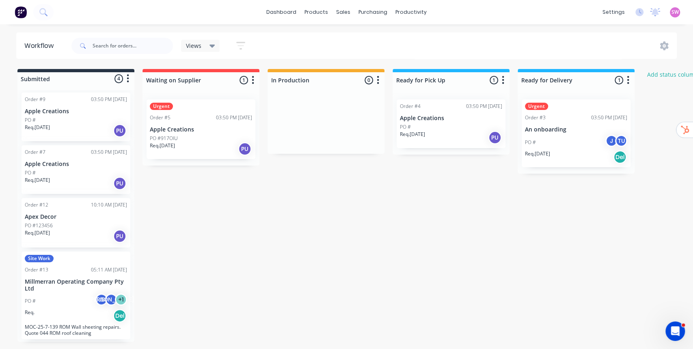
click at [213, 41] on div "Views" at bounding box center [200, 46] width 39 height 12
click at [236, 43] on icon "button" at bounding box center [240, 46] width 9 height 10
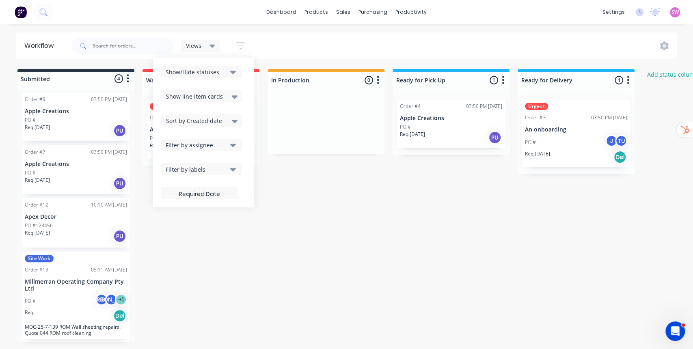
click at [240, 44] on icon "button" at bounding box center [240, 46] width 9 height 10
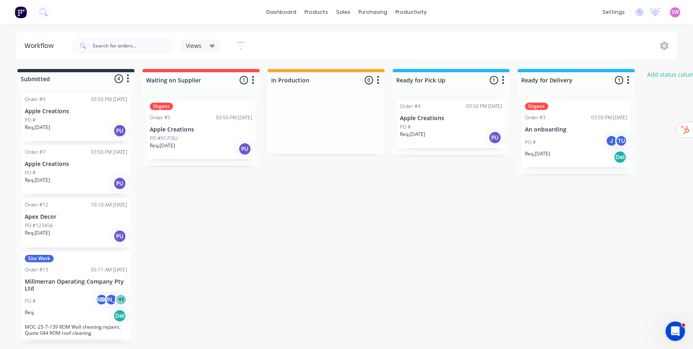
click at [242, 48] on icon "button" at bounding box center [240, 46] width 9 height 10
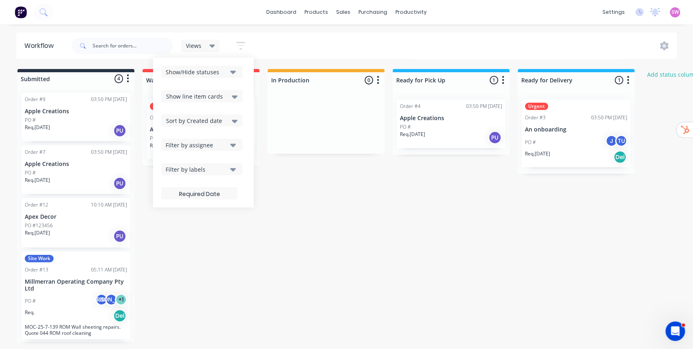
click at [320, 45] on div "Views Save new view None (Default) edit Show/Hide statuses Show line item cards…" at bounding box center [374, 46] width 608 height 24
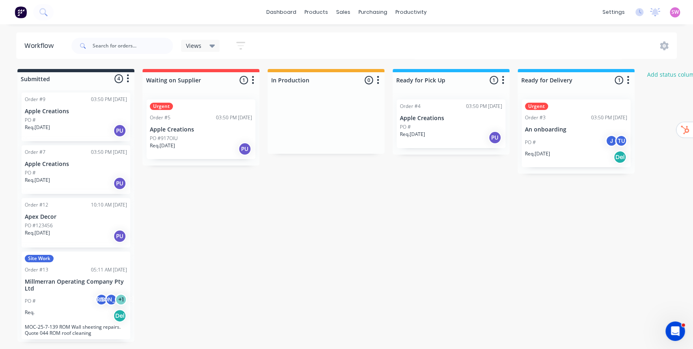
click at [217, 45] on div "Views" at bounding box center [200, 46] width 39 height 12
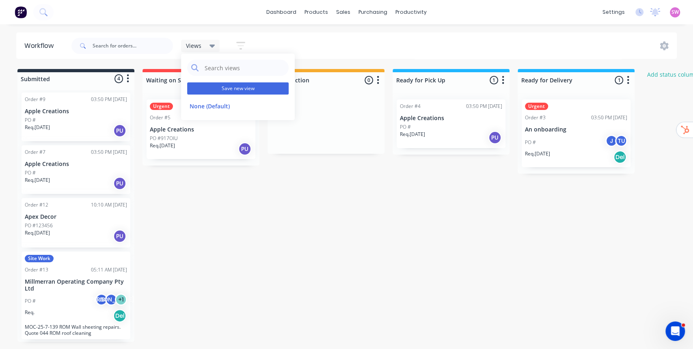
click at [237, 85] on button "Save new view" at bounding box center [238, 88] width 102 height 12
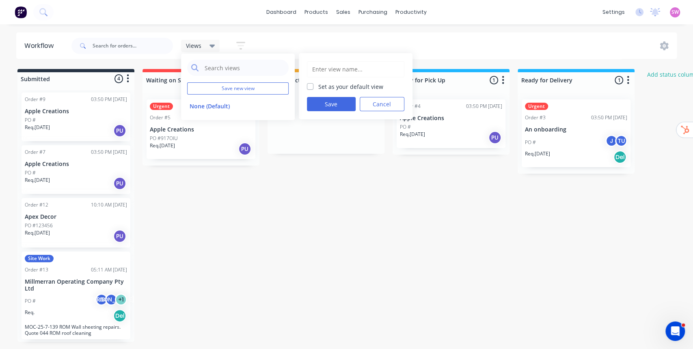
click at [349, 69] on input "text" at bounding box center [356, 69] width 89 height 15
click at [384, 102] on button "Cancel" at bounding box center [382, 104] width 45 height 14
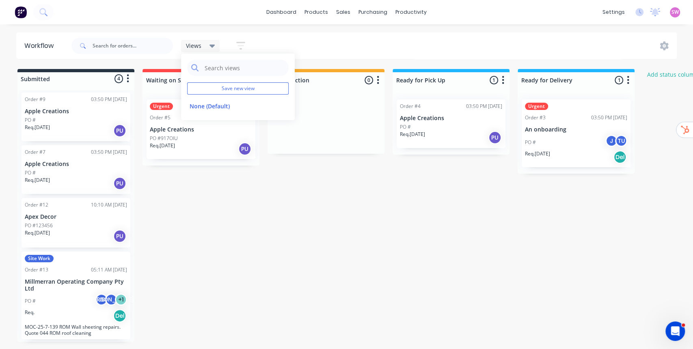
click at [333, 50] on div "Views Save new view None (Default) edit Show/Hide statuses Show line item cards…" at bounding box center [374, 46] width 608 height 24
click at [575, 215] on div "Submitted 4 Status colour #273444 hex #273444 Save Cancel Summaries Total order…" at bounding box center [435, 205] width 883 height 273
click at [621, 13] on div "settings" at bounding box center [614, 12] width 30 height 12
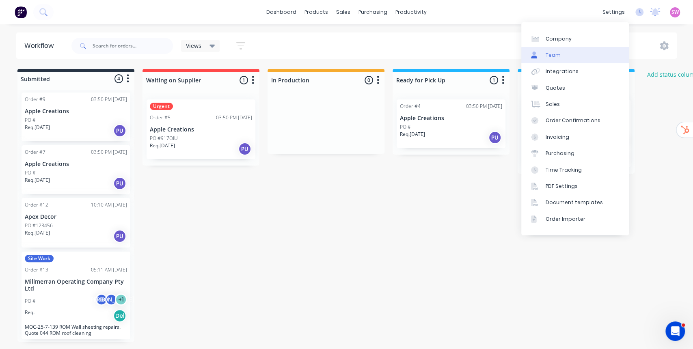
click at [565, 55] on link "Team" at bounding box center [575, 55] width 108 height 16
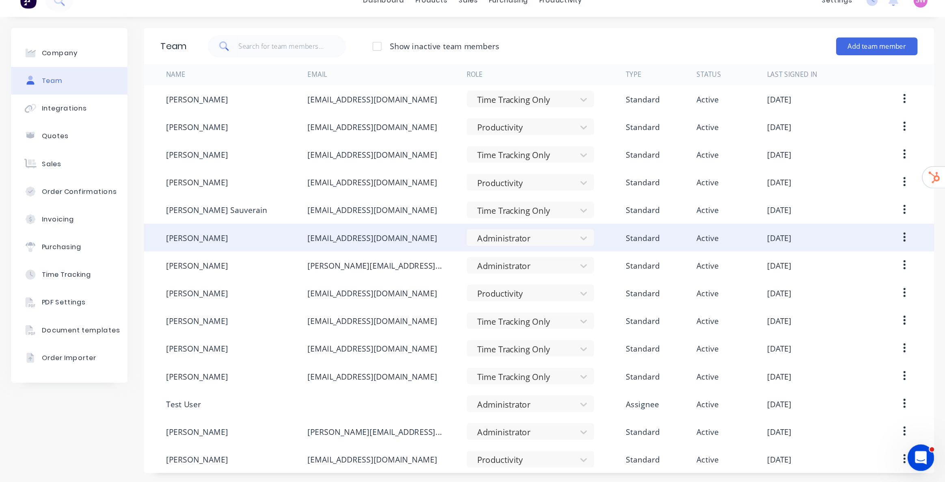
scroll to position [13, 0]
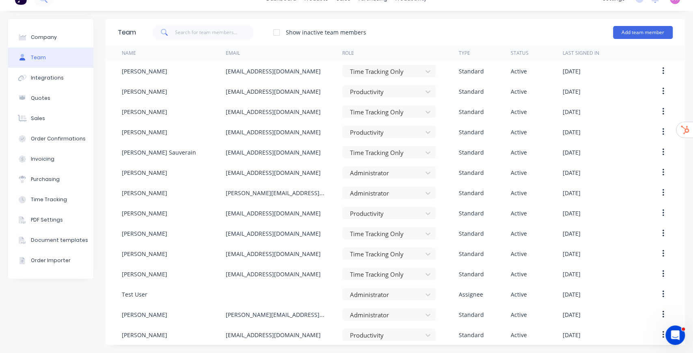
click at [458, 30] on div "Show inactive team members Add team member" at bounding box center [404, 32] width 537 height 24
click at [561, 32] on div "Show inactive team members Add team member" at bounding box center [404, 32] width 537 height 24
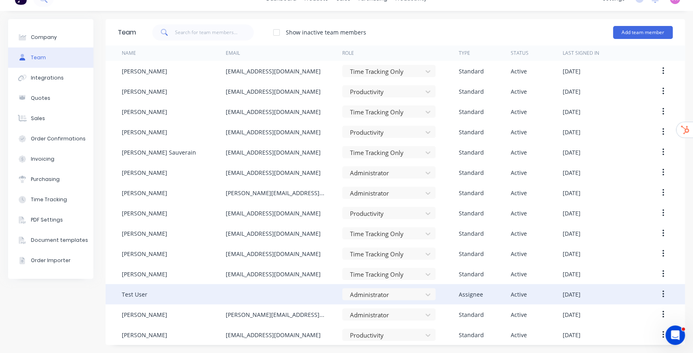
click at [662, 293] on icon "button" at bounding box center [663, 294] width 2 height 9
click at [626, 314] on div "Edit" at bounding box center [634, 316] width 63 height 12
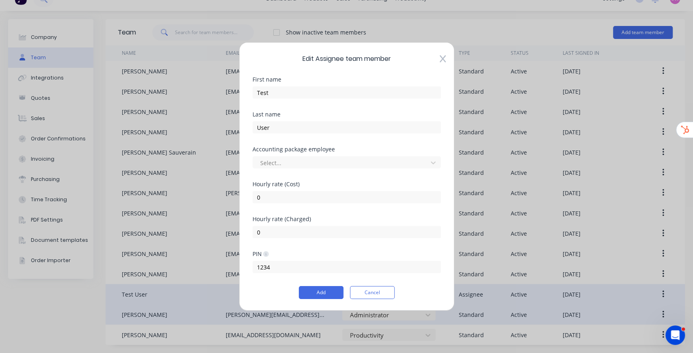
click at [372, 290] on button "Cancel" at bounding box center [372, 292] width 45 height 13
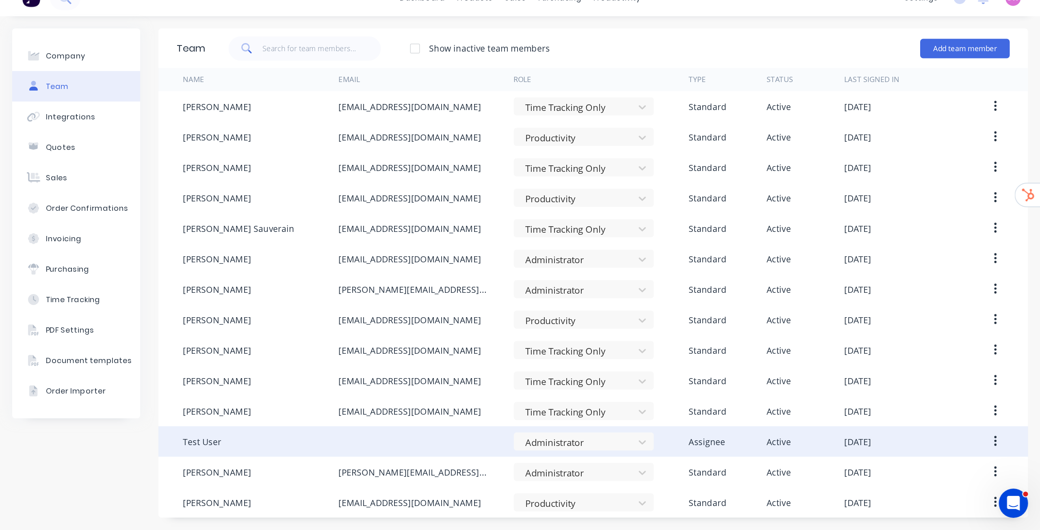
scroll to position [0, 0]
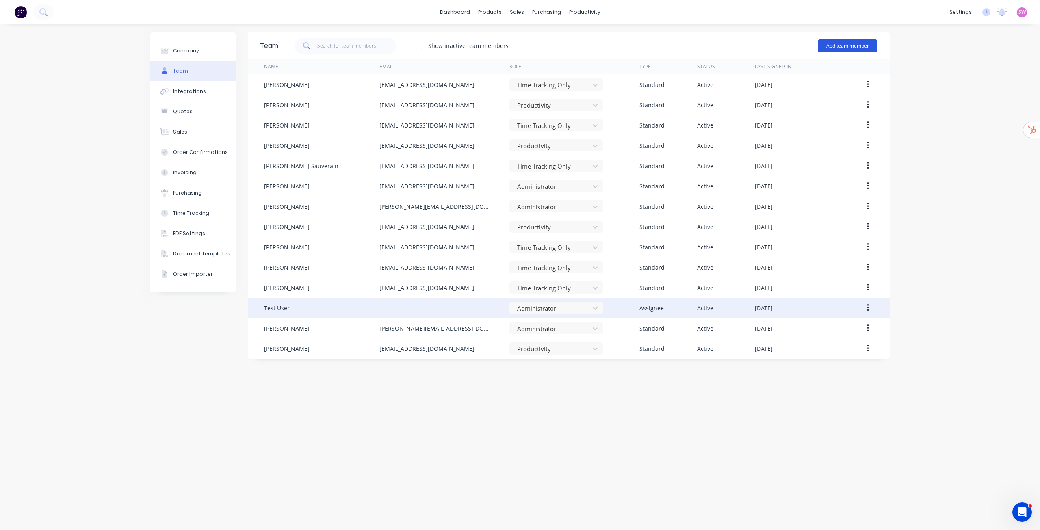
click at [853, 49] on button "Add team member" at bounding box center [848, 45] width 60 height 13
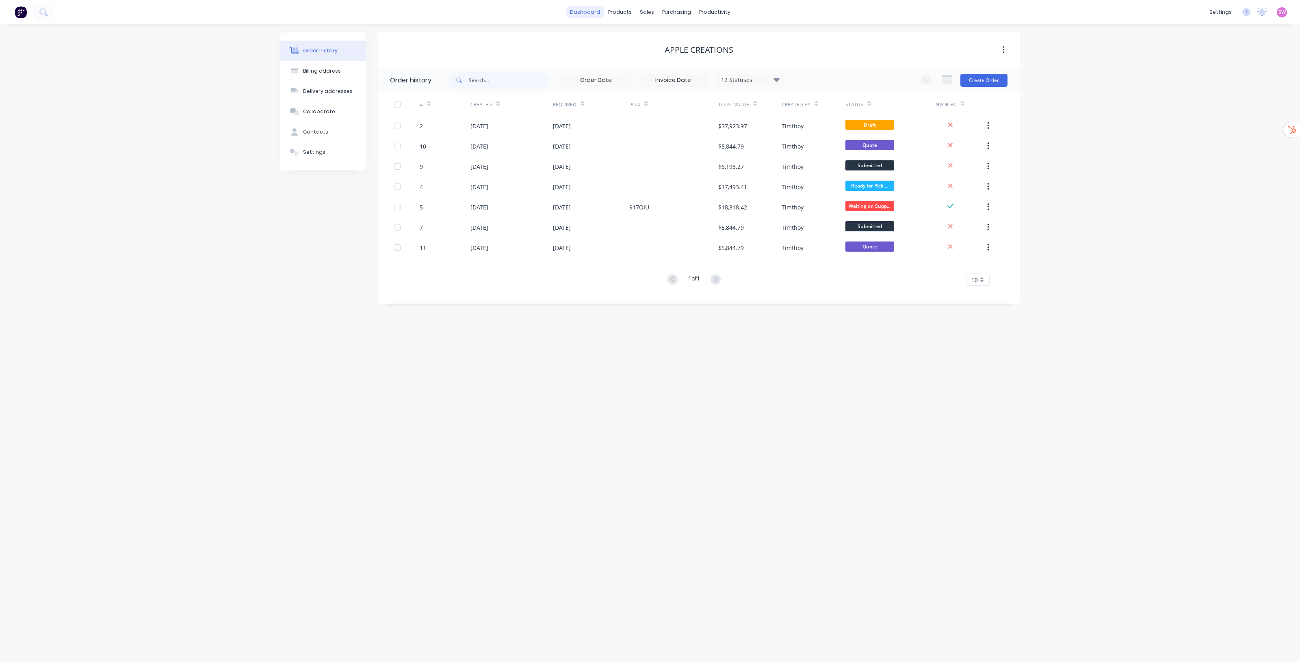
click at [590, 15] on link "dashboard" at bounding box center [585, 12] width 38 height 12
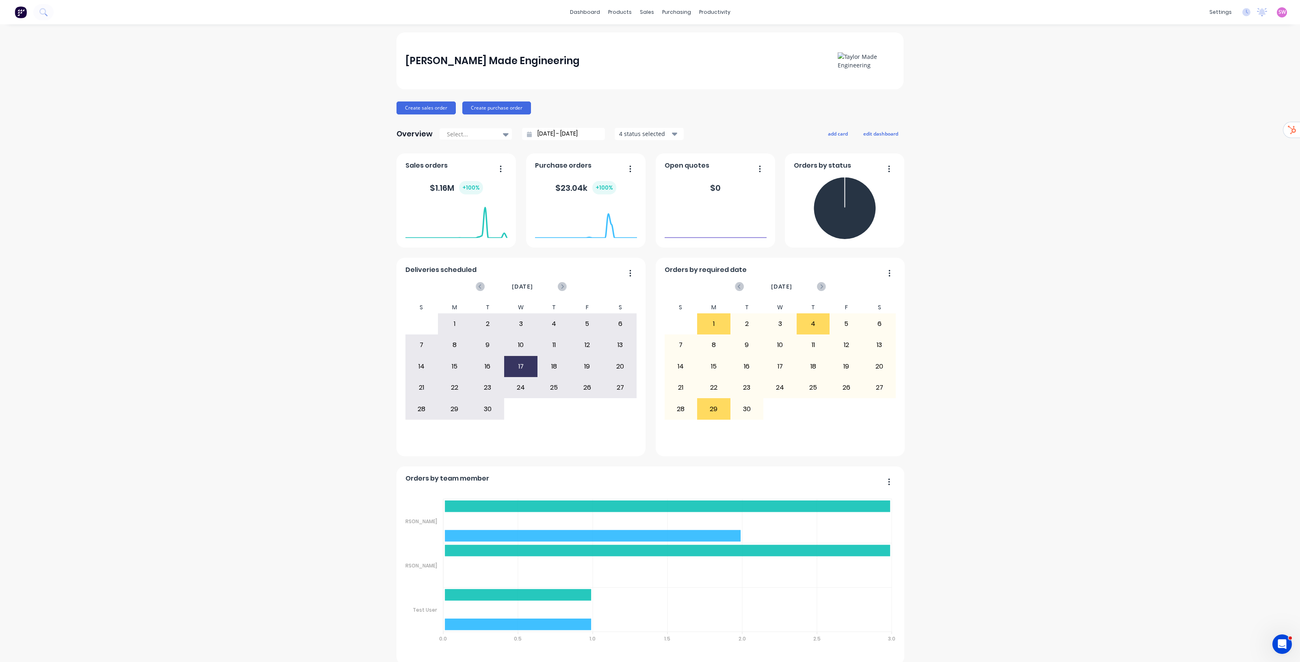
drag, startPoint x: 863, startPoint y: 596, endPoint x: 518, endPoint y: 356, distance: 420.7
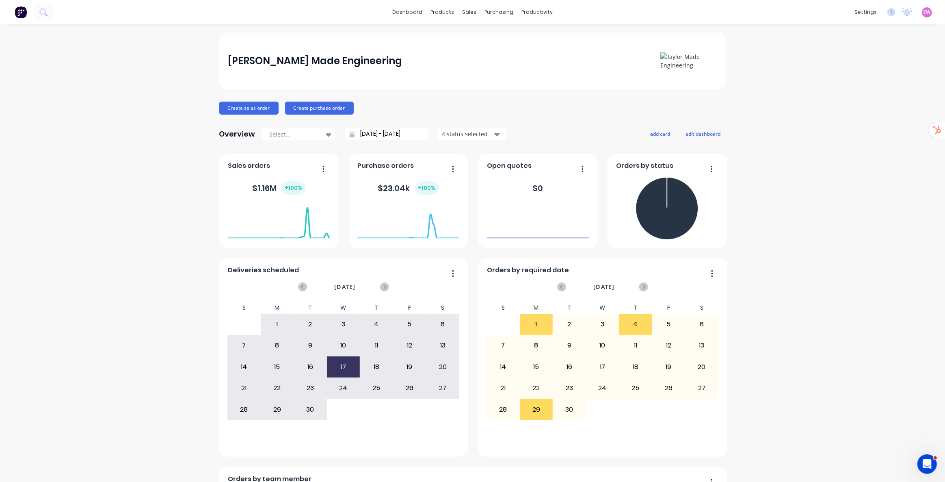
drag, startPoint x: 757, startPoint y: 100, endPoint x: 745, endPoint y: 102, distance: 11.5
drag, startPoint x: 789, startPoint y: 182, endPoint x: 788, endPoint y: 175, distance: 7.5
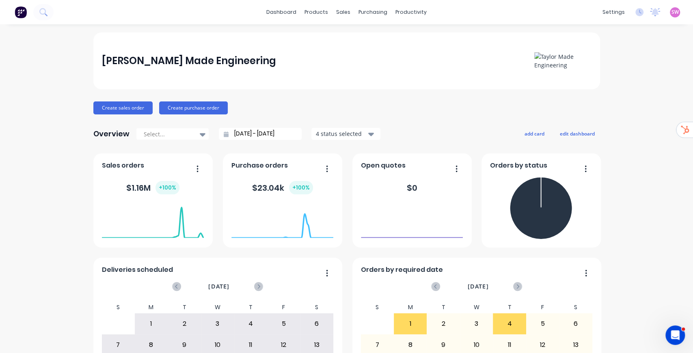
click at [335, 35] on div "Product Catalogue" at bounding box center [350, 38] width 50 height 7
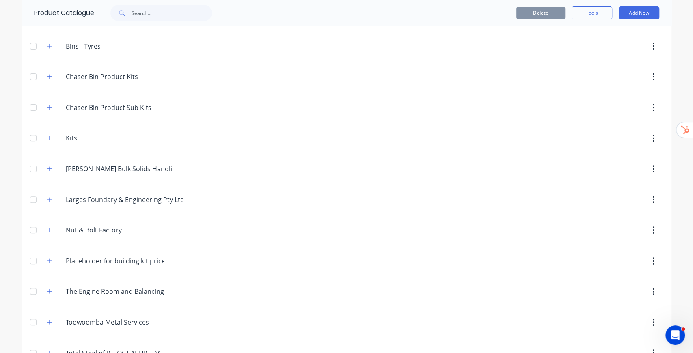
scroll to position [84, 0]
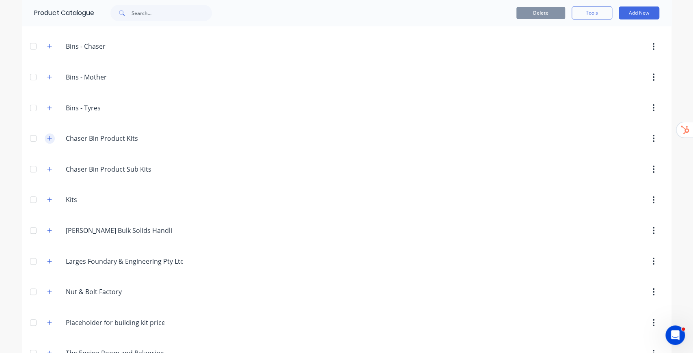
click at [47, 138] on icon "button" at bounding box center [49, 139] width 5 height 6
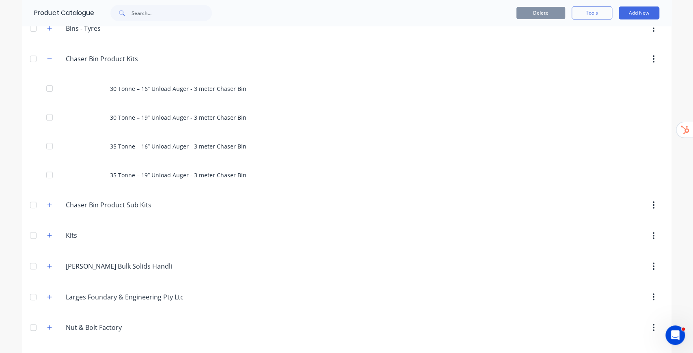
scroll to position [166, 0]
click at [47, 204] on icon "button" at bounding box center [49, 204] width 5 height 6
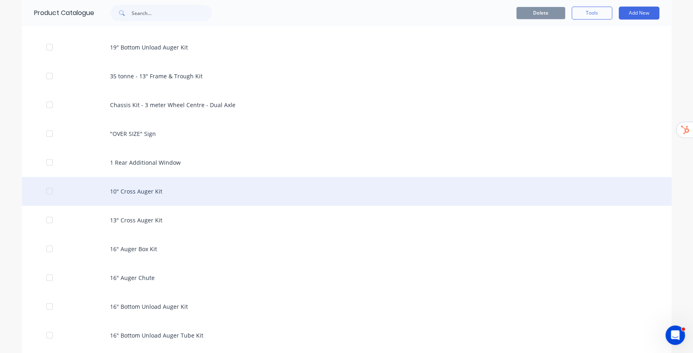
scroll to position [355, 0]
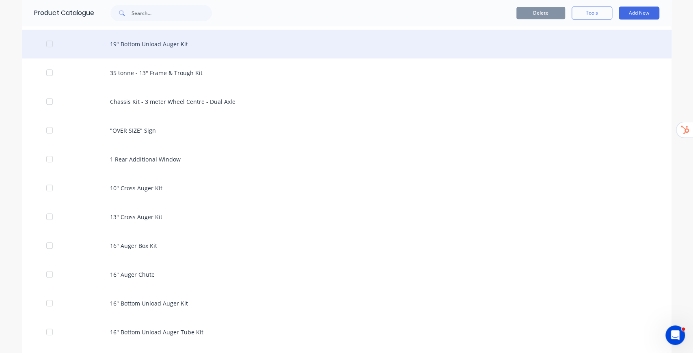
click at [171, 43] on div "19" Bottom Unload Auger Kit" at bounding box center [347, 44] width 650 height 29
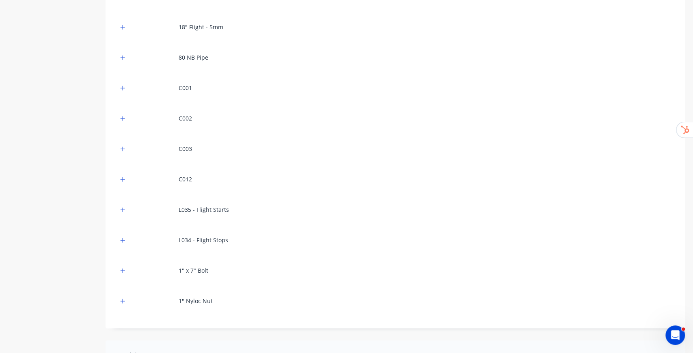
scroll to position [325, 0]
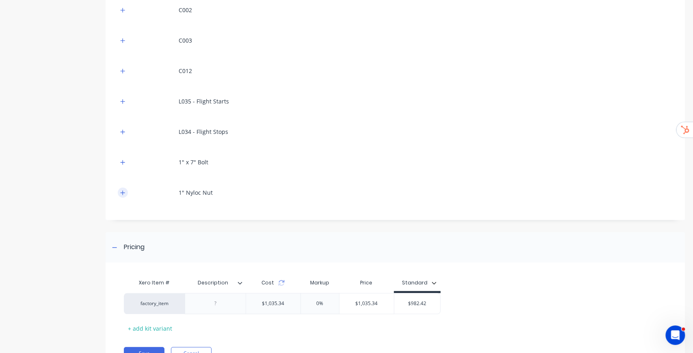
click at [126, 193] on button "button" at bounding box center [123, 193] width 10 height 10
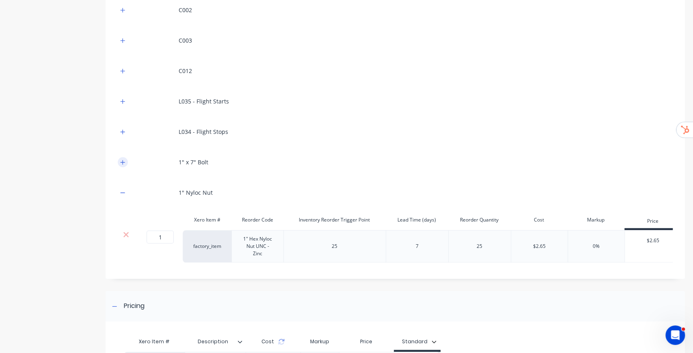
click at [124, 161] on icon "button" at bounding box center [122, 163] width 5 height 6
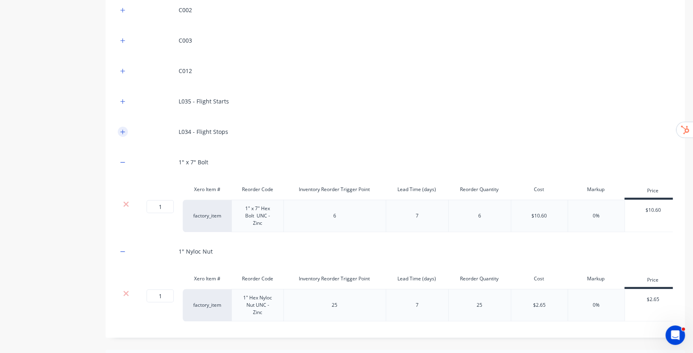
click at [120, 130] on icon "button" at bounding box center [122, 132] width 5 height 6
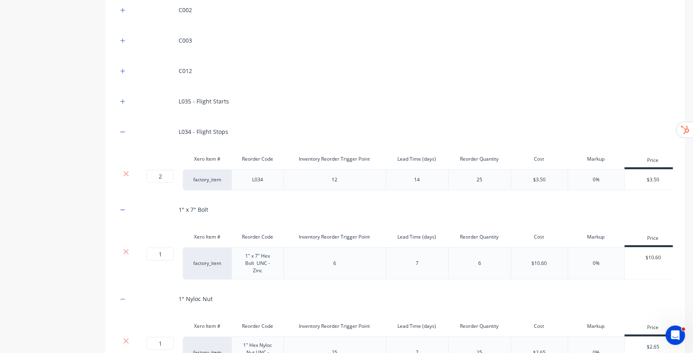
click at [121, 106] on div "L035 - Flight Starts" at bounding box center [395, 101] width 555 height 22
click at [125, 107] on div "L035 - Flight Starts" at bounding box center [395, 101] width 555 height 22
click at [125, 102] on icon "button" at bounding box center [122, 102] width 5 height 6
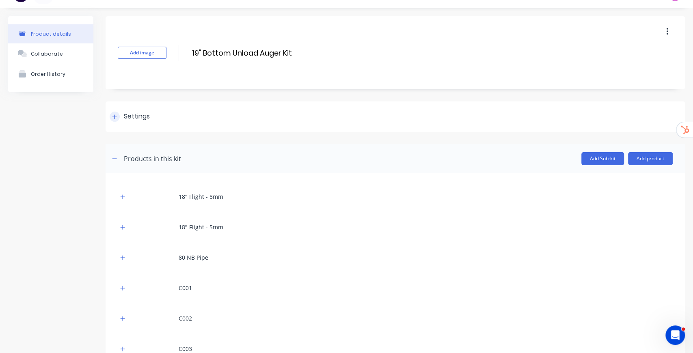
scroll to position [0, 0]
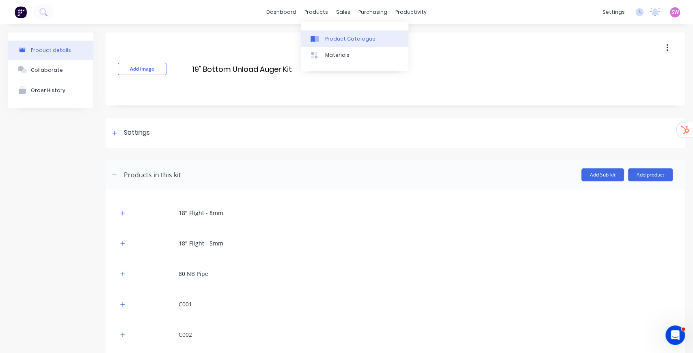
click at [324, 34] on link "Product Catalogue" at bounding box center [355, 38] width 108 height 16
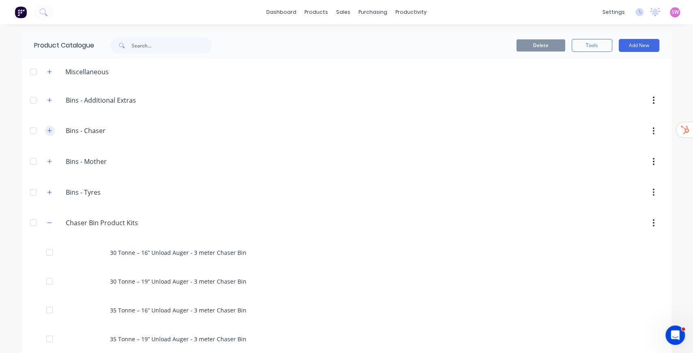
click at [48, 130] on icon "button" at bounding box center [49, 131] width 4 height 4
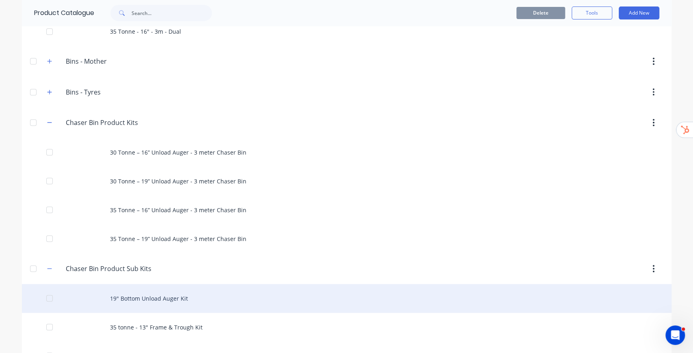
scroll to position [189, 0]
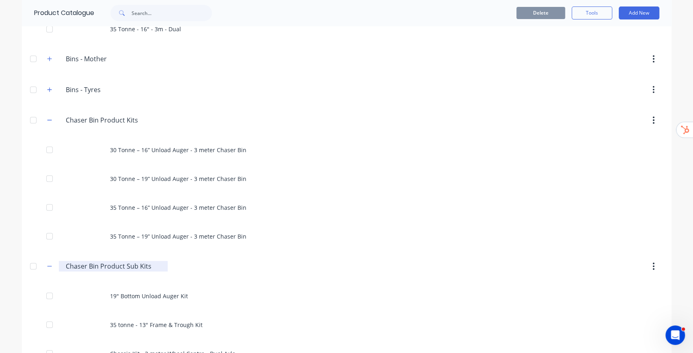
drag, startPoint x: 63, startPoint y: 264, endPoint x: 115, endPoint y: 264, distance: 52.8
click at [95, 264] on div "Chaser.Bin.Product.Sub.Kits Chaser Bin Product Sub Kits" at bounding box center [113, 266] width 109 height 11
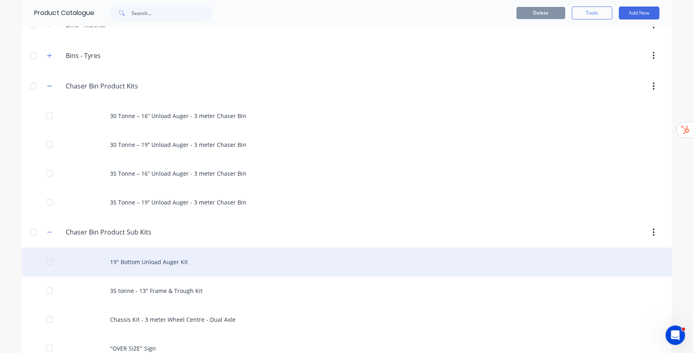
scroll to position [216, 0]
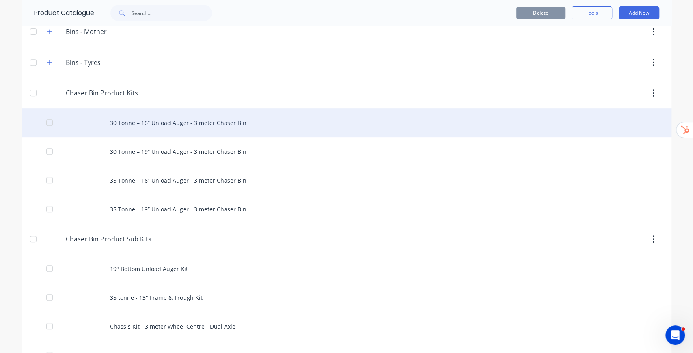
click at [204, 121] on div "30 Tonne – 16” Unload Auger - 3 meter Chaser Bin" at bounding box center [347, 122] width 650 height 29
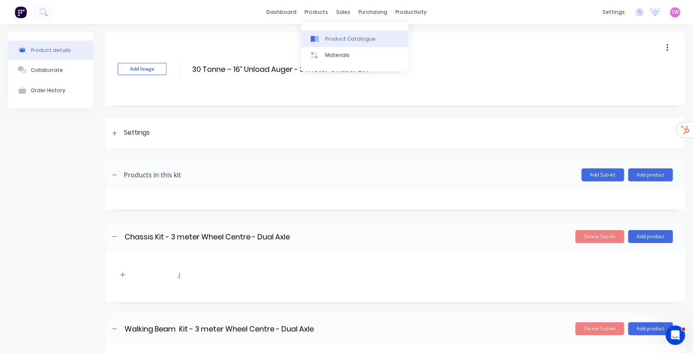
click at [331, 33] on link "Product Catalogue" at bounding box center [355, 38] width 108 height 16
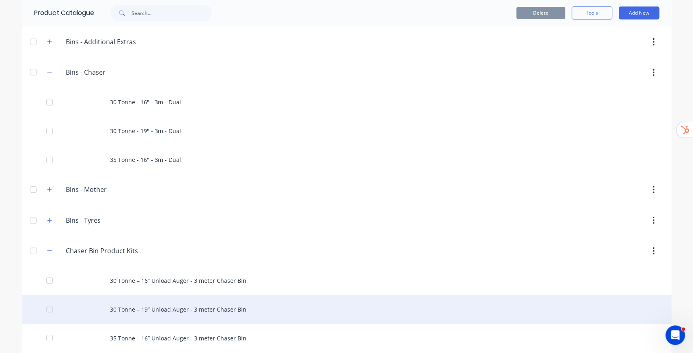
scroll to position [162, 0]
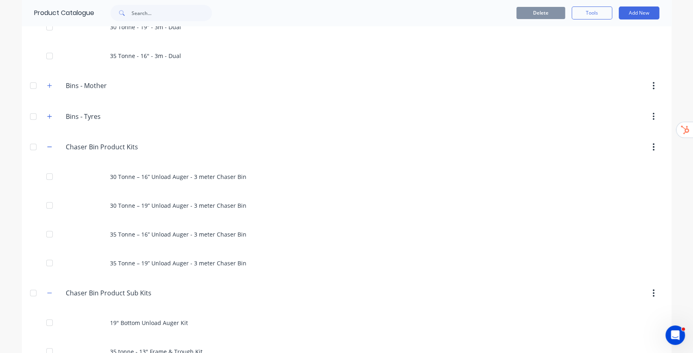
click at [676, 89] on div "dashboard products sales purchasing productivity dashboard products Product Cat…" at bounding box center [346, 176] width 693 height 353
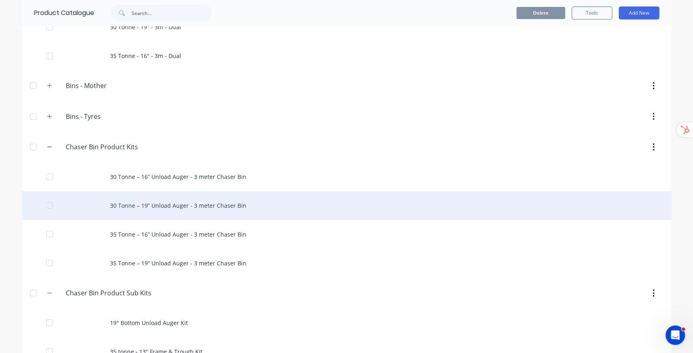
click at [186, 199] on div "30 Tonne – 19” Unload Auger - 3 meter Chaser Bin" at bounding box center [347, 205] width 650 height 29
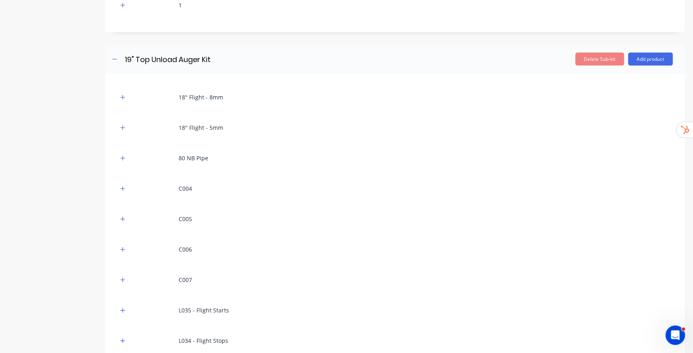
scroll to position [1218, 0]
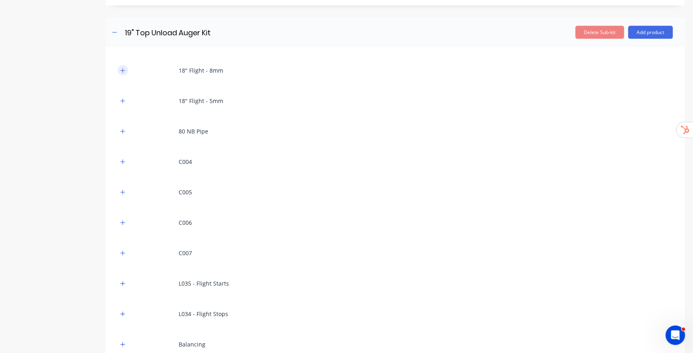
click at [122, 68] on icon "button" at bounding box center [123, 70] width 4 height 4
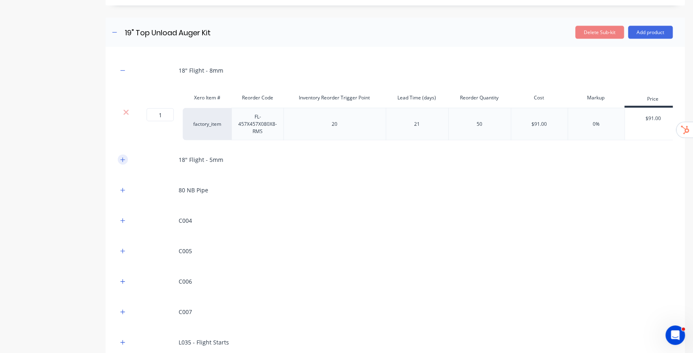
click at [121, 160] on icon "button" at bounding box center [123, 160] width 4 height 4
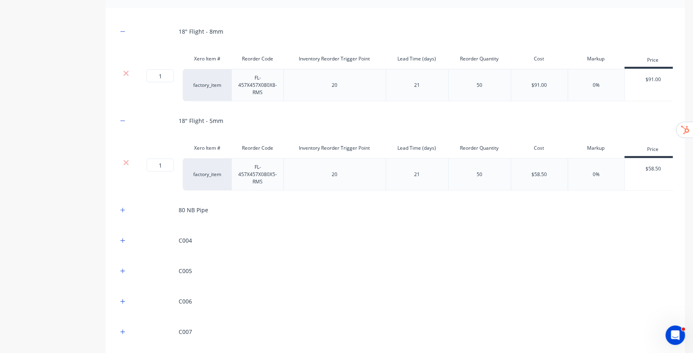
scroll to position [1300, 0]
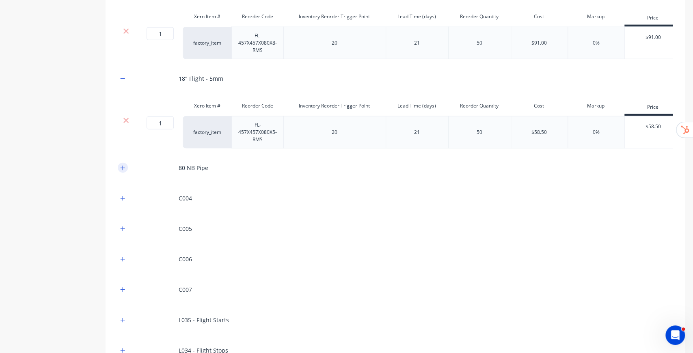
click at [125, 171] on button "button" at bounding box center [123, 168] width 10 height 10
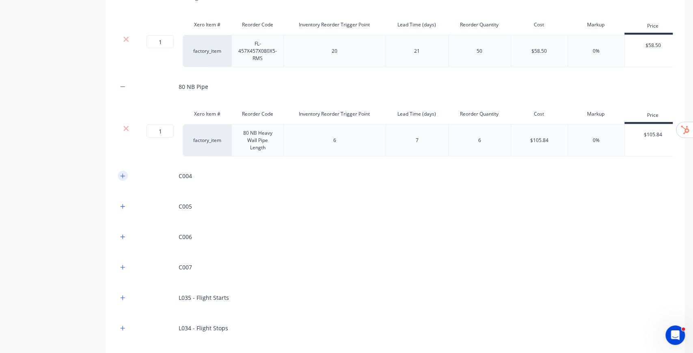
click at [120, 181] on button "button" at bounding box center [123, 176] width 10 height 10
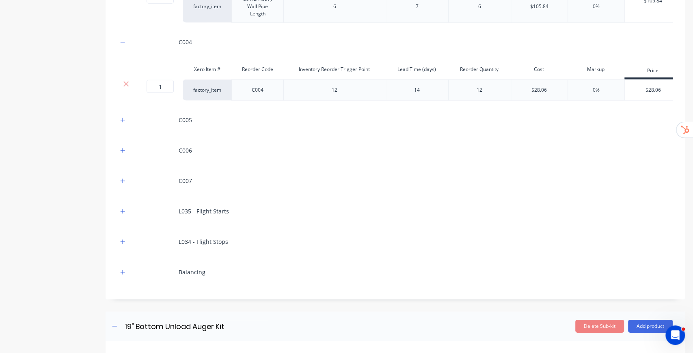
scroll to position [1516, 0]
click at [118, 124] on button "button" at bounding box center [123, 119] width 10 height 10
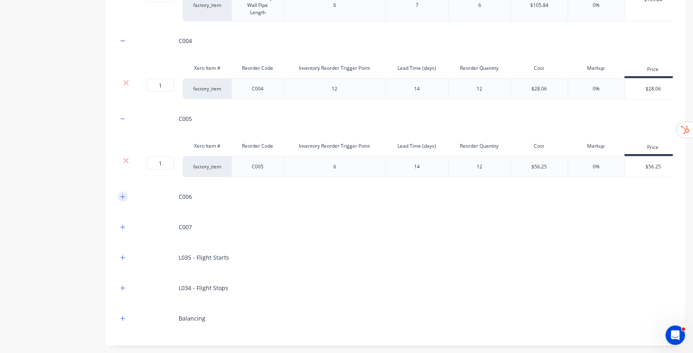
click at [122, 200] on icon "button" at bounding box center [122, 197] width 5 height 6
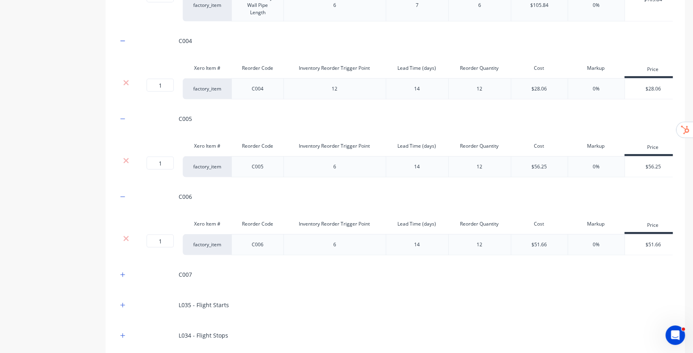
scroll to position [1597, 0]
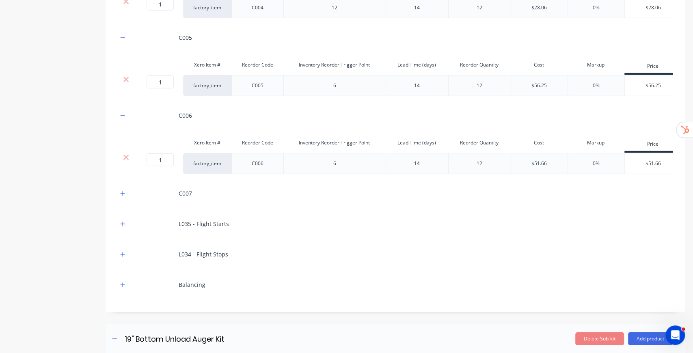
click at [126, 199] on button "button" at bounding box center [123, 193] width 10 height 10
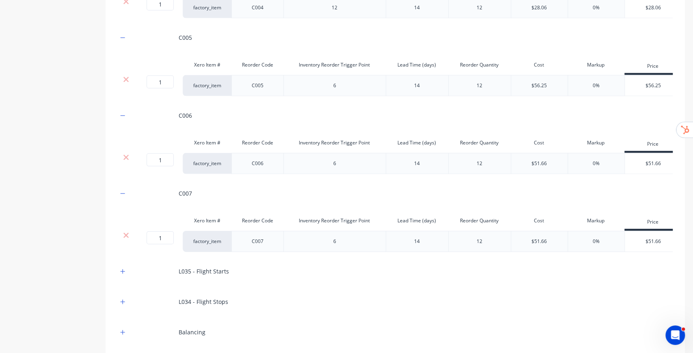
click at [123, 283] on div "L035 - Flight Starts" at bounding box center [395, 271] width 555 height 22
click at [123, 275] on icon "button" at bounding box center [122, 272] width 5 height 6
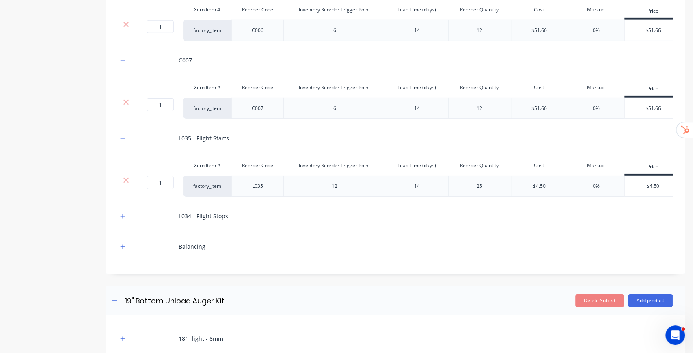
scroll to position [1733, 0]
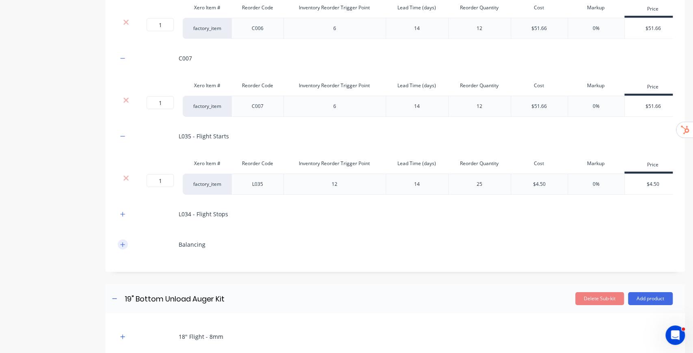
click at [125, 248] on icon "button" at bounding box center [122, 245] width 5 height 6
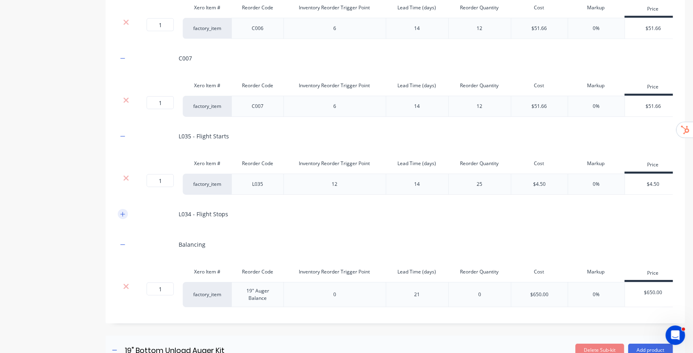
click at [123, 217] on icon "button" at bounding box center [122, 215] width 5 height 6
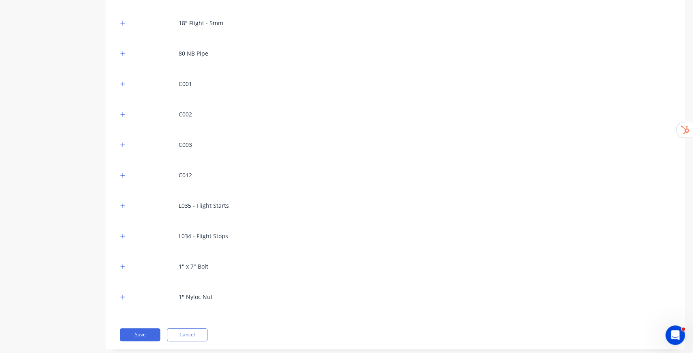
scroll to position [2227, 0]
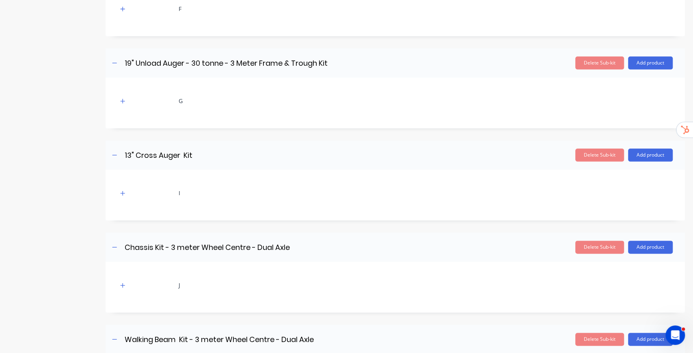
scroll to position [0, 0]
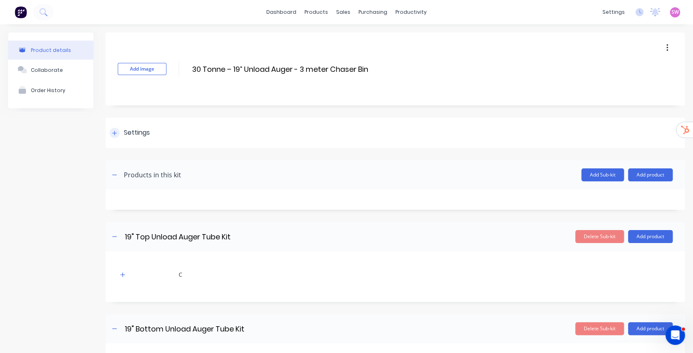
click at [120, 128] on div "Settings" at bounding box center [130, 133] width 40 height 10
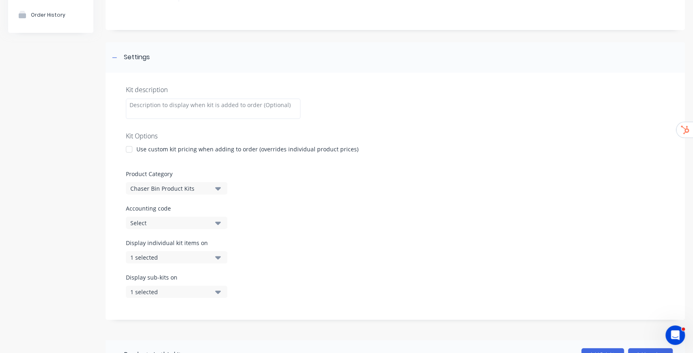
scroll to position [81, 0]
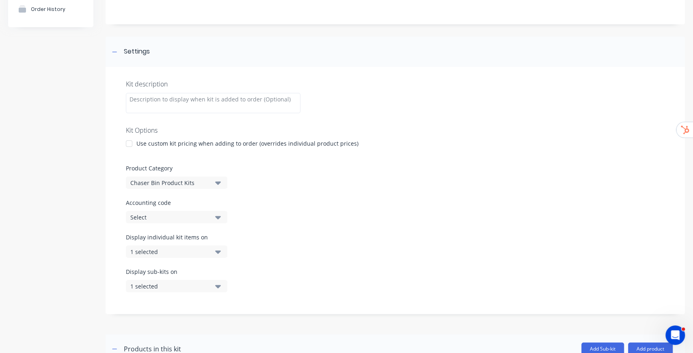
click at [133, 145] on div at bounding box center [129, 144] width 16 height 16
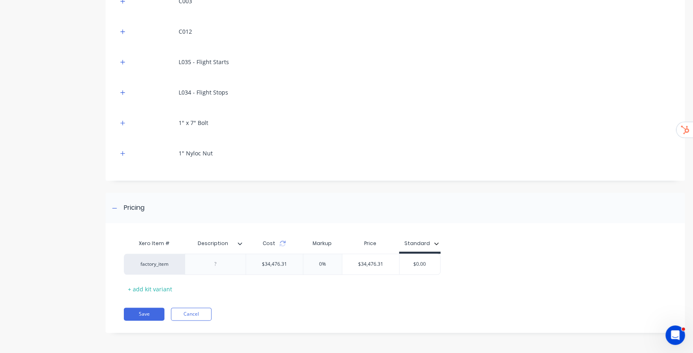
scroll to position [2587, 0]
click at [419, 264] on input "$0.00" at bounding box center [420, 264] width 41 height 7
drag, startPoint x: 409, startPoint y: 261, endPoint x: 397, endPoint y: 260, distance: 11.8
click at [397, 260] on div "factory_item $34,476.31 0% $34,476.31 $0.00 $0.00" at bounding box center [282, 264] width 317 height 21
type input "105000"
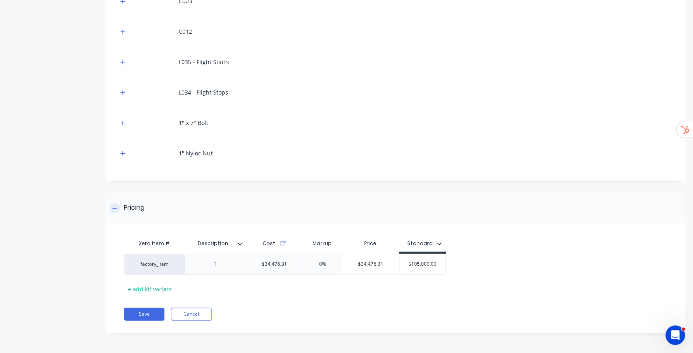
click at [478, 210] on div "Pricing" at bounding box center [396, 208] width 580 height 30
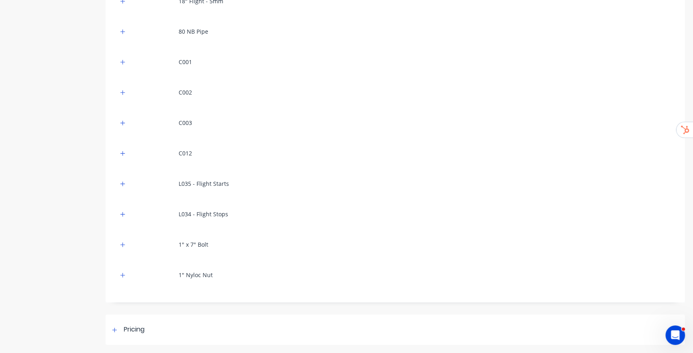
scroll to position [2466, 0]
click at [478, 318] on div "Pricing" at bounding box center [396, 330] width 580 height 30
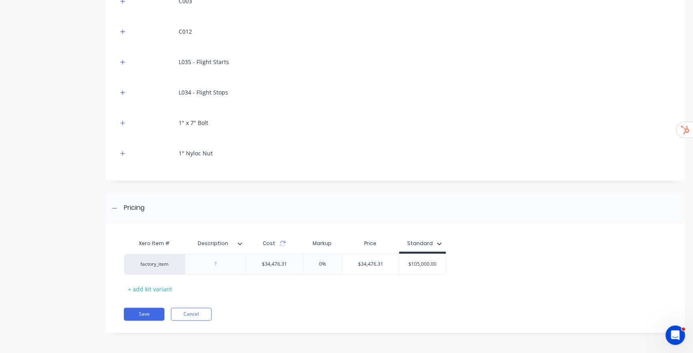
scroll to position [2587, 0]
click at [147, 317] on button "Save" at bounding box center [144, 314] width 41 height 13
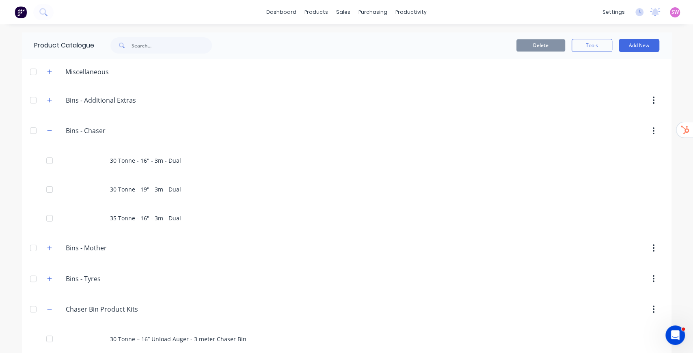
click at [128, 45] on span at bounding box center [120, 45] width 21 height 16
click at [144, 45] on input "text" at bounding box center [172, 45] width 80 height 16
paste input "80 NB Pipe"
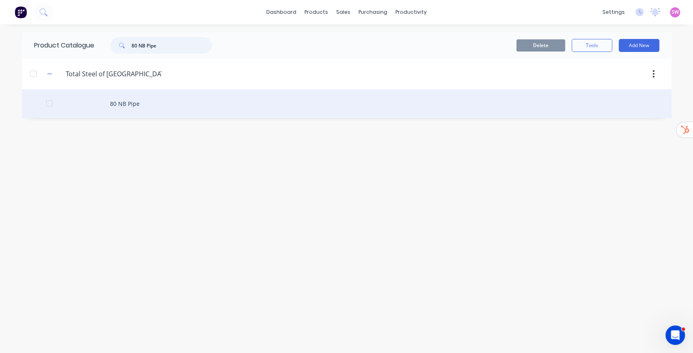
type input "80 NB Pipe"
click at [135, 99] on div "80 NB Pipe" at bounding box center [347, 103] width 650 height 29
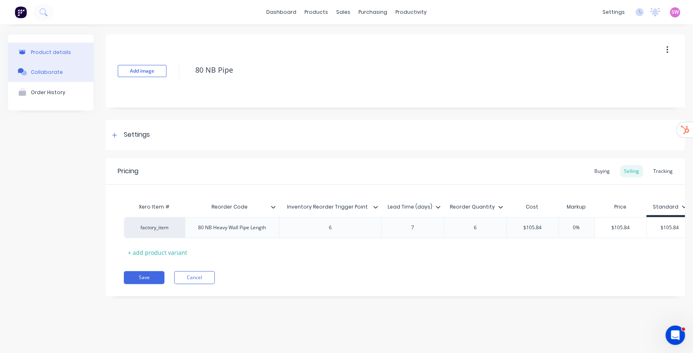
click at [64, 76] on button "Collaborate" at bounding box center [50, 72] width 85 height 20
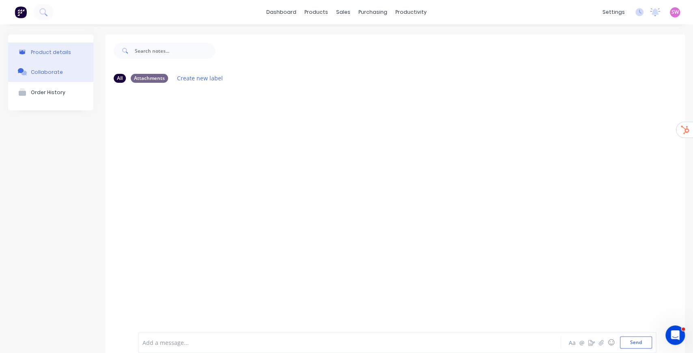
click at [59, 59] on button "Product details" at bounding box center [50, 52] width 85 height 19
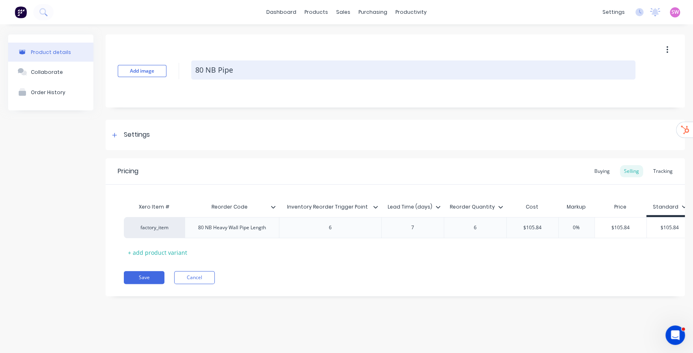
click at [259, 68] on textarea "80 NB Pipe" at bounding box center [413, 70] width 444 height 19
type textarea "80 NB Pipe"
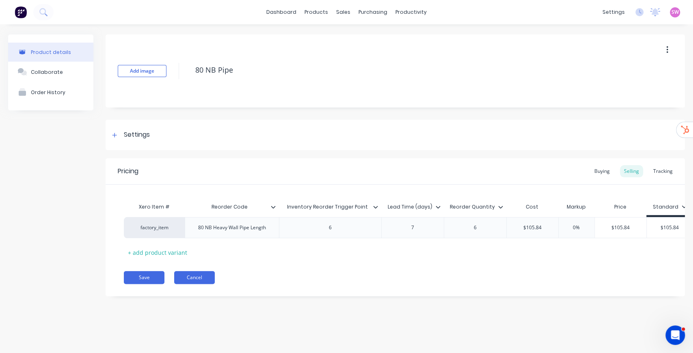
drag, startPoint x: 203, startPoint y: 279, endPoint x: 195, endPoint y: 284, distance: 9.3
click at [195, 284] on button "Cancel" at bounding box center [194, 277] width 41 height 13
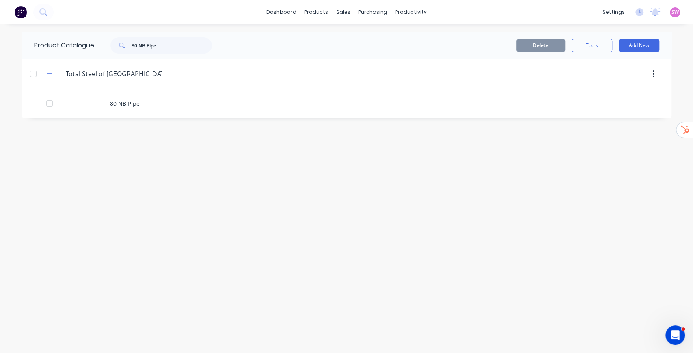
click at [232, 158] on div "Product Catalogue 80 NB Pipe Delete Tools Add New Total.Steel.of.Australia Tota…" at bounding box center [347, 188] width 650 height 313
click at [333, 34] on link "Product Catalogue" at bounding box center [357, 38] width 108 height 16
drag, startPoint x: 167, startPoint y: 45, endPoint x: 16, endPoint y: 34, distance: 150.7
click at [57, 34] on div "Product Catalogue 80 NB Pipe" at bounding box center [127, 45] width 210 height 26
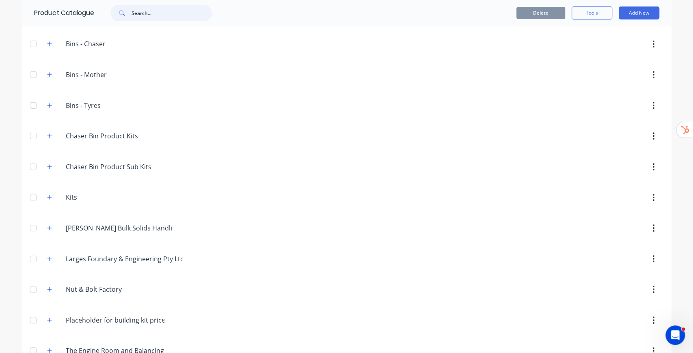
scroll to position [108, 0]
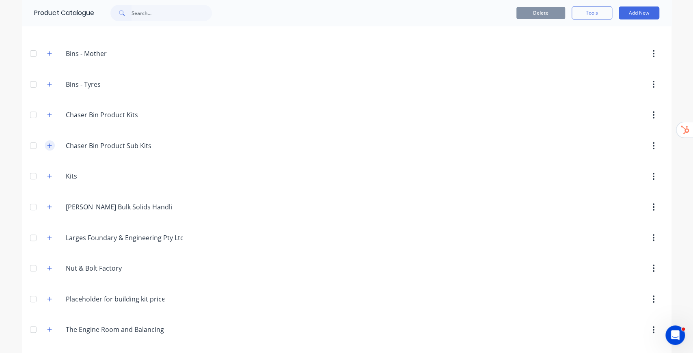
click at [48, 145] on icon "button" at bounding box center [49, 146] width 5 height 6
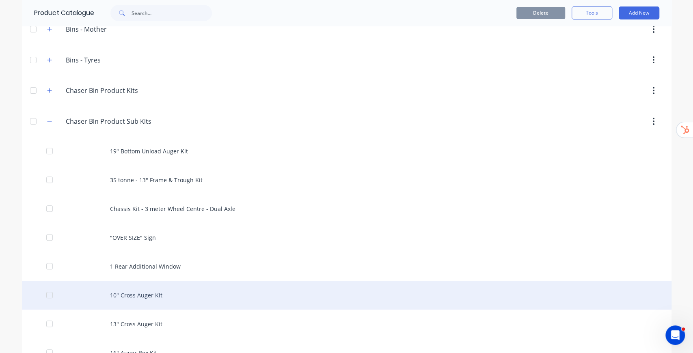
scroll to position [216, 0]
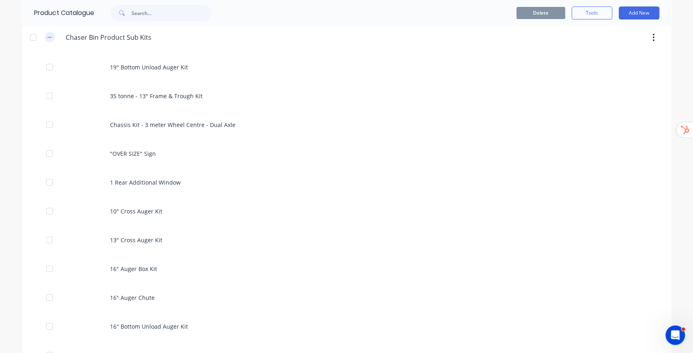
click at [50, 39] on button "button" at bounding box center [50, 37] width 10 height 10
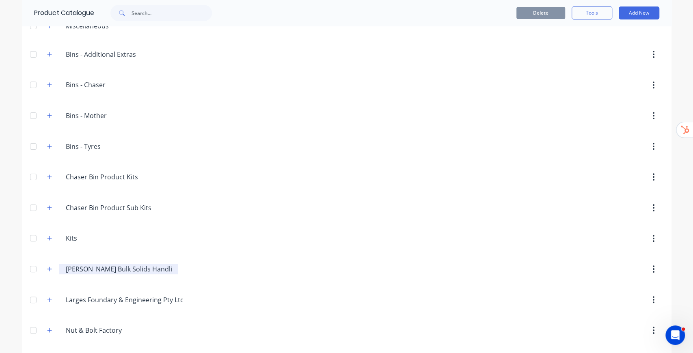
scroll to position [108, 0]
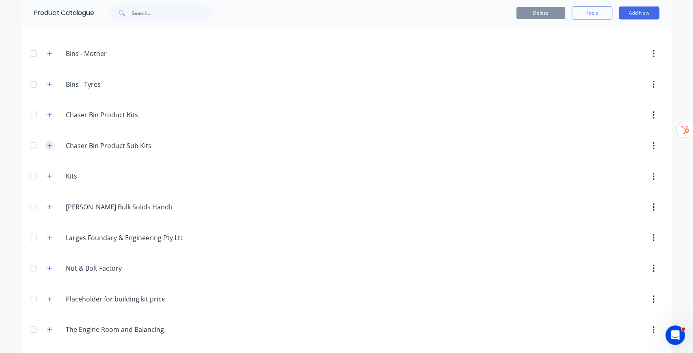
click at [47, 143] on icon "button" at bounding box center [49, 146] width 5 height 6
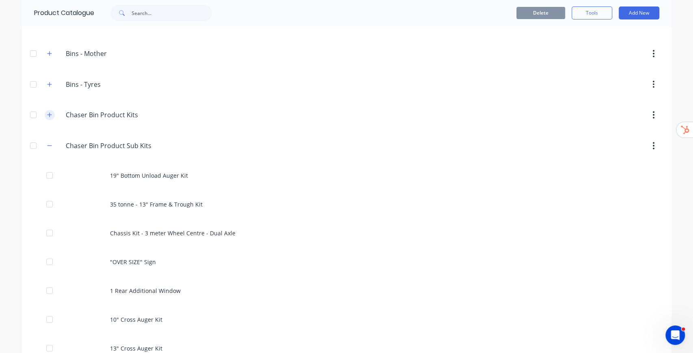
click at [49, 112] on icon "button" at bounding box center [49, 115] width 5 height 6
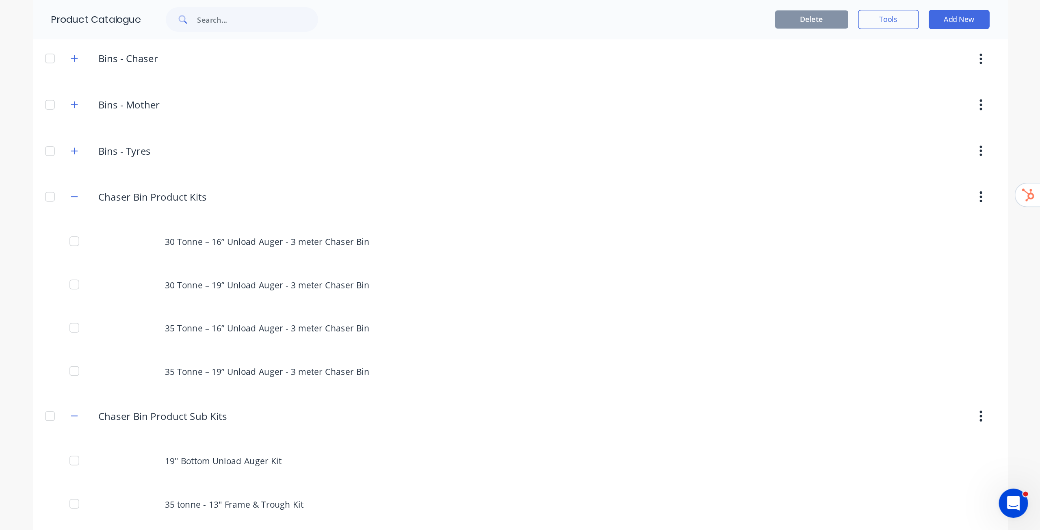
scroll to position [0, 0]
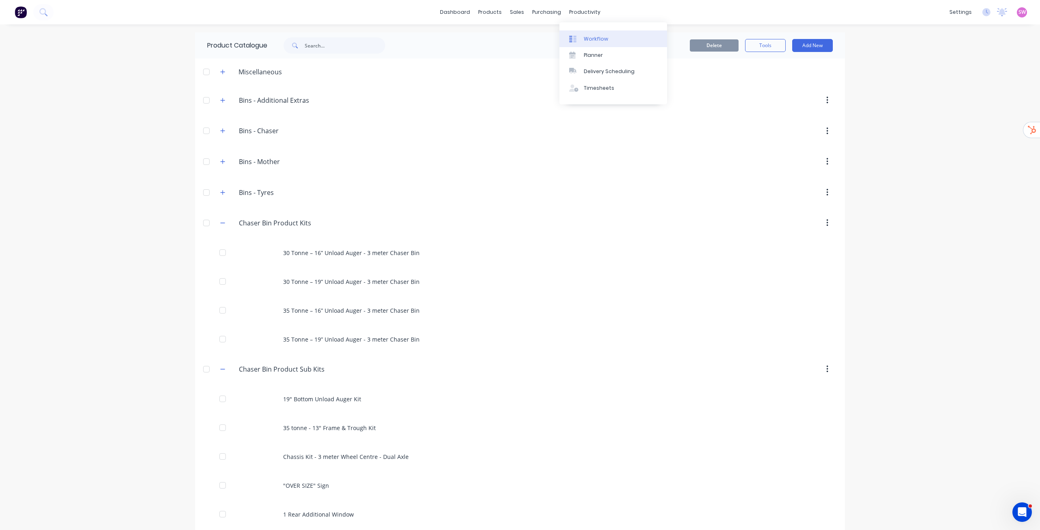
click at [586, 36] on div "Workflow" at bounding box center [596, 38] width 24 height 7
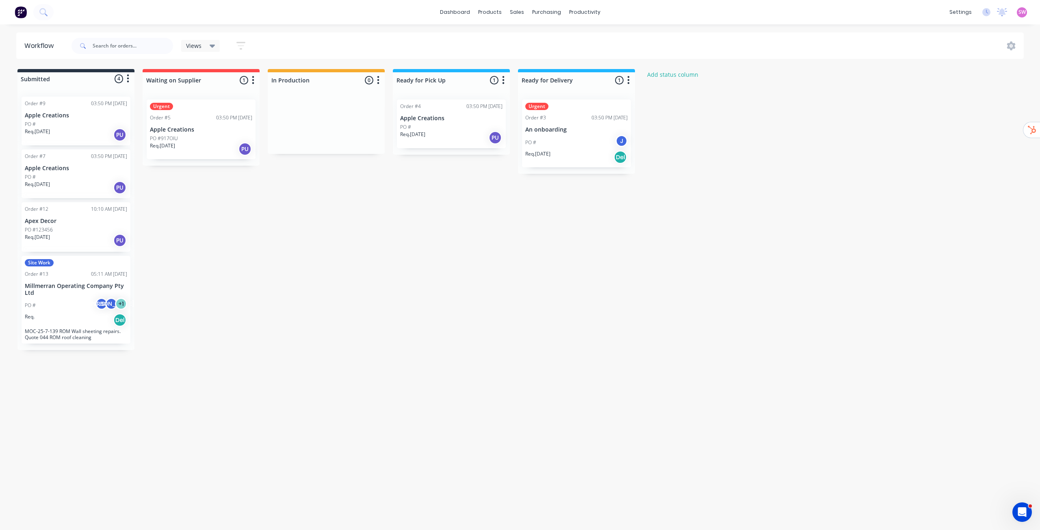
click at [241, 45] on icon "button" at bounding box center [241, 45] width 6 height 1
click at [228, 146] on button "Filter by assignee" at bounding box center [201, 145] width 81 height 12
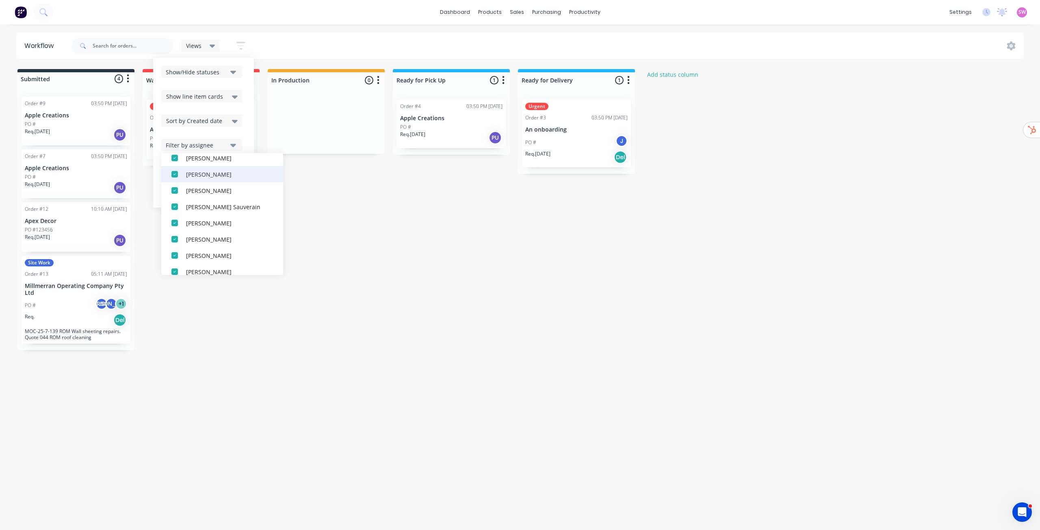
scroll to position [81, 0]
click at [444, 201] on div "Submitted 4 Status colour #273444 hex #273444 Save Cancel Summaries Total order…" at bounding box center [435, 209] width 883 height 281
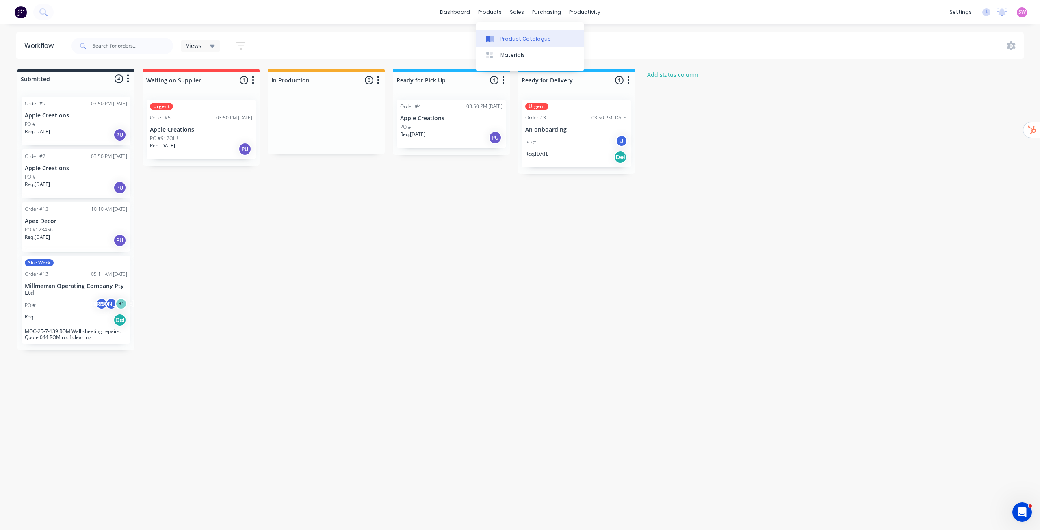
click at [506, 34] on link "Product Catalogue" at bounding box center [530, 38] width 108 height 16
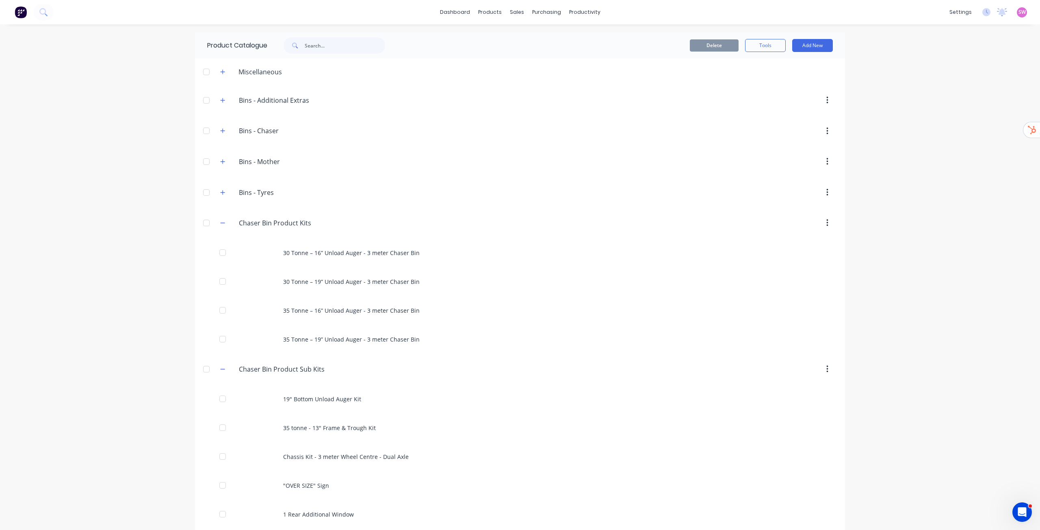
click at [897, 271] on div "dashboard products sales purchasing productivity dashboard products Product Cat…" at bounding box center [520, 265] width 1040 height 530
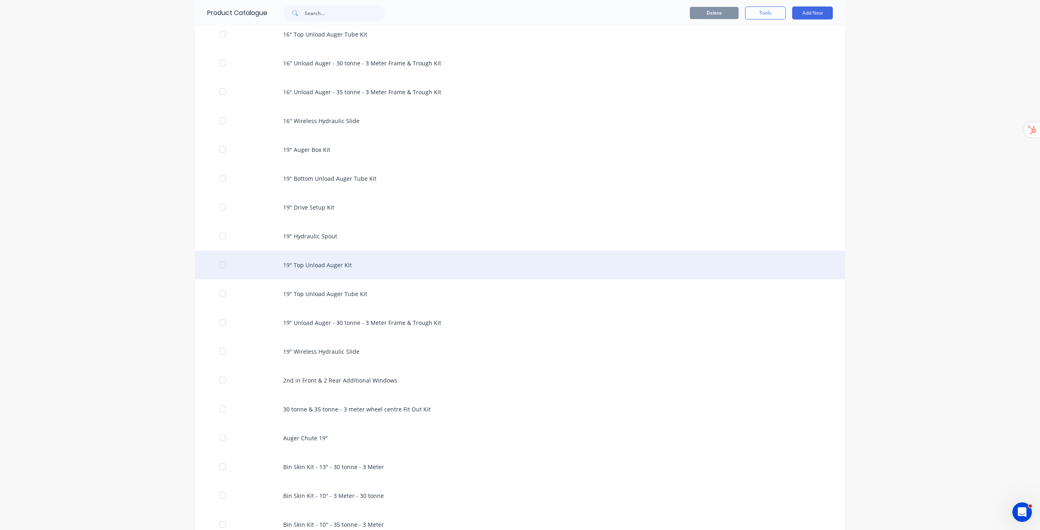
click at [350, 272] on div "19" Top Unload Auger Kit" at bounding box center [520, 265] width 650 height 29
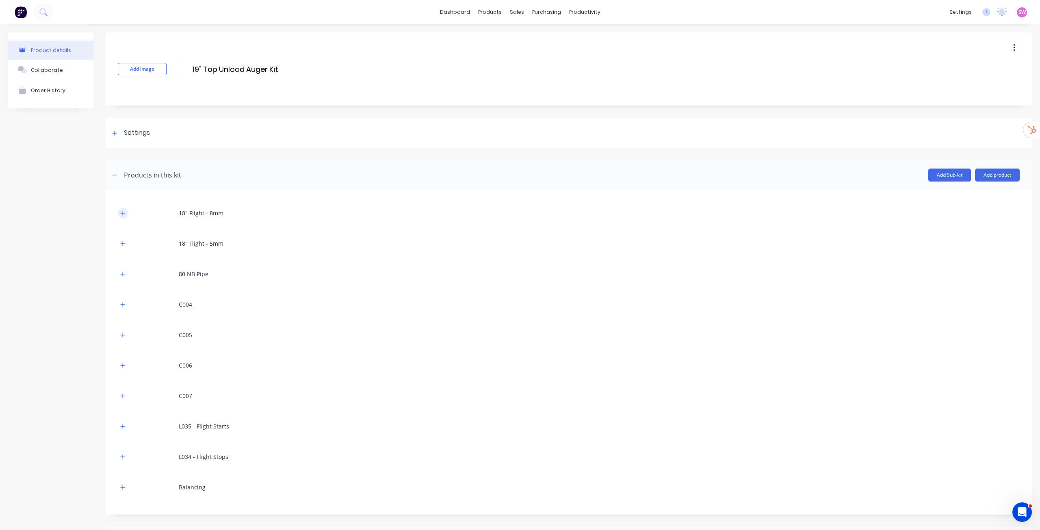
click at [122, 212] on icon "button" at bounding box center [122, 213] width 5 height 6
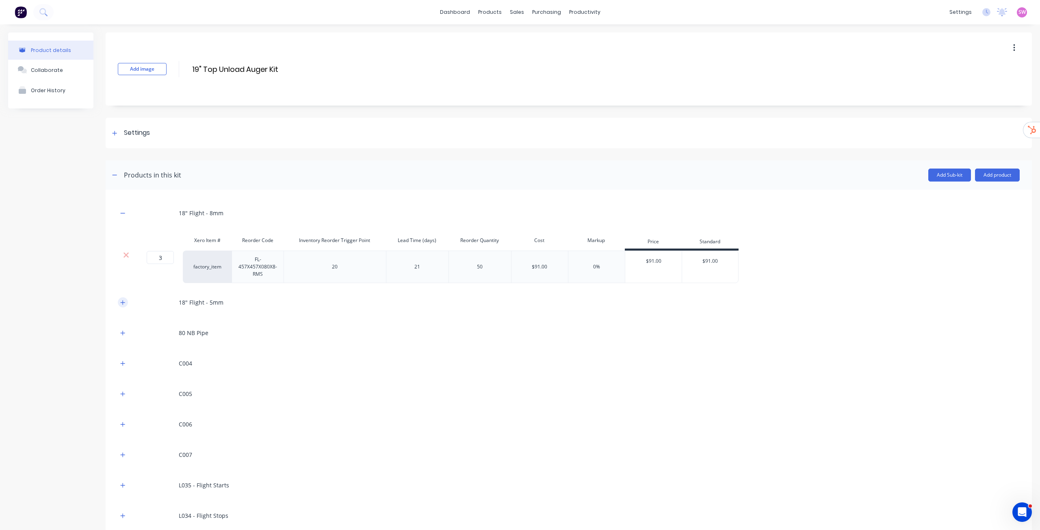
click at [123, 304] on icon "button" at bounding box center [122, 303] width 5 height 6
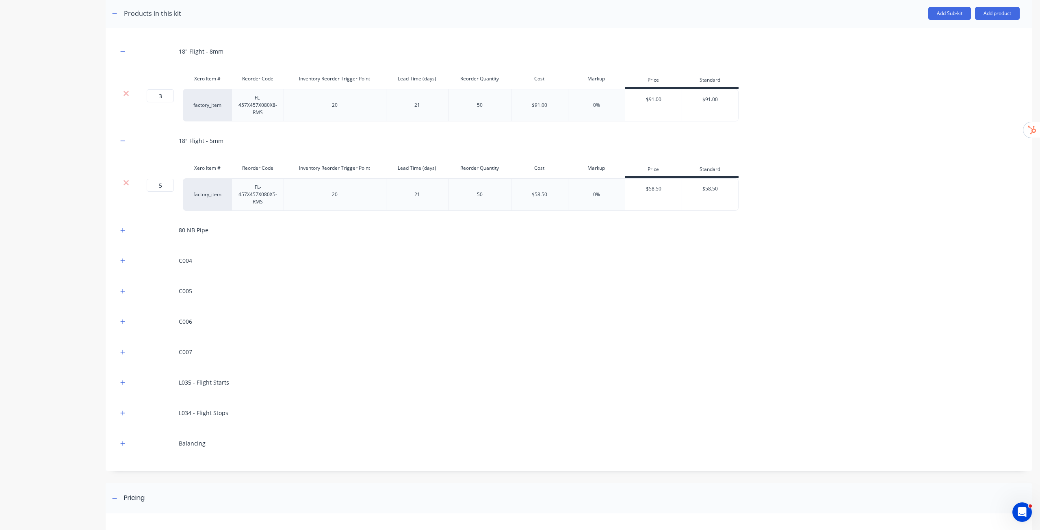
scroll to position [162, 0]
click at [122, 232] on button "button" at bounding box center [123, 229] width 10 height 10
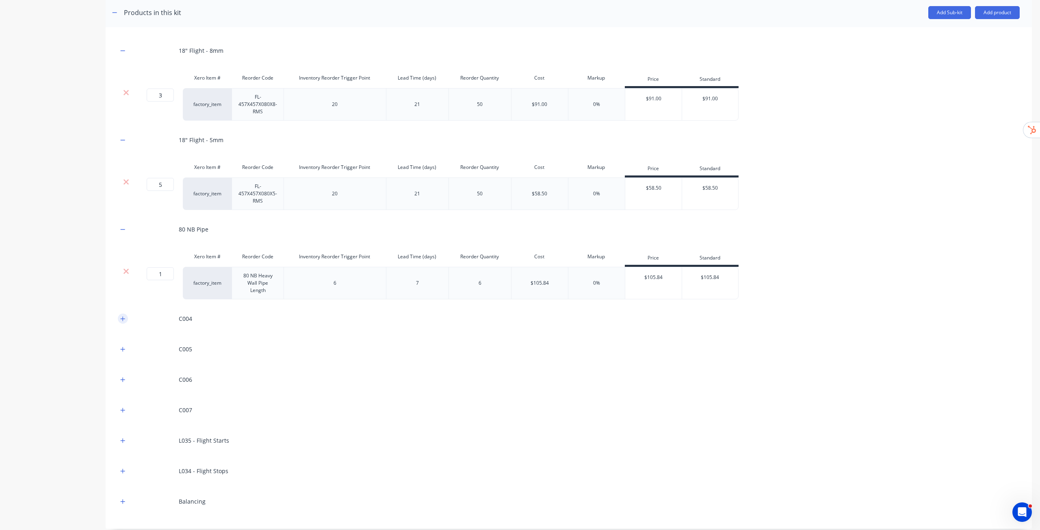
click at [125, 318] on icon "button" at bounding box center [122, 319] width 5 height 6
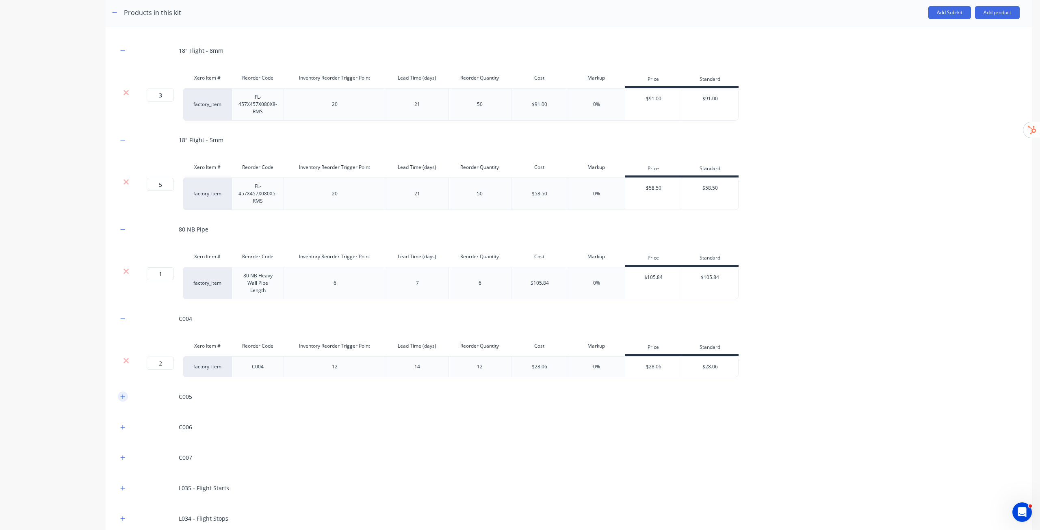
click at [122, 400] on button "button" at bounding box center [123, 397] width 10 height 10
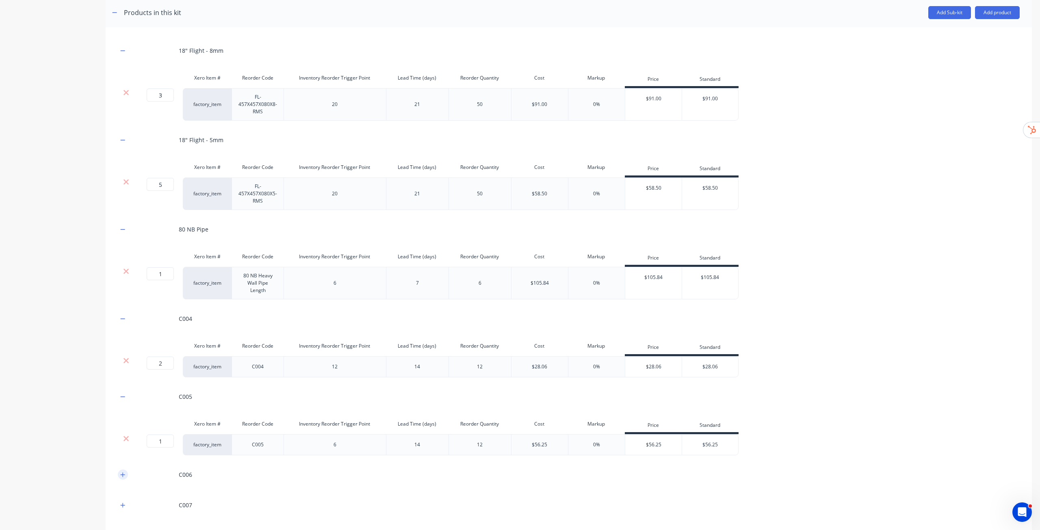
click at [120, 472] on button "button" at bounding box center [123, 475] width 10 height 10
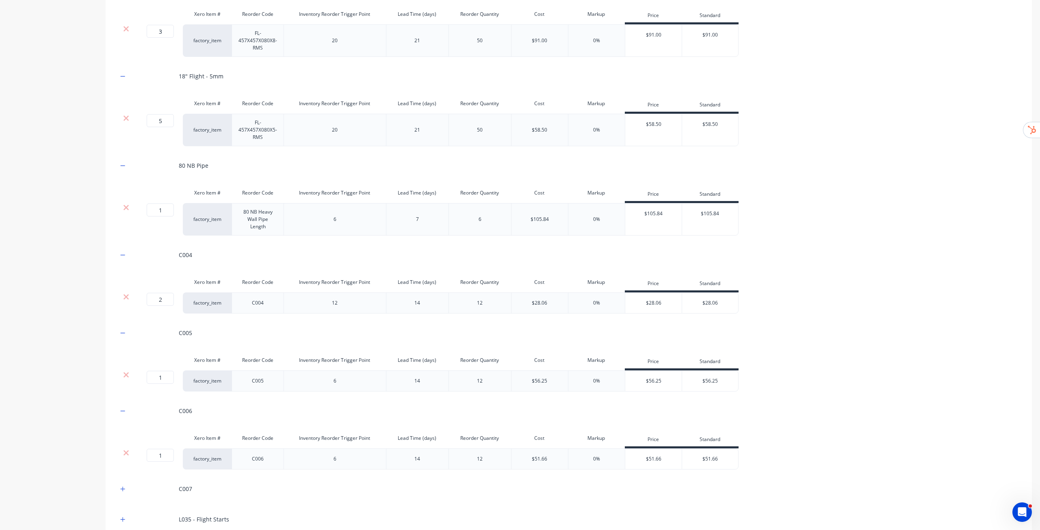
scroll to position [325, 0]
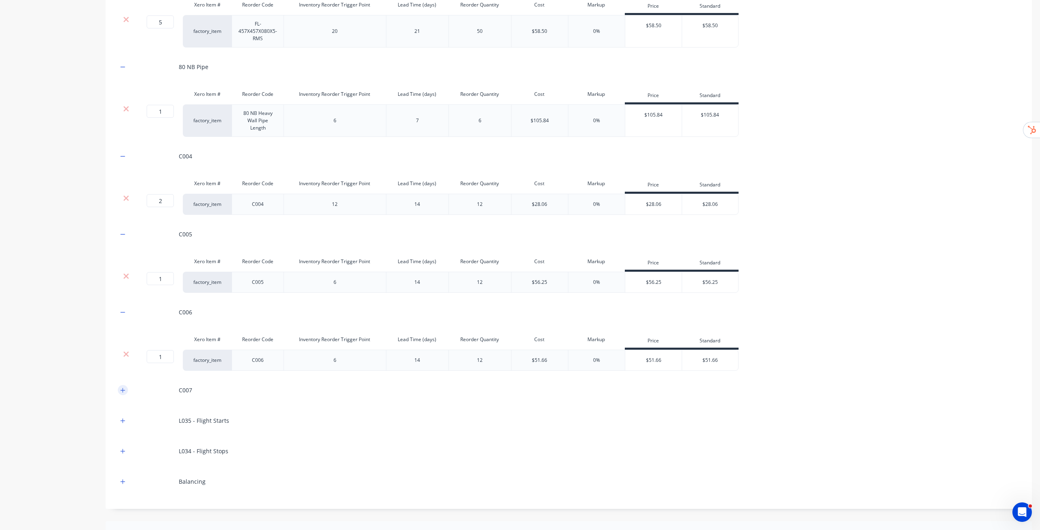
click at [121, 388] on icon "button" at bounding box center [122, 390] width 5 height 6
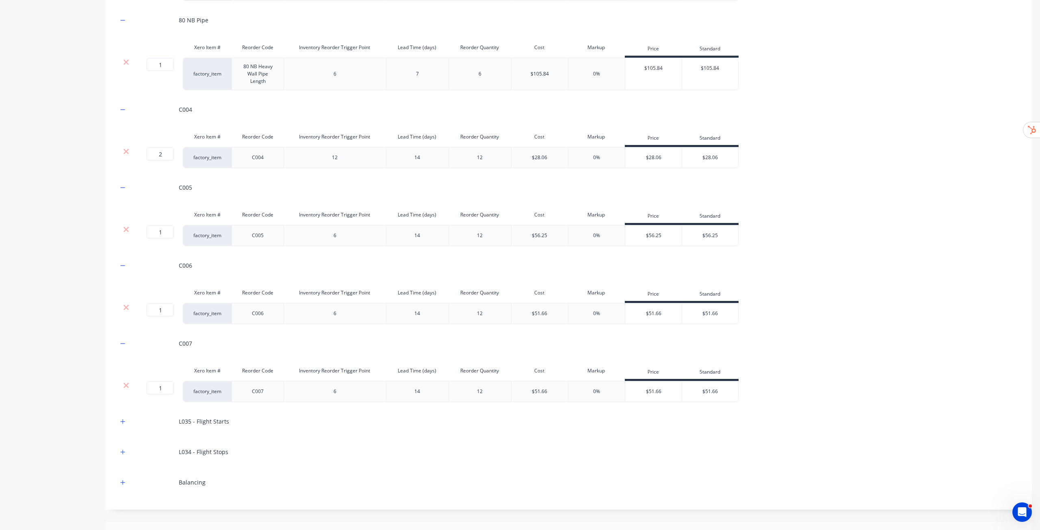
scroll to position [447, 0]
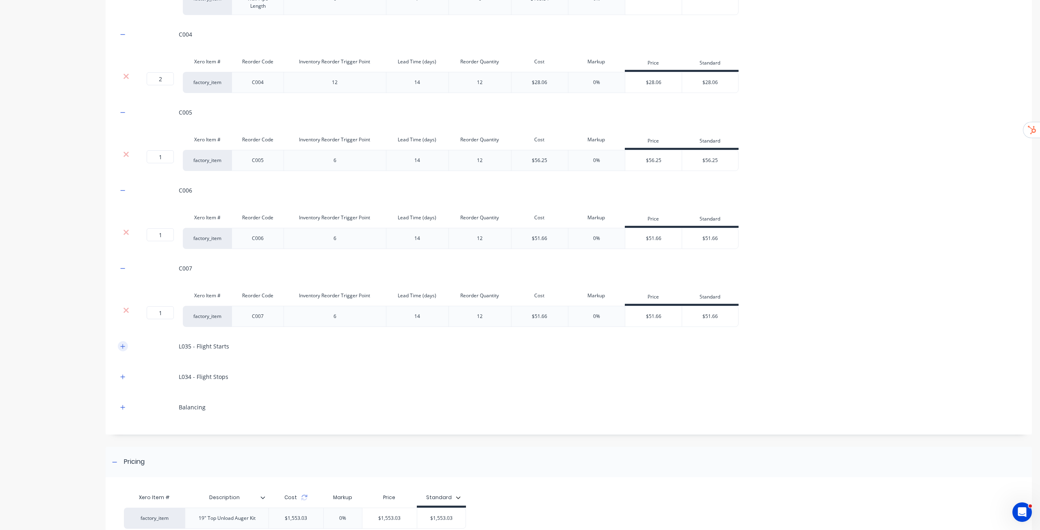
click at [120, 347] on button "button" at bounding box center [123, 346] width 10 height 10
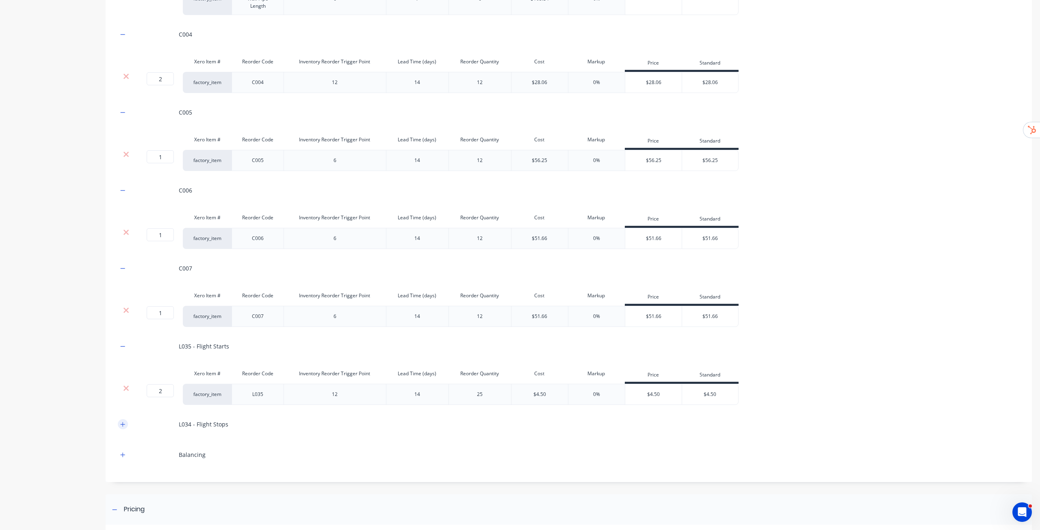
click at [124, 423] on icon "button" at bounding box center [122, 425] width 5 height 6
click at [123, 502] on icon "button" at bounding box center [123, 502] width 4 height 4
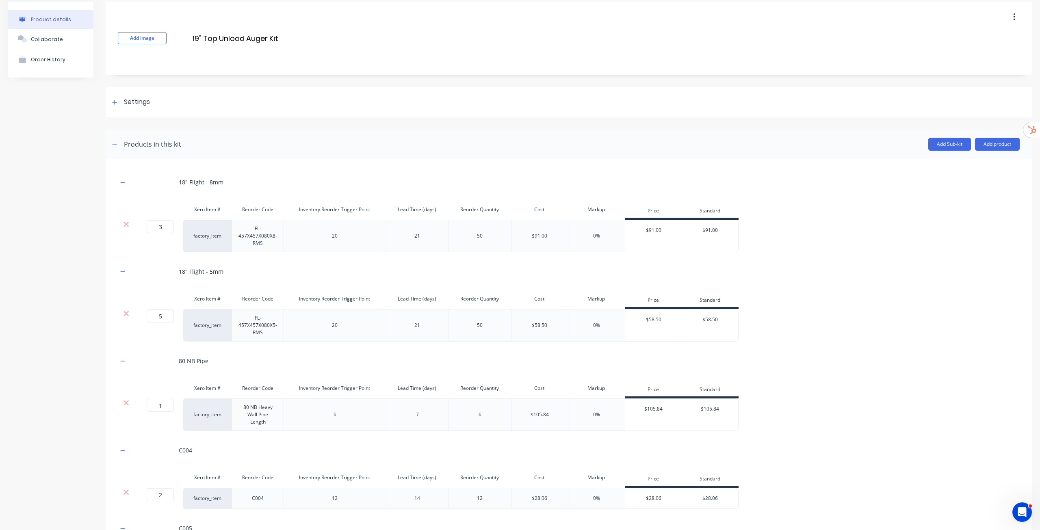
scroll to position [0, 0]
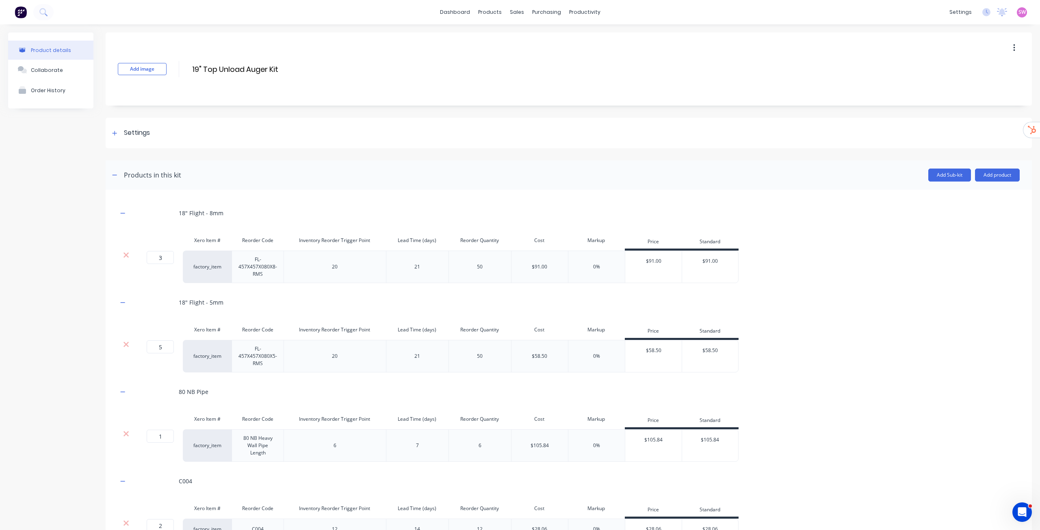
click at [511, 38] on div "Product Catalogue" at bounding box center [523, 38] width 50 height 7
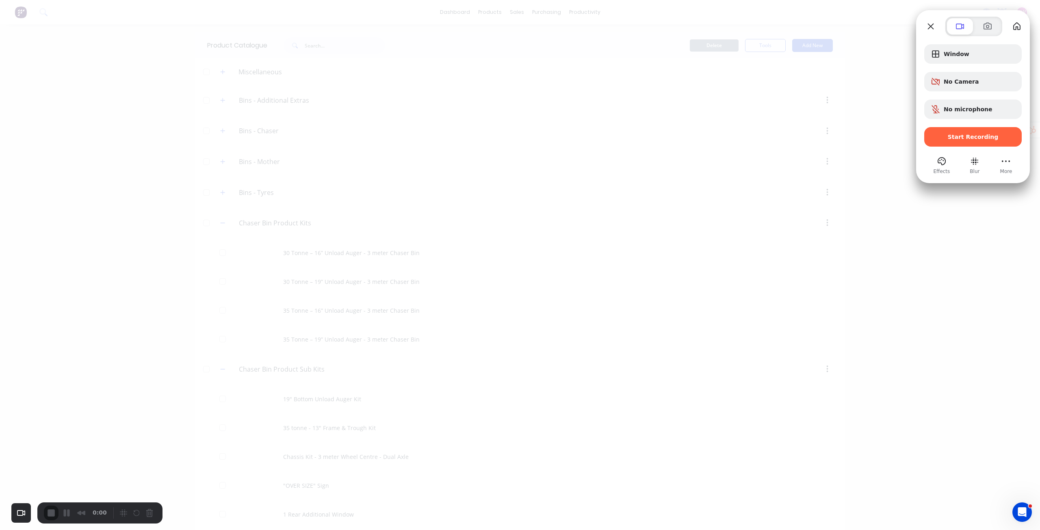
click at [933, 28] on button "Close" at bounding box center [930, 26] width 13 height 13
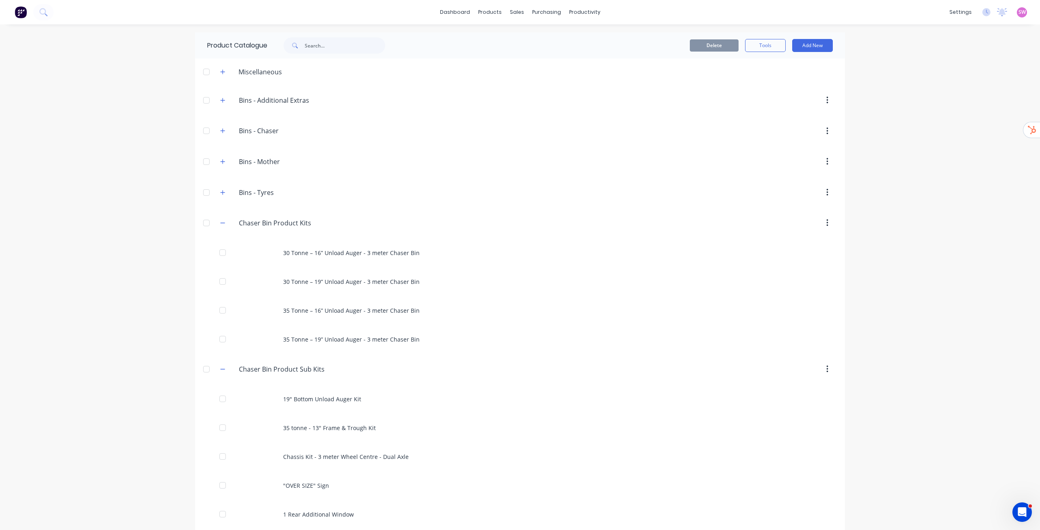
click at [891, 77] on div "dashboard products sales purchasing productivity dashboard products Product Cat…" at bounding box center [520, 265] width 1040 height 530
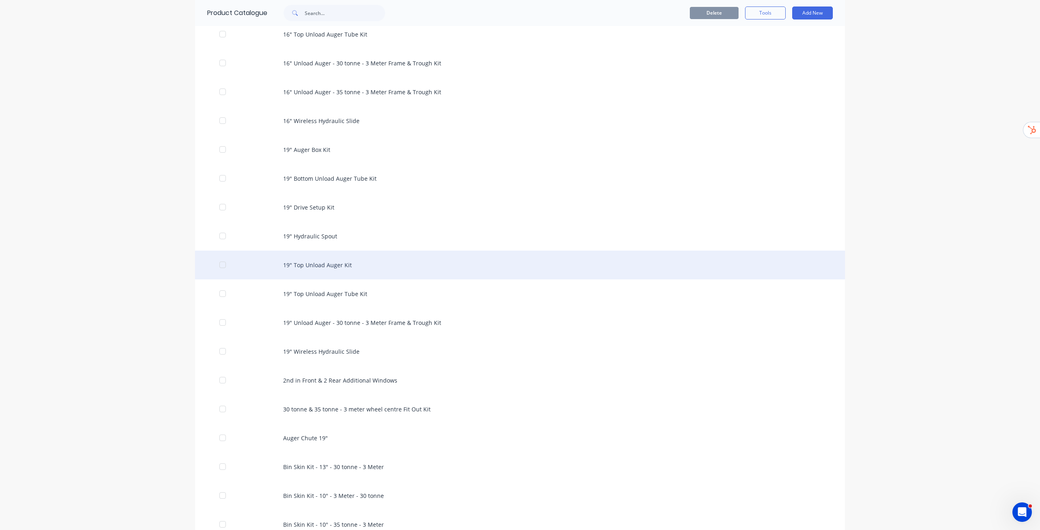
click at [339, 267] on div "19" Top Unload Auger Kit" at bounding box center [520, 265] width 650 height 29
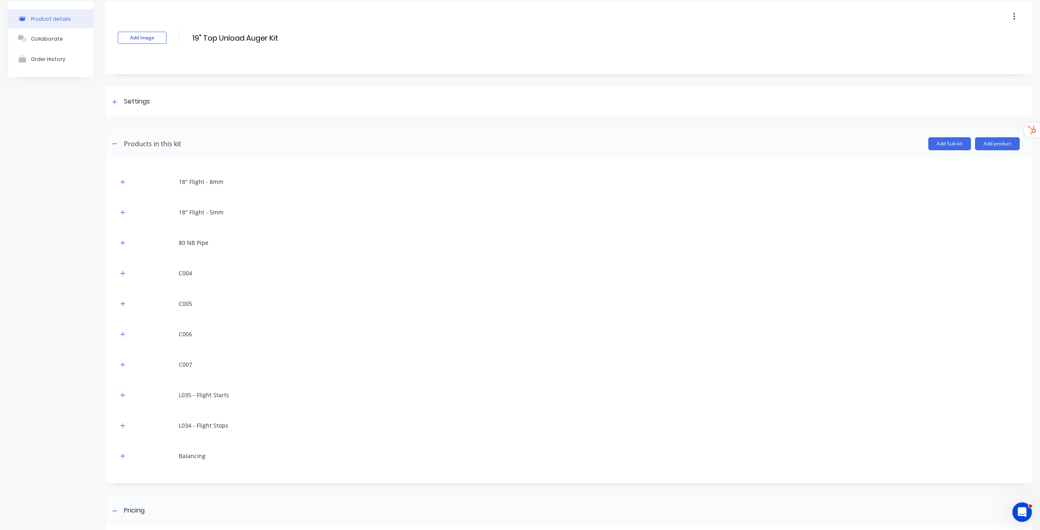
scroll to position [81, 0]
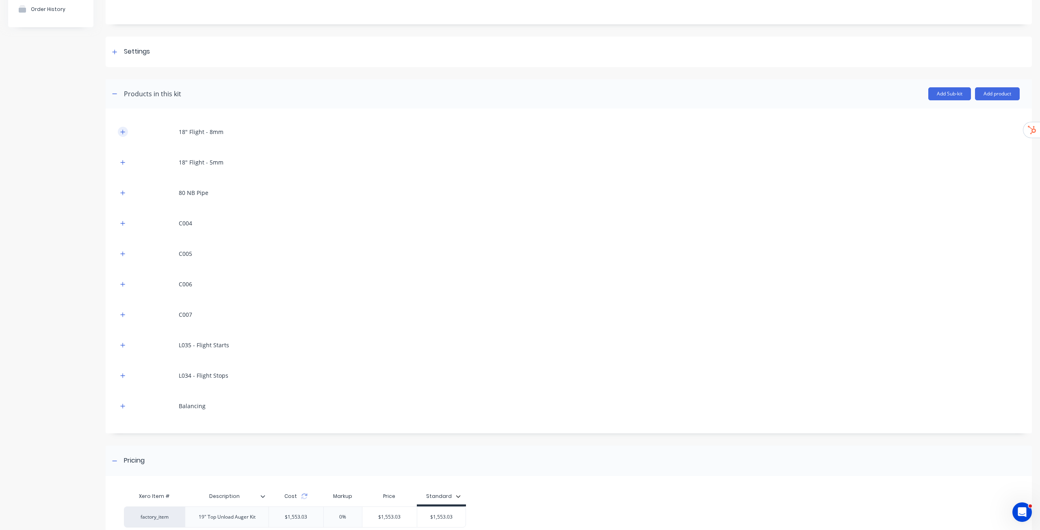
click at [122, 133] on icon "button" at bounding box center [122, 132] width 5 height 6
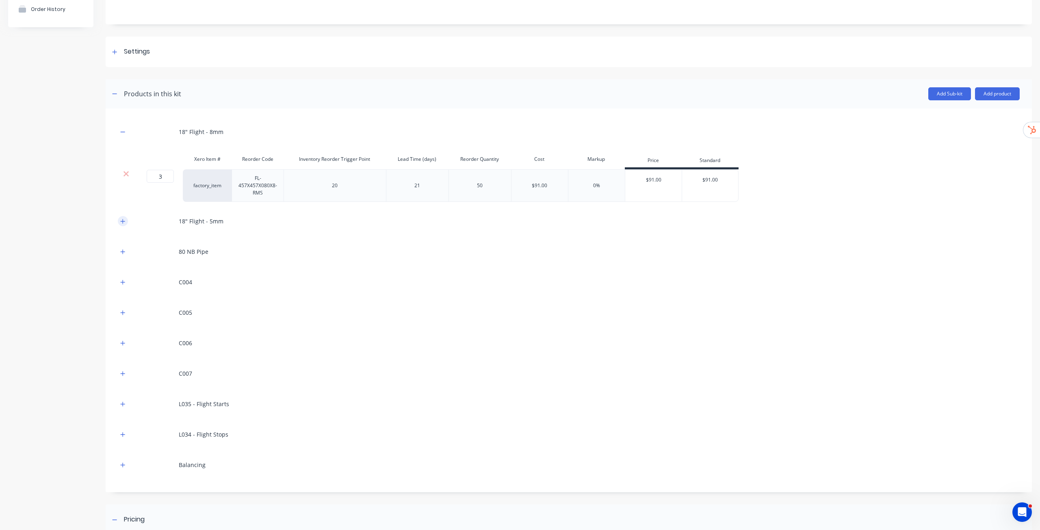
click at [118, 220] on button "button" at bounding box center [123, 221] width 10 height 10
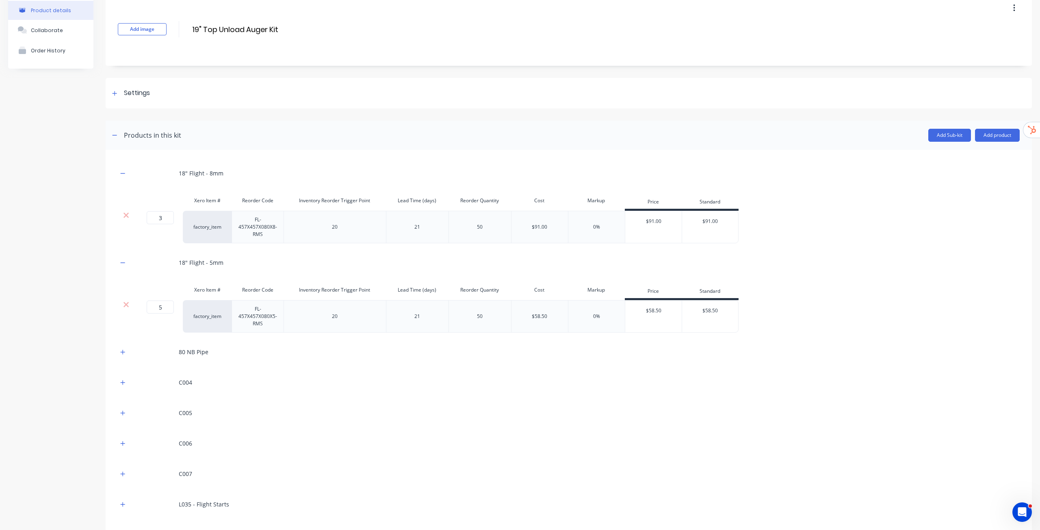
scroll to position [0, 0]
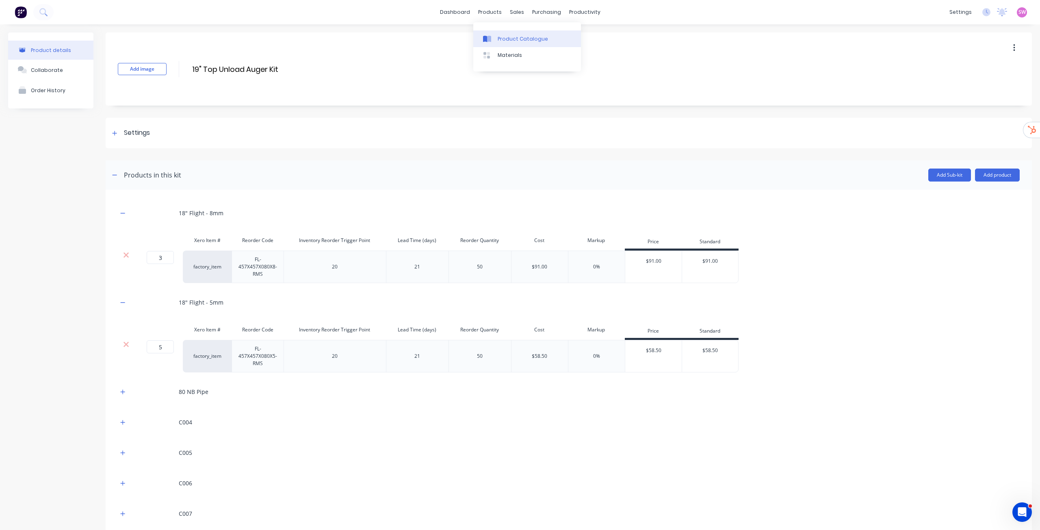
click at [513, 39] on div "Product Catalogue" at bounding box center [523, 38] width 50 height 7
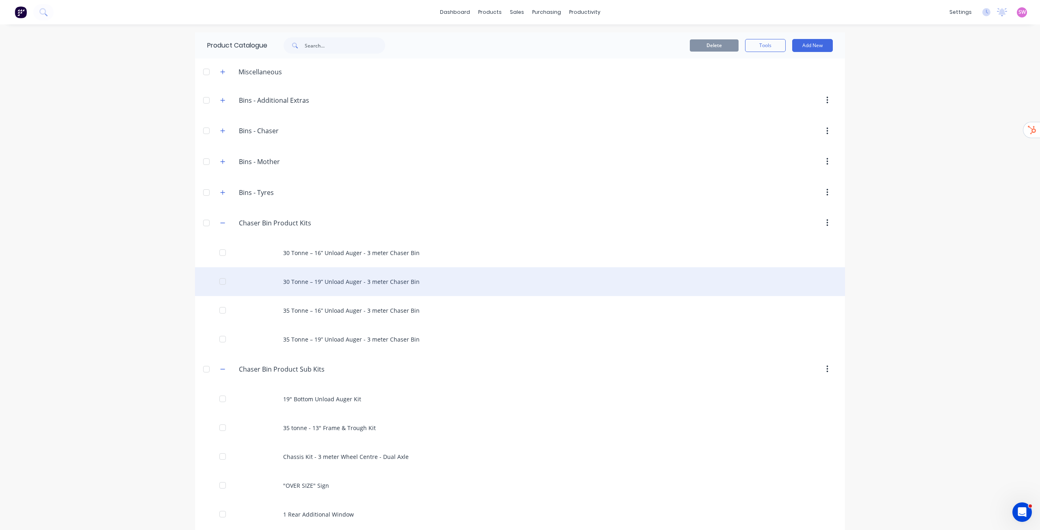
click at [386, 286] on div "30 Tonne – 19” Unload Auger - 3 meter Chaser Bin" at bounding box center [520, 281] width 650 height 29
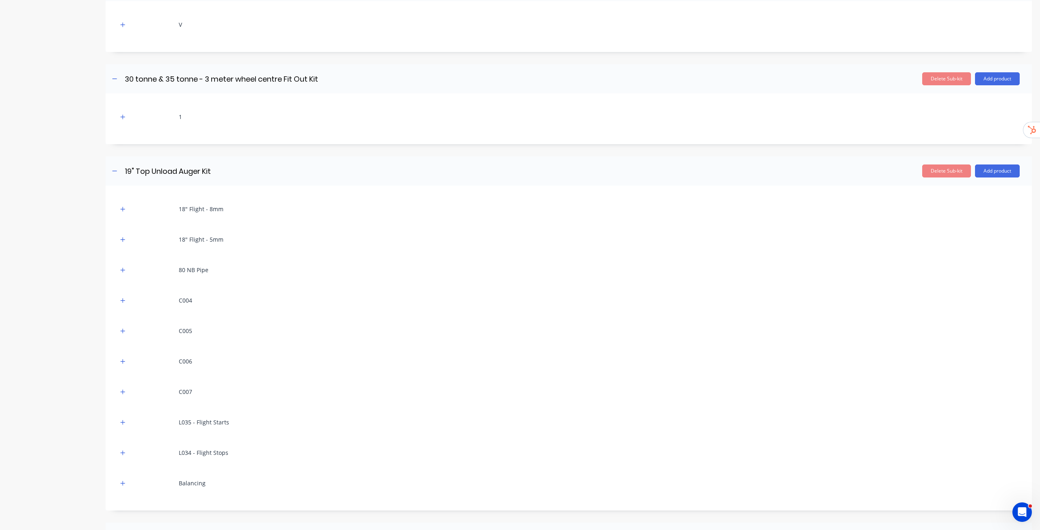
scroll to position [1108, 0]
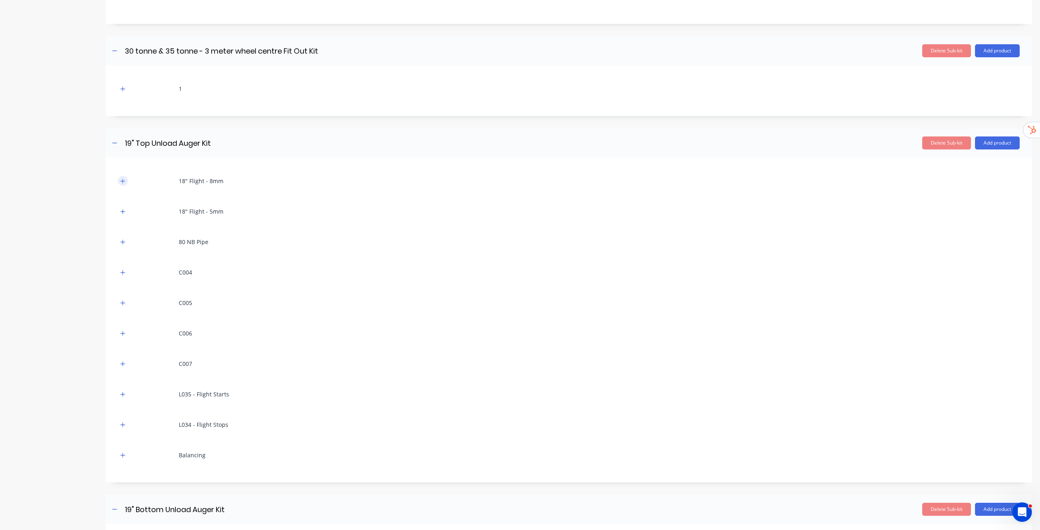
click at [122, 180] on icon "button" at bounding box center [122, 181] width 5 height 6
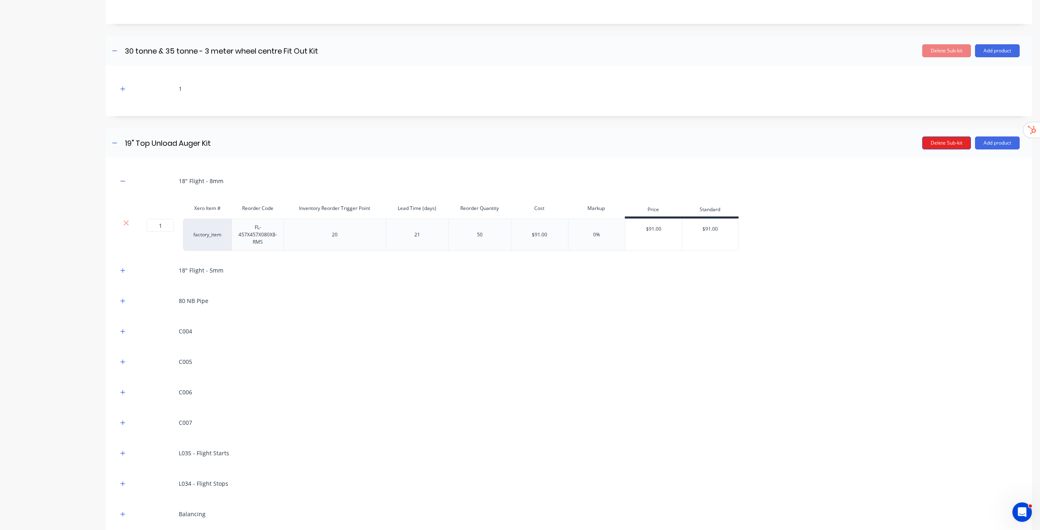
click at [939, 143] on button "Delete Sub-kit" at bounding box center [946, 142] width 49 height 13
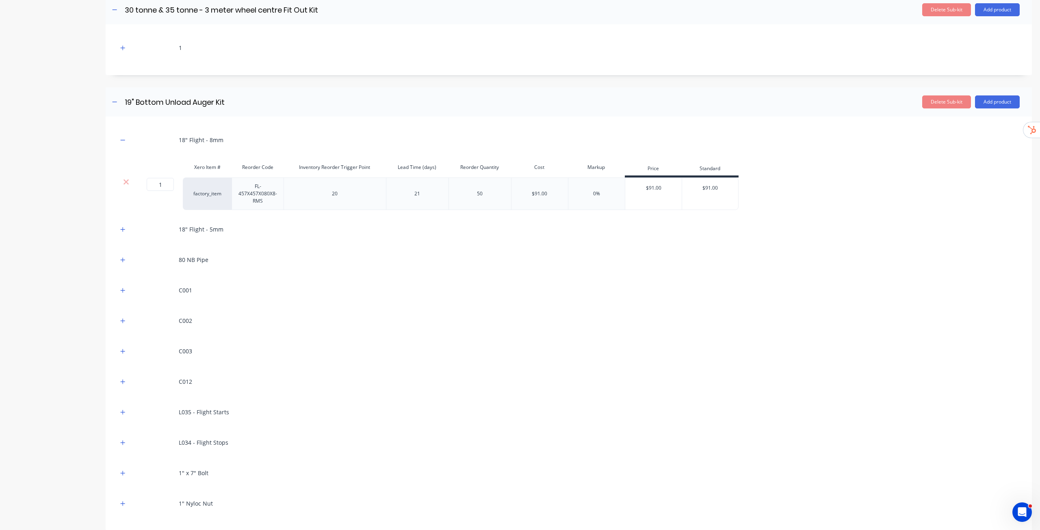
scroll to position [1149, 0]
click at [940, 104] on button "Delete Sub-kit" at bounding box center [946, 102] width 49 height 13
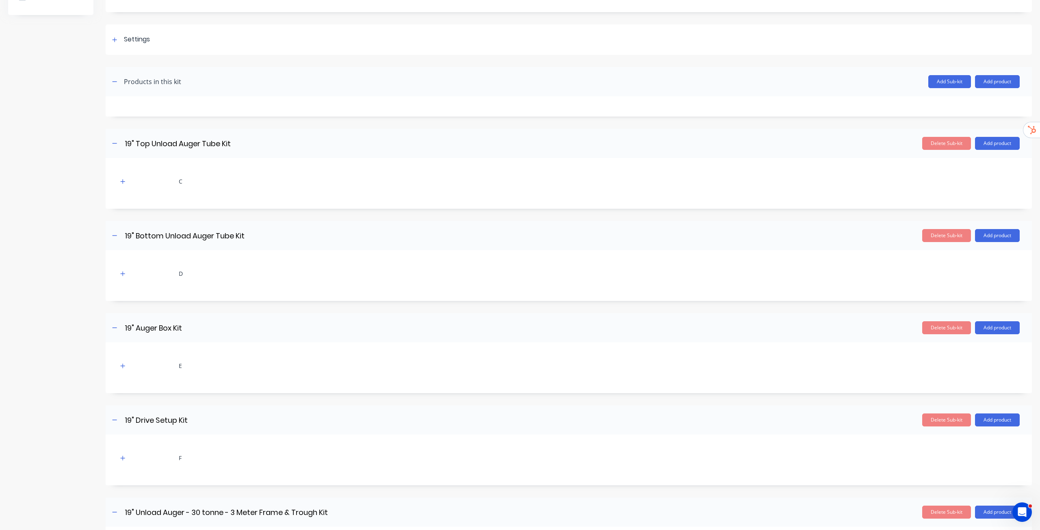
scroll to position [0, 0]
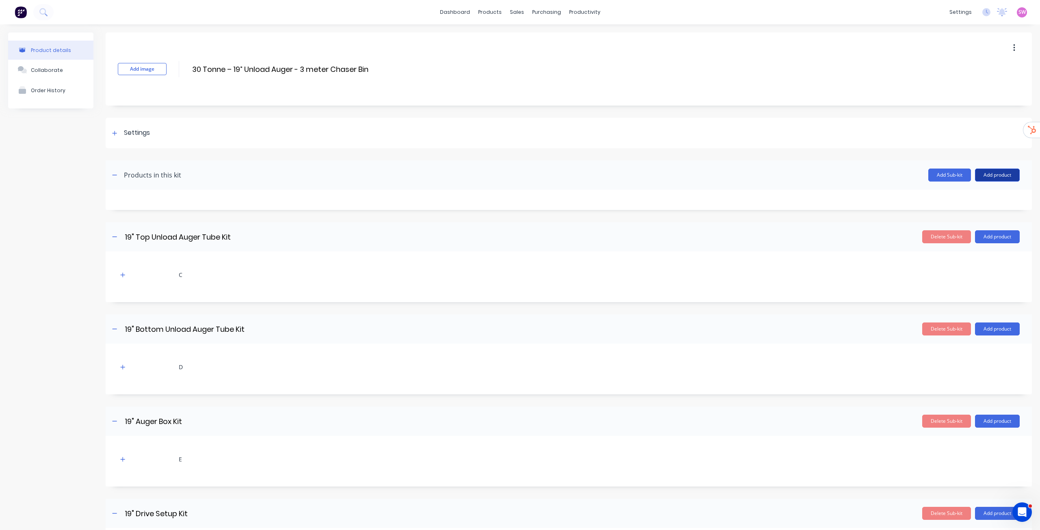
click at [982, 169] on button "Add product" at bounding box center [997, 175] width 45 height 13
click at [972, 199] on div "Product catalogue" at bounding box center [981, 196] width 63 height 12
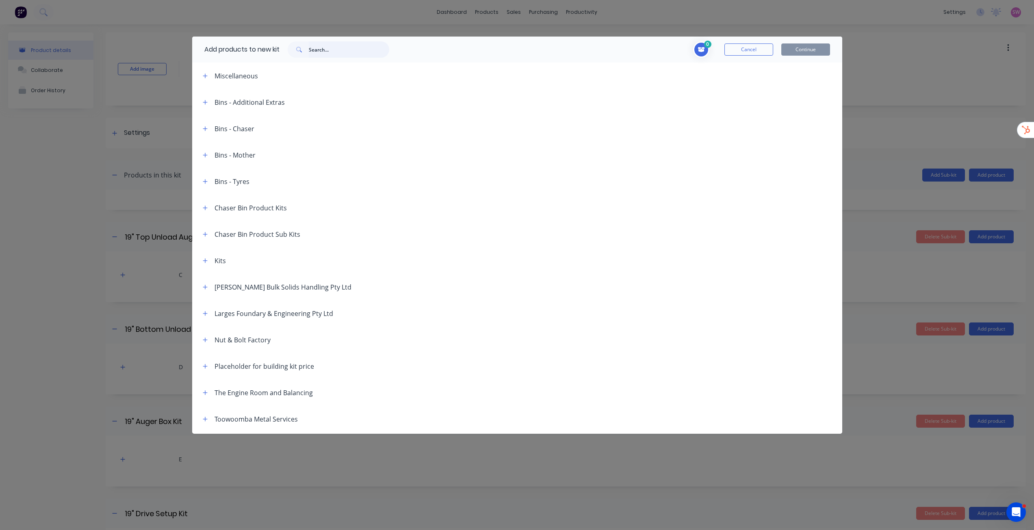
click at [337, 49] on input "text" at bounding box center [349, 49] width 80 height 16
paste input "19" Top Unload Auger Kit"
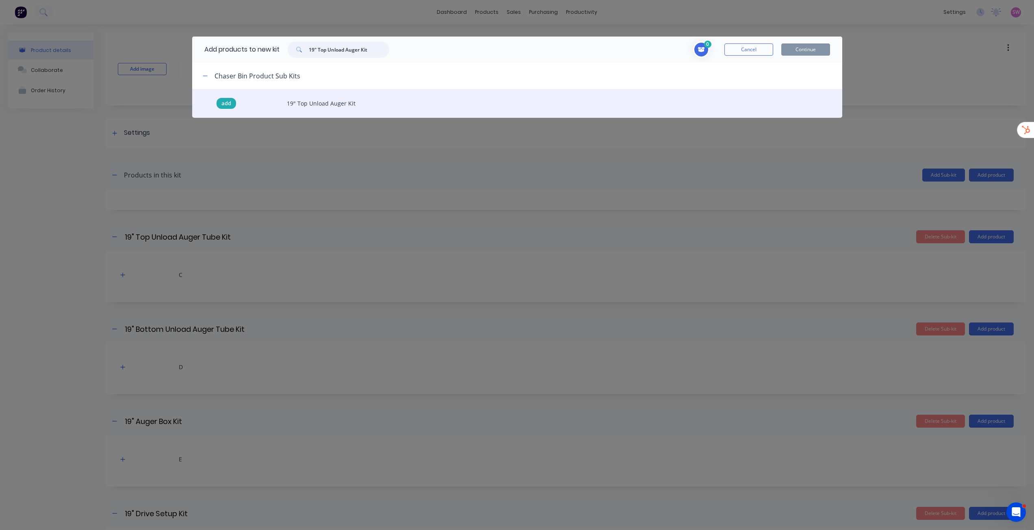
type input "19" Top Unload Auger Kit"
click at [222, 103] on span "add" at bounding box center [226, 104] width 10 height 8
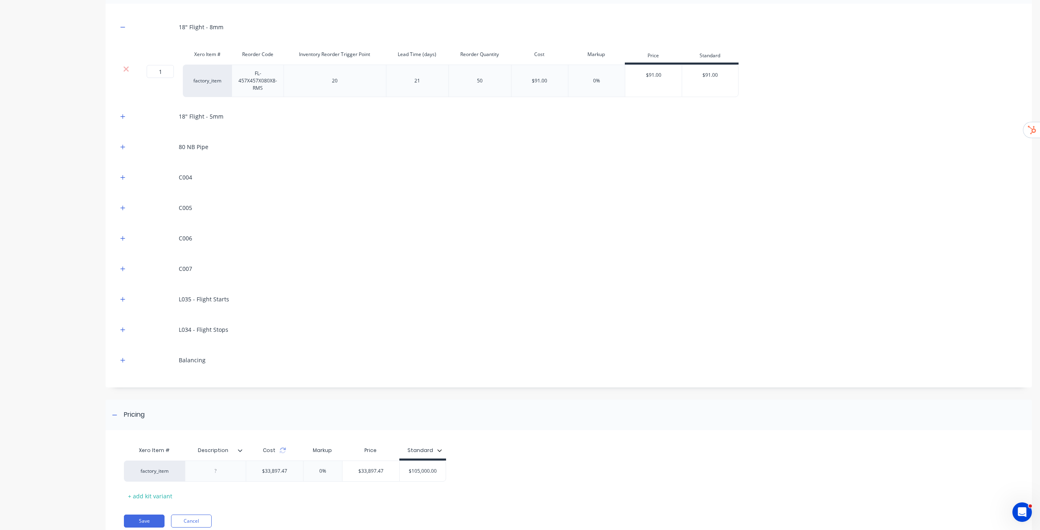
scroll to position [1211, 0]
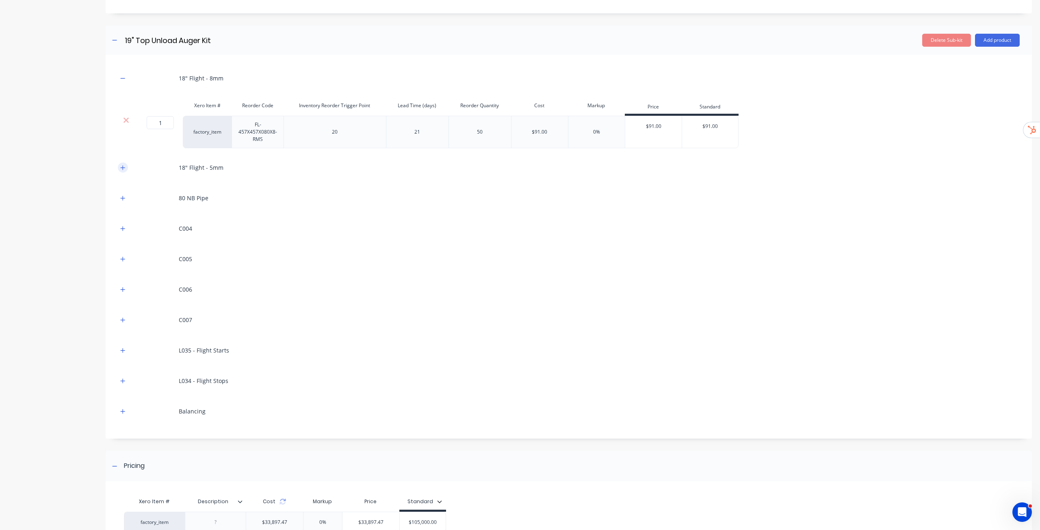
click at [125, 166] on icon "button" at bounding box center [122, 168] width 5 height 6
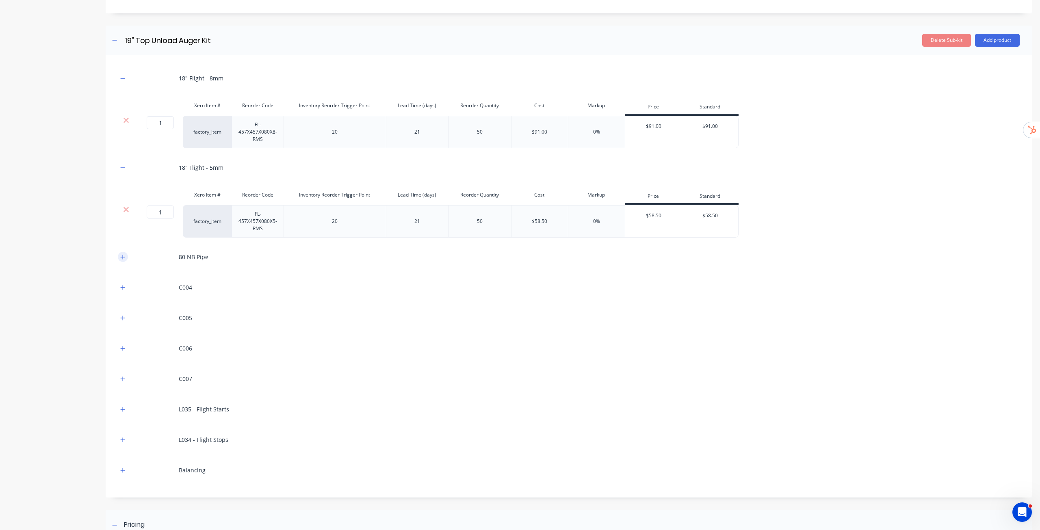
click at [121, 256] on icon "button" at bounding box center [122, 257] width 5 height 6
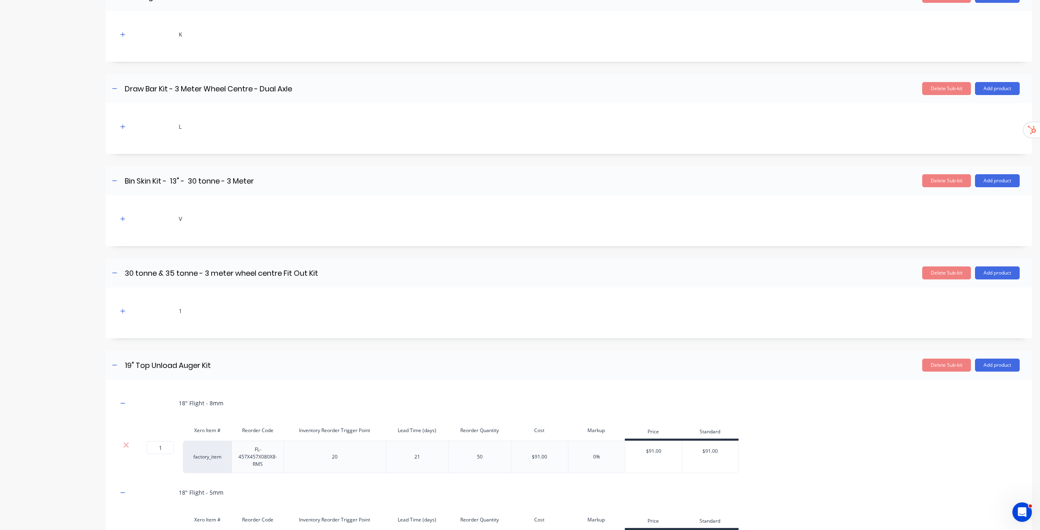
scroll to position [1008, 0]
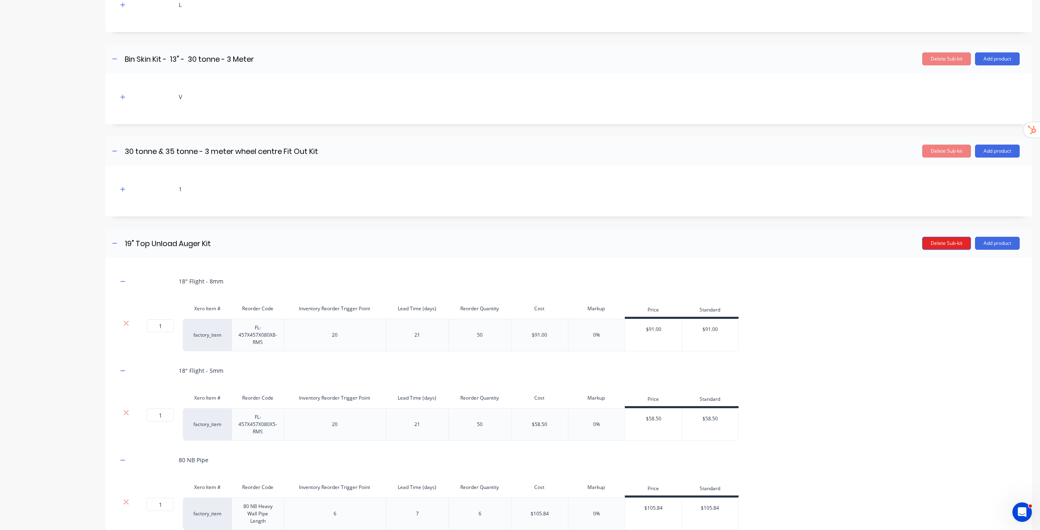
click at [931, 246] on button "Delete Sub-kit" at bounding box center [946, 243] width 49 height 13
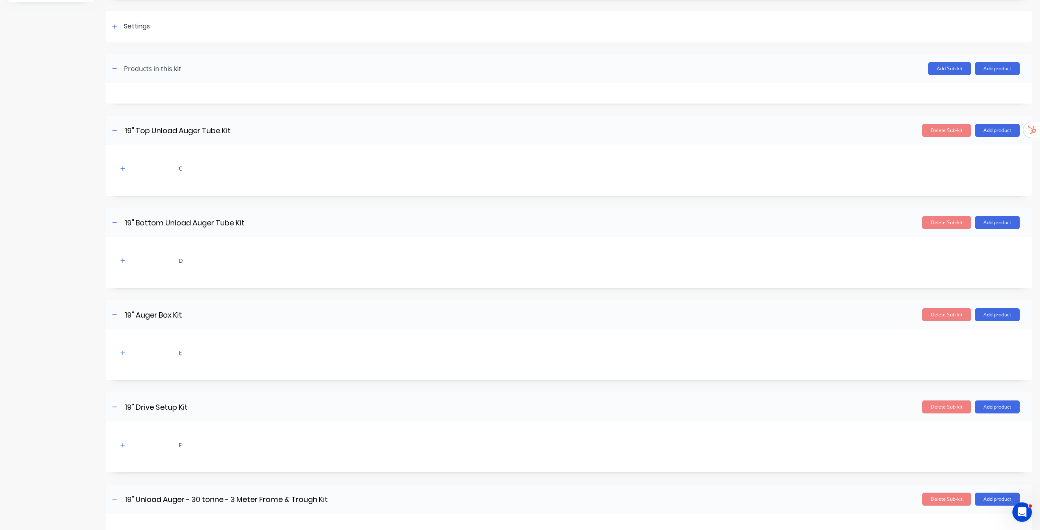
scroll to position [0, 0]
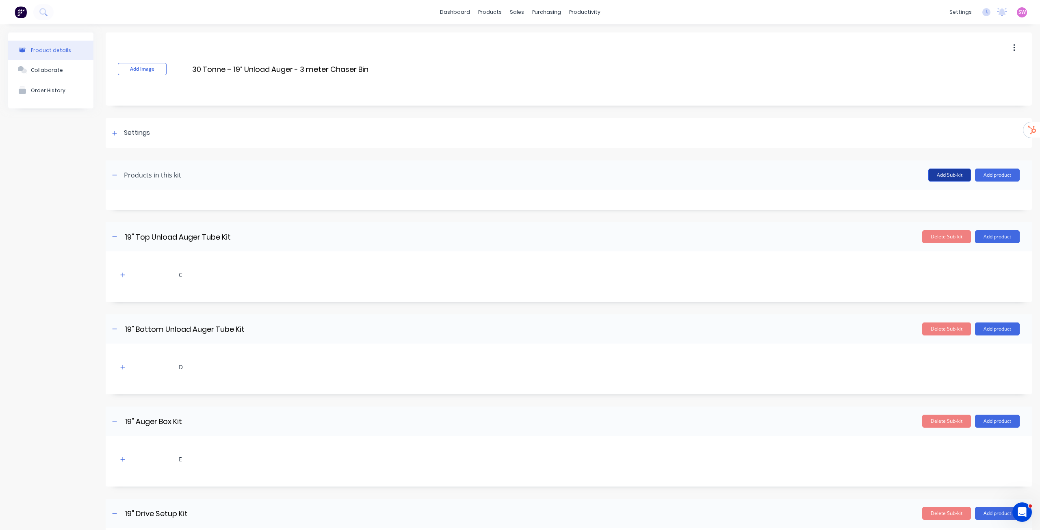
click at [945, 180] on button "Add Sub-kit" at bounding box center [949, 175] width 43 height 13
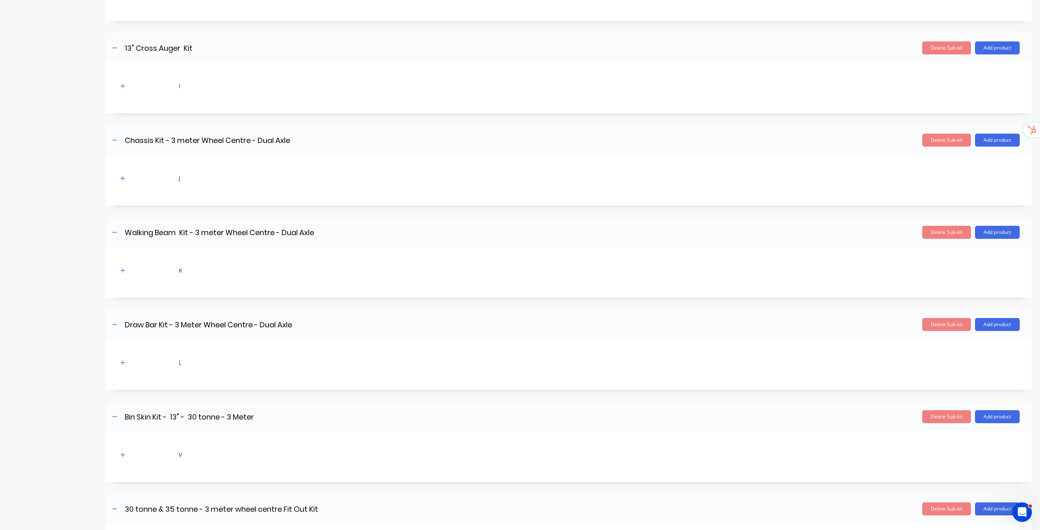
scroll to position [928, 0]
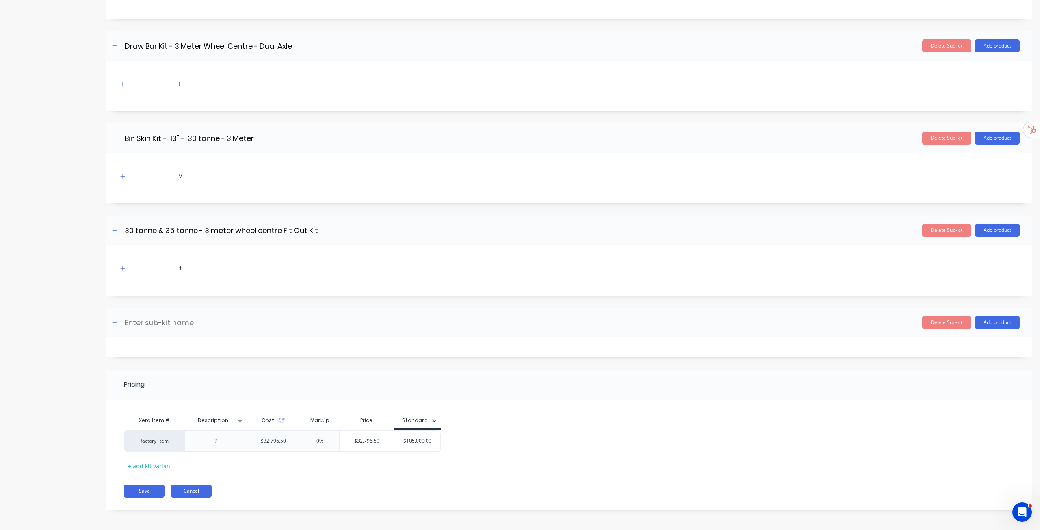
click at [208, 490] on button "Cancel" at bounding box center [191, 491] width 41 height 13
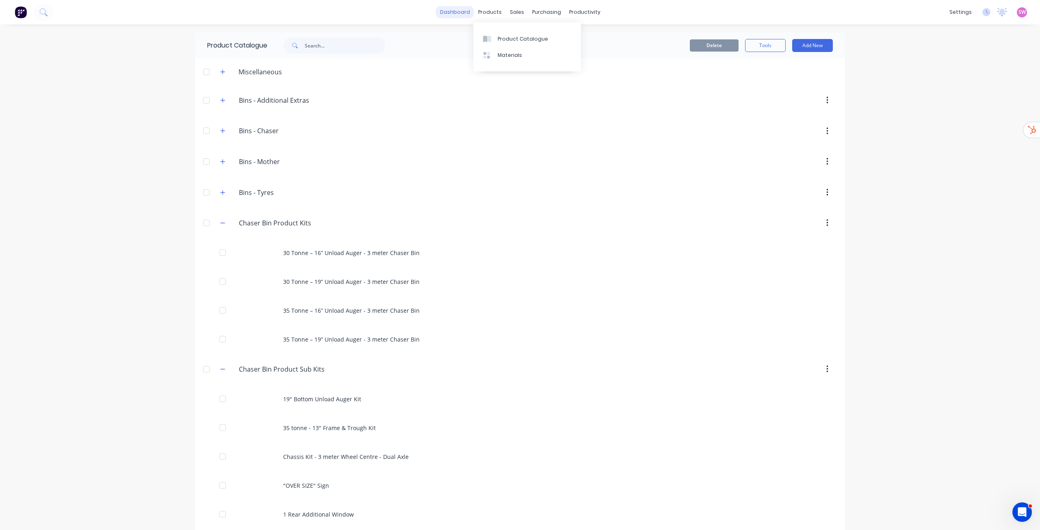
click at [454, 12] on link "dashboard" at bounding box center [455, 12] width 38 height 12
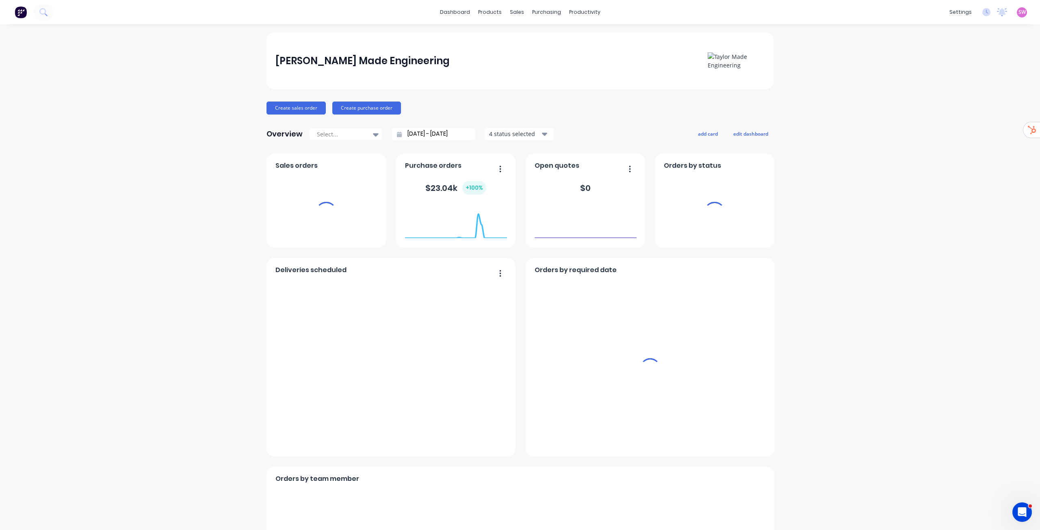
click at [1018, 11] on span "SW" at bounding box center [1021, 12] width 7 height 7
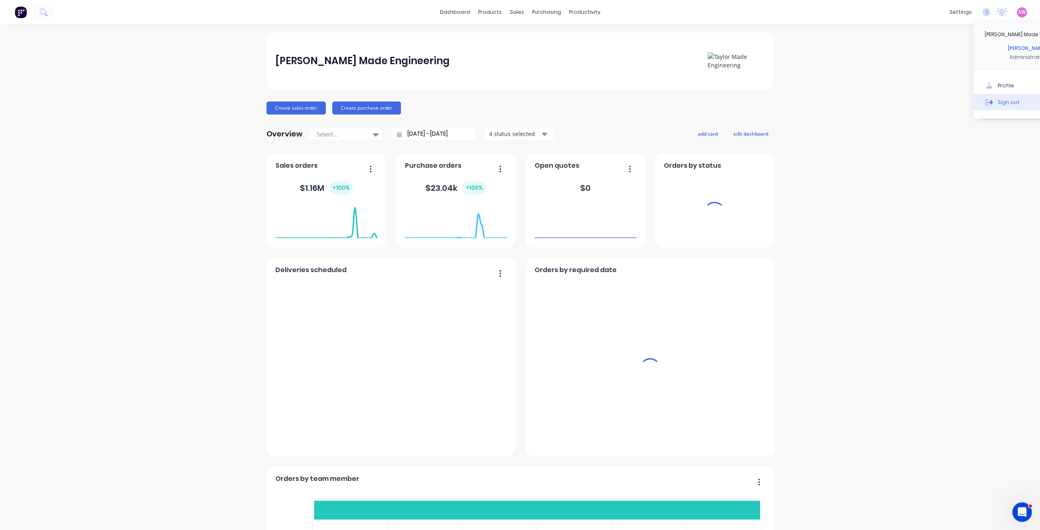
click at [998, 101] on div "Sign out" at bounding box center [1009, 101] width 22 height 7
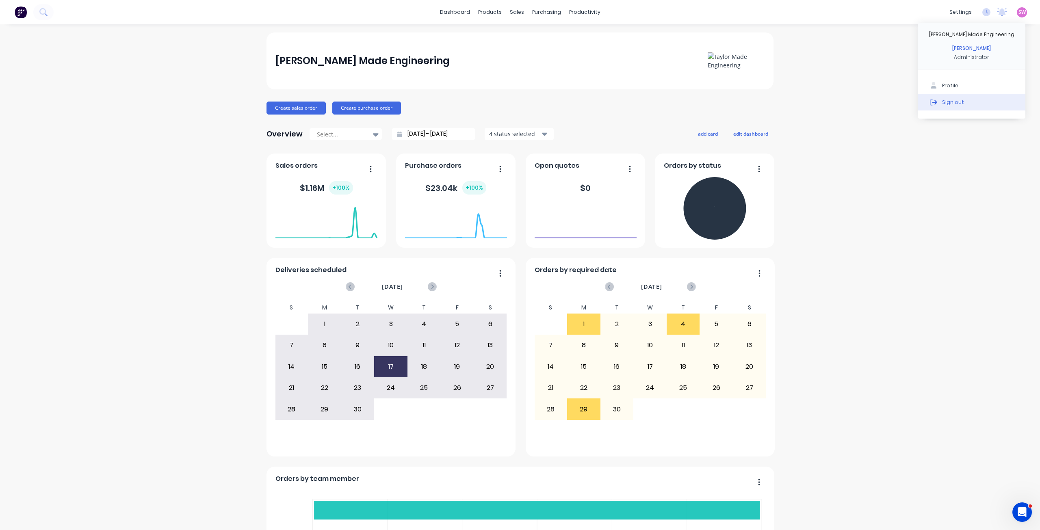
click at [945, 99] on div "Sign out" at bounding box center [953, 101] width 22 height 7
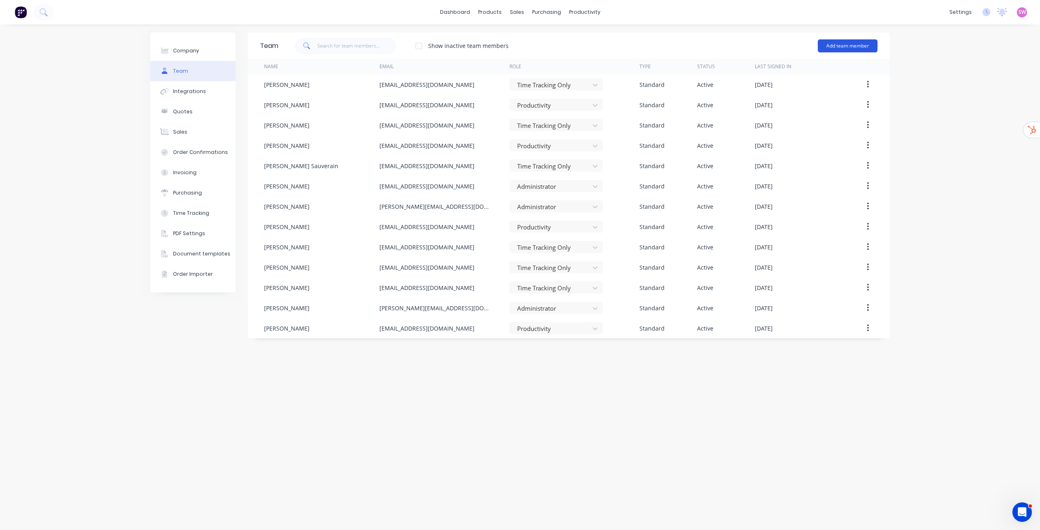
click at [831, 46] on button "Add team member" at bounding box center [848, 45] width 60 height 13
click at [784, 73] on span "A team member that can login to Factory" at bounding box center [812, 73] width 115 height 7
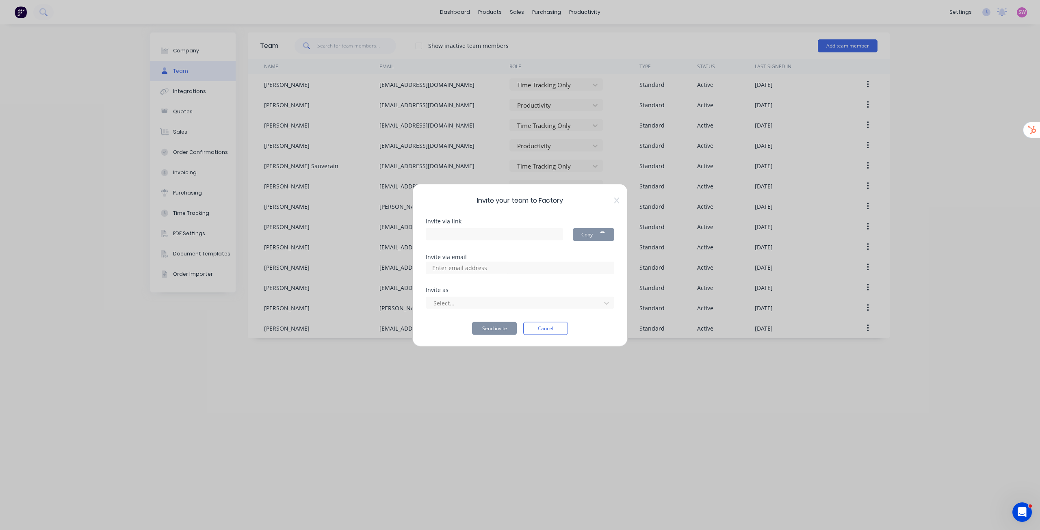
type input "[URL][DOMAIN_NAME]"
click at [472, 270] on input at bounding box center [468, 268] width 81 height 12
paste input "[PERSON_NAME][EMAIL_ADDRESS][DOMAIN_NAME]"
type input "[PERSON_NAME][EMAIL_ADDRESS][DOMAIN_NAME]"
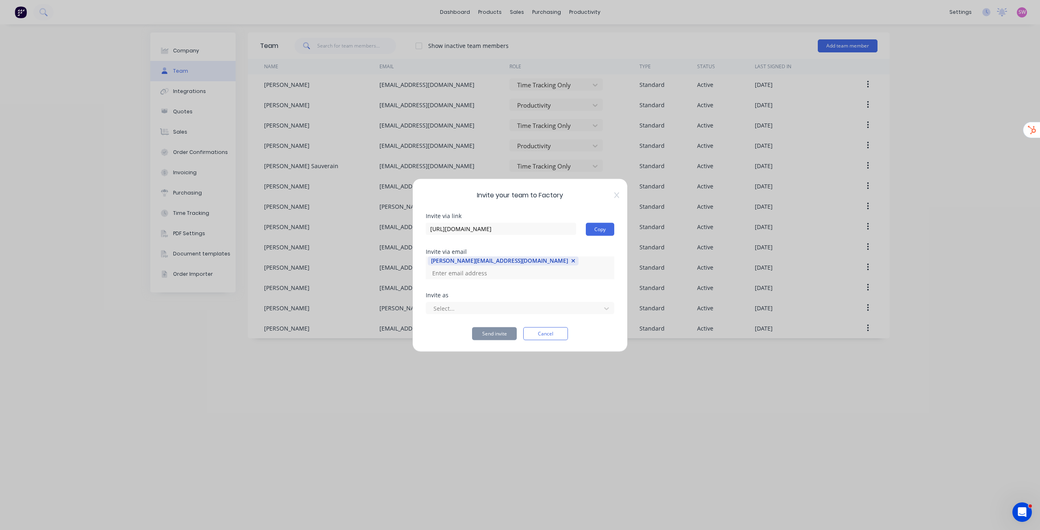
click at [502, 300] on div "Select..." at bounding box center [520, 307] width 188 height 14
click at [490, 305] on div at bounding box center [515, 308] width 164 height 10
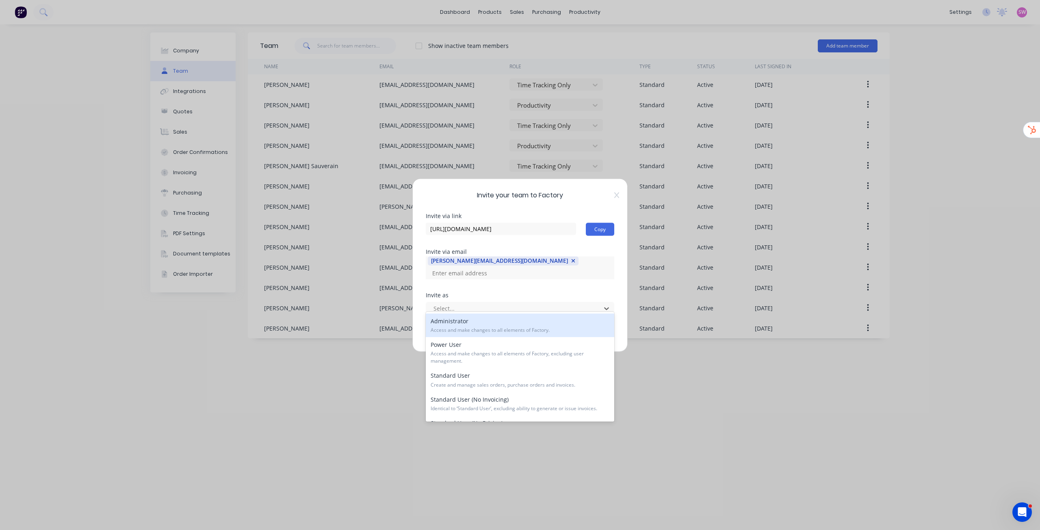
click at [471, 325] on div "Administrator Access and make changes to all elements of Factory." at bounding box center [520, 326] width 188 height 24
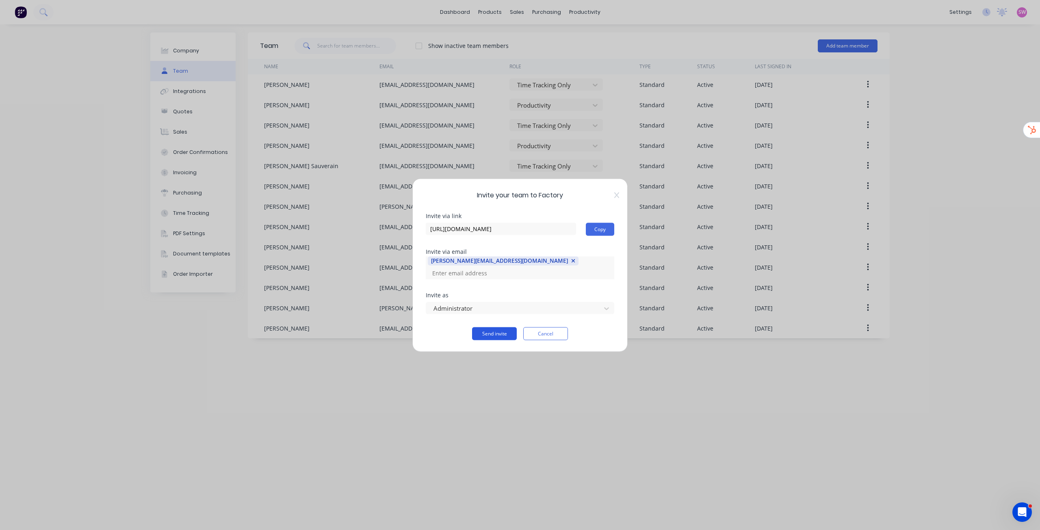
click at [491, 328] on button "Send invite" at bounding box center [494, 333] width 45 height 13
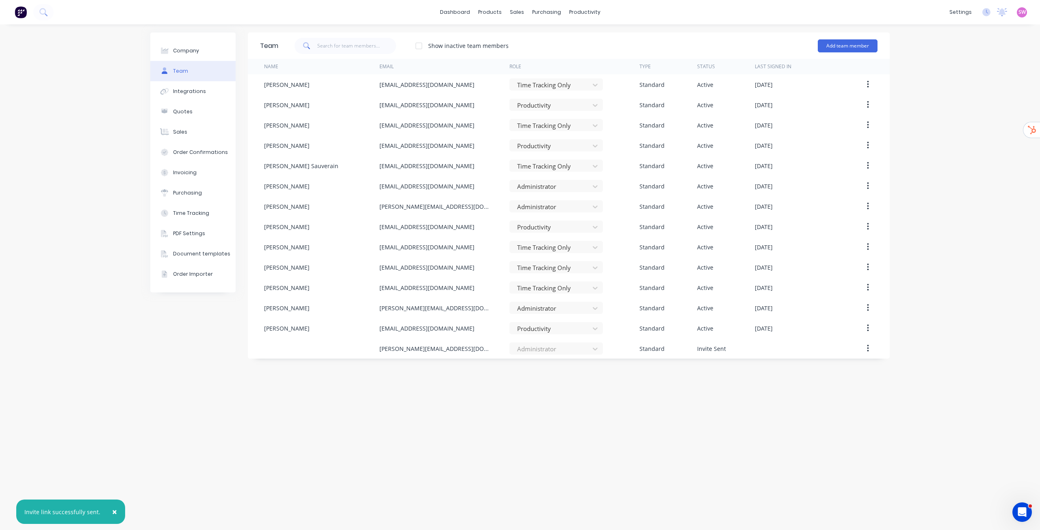
click at [931, 331] on div "Company Team Integrations Quotes Sales Order Confirmations Invoicing Purchasing…" at bounding box center [520, 277] width 1040 height 506
click at [517, 36] on div "Product Catalogue" at bounding box center [525, 38] width 50 height 7
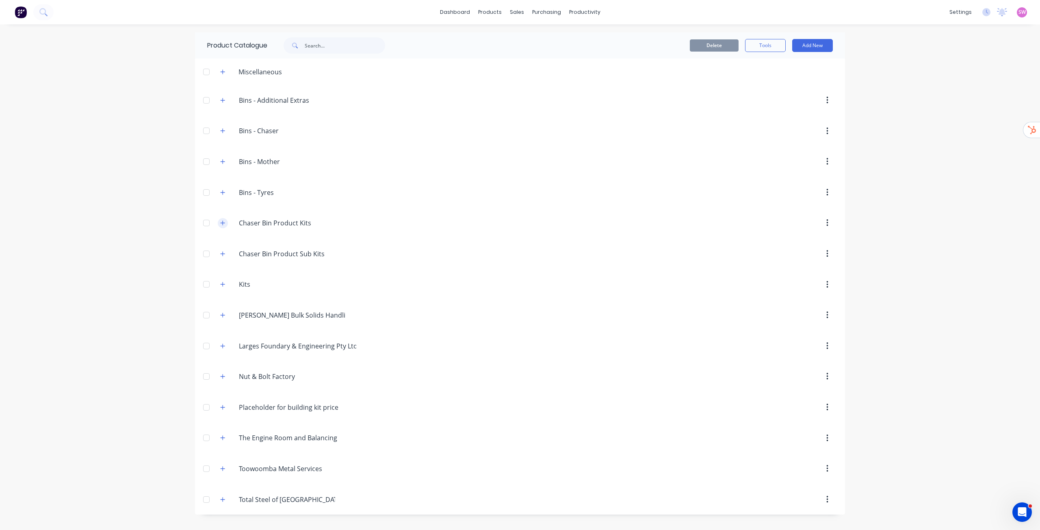
click at [225, 224] on button "button" at bounding box center [223, 223] width 10 height 10
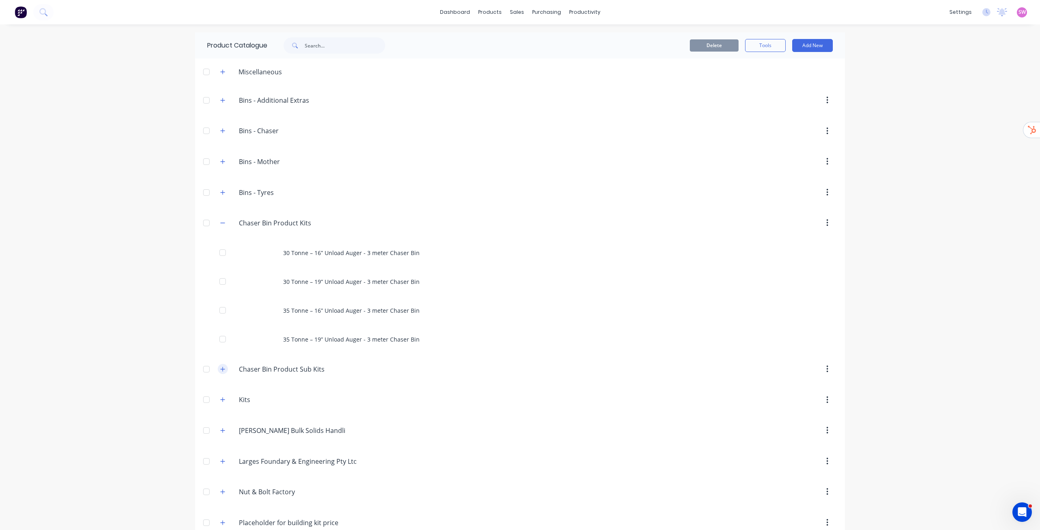
click at [218, 369] on button "button" at bounding box center [223, 369] width 10 height 10
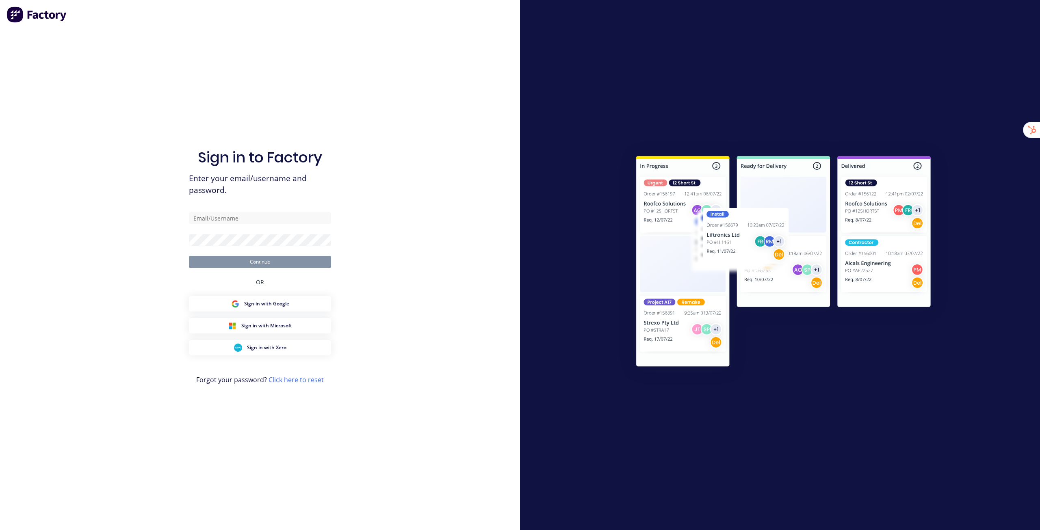
drag, startPoint x: 195, startPoint y: 90, endPoint x: 145, endPoint y: 70, distance: 53.8
click at [195, 90] on div "Sign in to Factory Enter your email/username and password. Continue OR Sign in …" at bounding box center [260, 273] width 142 height 501
type input "[EMAIL_ADDRESS][DOMAIN_NAME]"
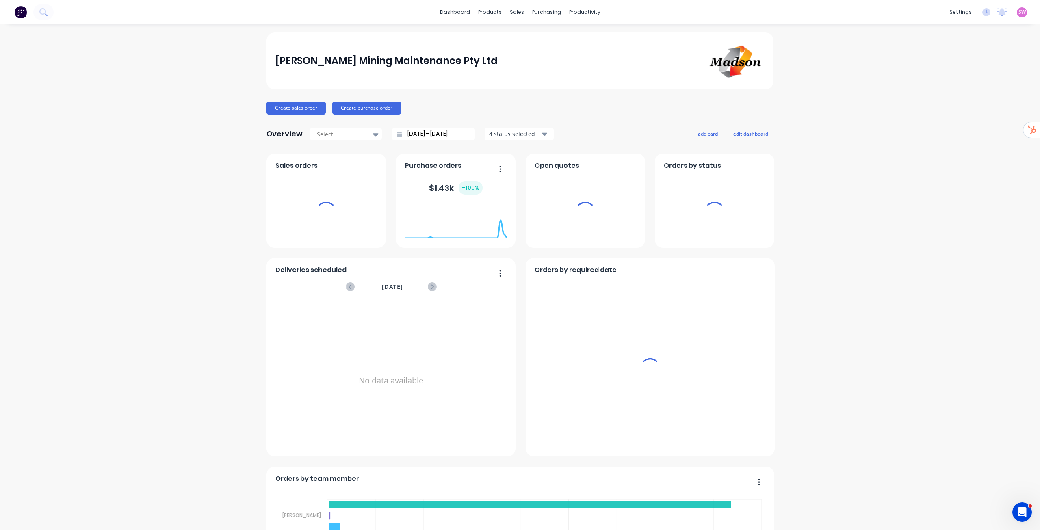
drag, startPoint x: 448, startPoint y: 12, endPoint x: 506, endPoint y: 39, distance: 64.0
click at [448, 12] on link "dashboard" at bounding box center [455, 12] width 38 height 12
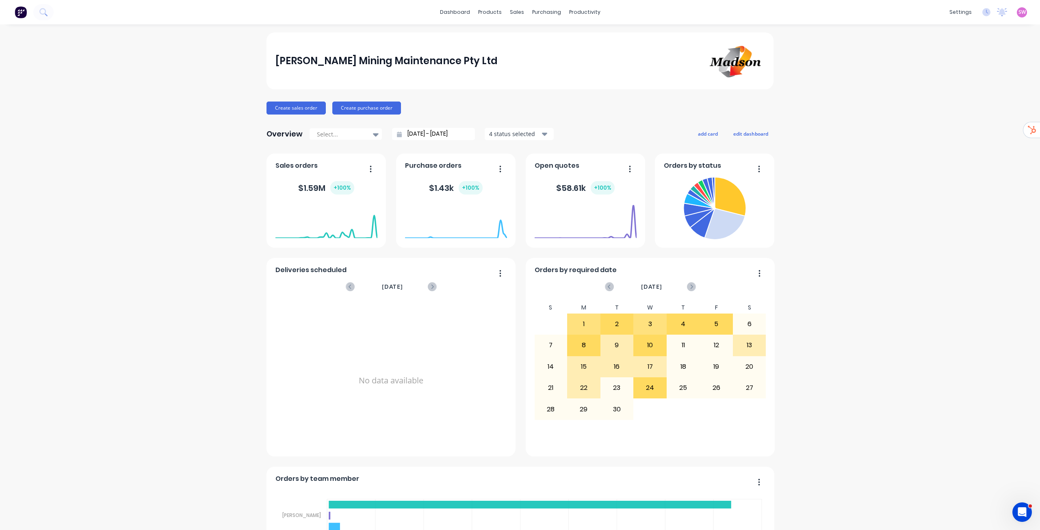
click at [534, 38] on div "Sales Orders" at bounding box center [543, 38] width 33 height 7
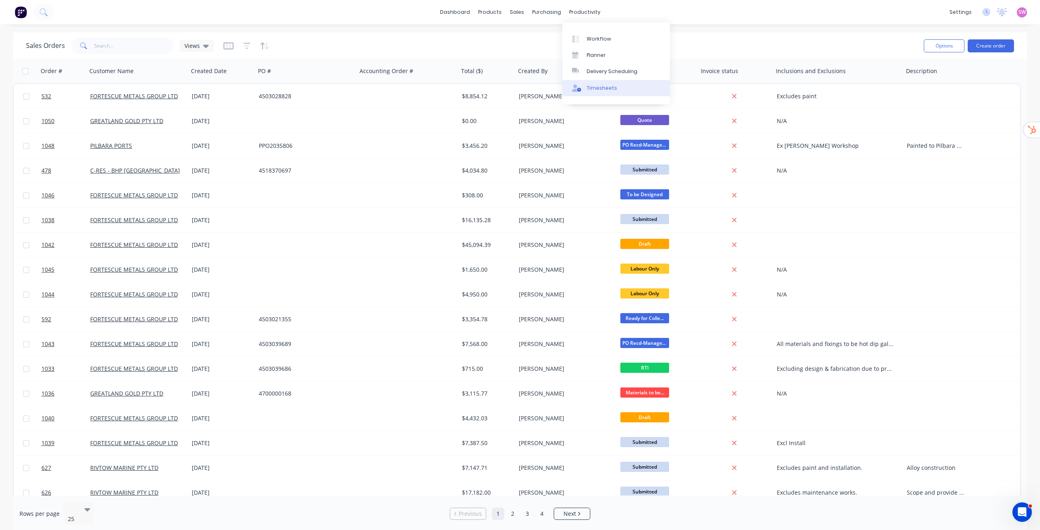
click at [603, 85] on div "Timesheets" at bounding box center [601, 87] width 30 height 7
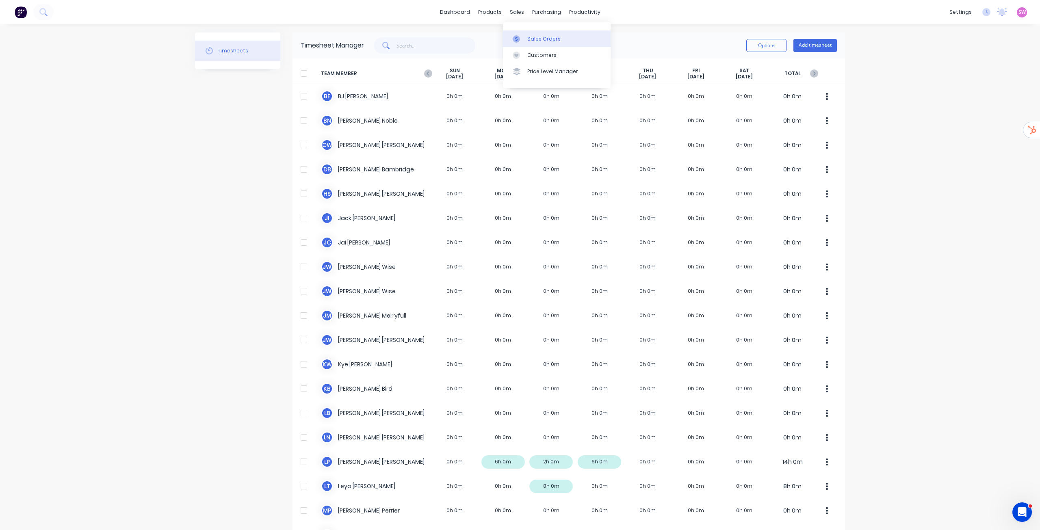
click at [528, 38] on div "Sales Orders" at bounding box center [543, 38] width 33 height 7
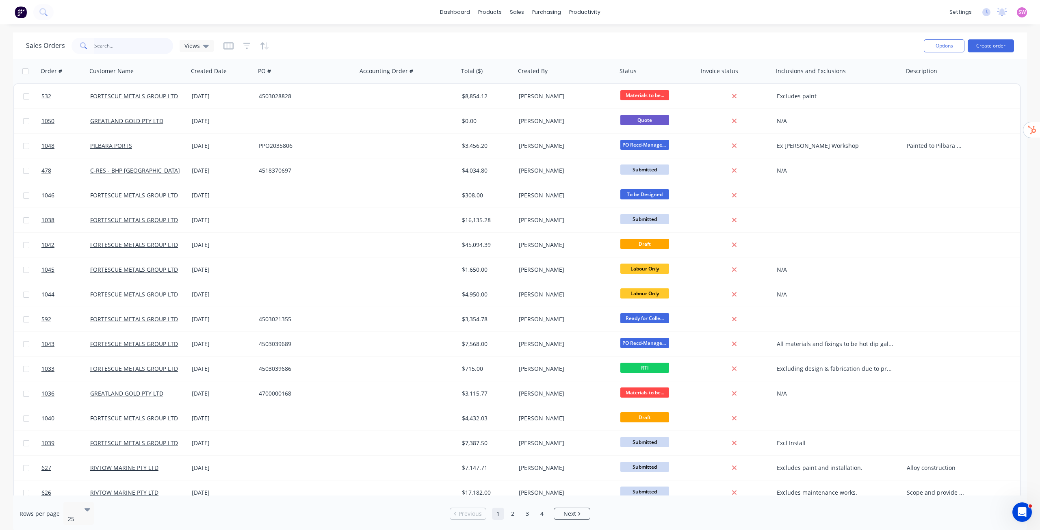
click at [132, 50] on input "text" at bounding box center [133, 46] width 79 height 16
type input "0"
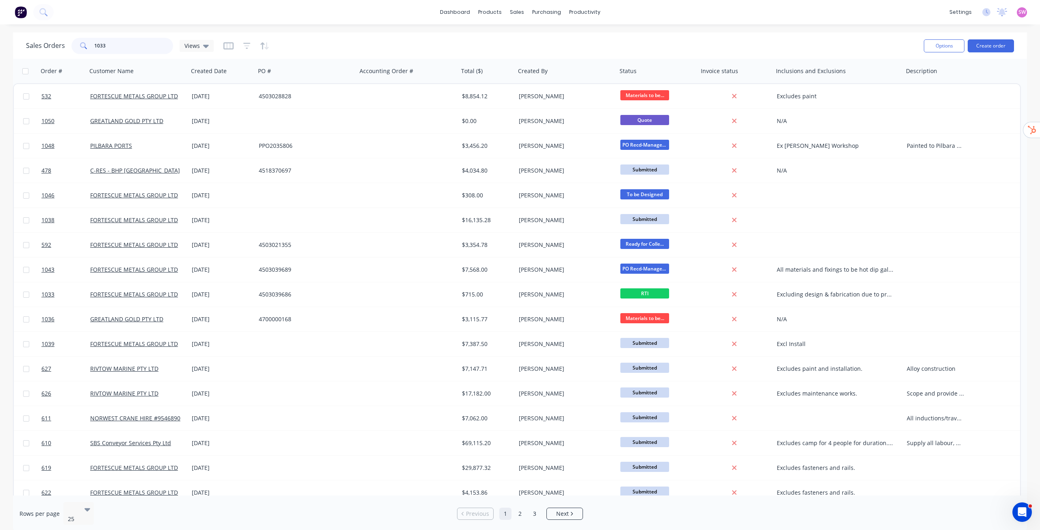
type input "1033"
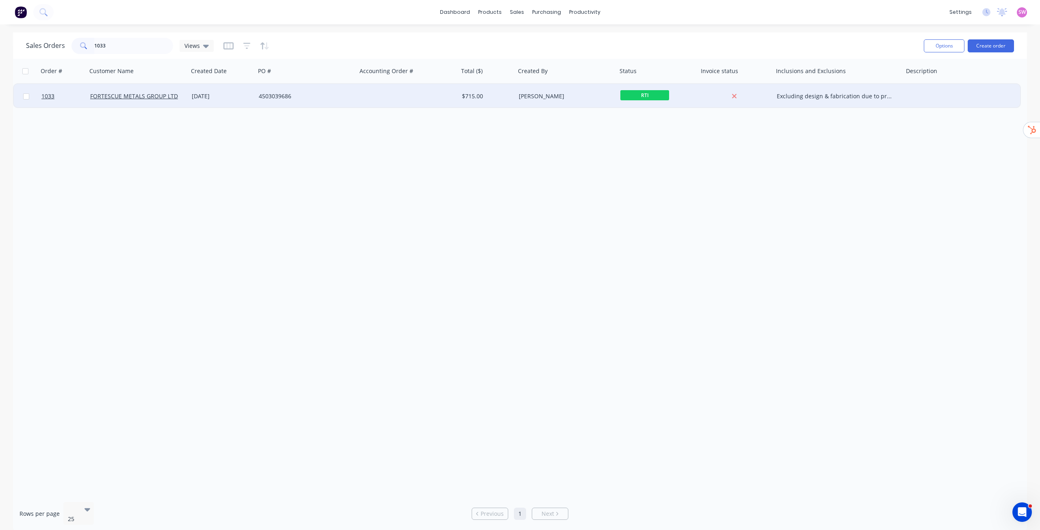
click at [349, 102] on div "4503039686" at bounding box center [306, 96] width 102 height 24
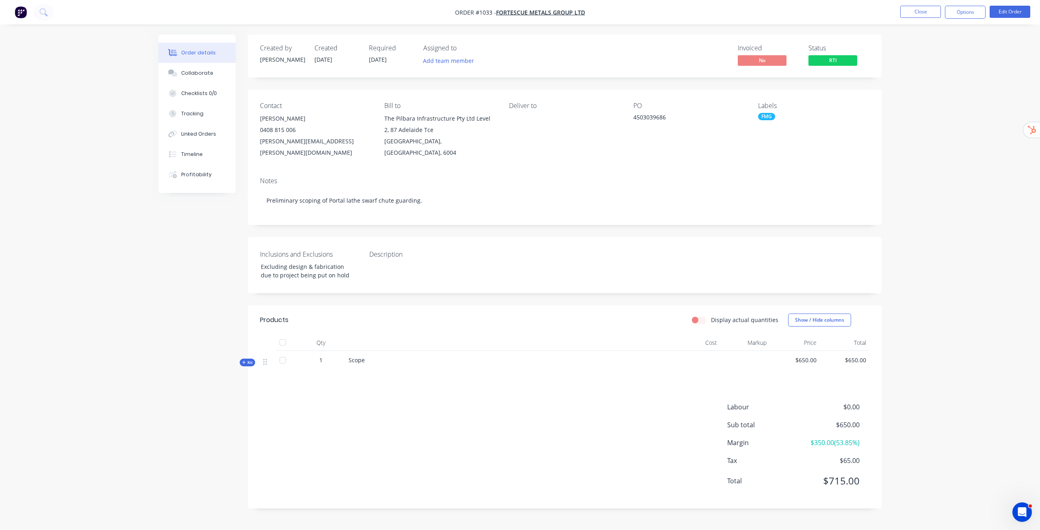
click at [929, 185] on div "Order details Collaborate Checklists 0/0 Tracking Linked Orders Timeline Profit…" at bounding box center [520, 265] width 1040 height 530
click at [978, 270] on div "Order details Collaborate Checklists 0/0 Tracking Linked Orders Timeline Profit…" at bounding box center [520, 265] width 1040 height 530
click at [907, 172] on div "Order details Collaborate Checklists 0/0 Tracking Linked Orders Timeline Profit…" at bounding box center [520, 265] width 1040 height 530
click at [197, 115] on div "Tracking" at bounding box center [192, 113] width 22 height 7
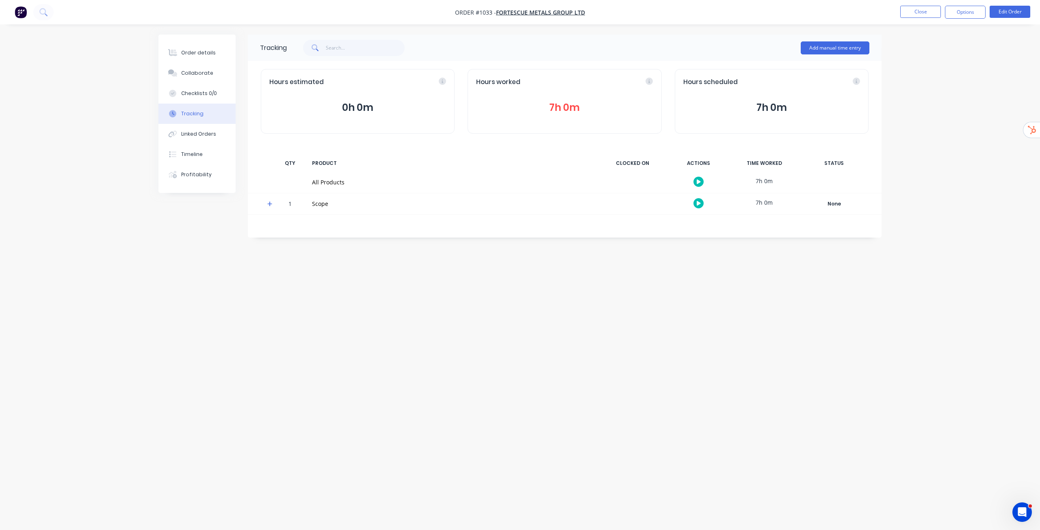
click at [560, 106] on button "7h 0m" at bounding box center [564, 107] width 177 height 15
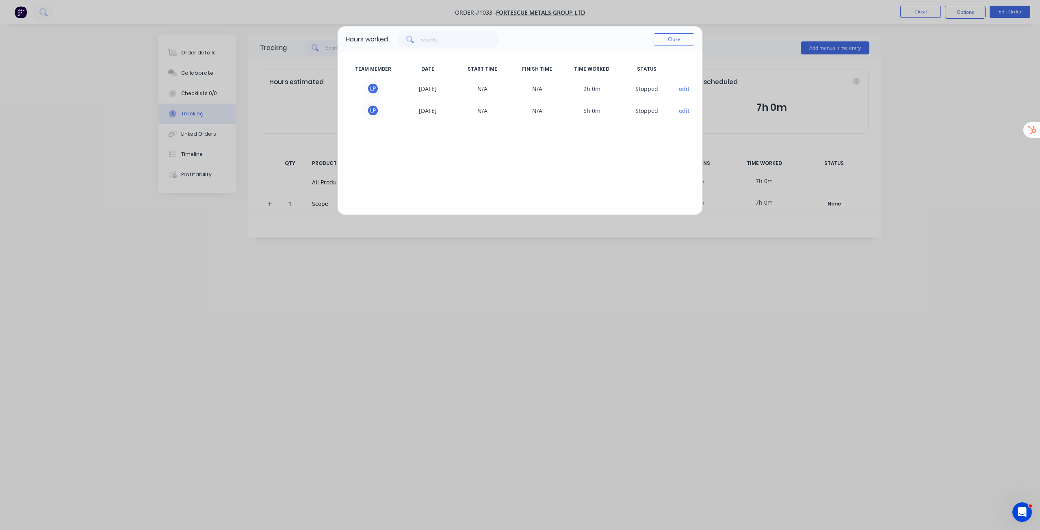
click at [653, 316] on div "Hours worked Close TEAM MEMBER DATE START TIME FINISH TIME TIME WORKED STATUS L…" at bounding box center [520, 265] width 1040 height 530
click at [676, 37] on button "Close" at bounding box center [673, 39] width 41 height 12
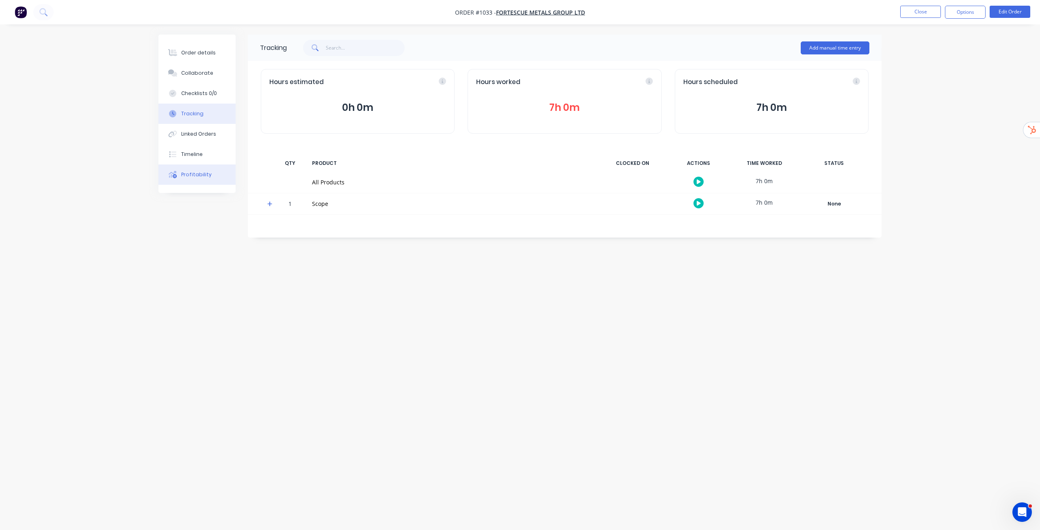
click at [187, 166] on button "Profitability" at bounding box center [196, 174] width 77 height 20
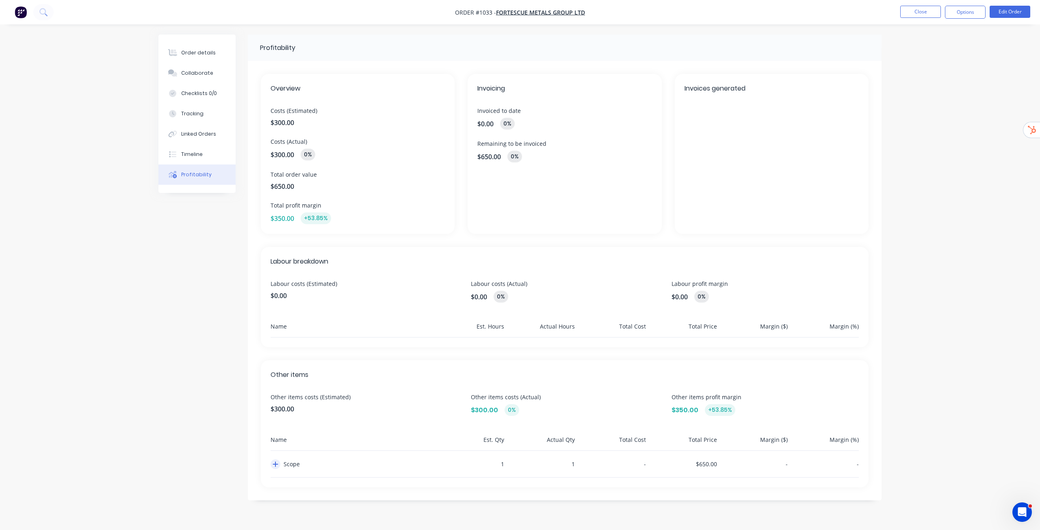
click at [277, 466] on icon "button" at bounding box center [276, 464] width 6 height 6
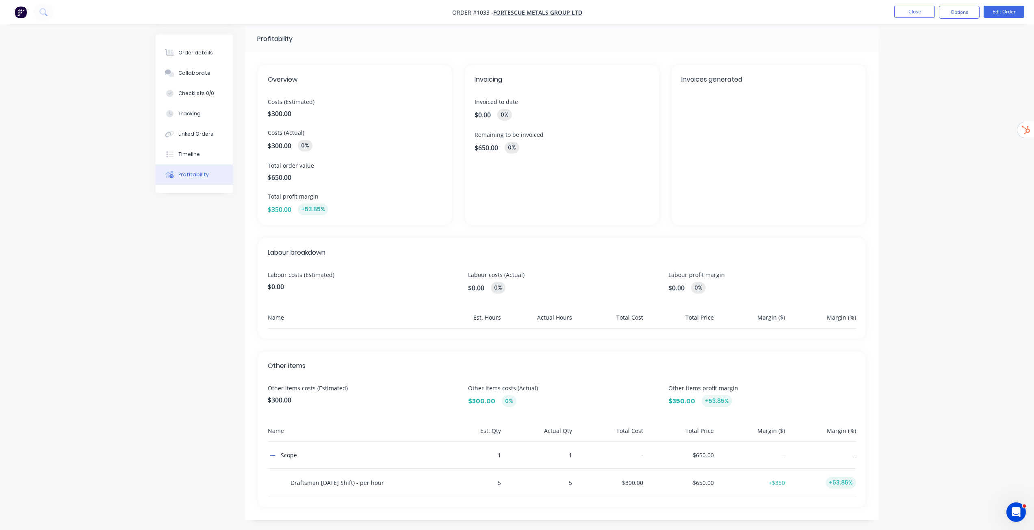
scroll to position [12, 0]
drag, startPoint x: 326, startPoint y: 477, endPoint x: 444, endPoint y: 487, distance: 118.6
click at [444, 487] on div "Draftsman Labour (Day Shift) - per hour 5 5 $300.00 $650.00 +$350 +53.85%" at bounding box center [562, 480] width 588 height 28
click at [910, 17] on button "Close" at bounding box center [914, 12] width 41 height 12
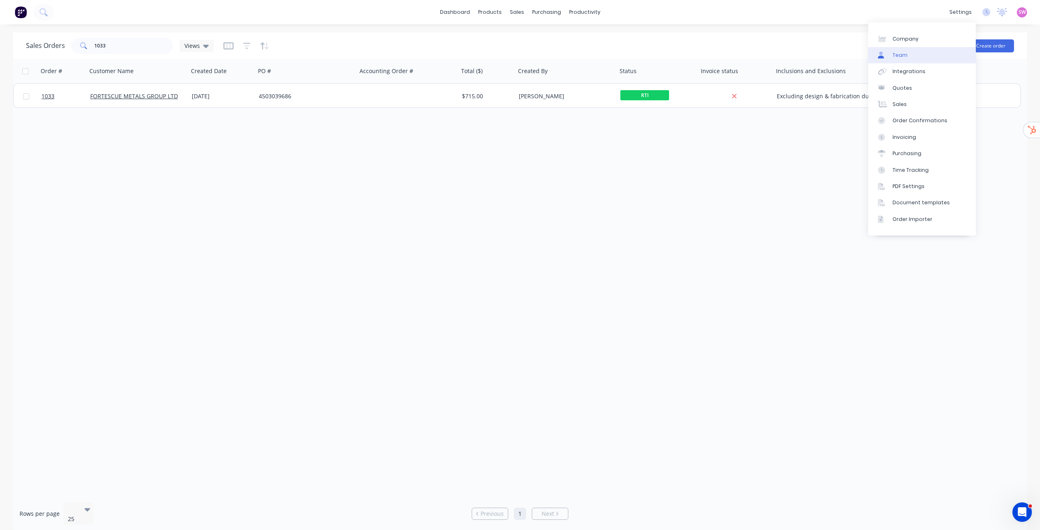
click at [902, 54] on div "Team" at bounding box center [899, 55] width 15 height 7
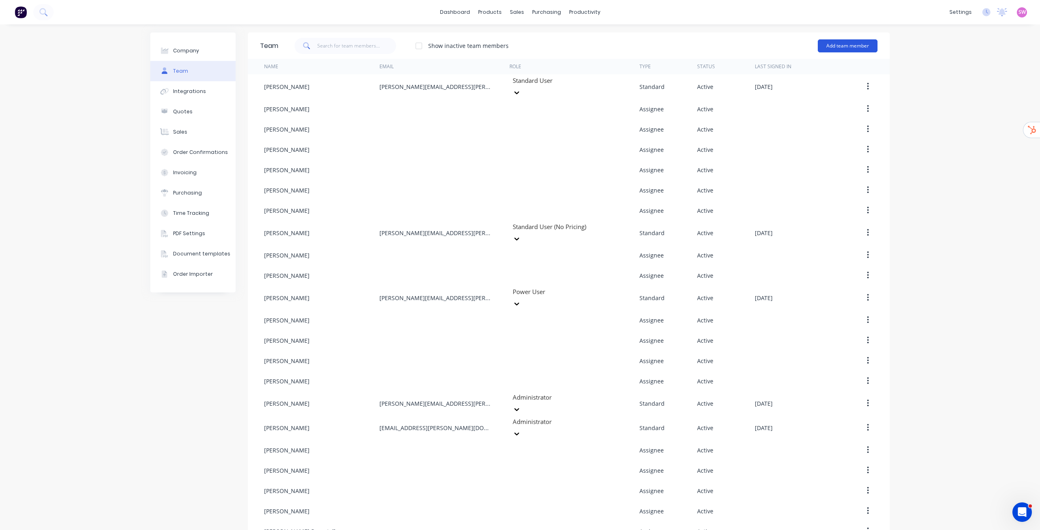
click at [849, 50] on button "Add team member" at bounding box center [848, 45] width 60 height 13
click at [440, 3] on div "dashboard products sales purchasing productivity dashboard products Product Cat…" at bounding box center [520, 12] width 1040 height 24
click at [441, 7] on link "dashboard" at bounding box center [455, 12] width 38 height 12
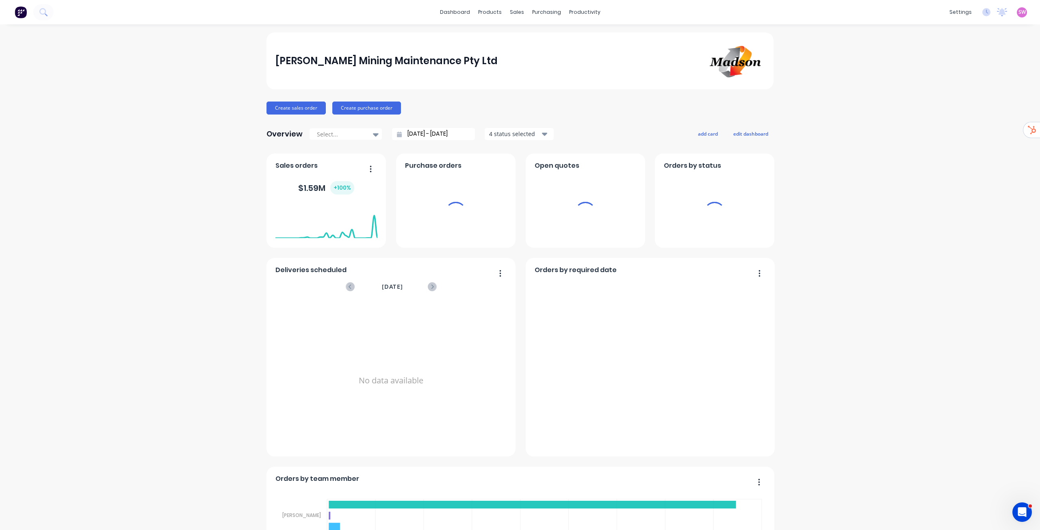
click at [1018, 13] on span "SW" at bounding box center [1021, 12] width 7 height 7
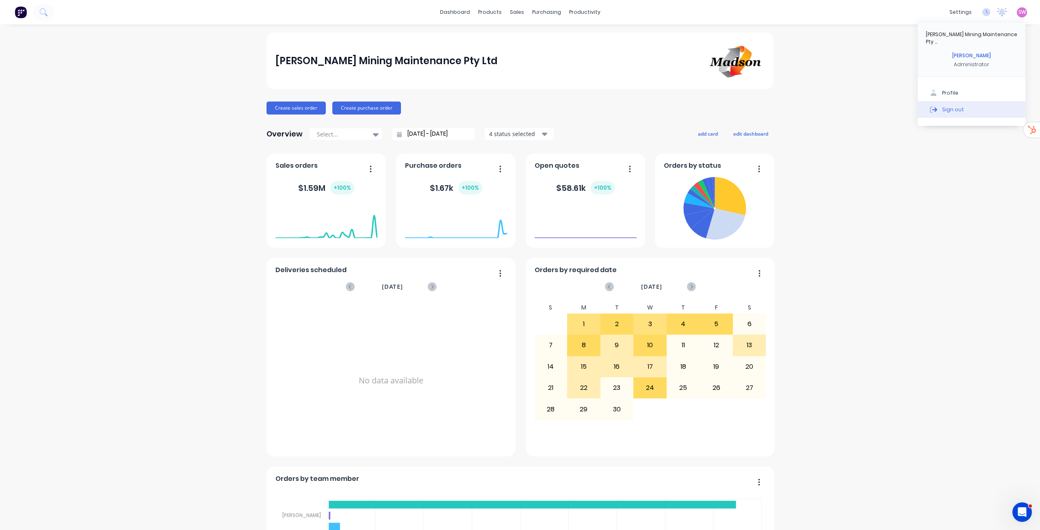
click at [942, 106] on div "Sign out" at bounding box center [953, 109] width 22 height 7
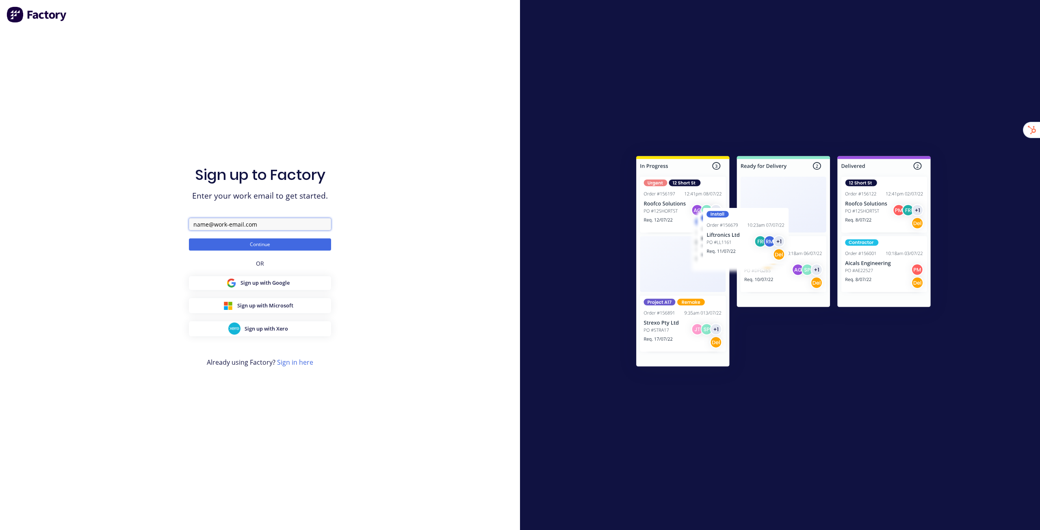
click at [282, 228] on input "text" at bounding box center [260, 224] width 142 height 12
paste input "[URL][DOMAIN_NAME]"
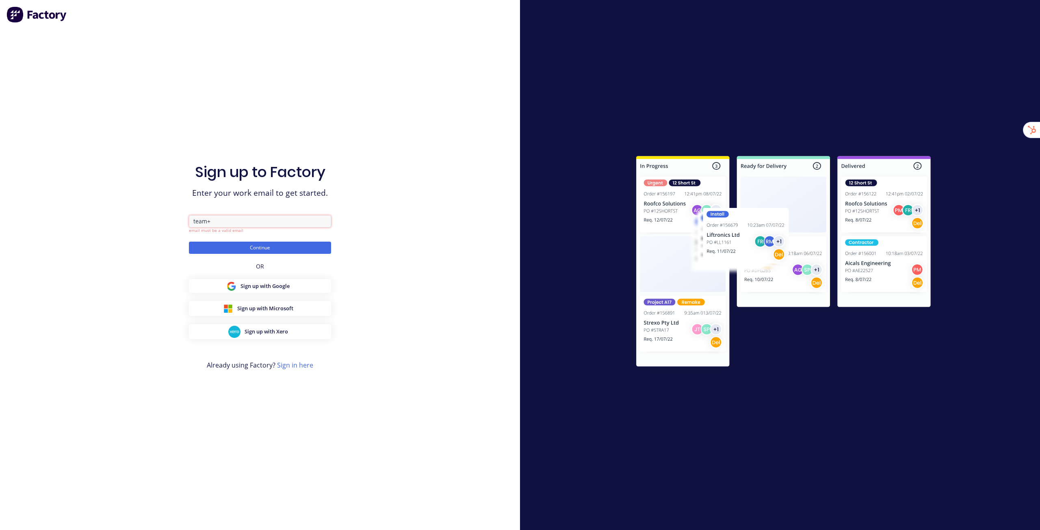
paste input "Cypress Metals"
click at [234, 219] on input "team+Cypress Metals" at bounding box center [260, 221] width 142 height 12
type input "[EMAIL_ADDRESS][DOMAIN_NAME]"
click at [402, 189] on div "Sign up to Factory Enter your work email to get started. [EMAIL_ADDRESS][DOMAIN…" at bounding box center [260, 265] width 520 height 530
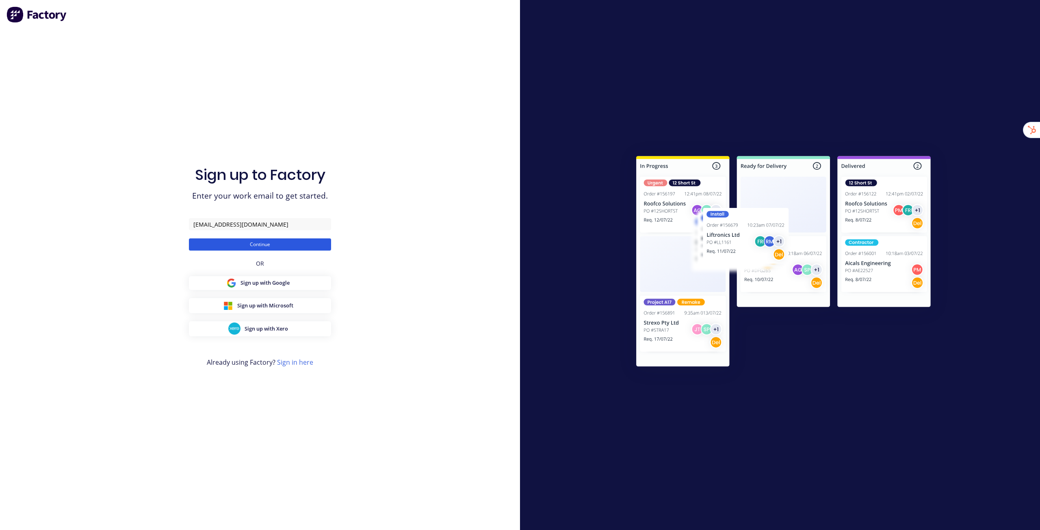
click at [312, 245] on button "Continue" at bounding box center [260, 244] width 142 height 12
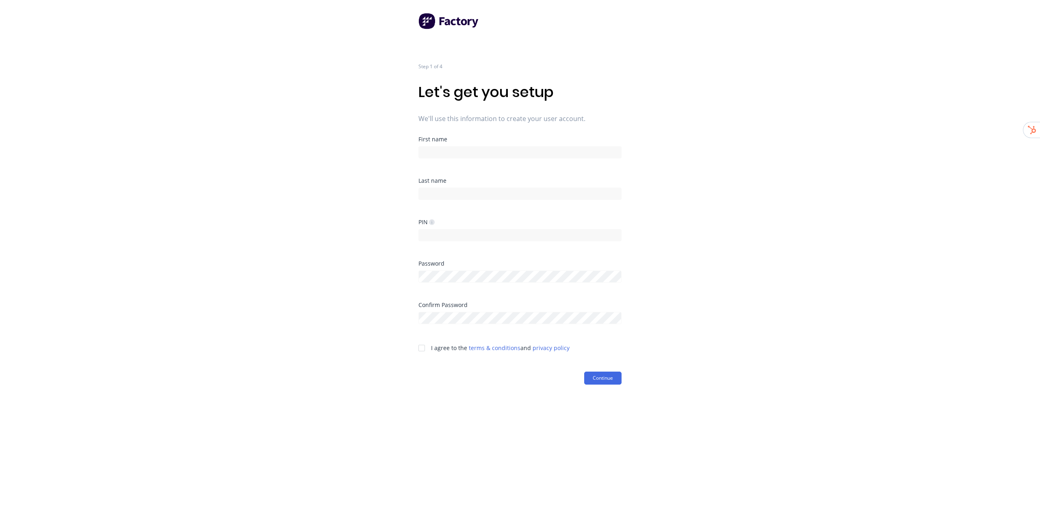
click at [437, 142] on div "First name" at bounding box center [519, 139] width 203 height 6
click at [436, 148] on input at bounding box center [519, 152] width 203 height 12
type input "Factory"
type input "Onboarding"
type input "1234"
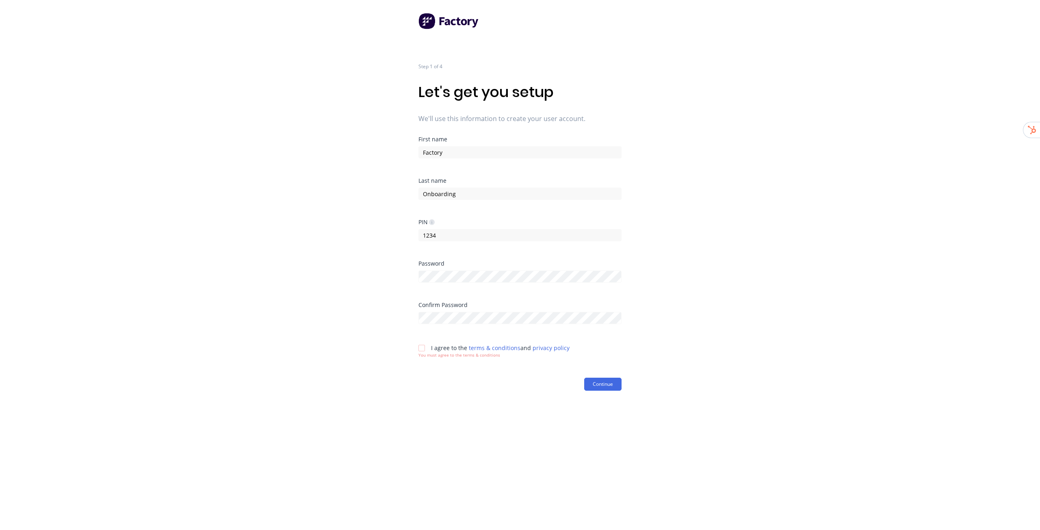
click at [769, 228] on div "Step 1 of 4 Let's get you setup We'll use this information to create your user …" at bounding box center [520, 265] width 1040 height 530
click at [422, 349] on div at bounding box center [421, 348] width 16 height 16
click at [604, 385] on button "Continue" at bounding box center [602, 378] width 37 height 13
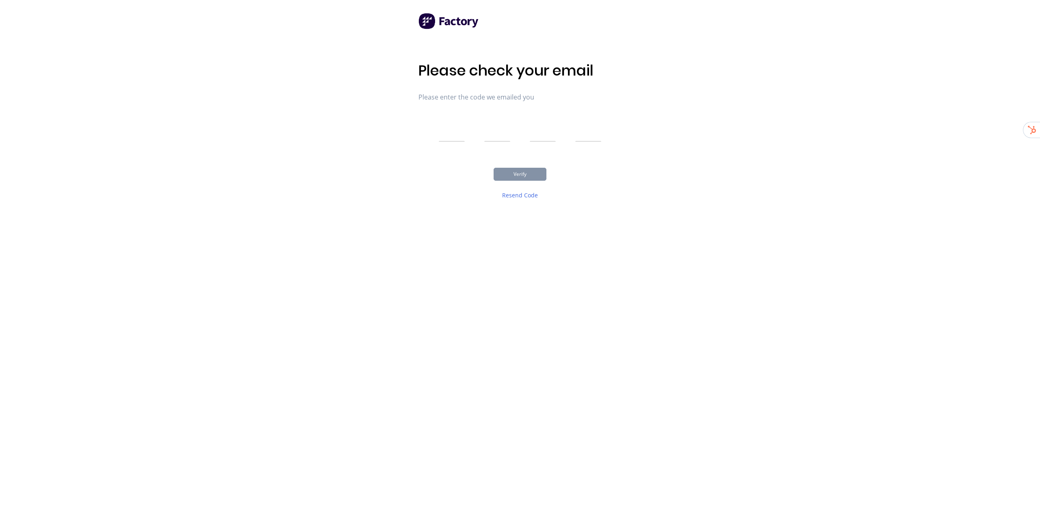
click at [449, 133] on input "text" at bounding box center [452, 131] width 26 height 20
type input "2"
type input "6"
type input "2"
type input "5"
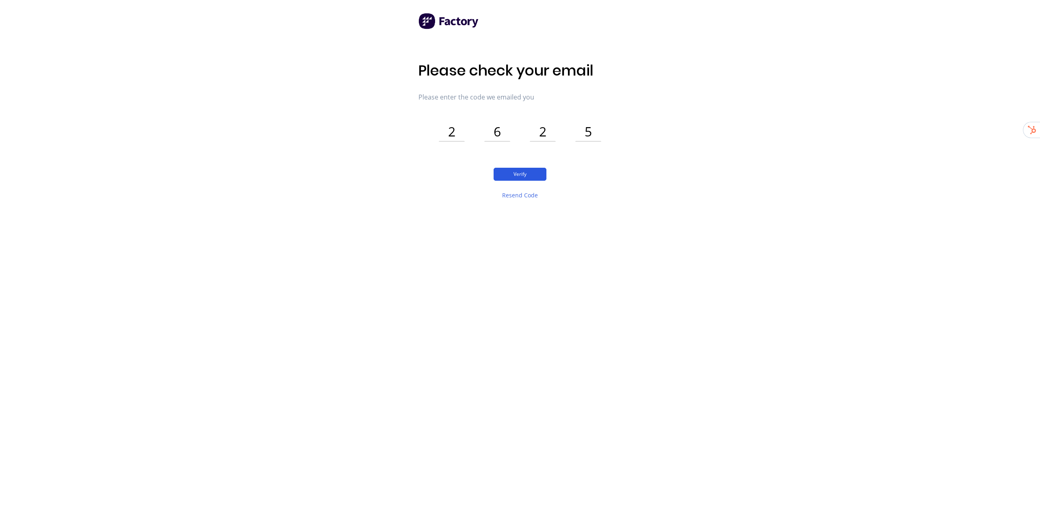
click at [530, 178] on button "Verify" at bounding box center [519, 174] width 53 height 13
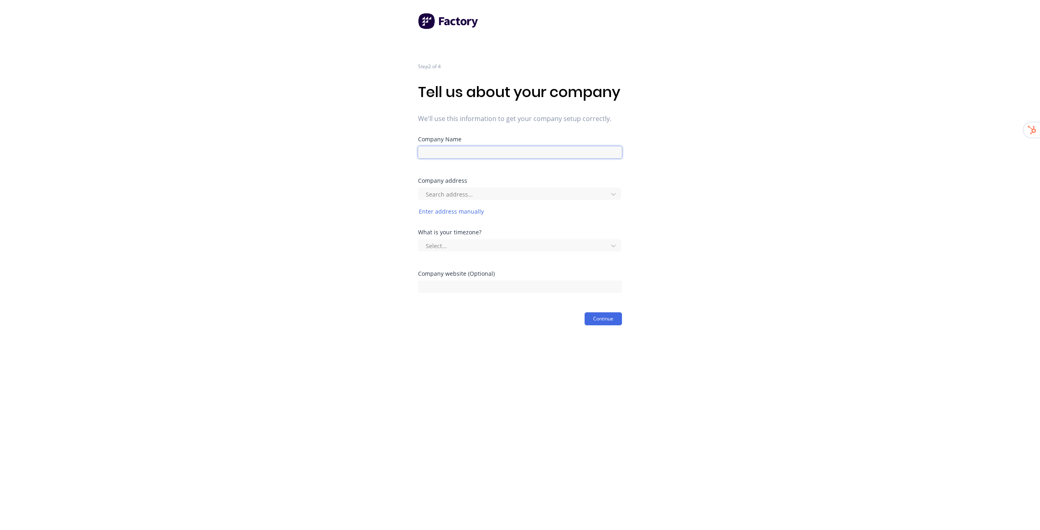
click at [543, 158] on input at bounding box center [520, 152] width 204 height 12
paste input "Cypress Metals"
type input "Cypress Metals"
click at [697, 141] on div "Step 2 of 4 Tell us about your company We'll use this information to get your c…" at bounding box center [520, 162] width 1040 height 325
click at [494, 199] on div at bounding box center [478, 194] width 117 height 10
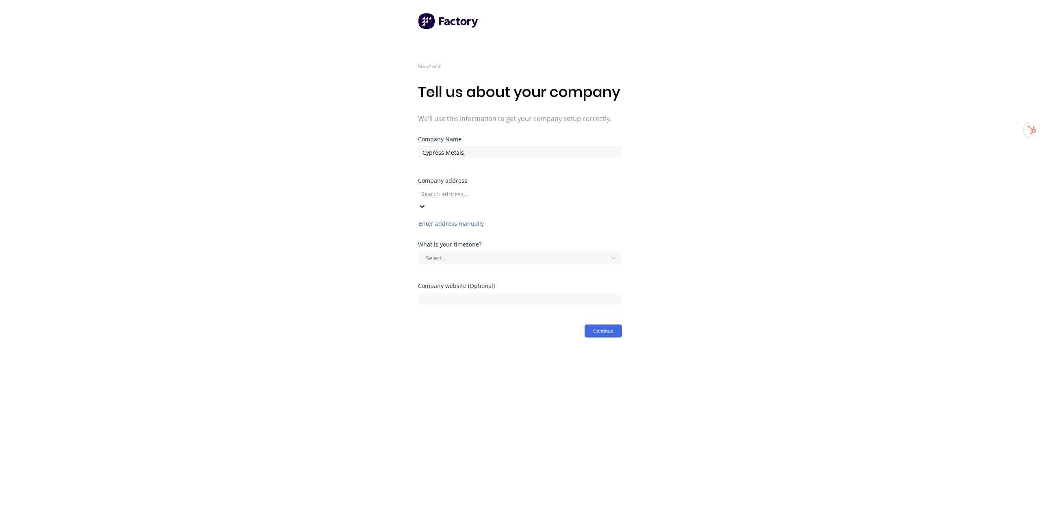
paste input "637 W Billinis Rd South Salt Lake, UT 84119"
type input "637 W Billinis Rd South Salt Lake, UT 84119"
click at [537, 221] on div "637 W Billinis Rd, South Salt Lake, UT 84115, USA" at bounding box center [479, 216] width 122 height 9
click at [697, 227] on div "Step 2 of 4 Tell us about your company We'll use this information to get your c…" at bounding box center [520, 169] width 1040 height 338
click at [474, 251] on div at bounding box center [514, 246] width 179 height 10
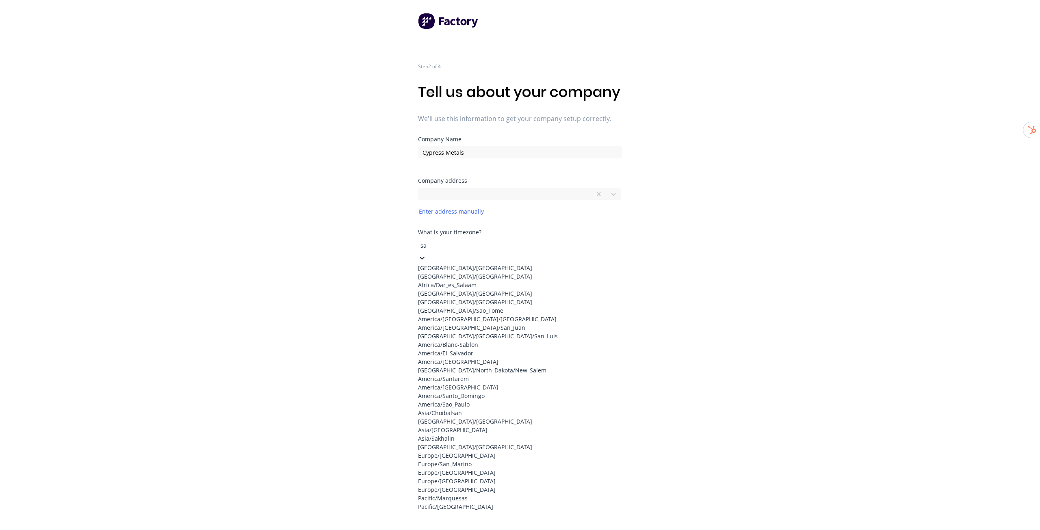
type input "s"
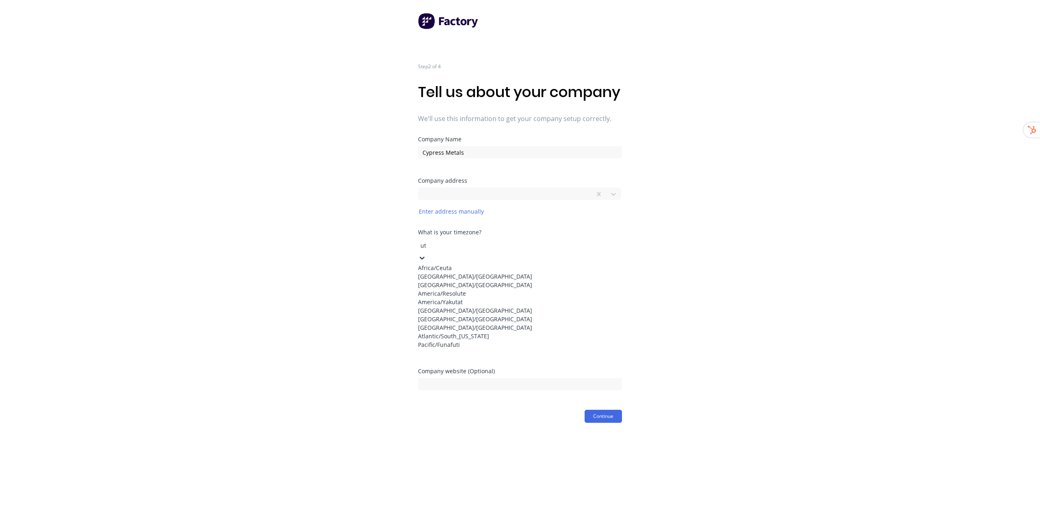
type input "u"
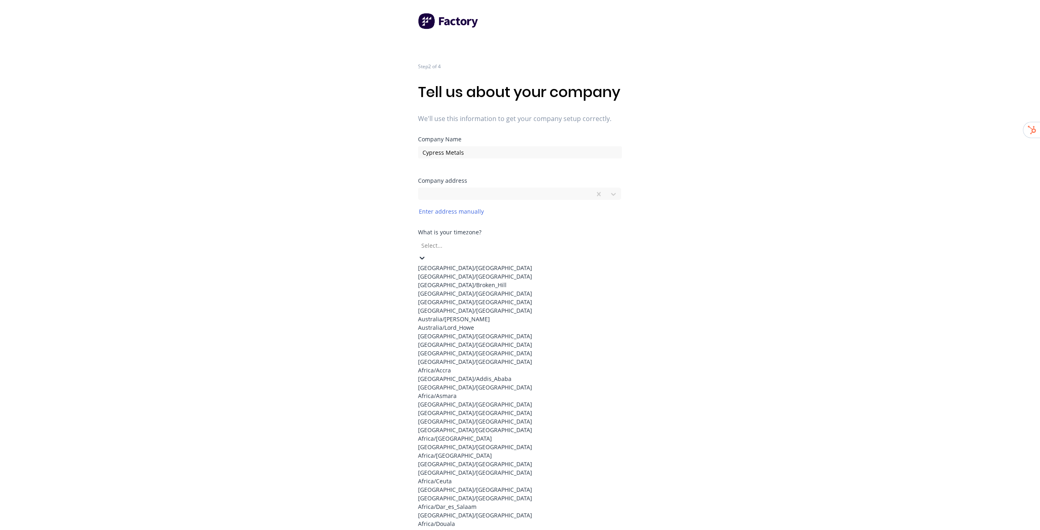
click at [442, 251] on div at bounding box center [478, 245] width 117 height 10
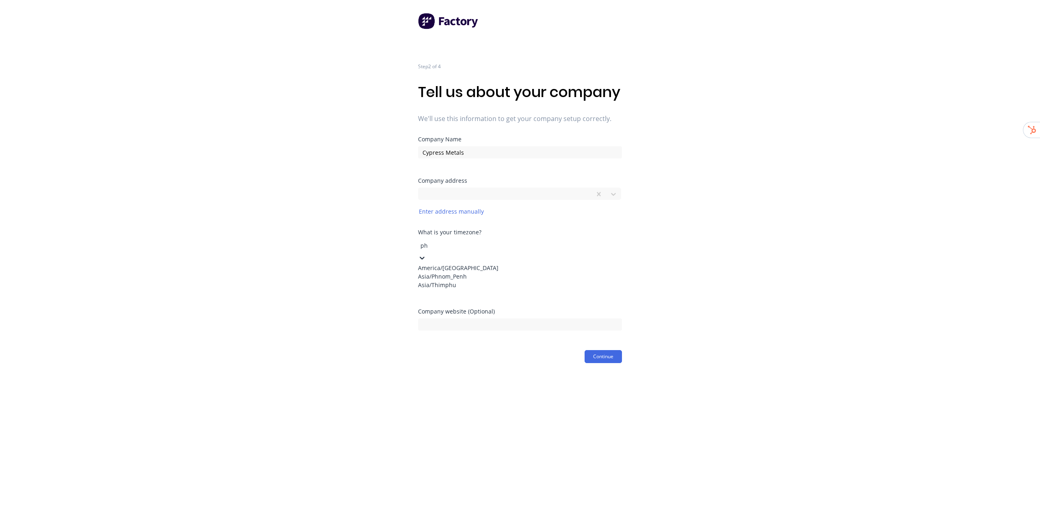
type input "pho"
click at [680, 304] on div "Step 2 of 4 Tell us about your company We'll use this information to get your c…" at bounding box center [520, 162] width 1040 height 325
click at [486, 293] on input at bounding box center [520, 287] width 204 height 12
paste input "https://www.cypressmetals.com/"
type input "https://www.cypressmetals.com/"
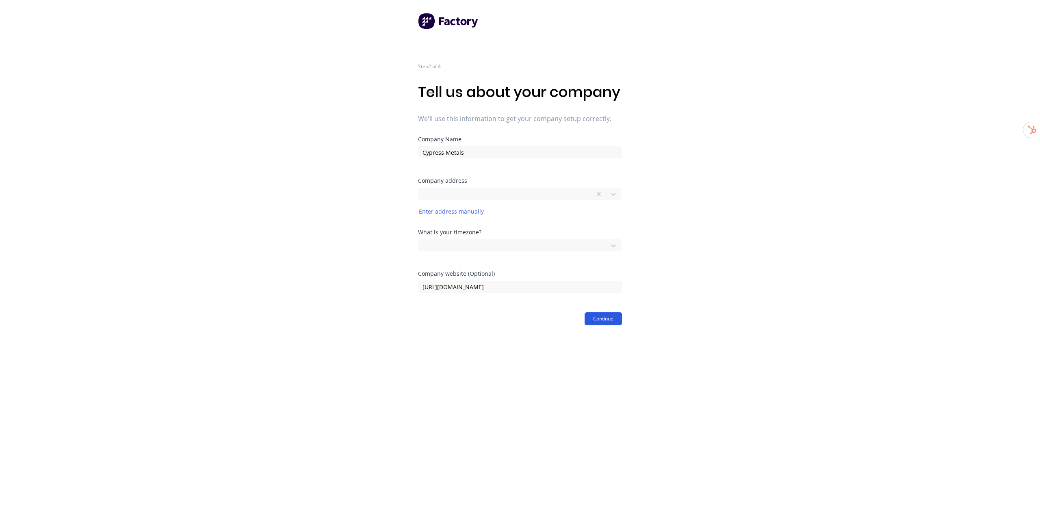
click at [604, 325] on button "Continue" at bounding box center [602, 318] width 37 height 13
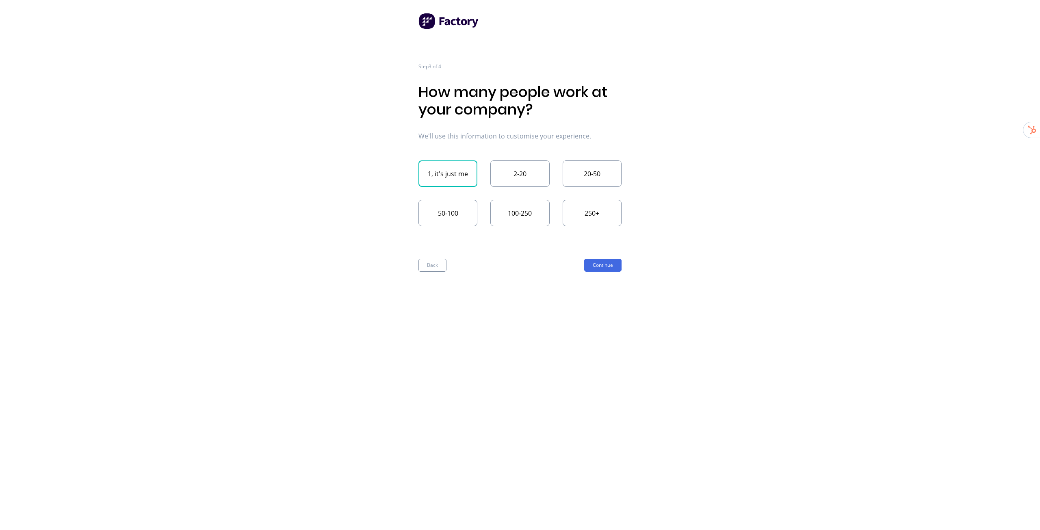
click at [610, 273] on div "Step 3 of 4 How many people work at your company? We'll use this information to…" at bounding box center [519, 265] width 203 height 530
click at [610, 268] on button "Continue" at bounding box center [602, 265] width 37 height 13
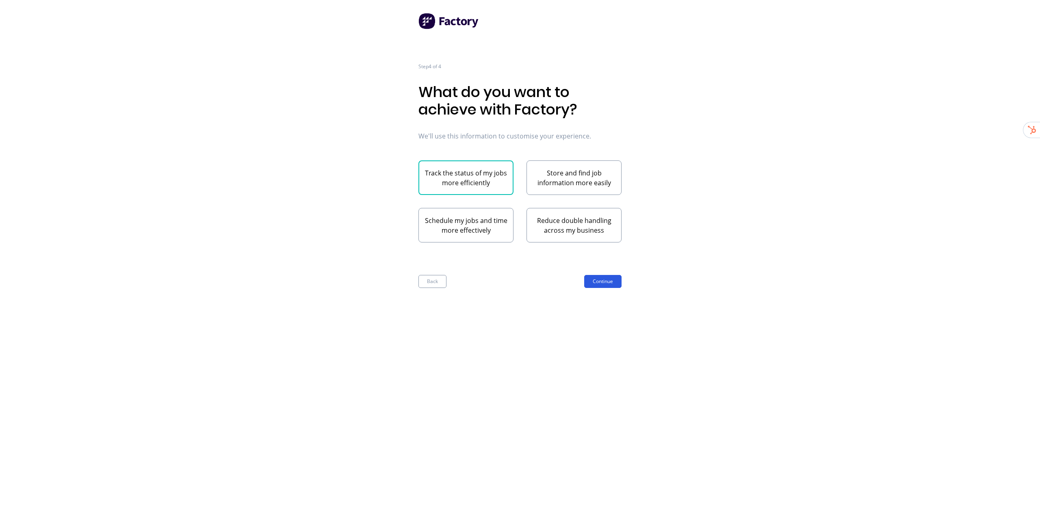
click at [610, 278] on button "Continue" at bounding box center [602, 281] width 37 height 13
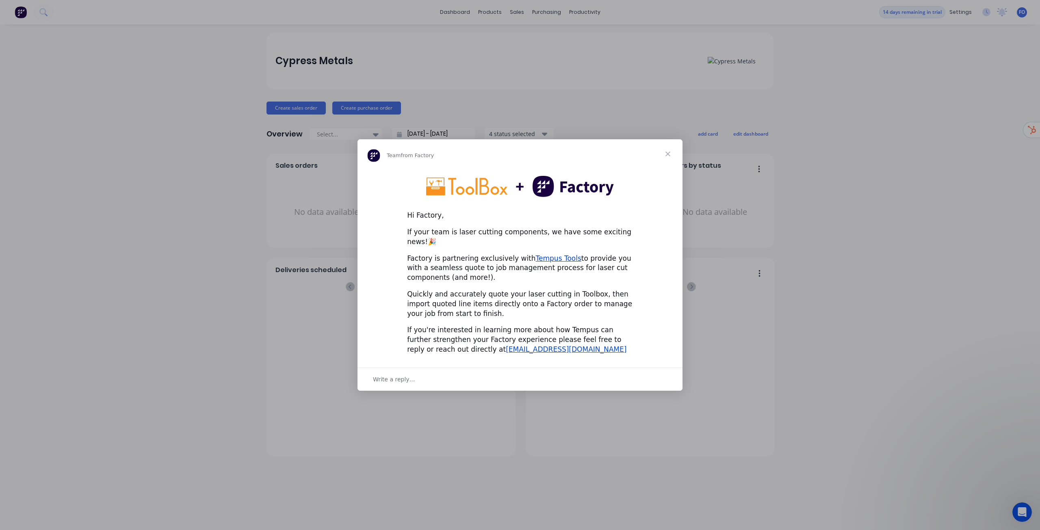
click at [667, 157] on span "Close" at bounding box center [667, 153] width 29 height 29
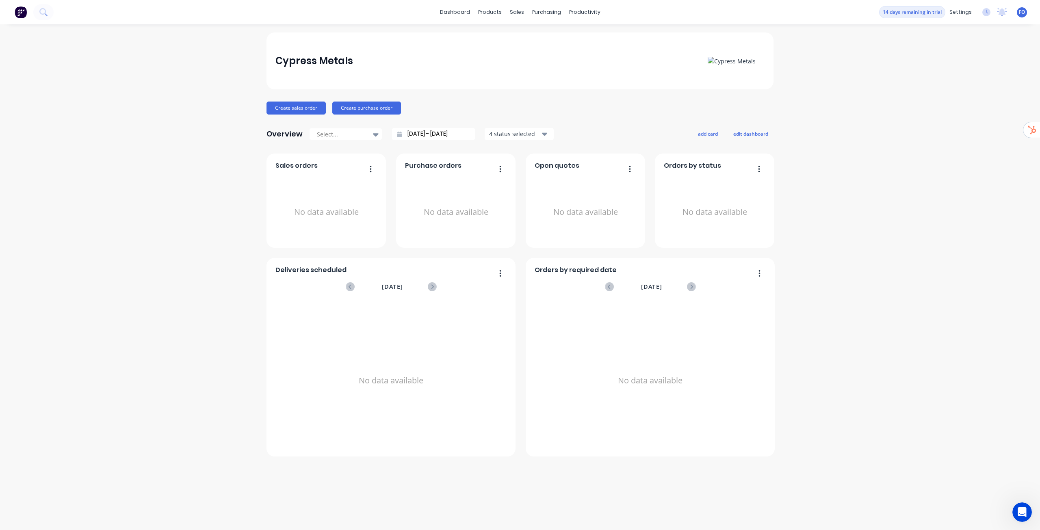
click at [885, 411] on div "Cypress Metals Create sales order Create purchase order Overview Select... [DAT…" at bounding box center [520, 276] width 1040 height 489
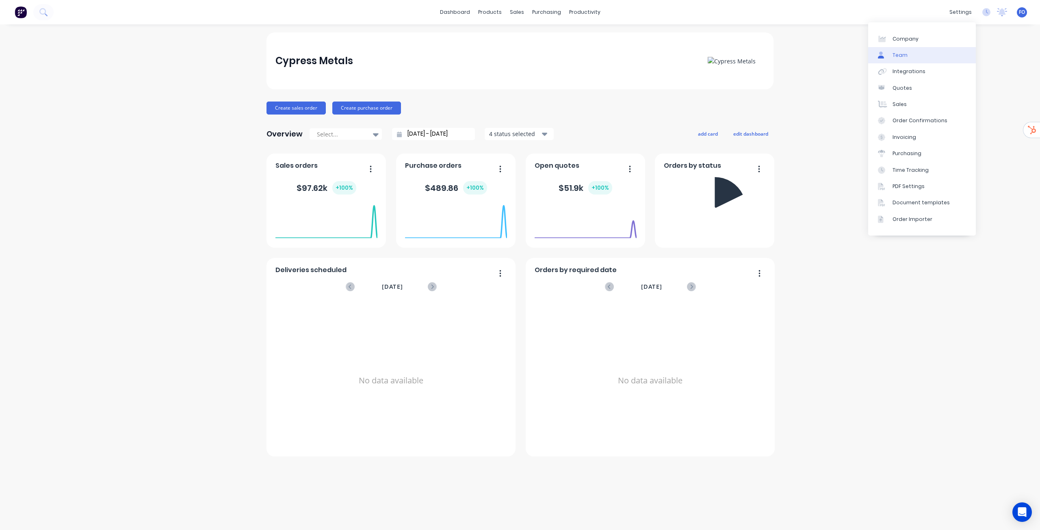
click at [912, 50] on link "Team" at bounding box center [922, 55] width 108 height 16
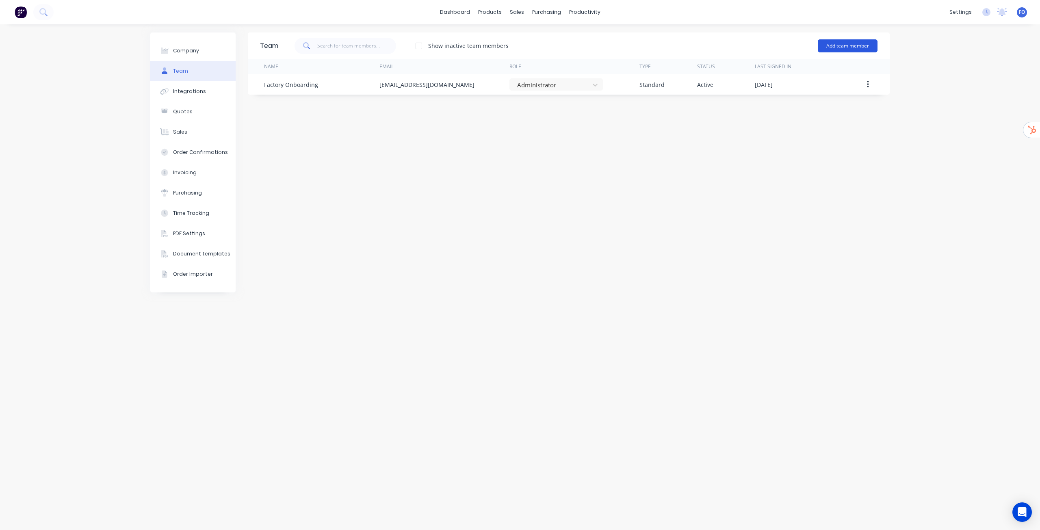
click at [846, 42] on button "Add team member" at bounding box center [848, 45] width 60 height 13
click at [801, 71] on span "A team member that can login to Factory" at bounding box center [812, 73] width 115 height 7
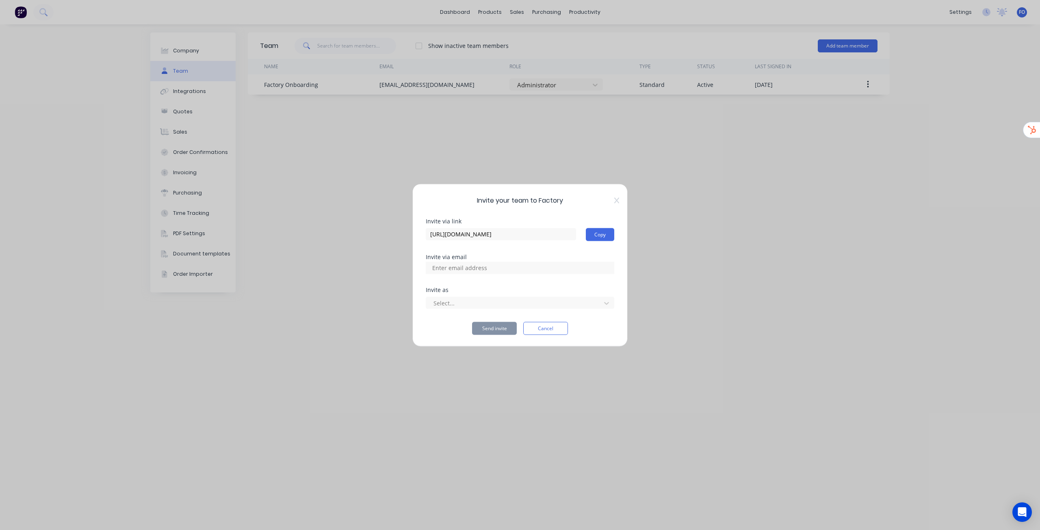
click at [503, 269] on input at bounding box center [468, 268] width 81 height 12
paste input "[PERSON_NAME][EMAIL_ADDRESS][DOMAIN_NAME]"
type input "[PERSON_NAME][EMAIL_ADDRESS][DOMAIN_NAME]"
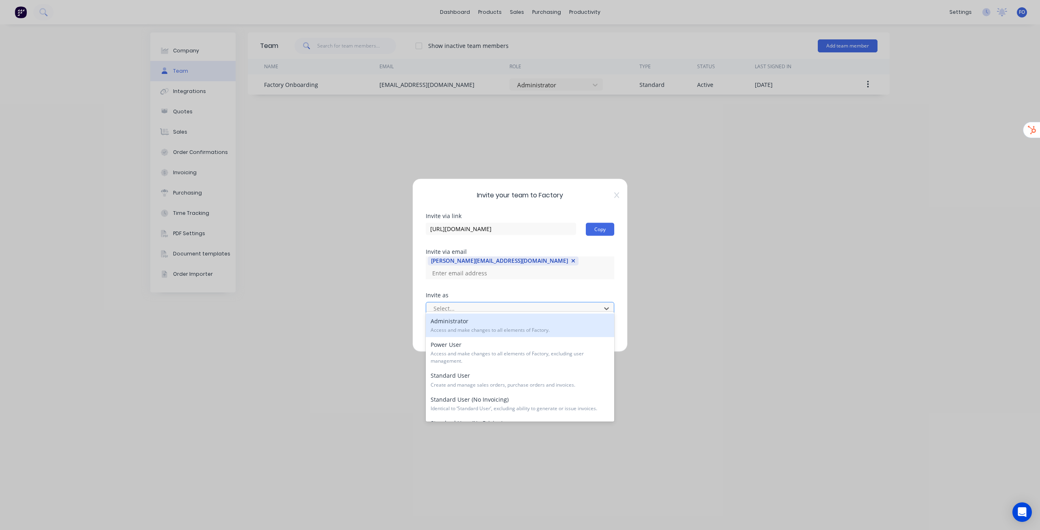
click at [479, 303] on div at bounding box center [515, 308] width 164 height 10
click at [476, 327] on span "Access and make changes to all elements of Factory." at bounding box center [520, 330] width 179 height 7
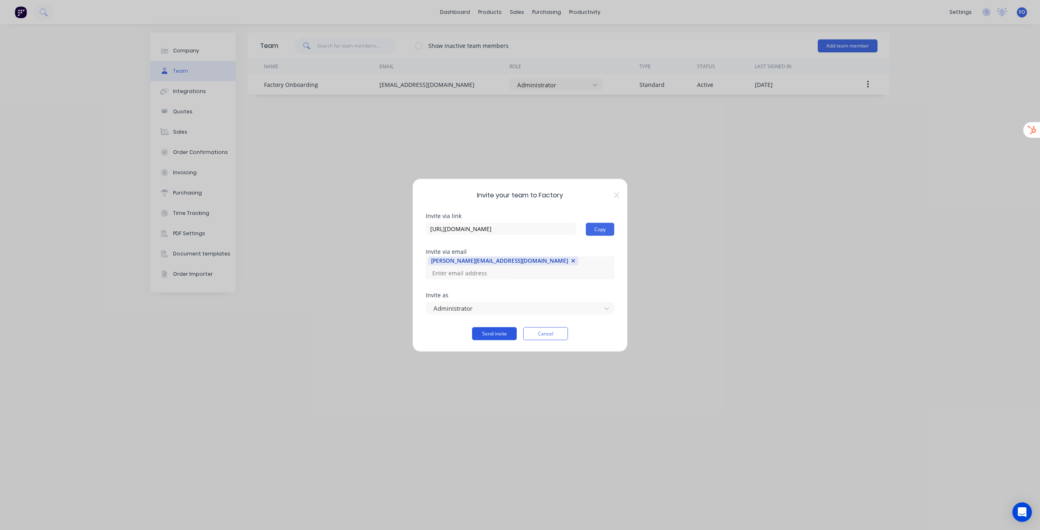
click at [500, 327] on button "Send invite" at bounding box center [494, 333] width 45 height 13
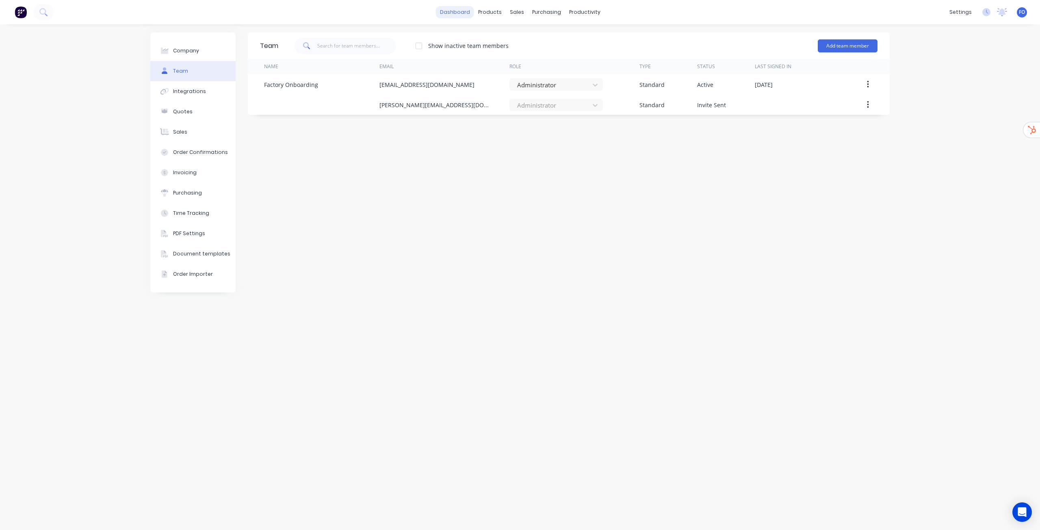
click at [458, 17] on link "dashboard" at bounding box center [455, 12] width 38 height 12
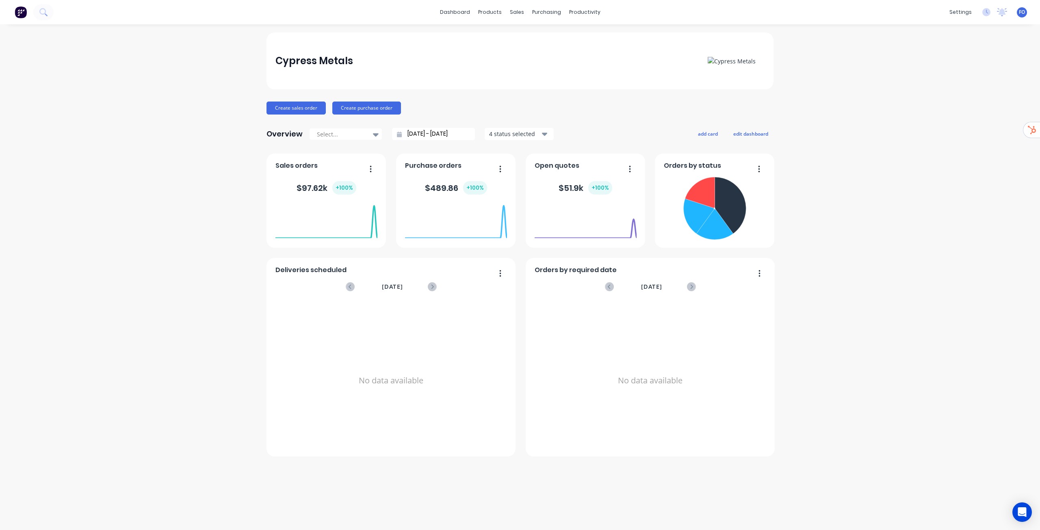
click at [1023, 16] on div "FO Cypress Metals Factory Onboarding Administrator Profile Sign out" at bounding box center [1022, 12] width 10 height 10
click at [1023, 12] on span "FO" at bounding box center [1022, 12] width 6 height 7
click at [951, 98] on button "Sign out" at bounding box center [971, 102] width 108 height 16
